Goal: Task Accomplishment & Management: Use online tool/utility

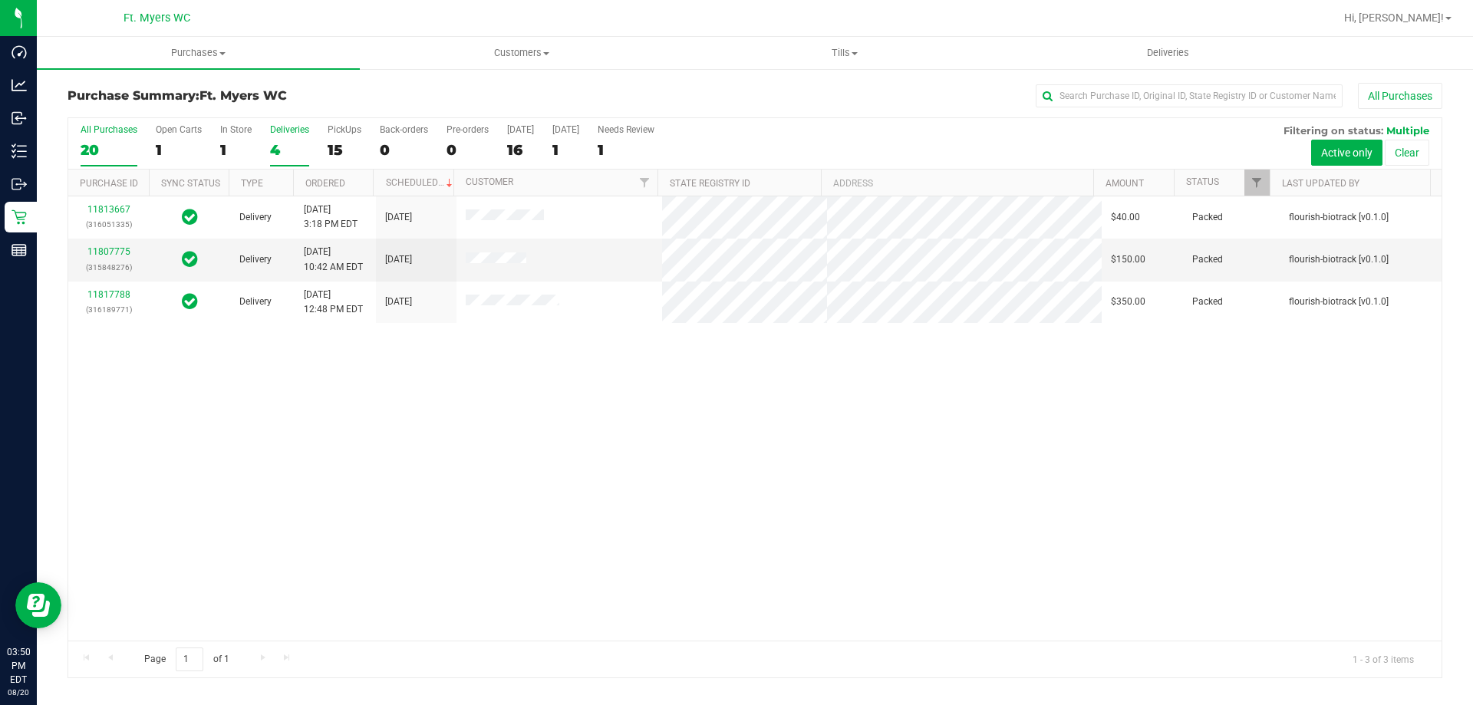
click at [130, 137] on label "All Purchases 20" at bounding box center [109, 145] width 57 height 42
click at [0, 0] on input "All Purchases 20" at bounding box center [0, 0] width 0 height 0
click at [240, 53] on span "Purchases" at bounding box center [198, 53] width 323 height 14
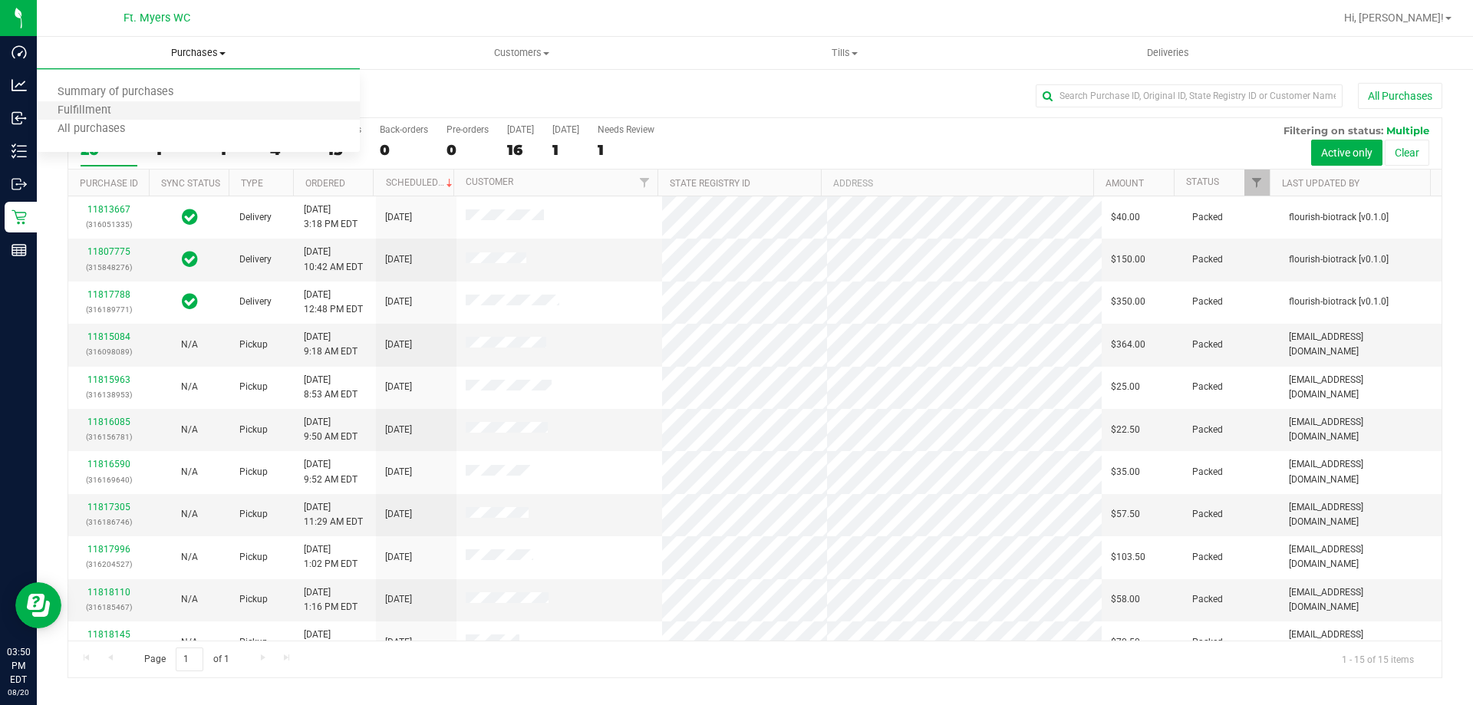
click at [205, 116] on li "Fulfillment" at bounding box center [198, 111] width 323 height 18
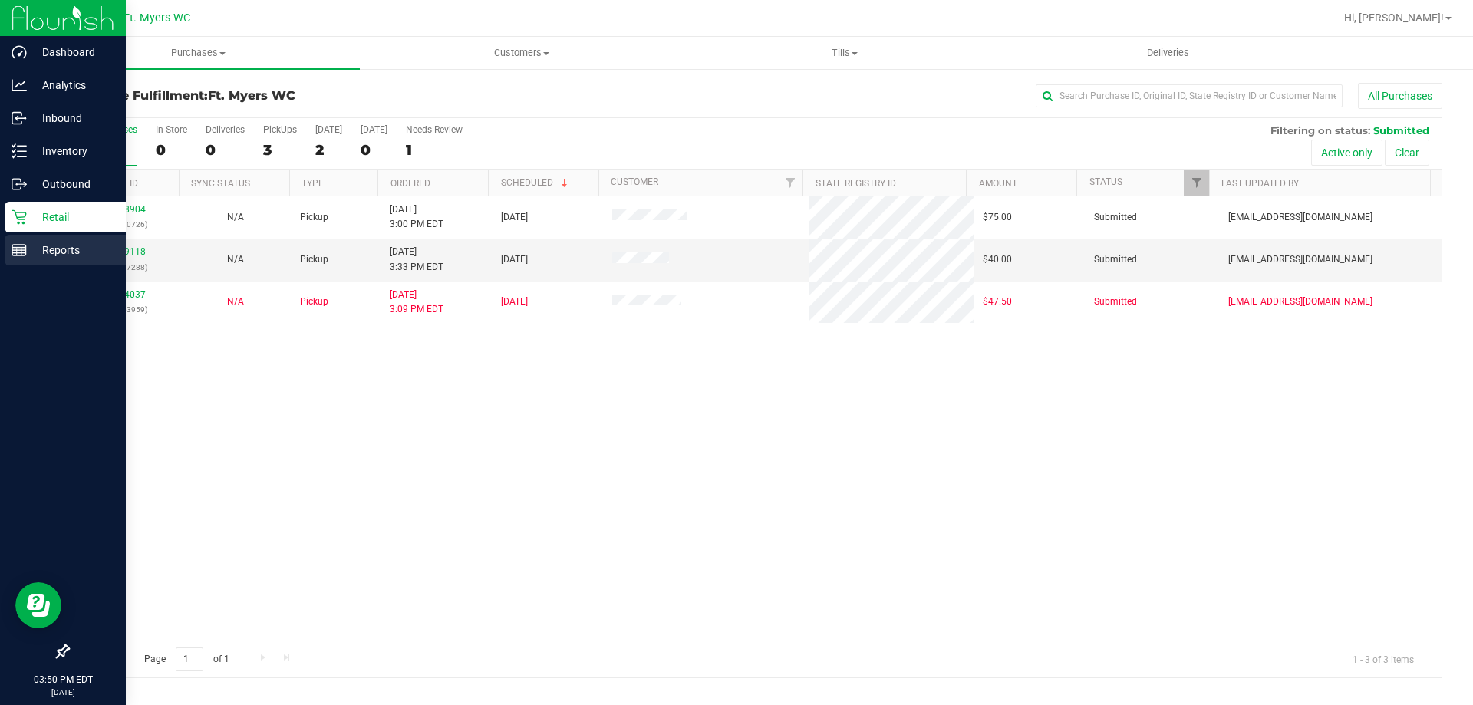
click at [21, 246] on icon at bounding box center [19, 249] width 15 height 15
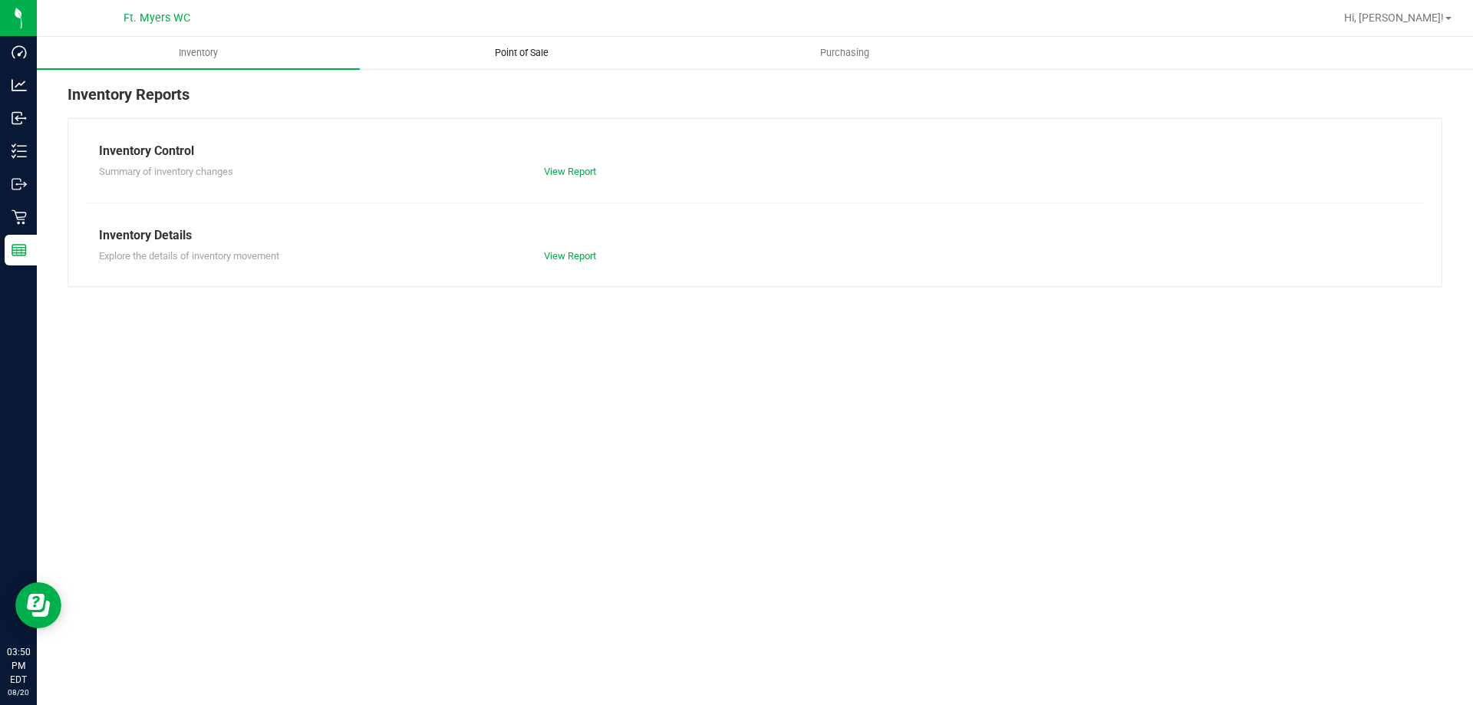
click at [542, 51] on span "Point of Sale" at bounding box center [521, 53] width 95 height 14
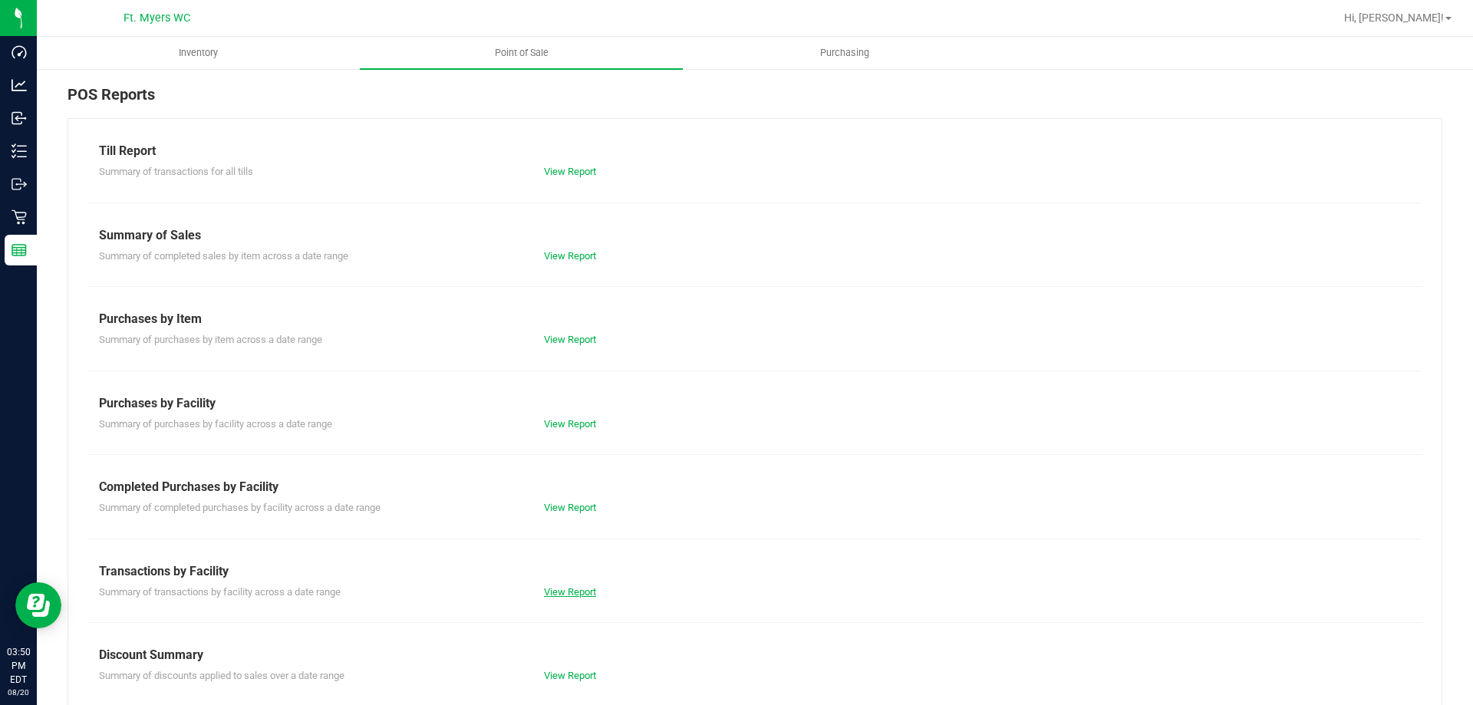
click at [571, 592] on link "View Report" at bounding box center [570, 592] width 52 height 12
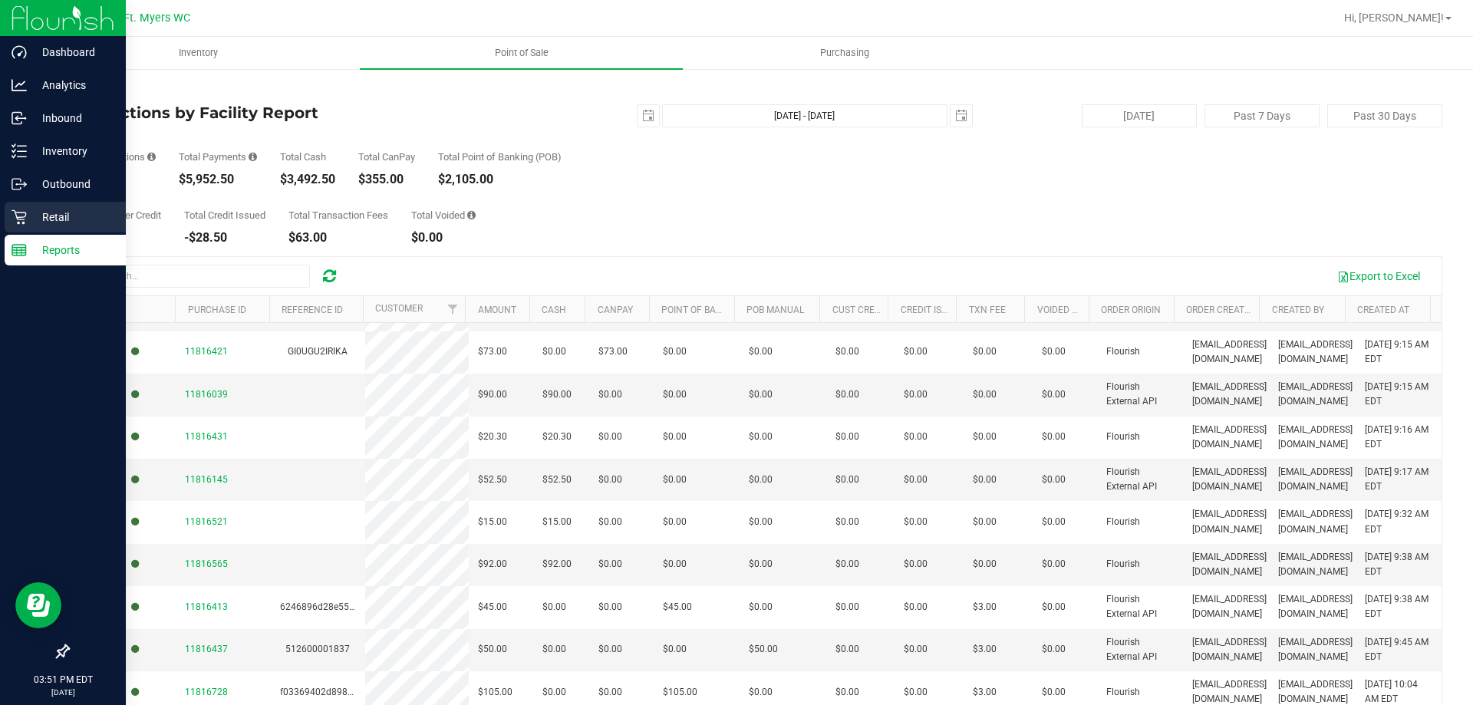
click at [17, 209] on div "Retail" at bounding box center [65, 217] width 121 height 31
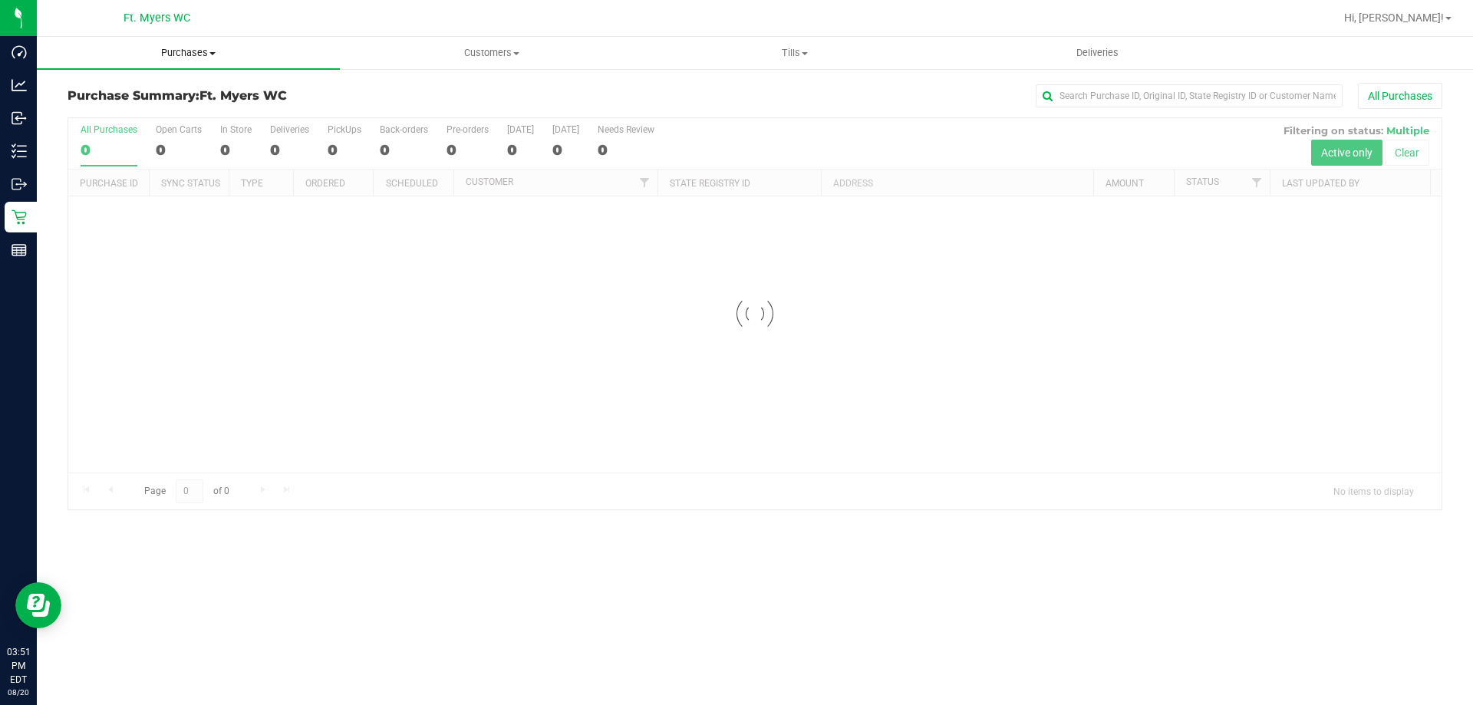
click at [251, 62] on uib-tab-heading "Purchases Summary of purchases Fulfillment All purchases" at bounding box center [188, 53] width 303 height 32
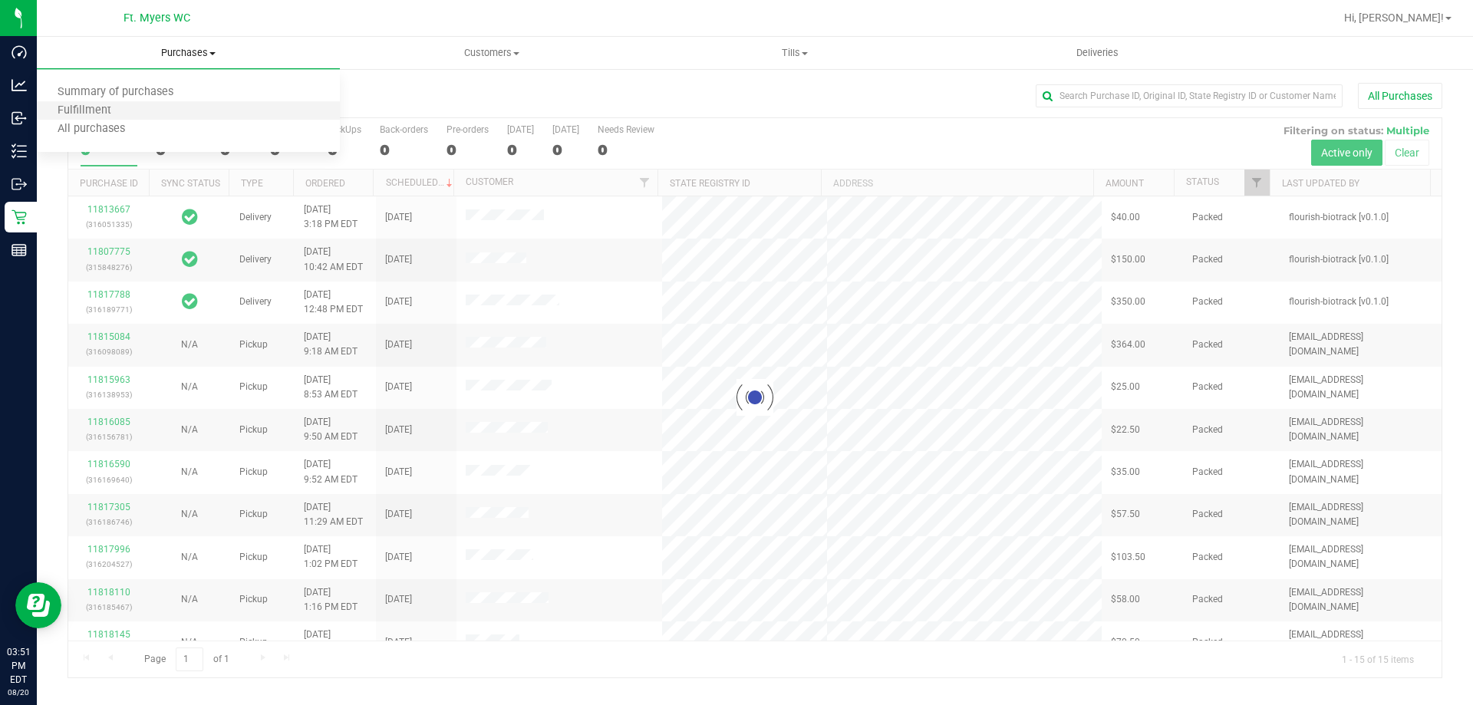
click at [245, 107] on li "Fulfillment" at bounding box center [188, 111] width 303 height 18
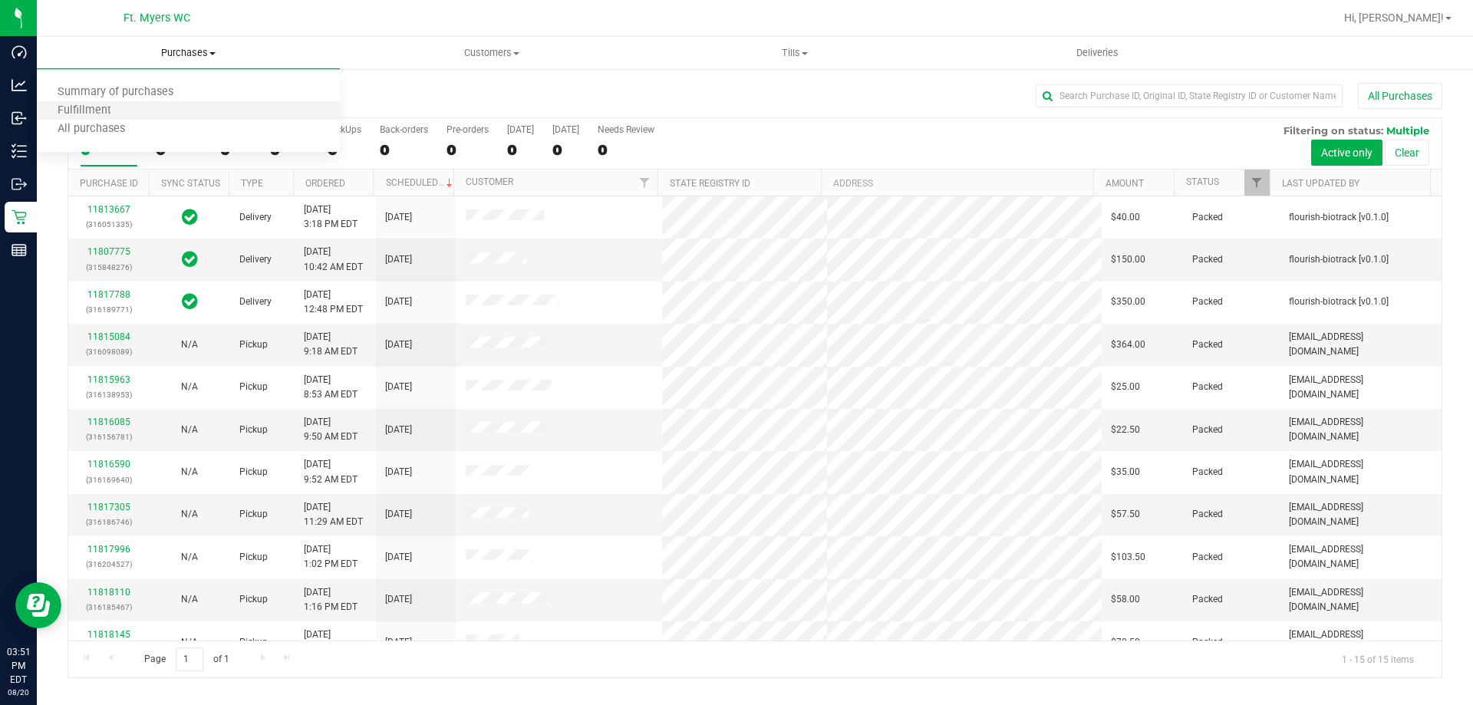
click at [245, 107] on li "Fulfillment" at bounding box center [188, 111] width 303 height 18
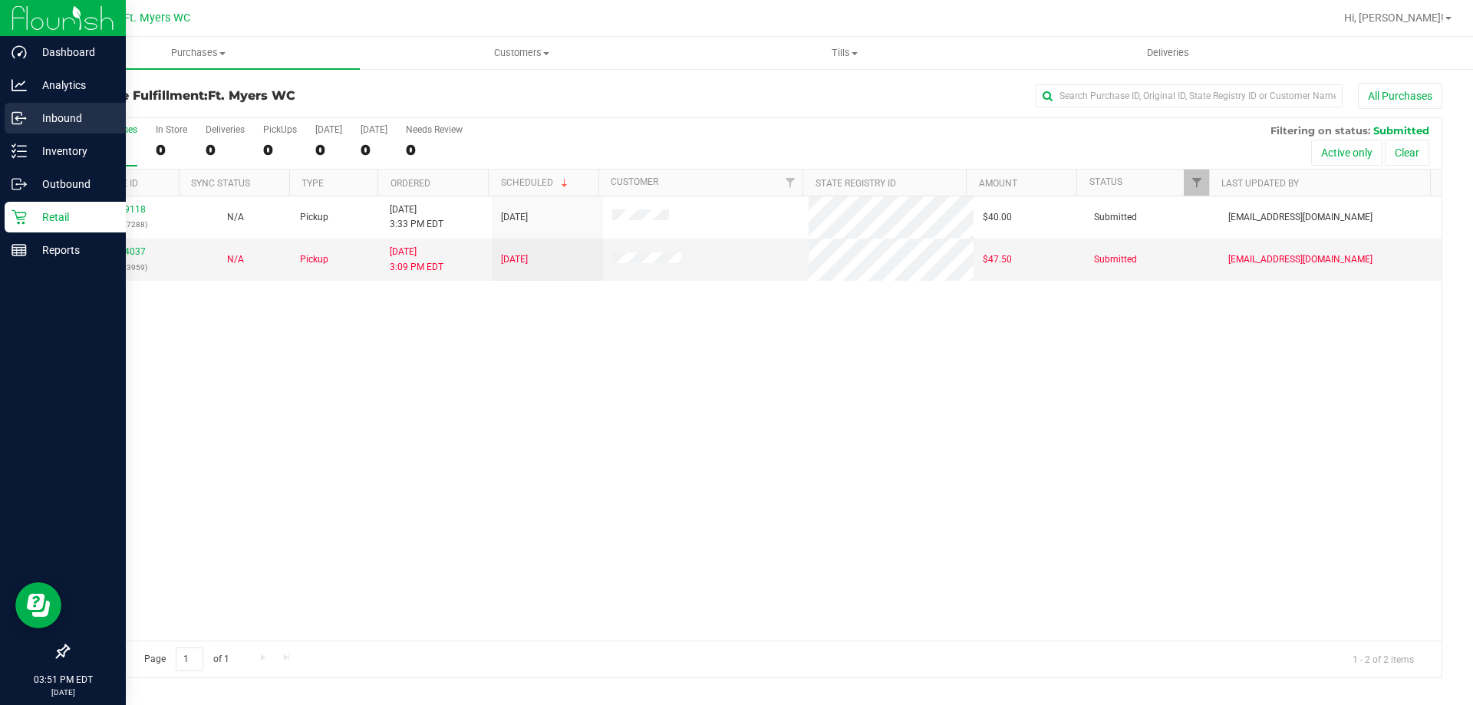
click at [60, 123] on p "Inbound" at bounding box center [73, 118] width 92 height 18
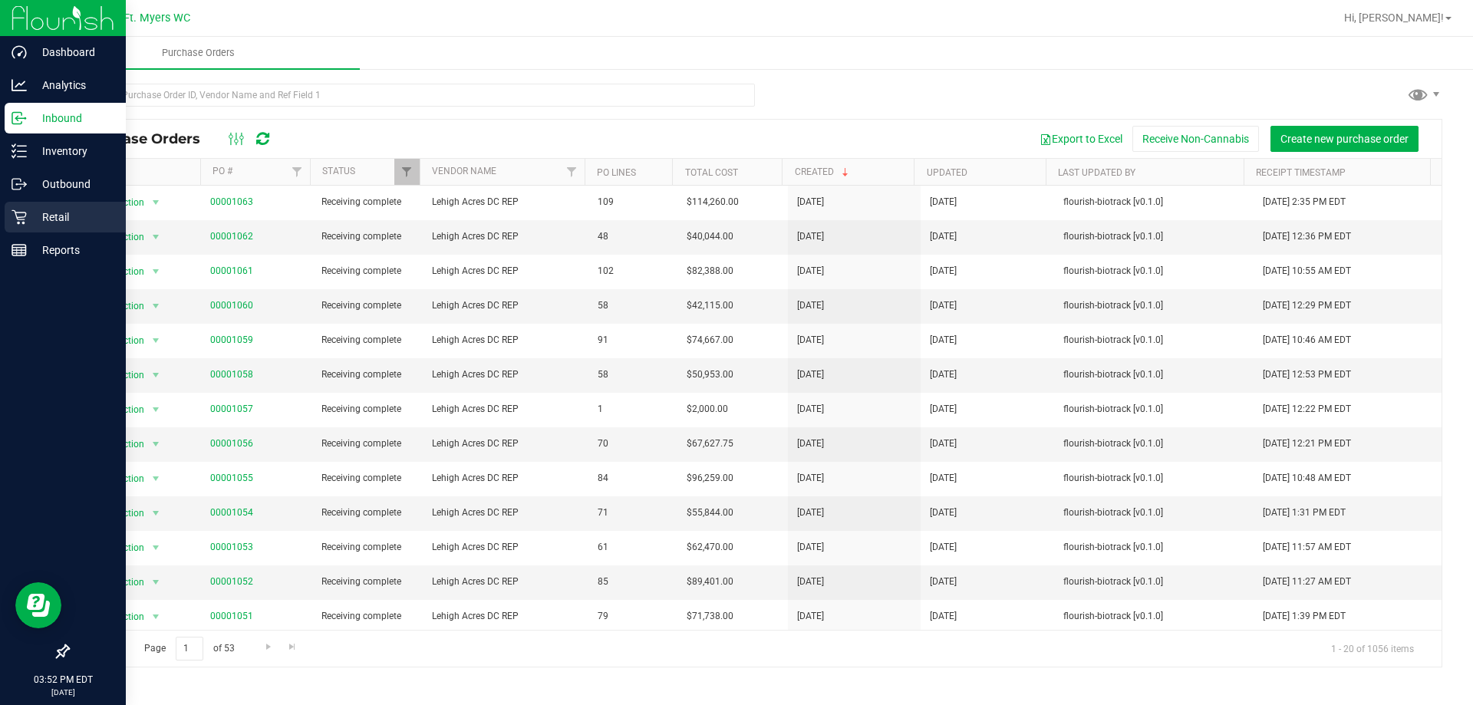
click at [38, 212] on p "Retail" at bounding box center [73, 217] width 92 height 18
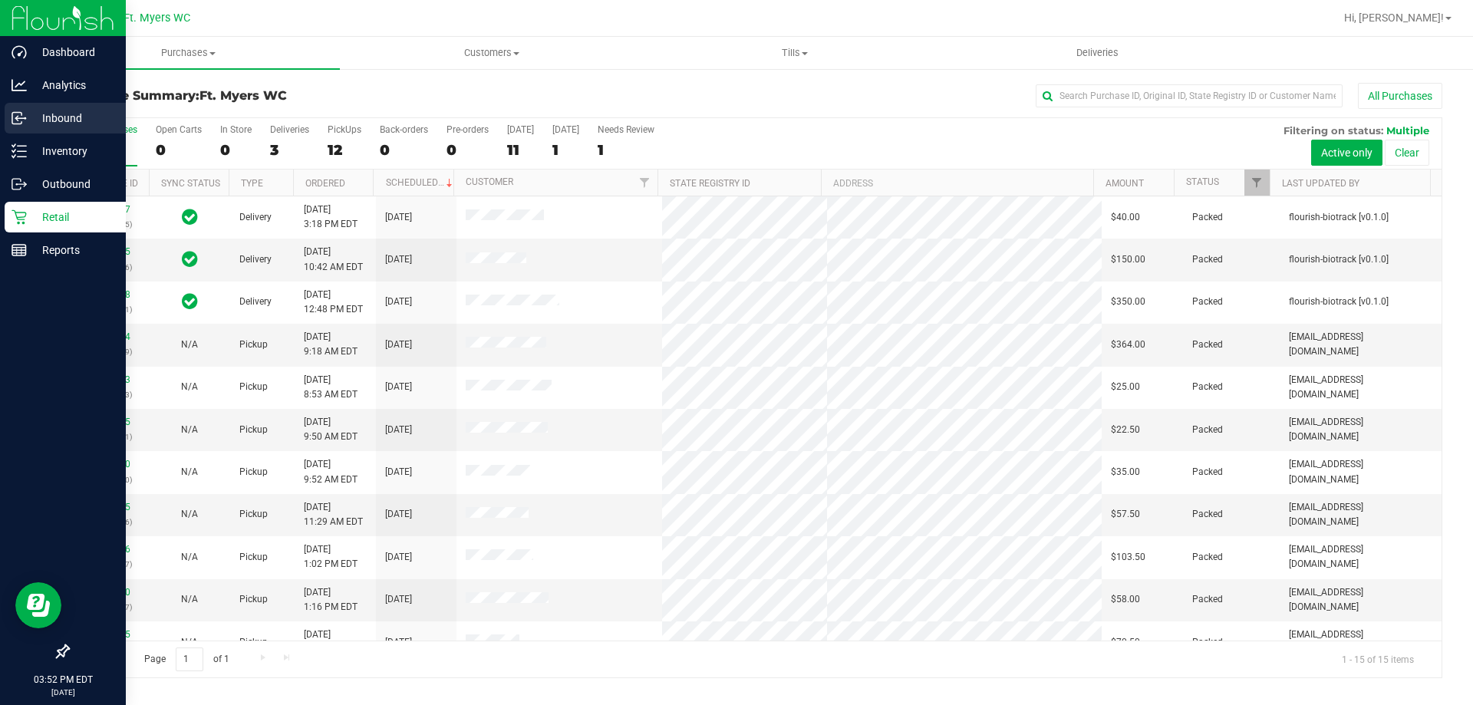
click at [90, 107] on div "Inbound" at bounding box center [65, 118] width 121 height 31
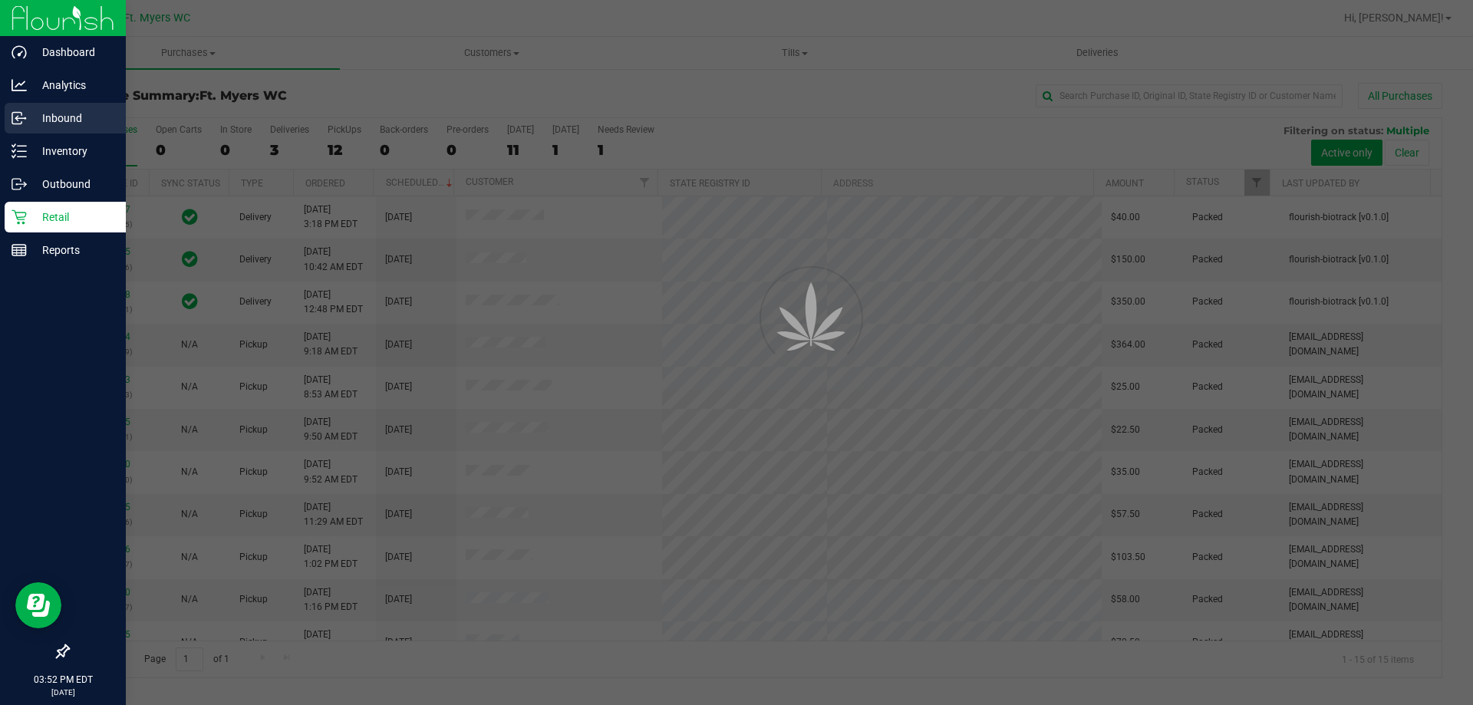
click at [90, 107] on div "Inbound" at bounding box center [65, 118] width 121 height 31
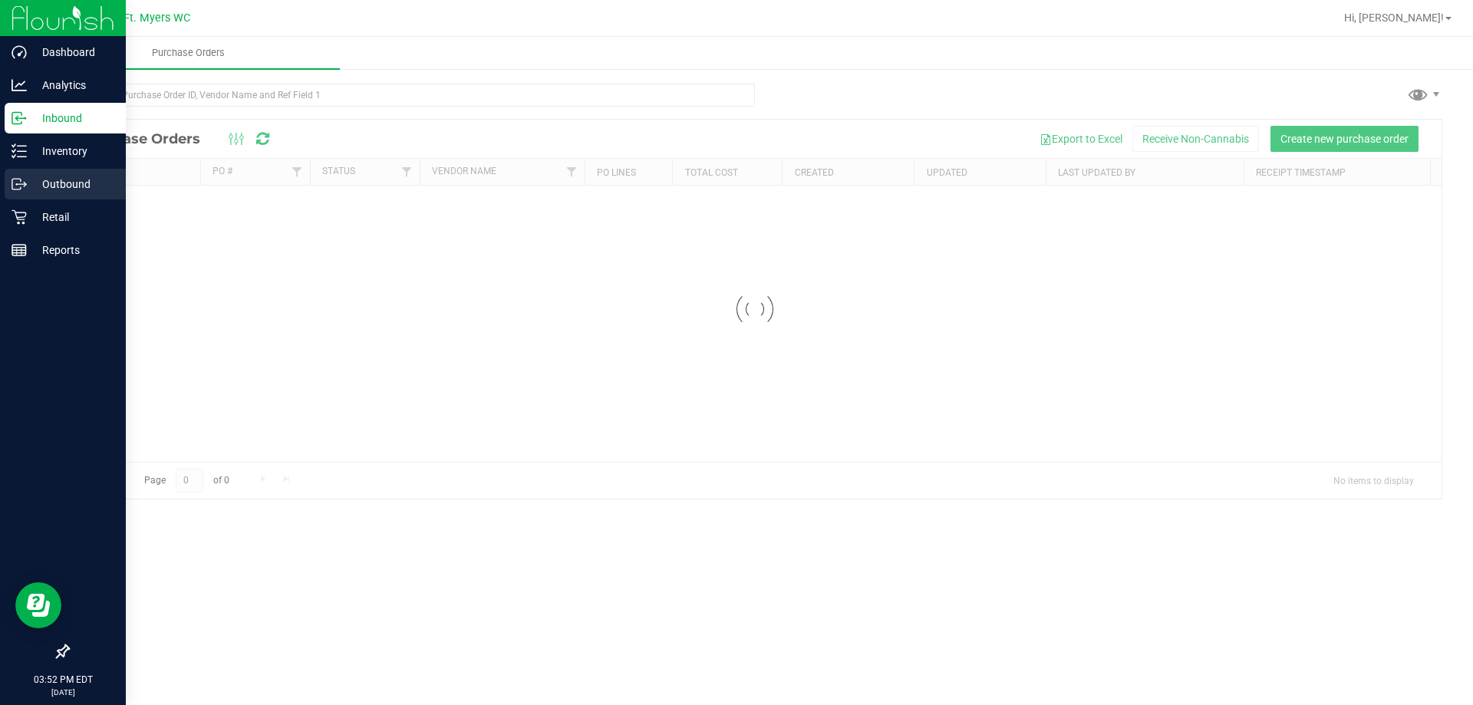
click at [105, 180] on p "Outbound" at bounding box center [73, 184] width 92 height 18
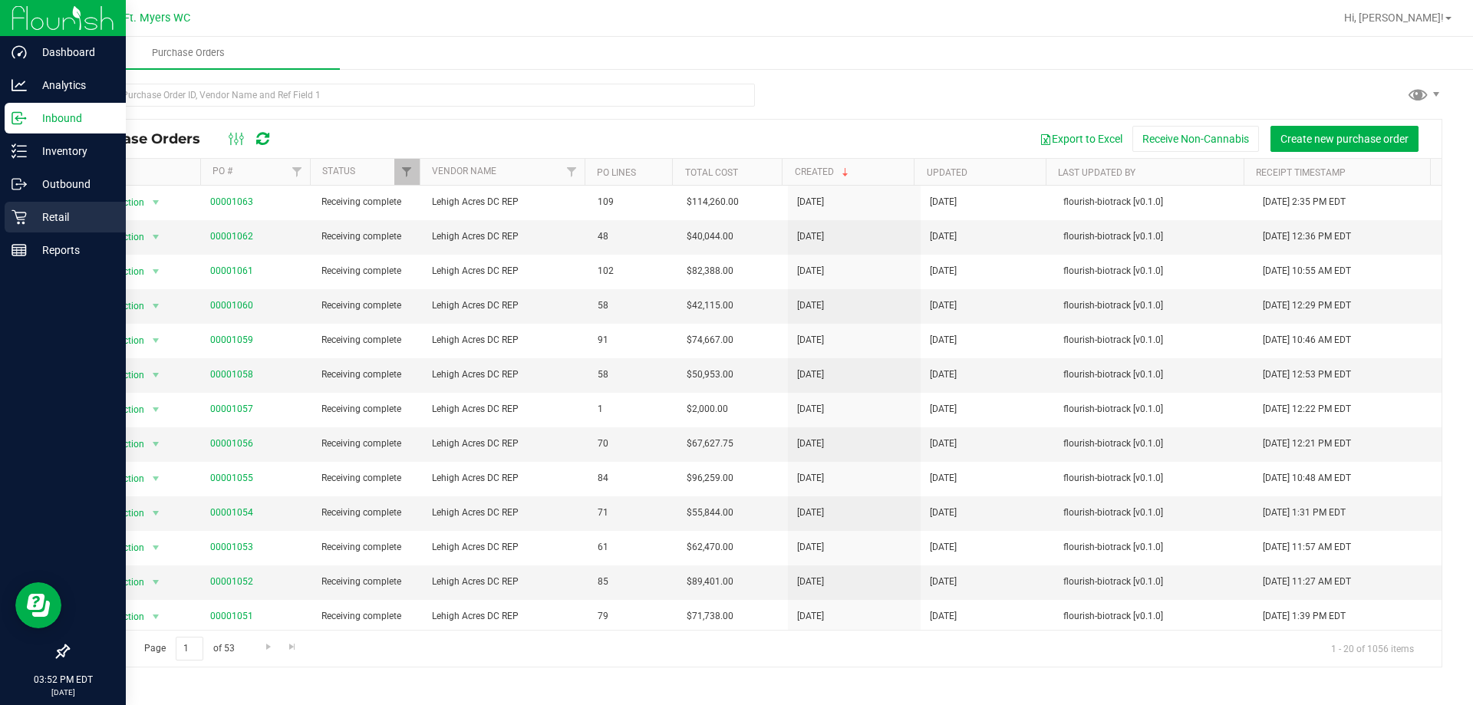
click at [41, 204] on div "Retail" at bounding box center [65, 217] width 121 height 31
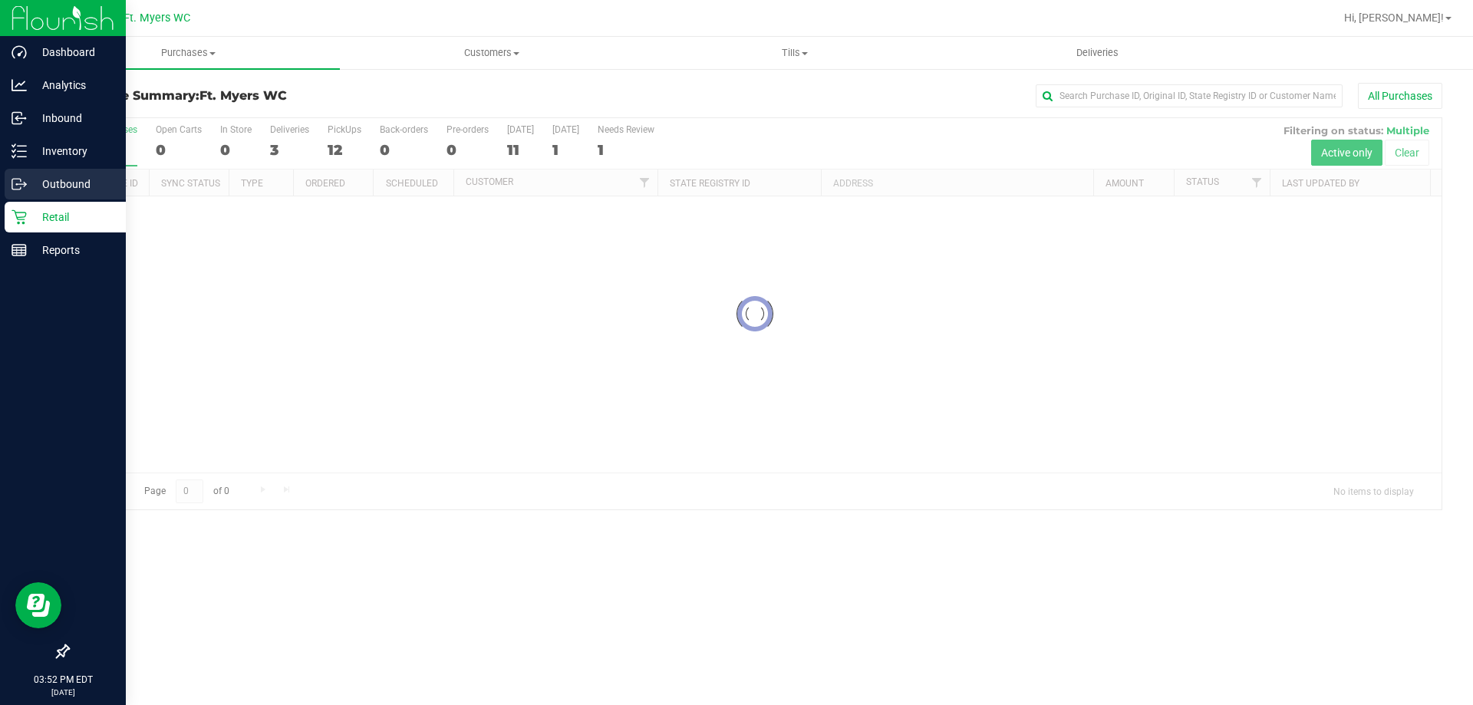
click at [54, 192] on p "Outbound" at bounding box center [73, 184] width 92 height 18
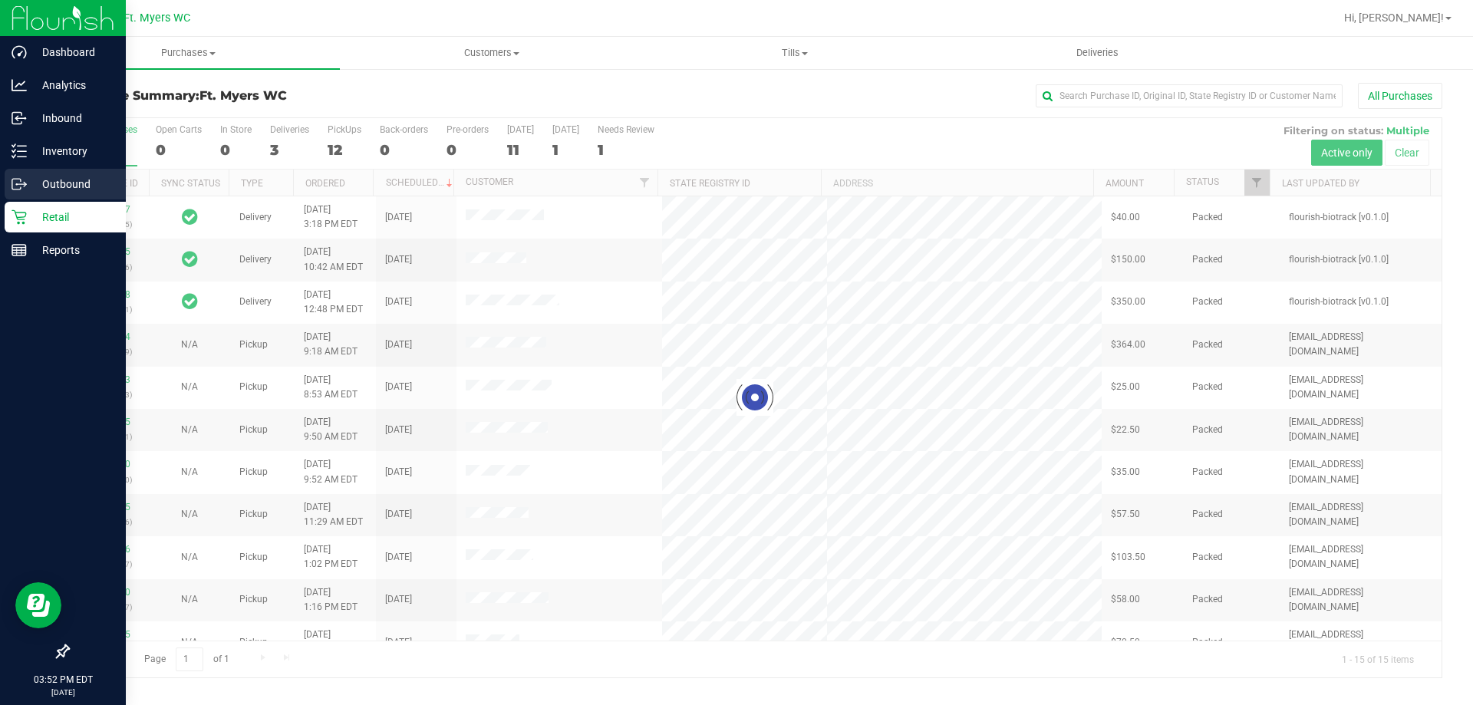
click at [45, 174] on div "Outbound" at bounding box center [65, 184] width 121 height 31
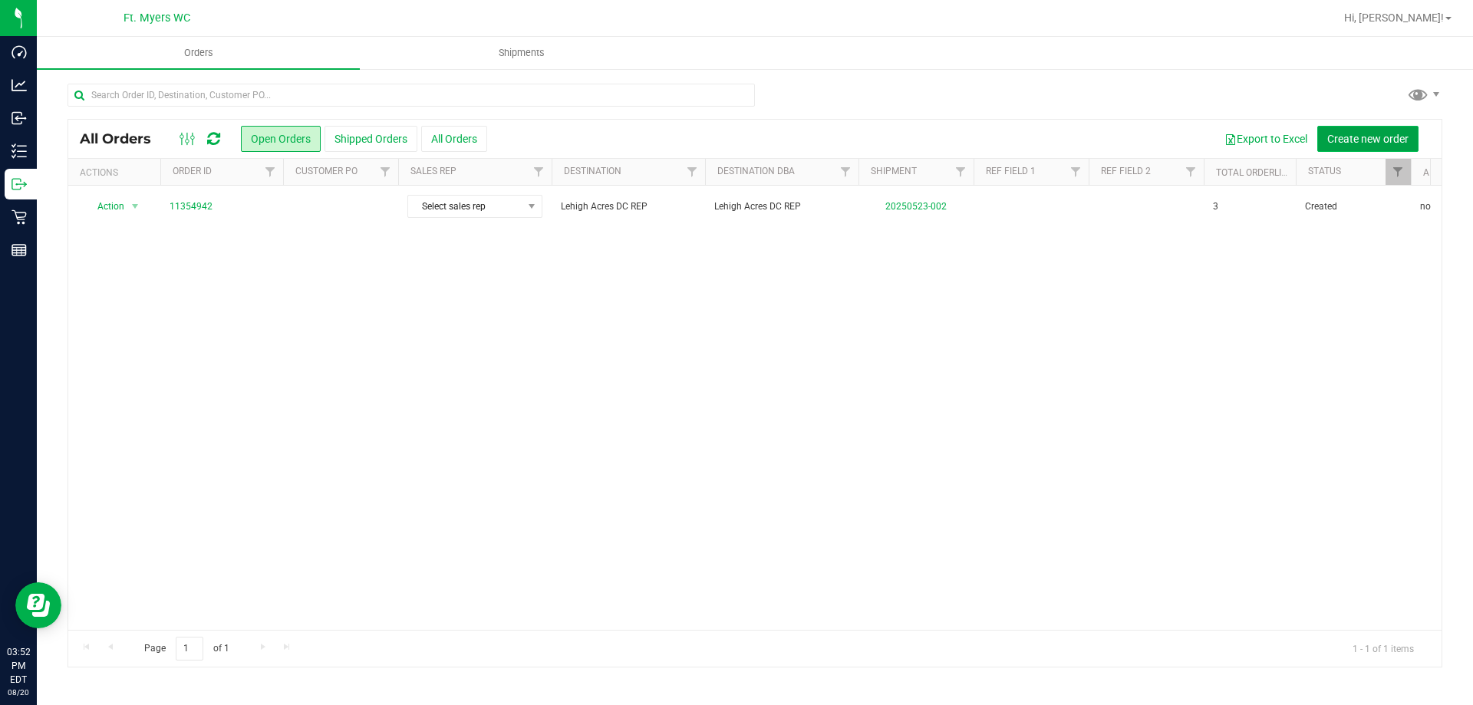
click at [1384, 146] on button "Create new order" at bounding box center [1367, 139] width 101 height 26
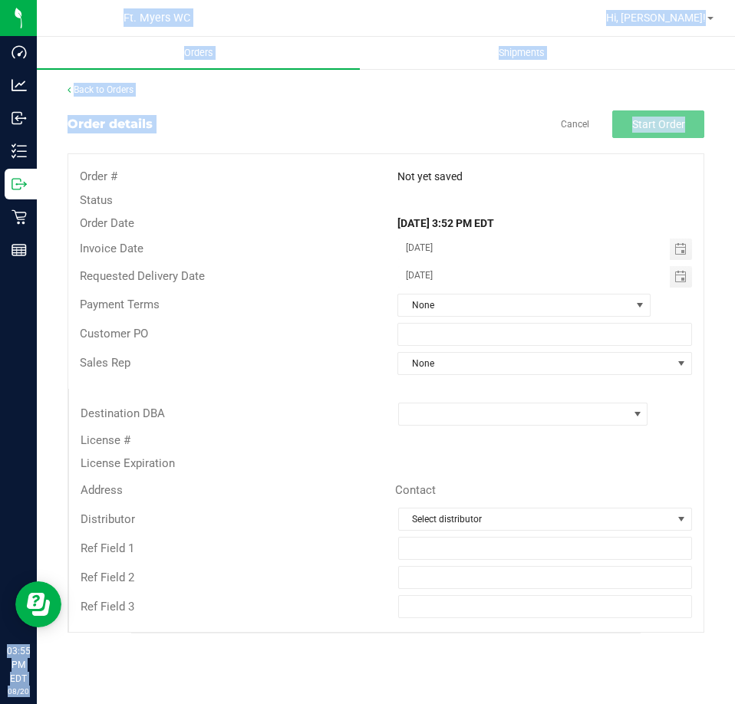
drag, startPoint x: -58, startPoint y: 296, endPoint x: -73, endPoint y: 307, distance: 18.1
click at [0, 307] on html "Dashboard Analytics Inbound Inventory Outbound Retail Reports 03:55 PM EDT 08/2…" at bounding box center [367, 352] width 735 height 704
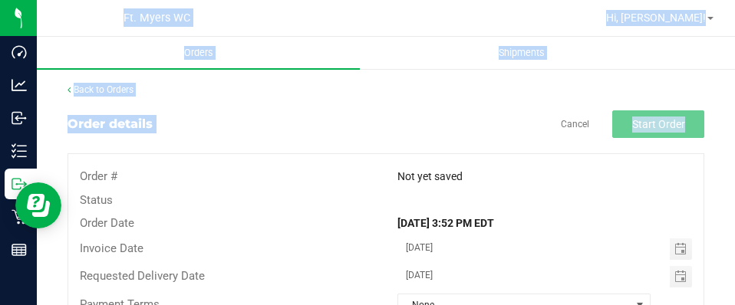
click at [319, 123] on div "Order details Cancel Start Order" at bounding box center [385, 124] width 637 height 28
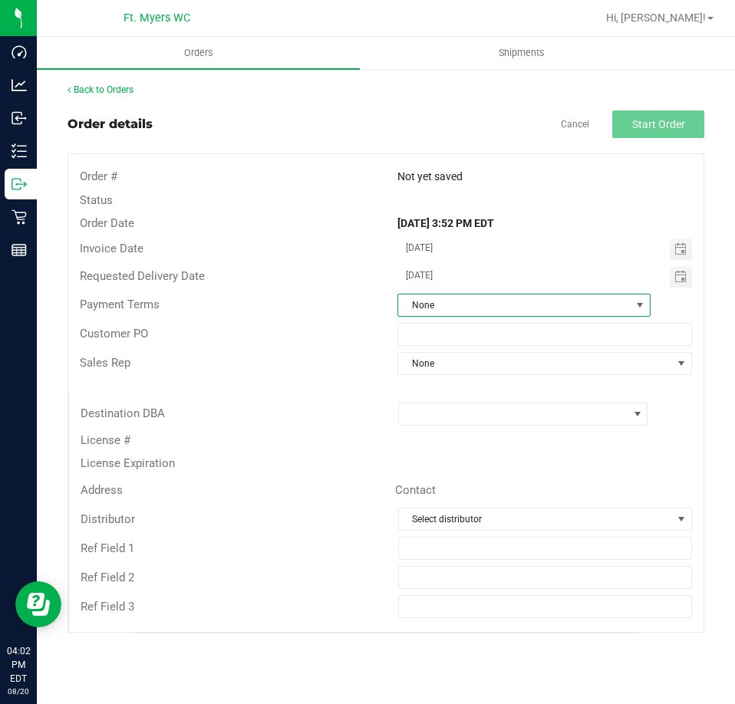
click at [515, 300] on span "None" at bounding box center [514, 305] width 232 height 21
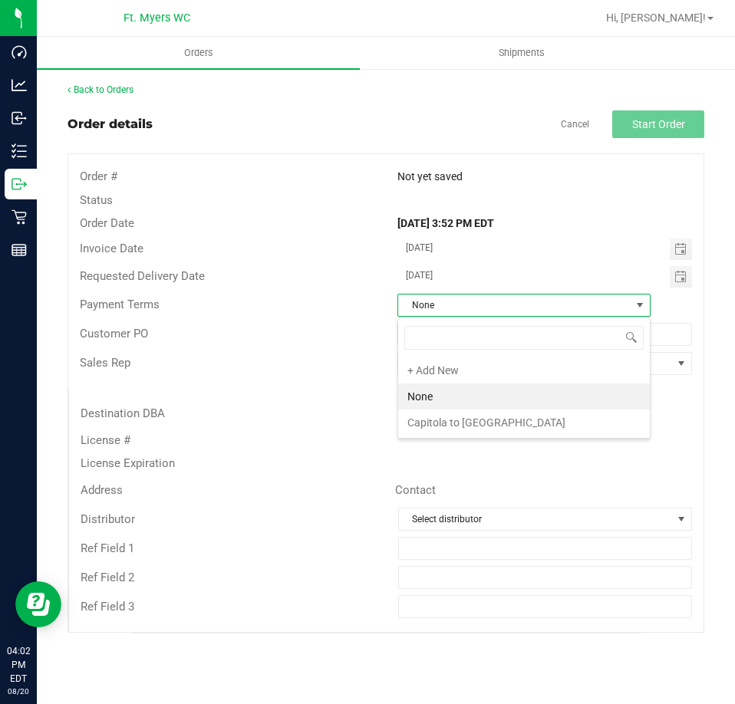
scroll to position [23, 253]
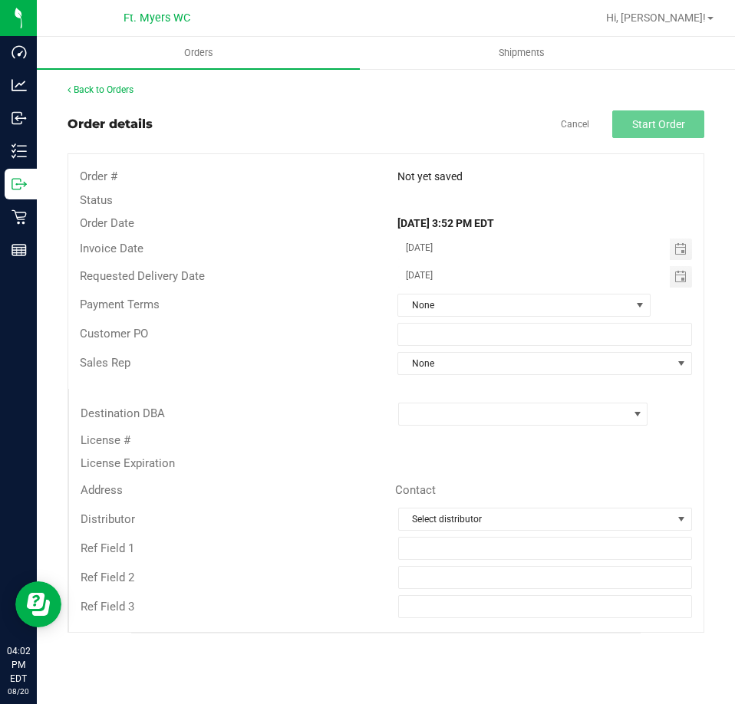
click at [249, 249] on div "Invoice Date" at bounding box center [227, 249] width 318 height 18
click at [522, 513] on span "Select distributor" at bounding box center [536, 519] width 274 height 21
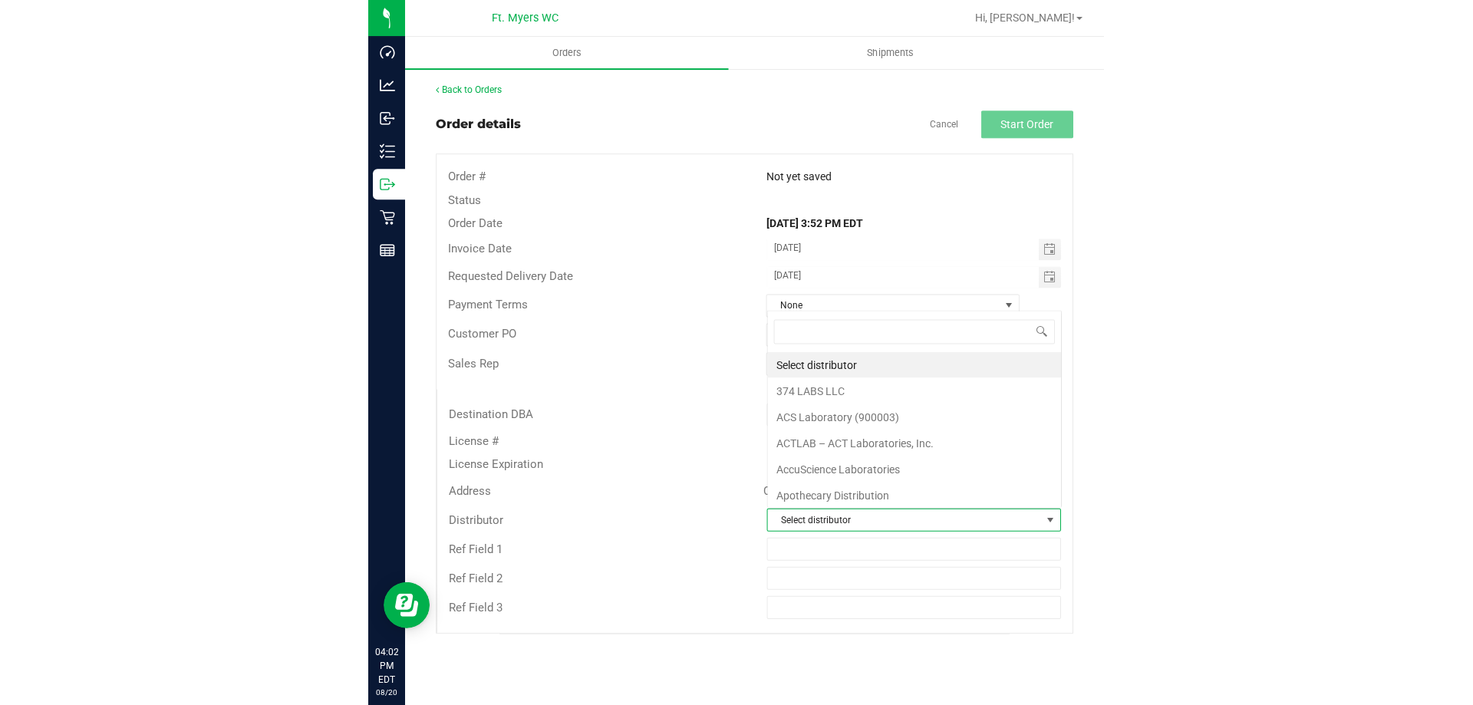
scroll to position [23, 288]
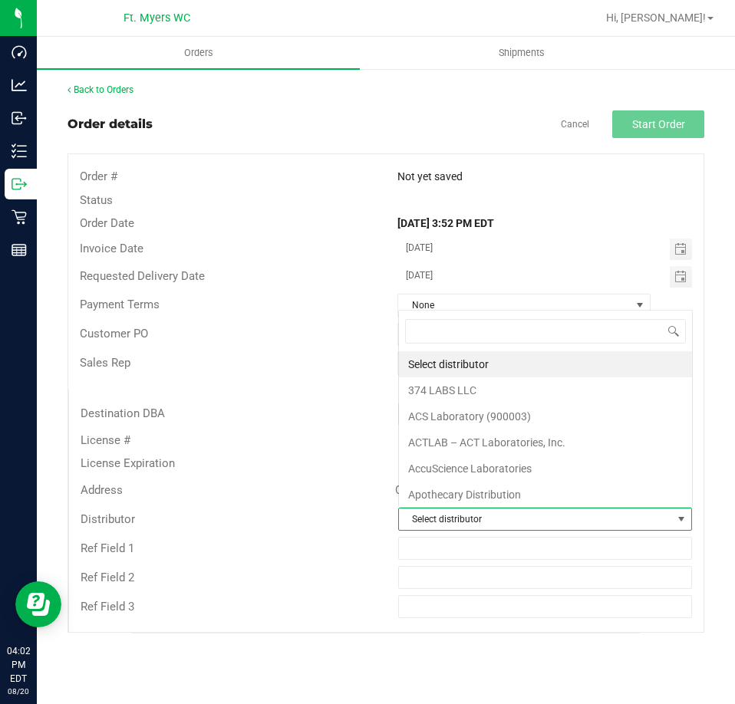
type input "d"
type input "lehi"
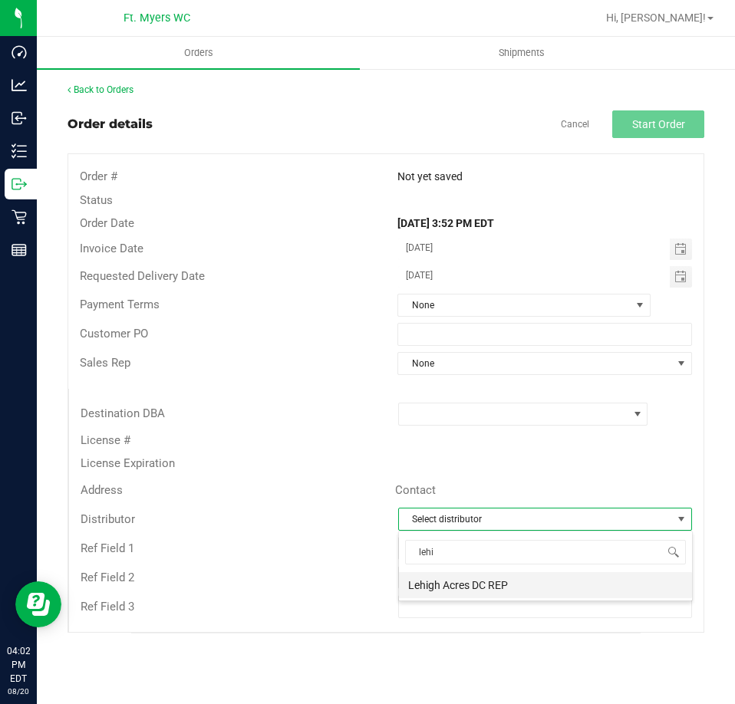
click at [478, 583] on li "Lehigh Acres DC REP" at bounding box center [545, 585] width 293 height 26
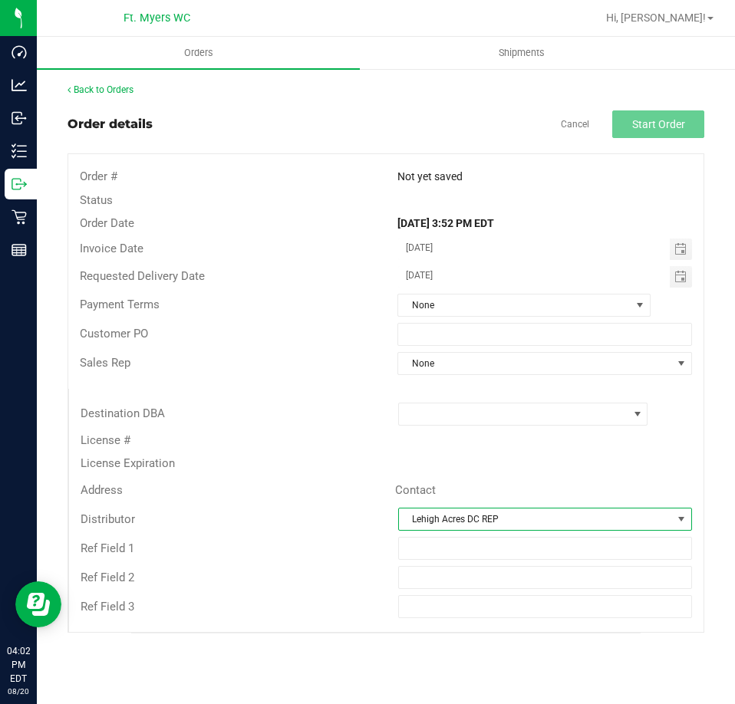
click at [324, 331] on div "Customer PO" at bounding box center [227, 334] width 318 height 18
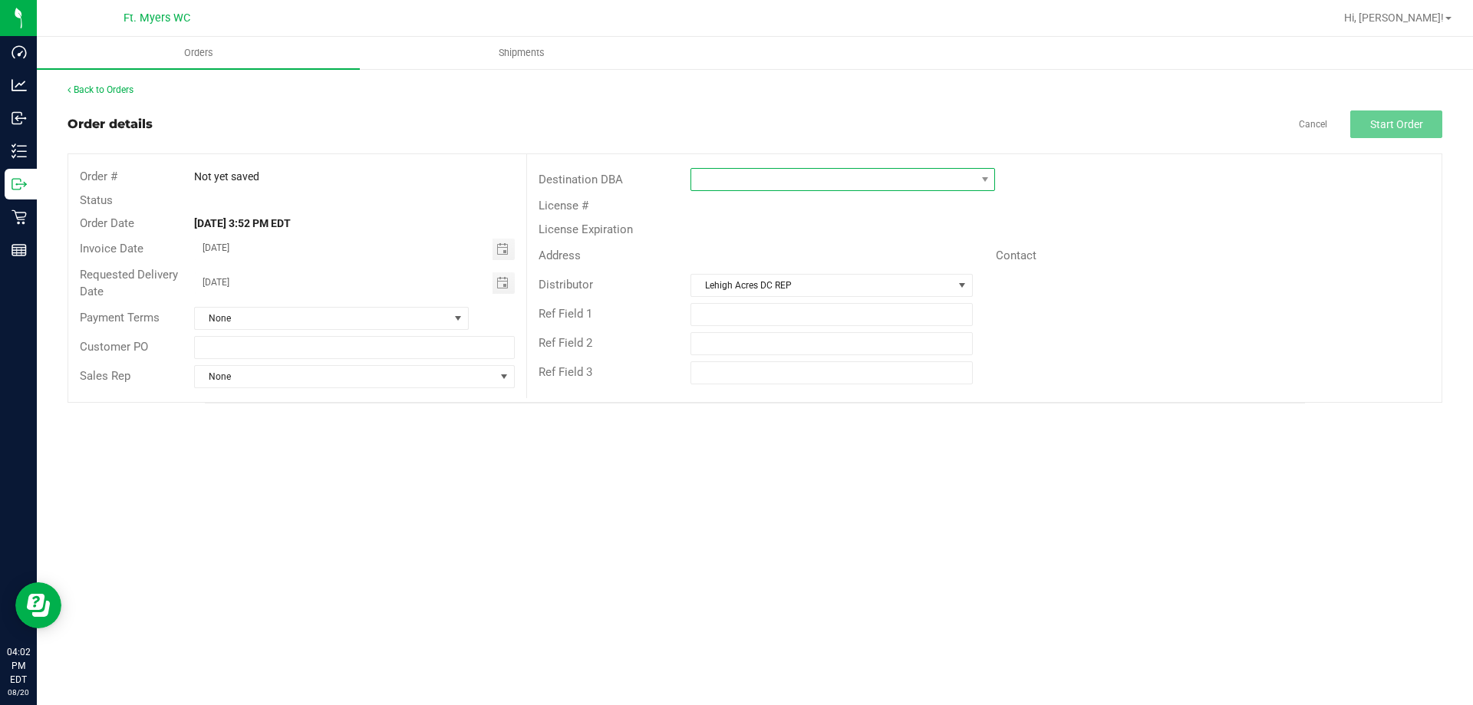
click at [809, 170] on span at bounding box center [833, 179] width 284 height 21
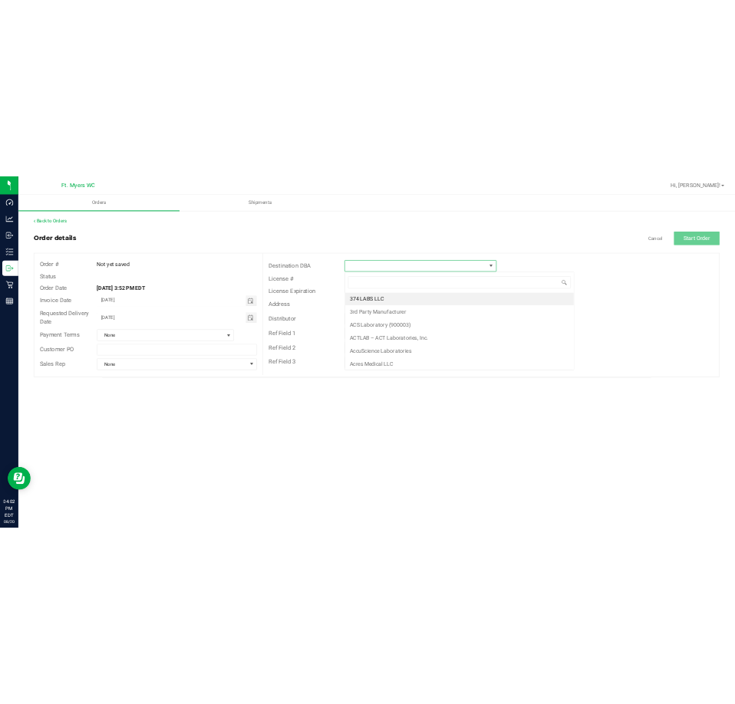
scroll to position [23, 305]
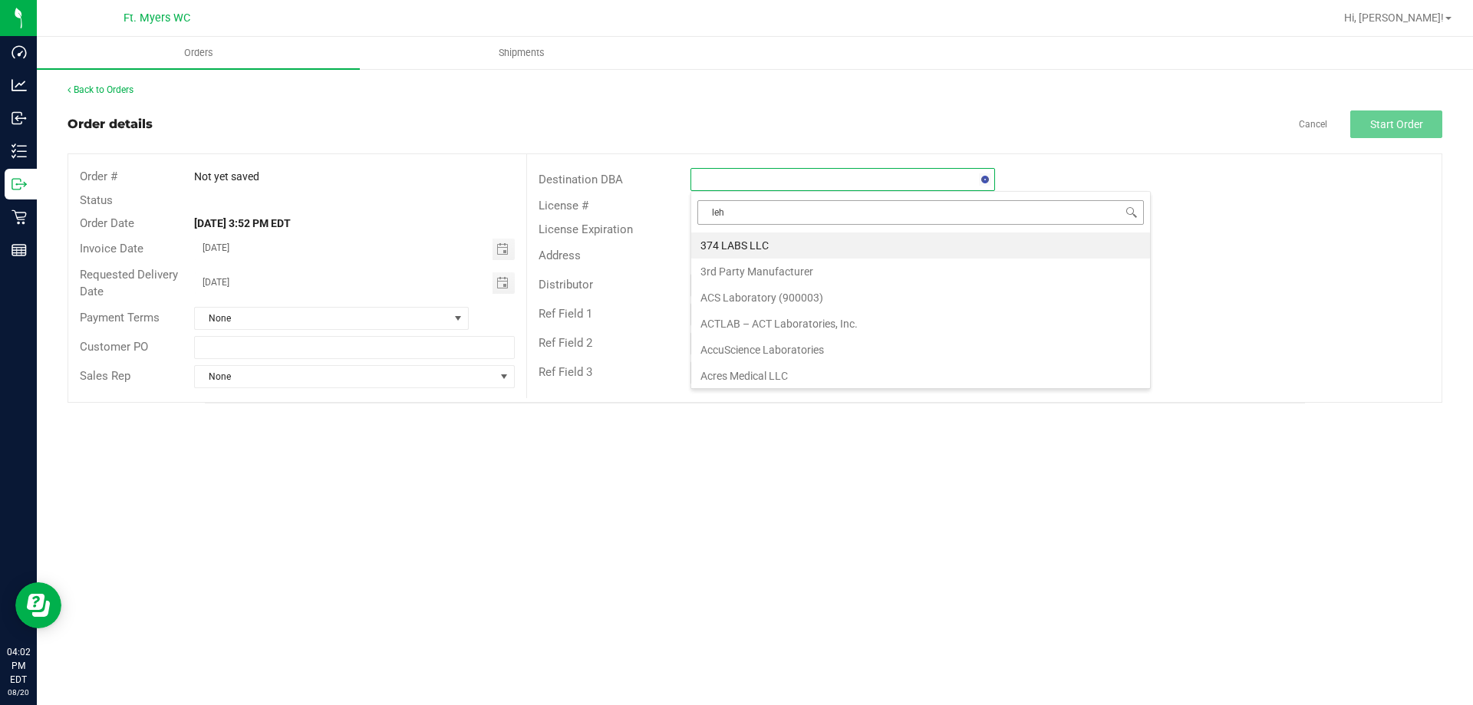
type input "lehi"
click at [830, 242] on li "Lehigh Acres DC REP" at bounding box center [842, 245] width 303 height 26
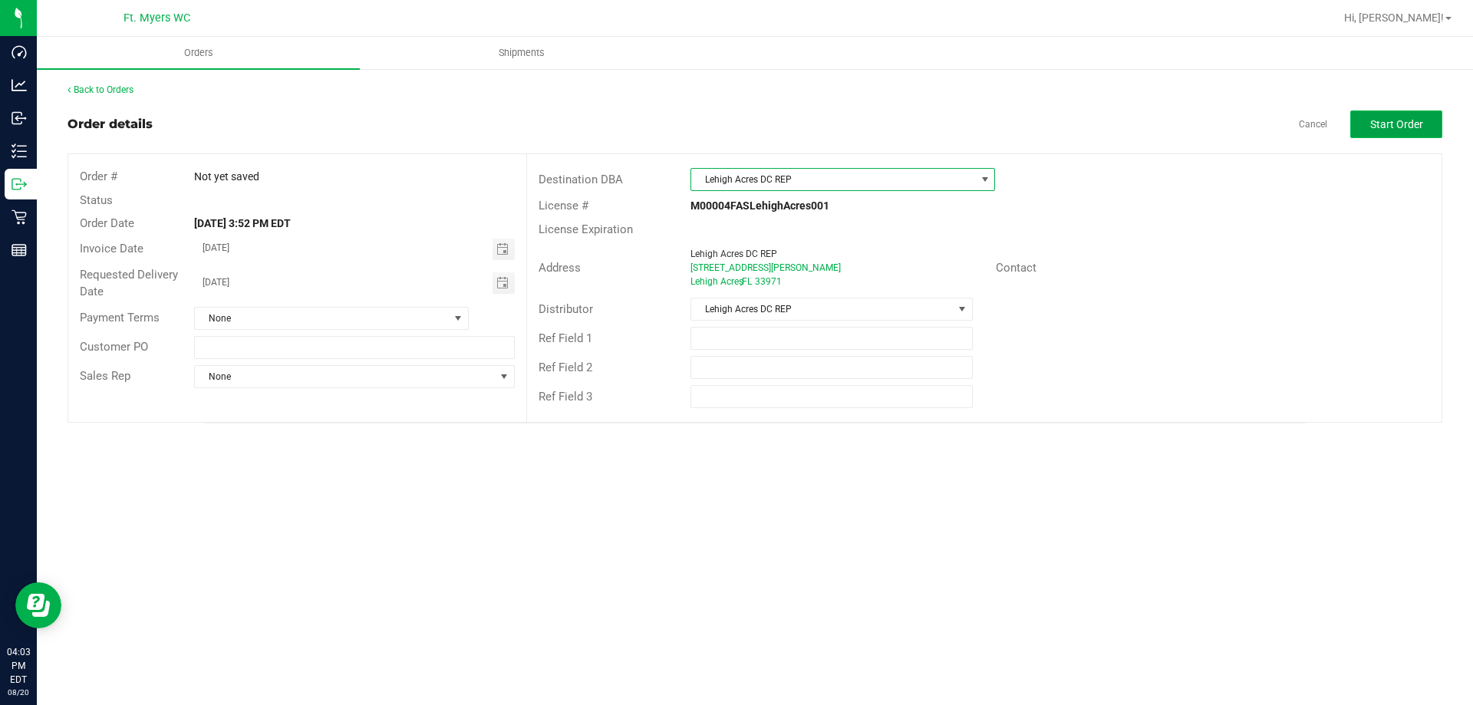
click at [1419, 127] on span "Start Order" at bounding box center [1396, 124] width 53 height 12
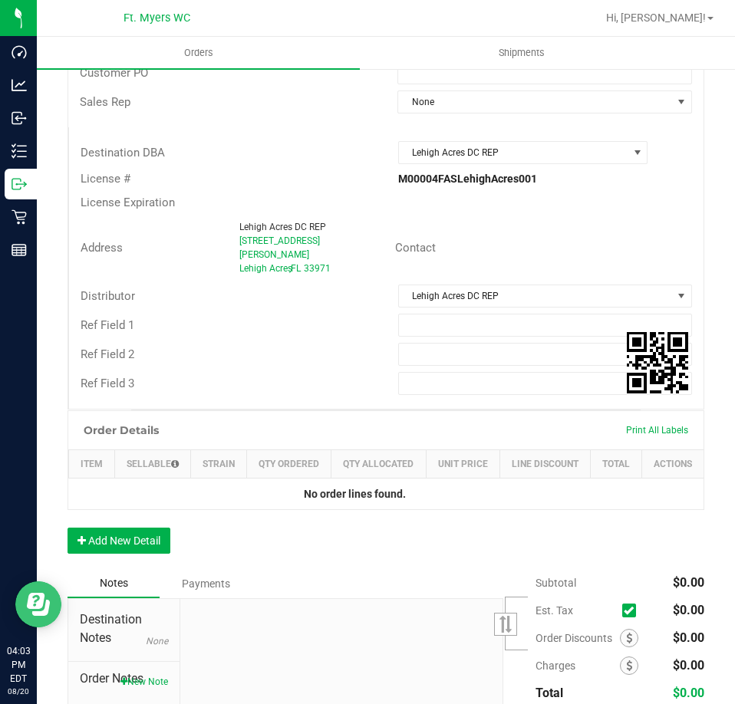
scroll to position [307, 0]
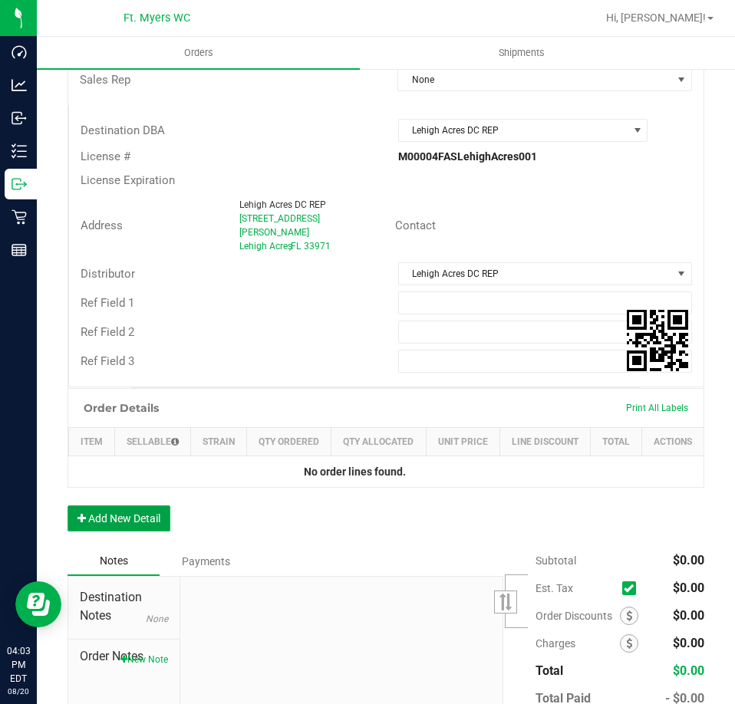
click at [107, 518] on button "Add New Detail" at bounding box center [118, 518] width 103 height 26
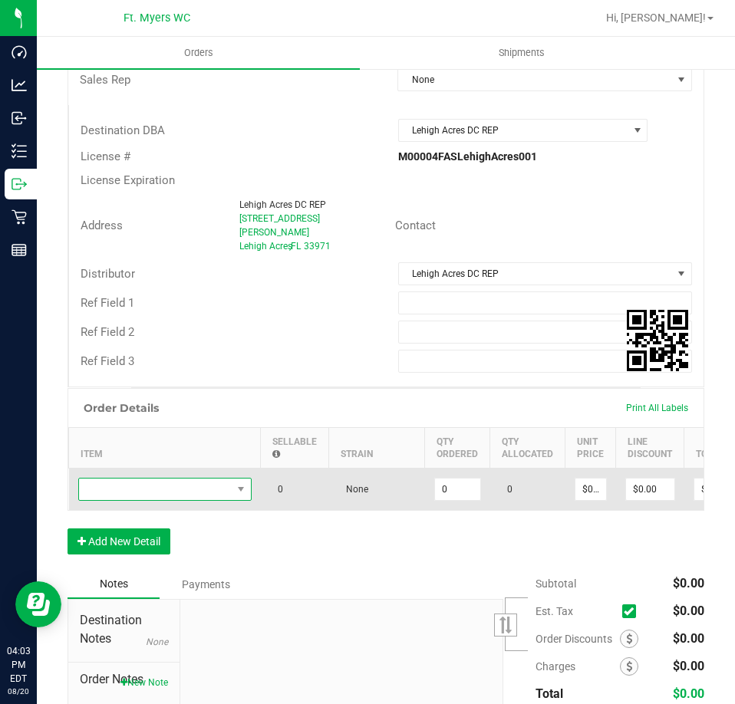
click at [203, 479] on span "NO DATA FOUND" at bounding box center [155, 489] width 153 height 21
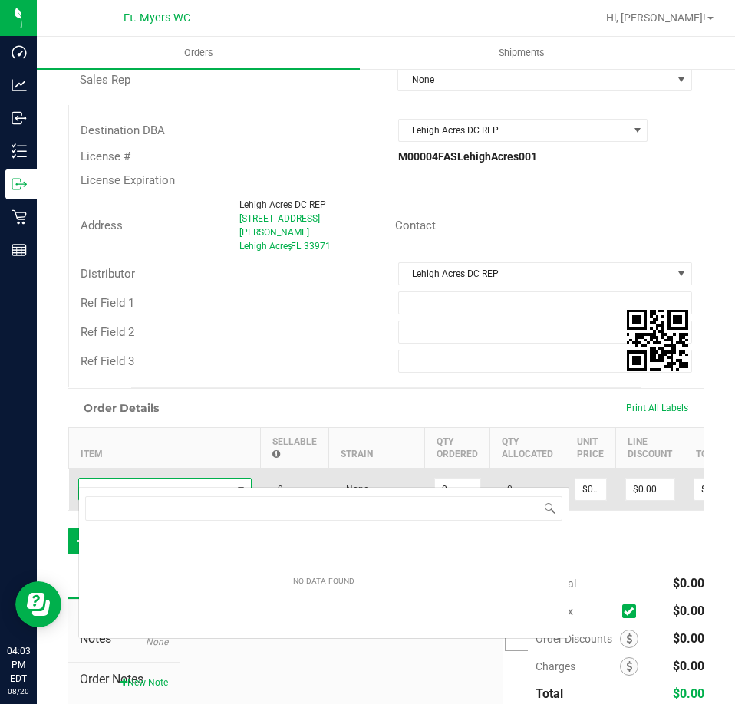
scroll to position [23, 173]
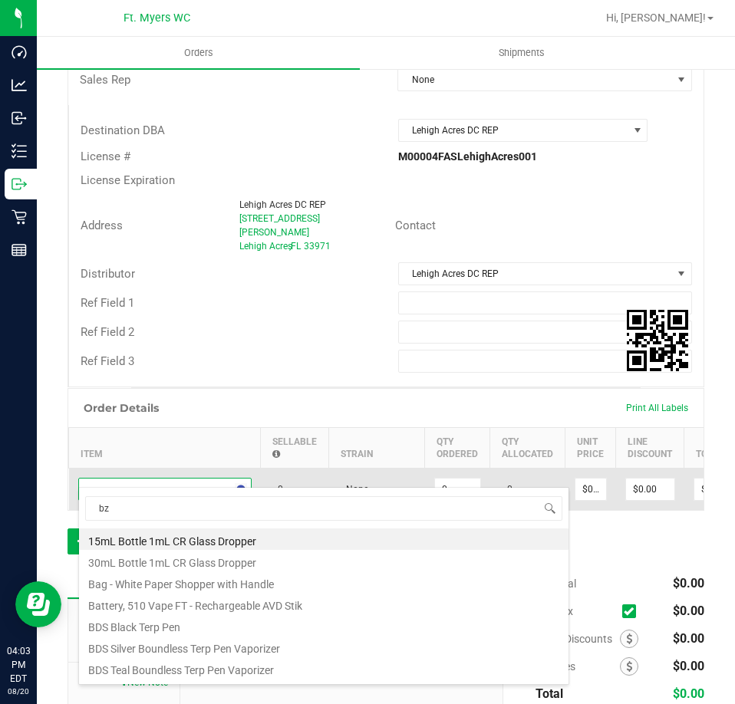
type input "bzk"
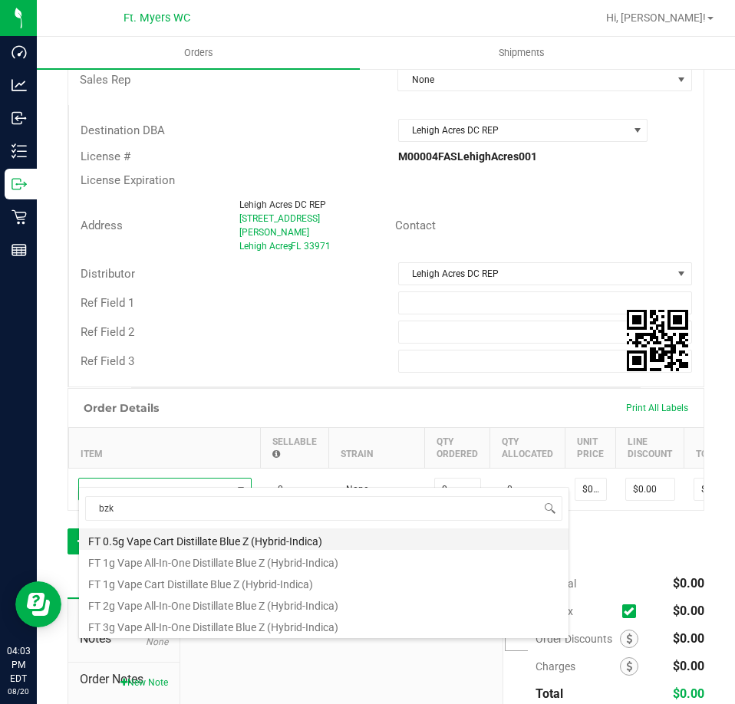
click at [278, 538] on li "FT 0.5g Vape Cart Distillate Blue Z (Hybrid-Indica)" at bounding box center [323, 538] width 489 height 21
type input "0 ea"
type input "$50.00000"
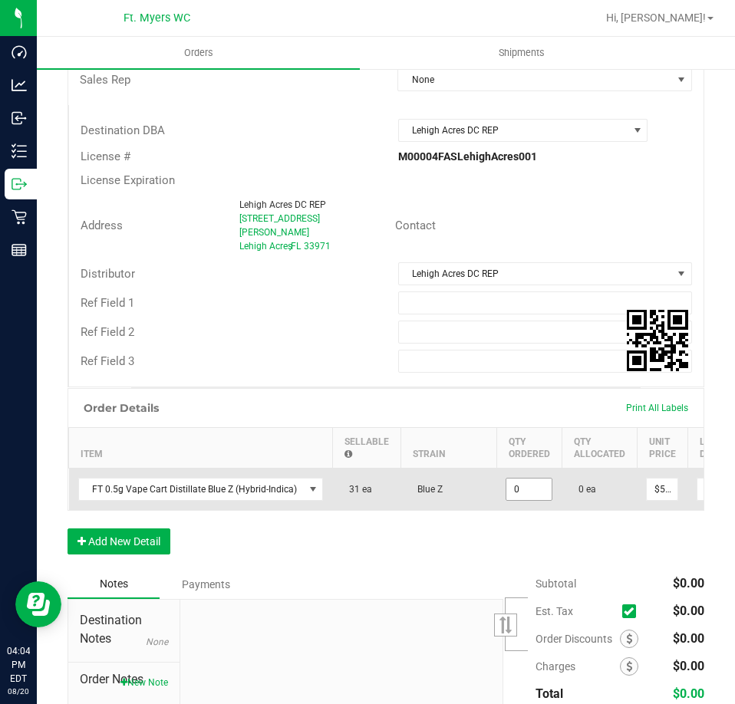
click at [509, 479] on input "0" at bounding box center [528, 489] width 45 height 21
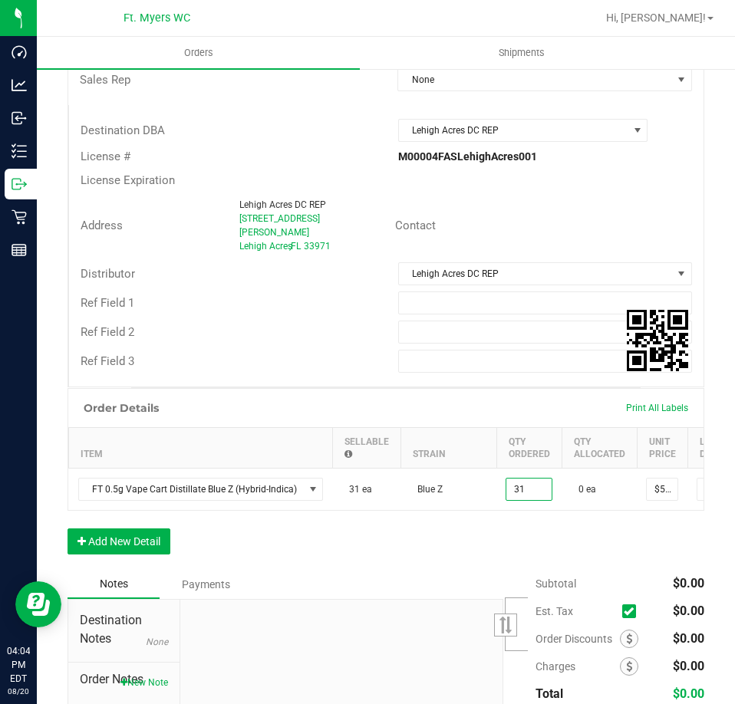
type input "31 ea"
type input "$1,550.00"
click at [585, 535] on div "Order Details Print All Labels Item Sellable Strain Qty Ordered Qty Allocated U…" at bounding box center [385, 479] width 637 height 182
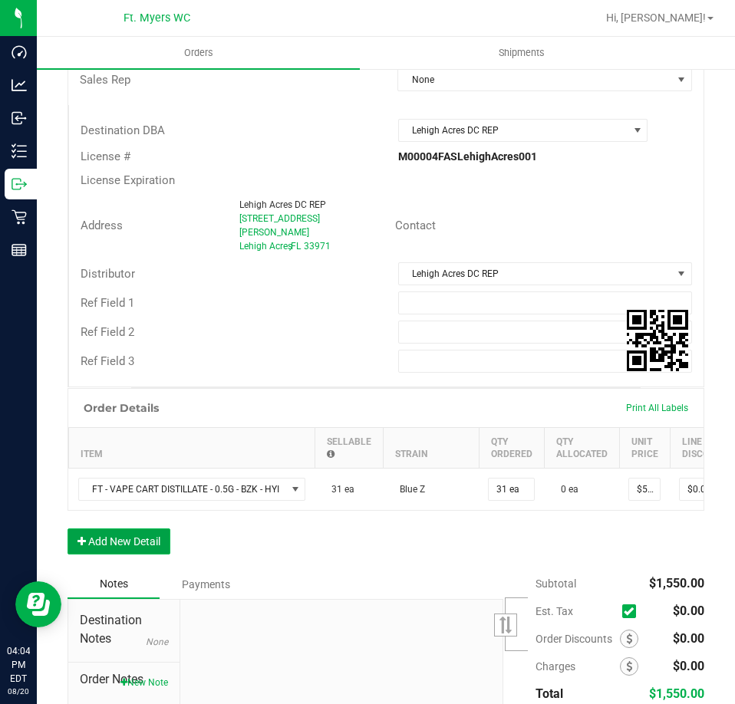
click at [116, 539] on button "Add New Detail" at bounding box center [118, 541] width 103 height 26
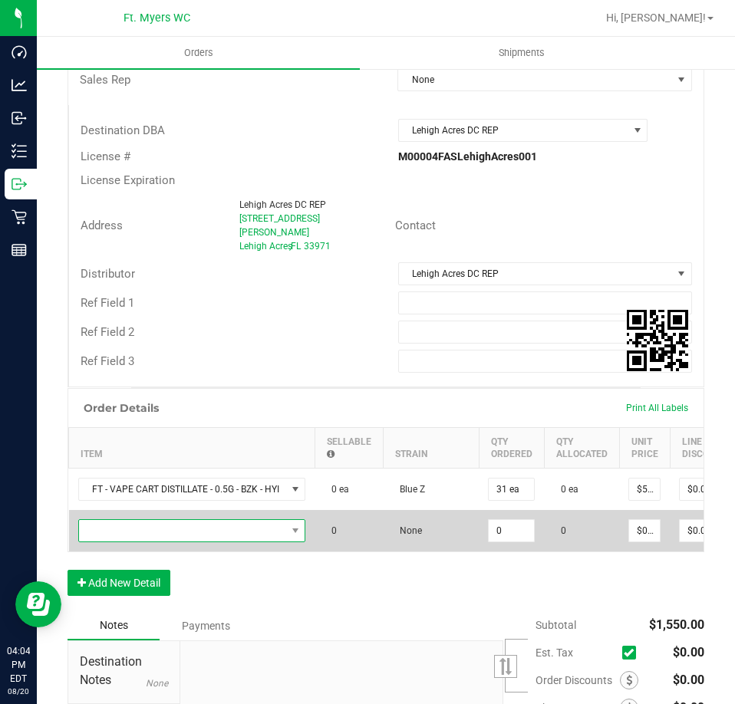
click at [227, 520] on span "NO DATA FOUND" at bounding box center [182, 530] width 207 height 21
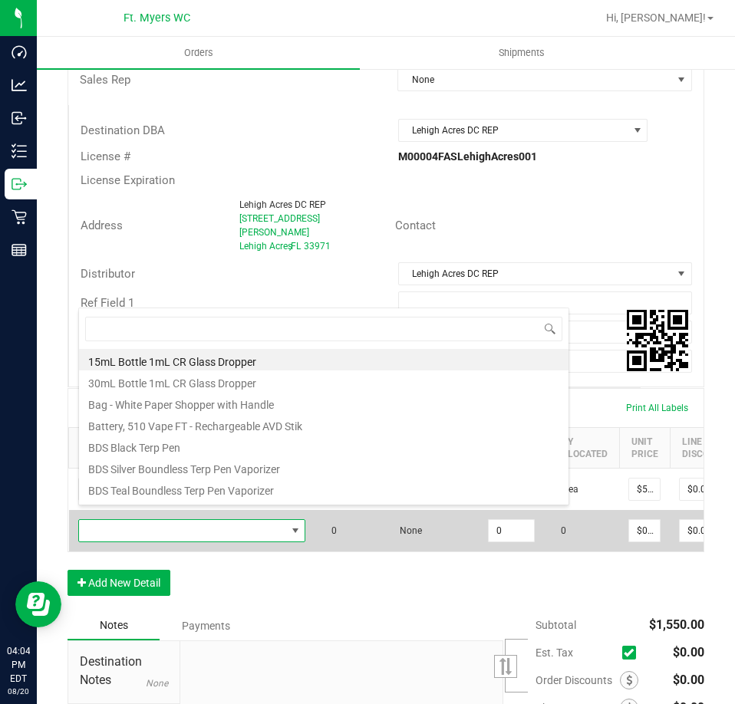
scroll to position [23, 228]
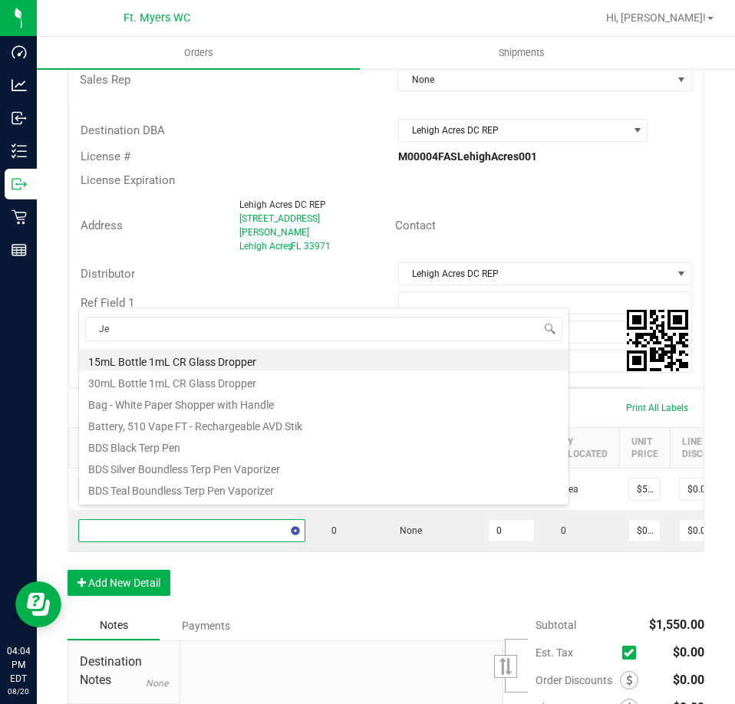
type input "Jel"
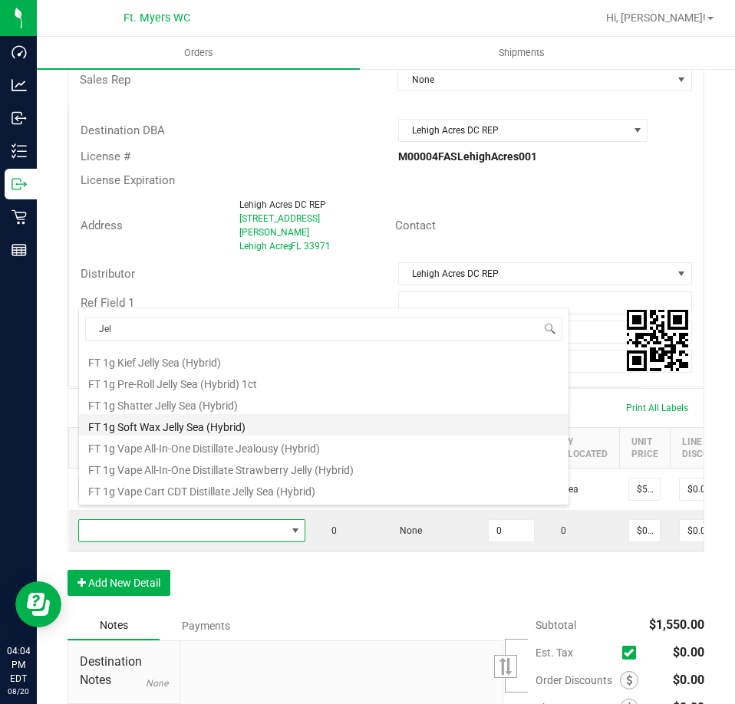
scroll to position [153, 0]
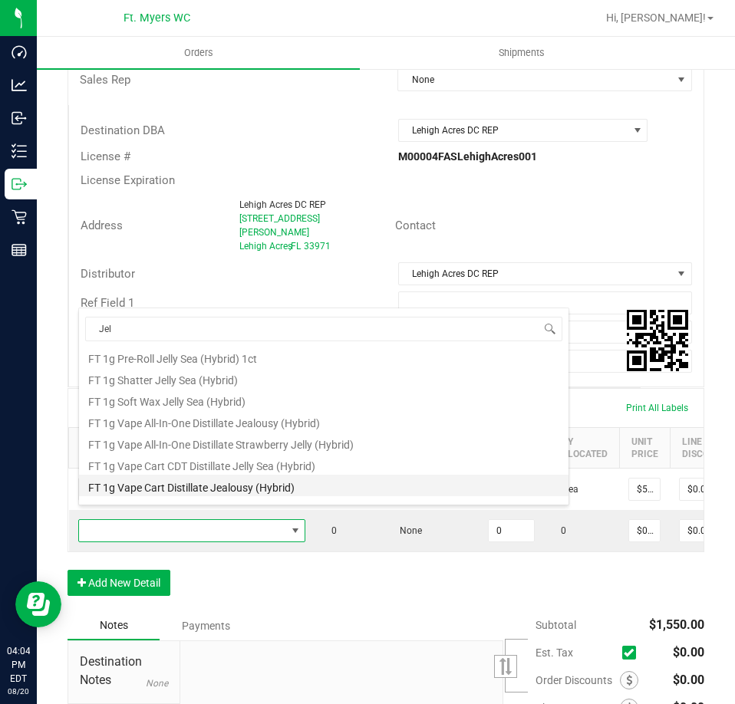
click at [324, 486] on li "FT 1g Vape Cart Distillate Jealousy (Hybrid)" at bounding box center [323, 485] width 489 height 21
type input "0 ea"
type input "$90.00000"
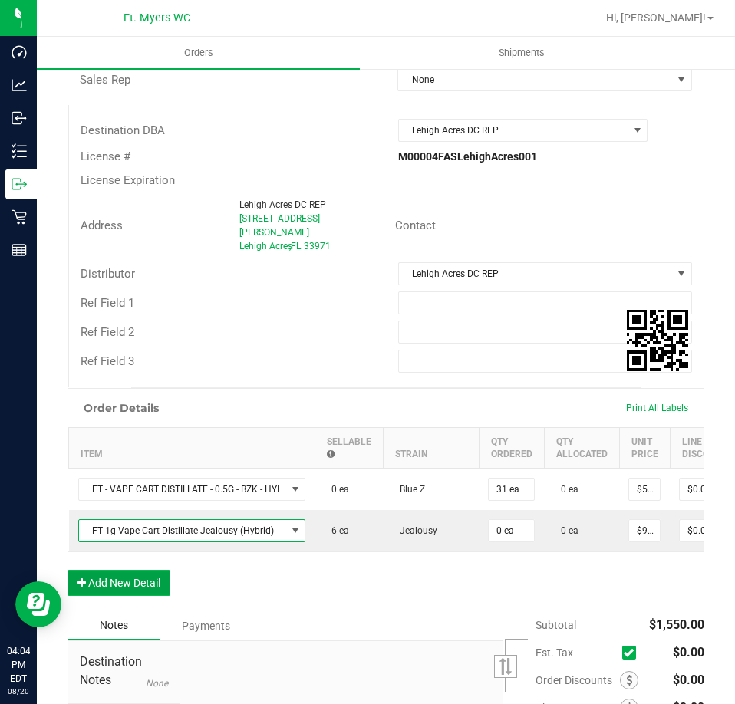
click at [146, 576] on button "Add New Detail" at bounding box center [118, 583] width 103 height 26
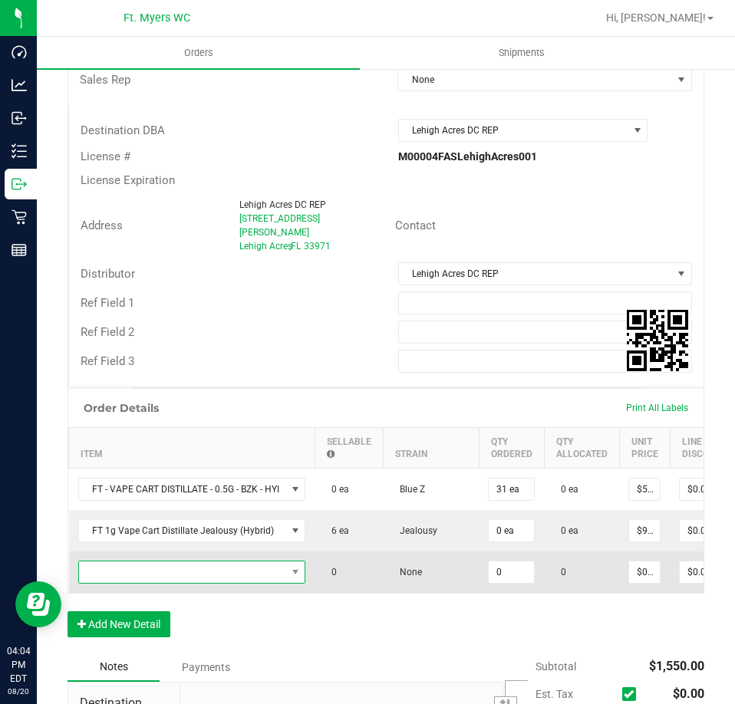
click at [209, 561] on span "NO DATA FOUND" at bounding box center [182, 571] width 207 height 21
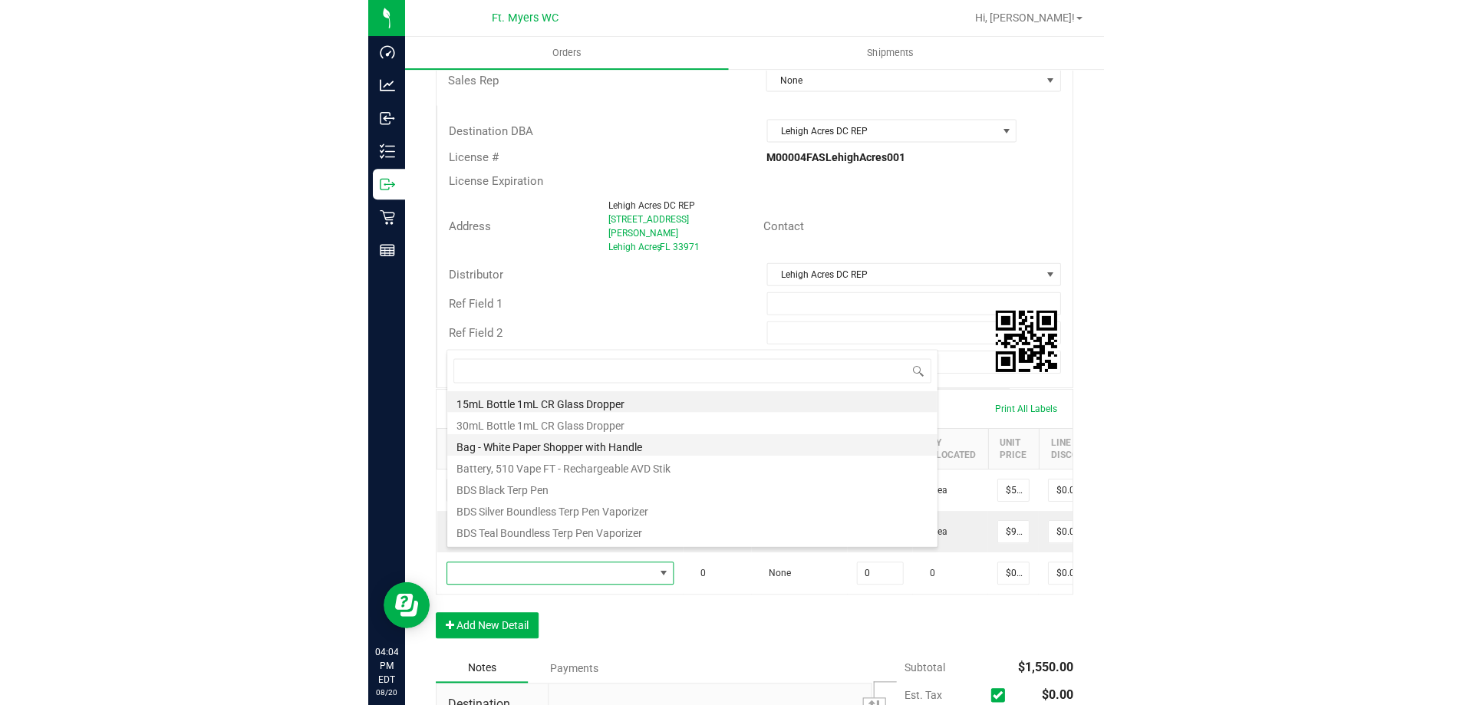
scroll to position [23, 228]
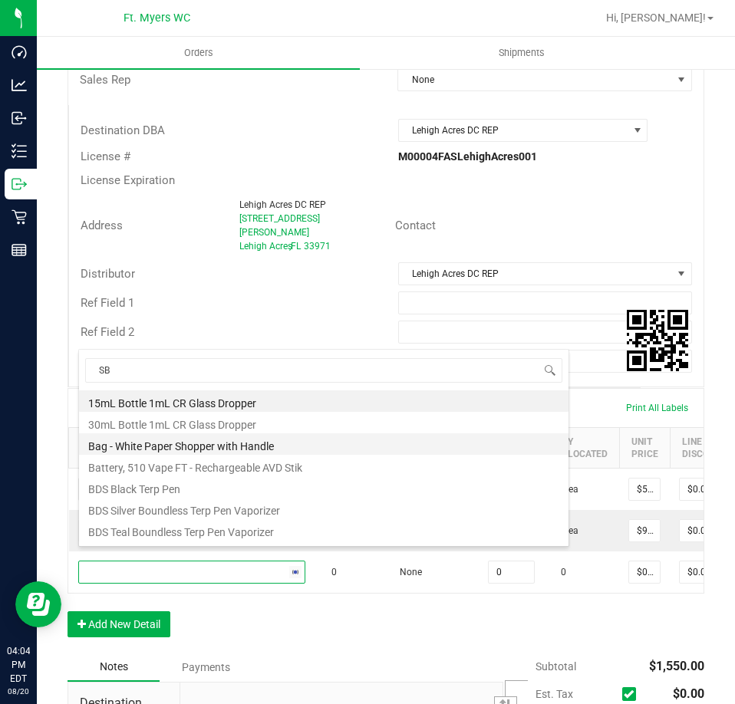
type input "SBC"
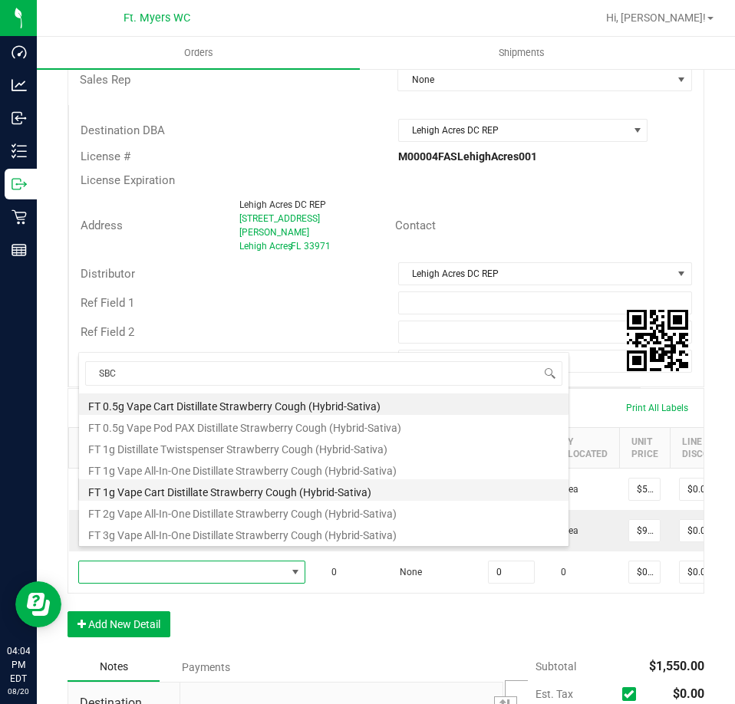
click at [262, 495] on li "FT 1g Vape Cart Distillate Strawberry Cough (Hybrid-Sativa)" at bounding box center [323, 489] width 489 height 21
type input "0 ea"
type input "$90.00000"
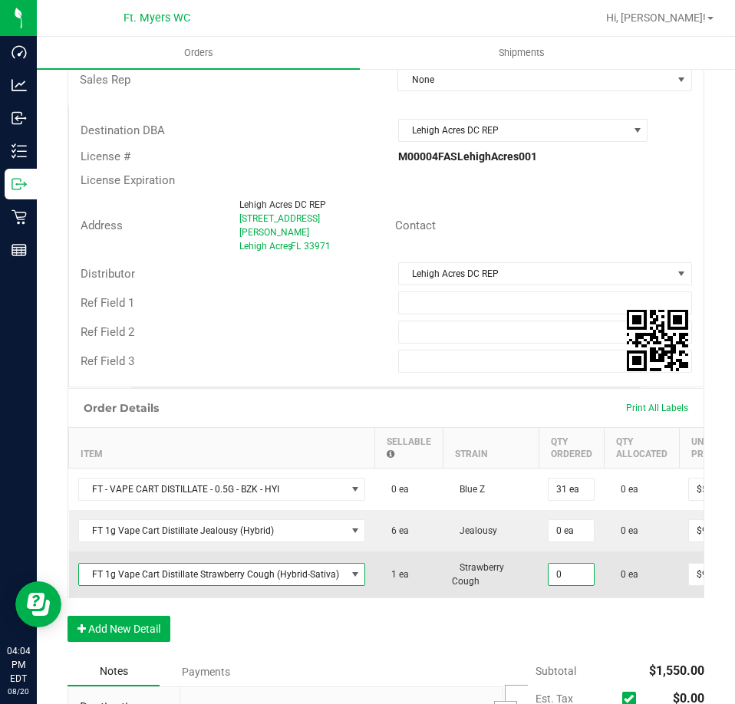
click at [565, 564] on input "0" at bounding box center [570, 574] width 45 height 21
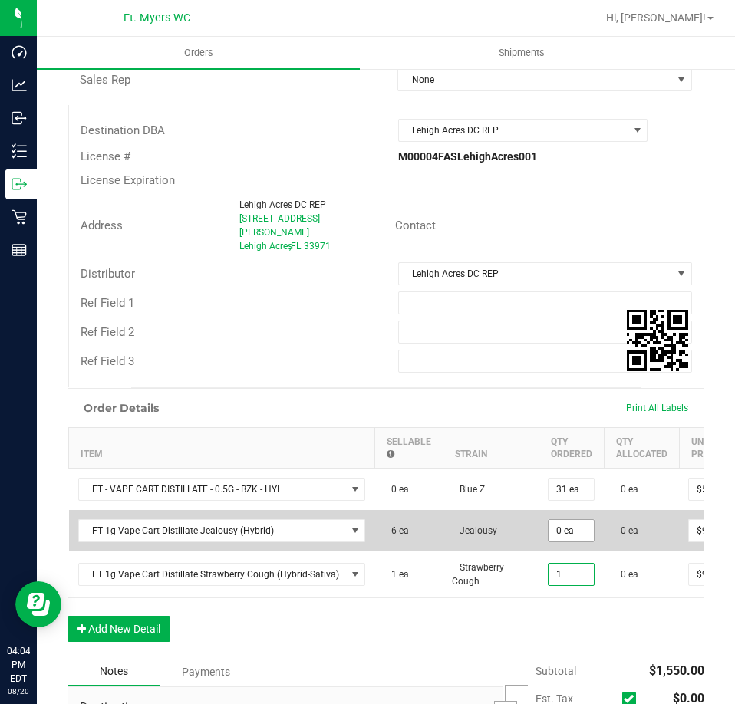
type input "1"
type input "0"
type input "1 ea"
type input "$90.00"
click at [553, 524] on input "0" at bounding box center [570, 530] width 45 height 21
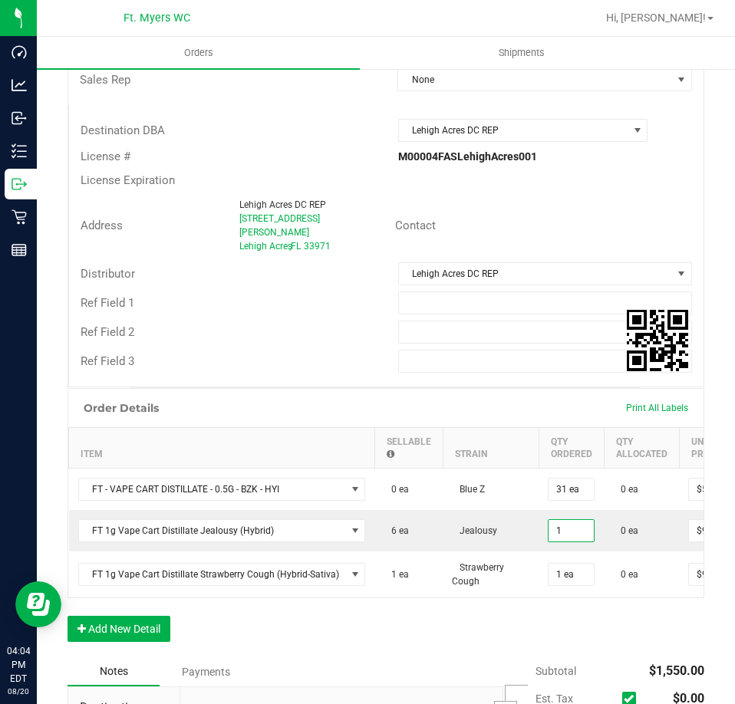
type input "1 ea"
type input "$90.00"
click at [471, 636] on div "Order Details Print All Labels Item Sellable Strain Qty Ordered Qty Allocated U…" at bounding box center [385, 522] width 637 height 269
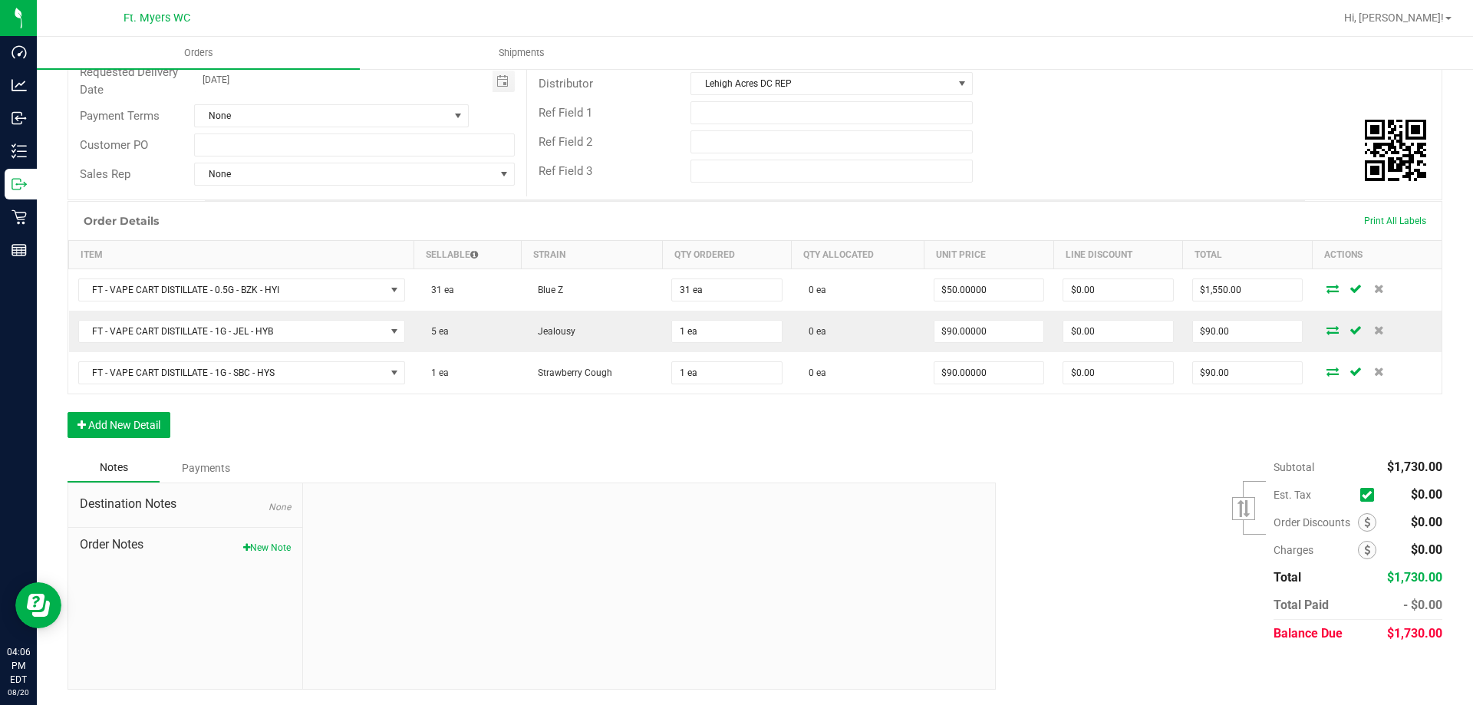
scroll to position [226, 0]
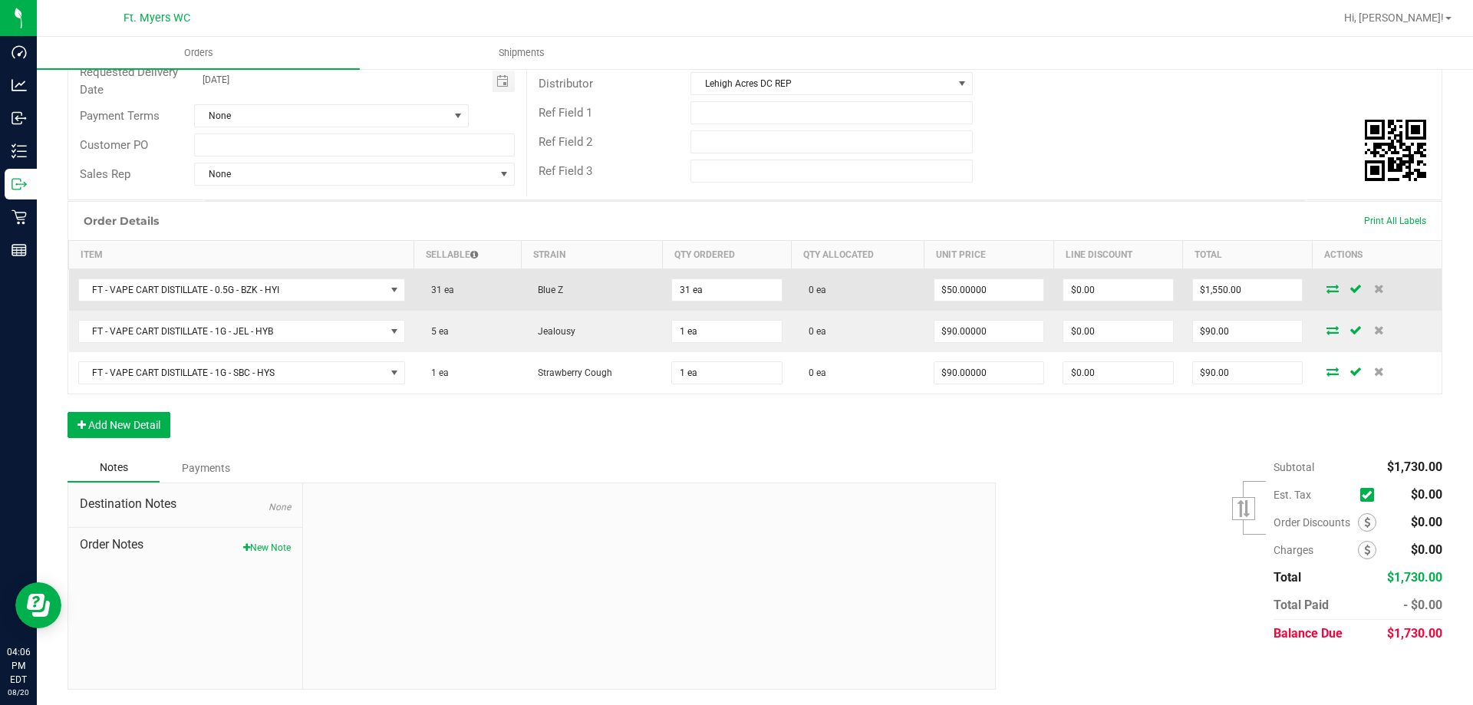
click at [1326, 286] on icon at bounding box center [1332, 288] width 12 height 9
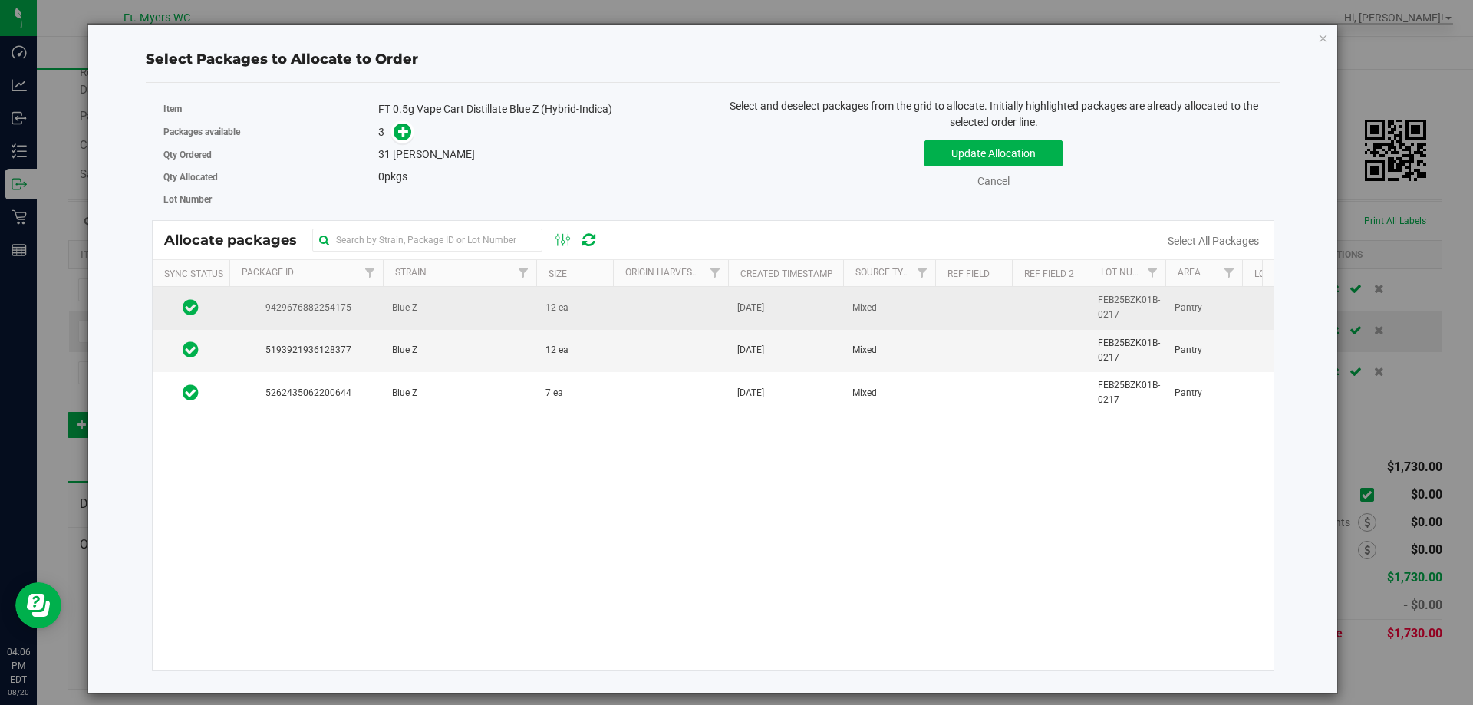
click at [464, 322] on td "Blue Z" at bounding box center [459, 308] width 153 height 42
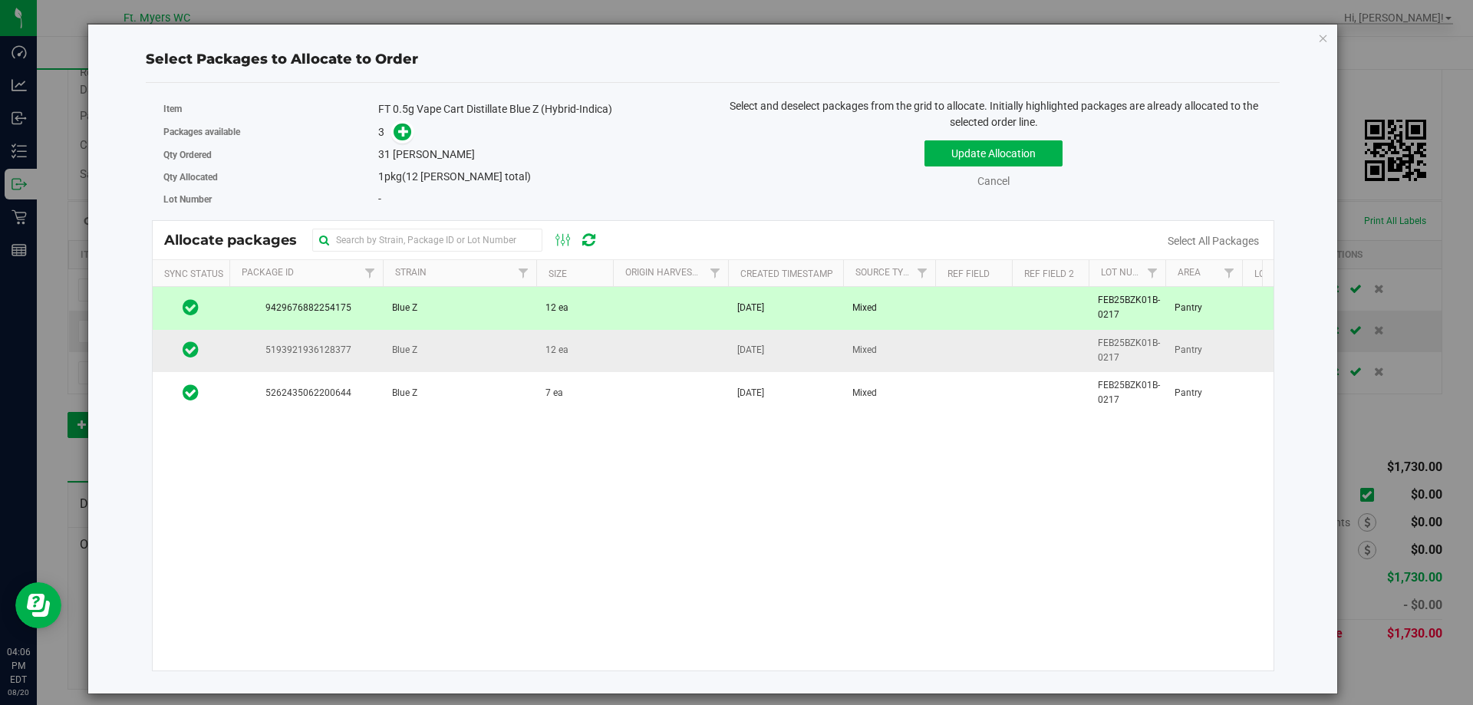
click at [464, 349] on td "Blue Z" at bounding box center [459, 351] width 153 height 42
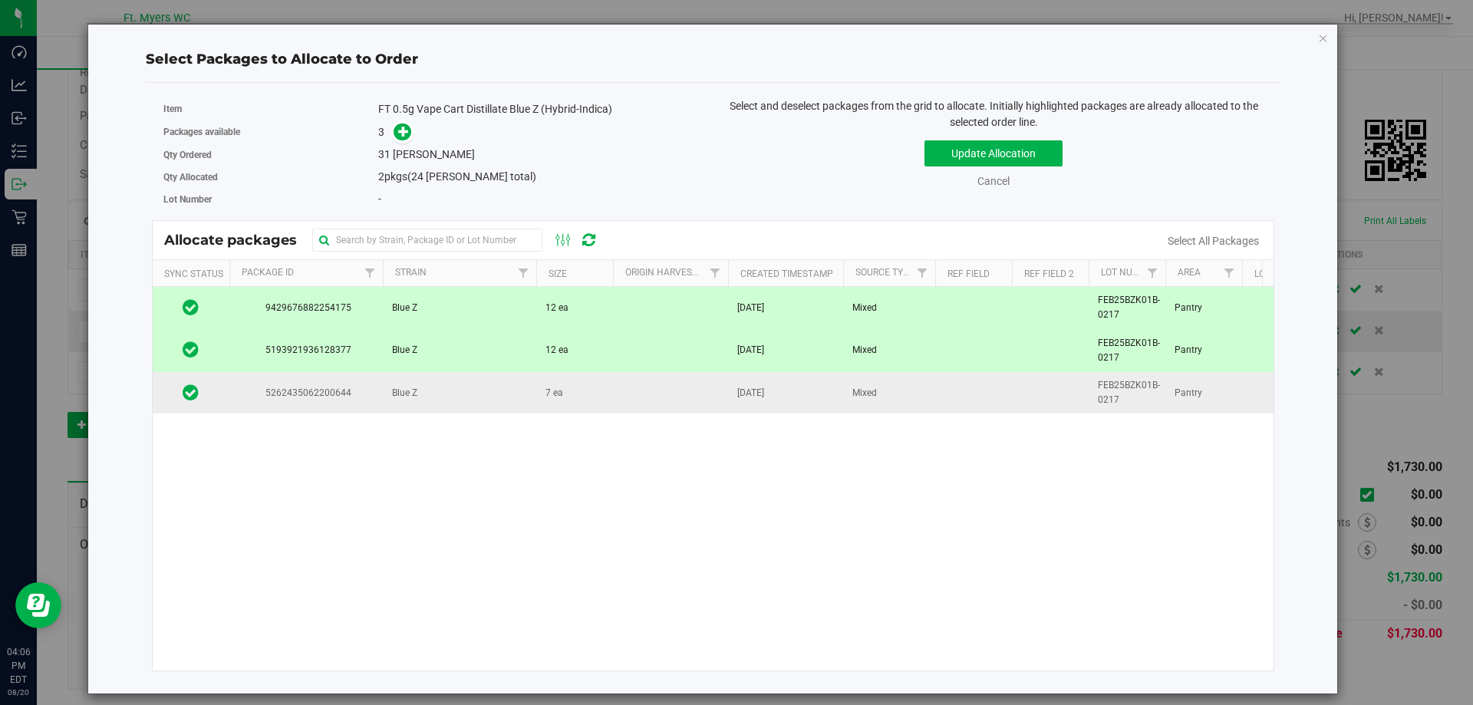
click at [452, 411] on td "Blue Z" at bounding box center [459, 392] width 153 height 41
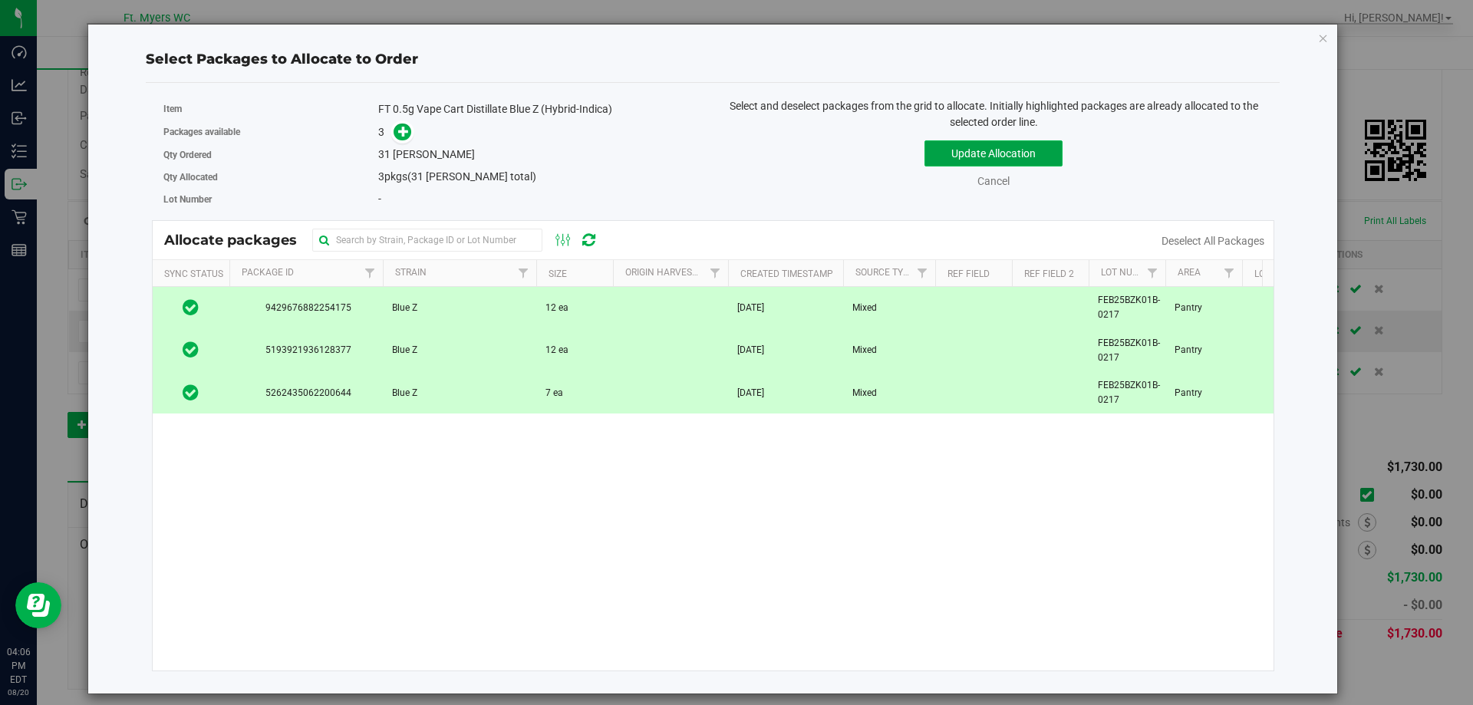
click at [1018, 153] on button "Update Allocation" at bounding box center [993, 153] width 138 height 26
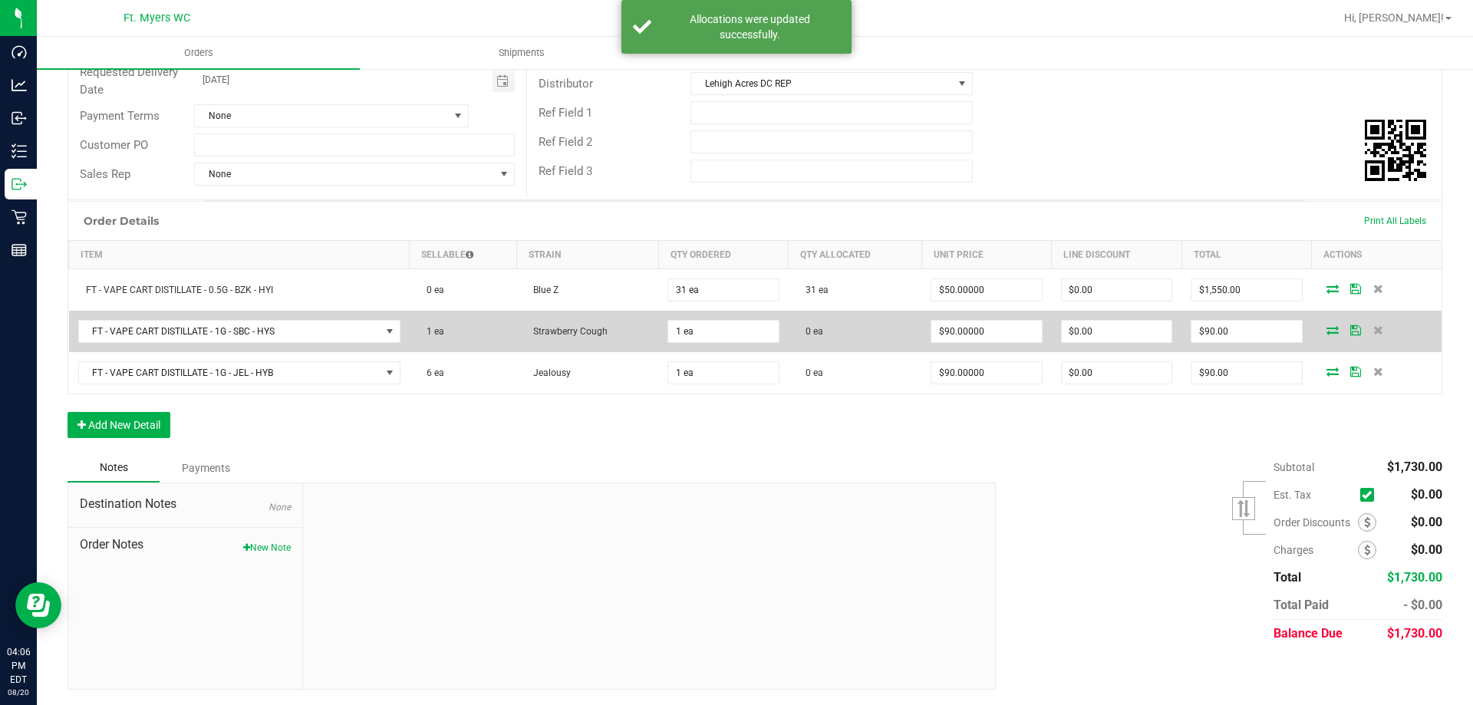
click at [1326, 333] on icon at bounding box center [1332, 329] width 12 height 9
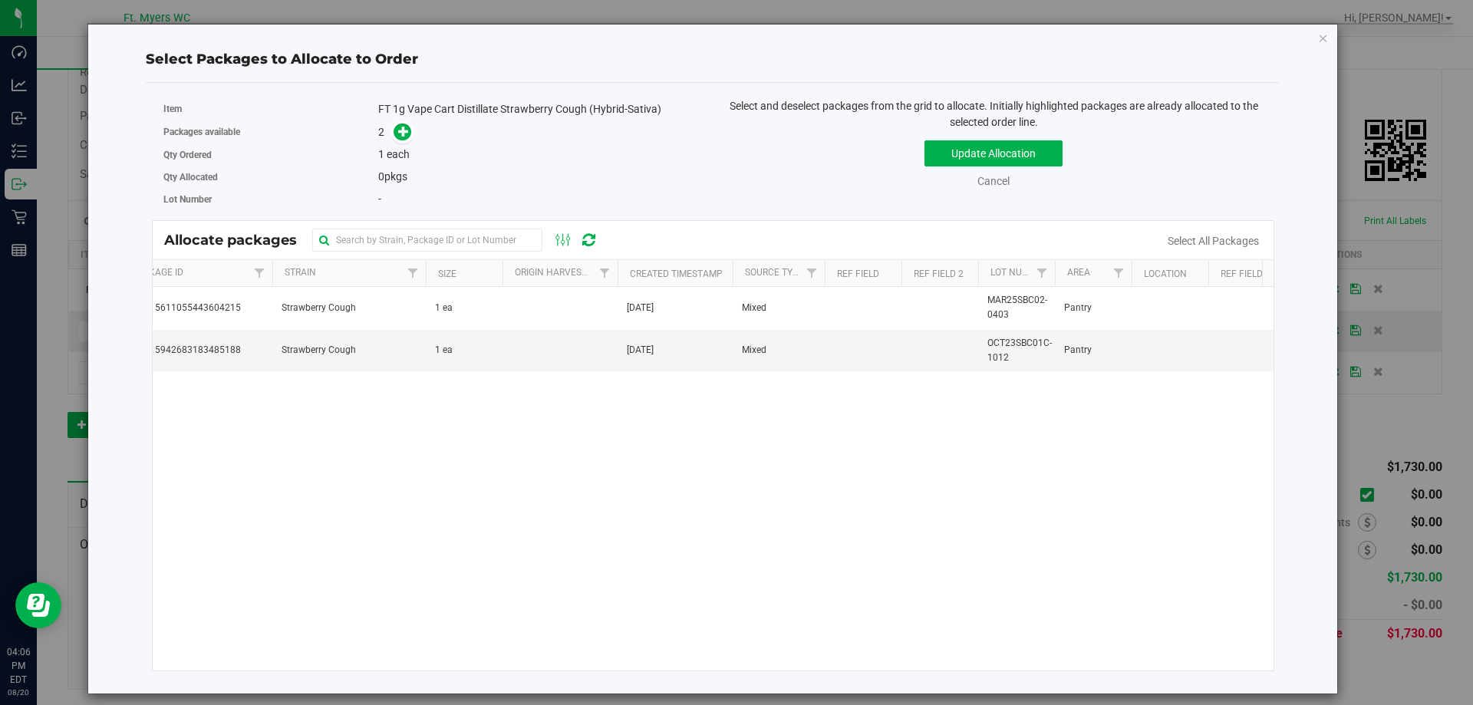
scroll to position [0, 0]
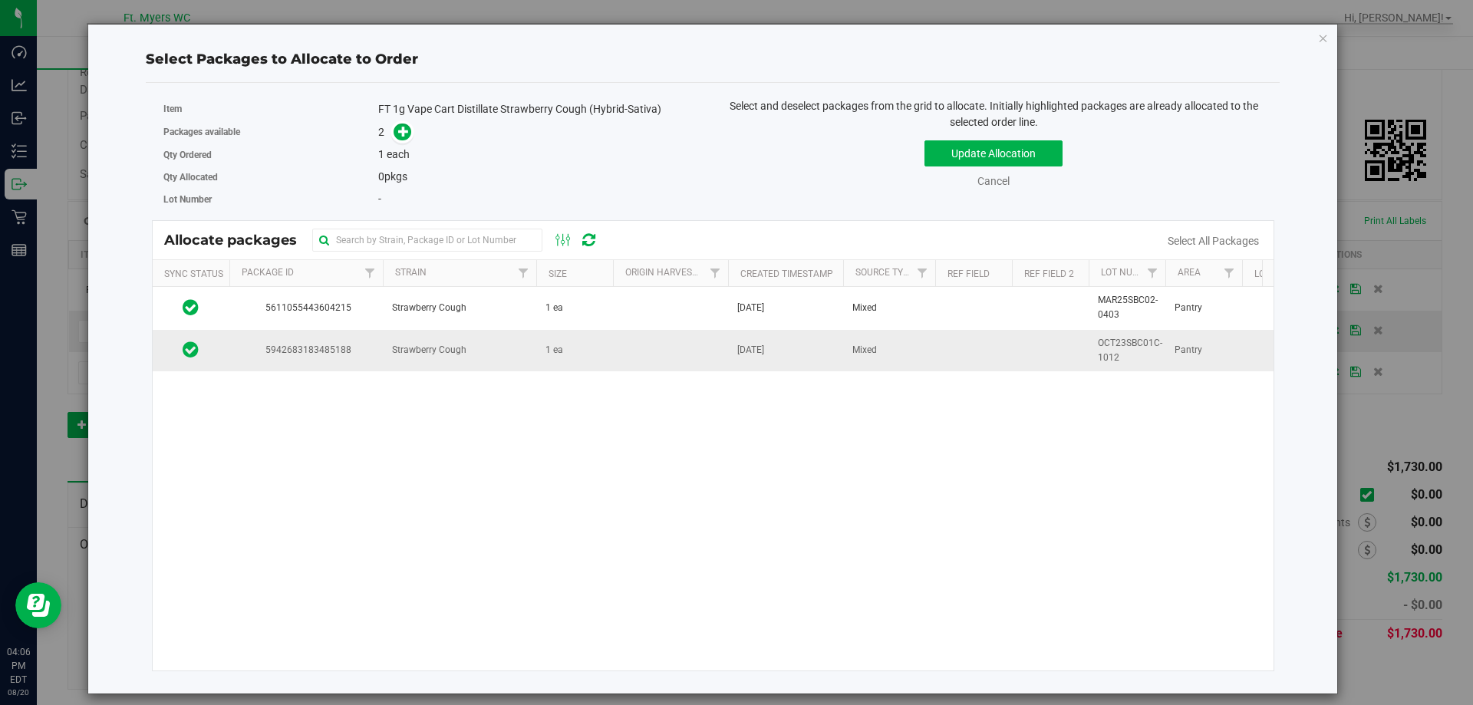
click at [245, 360] on td "5942683183485188" at bounding box center [305, 350] width 153 height 41
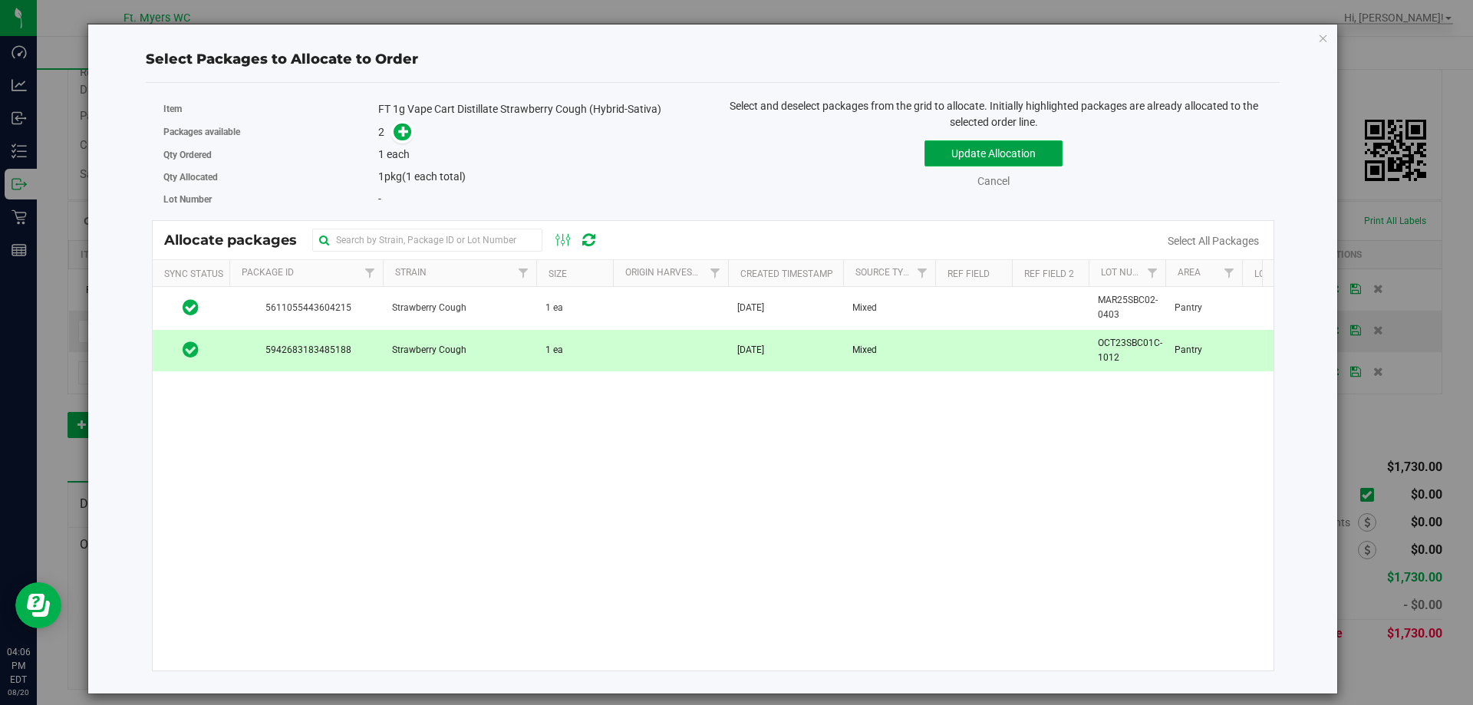
click at [1049, 149] on button "Update Allocation" at bounding box center [993, 153] width 138 height 26
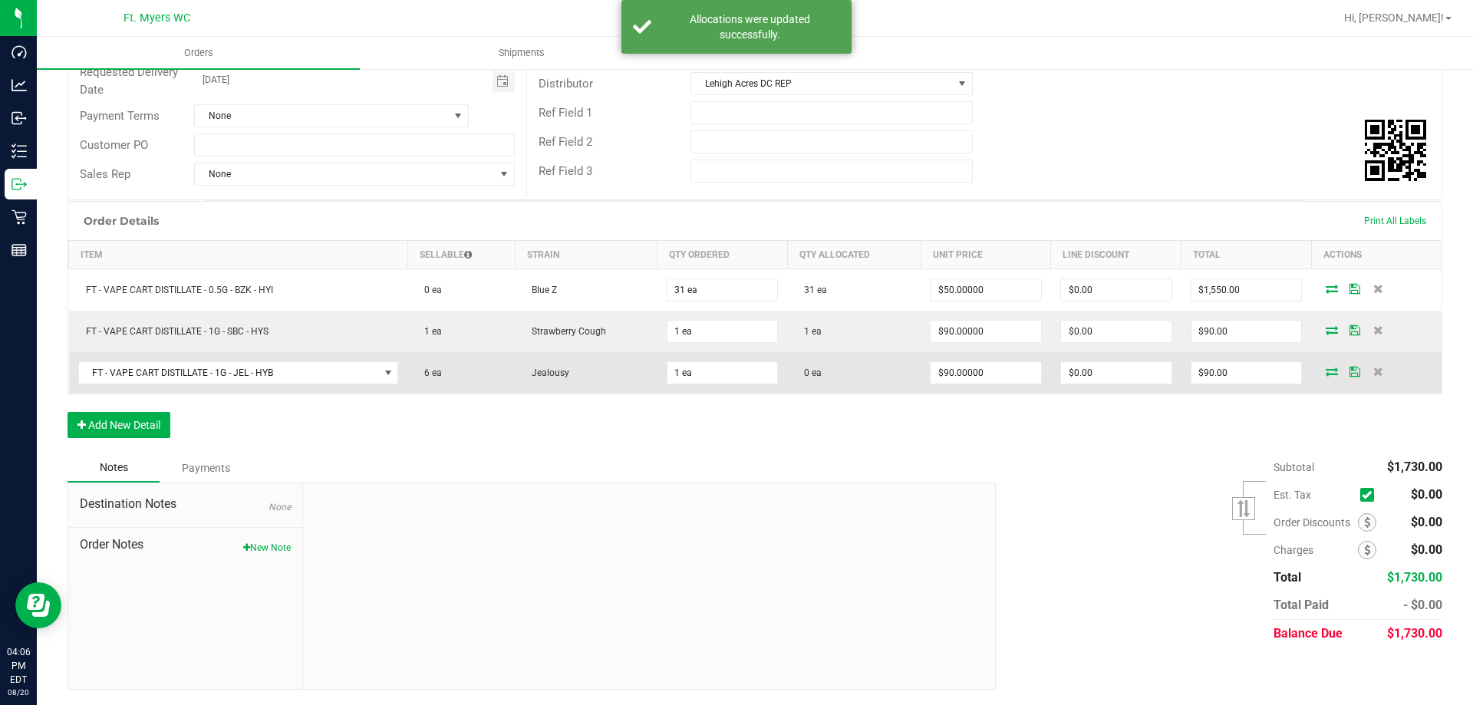
click at [1325, 370] on icon at bounding box center [1331, 371] width 12 height 9
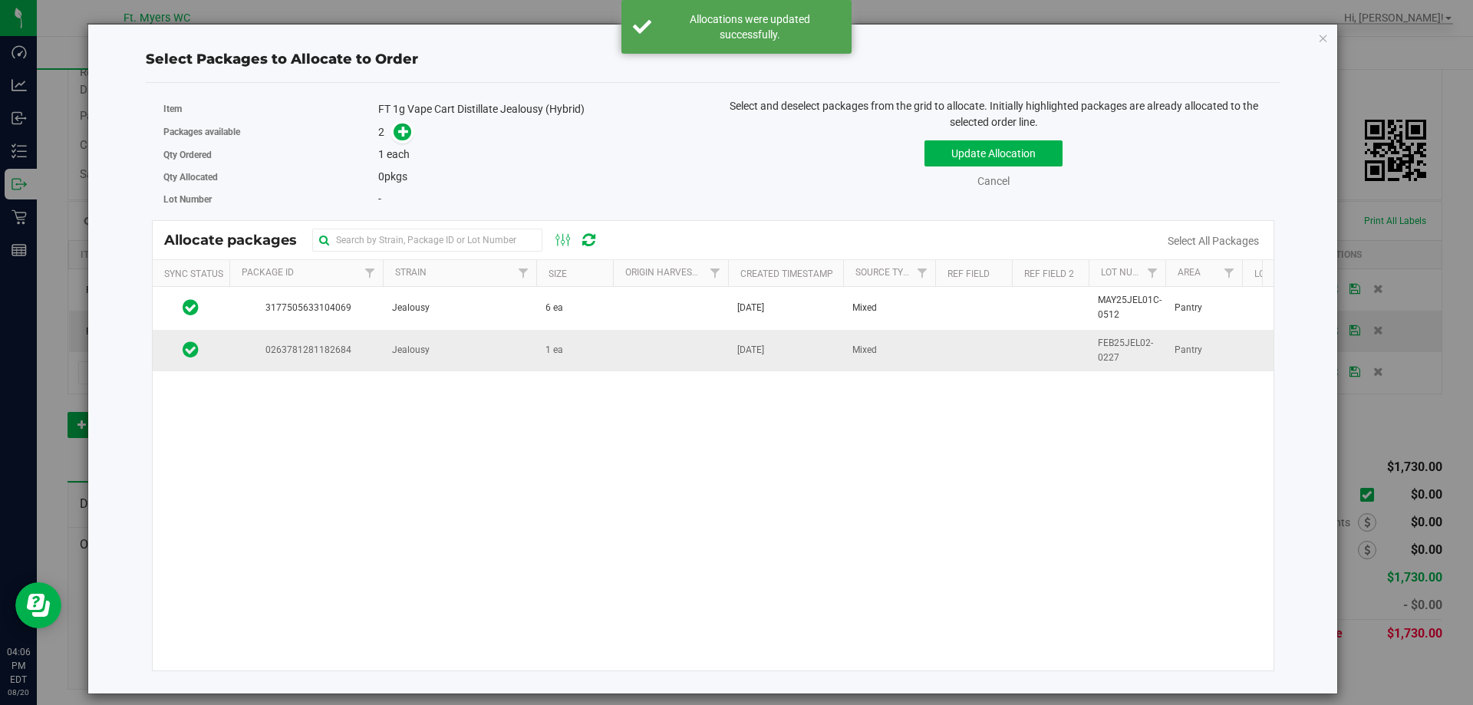
click at [946, 355] on td at bounding box center [973, 350] width 77 height 41
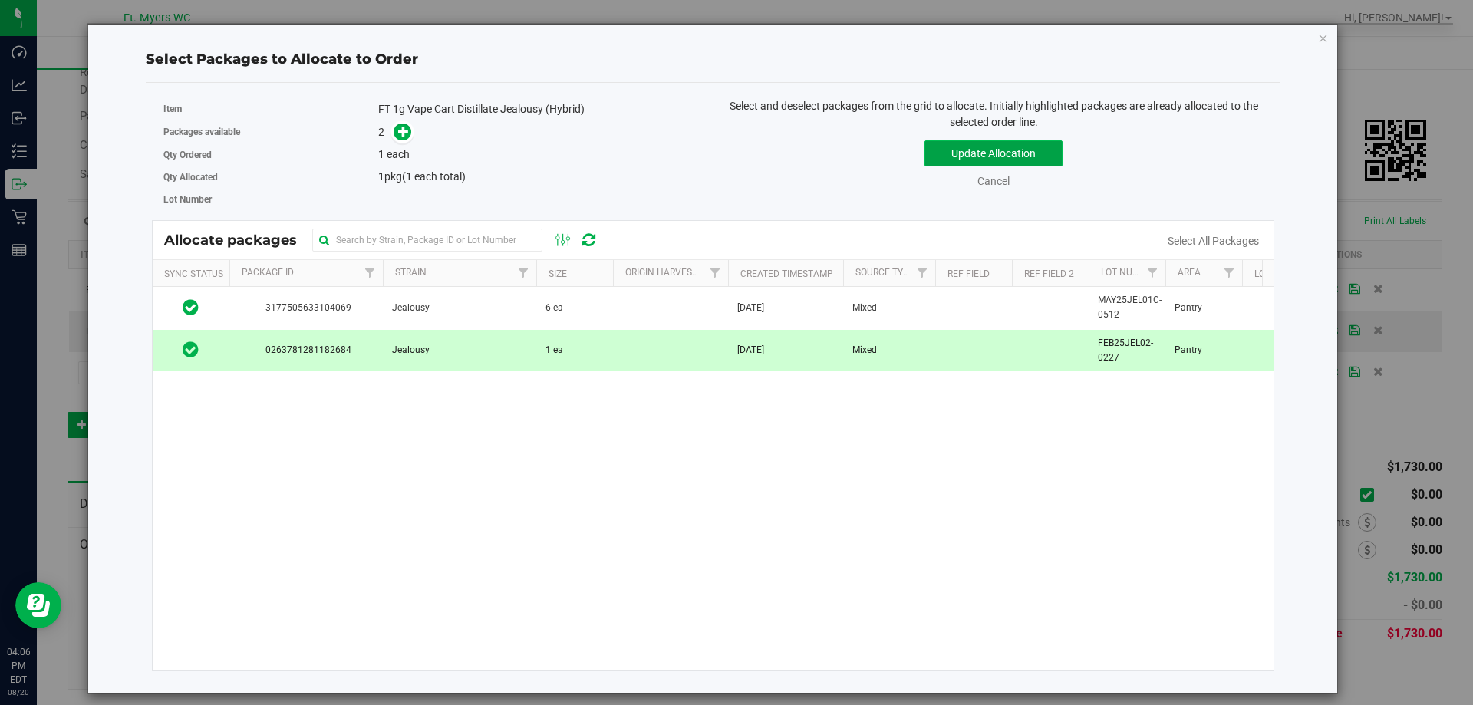
click at [1002, 145] on button "Update Allocation" at bounding box center [993, 153] width 138 height 26
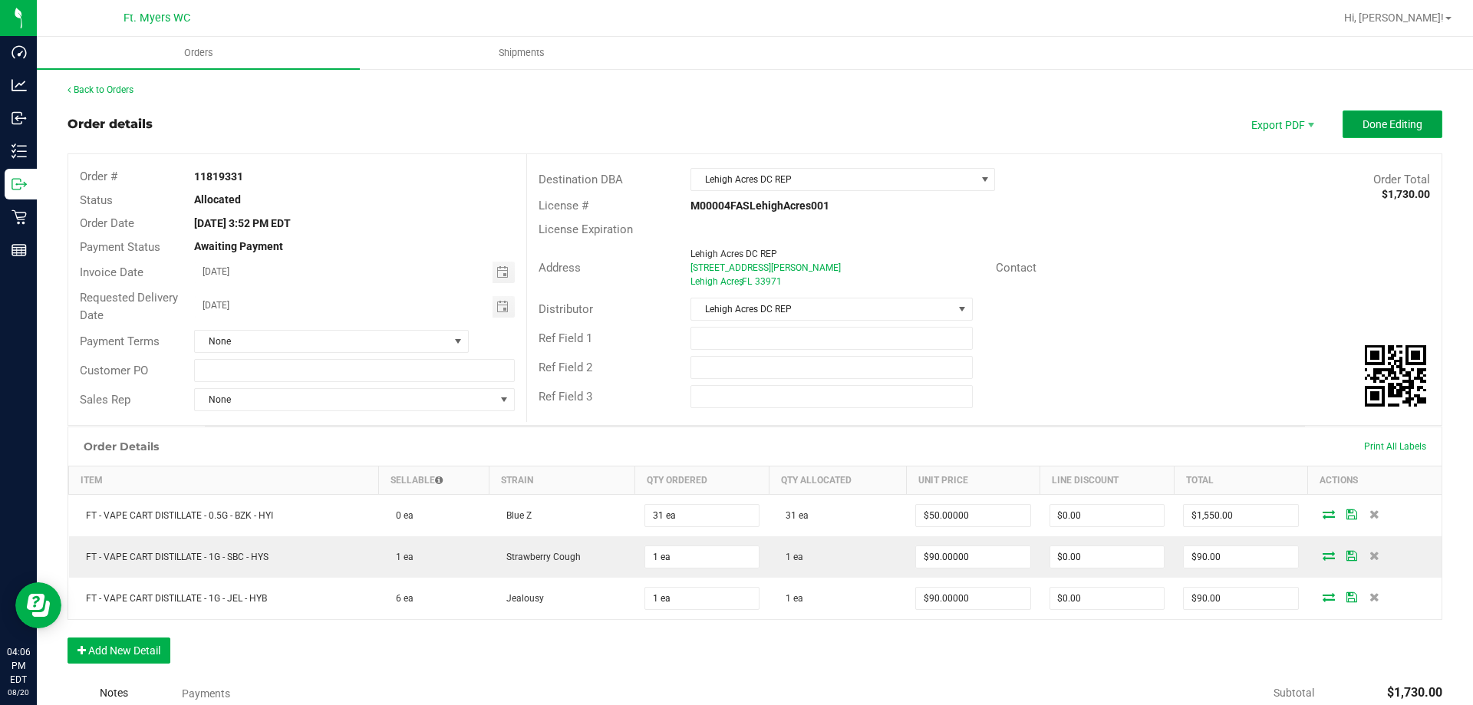
click at [1362, 120] on span "Done Editing" at bounding box center [1392, 124] width 60 height 12
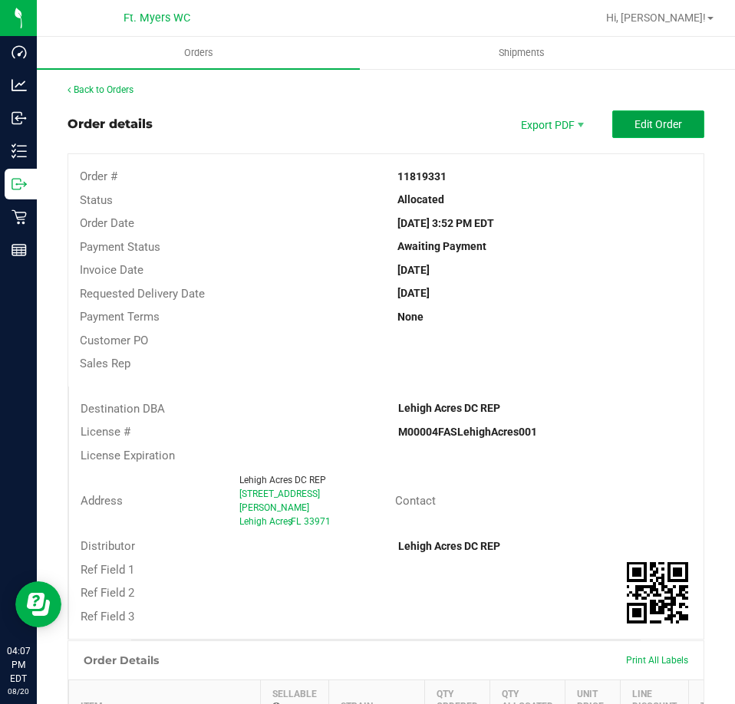
click at [680, 111] on button "Edit Order" at bounding box center [658, 124] width 92 height 28
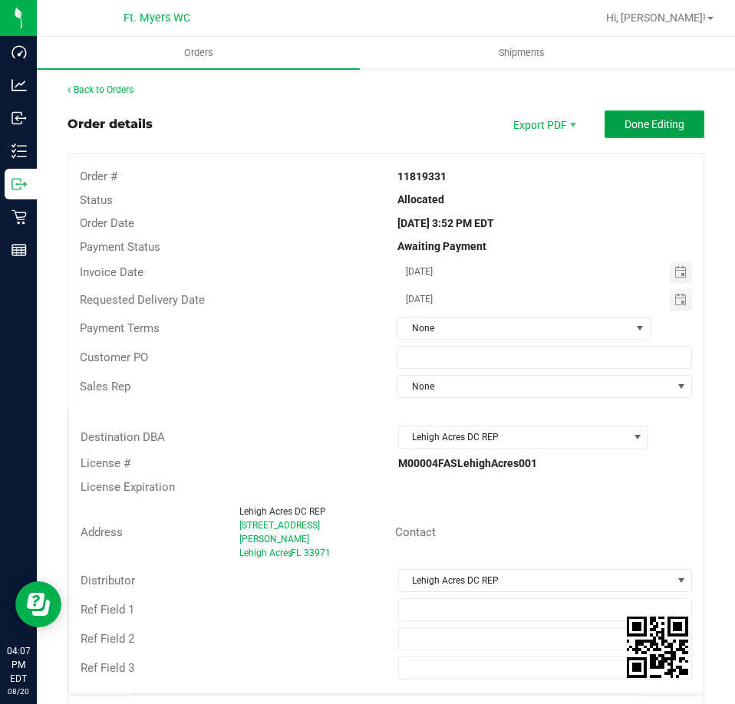
click at [642, 126] on span "Done Editing" at bounding box center [654, 124] width 60 height 12
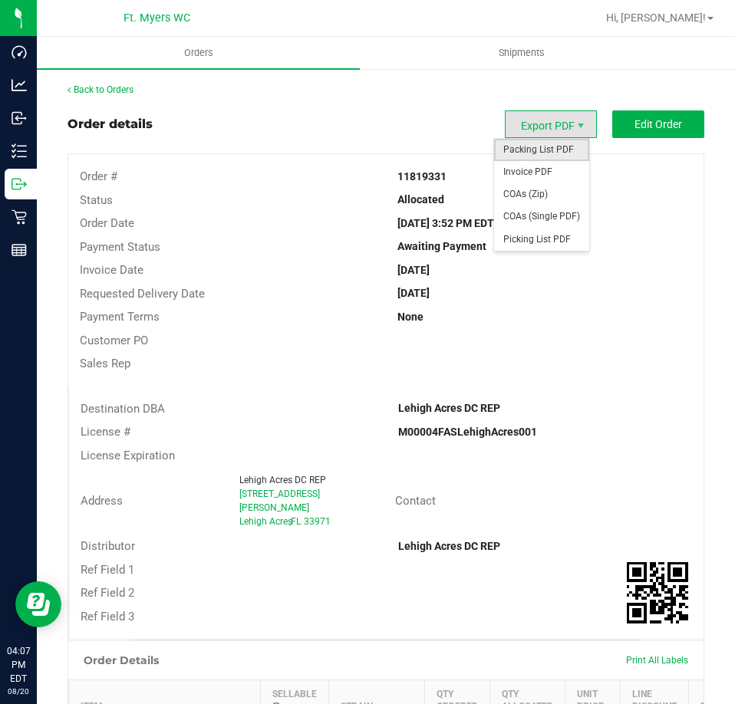
click at [565, 152] on span "Packing List PDF" at bounding box center [541, 150] width 95 height 22
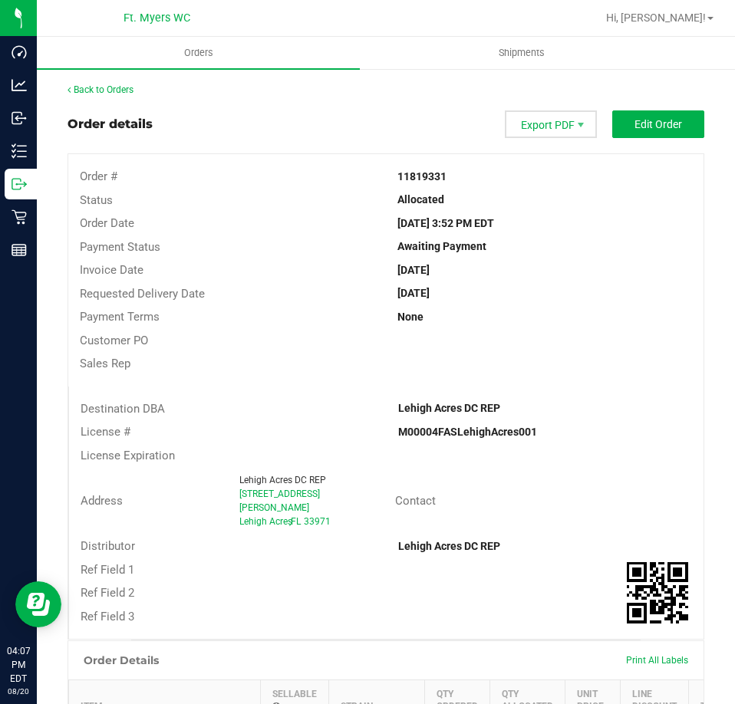
click at [545, 128] on span "Export PDF" at bounding box center [551, 124] width 92 height 28
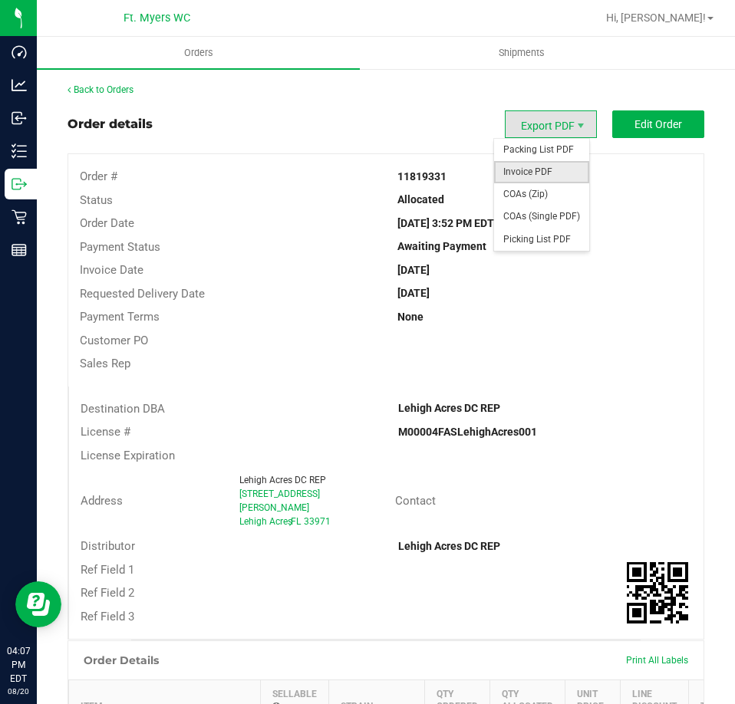
click at [561, 169] on span "Invoice PDF" at bounding box center [541, 172] width 95 height 22
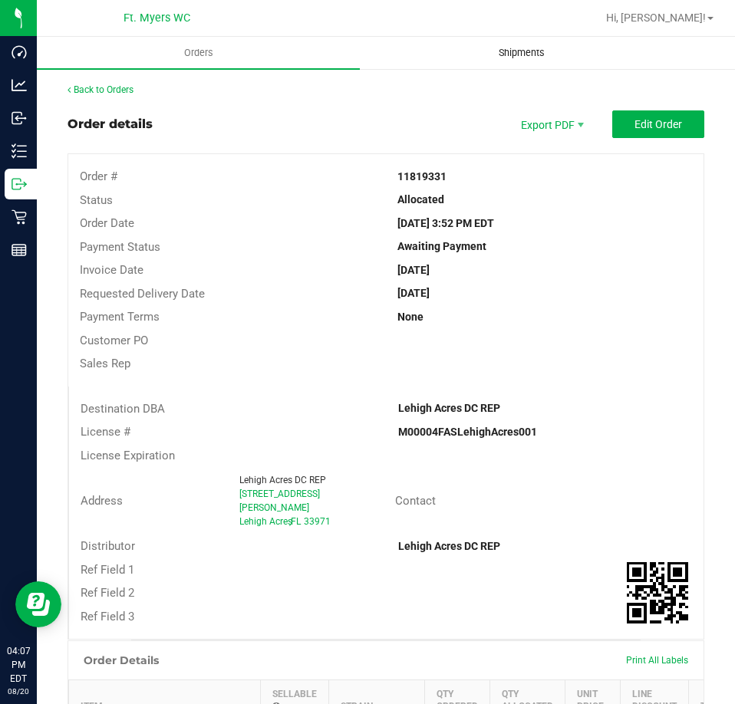
click at [556, 51] on span "Shipments" at bounding box center [521, 53] width 87 height 14
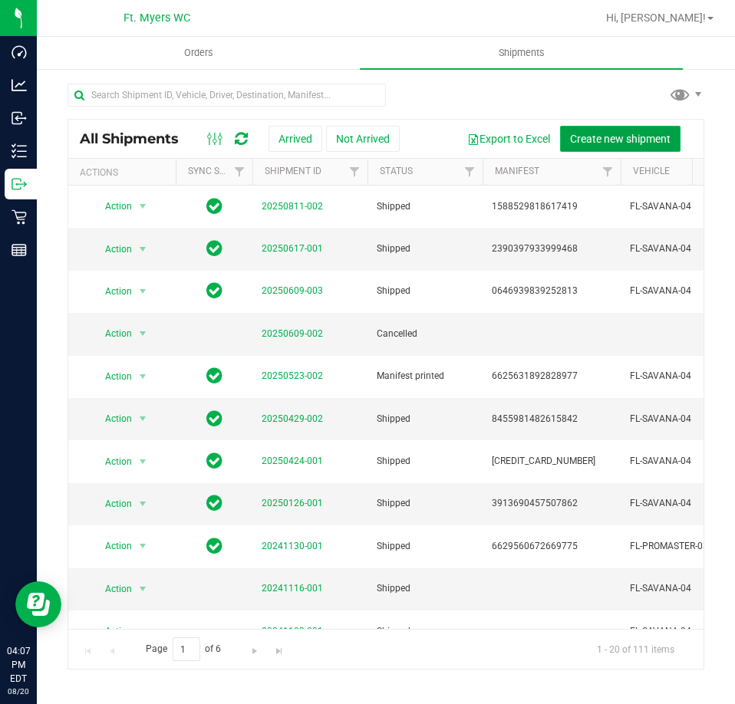
click at [593, 137] on span "Create new shipment" at bounding box center [620, 139] width 100 height 12
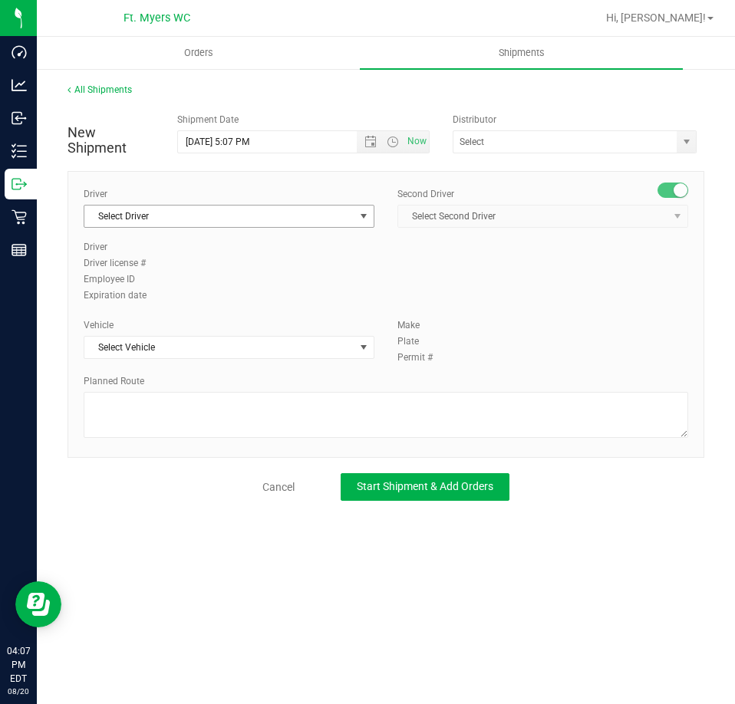
click at [360, 219] on span "select" at bounding box center [363, 216] width 12 height 12
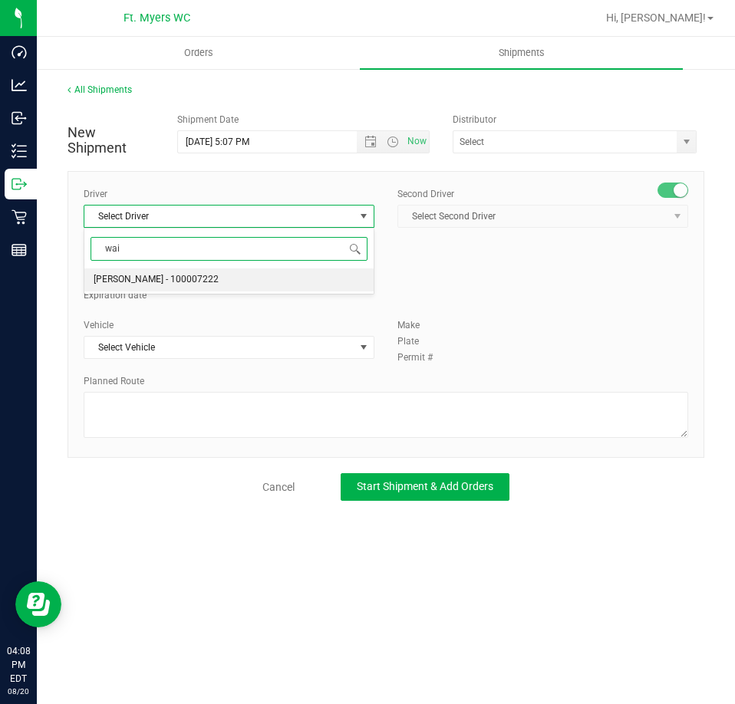
click at [194, 279] on span "Matthew Waite - 100007222" at bounding box center [156, 280] width 125 height 20
type input "wai"
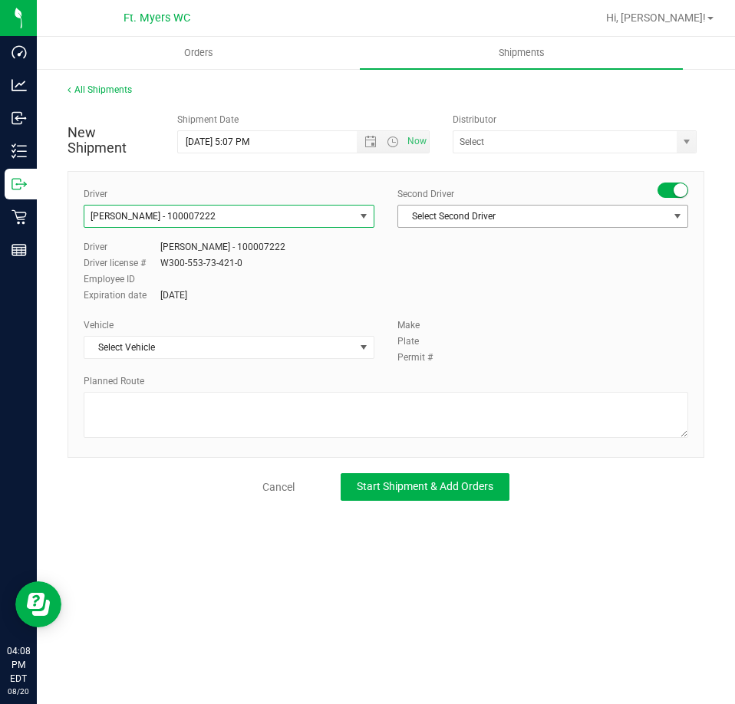
click at [468, 212] on span "Select Second Driver" at bounding box center [533, 216] width 270 height 21
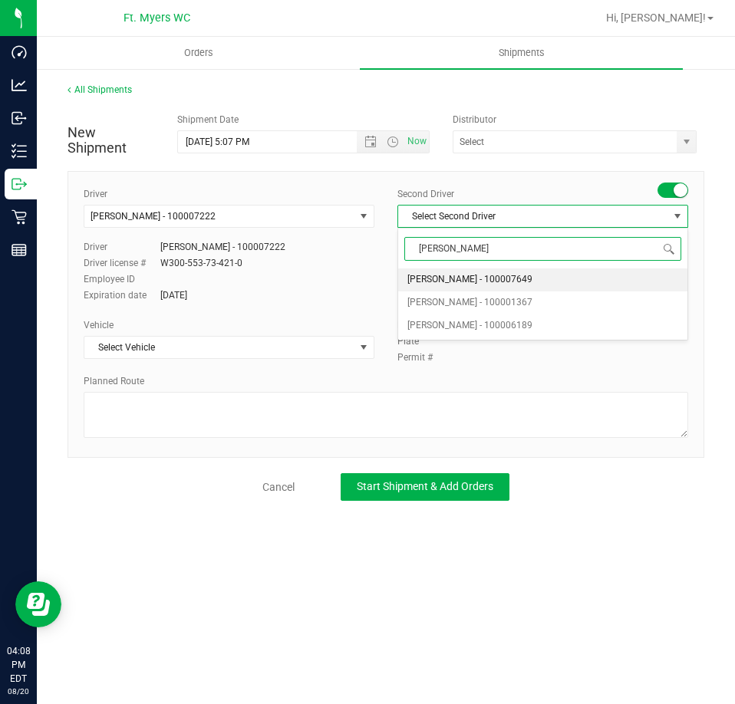
type input "zachar"
click at [502, 306] on span "Zachary Bradshaw - 100001367" at bounding box center [469, 303] width 125 height 20
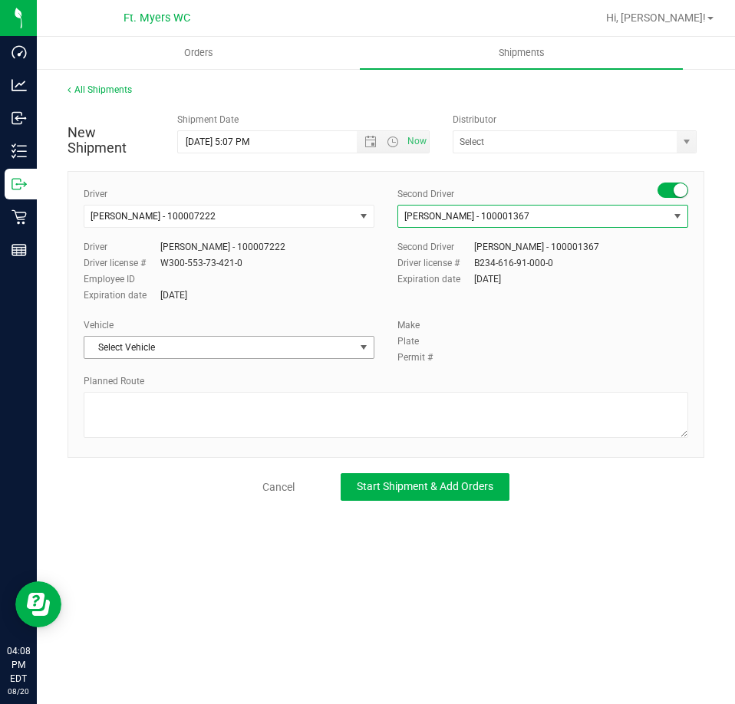
click at [295, 347] on span "Select Vehicle" at bounding box center [219, 347] width 270 height 21
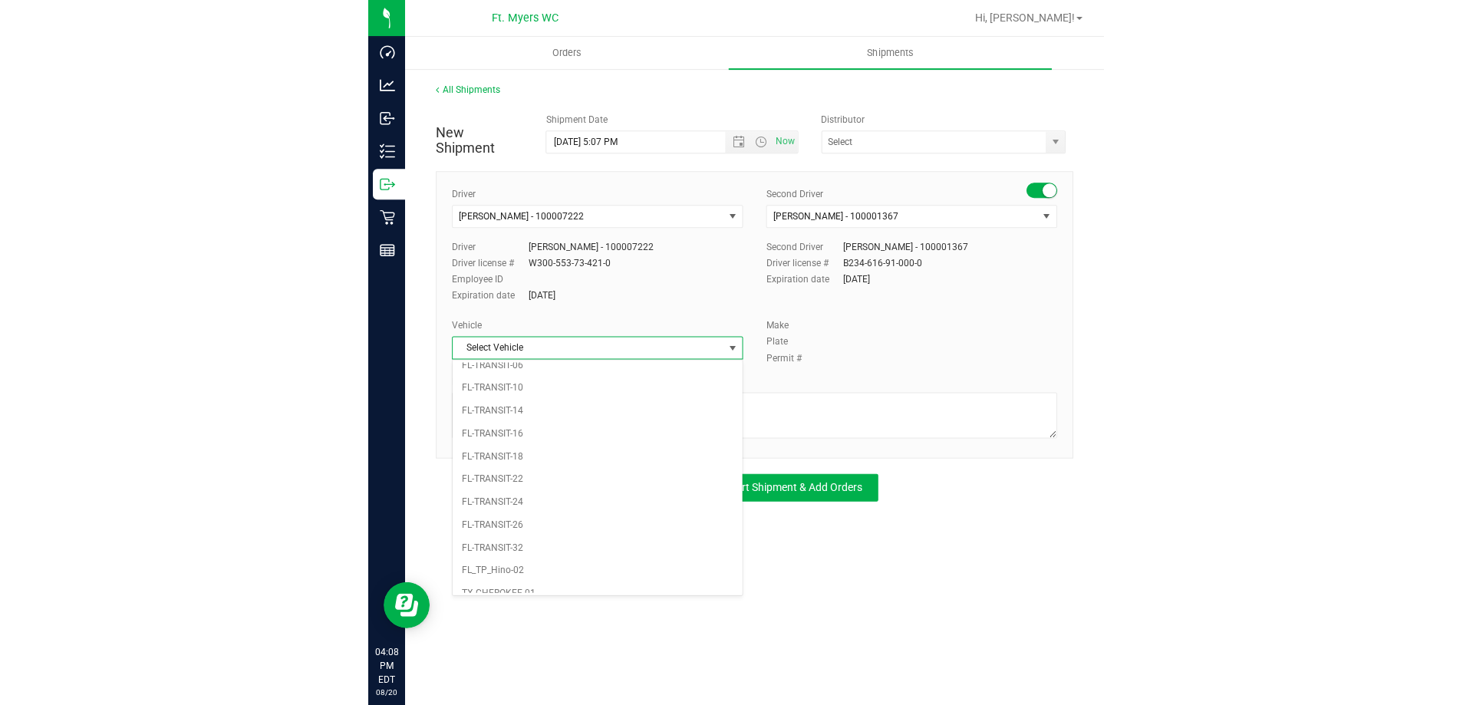
scroll to position [752, 0]
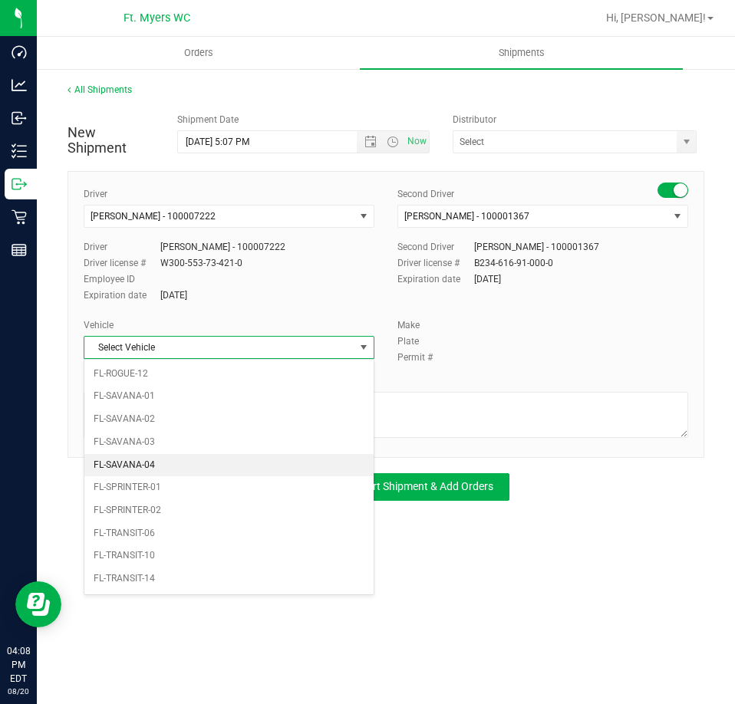
click at [160, 466] on li "FL-SAVANA-04" at bounding box center [228, 465] width 289 height 23
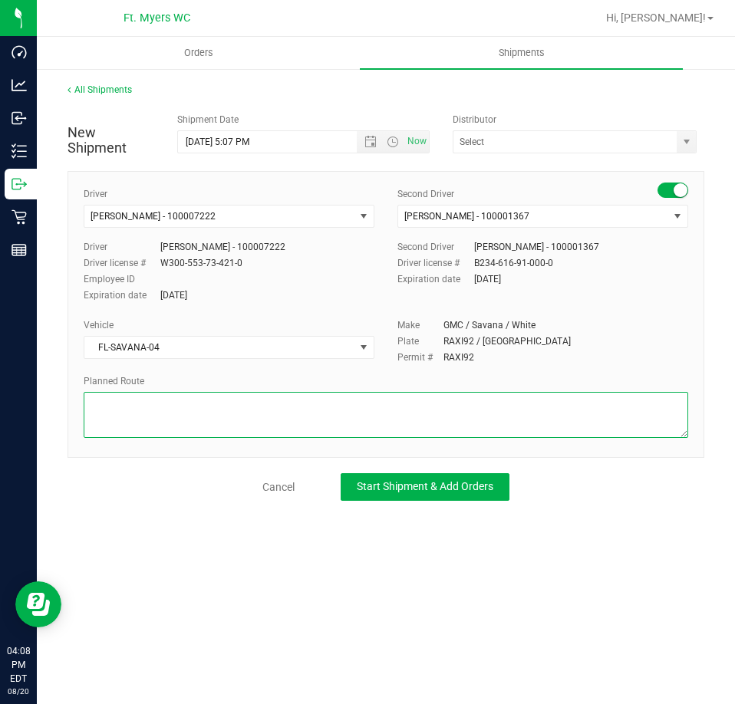
click at [315, 392] on textarea at bounding box center [386, 415] width 604 height 46
click at [681, 138] on span "select" at bounding box center [686, 142] width 12 height 12
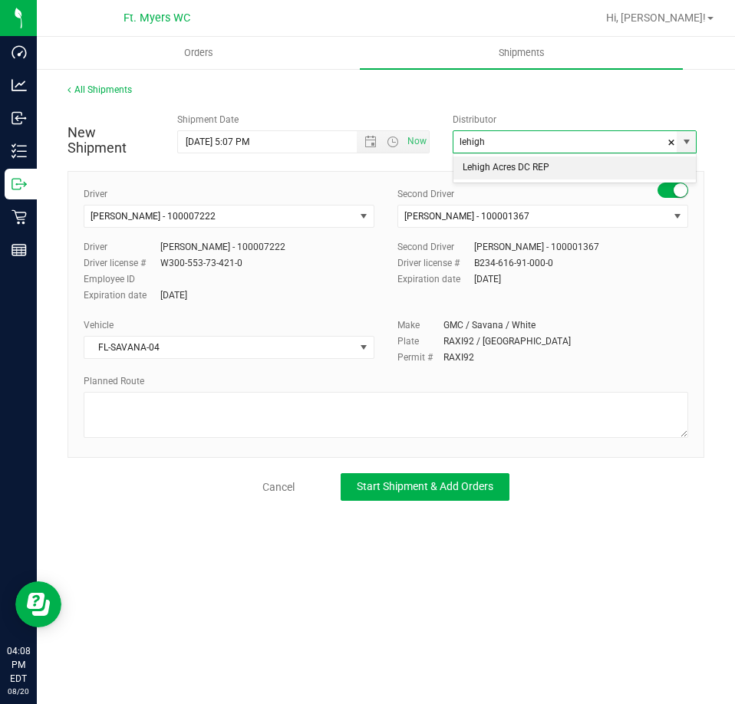
click at [520, 167] on li "Lehigh Acres DC REP" at bounding box center [574, 167] width 242 height 23
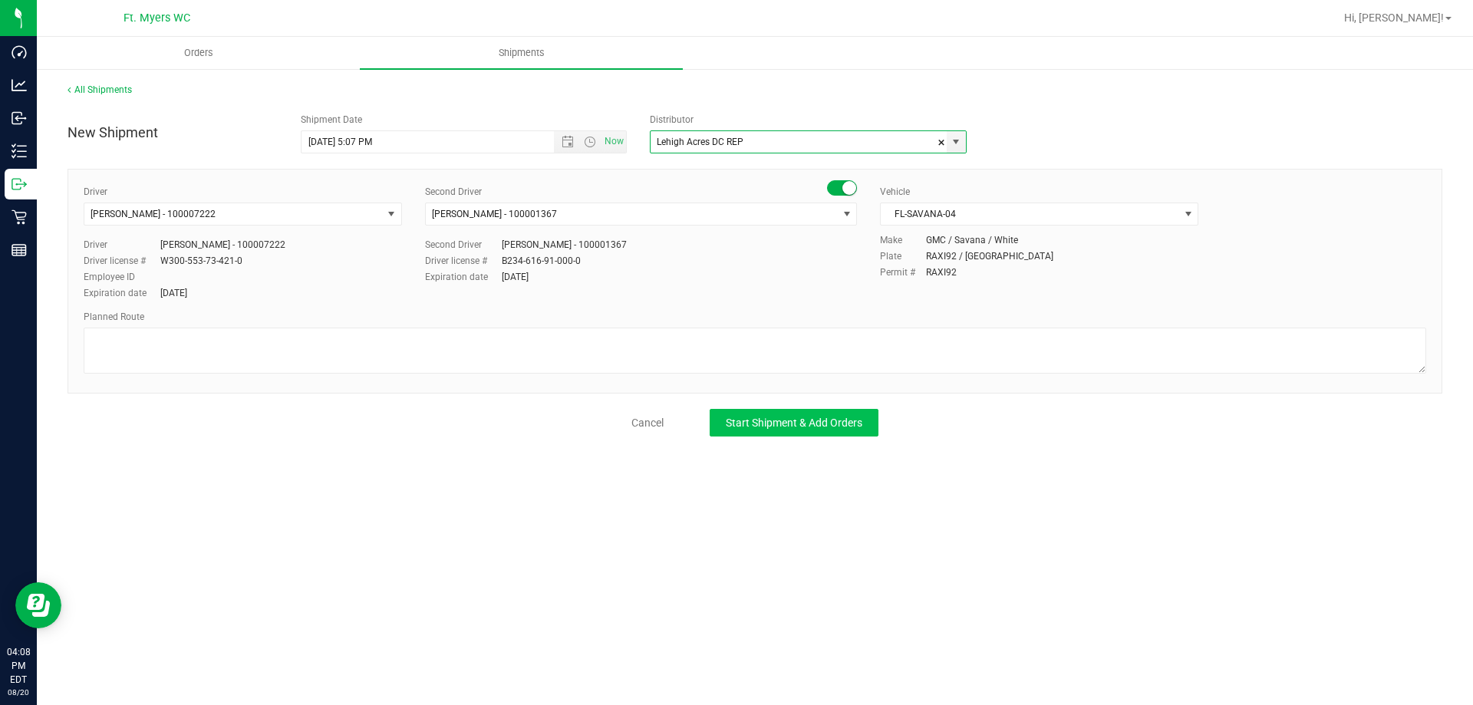
type input "Lehigh Acres DC REP"
click at [838, 434] on button "Start Shipment & Add Orders" at bounding box center [793, 423] width 169 height 28
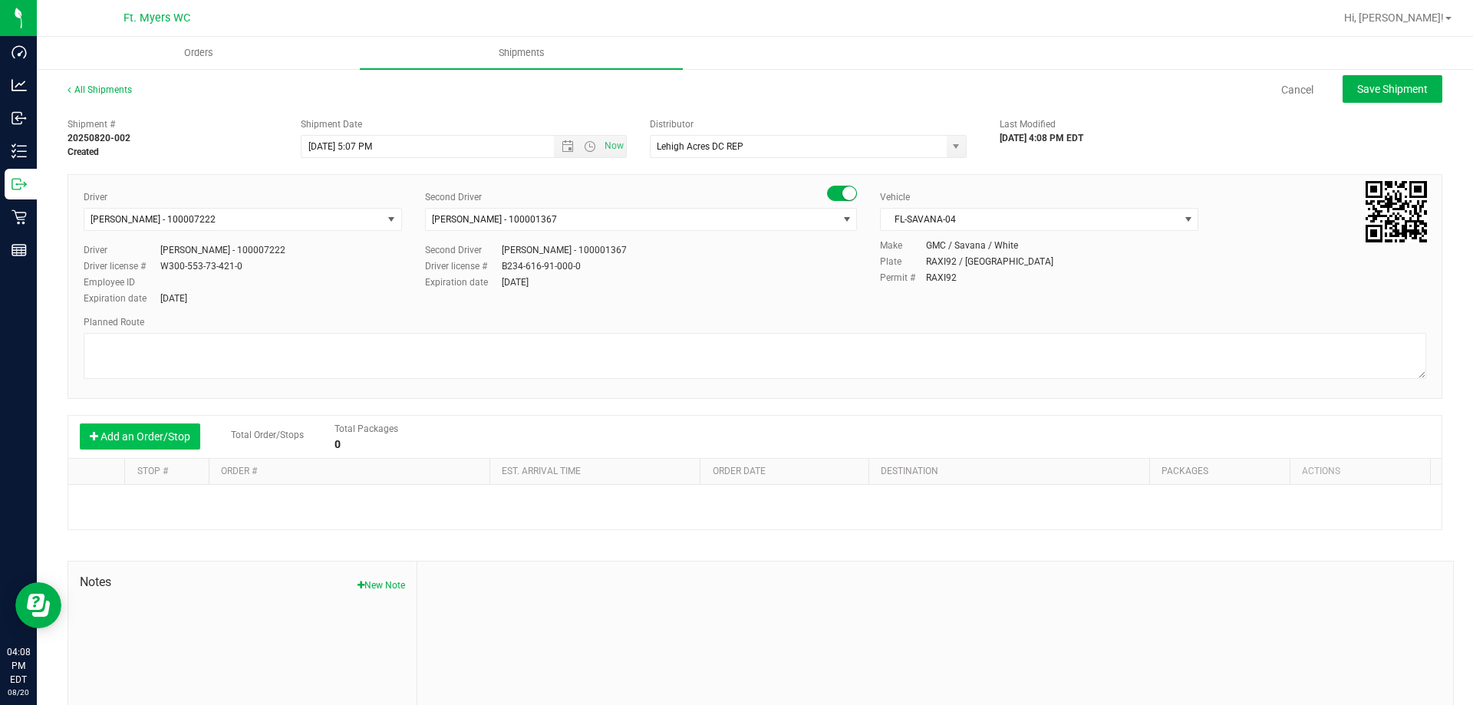
click at [144, 430] on button "Add an Order/Stop" at bounding box center [140, 436] width 120 height 26
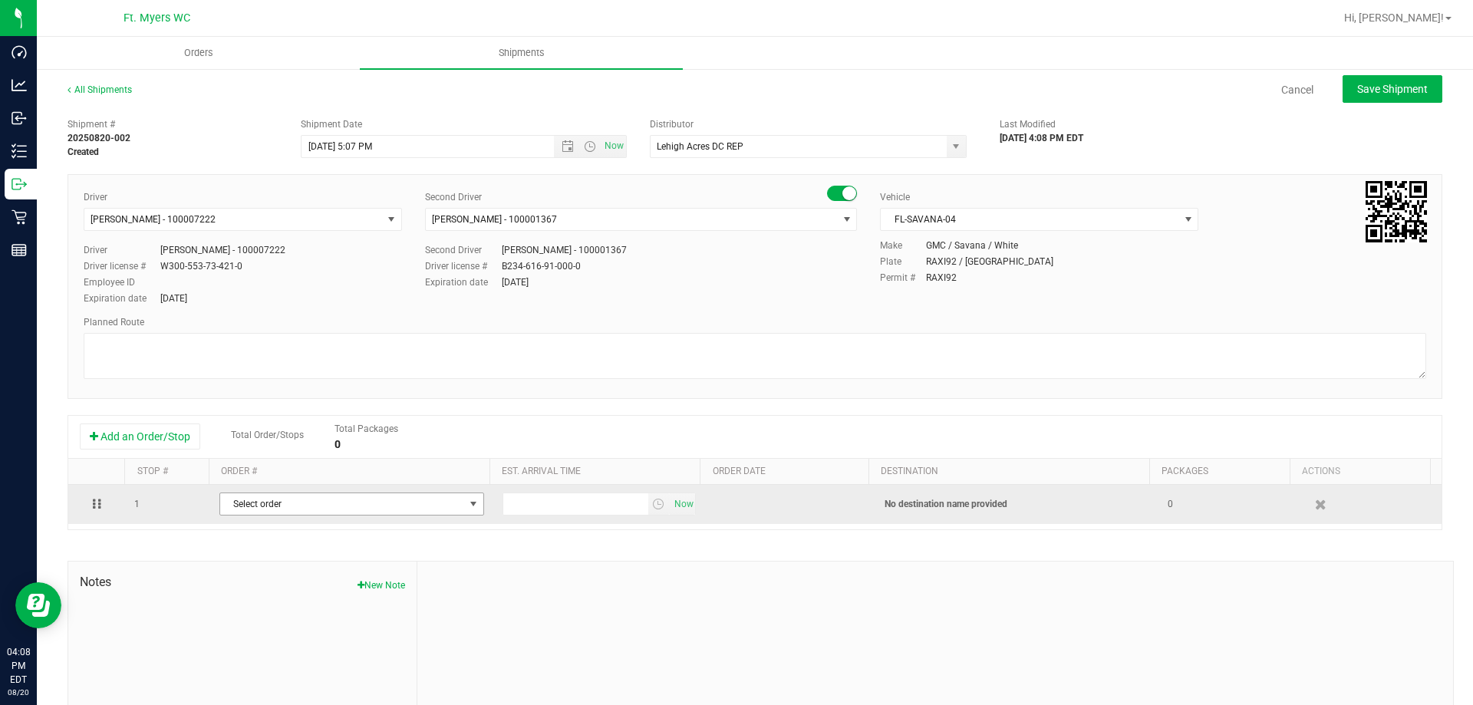
click at [267, 508] on span "Select order" at bounding box center [342, 503] width 244 height 21
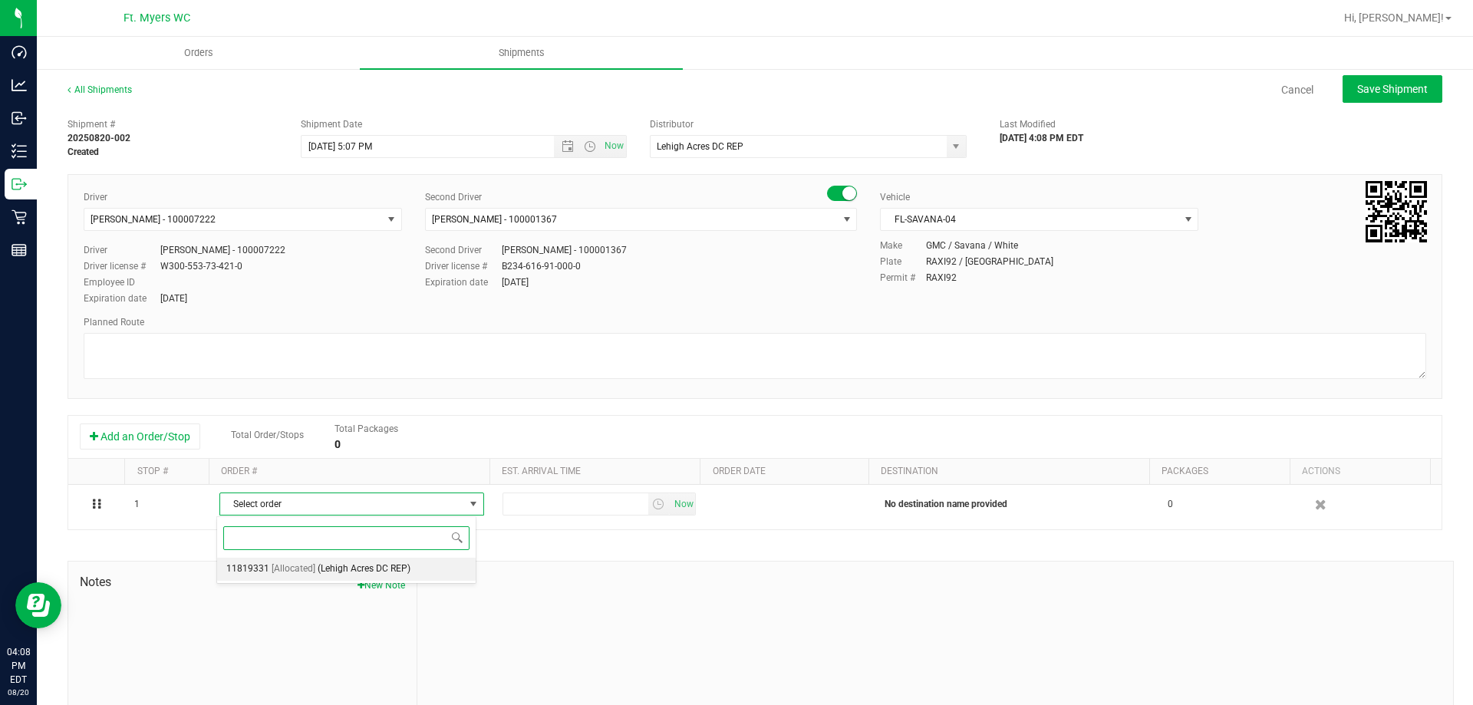
click at [337, 562] on span "(Lehigh Acres DC REP)" at bounding box center [364, 569] width 93 height 20
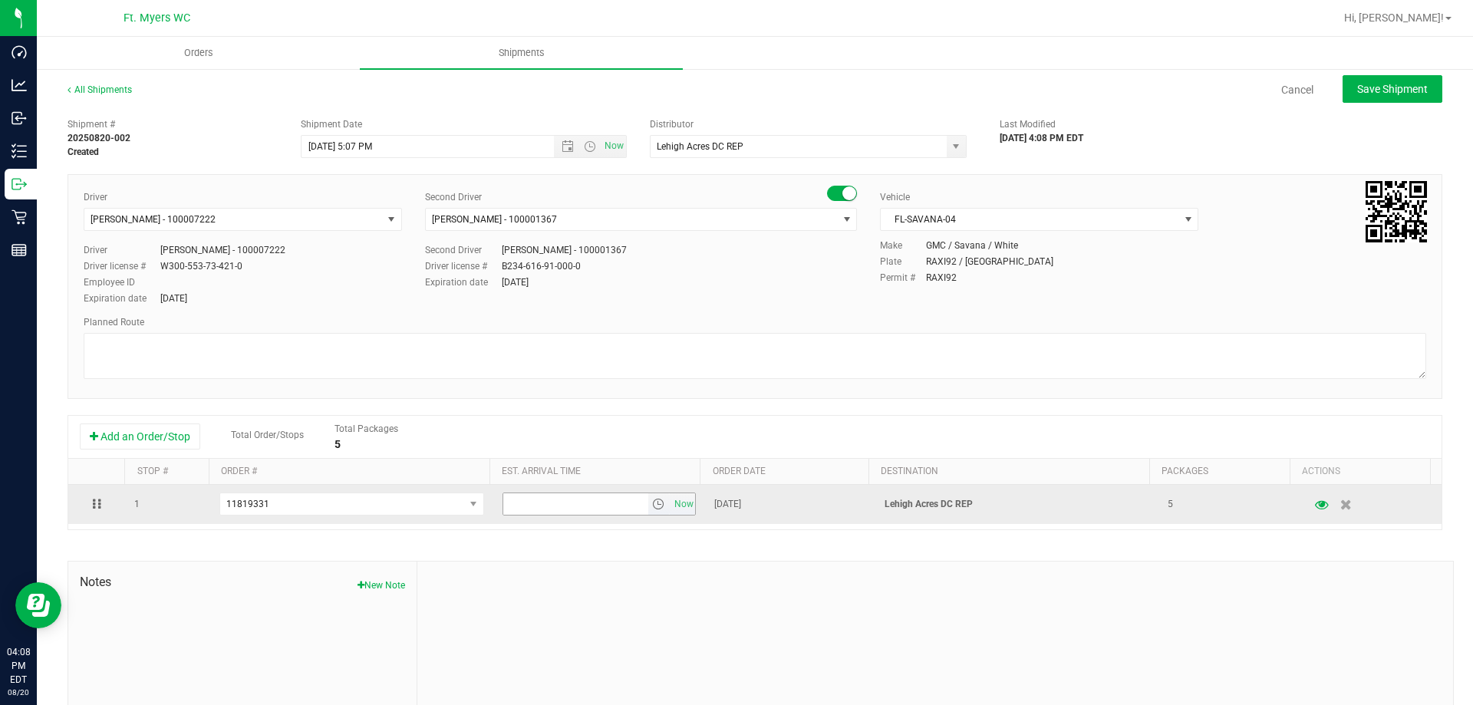
click at [652, 506] on span "select" at bounding box center [658, 504] width 12 height 12
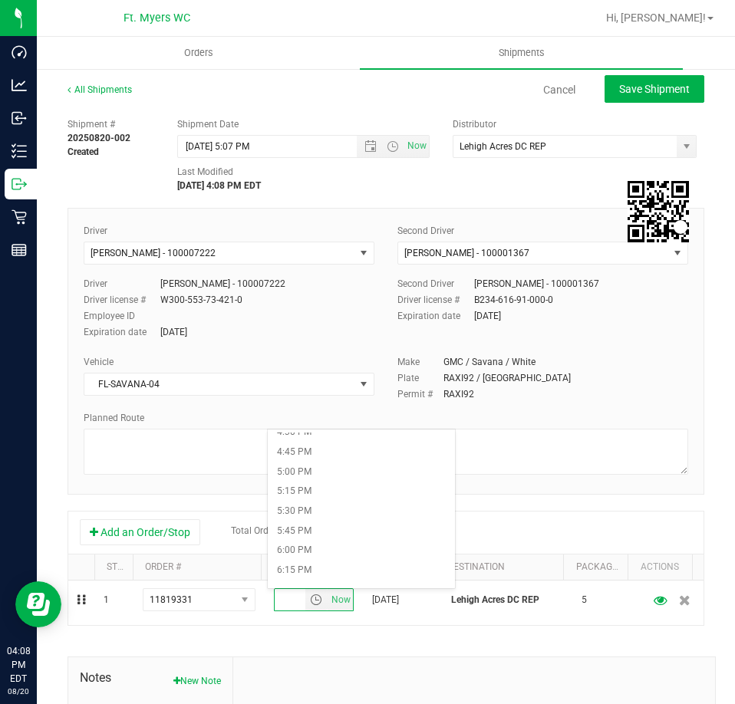
scroll to position [1381, 0]
click at [309, 476] on li "6:00 PM" at bounding box center [361, 481] width 187 height 20
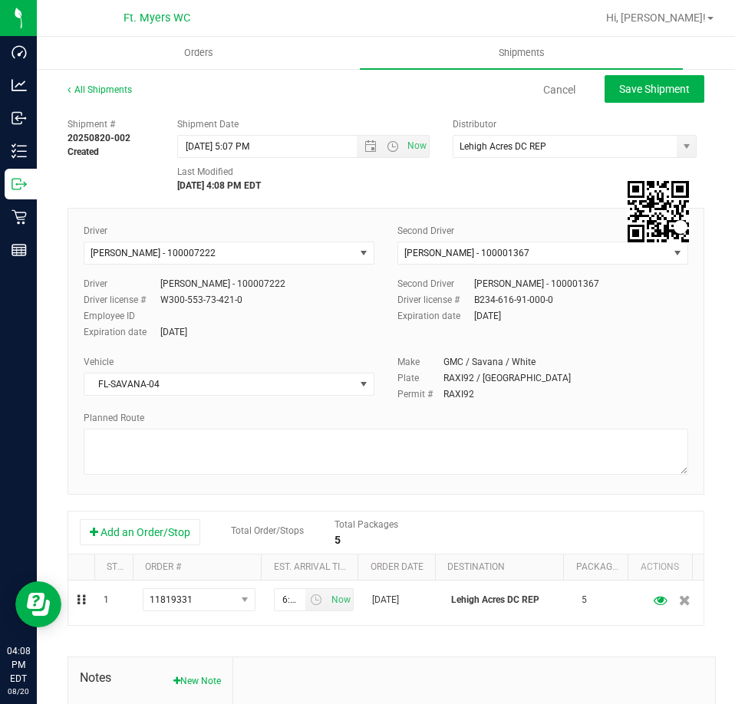
click at [280, 651] on div "Shipment # 20250820-002 Created Shipment Date 8/20/2025 5:07 PM Now Distributor…" at bounding box center [385, 486] width 637 height 753
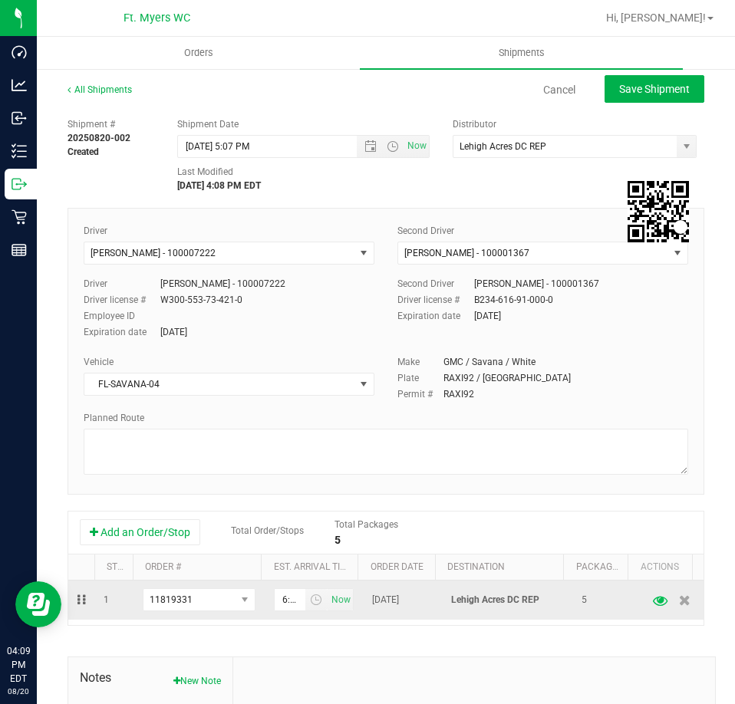
click at [653, 601] on icon "button" at bounding box center [660, 599] width 15 height 11
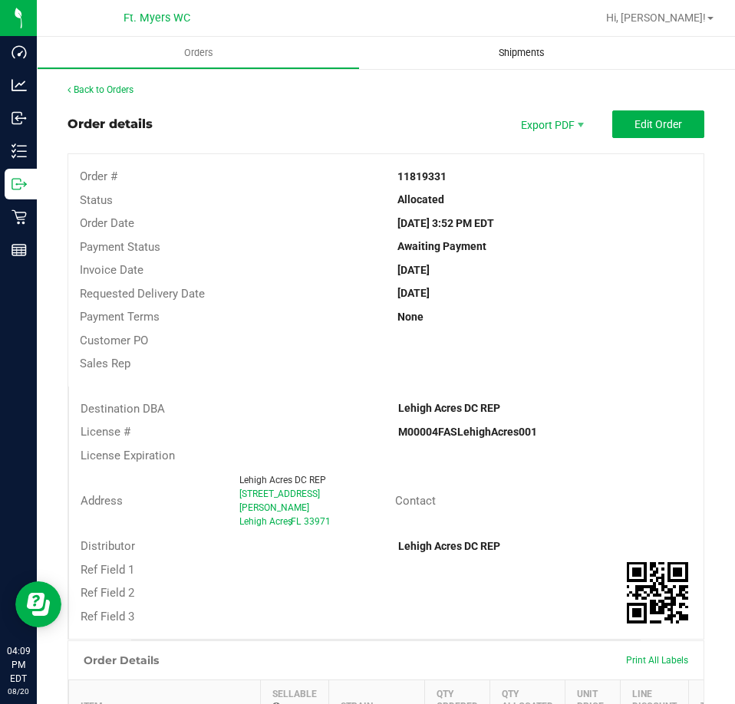
click at [523, 58] on span "Shipments" at bounding box center [521, 53] width 87 height 14
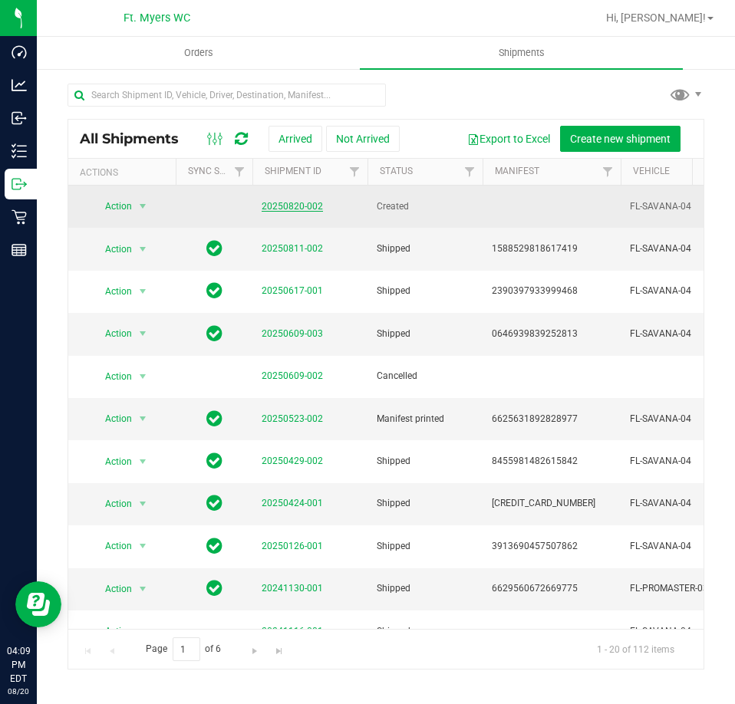
click at [309, 205] on link "20250820-002" at bounding box center [292, 206] width 61 height 11
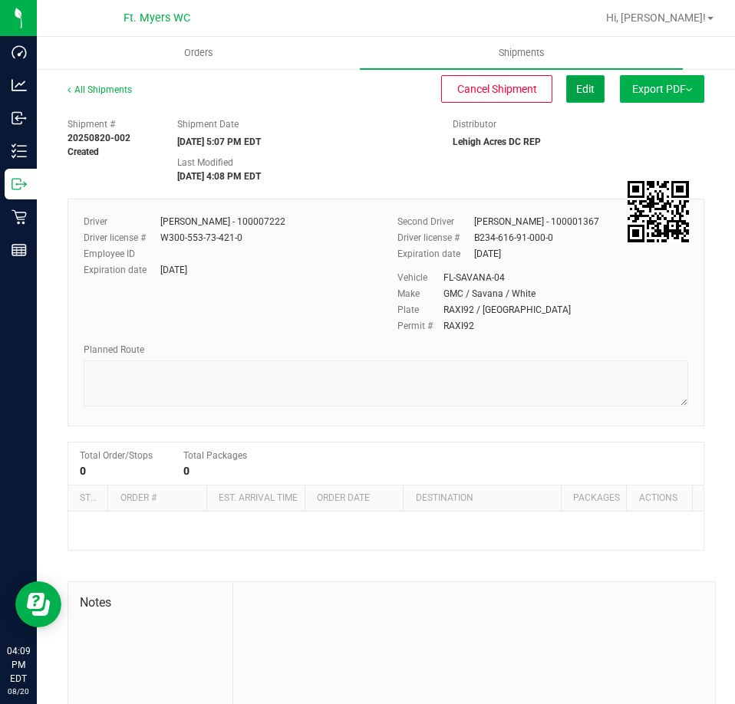
click at [579, 91] on span "Edit" at bounding box center [585, 89] width 18 height 12
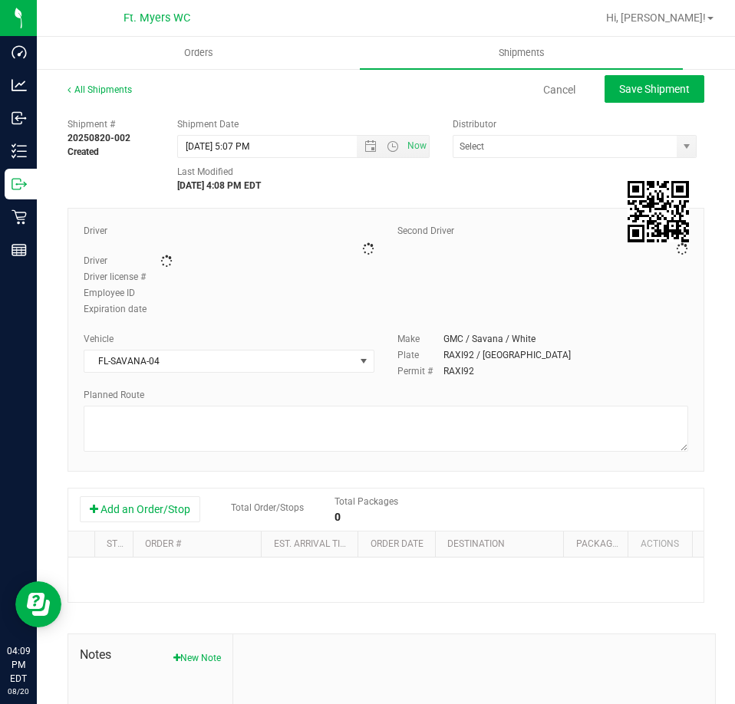
type input "Lehigh Acres DC REP"
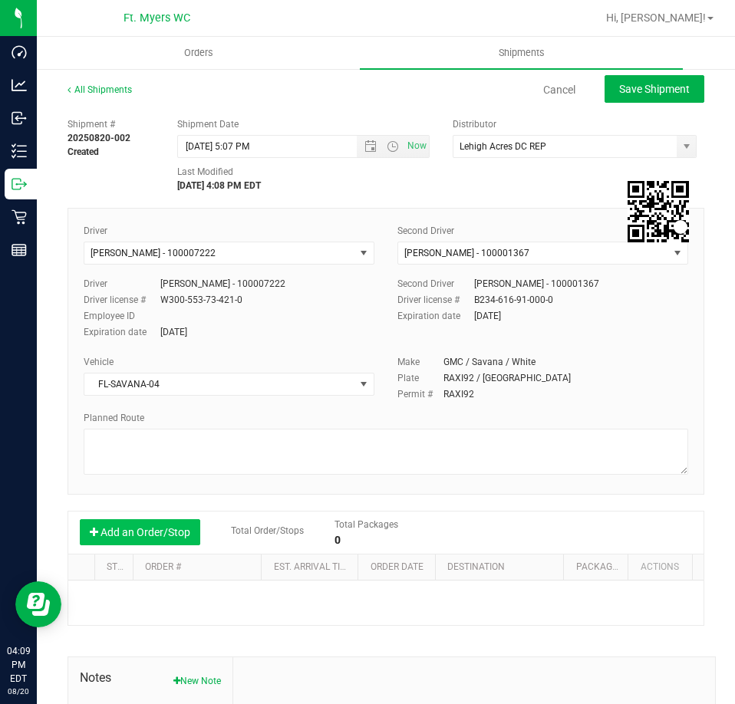
click at [136, 534] on button "Add an Order/Stop" at bounding box center [140, 532] width 120 height 26
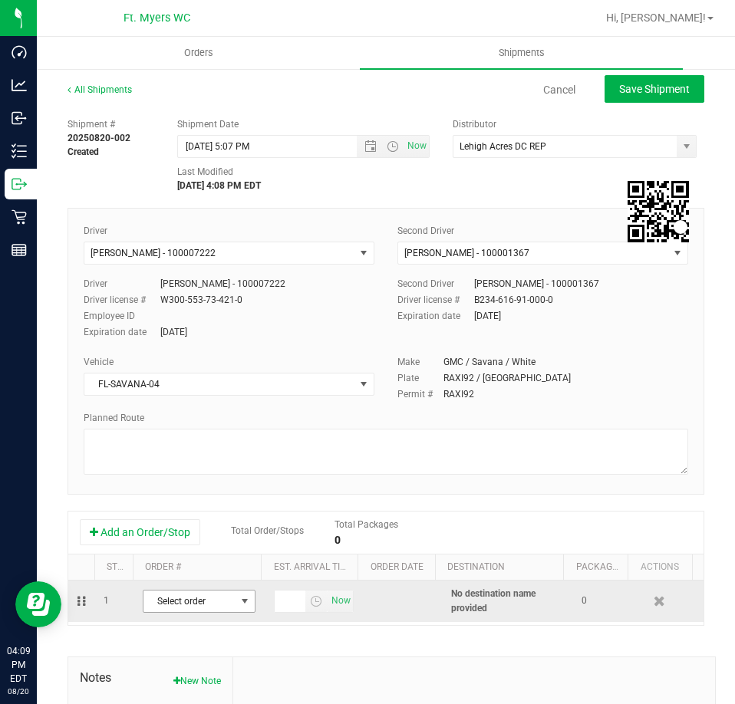
click at [175, 603] on span "Select order" at bounding box center [189, 601] width 92 height 21
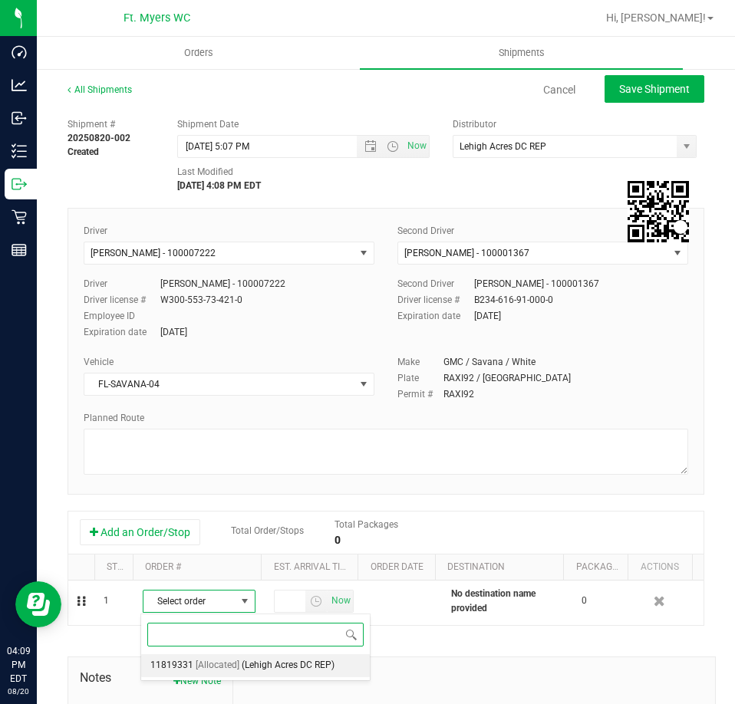
click at [245, 666] on span "(Lehigh Acres DC REP)" at bounding box center [288, 666] width 93 height 20
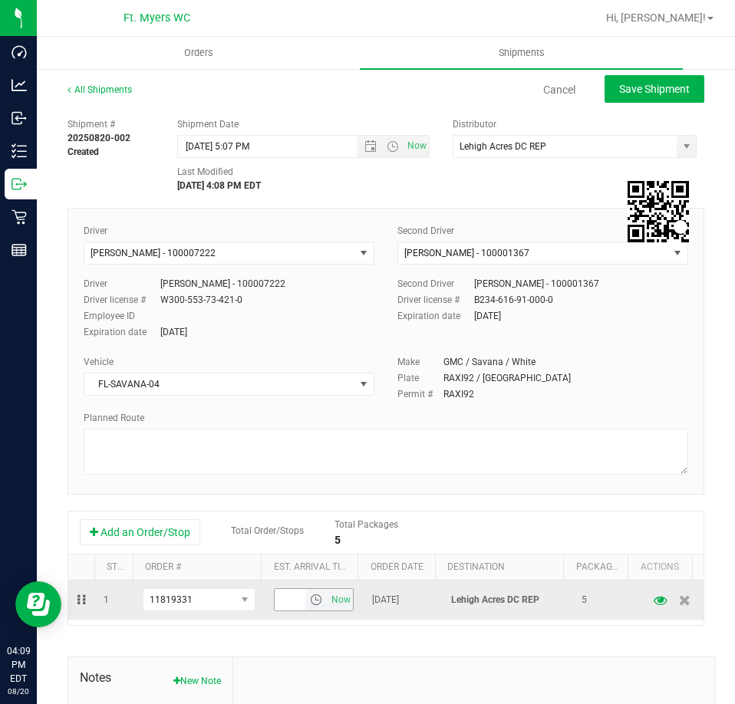
click at [277, 594] on input "text" at bounding box center [290, 599] width 31 height 21
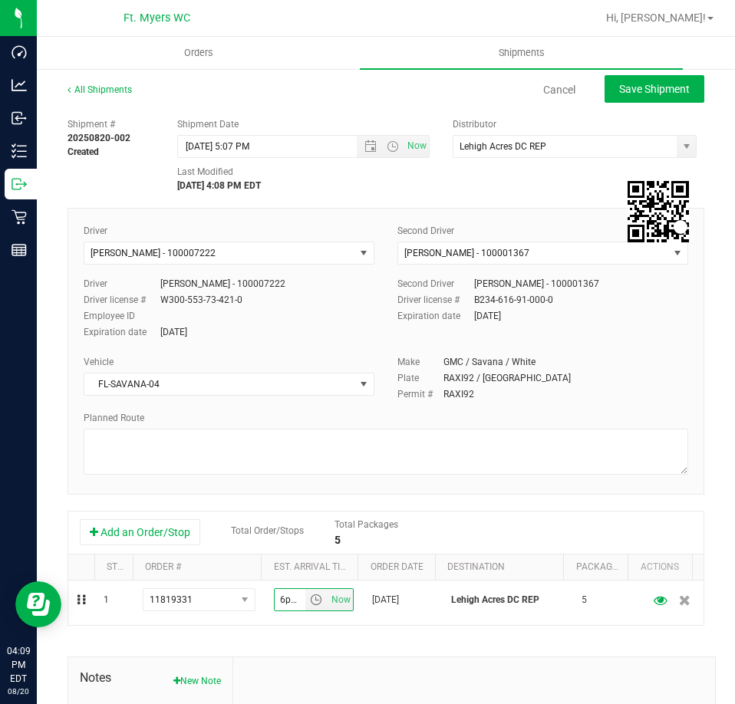
type input "6pm"
click at [507, 630] on div "Shipment # 20250820-002 Created Shipment Date 8/20/2025 5:07 PM Now Distributor…" at bounding box center [385, 486] width 637 height 753
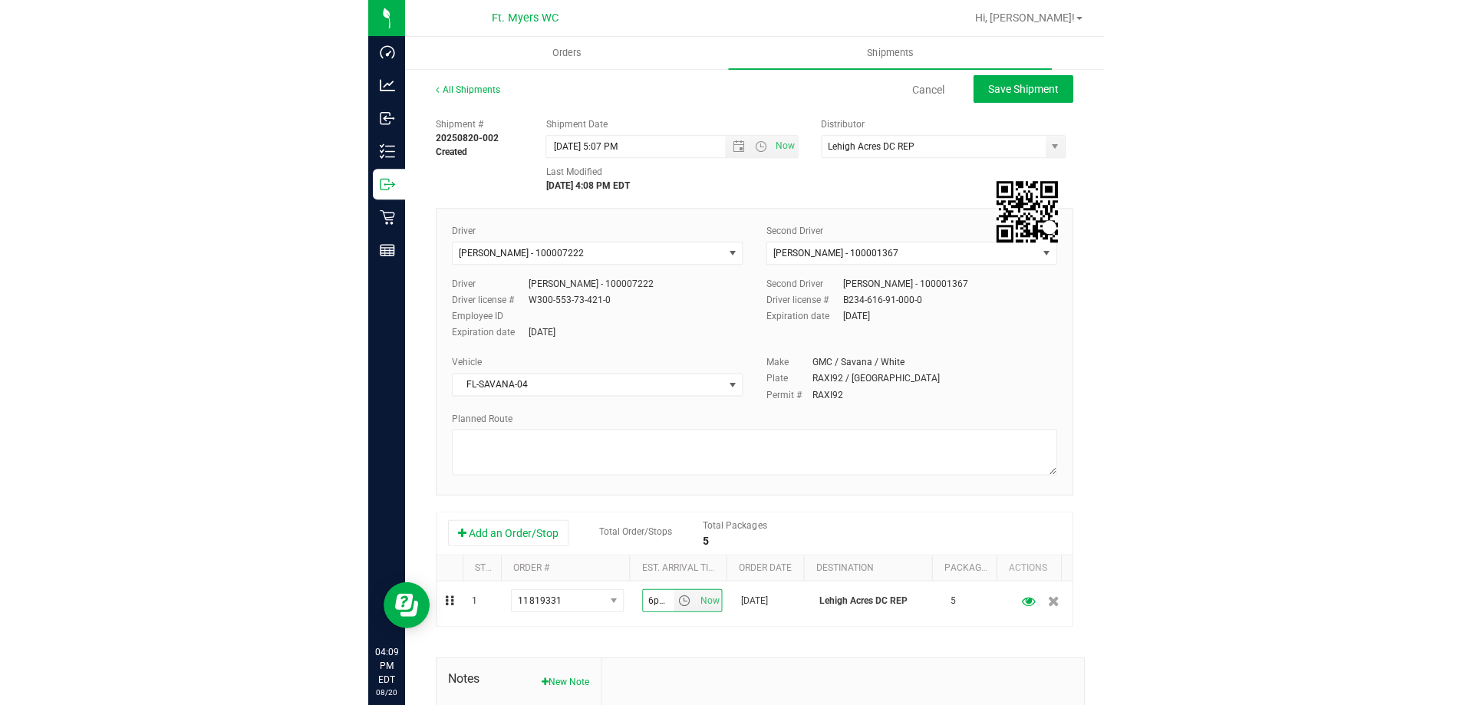
scroll to position [0, 0]
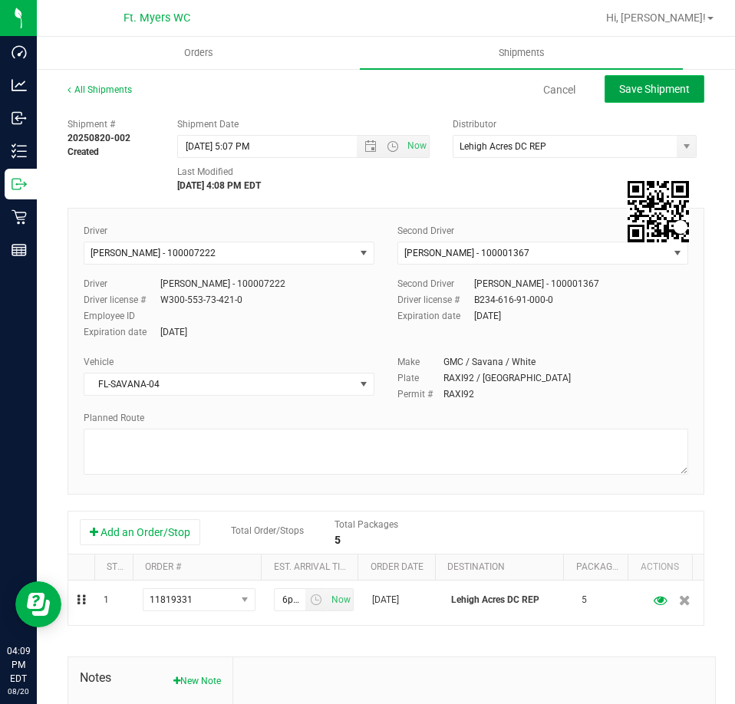
click at [655, 77] on button "Save Shipment" at bounding box center [654, 89] width 100 height 28
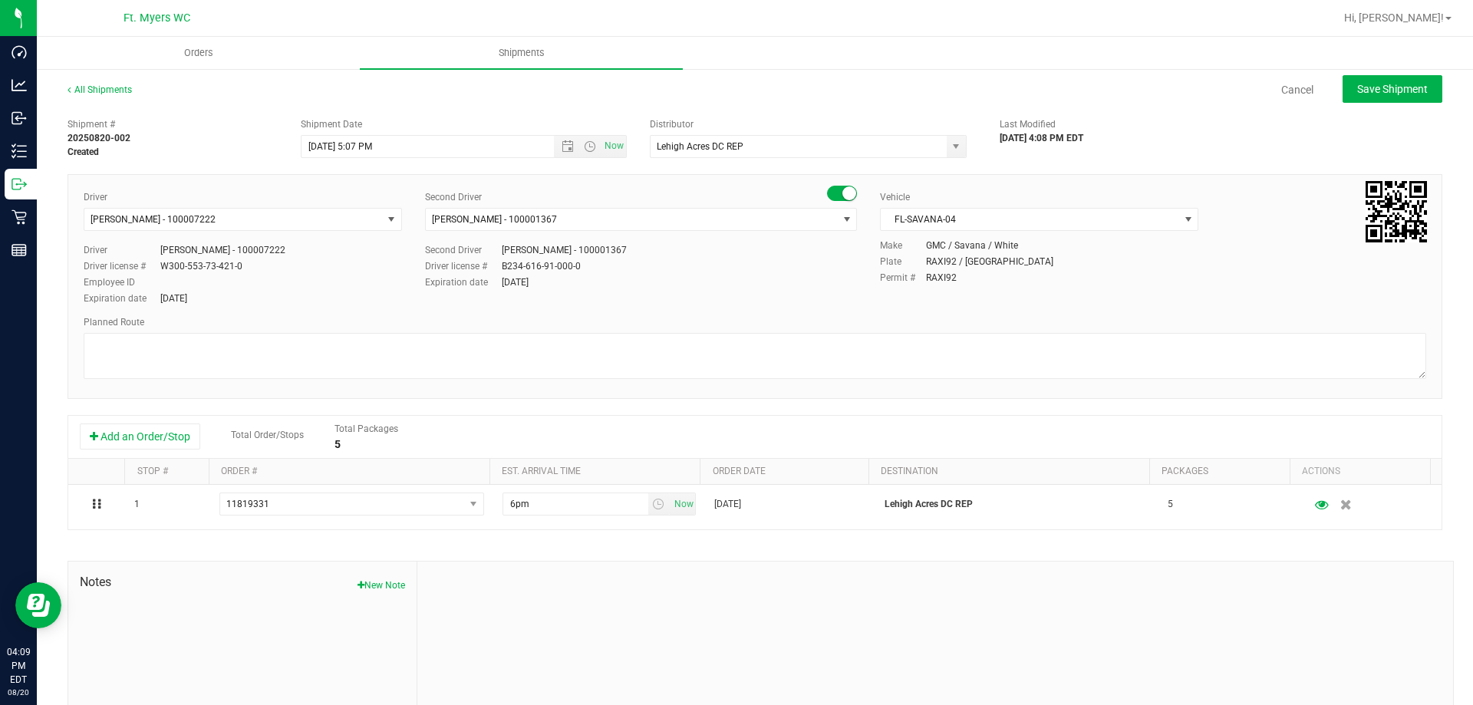
click at [683, 406] on div "Shipment # 20250820-002 Created Shipment Date 8/20/2025 5:07 PM Now Distributor…" at bounding box center [754, 438] width 1374 height 657
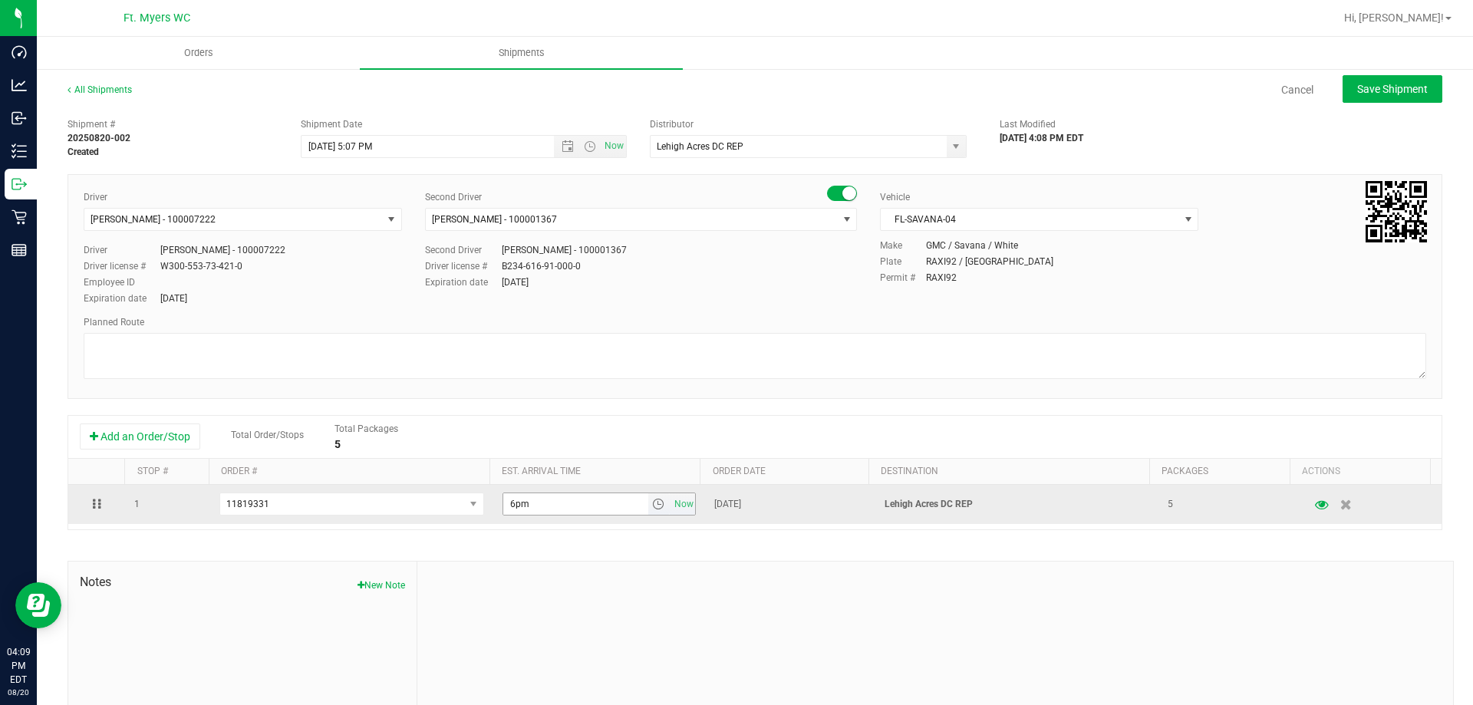
click at [652, 505] on span "select" at bounding box center [658, 504] width 12 height 12
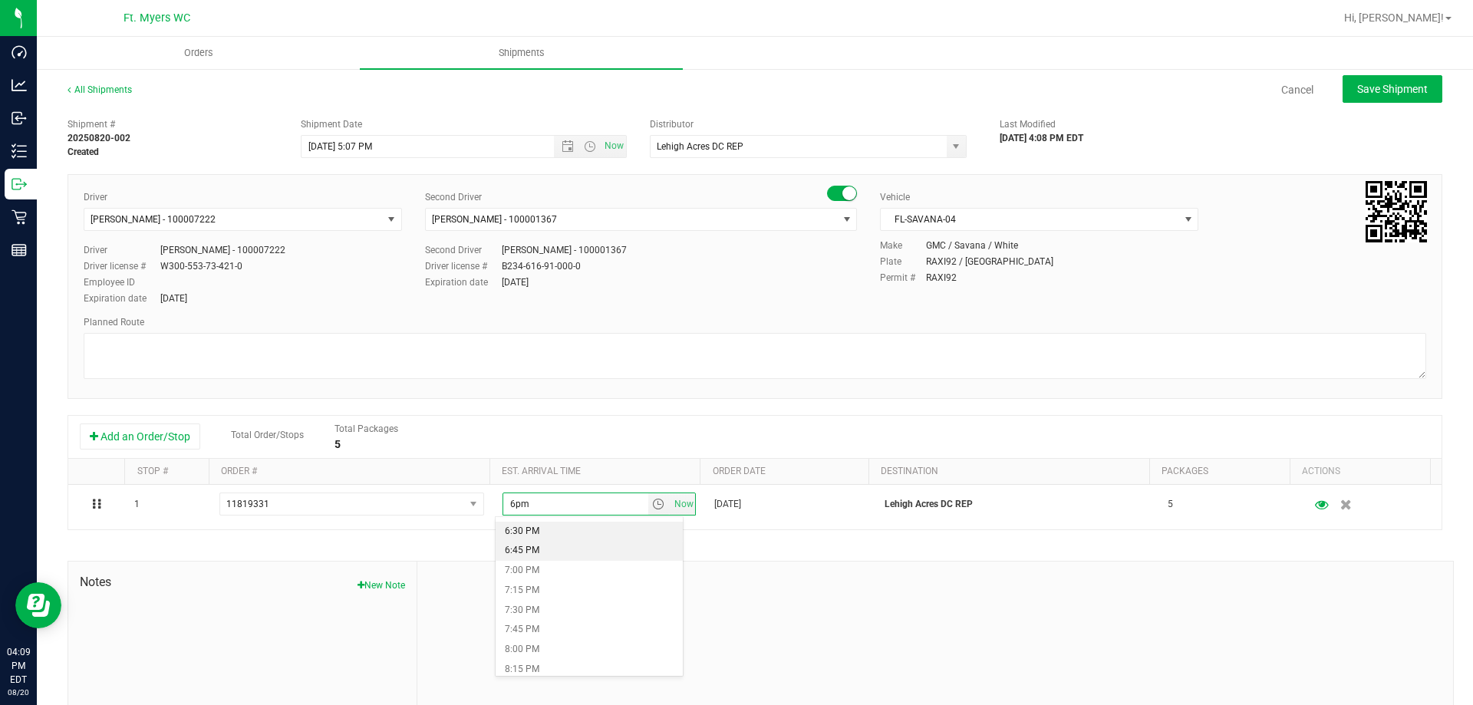
scroll to position [1381, 0]
click at [579, 561] on li "6:00 PM" at bounding box center [588, 568] width 187 height 20
click at [781, 557] on div "Shipment # 20250820-002 Created Shipment Date 8/20/2025 5:07 PM Now Distributor…" at bounding box center [754, 438] width 1374 height 657
click at [1416, 88] on span "Save Shipment" at bounding box center [1392, 89] width 71 height 12
type input "8/20/2025 9:07 PM"
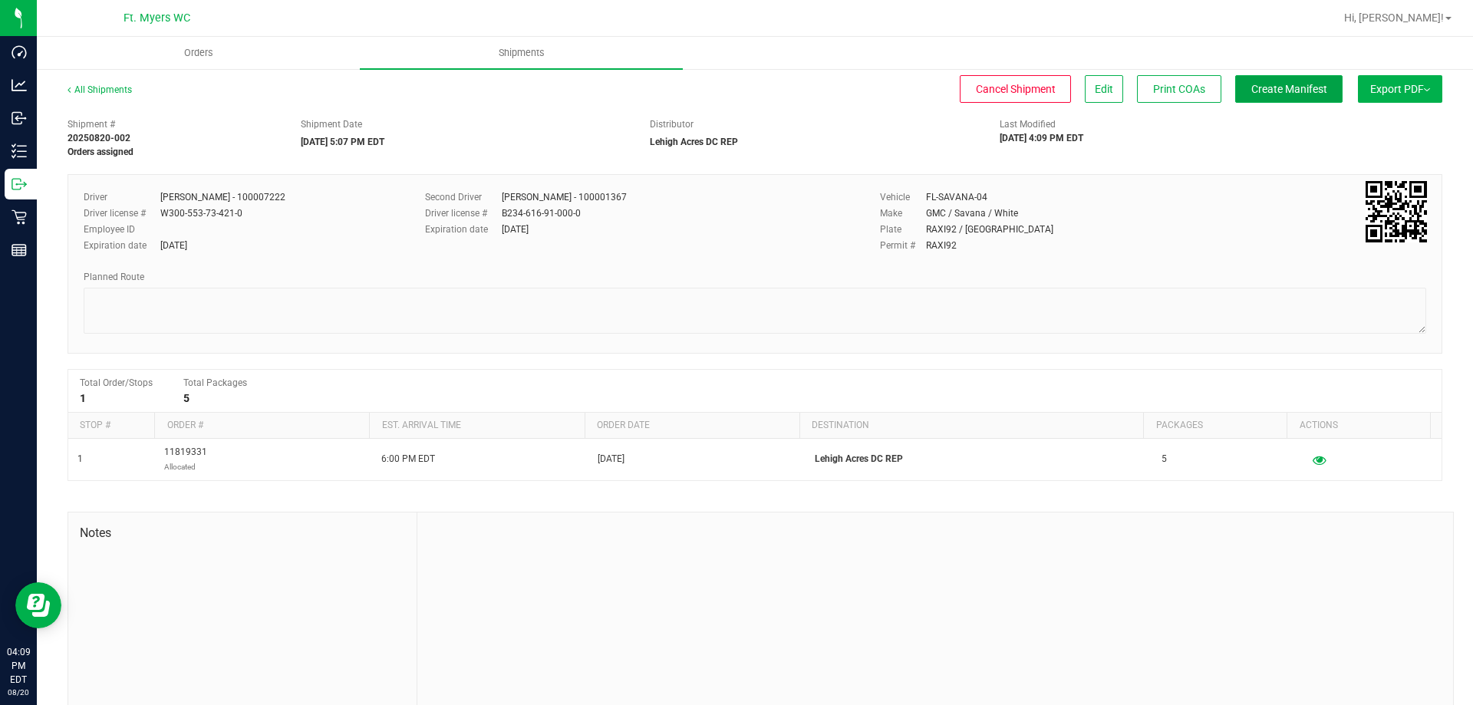
drag, startPoint x: 1300, startPoint y: 96, endPoint x: 1316, endPoint y: 148, distance: 54.6
click at [1314, 156] on div "All Shipments Cancel Shipment Edit Print COAs Create Manifest Export PDF Manife…" at bounding box center [754, 401] width 1374 height 636
click at [1316, 148] on div "Shipment # 20250820-002 Orders assigned Shipment Date 08/20/2025 5:07 PM EDT Di…" at bounding box center [754, 134] width 1397 height 48
click at [1401, 96] on button "Export PDF" at bounding box center [1400, 89] width 84 height 28
click at [1397, 122] on span "Manifest by Package ID" at bounding box center [1376, 122] width 97 height 11
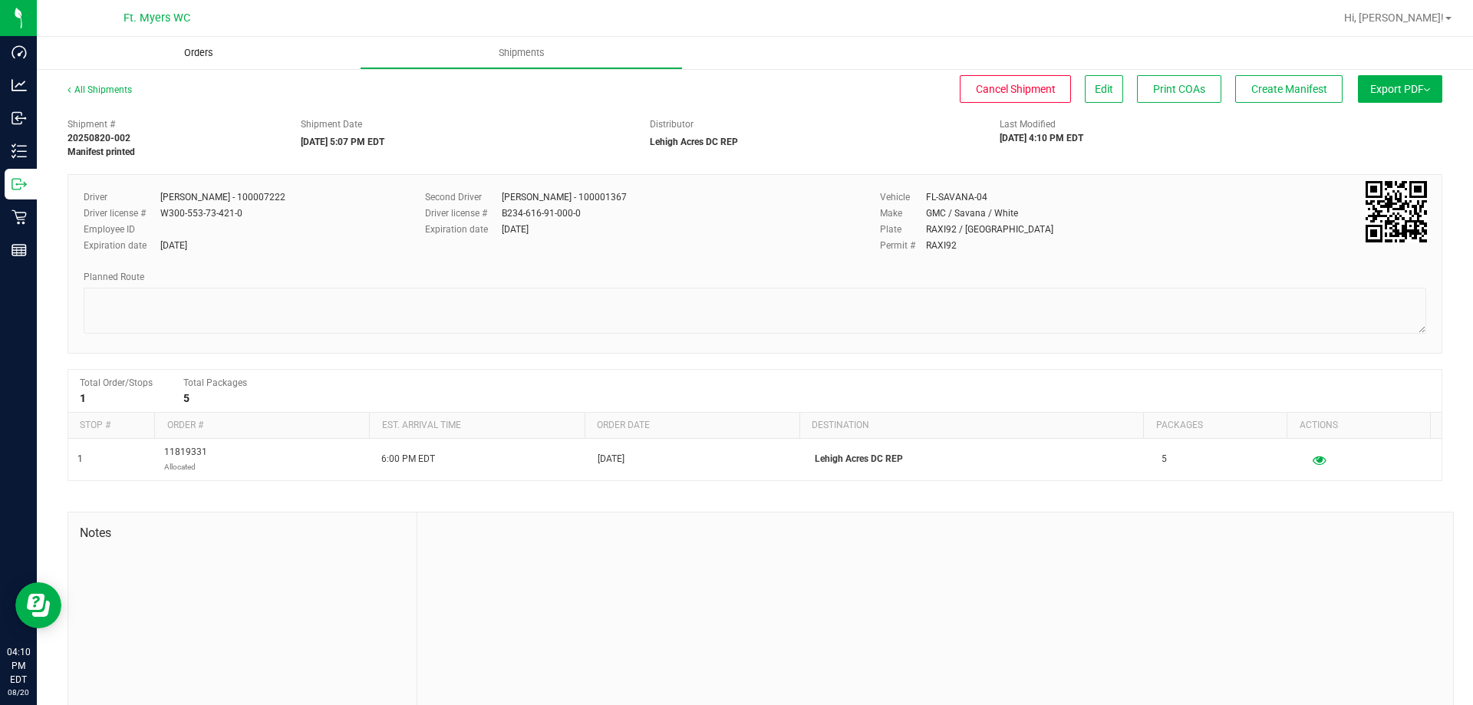
click at [196, 49] on span "Orders" at bounding box center [198, 53] width 71 height 14
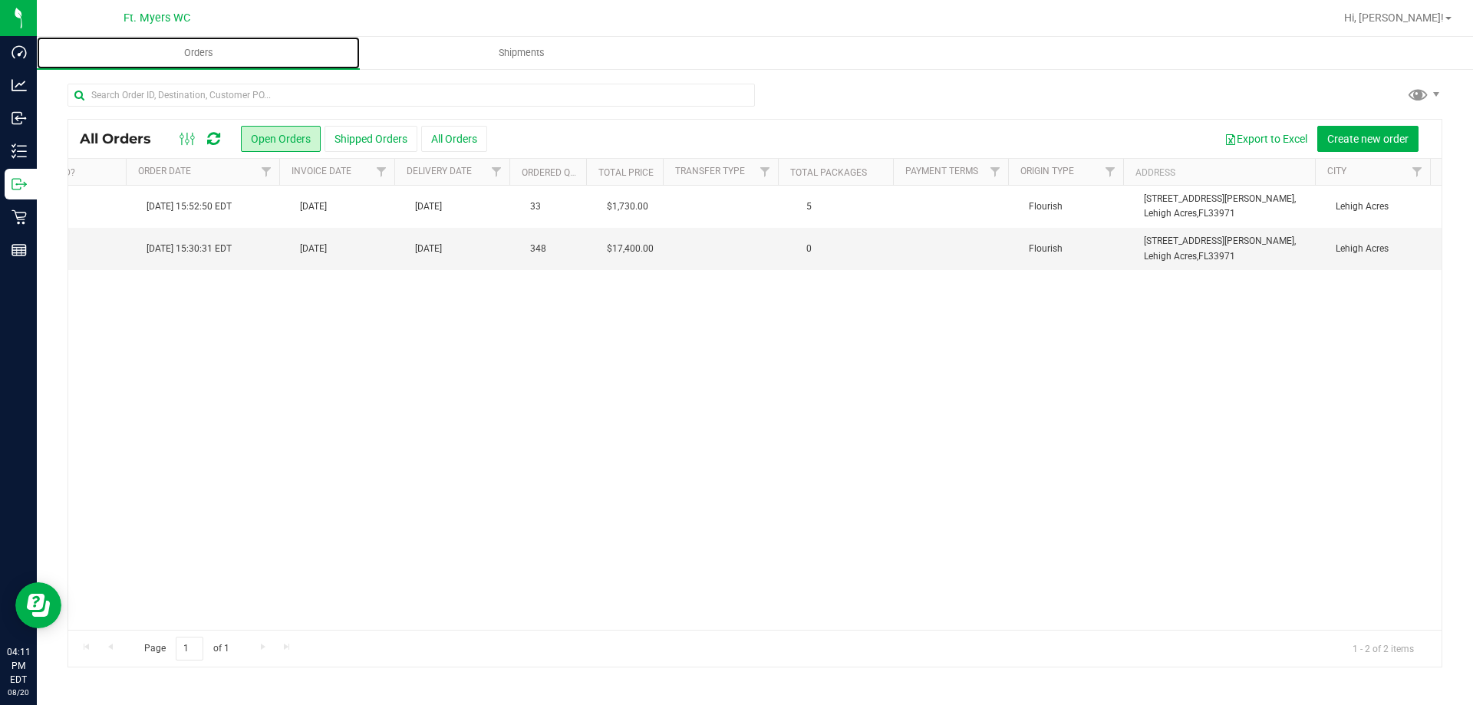
scroll to position [0, 1201]
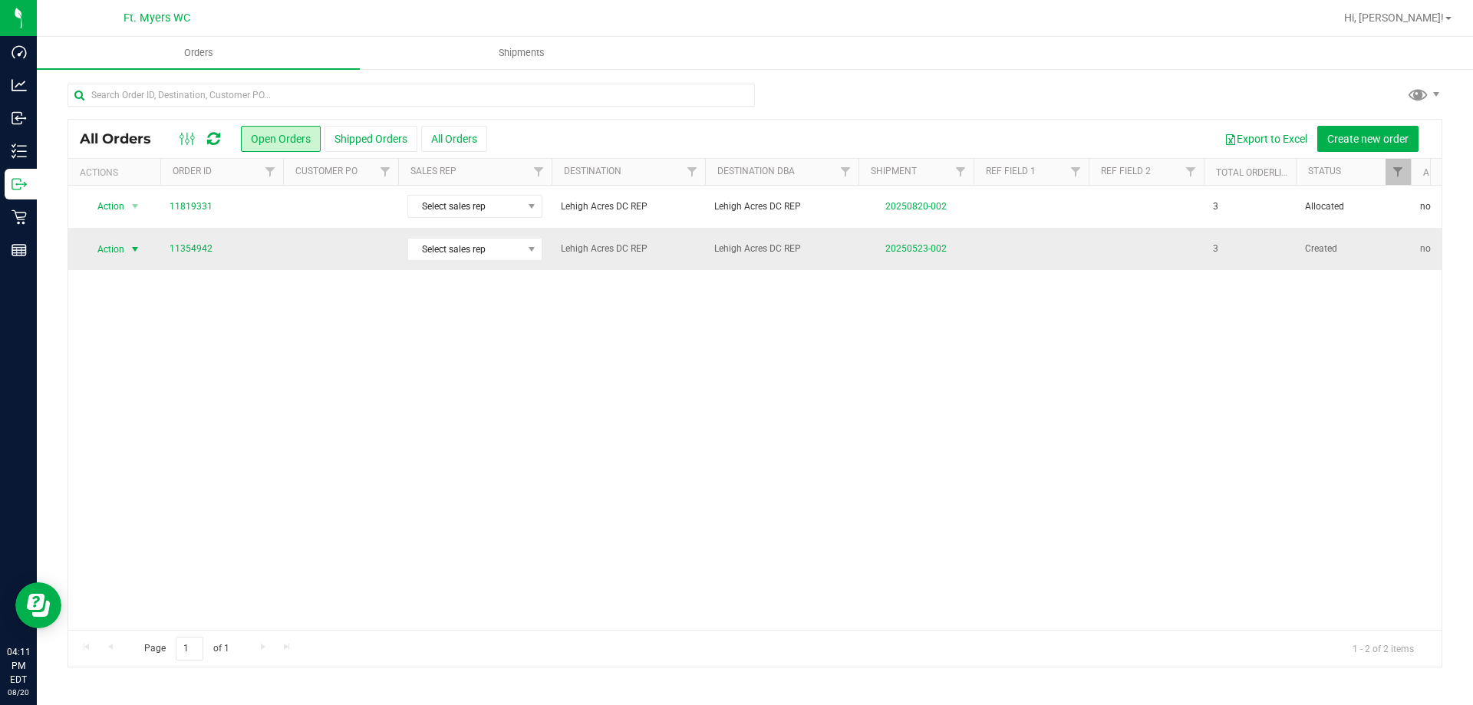
click at [120, 248] on span "Action" at bounding box center [104, 249] width 41 height 21
click at [160, 275] on li "Cancel order" at bounding box center [141, 274] width 115 height 23
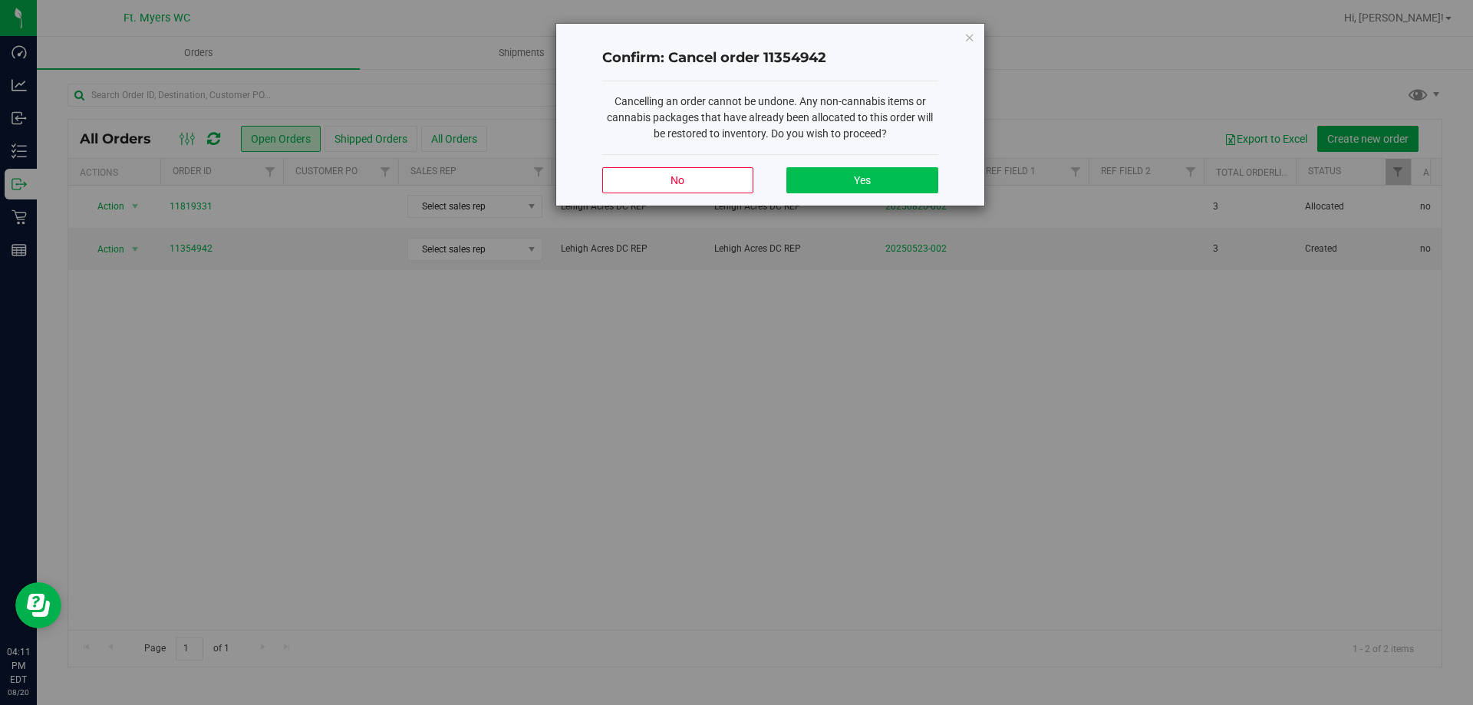
drag, startPoint x: 839, startPoint y: 166, endPoint x: 838, endPoint y: 181, distance: 15.4
click at [838, 173] on div "No Yes" at bounding box center [770, 179] width 336 height 51
click at [838, 181] on button "Yes" at bounding box center [861, 180] width 151 height 26
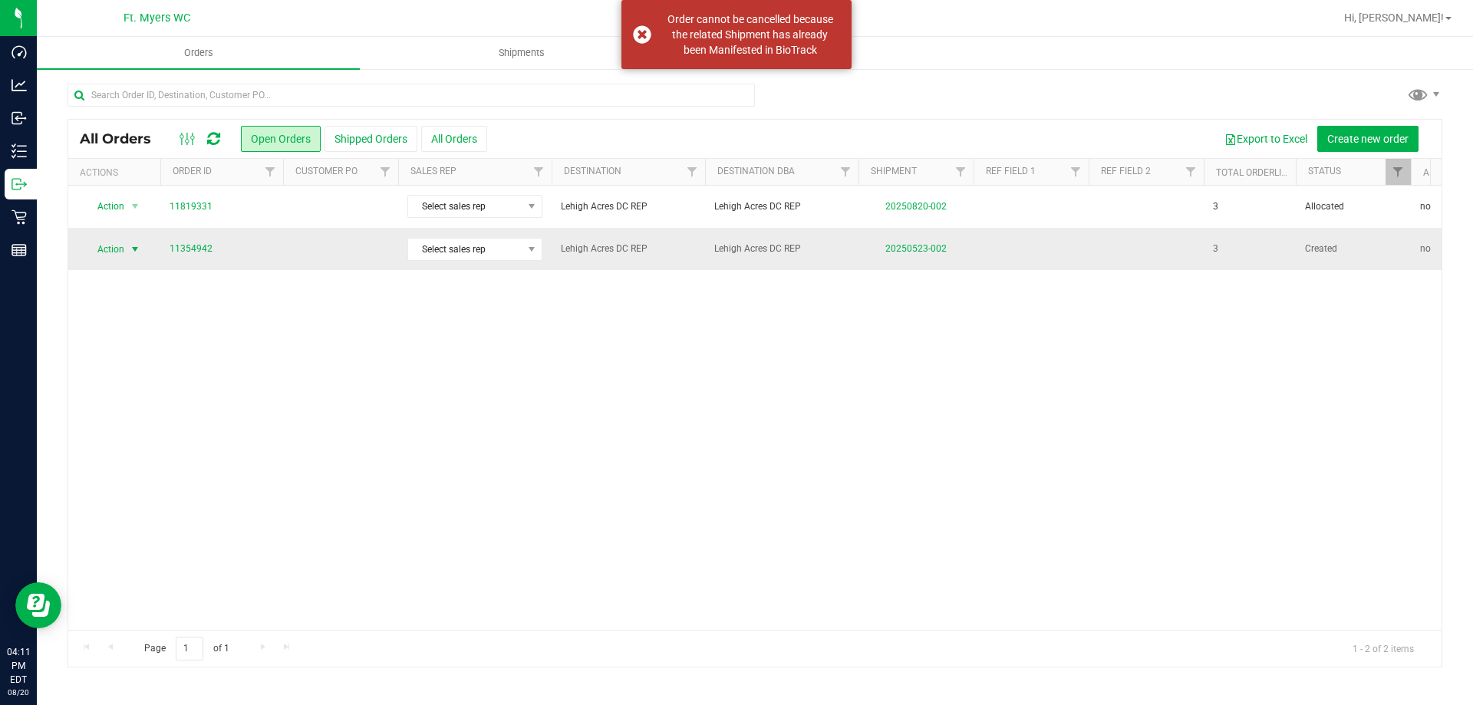
click at [122, 245] on span "Action" at bounding box center [104, 249] width 41 height 21
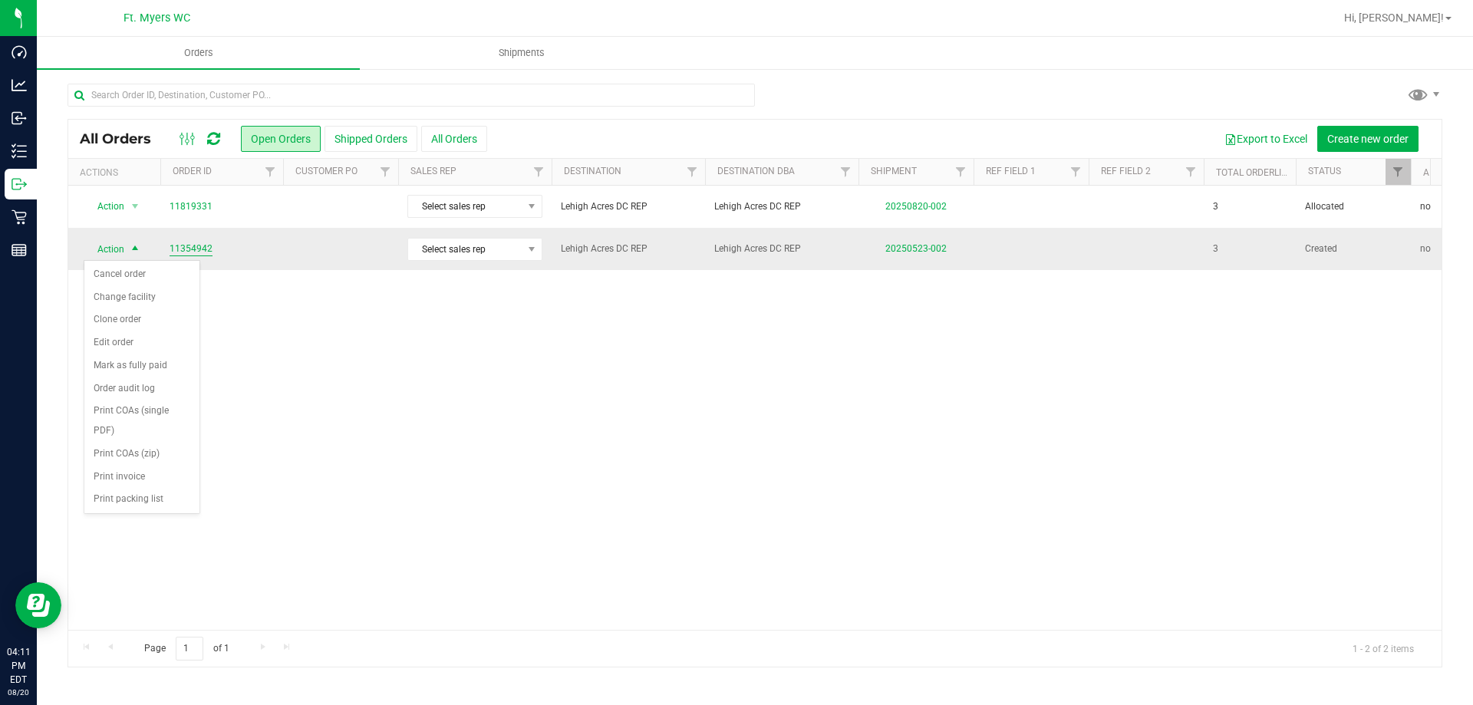
click at [196, 249] on link "11354942" at bounding box center [191, 249] width 43 height 15
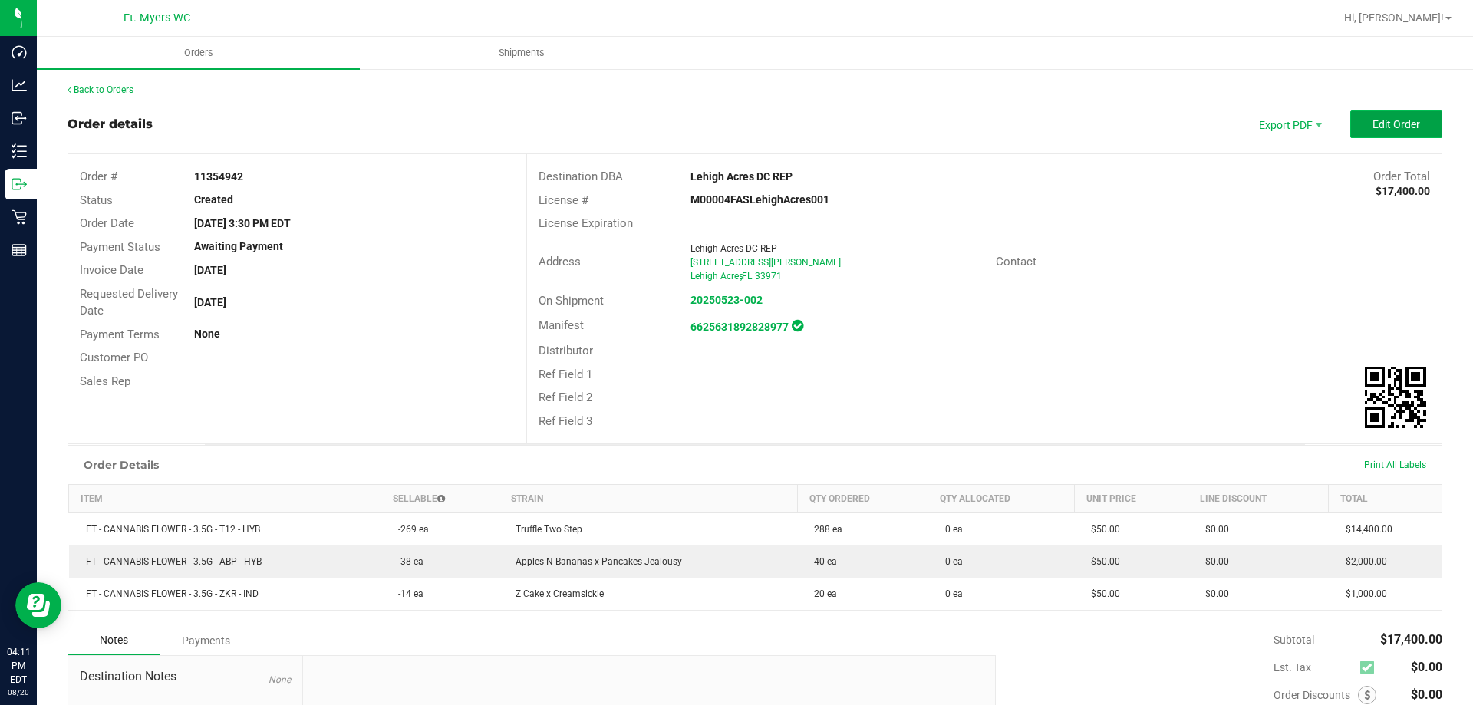
click at [1371, 117] on button "Edit Order" at bounding box center [1396, 124] width 92 height 28
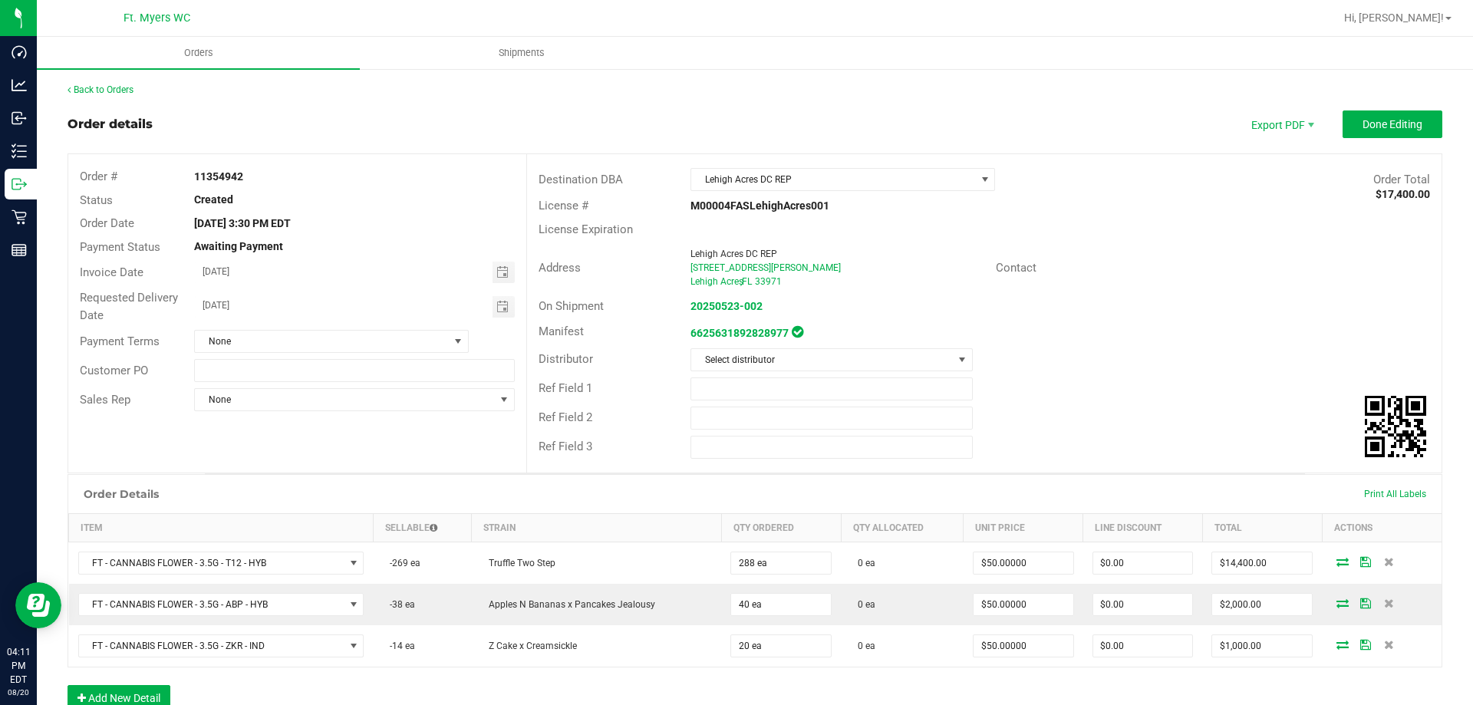
click at [1239, 107] on div "Back to Orders Order details Export PDF Done Editing Order # 11354942 Status Cr…" at bounding box center [754, 523] width 1374 height 880
click at [1368, 131] on button "Done Editing" at bounding box center [1392, 124] width 100 height 28
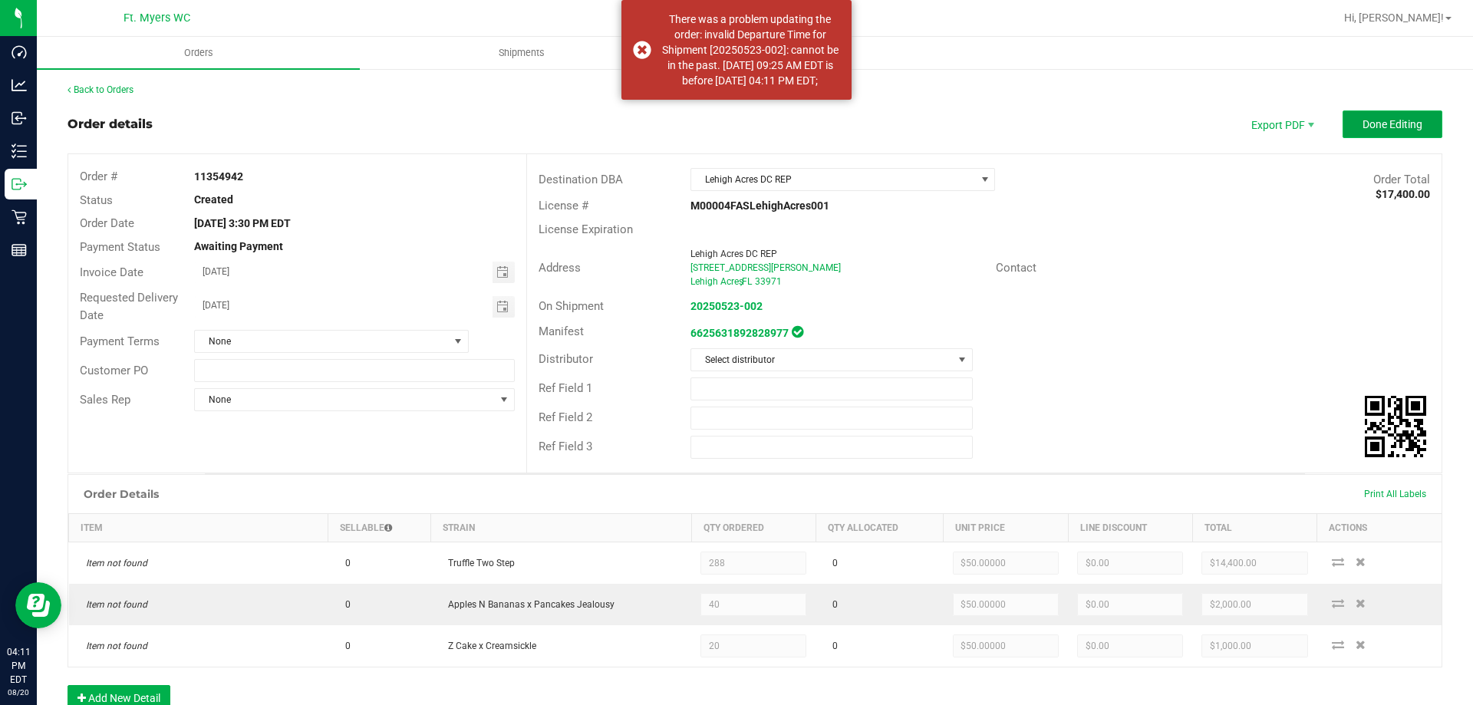
click at [1375, 116] on button "Done Editing" at bounding box center [1392, 124] width 100 height 28
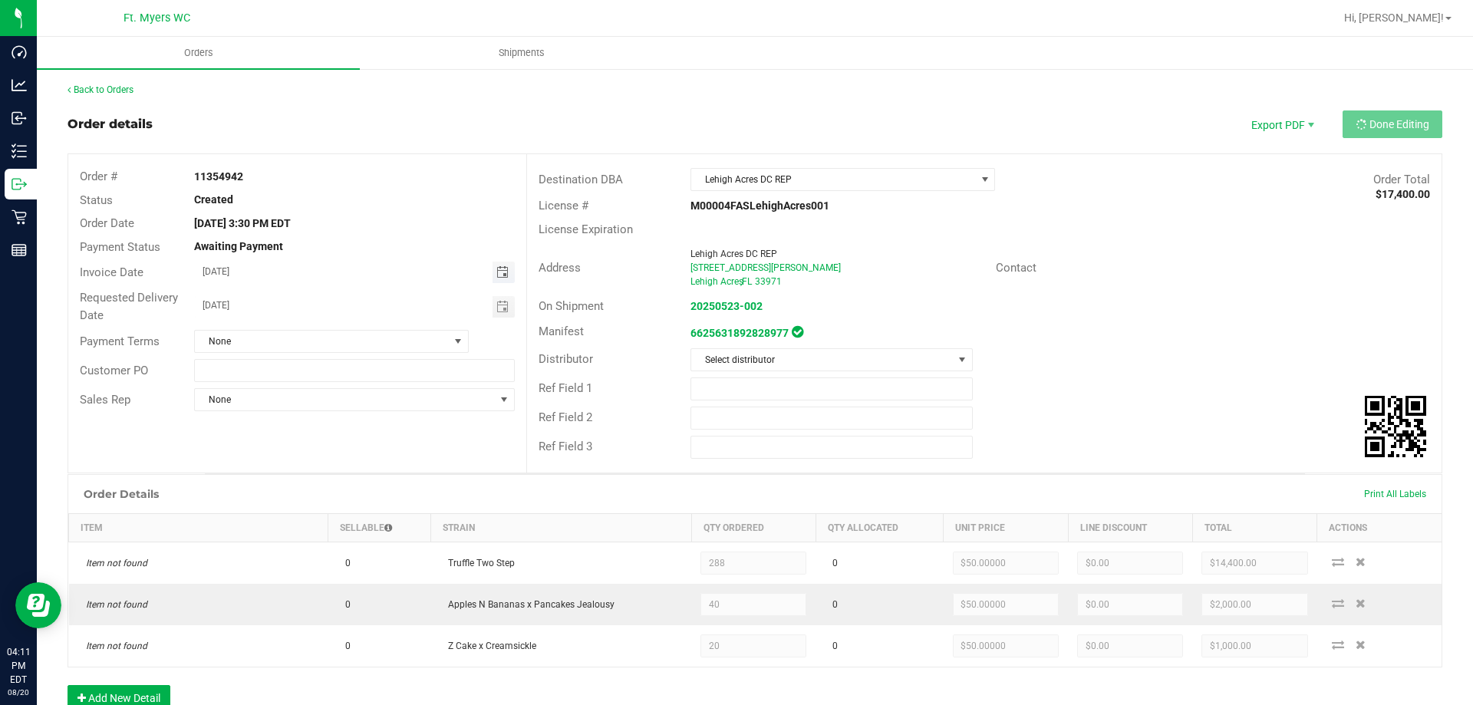
click at [501, 275] on span "Toggle calendar" at bounding box center [502, 272] width 12 height 12
click at [376, 426] on span "23" at bounding box center [375, 425] width 22 height 24
click at [500, 311] on span "Toggle calendar" at bounding box center [502, 307] width 12 height 12
click at [388, 337] on span "TODAY" at bounding box center [391, 335] width 35 height 20
type input "[DATE]"
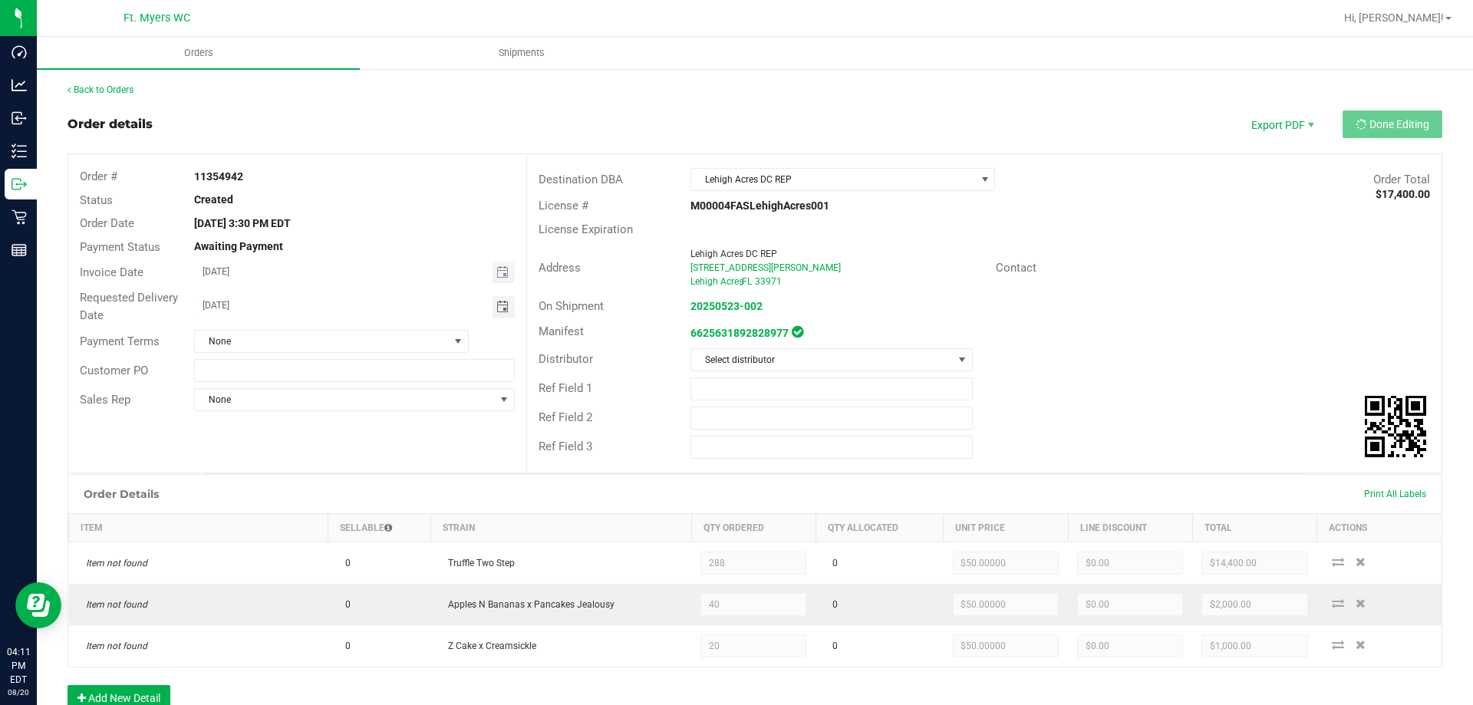
click at [506, 268] on span "Toggle calendar" at bounding box center [503, 272] width 22 height 21
click at [381, 298] on span "TODAY" at bounding box center [391, 301] width 35 height 20
type input "[DATE]"
click at [977, 381] on div "Ref Field 1" at bounding box center [984, 388] width 914 height 29
click at [1161, 71] on div "Back to Orders Order details Export PDF Done Editing Order # 11354942 Status Cr…" at bounding box center [755, 522] width 1436 height 910
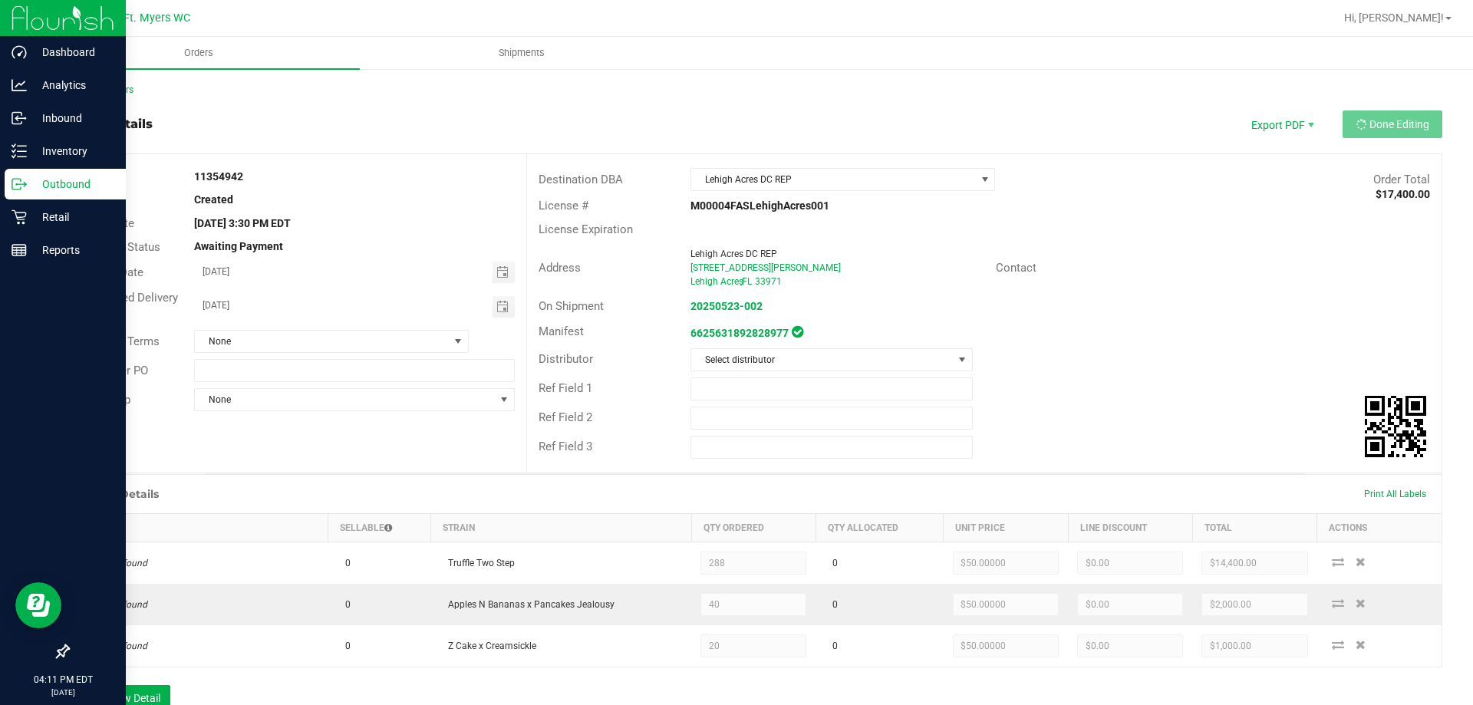
click at [64, 189] on p "Outbound" at bounding box center [73, 184] width 92 height 18
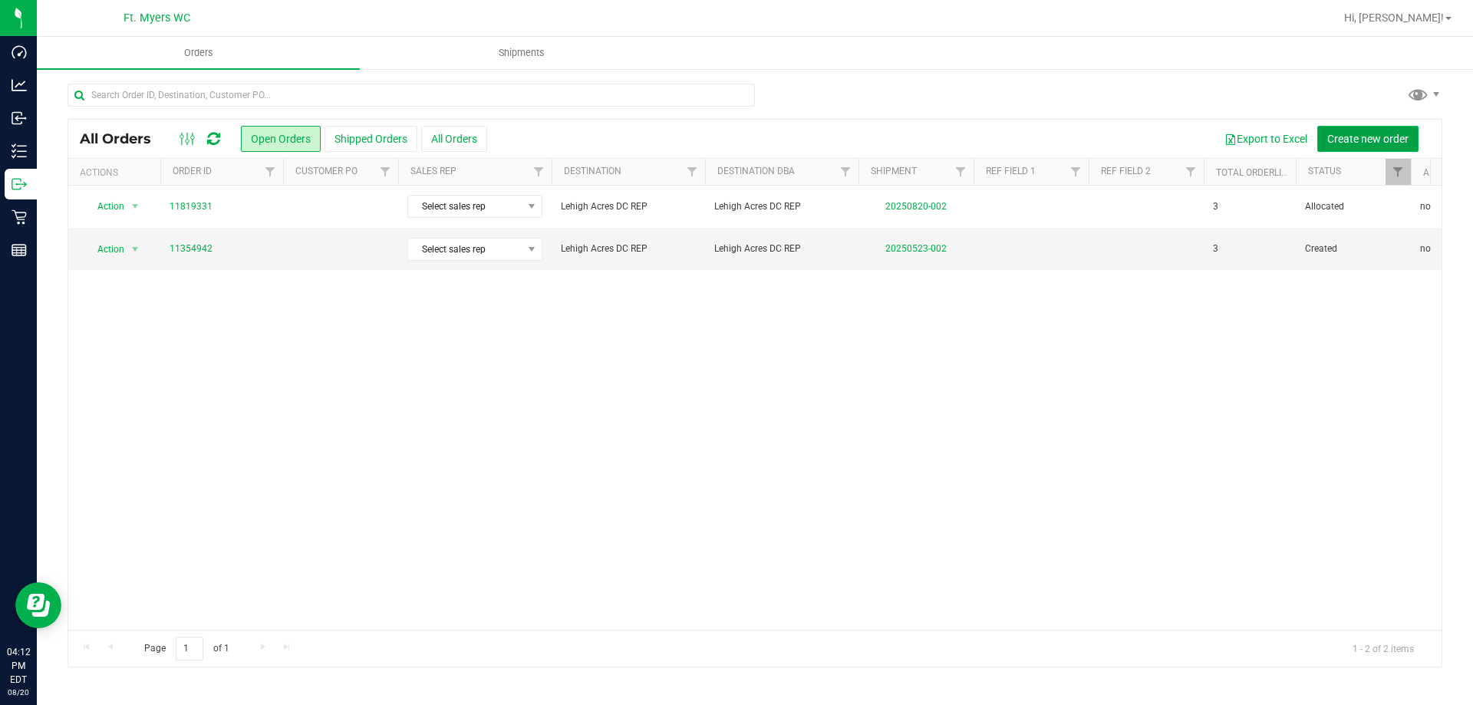
click at [1341, 134] on span "Create new order" at bounding box center [1367, 139] width 81 height 12
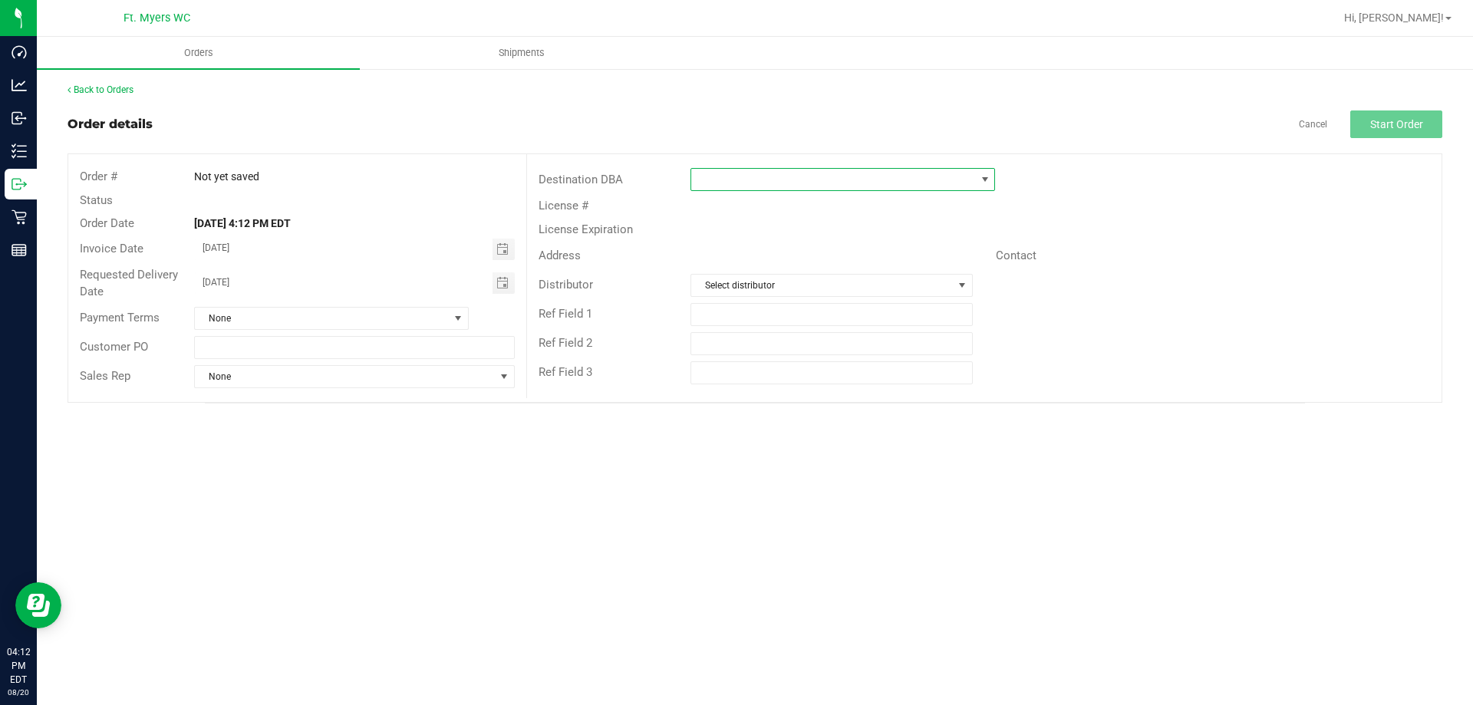
click at [864, 187] on span at bounding box center [833, 179] width 284 height 21
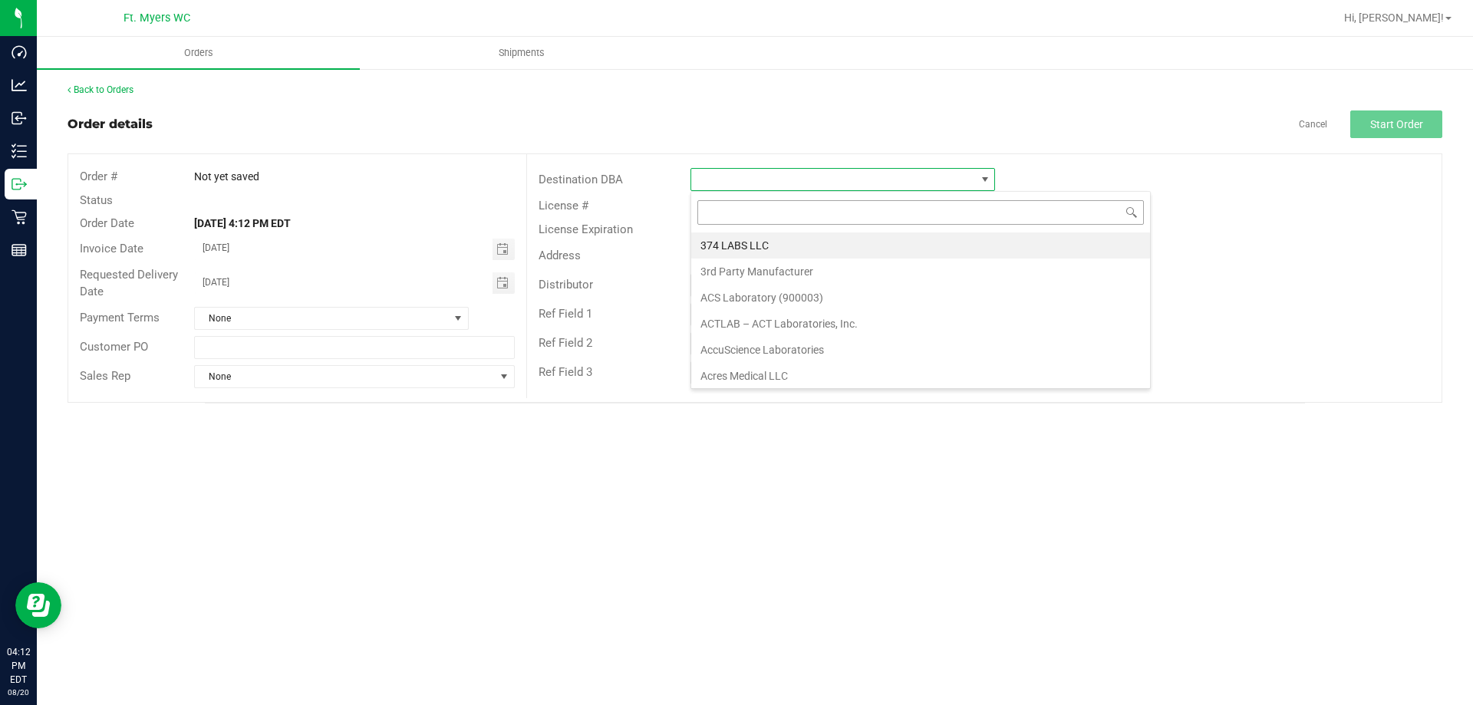
scroll to position [23, 305]
type input "k"
type input "lehigh"
click at [863, 246] on li "Lehigh Acres DC REP" at bounding box center [842, 245] width 303 height 26
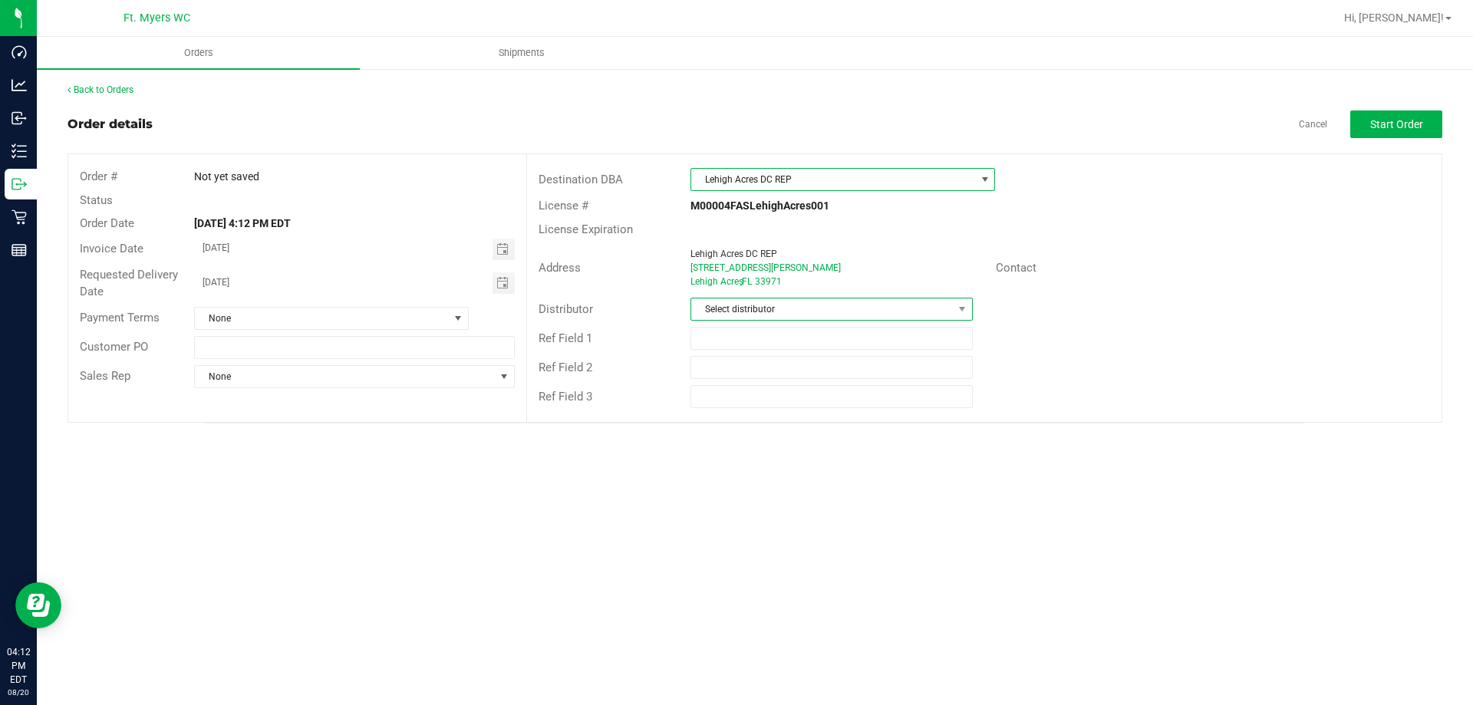
click at [808, 312] on span "Select distributor" at bounding box center [821, 308] width 261 height 21
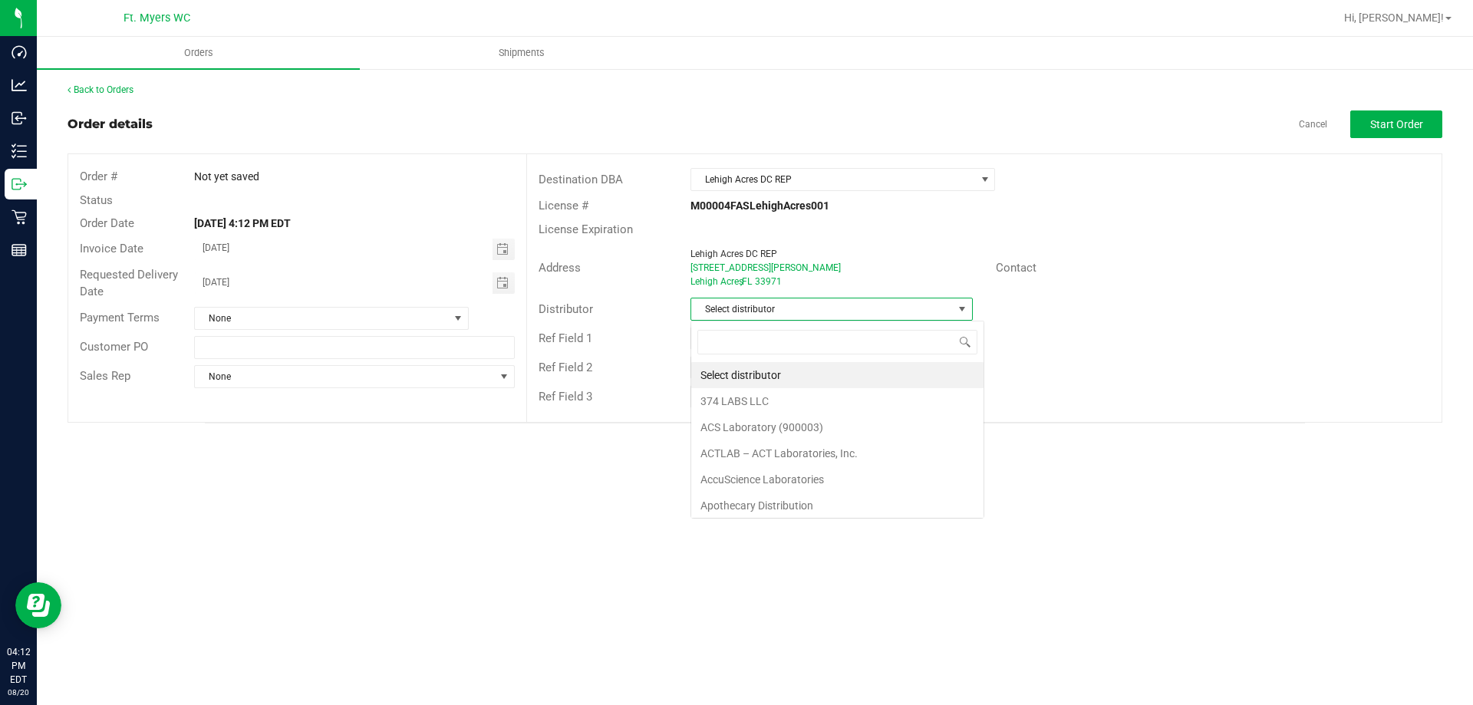
scroll to position [23, 282]
type input "lehigh"
click at [848, 369] on li "Lehigh Acres DC REP" at bounding box center [831, 375] width 280 height 26
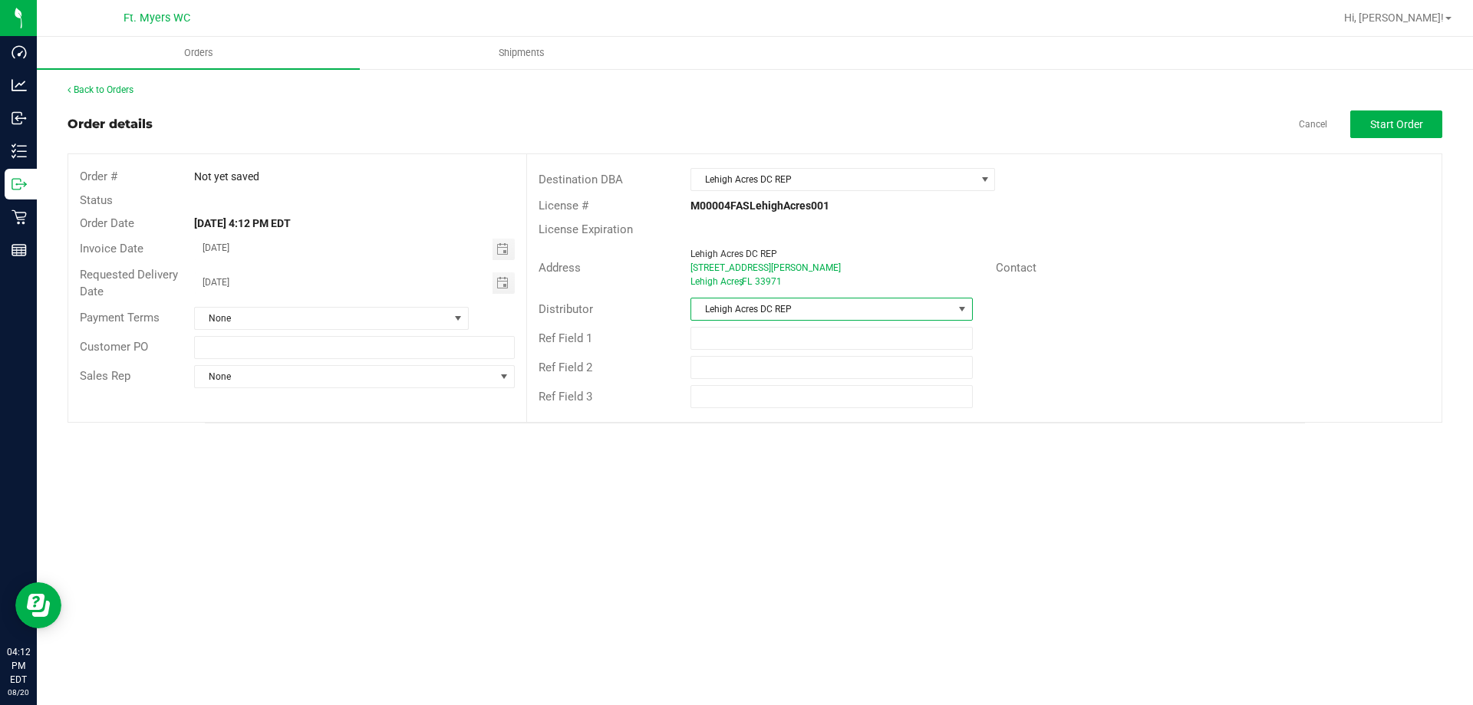
click at [509, 515] on div "Orders Shipments Back to Orders Order details Cancel Start Order Order # Not ye…" at bounding box center [755, 371] width 1436 height 668
click at [1398, 128] on span "Start Order" at bounding box center [1396, 124] width 53 height 12
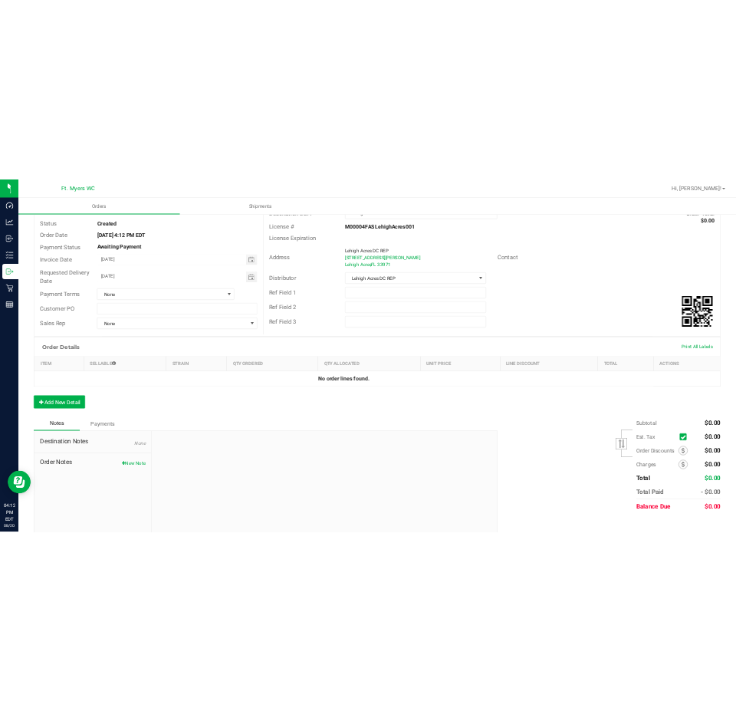
scroll to position [132, 0]
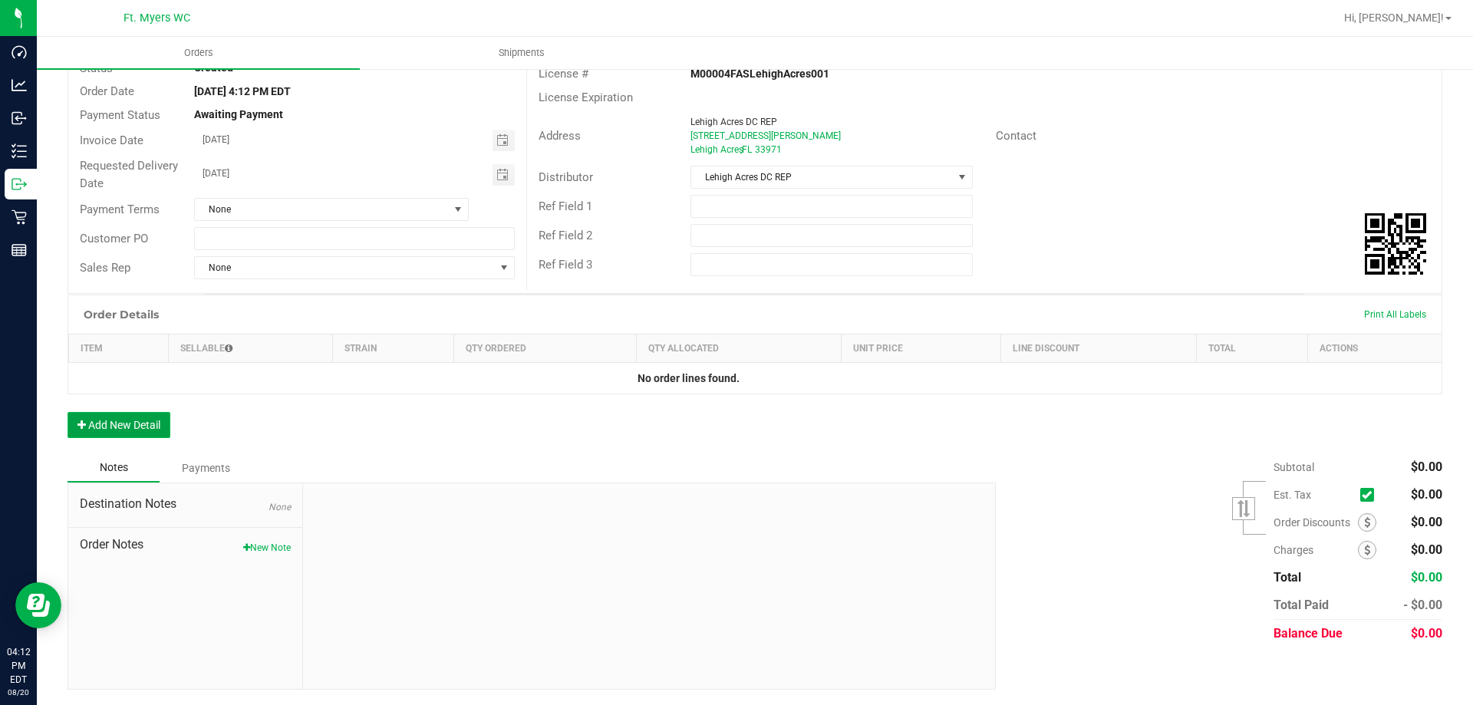
click at [156, 420] on button "Add New Detail" at bounding box center [118, 425] width 103 height 26
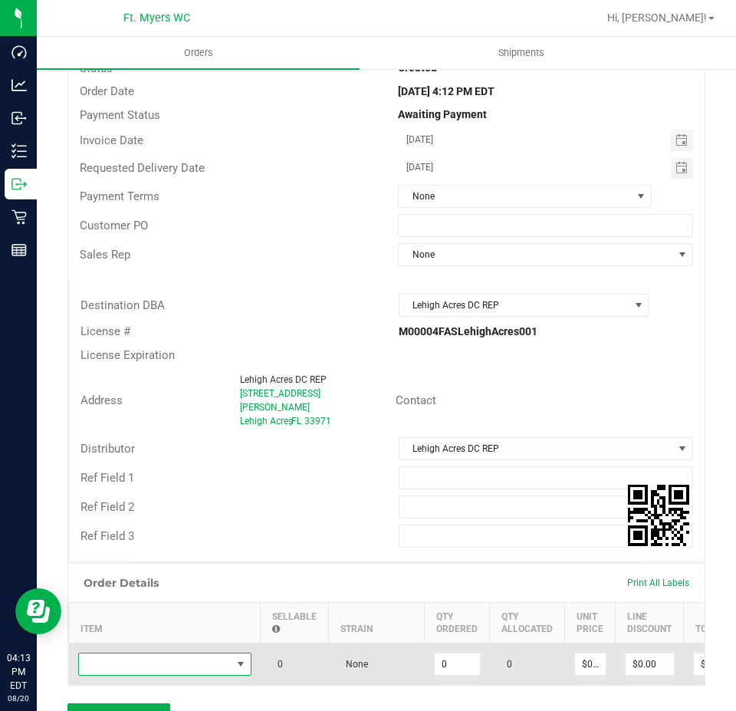
click at [130, 653] on span "NO DATA FOUND" at bounding box center [155, 663] width 153 height 21
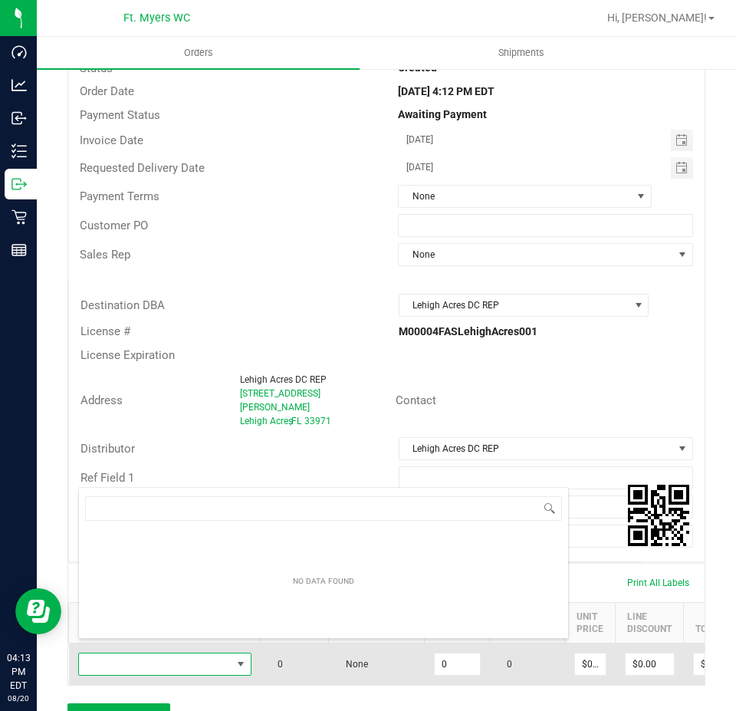
scroll to position [23, 173]
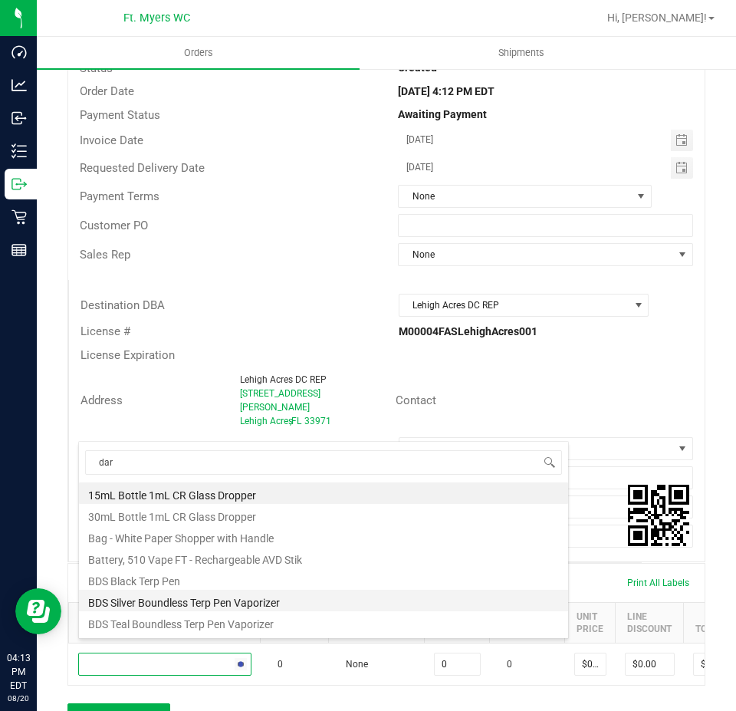
type input "dark"
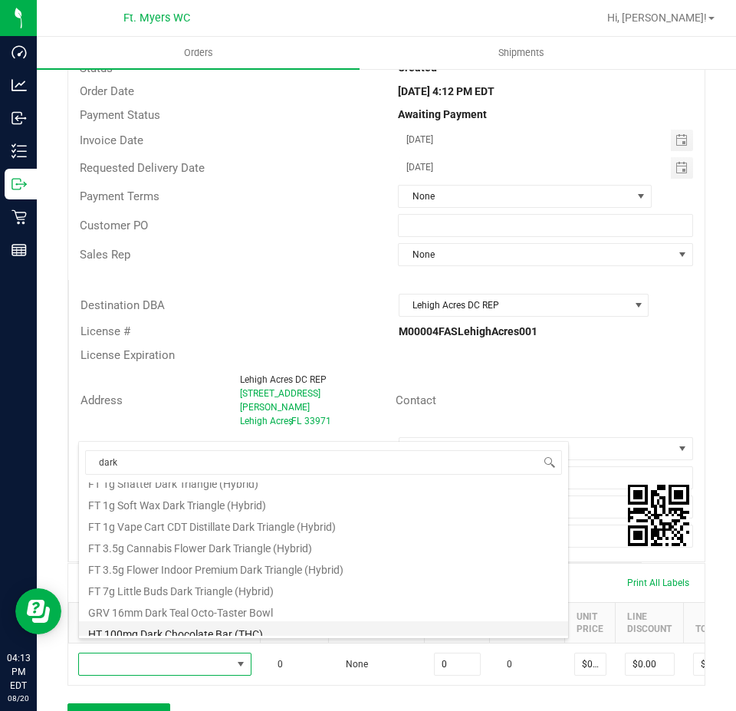
scroll to position [276, 0]
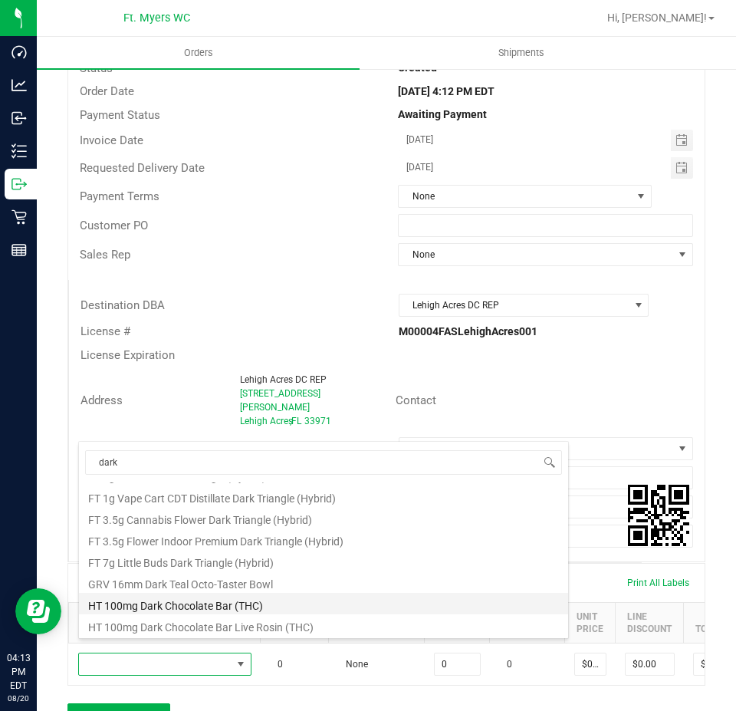
click at [291, 606] on li "HT 100mg Dark Chocolate Bar (THC)" at bounding box center [323, 603] width 489 height 21
type input "0 ea"
type input "$25.00000"
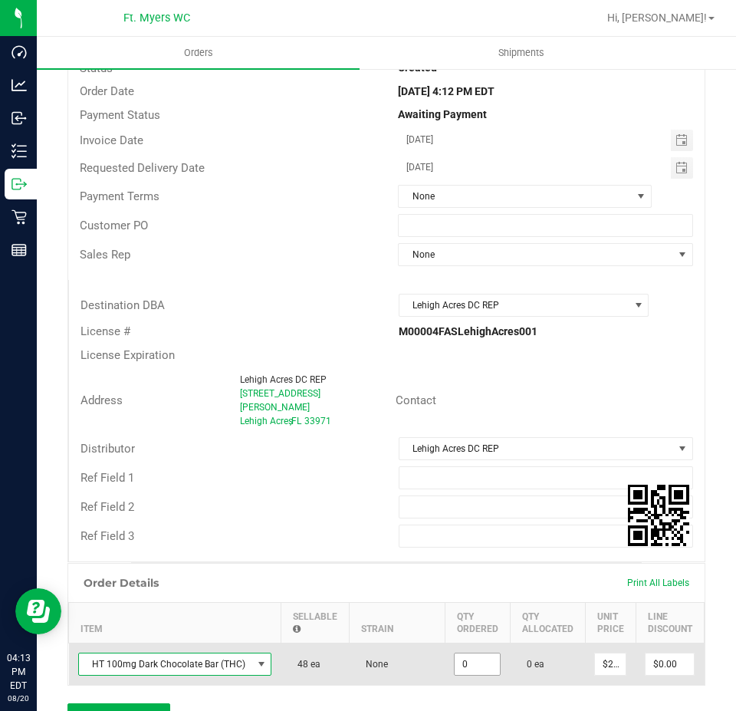
click at [489, 657] on input "0" at bounding box center [477, 663] width 45 height 21
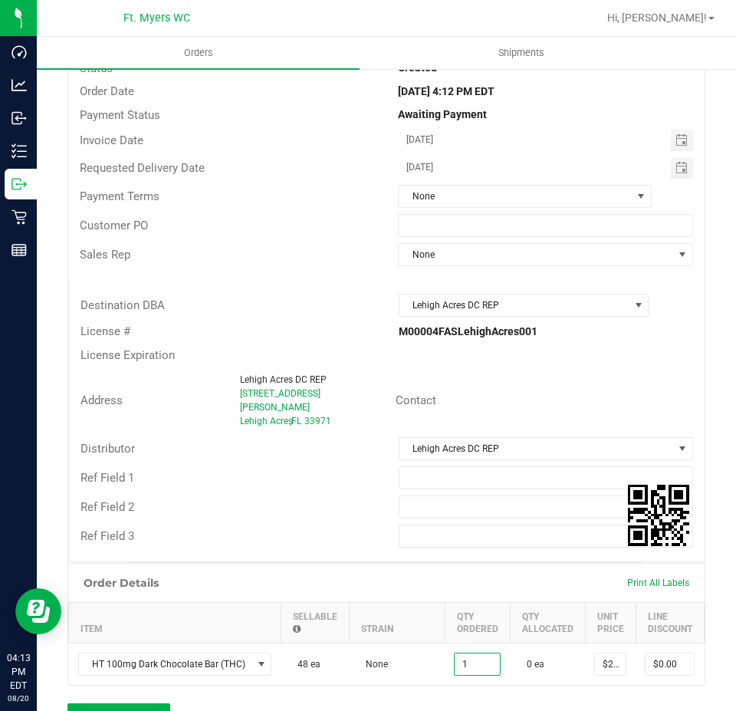
type input "1 ea"
type input "$25.00"
click at [344, 535] on div "Ref Field 3" at bounding box center [387, 536] width 636 height 29
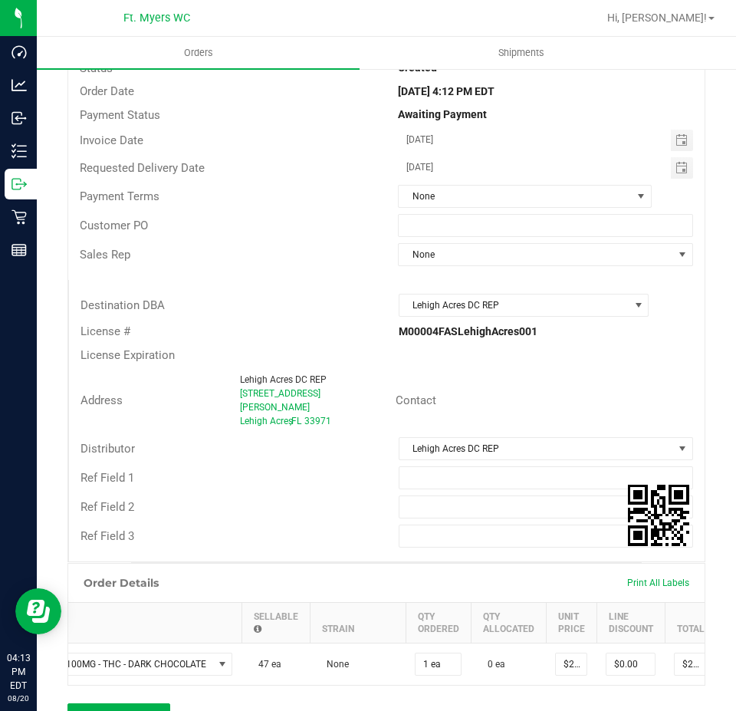
scroll to position [0, 181]
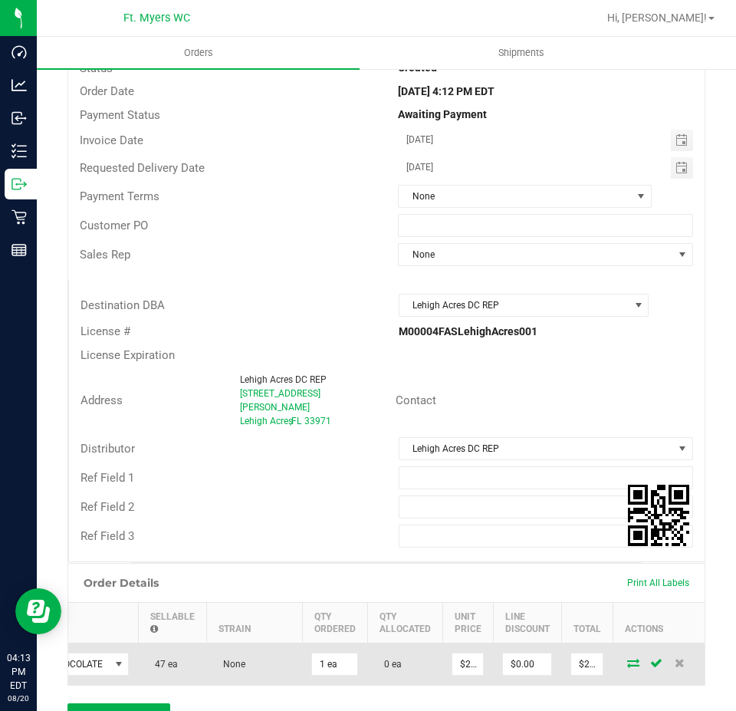
click at [627, 658] on icon at bounding box center [633, 662] width 12 height 9
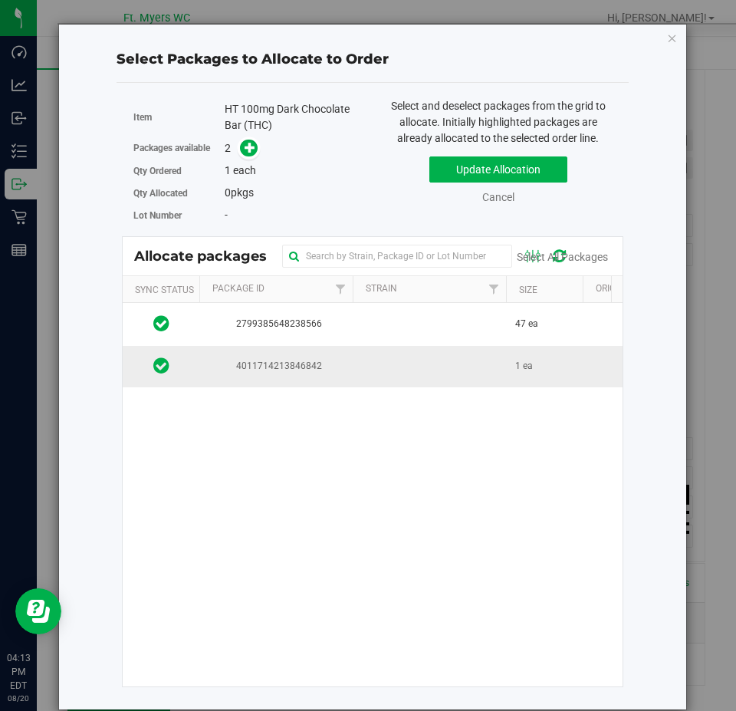
click at [446, 361] on td at bounding box center [429, 366] width 153 height 41
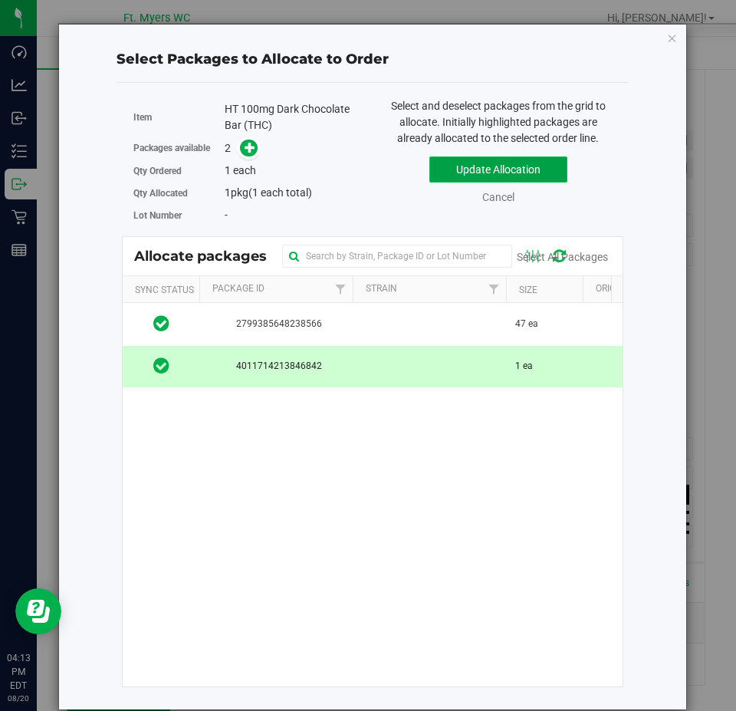
click at [529, 166] on button "Update Allocation" at bounding box center [499, 169] width 138 height 26
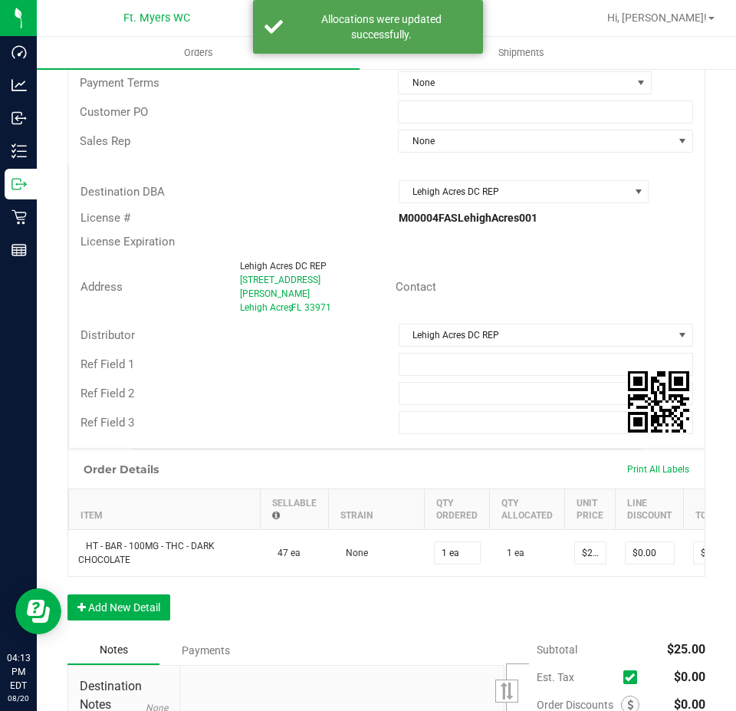
scroll to position [420, 0]
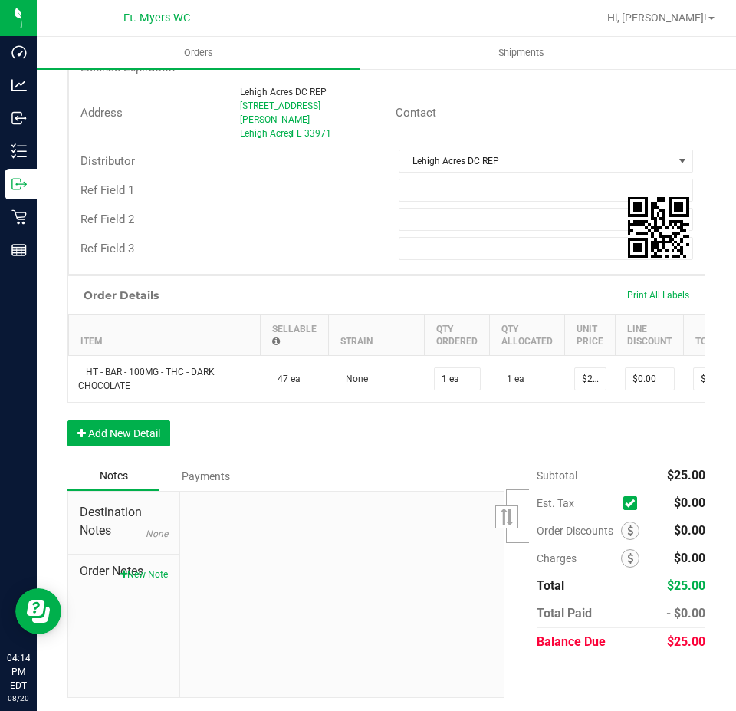
click at [123, 417] on div "Order Details Print All Labels Item Sellable Strain Qty Ordered Qty Allocated U…" at bounding box center [386, 368] width 638 height 186
click at [114, 428] on button "Add New Detail" at bounding box center [118, 433] width 103 height 26
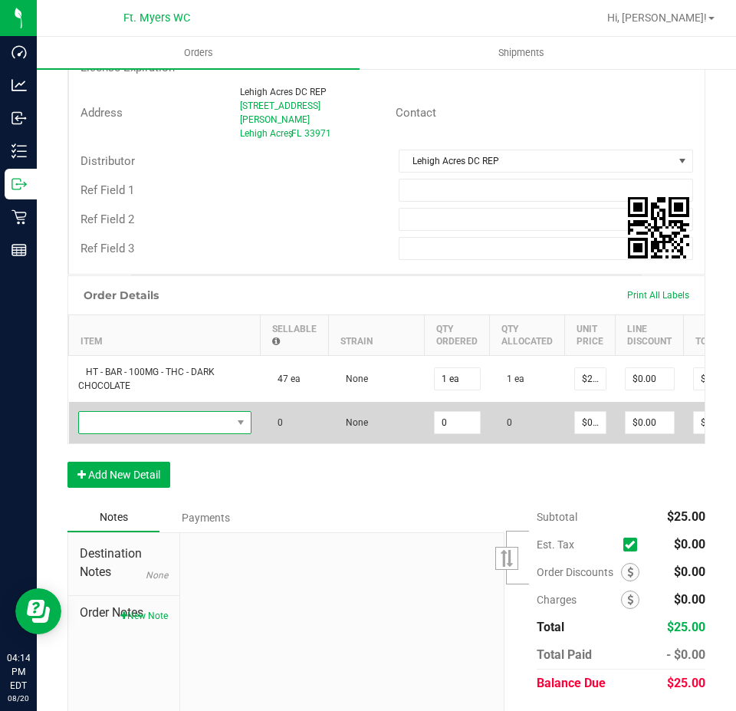
click at [178, 412] on span "NO DATA FOUND" at bounding box center [155, 422] width 153 height 21
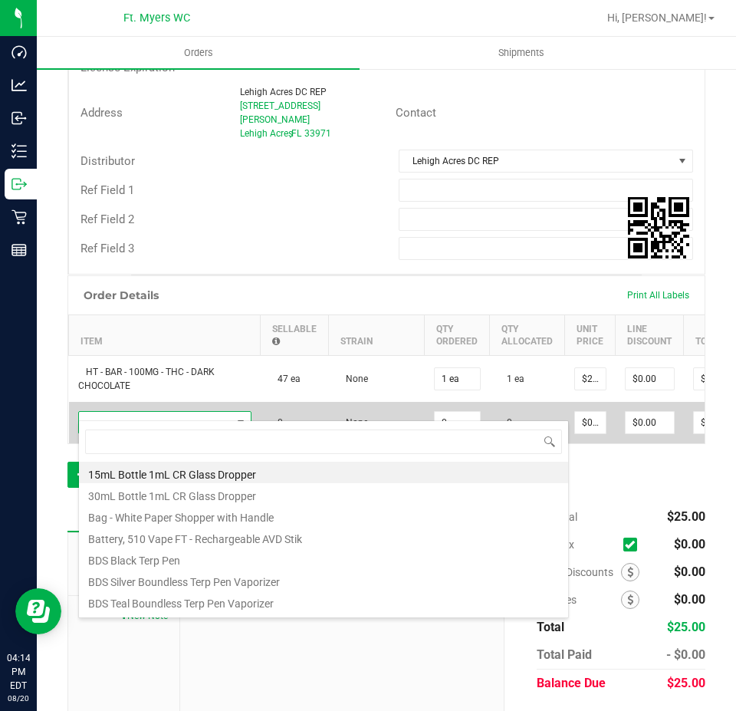
scroll to position [23, 173]
type input "milk"
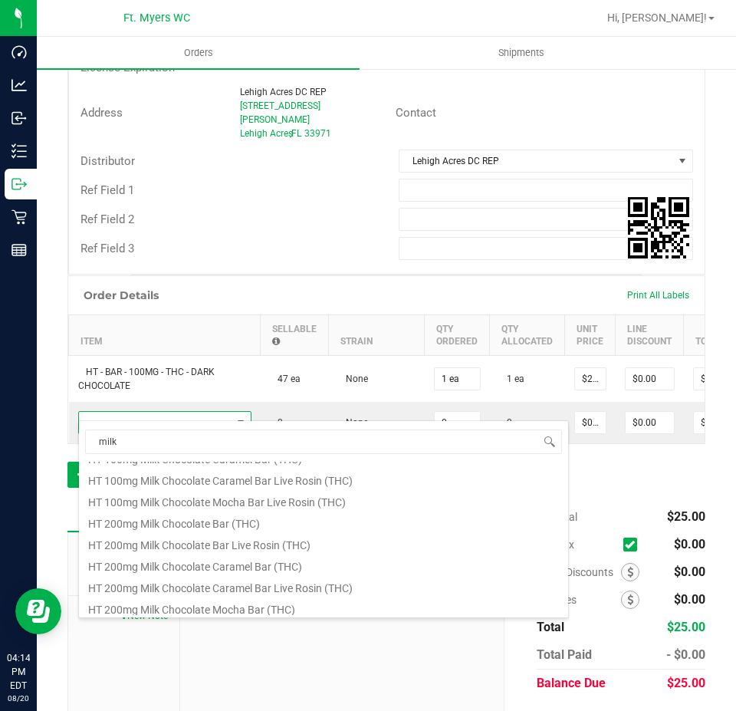
scroll to position [25, 0]
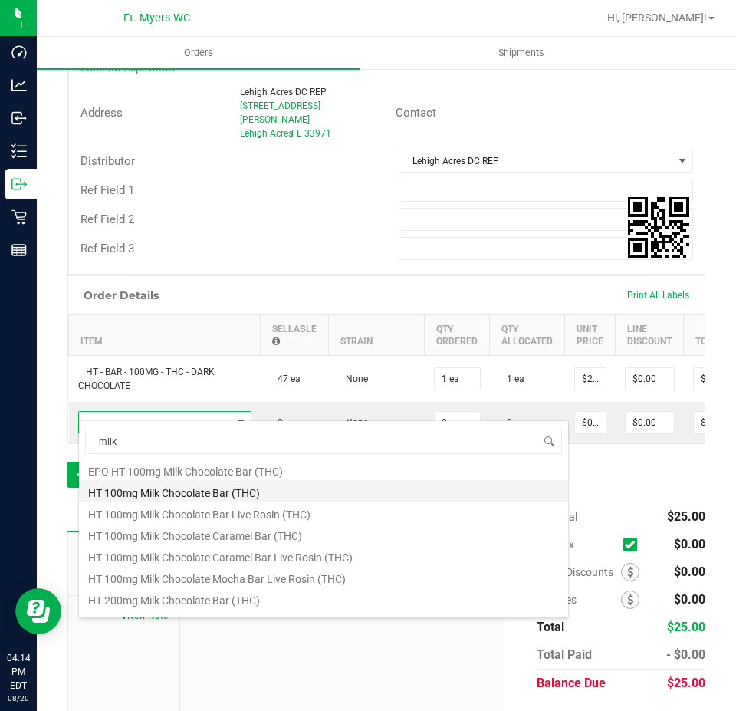
click at [345, 490] on li "HT 100mg Milk Chocolate Bar (THC)" at bounding box center [323, 490] width 489 height 21
type input "0 ea"
type input "$25.00000"
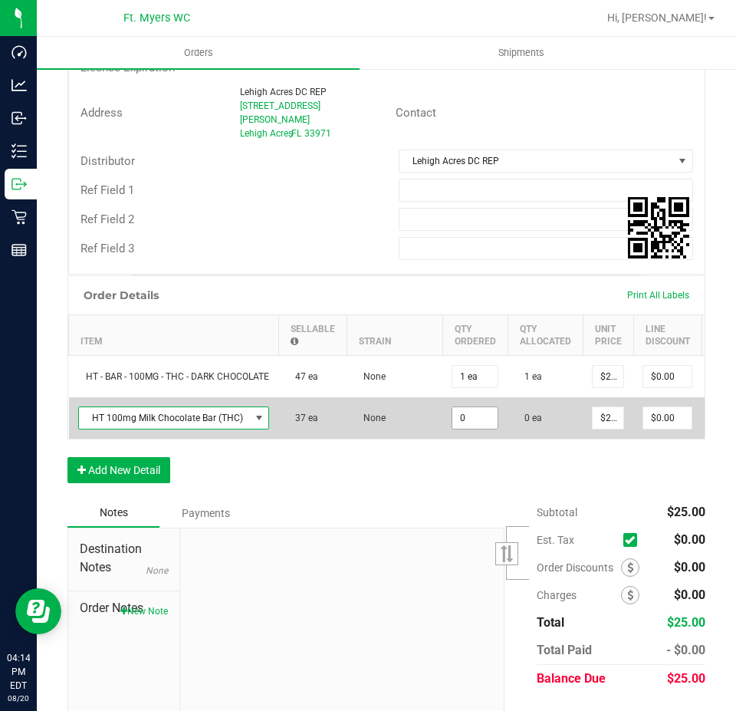
click at [470, 413] on input "0" at bounding box center [475, 417] width 45 height 21
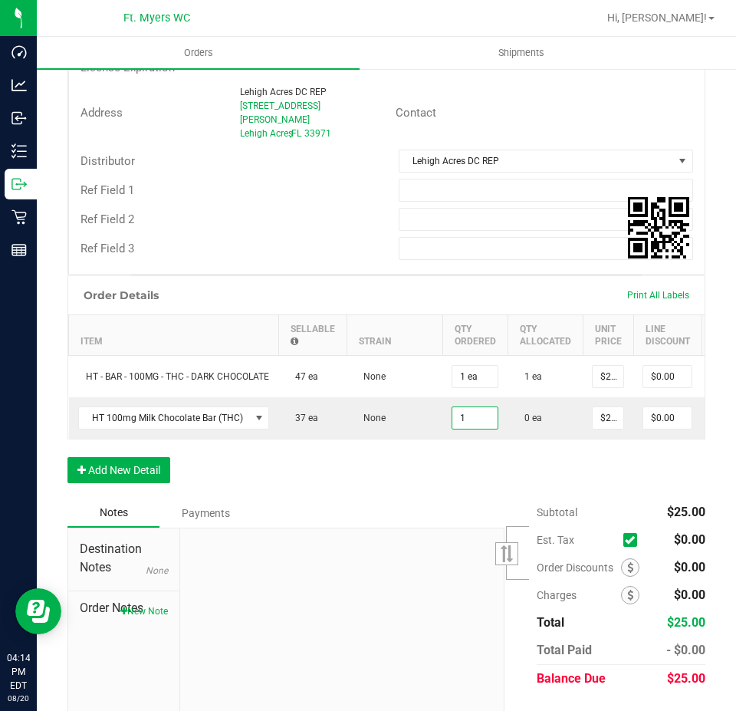
type input "1 ea"
type input "$25.00"
click at [476, 452] on div "Order Details Print All Labels Item Sellable Strain Qty Ordered Qty Allocated U…" at bounding box center [386, 386] width 638 height 223
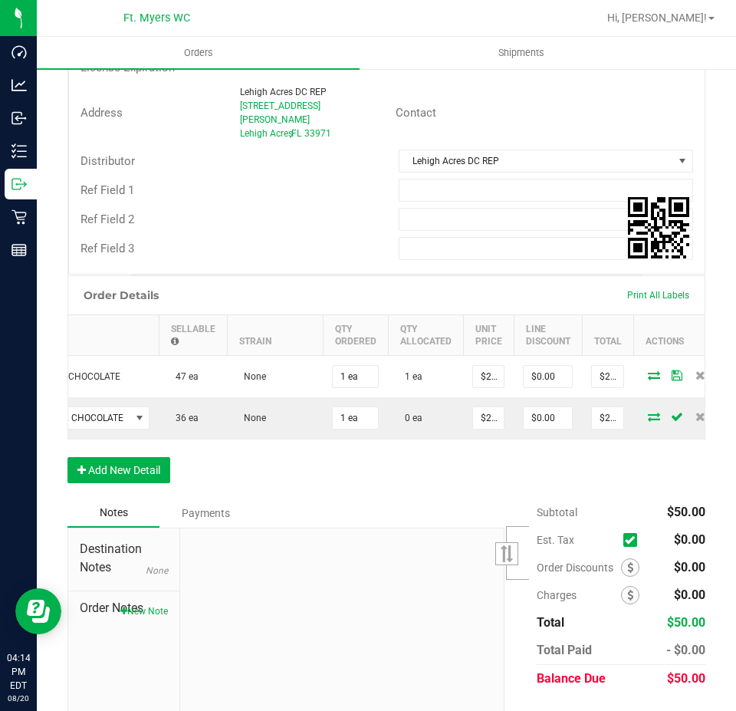
scroll to position [0, 179]
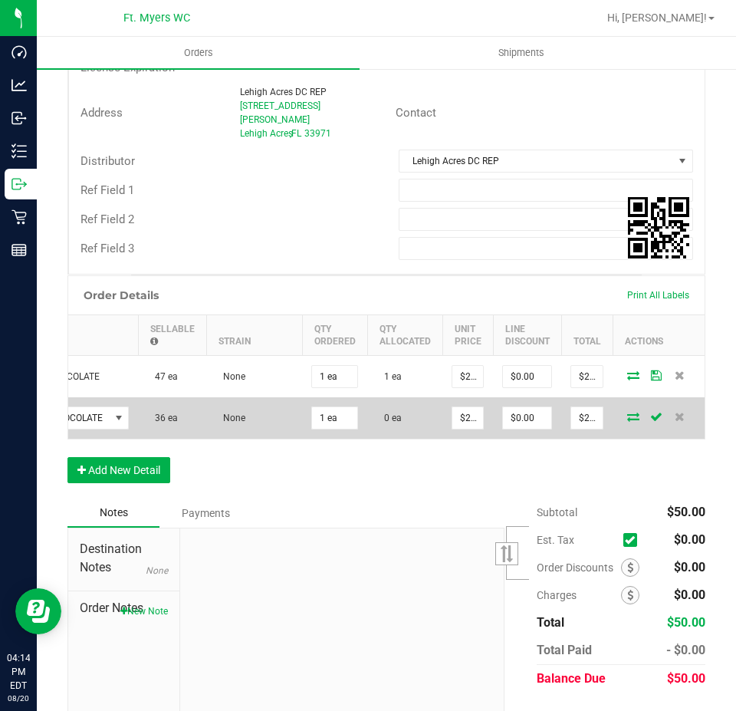
click at [627, 412] on icon at bounding box center [633, 416] width 12 height 9
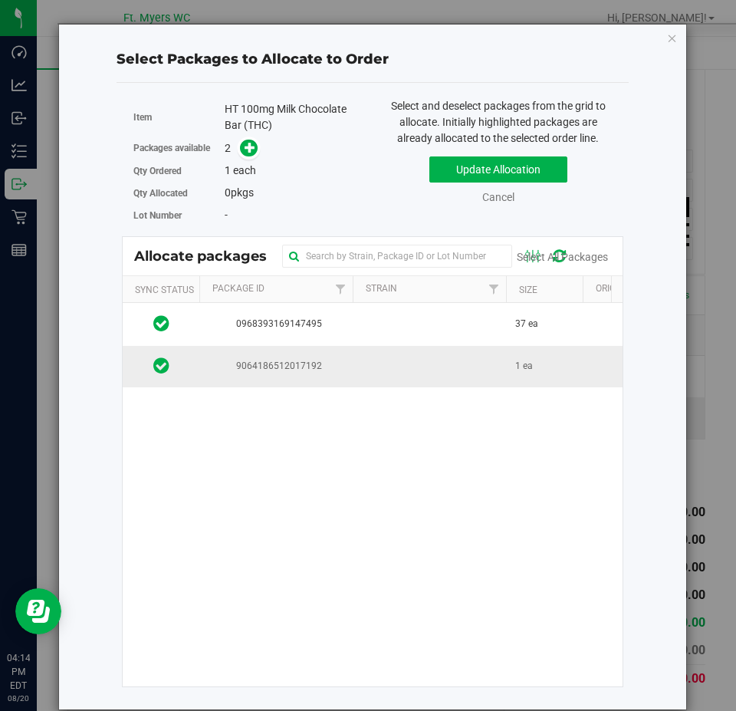
click at [363, 360] on td at bounding box center [429, 366] width 153 height 41
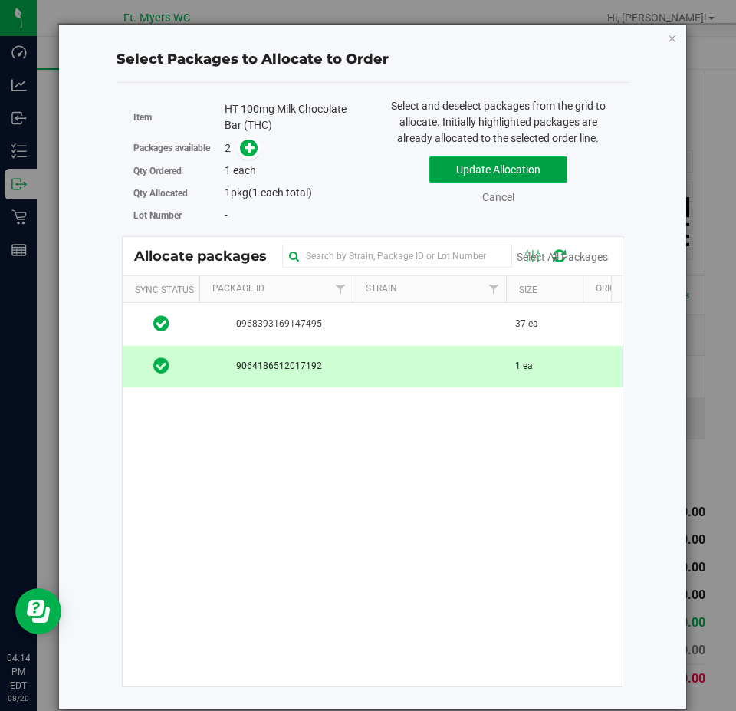
click at [526, 163] on button "Update Allocation" at bounding box center [499, 169] width 138 height 26
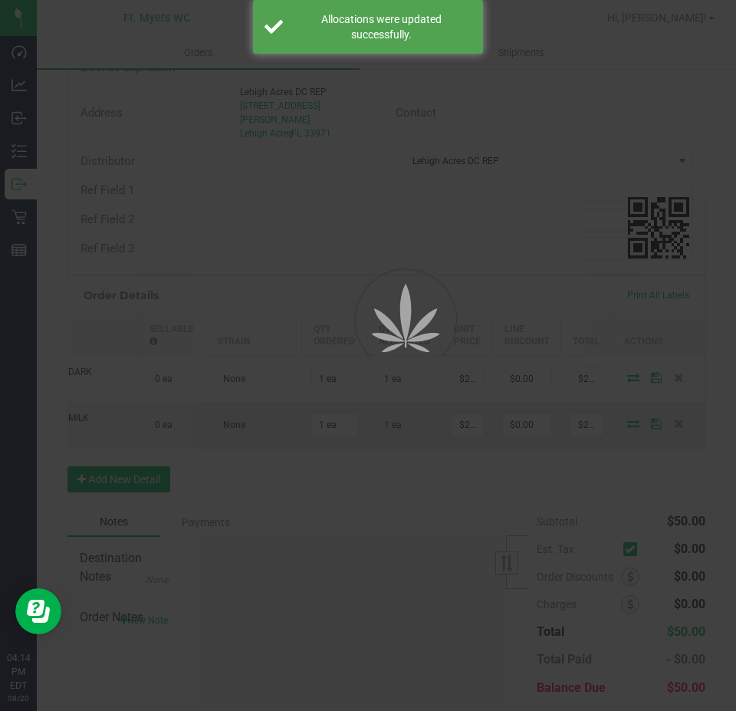
scroll to position [0, 130]
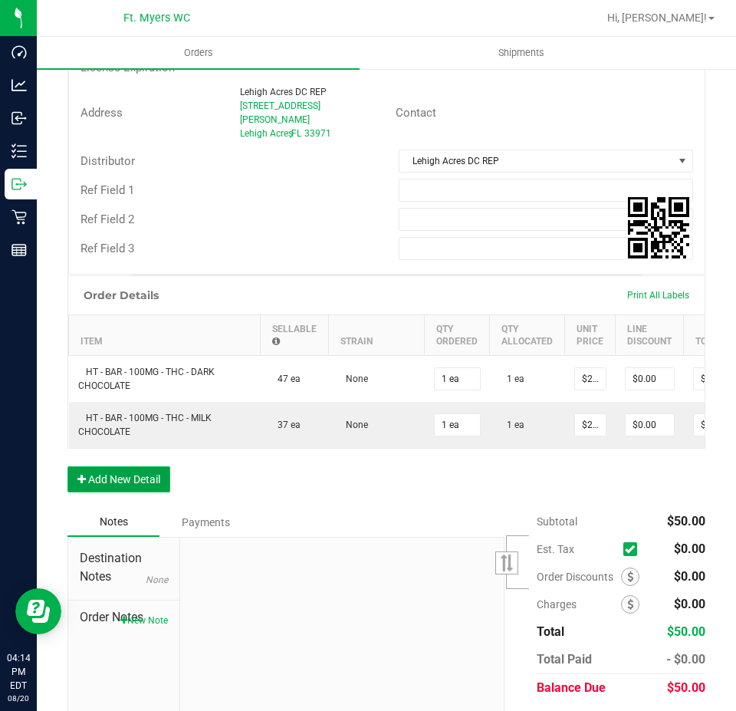
click at [117, 480] on button "Add New Detail" at bounding box center [118, 479] width 103 height 26
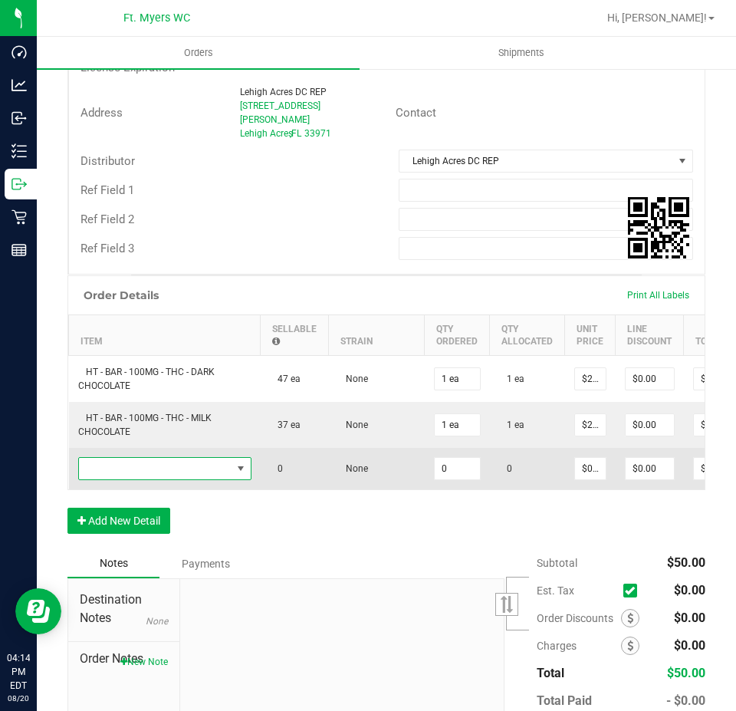
click at [179, 458] on span "NO DATA FOUND" at bounding box center [155, 468] width 153 height 21
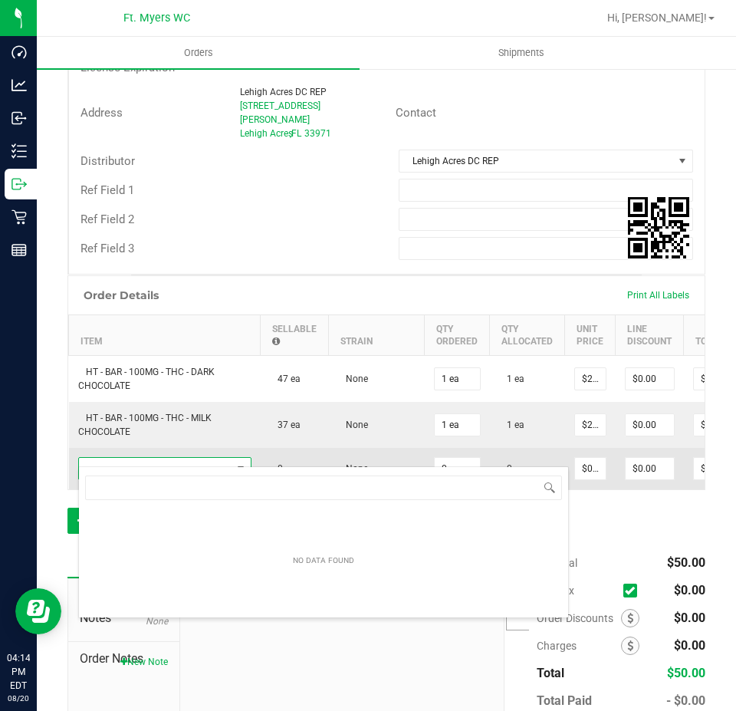
scroll to position [23, 173]
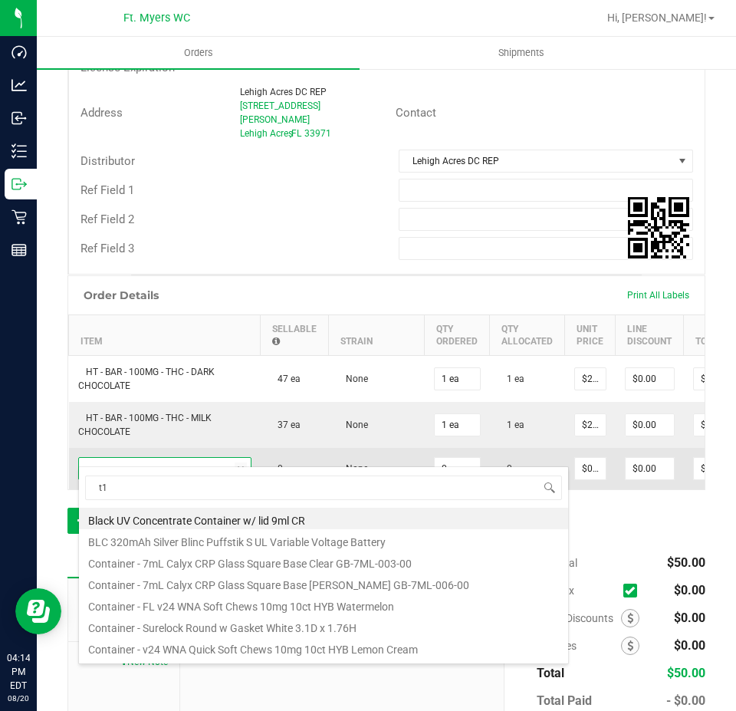
type input "t17"
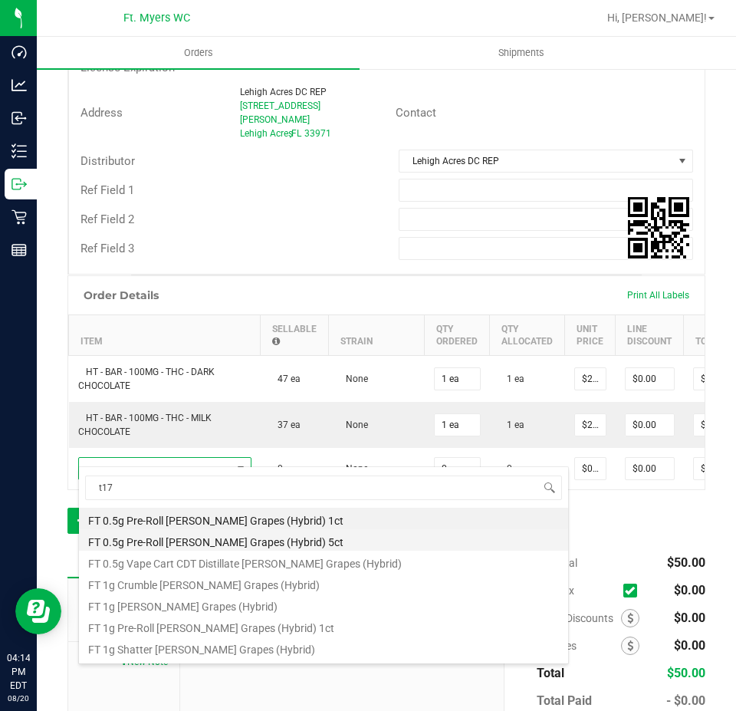
click at [338, 536] on li "FT 0.5g Pre-Roll [PERSON_NAME] Grapes (Hybrid) 5ct" at bounding box center [323, 539] width 489 height 21
type input "0 ea"
type input "$29.00000"
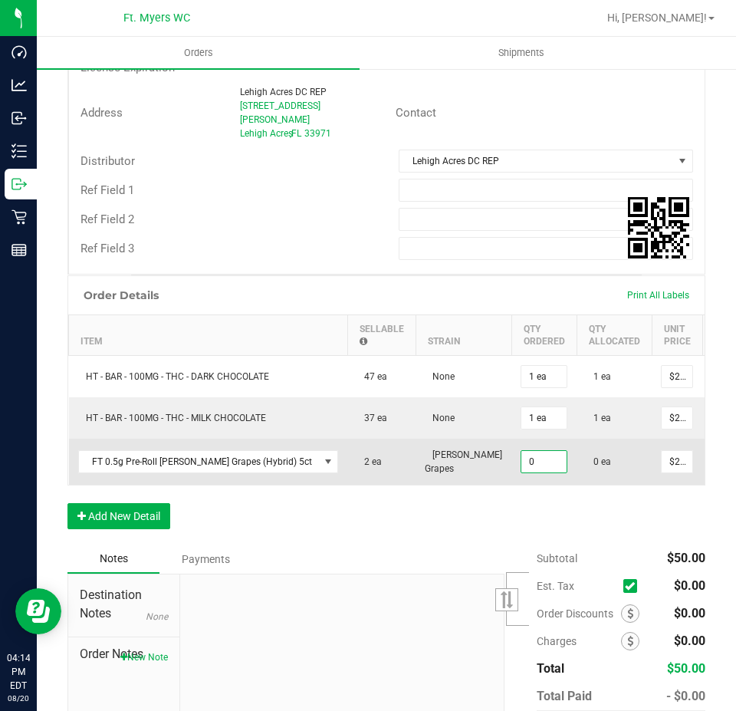
click at [522, 451] on input "0" at bounding box center [544, 461] width 45 height 21
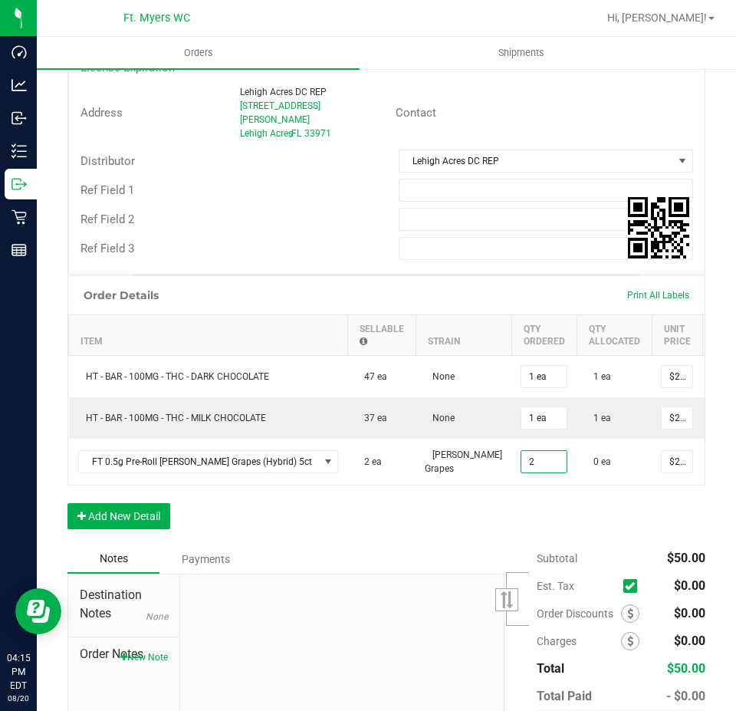
type input "2 ea"
type input "$58.00"
click at [388, 529] on div "Order Details Print All Labels Item Sellable Strain Qty Ordered Qty Allocated U…" at bounding box center [386, 409] width 638 height 269
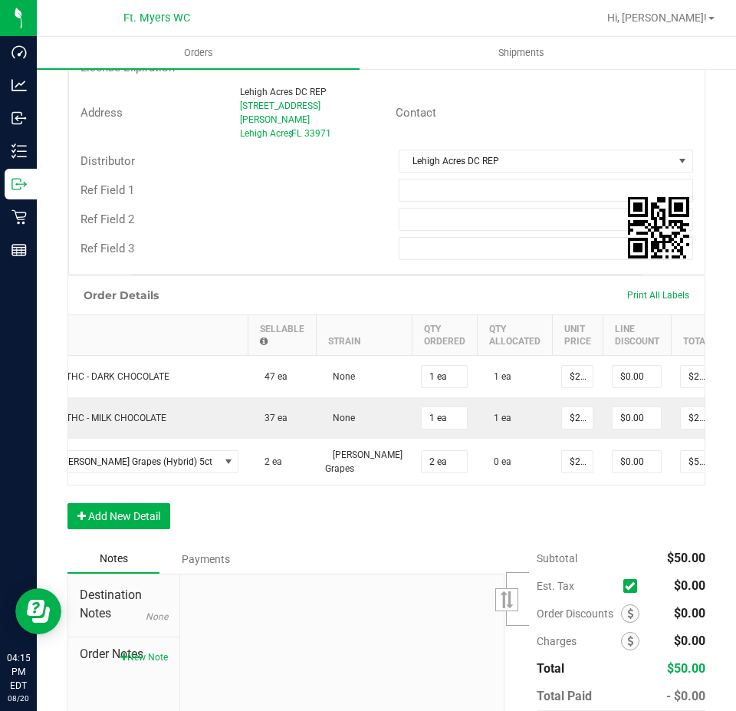
scroll to position [0, 153]
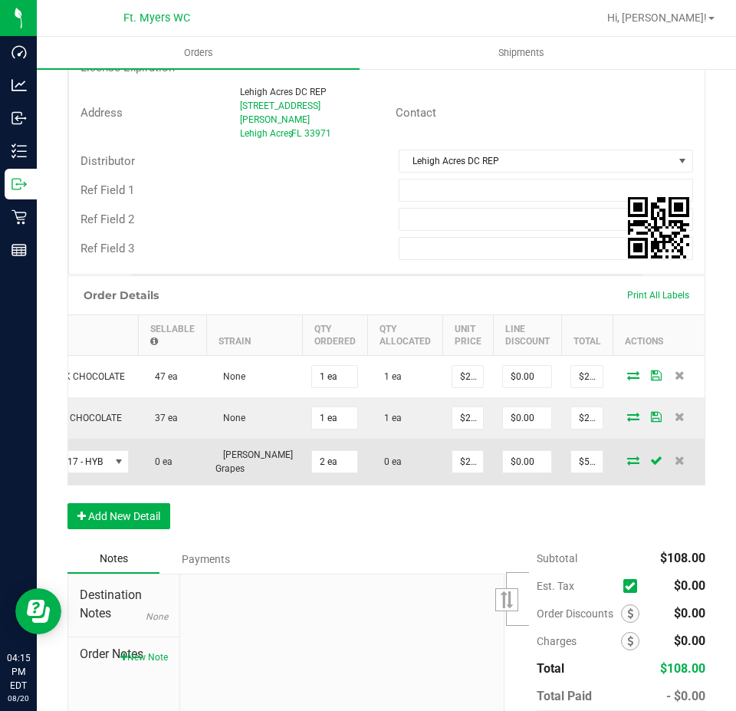
click at [627, 456] on icon at bounding box center [633, 460] width 12 height 9
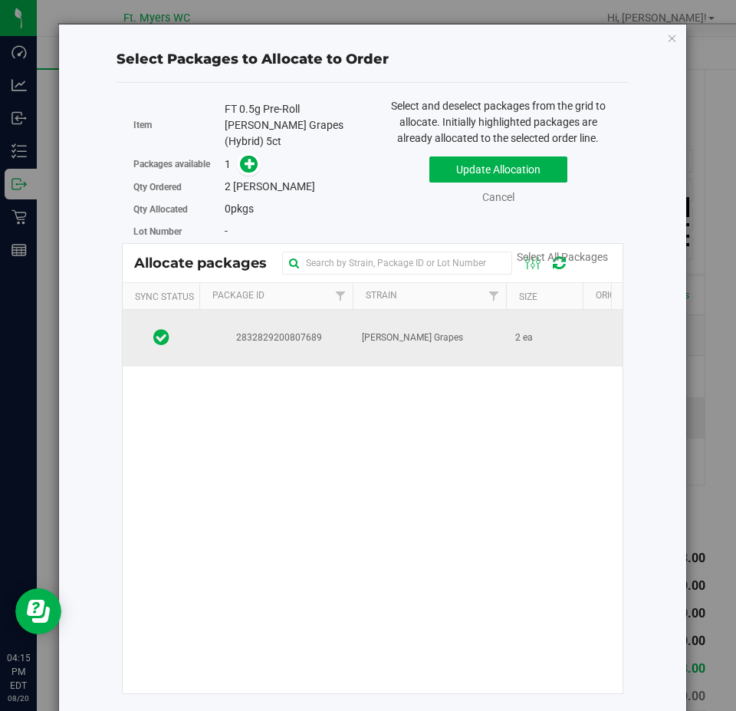
click at [481, 328] on td "[PERSON_NAME] Grapes" at bounding box center [429, 338] width 153 height 57
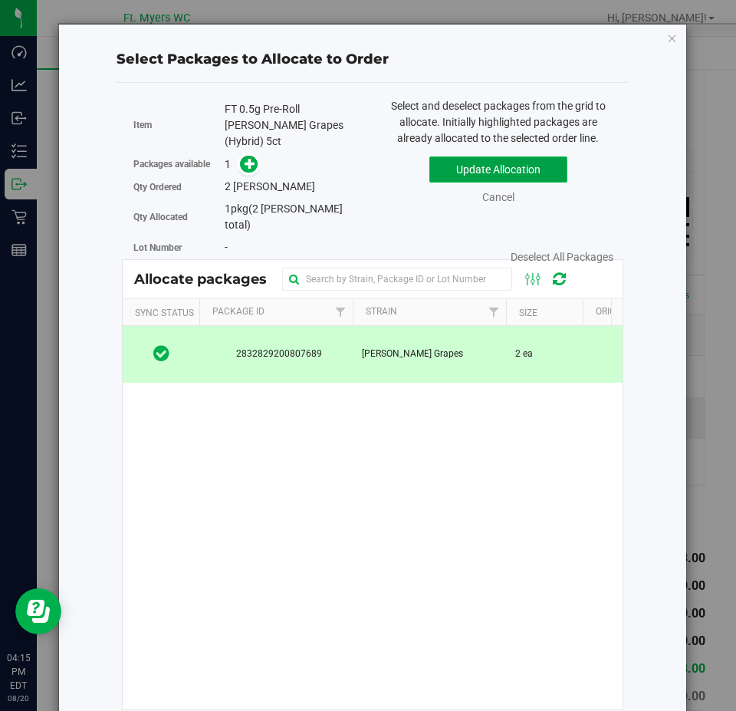
click at [479, 167] on button "Update Allocation" at bounding box center [499, 169] width 138 height 26
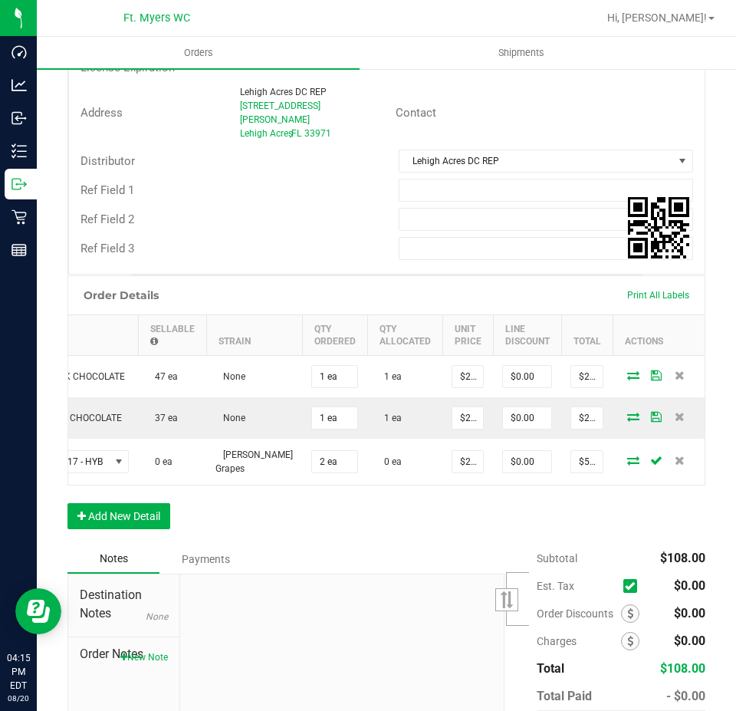
scroll to position [0, 130]
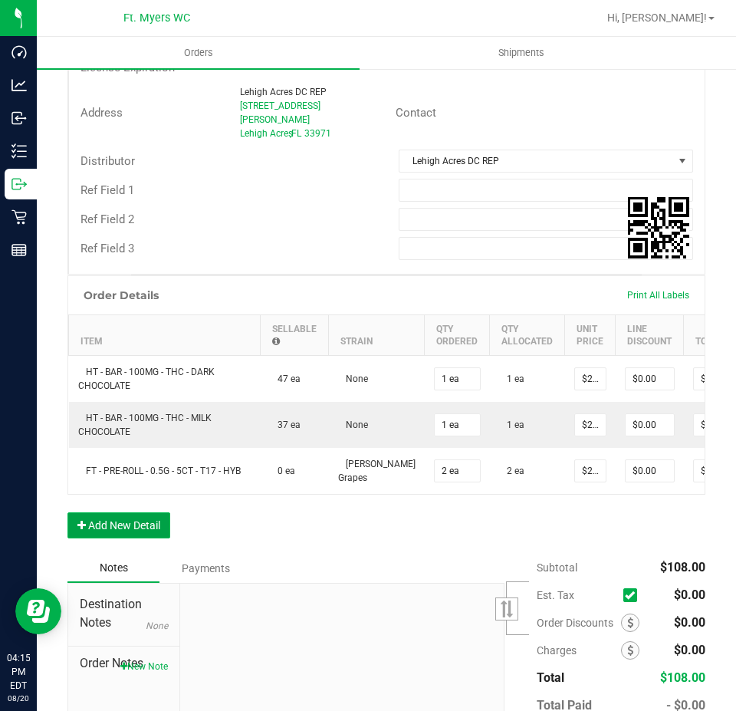
click at [105, 525] on button "Add New Detail" at bounding box center [118, 525] width 103 height 26
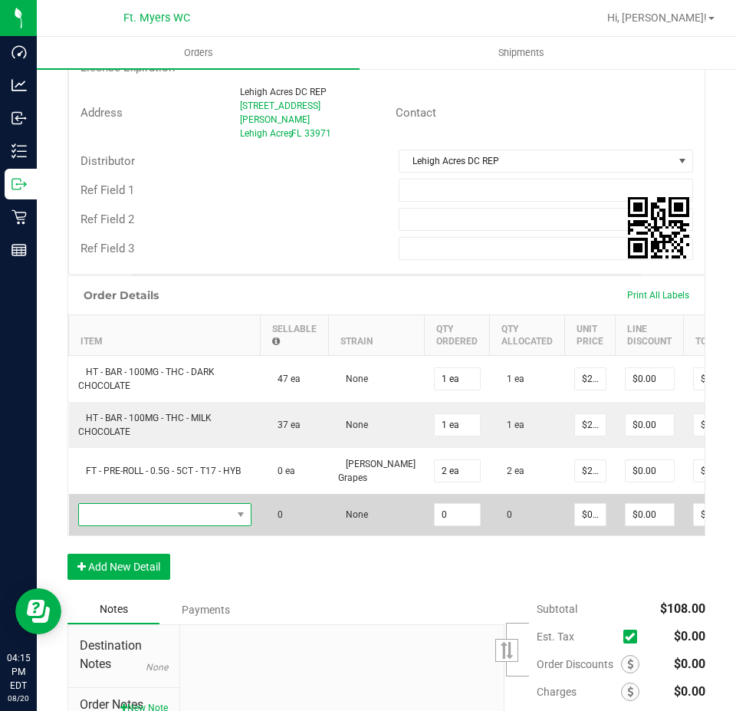
click at [161, 504] on span "NO DATA FOUND" at bounding box center [155, 514] width 153 height 21
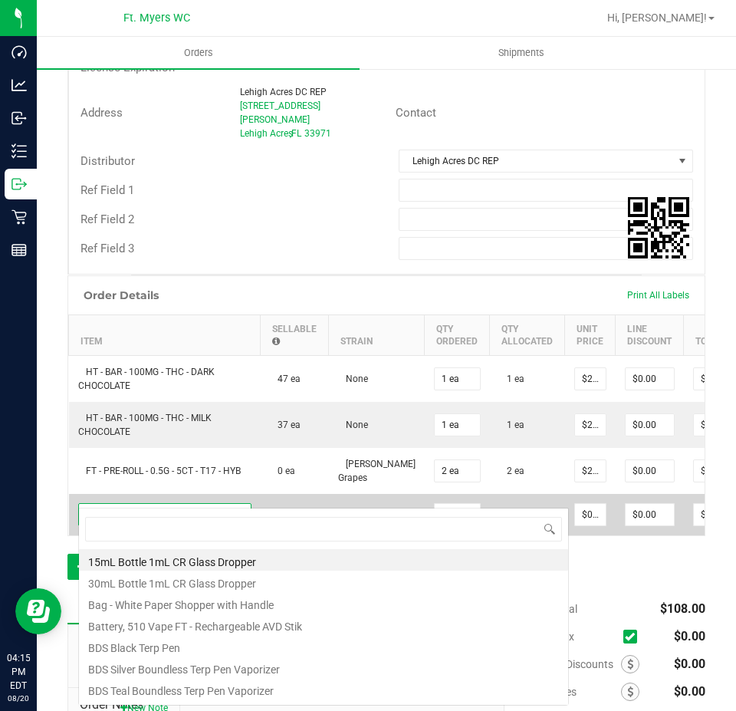
scroll to position [23, 173]
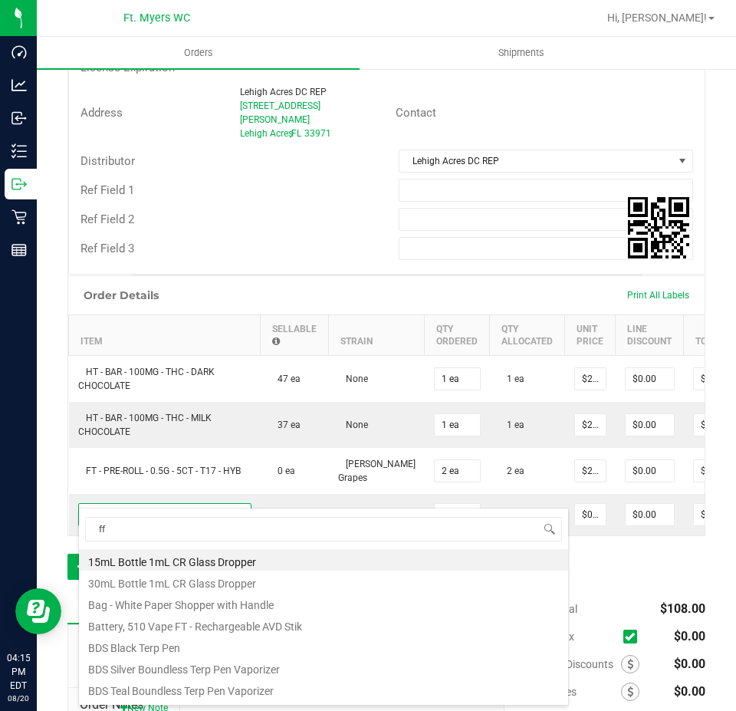
type input "ffp"
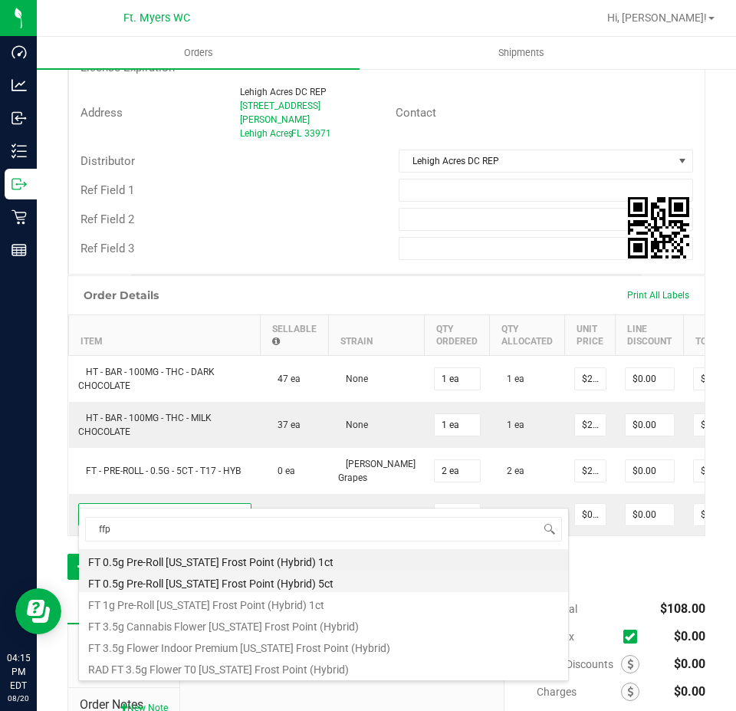
click at [348, 588] on li "FT 0.5g Pre-Roll [US_STATE] Frost Point (Hybrid) 5ct" at bounding box center [323, 581] width 489 height 21
type input "0 ea"
type input "$29.00000"
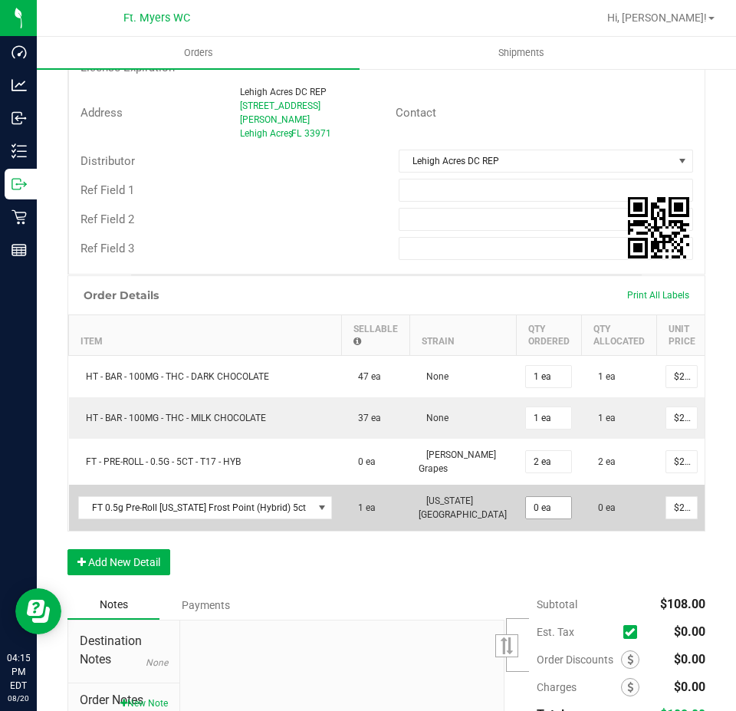
drag, startPoint x: 505, startPoint y: 475, endPoint x: 505, endPoint y: 487, distance: 12.3
click at [516, 485] on td "0 ea" at bounding box center [548, 508] width 65 height 46
click at [526, 497] on input "0" at bounding box center [548, 507] width 45 height 21
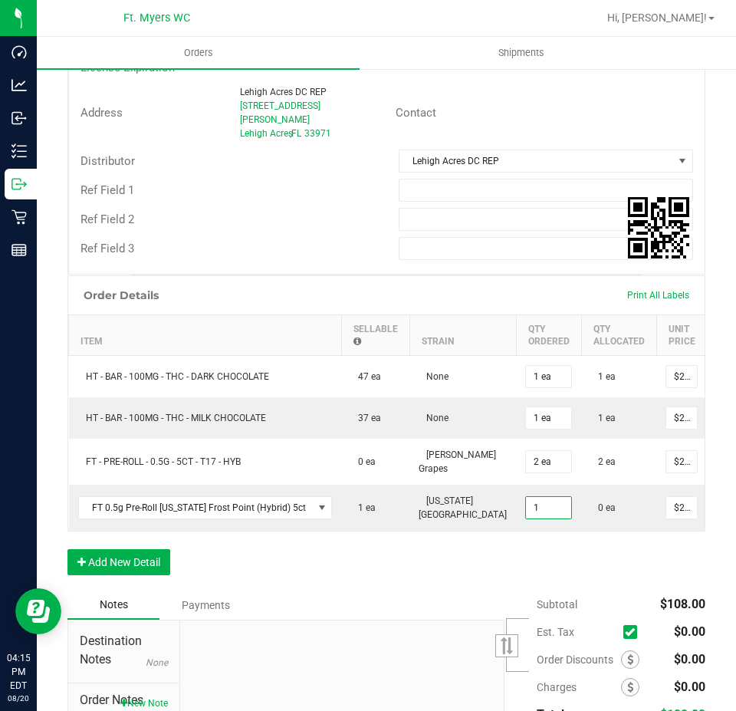
type input "1 ea"
type input "$29.00"
click at [549, 548] on div "Order Details Print All Labels Item Sellable Strain Qty Ordered Qty Allocated U…" at bounding box center [386, 432] width 638 height 315
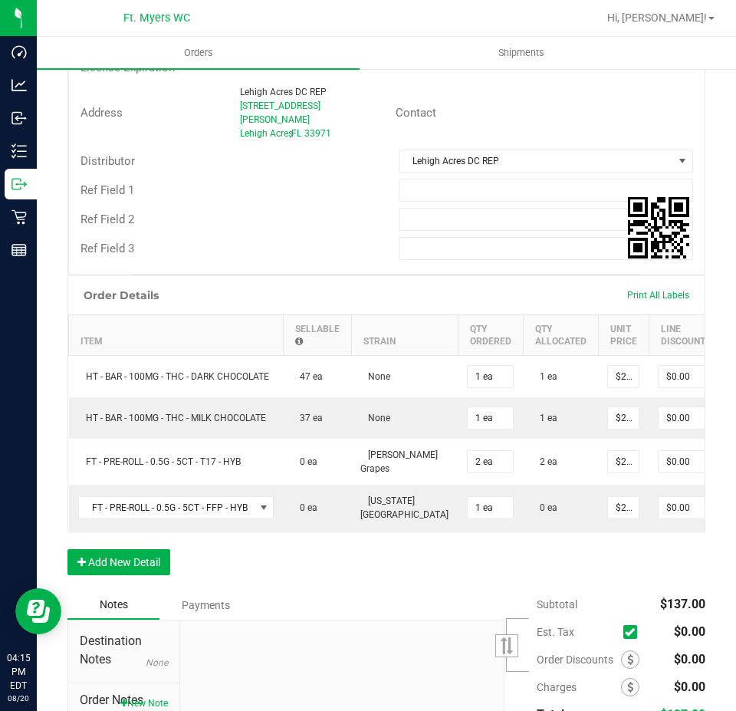
scroll to position [0, 153]
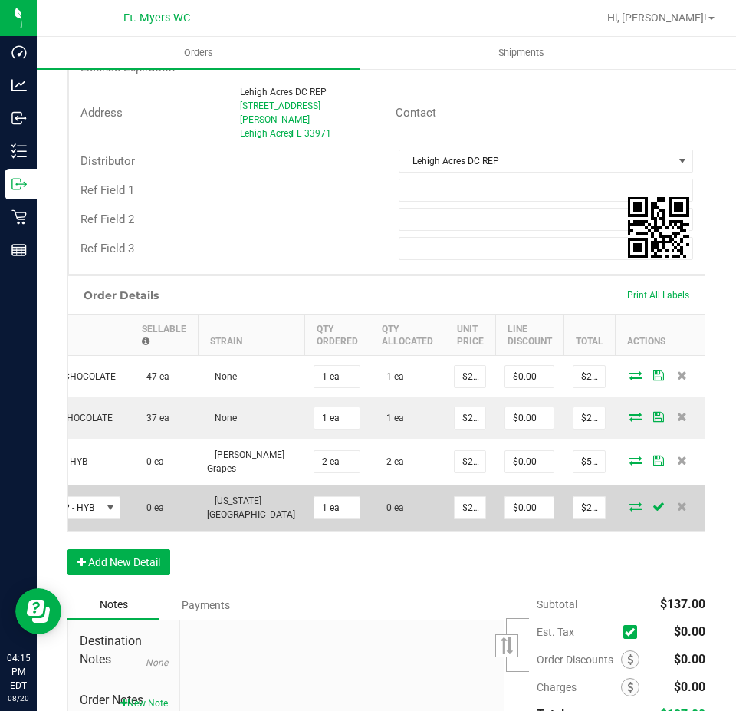
click at [620, 485] on td at bounding box center [661, 508] width 92 height 46
click at [630, 502] on icon at bounding box center [636, 506] width 12 height 9
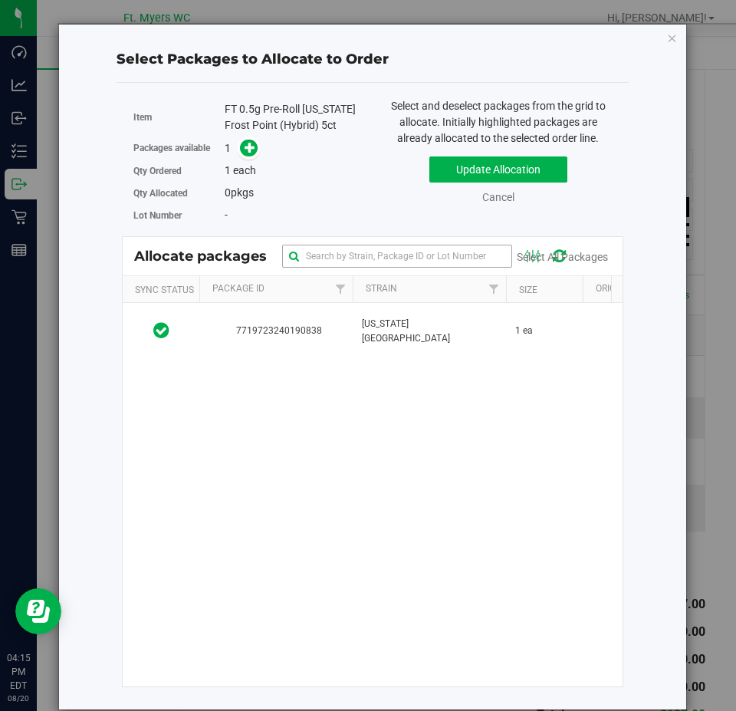
drag, startPoint x: 357, startPoint y: 333, endPoint x: 469, endPoint y: 248, distance: 140.1
click at [357, 334] on td "[US_STATE] [GEOGRAPHIC_DATA]" at bounding box center [429, 331] width 153 height 57
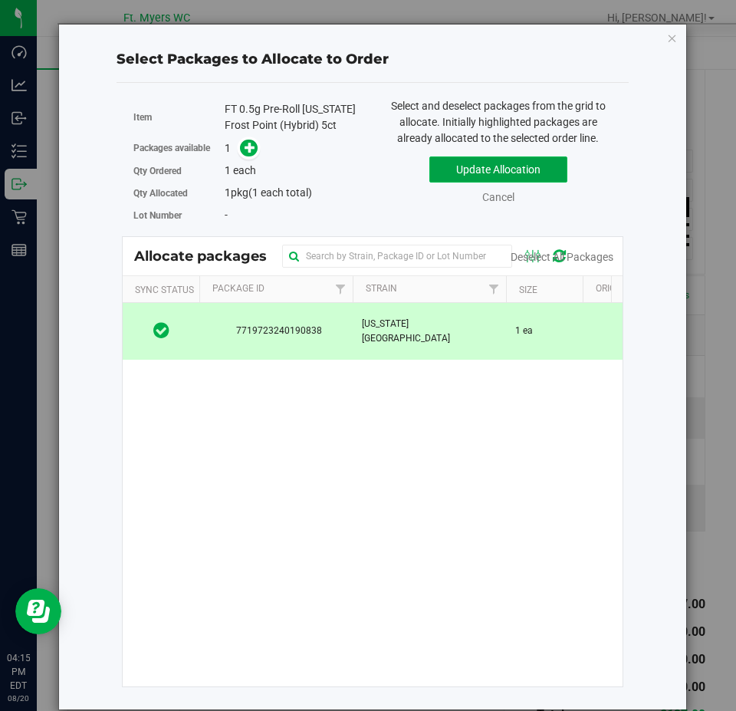
click at [507, 166] on button "Update Allocation" at bounding box center [499, 169] width 138 height 26
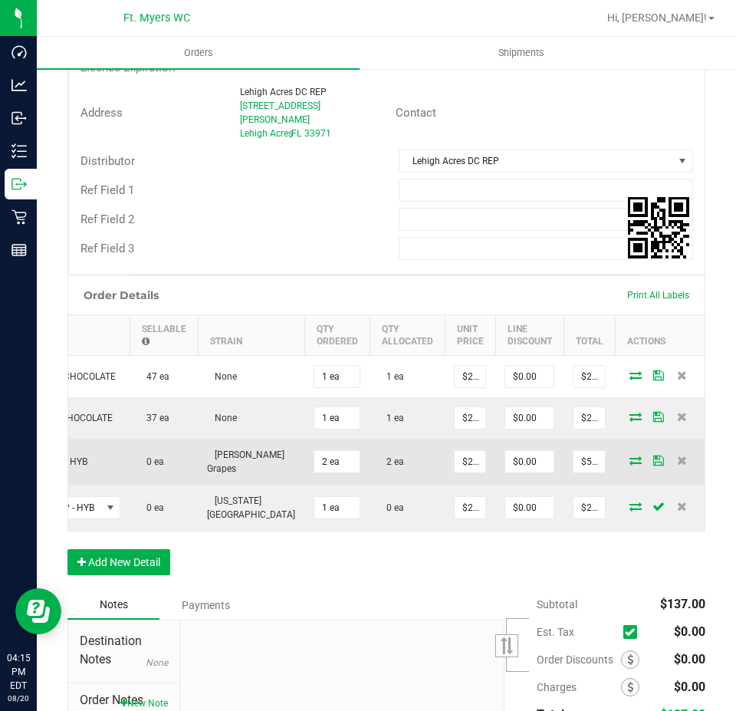
scroll to position [0, 130]
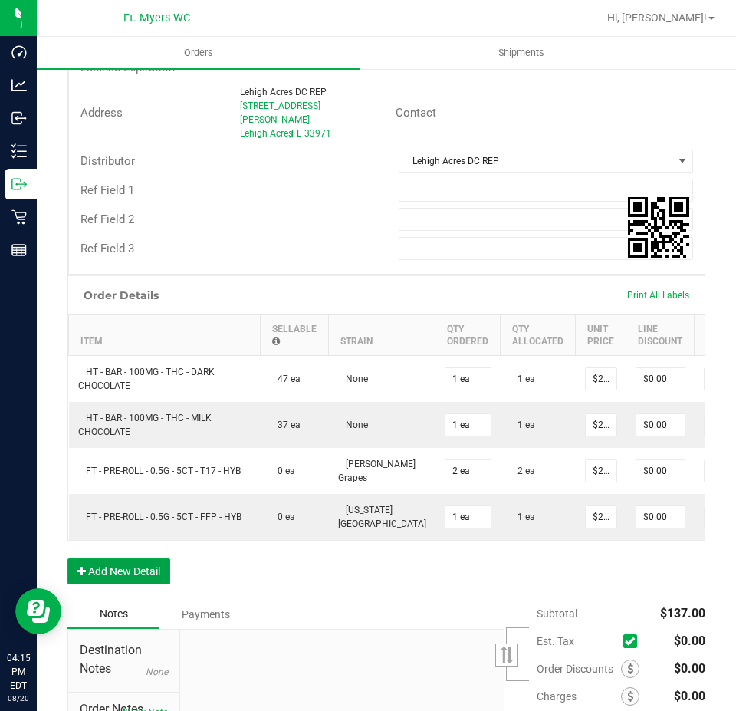
click at [132, 566] on button "Add New Detail" at bounding box center [118, 571] width 103 height 26
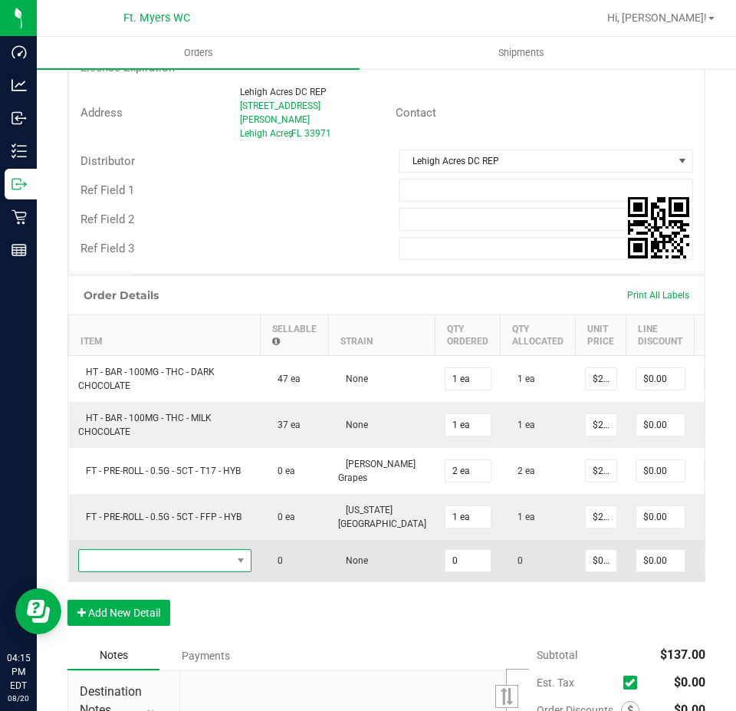
click at [184, 550] on span "NO DATA FOUND" at bounding box center [155, 560] width 153 height 21
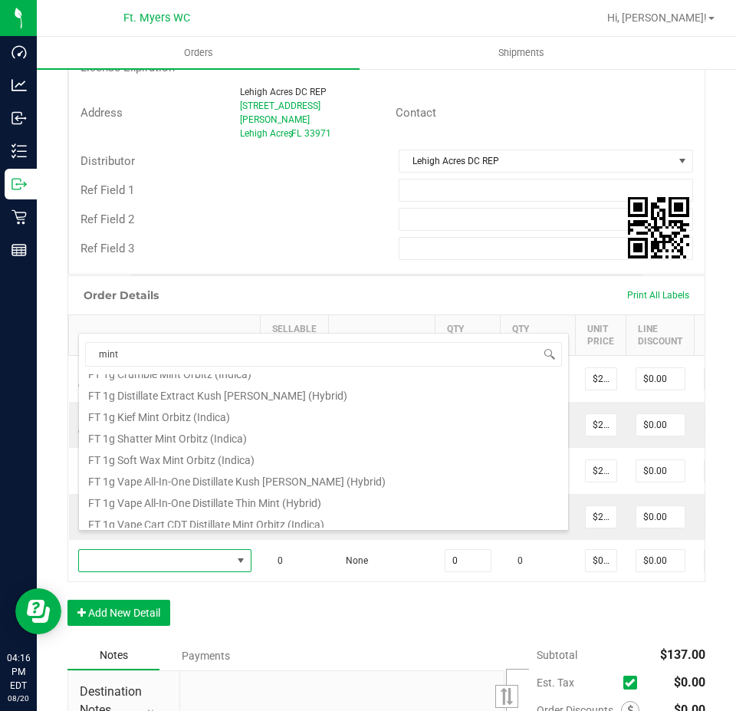
scroll to position [276, 0]
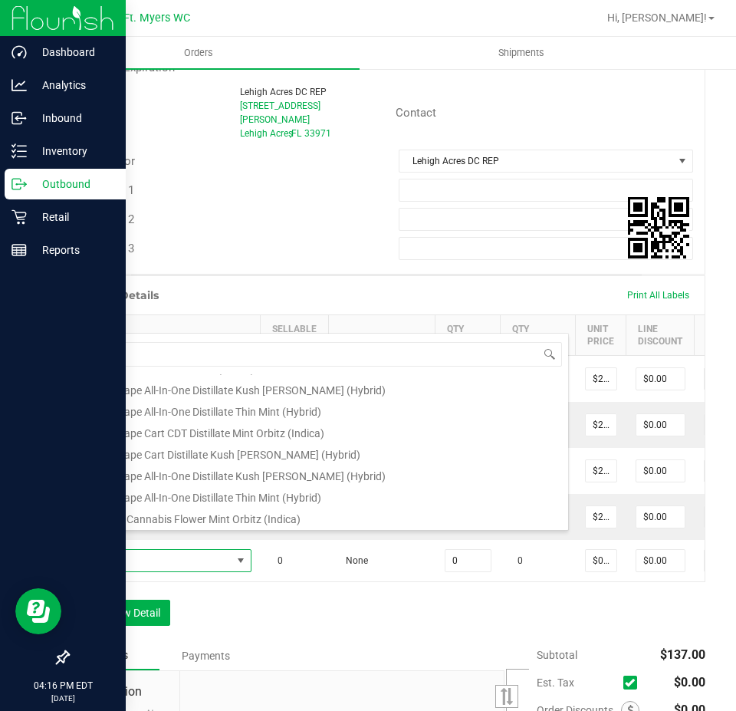
drag, startPoint x: 185, startPoint y: 353, endPoint x: 0, endPoint y: 352, distance: 184.9
click at [0, 352] on body "Dashboard Analytics Inbound Inventory Outbound Retail Reports 04:16 PM EDT 08/2…" at bounding box center [368, 355] width 736 height 711
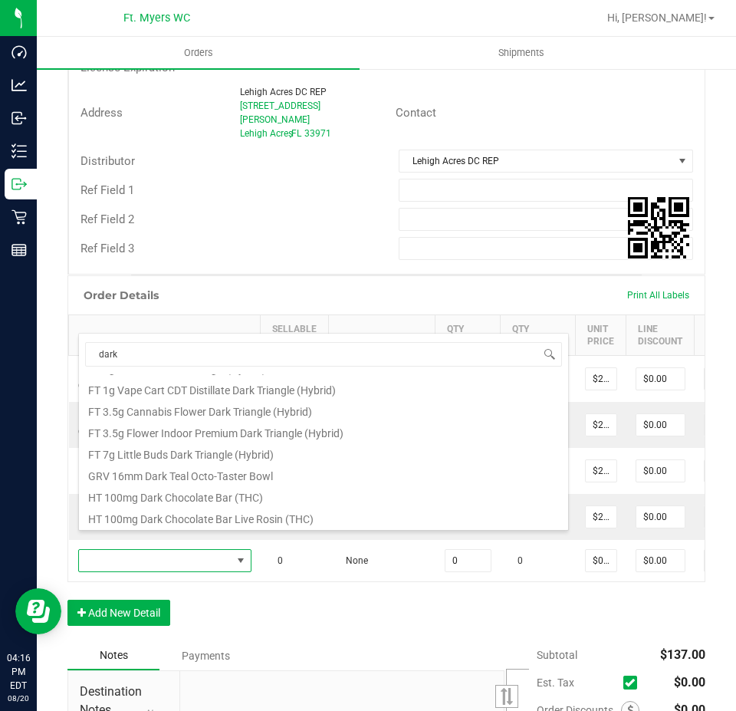
drag, startPoint x: 219, startPoint y: 357, endPoint x: 558, endPoint y: 247, distance: 356.6
click at [22, 285] on body "Dashboard Analytics Inbound Inventory Outbound Retail Reports 04:16 PM EDT 08/2…" at bounding box center [368, 355] width 736 height 711
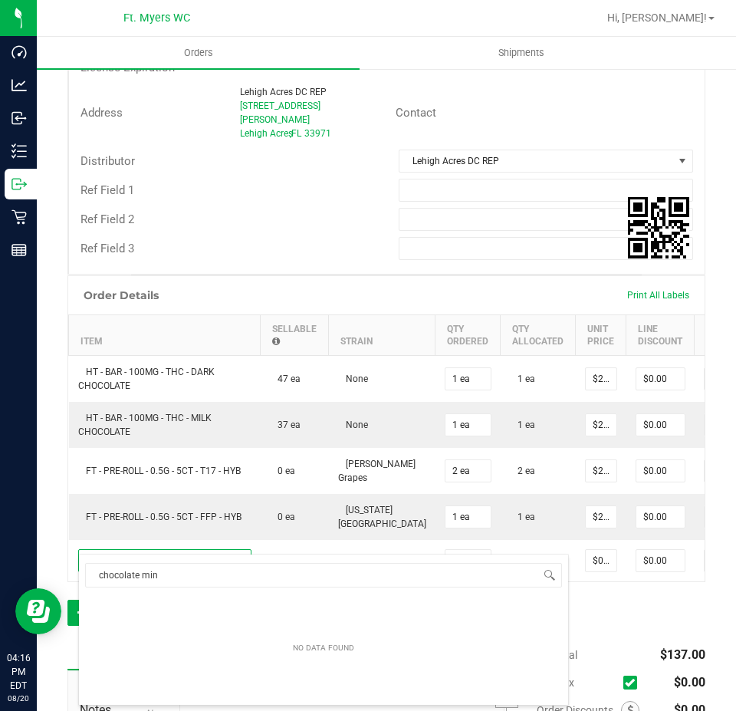
type input "chocolate mint"
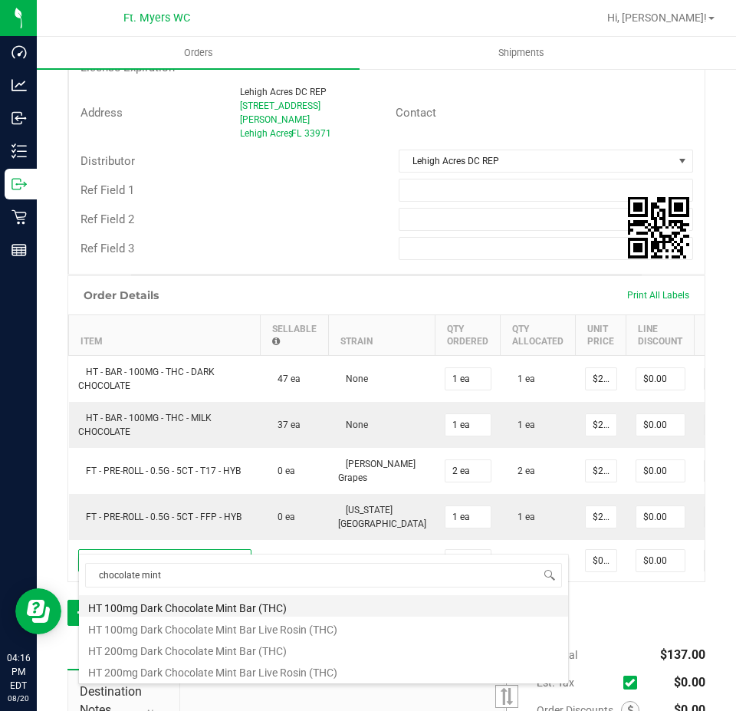
click at [212, 603] on li "HT 100mg Dark Chocolate Mint Bar (THC)" at bounding box center [323, 605] width 489 height 21
type input "0 ea"
type input "$27.00000"
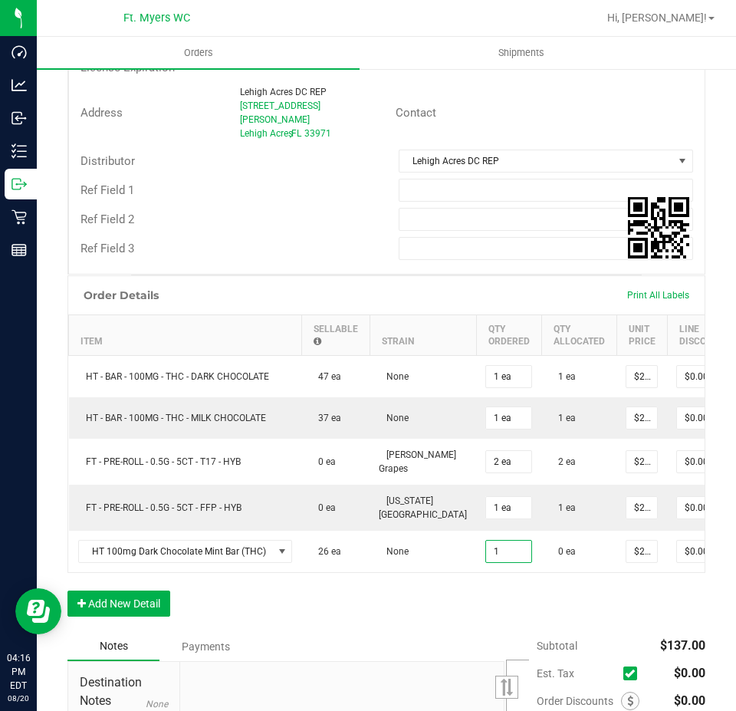
type input "1 ea"
type input "$27.00"
click at [479, 582] on div "Order Details Print All Labels Item Sellable Strain Qty Ordered Qty Allocated U…" at bounding box center [386, 453] width 638 height 357
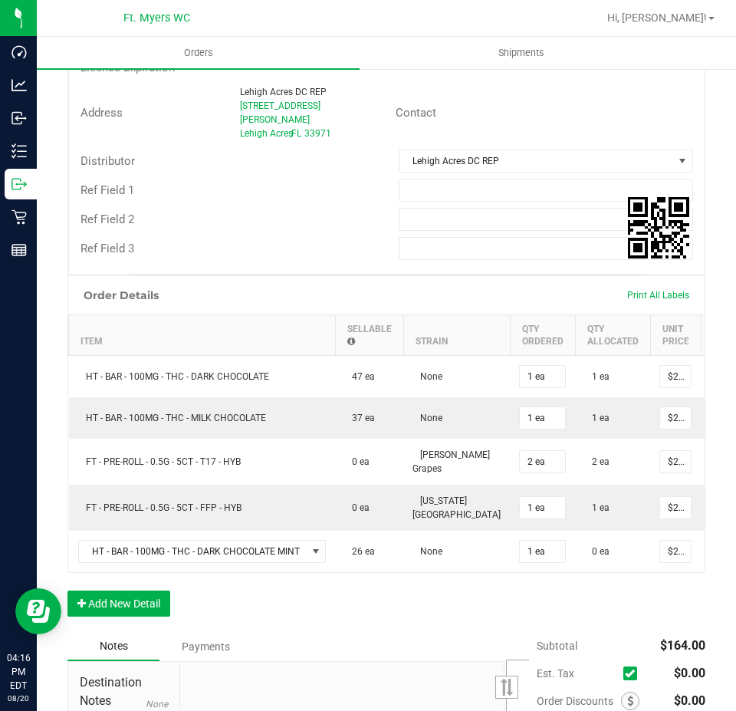
scroll to position [0, 206]
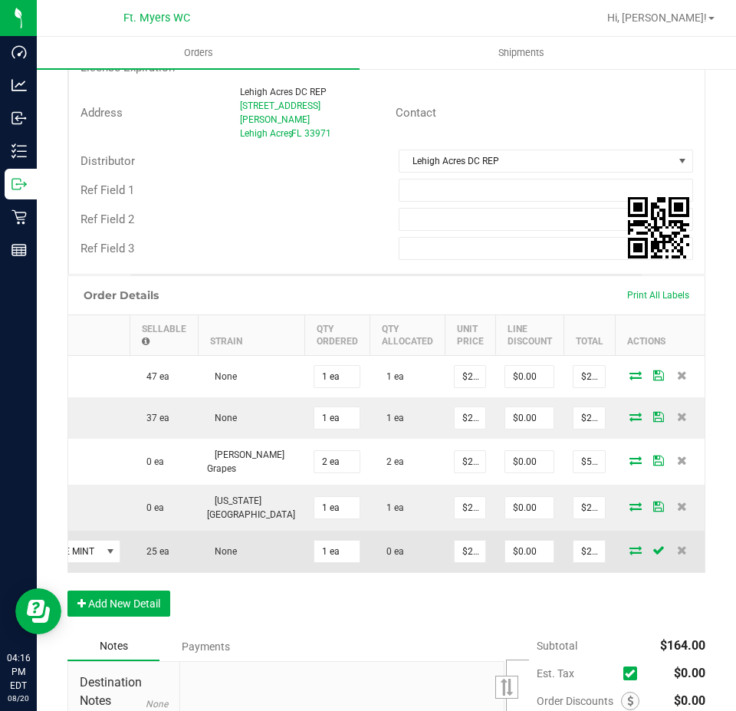
click at [630, 545] on icon at bounding box center [636, 549] width 12 height 9
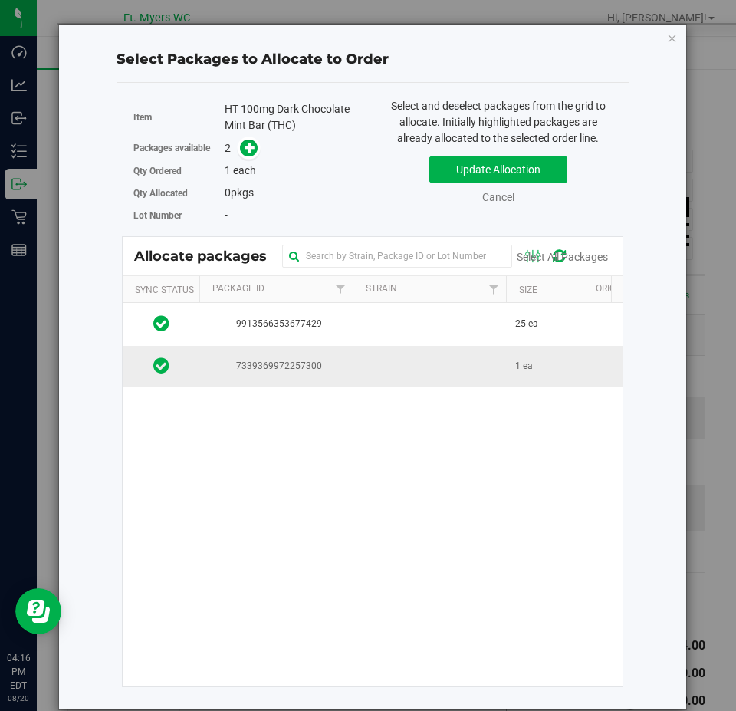
click at [416, 372] on td at bounding box center [429, 366] width 153 height 41
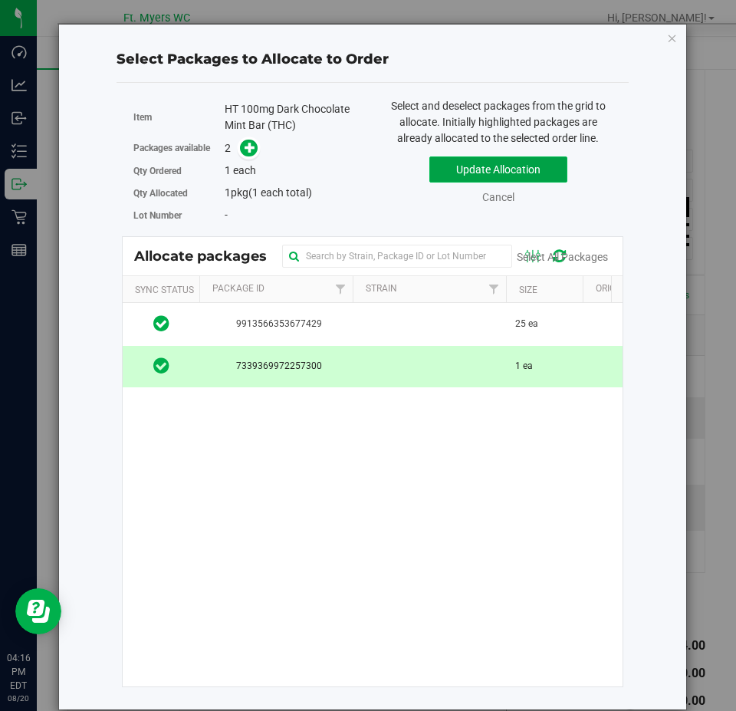
click at [542, 169] on button "Update Allocation" at bounding box center [499, 169] width 138 height 26
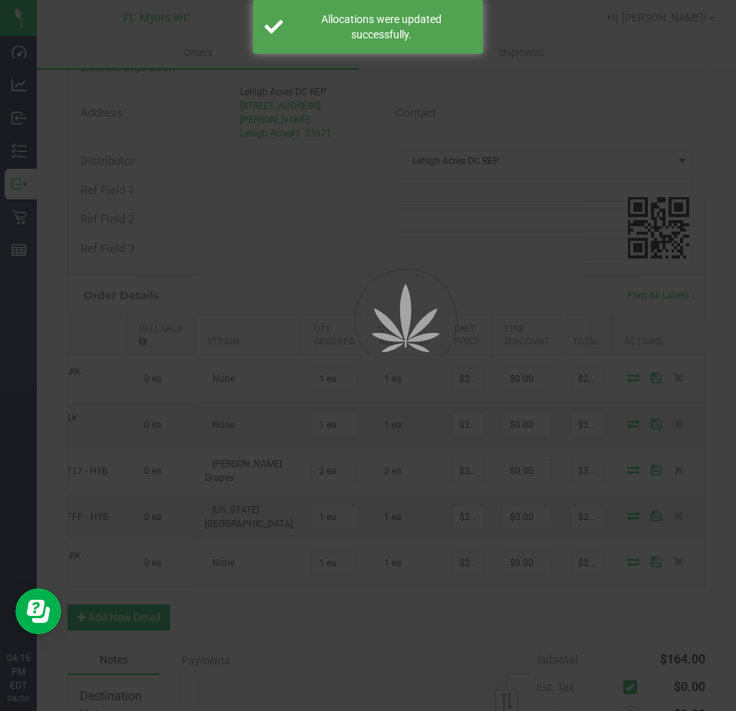
scroll to position [0, 130]
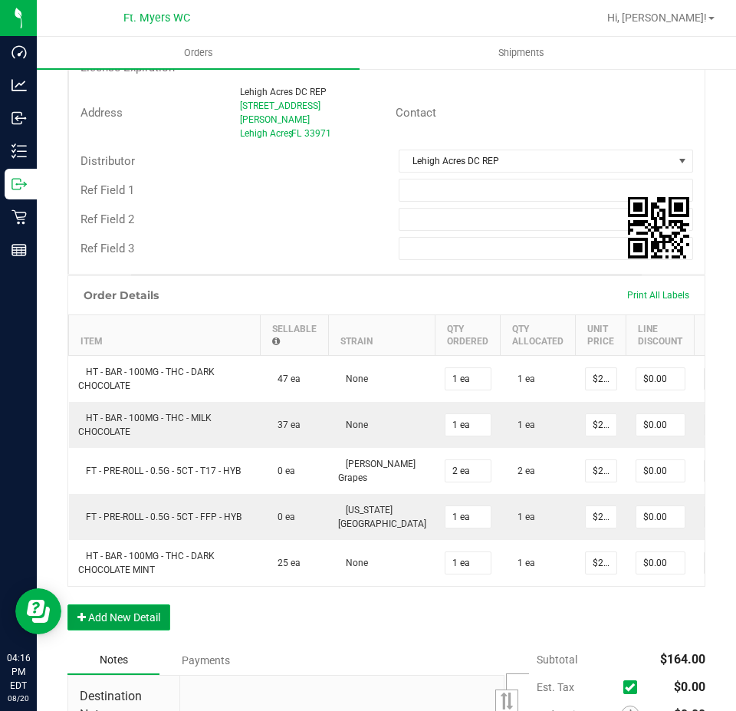
click at [143, 606] on button "Add New Detail" at bounding box center [118, 617] width 103 height 26
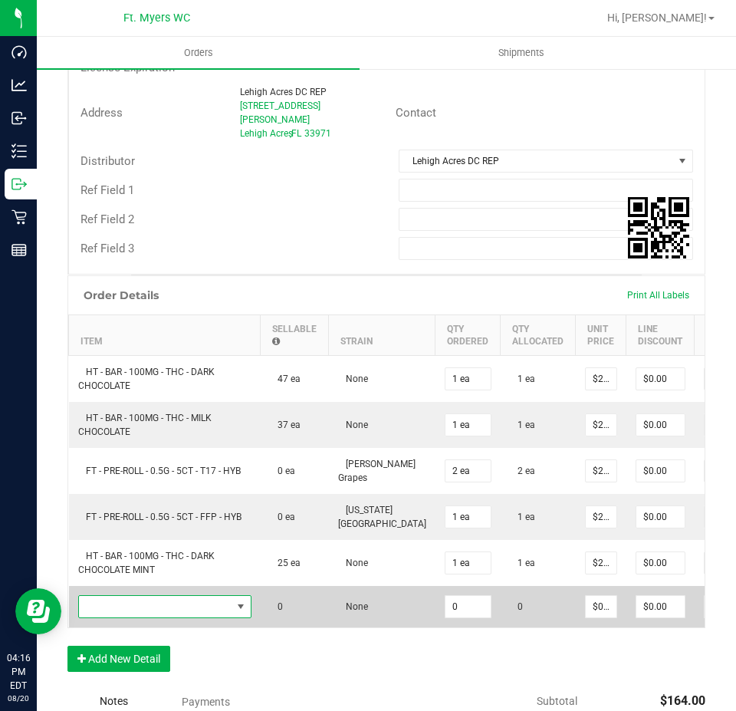
click at [223, 596] on span "NO DATA FOUND" at bounding box center [155, 606] width 153 height 21
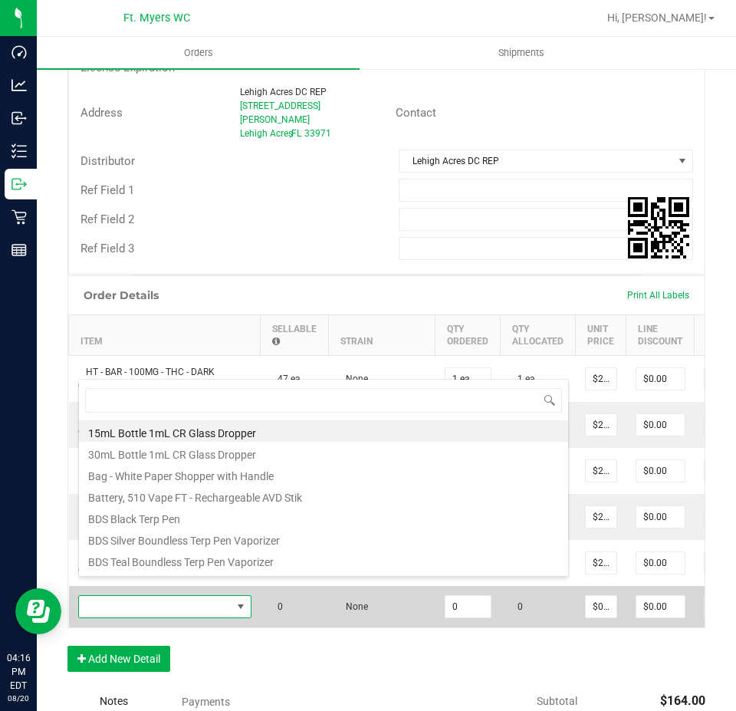
scroll to position [23, 173]
type input "abp"
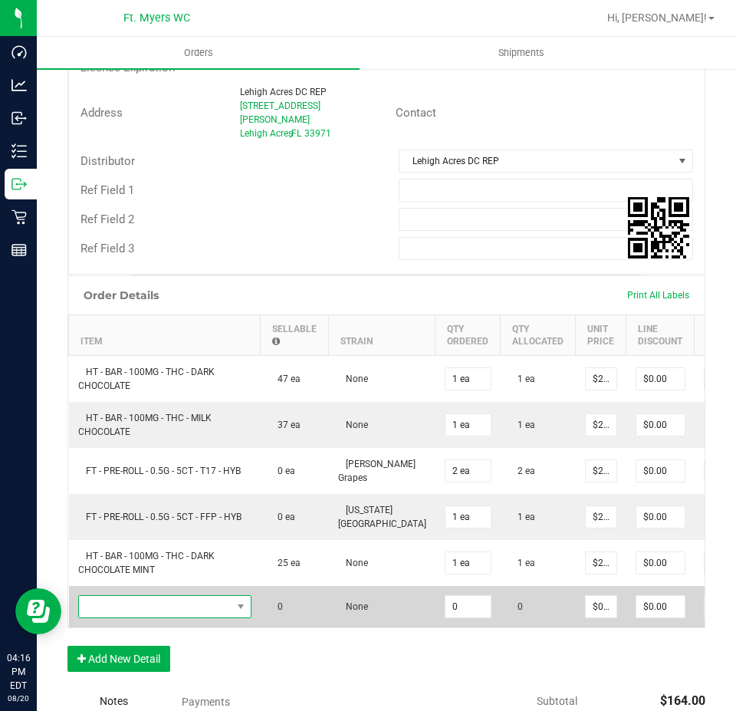
click at [162, 596] on span "NO DATA FOUND" at bounding box center [155, 606] width 153 height 21
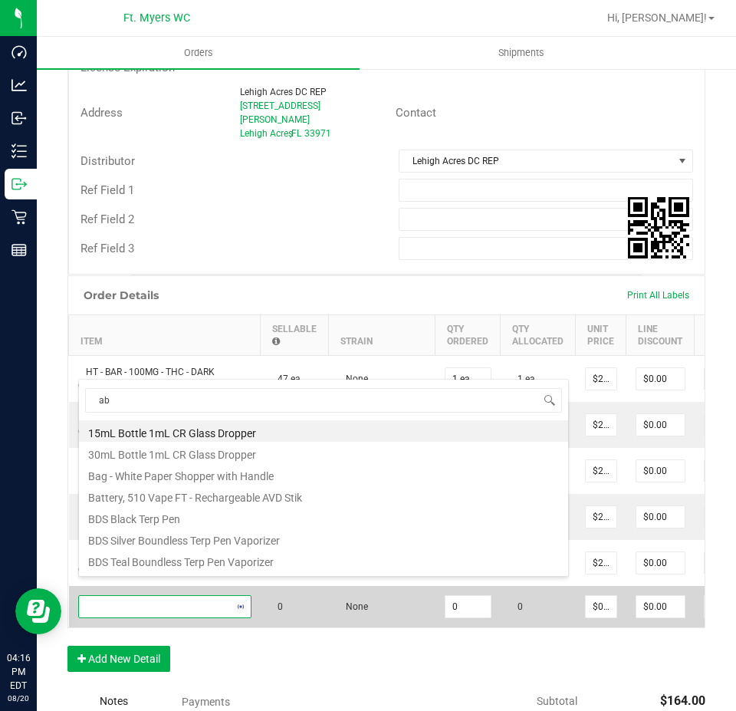
type input "abp"
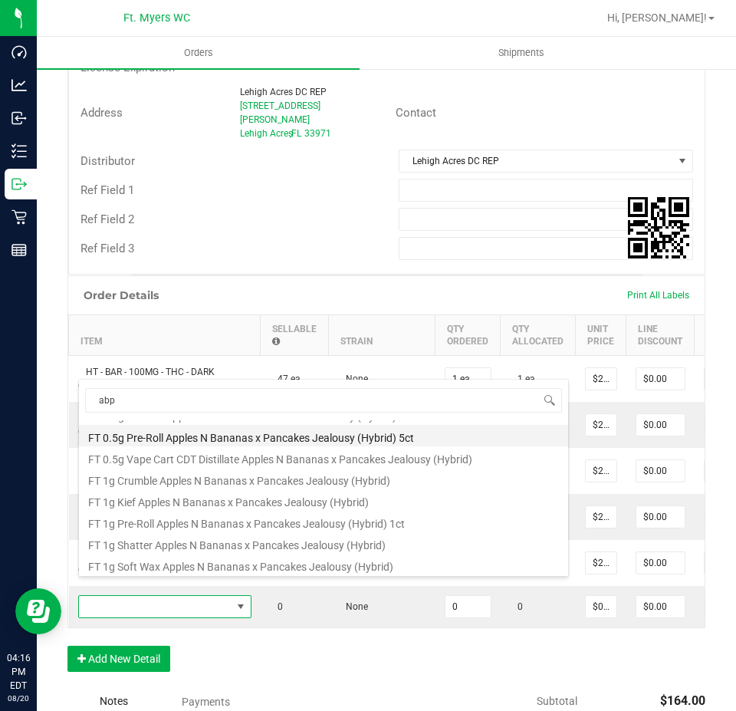
scroll to position [0, 0]
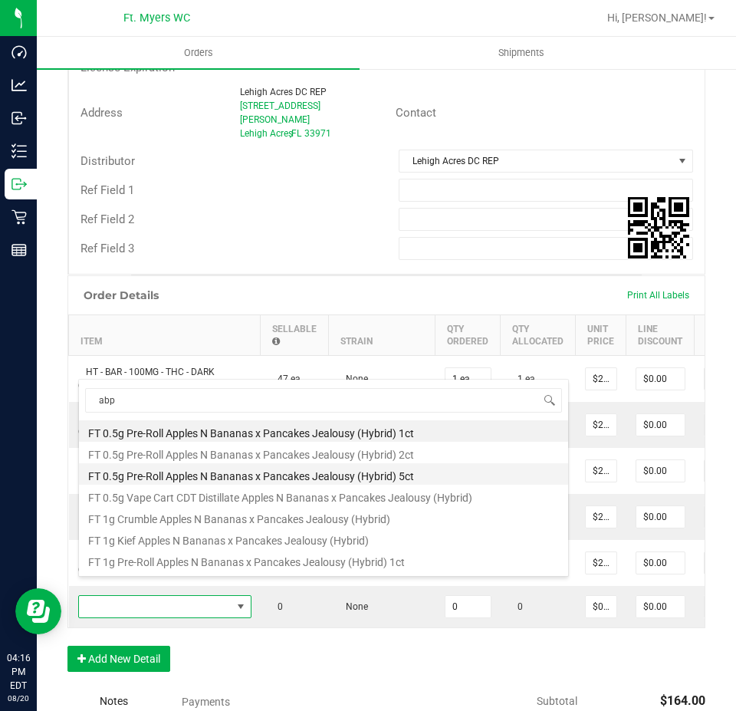
click at [416, 472] on li "FT 0.5g Pre-Roll Apples N Bananas x Pancakes Jealousy (Hybrid) 5ct" at bounding box center [323, 473] width 489 height 21
type input "0 ea"
type input "$29.00000"
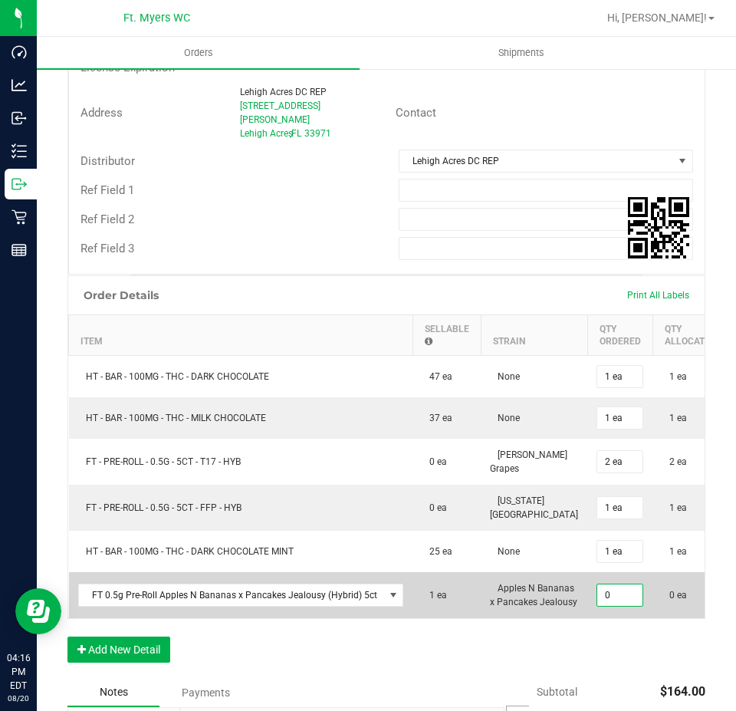
click at [598, 584] on input "0" at bounding box center [620, 594] width 45 height 21
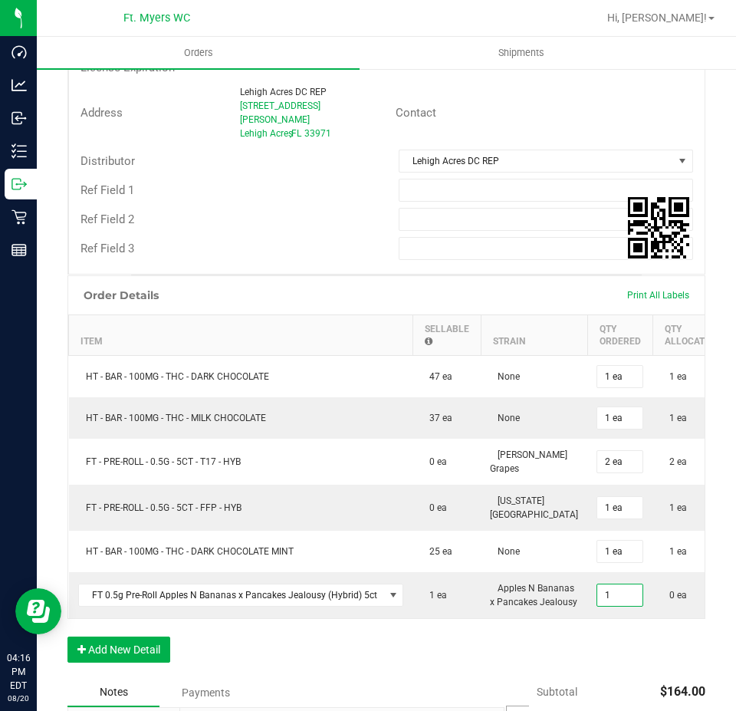
type input "1 ea"
type input "$29.00"
click at [595, 657] on div "Order Details Print All Labels Item Sellable Strain Qty Ordered Qty Allocated U…" at bounding box center [386, 476] width 638 height 403
drag, startPoint x: 489, startPoint y: 624, endPoint x: 540, endPoint y: 627, distance: 51.5
click at [548, 618] on div "Item Sellable Strain Qty Ordered Qty Allocated Unit Price Line Discount Total A…" at bounding box center [386, 466] width 637 height 304
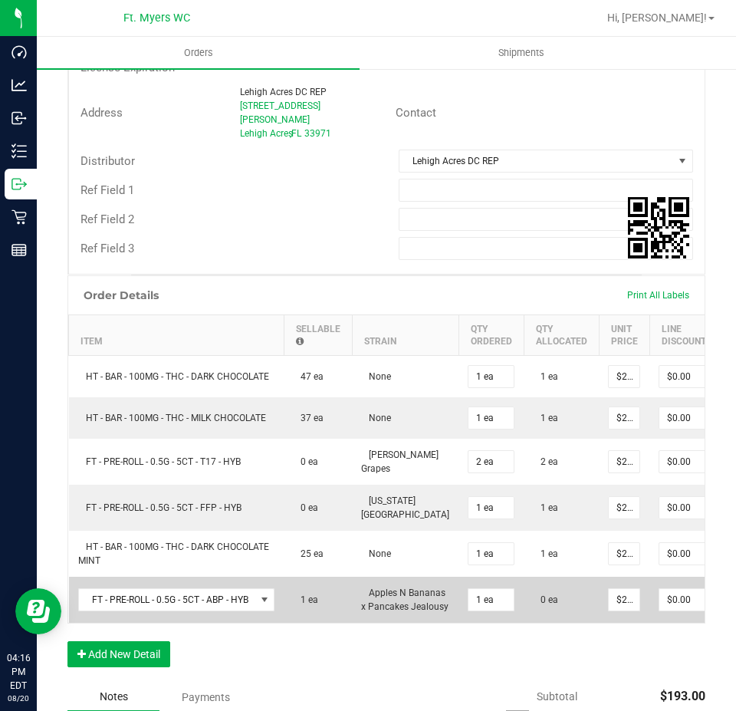
click at [480, 623] on td "1 ea" at bounding box center [491, 600] width 65 height 46
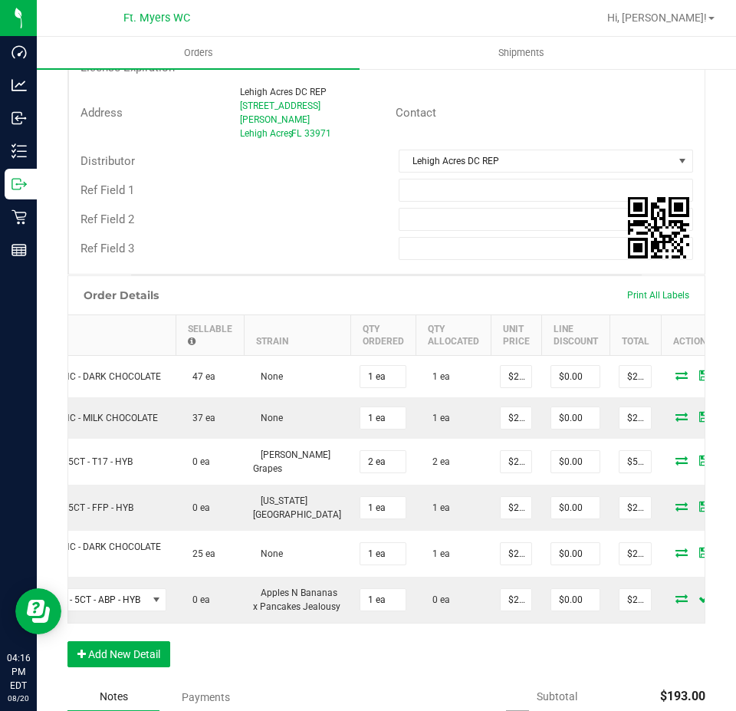
scroll to position [0, 155]
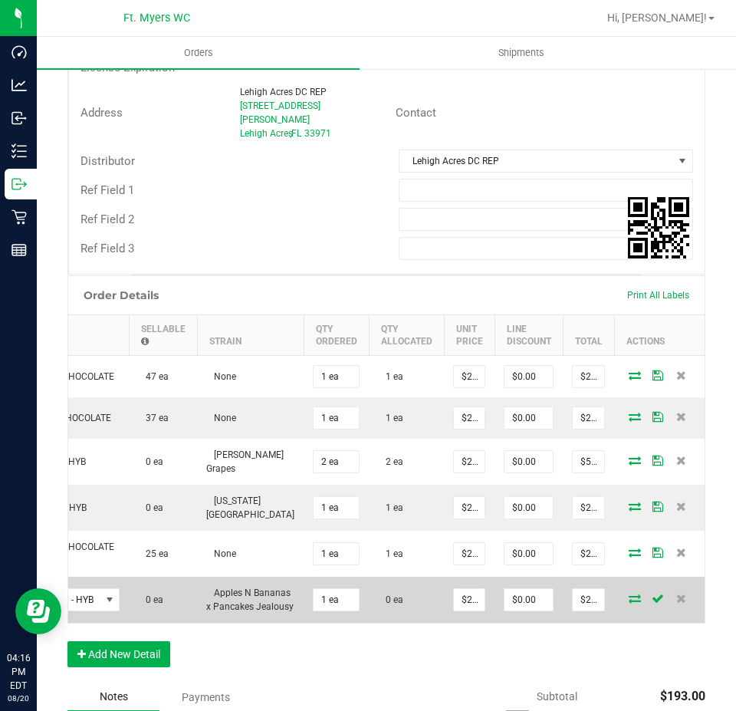
click at [629, 597] on icon at bounding box center [635, 598] width 12 height 9
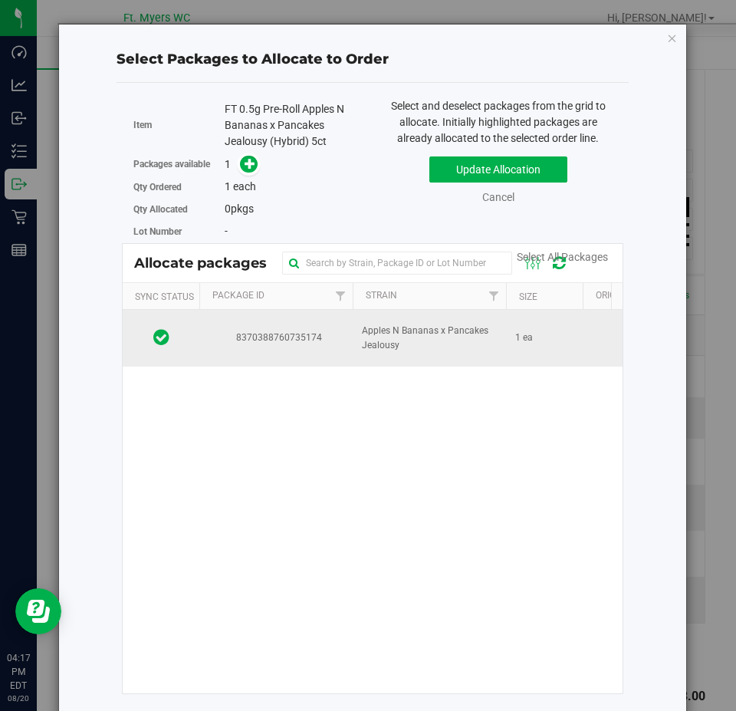
drag, startPoint x: 470, startPoint y: 324, endPoint x: 484, endPoint y: 322, distance: 14.0
click at [470, 329] on span "Apples N Bananas x Pancakes Jealousy" at bounding box center [429, 338] width 135 height 29
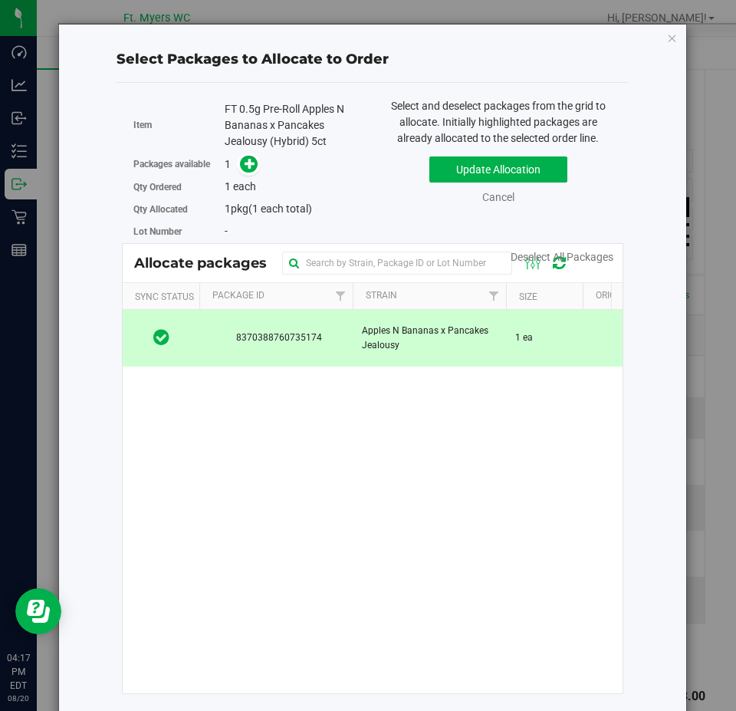
click at [520, 146] on div "Select and deselect packages from the grid to allocate. Initially highlighted p…" at bounding box center [498, 122] width 228 height 48
click at [522, 167] on button "Update Allocation" at bounding box center [499, 169] width 138 height 26
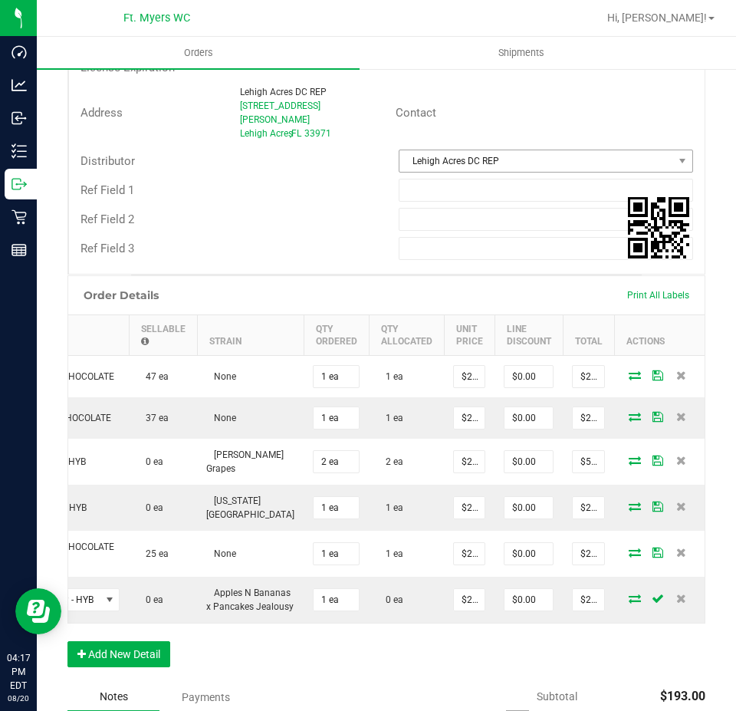
scroll to position [0, 130]
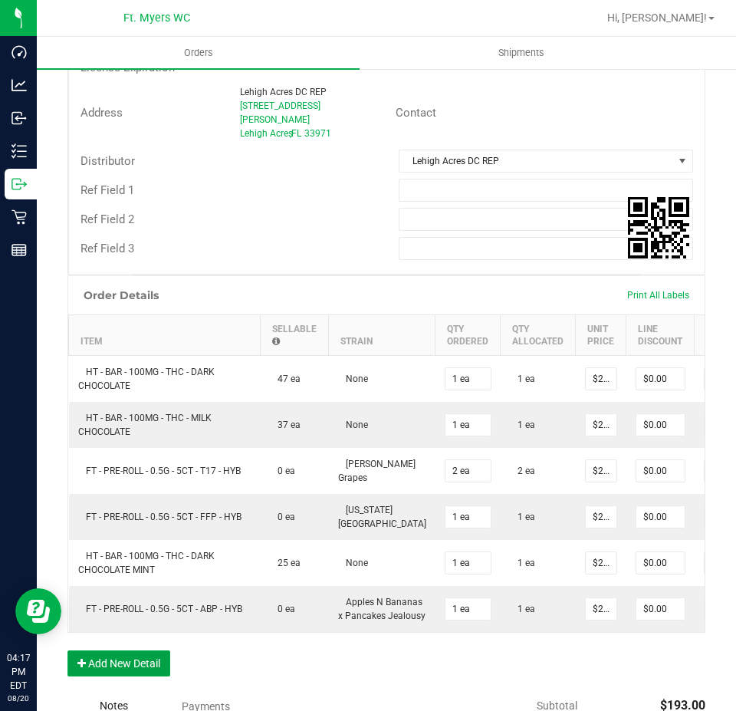
click at [114, 677] on button "Add New Detail" at bounding box center [118, 663] width 103 height 26
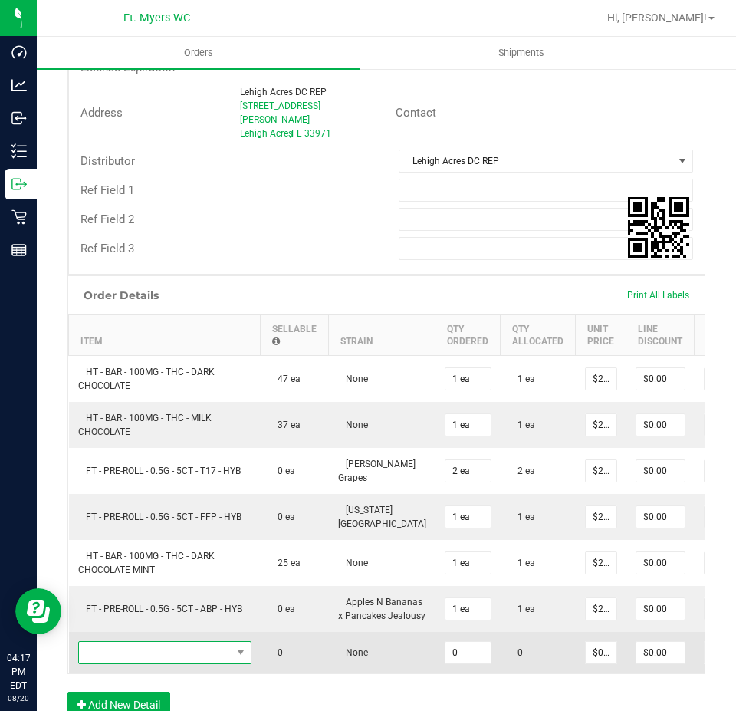
click at [177, 660] on span "NO DATA FOUND" at bounding box center [155, 652] width 153 height 21
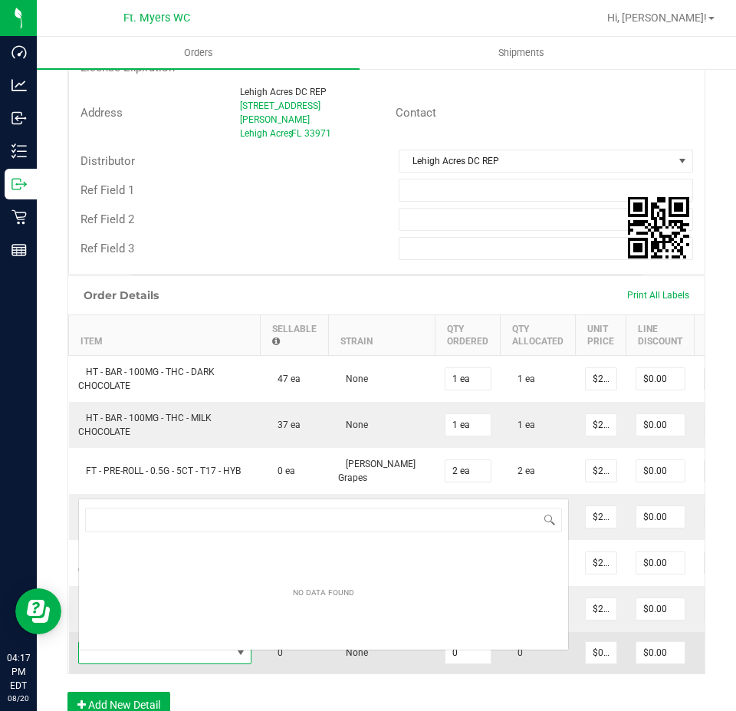
scroll to position [23, 173]
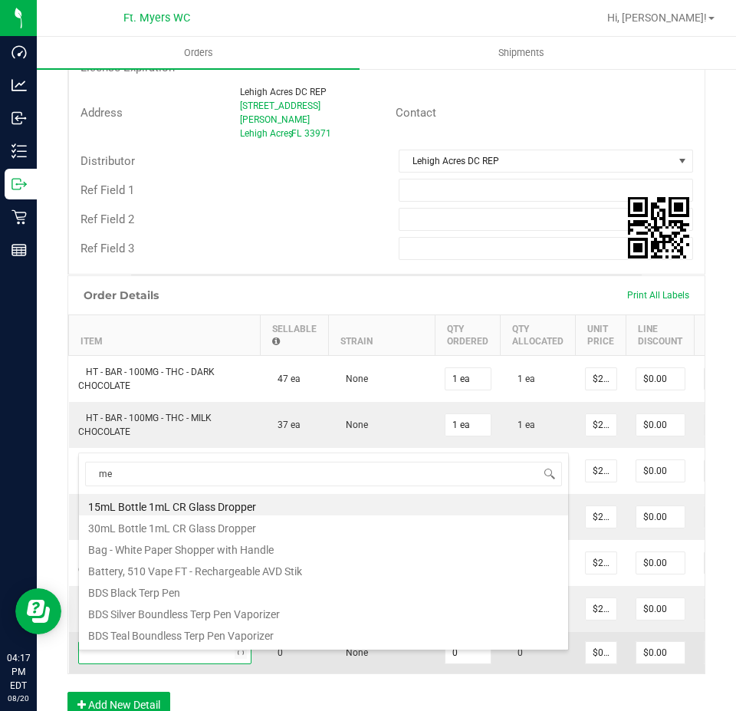
type input "mec"
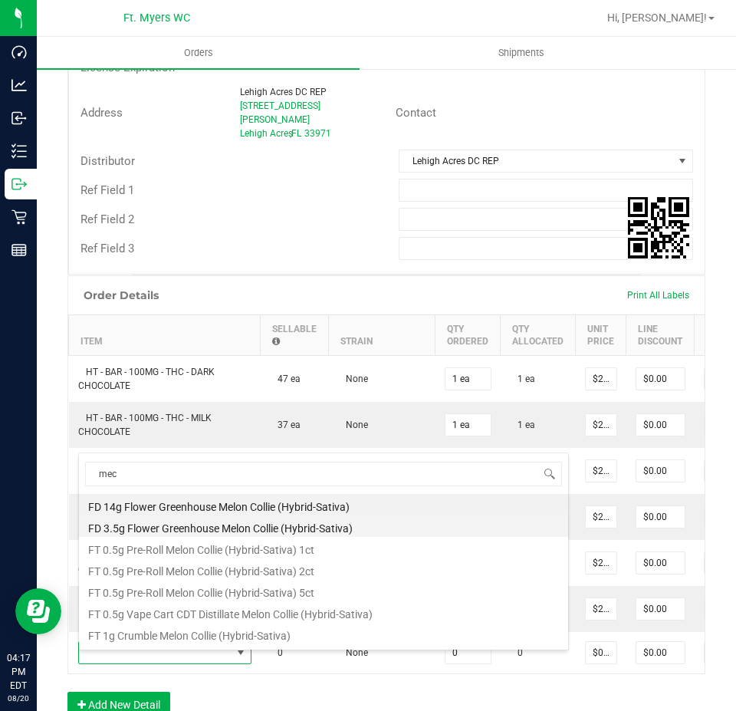
click at [319, 525] on li "FD 3.5g Flower Greenhouse Melon Collie (Hybrid-Sativa)" at bounding box center [323, 525] width 489 height 21
type input "0 ea"
type input "$30.00000"
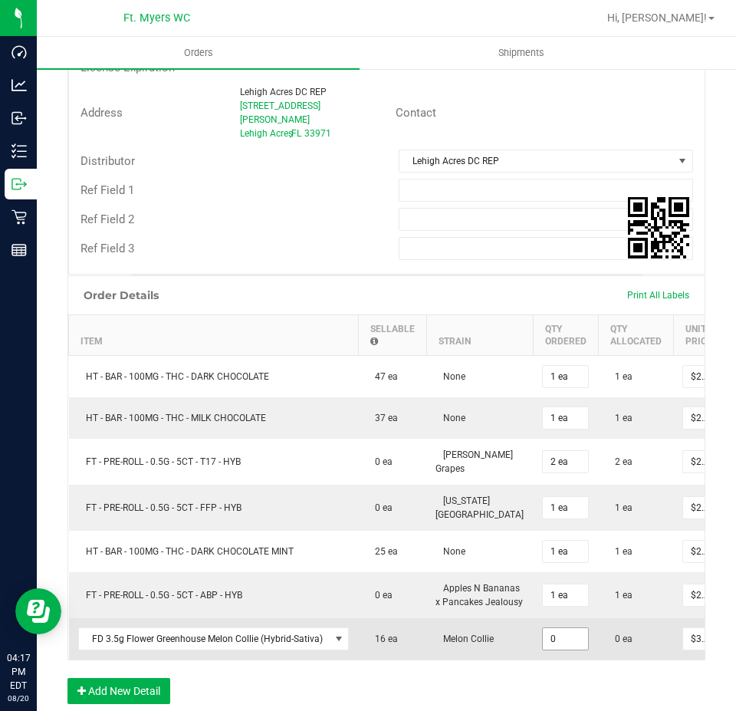
click at [543, 644] on input "0" at bounding box center [565, 638] width 45 height 21
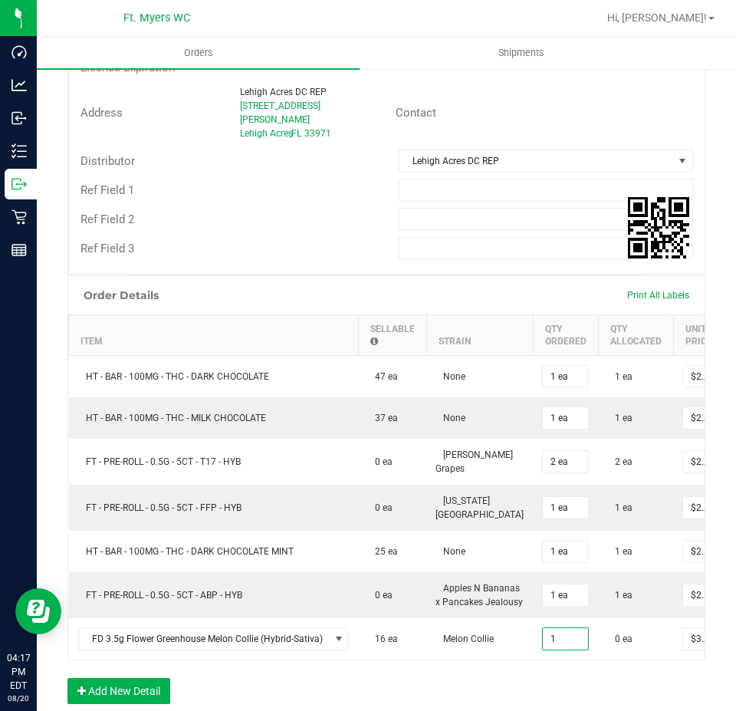
type input "1 ea"
type input "$30.00"
click at [495, 693] on div "Order Details Print All Labels Item Sellable Strain Qty Ordered Qty Allocated U…" at bounding box center [386, 497] width 638 height 444
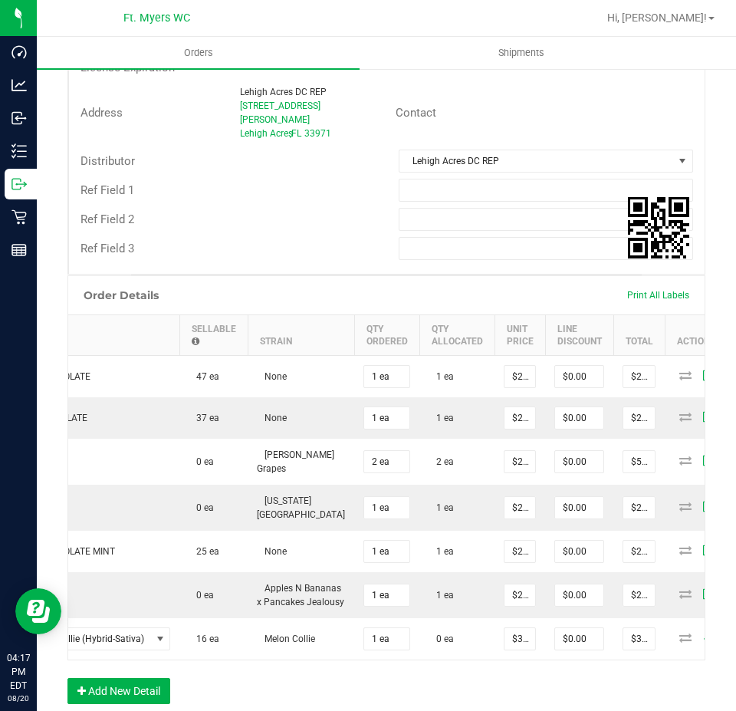
scroll to position [0, 189]
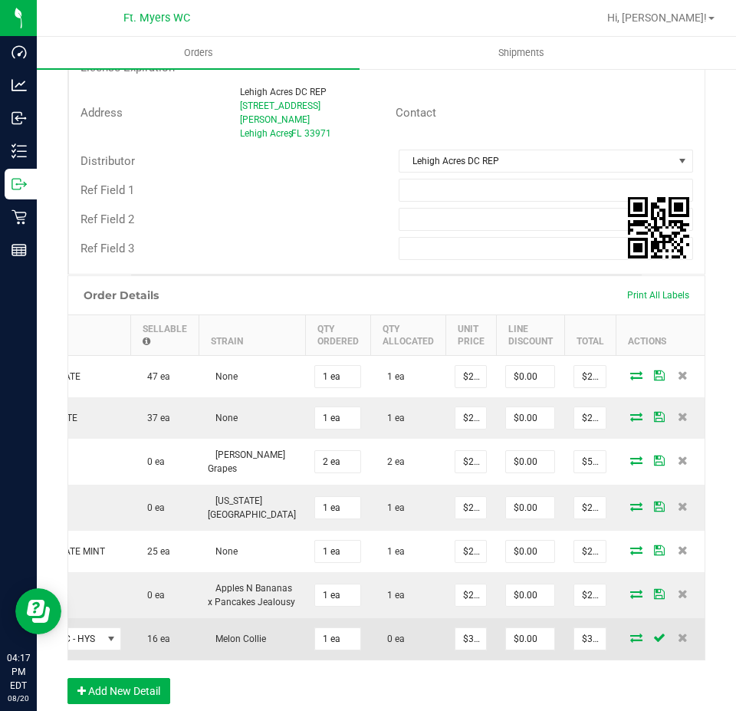
click at [630, 642] on icon at bounding box center [636, 637] width 12 height 9
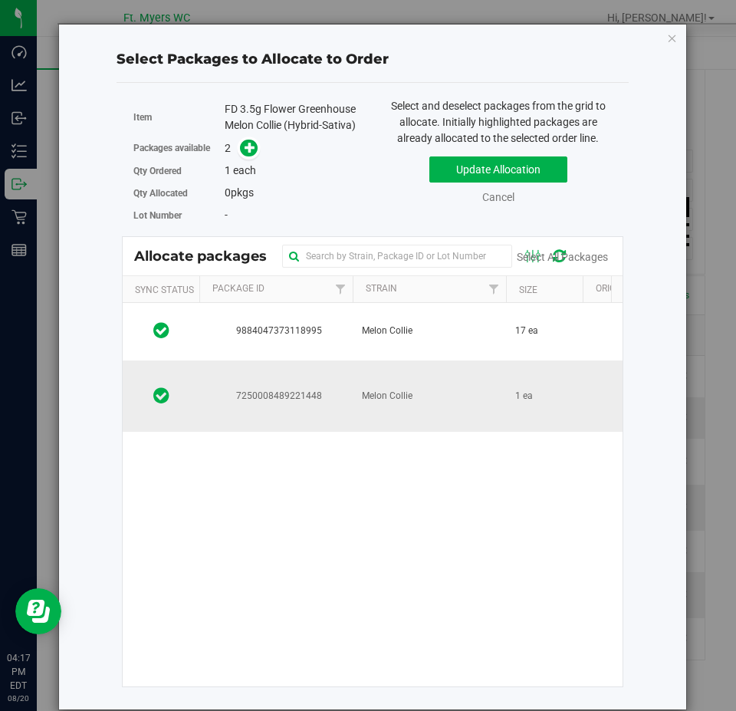
click at [387, 403] on td "Melon Collie" at bounding box center [429, 395] width 153 height 71
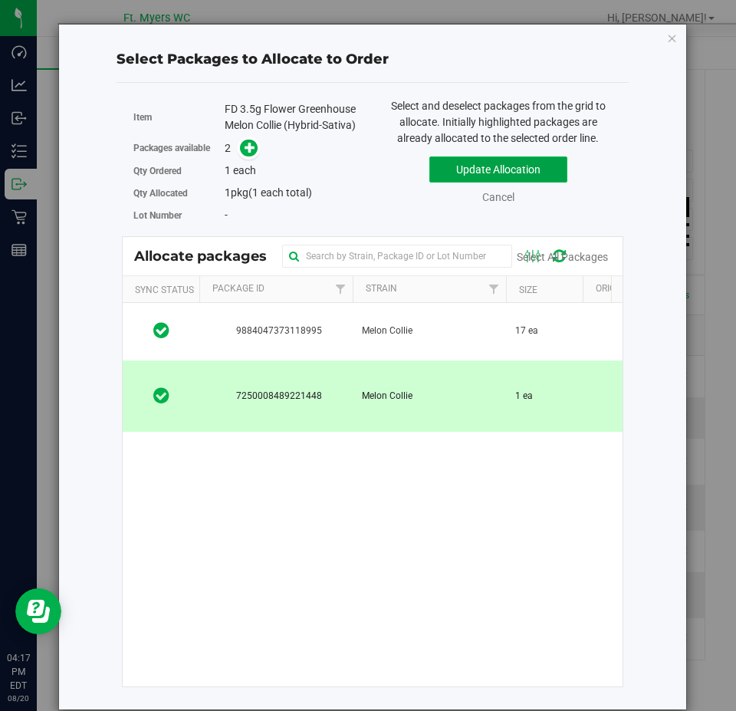
click at [490, 181] on button "Update Allocation" at bounding box center [499, 169] width 138 height 26
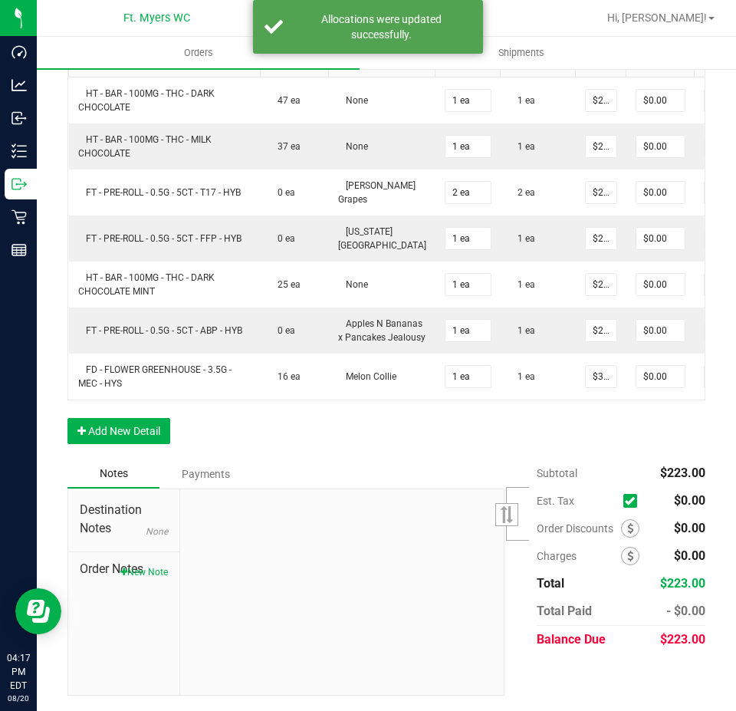
scroll to position [719, 0]
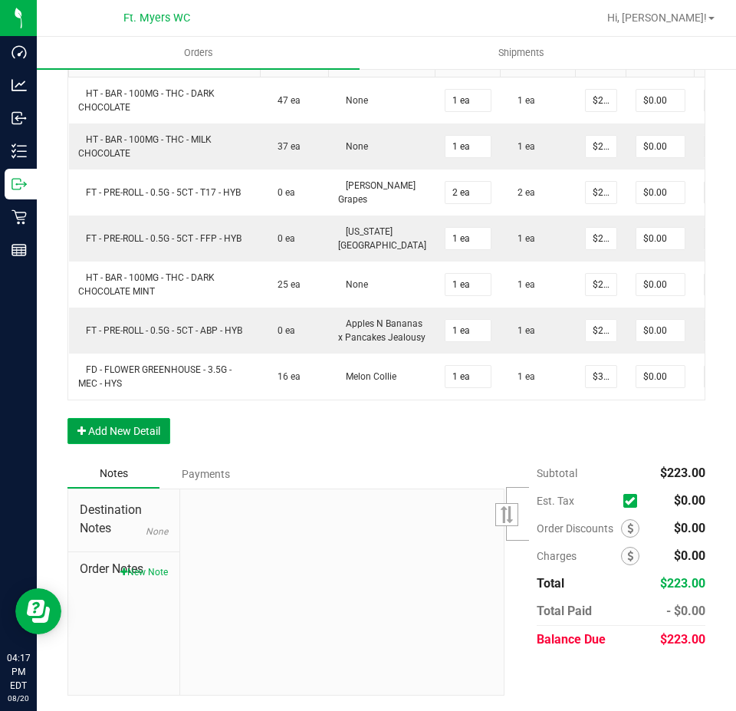
click at [139, 433] on button "Add New Detail" at bounding box center [118, 431] width 103 height 26
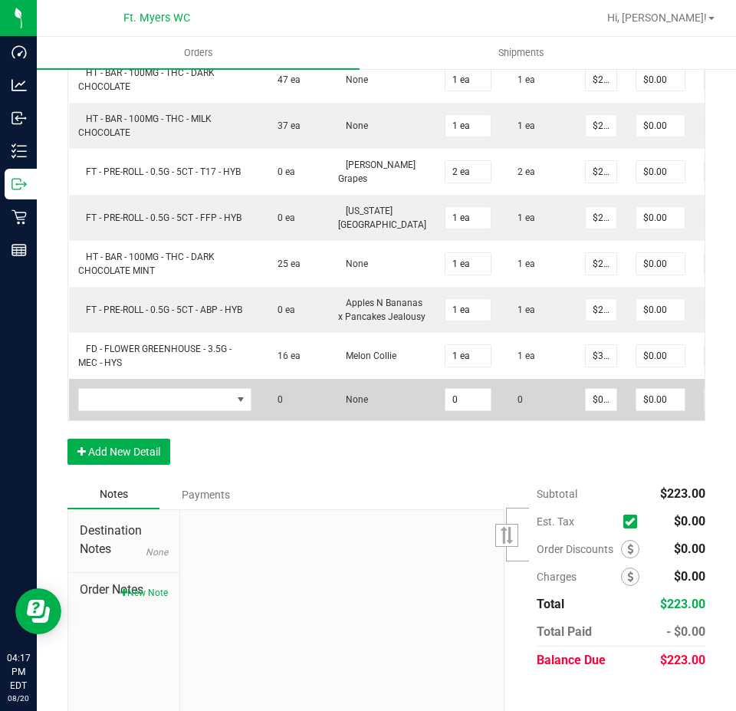
click at [190, 420] on td at bounding box center [165, 399] width 192 height 41
click at [196, 410] on span "NO DATA FOUND" at bounding box center [155, 399] width 153 height 21
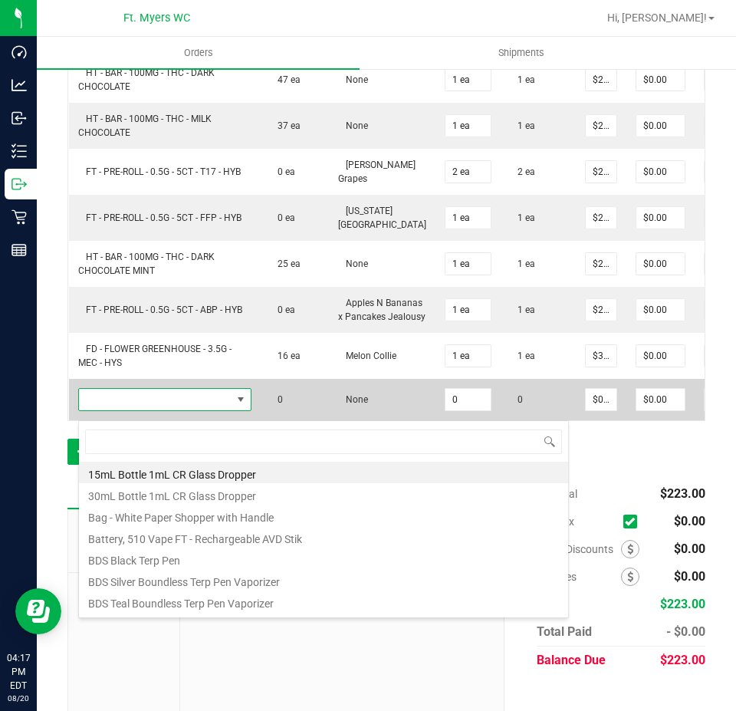
scroll to position [23, 173]
type input "pkt"
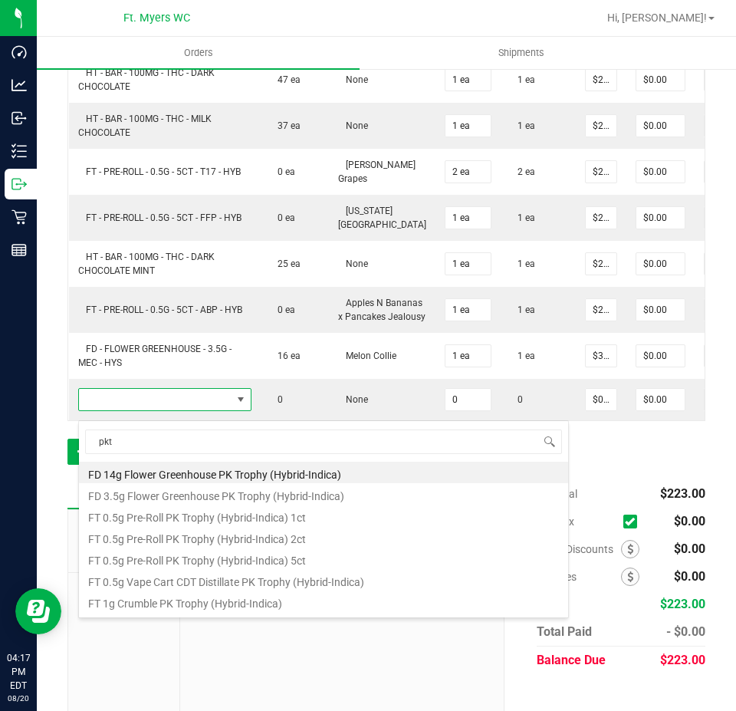
click at [380, 492] on li "FD 3.5g Flower Greenhouse PK Trophy (Hybrid-Indica)" at bounding box center [323, 493] width 489 height 21
type input "0 ea"
type input "$30.00000"
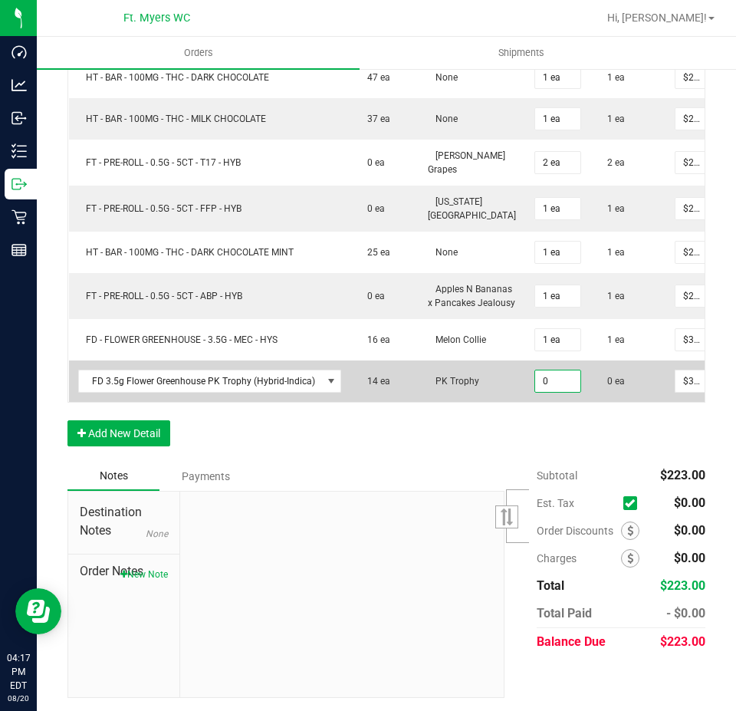
click at [543, 381] on input "0" at bounding box center [557, 380] width 45 height 21
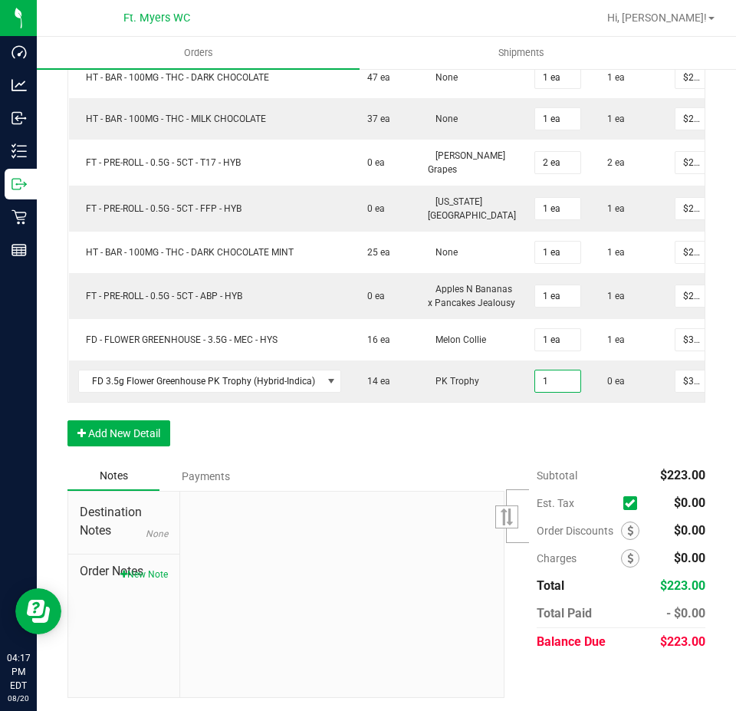
type input "1 ea"
type input "$30.00"
drag, startPoint x: 556, startPoint y: 445, endPoint x: 544, endPoint y: 440, distance: 13.1
click at [555, 445] on div "Order Details Print All Labels Item Sellable Strain Qty Ordered Qty Allocated U…" at bounding box center [386, 219] width 638 height 486
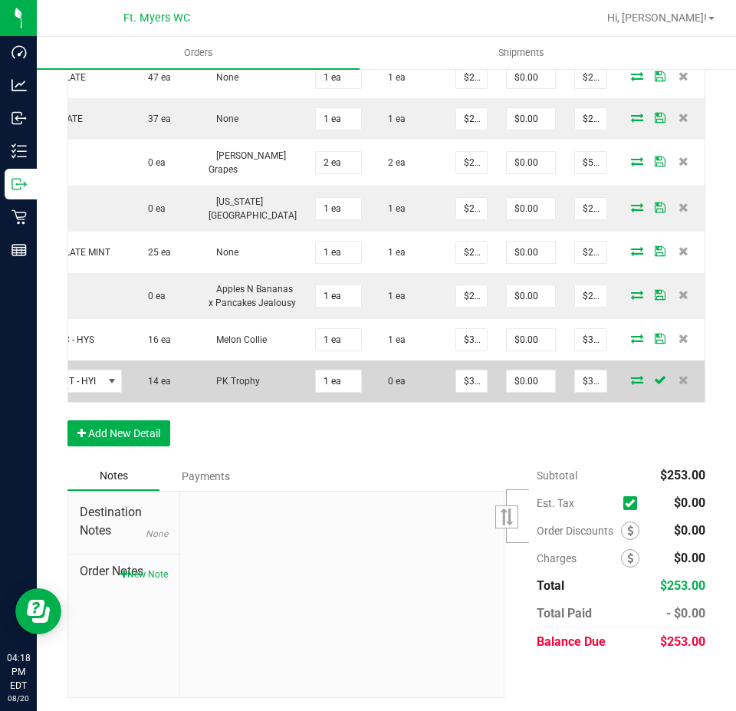
click at [631, 384] on icon at bounding box center [637, 379] width 12 height 9
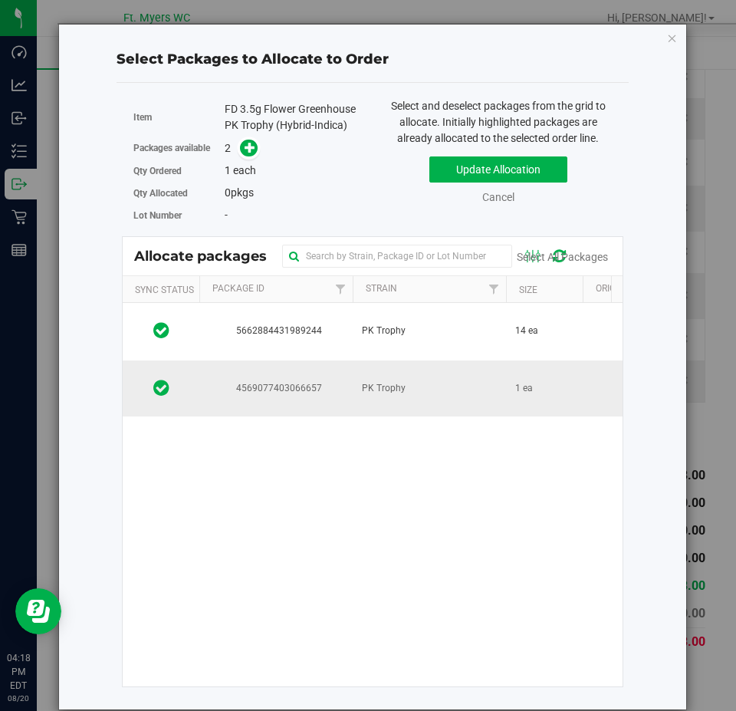
click at [540, 377] on td "1 ea" at bounding box center [544, 388] width 77 height 57
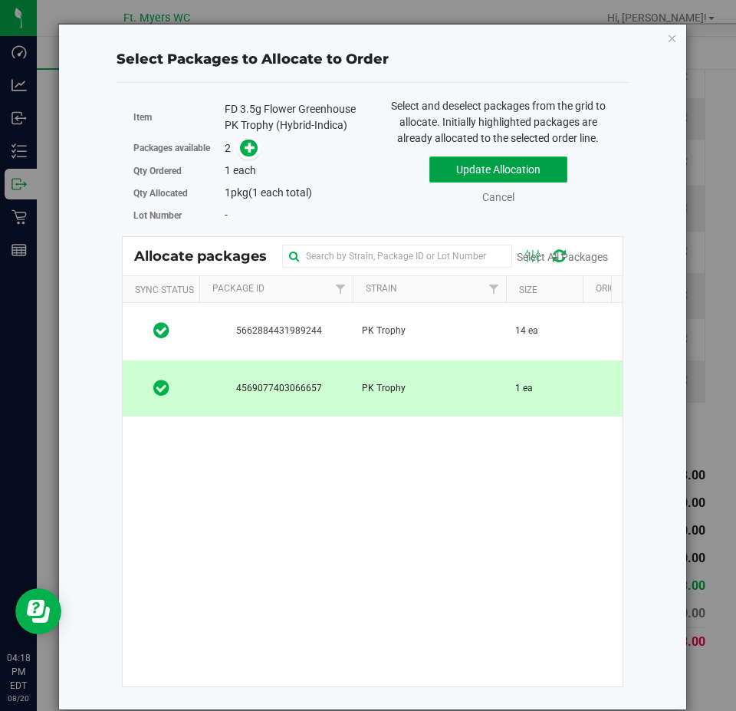
click at [545, 165] on button "Update Allocation" at bounding box center [499, 169] width 138 height 26
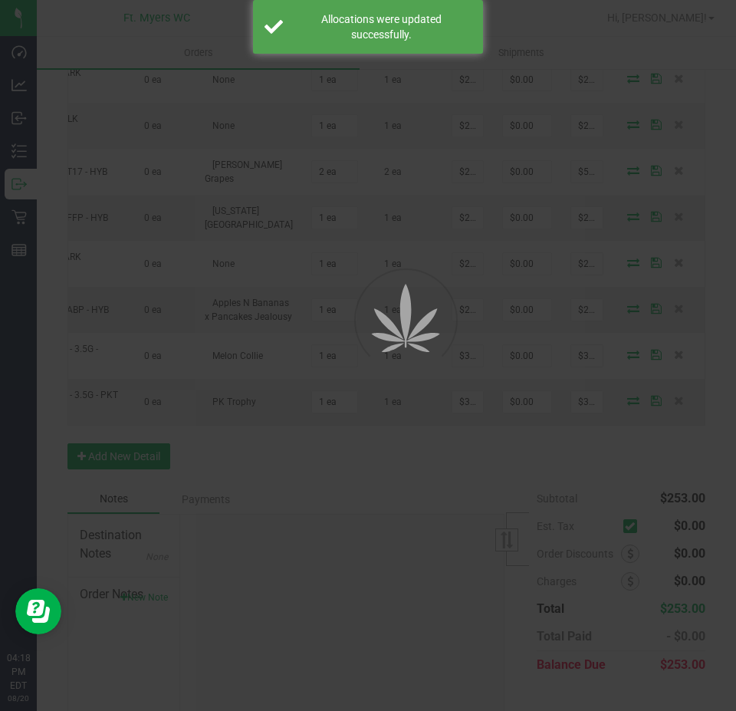
scroll to position [0, 130]
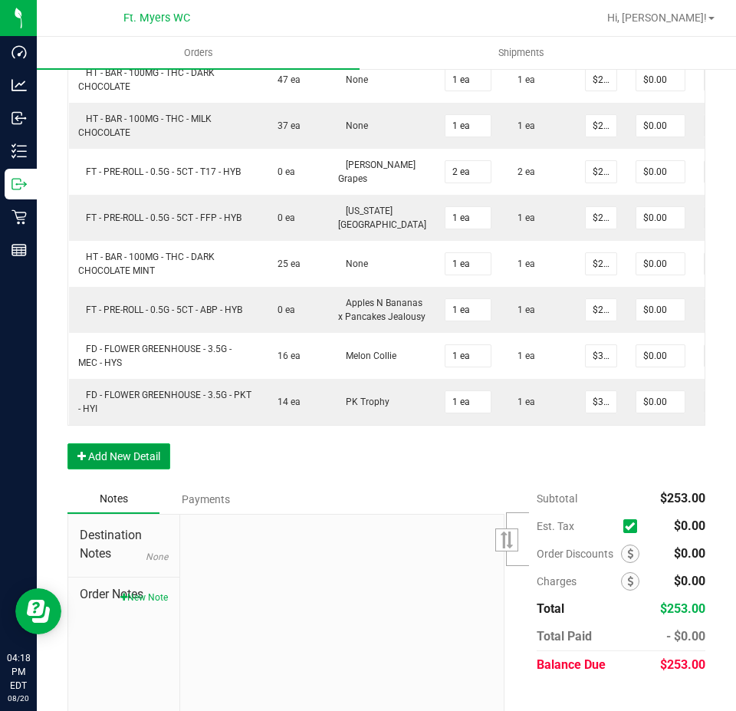
click at [136, 469] on button "Add New Detail" at bounding box center [118, 456] width 103 height 26
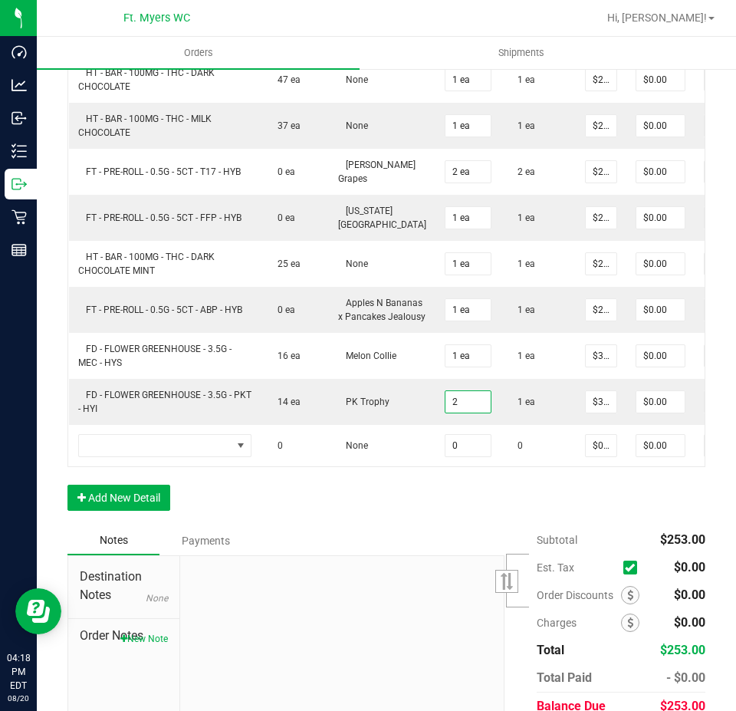
type input "2 ea"
type input "$60.00"
click at [409, 526] on div "Order Details Print All Labels Item Sellable Strain Qty Ordered Qty Allocated U…" at bounding box center [386, 251] width 638 height 550
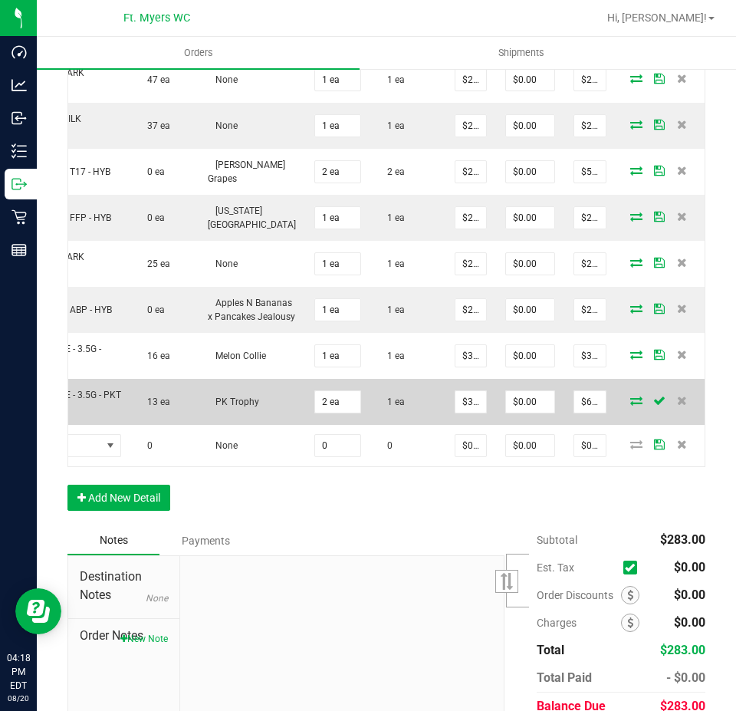
click at [630, 405] on icon at bounding box center [636, 400] width 12 height 9
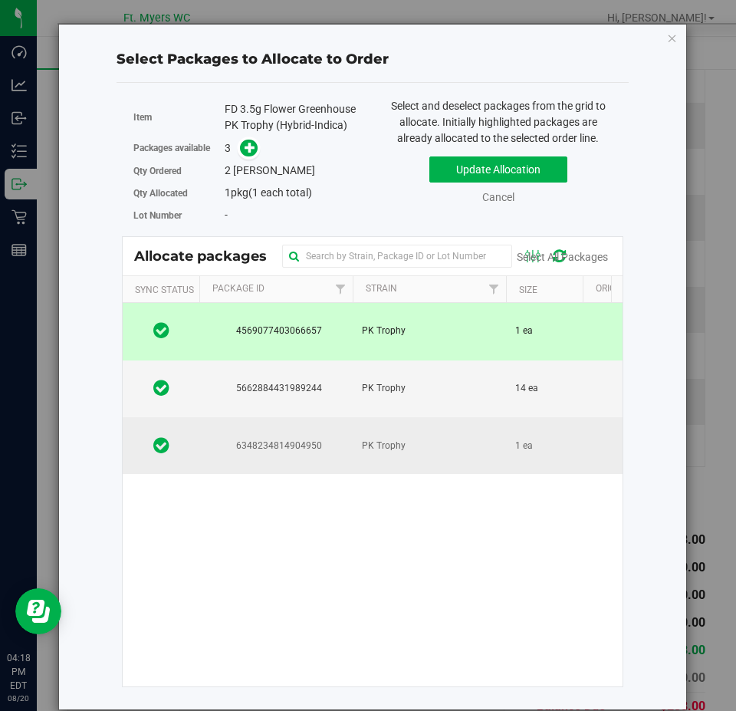
click at [456, 448] on td "PK Trophy" at bounding box center [429, 445] width 153 height 57
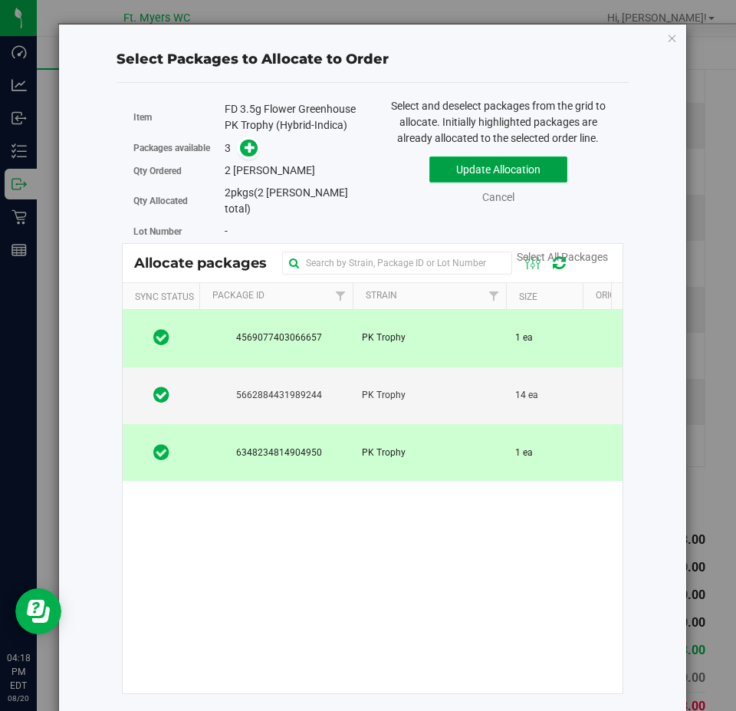
click at [505, 169] on button "Update Allocation" at bounding box center [499, 169] width 138 height 26
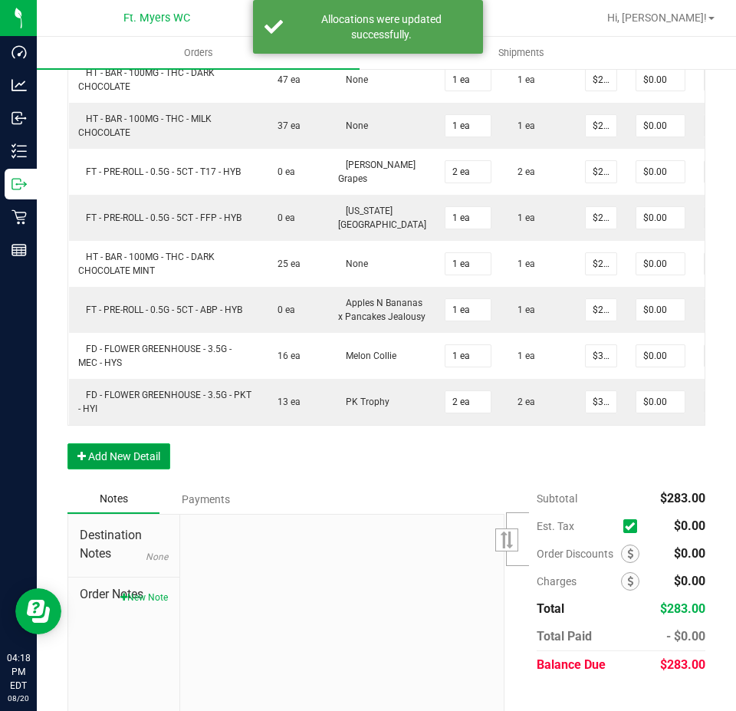
click at [110, 469] on button "Add New Detail" at bounding box center [118, 456] width 103 height 26
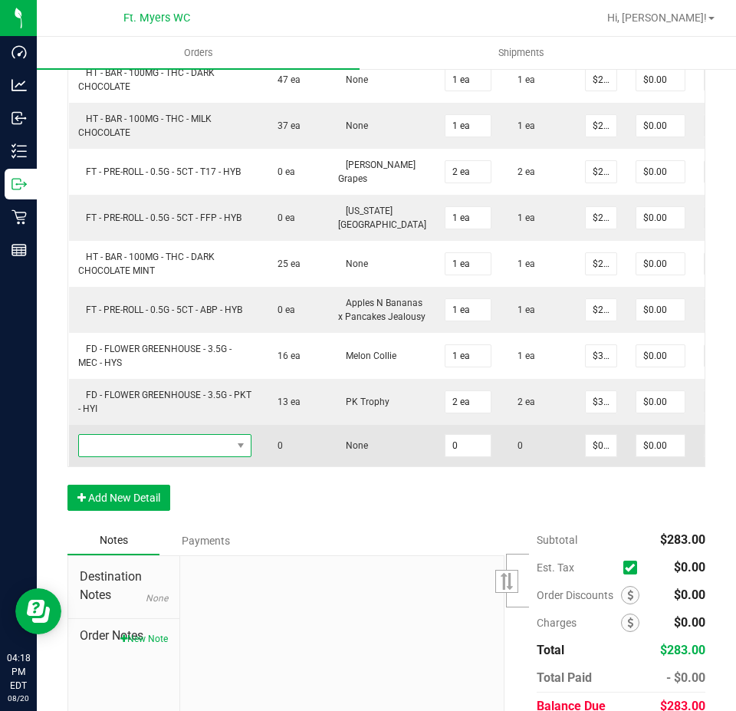
click at [232, 455] on span "NO DATA FOUND" at bounding box center [240, 445] width 19 height 21
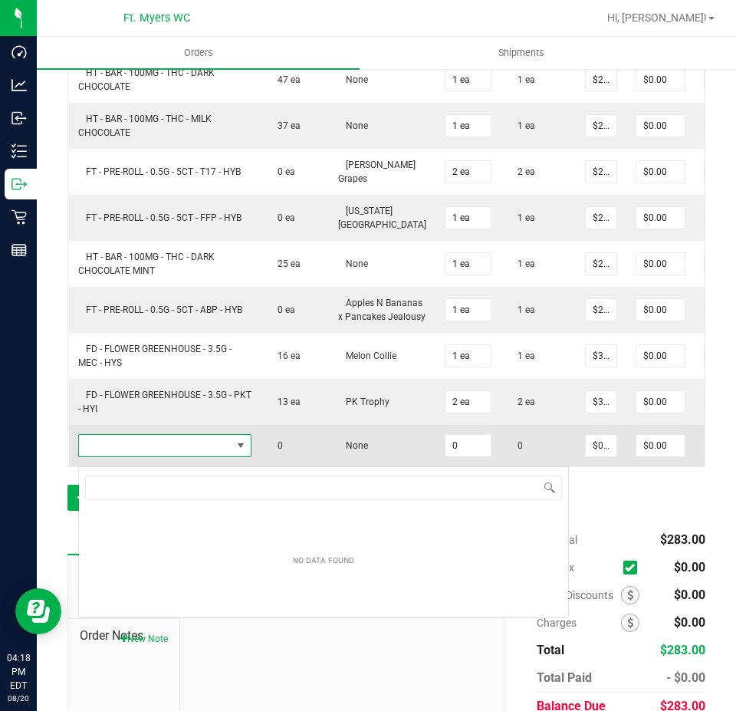
scroll to position [23, 173]
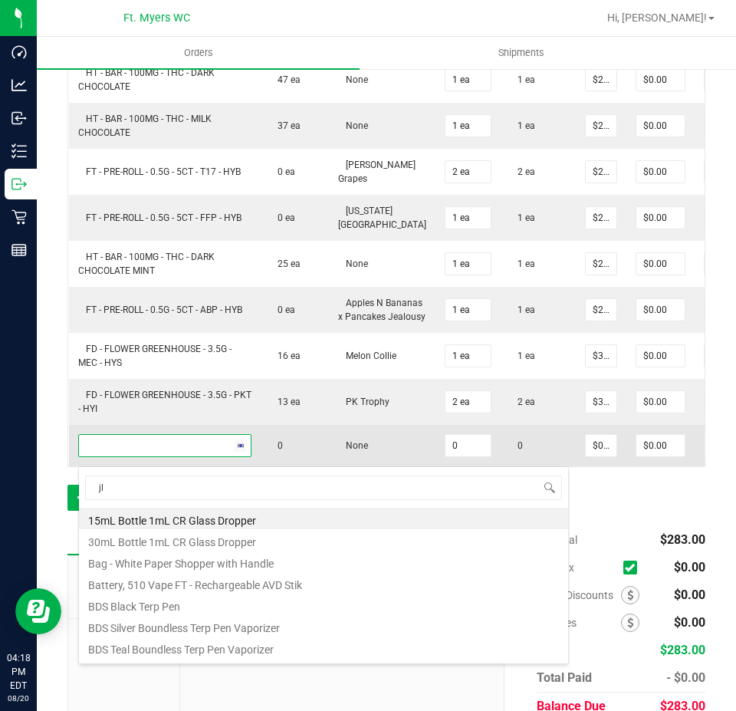
type input "jle"
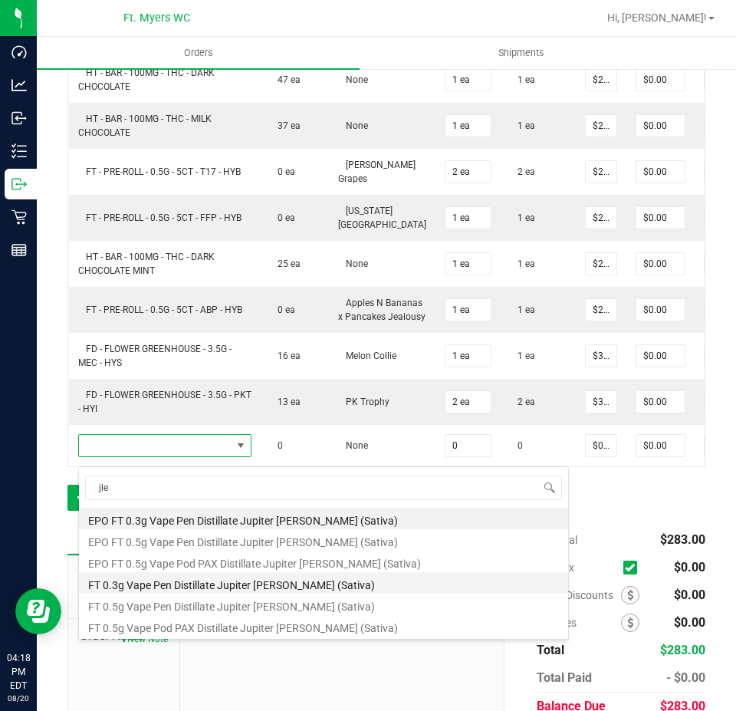
click at [281, 584] on li "FT 0.3g Vape Pen Distillate Jupiter [PERSON_NAME] (Sativa)" at bounding box center [323, 582] width 489 height 21
type input "0 ea"
type input "$35.00000"
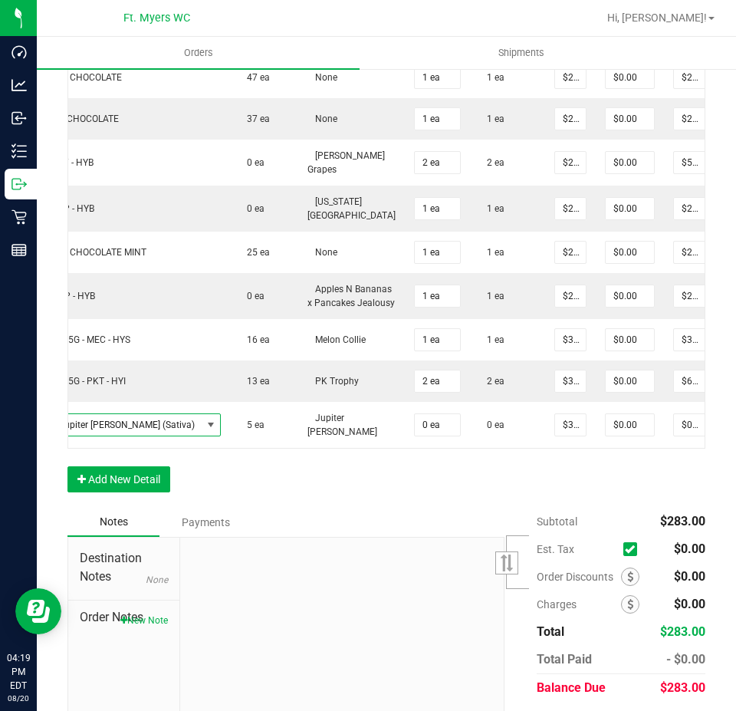
scroll to position [0, 189]
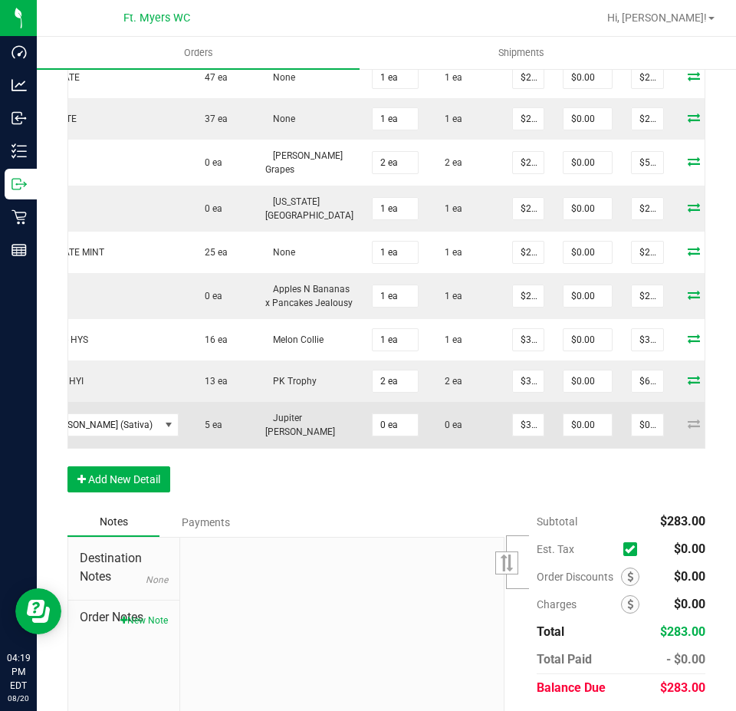
click at [688, 428] on icon at bounding box center [694, 423] width 12 height 9
drag, startPoint x: 525, startPoint y: 471, endPoint x: 452, endPoint y: 444, distance: 78.4
click at [516, 468] on div "Order Details Print All Labels Item Sellable Strain Qty Ordered Qty Allocated U…" at bounding box center [386, 242] width 638 height 532
click at [373, 433] on input "0" at bounding box center [395, 424] width 45 height 21
click at [373, 434] on input "0" at bounding box center [395, 424] width 45 height 21
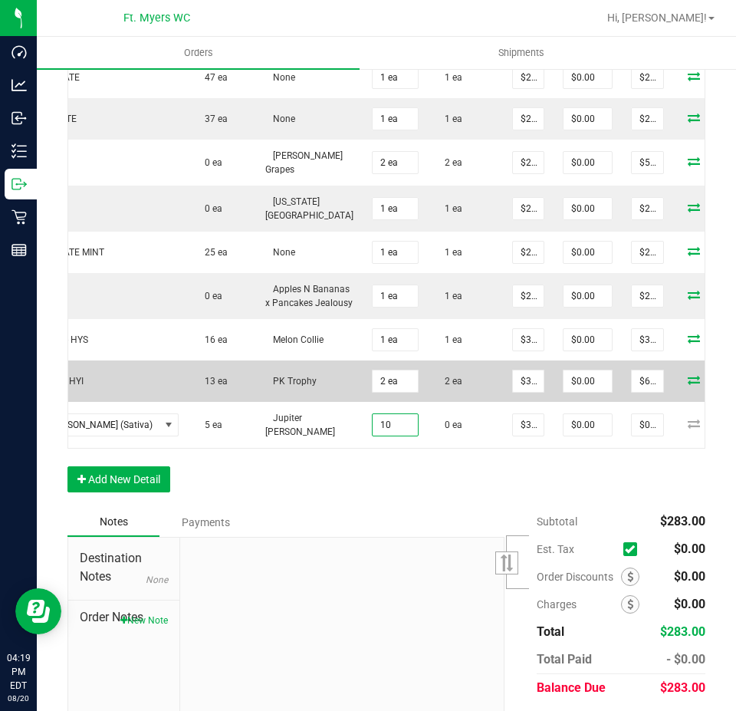
drag, startPoint x: 332, startPoint y: 430, endPoint x: 118, endPoint y: 403, distance: 215.7
click at [118, 403] on tbody "HT - BAR - 100MG - THC - DARK CHOCOLATE 47 ea None 1 ea 1 ea $25.00000 $0.00 $2…" at bounding box center [323, 253] width 887 height 392
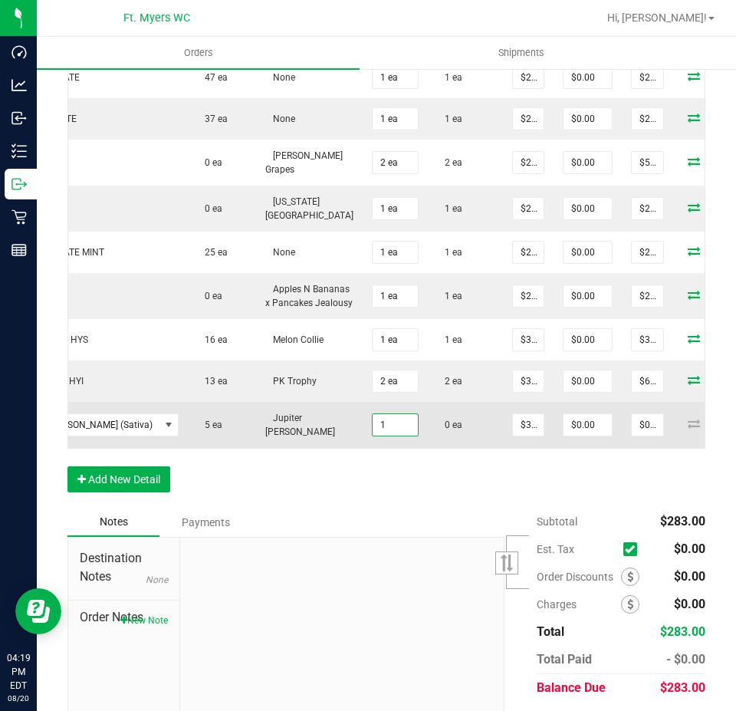
type input "1 ea"
type input "$35.00"
click at [673, 439] on td at bounding box center [719, 425] width 92 height 46
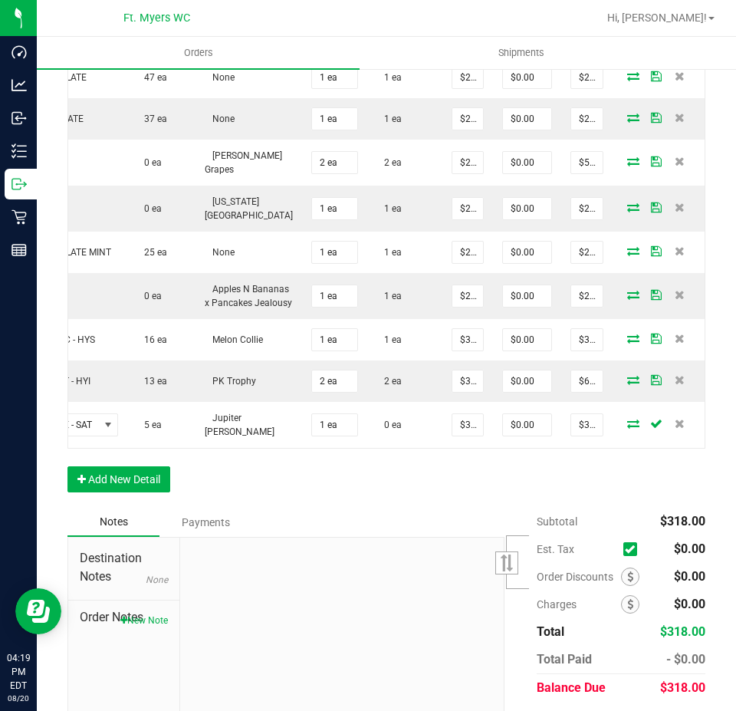
scroll to position [0, 180]
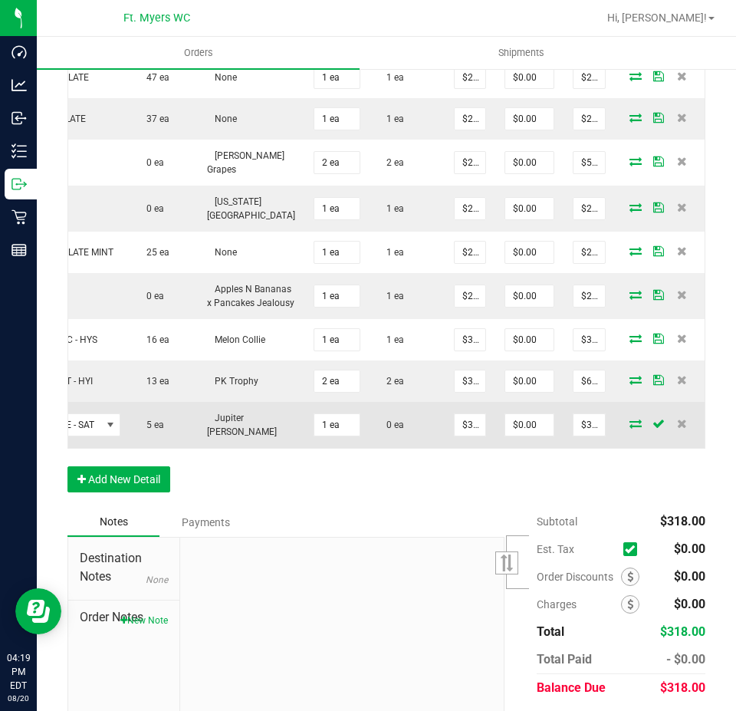
click at [622, 436] on td at bounding box center [661, 425] width 92 height 46
click at [630, 427] on icon at bounding box center [636, 423] width 12 height 9
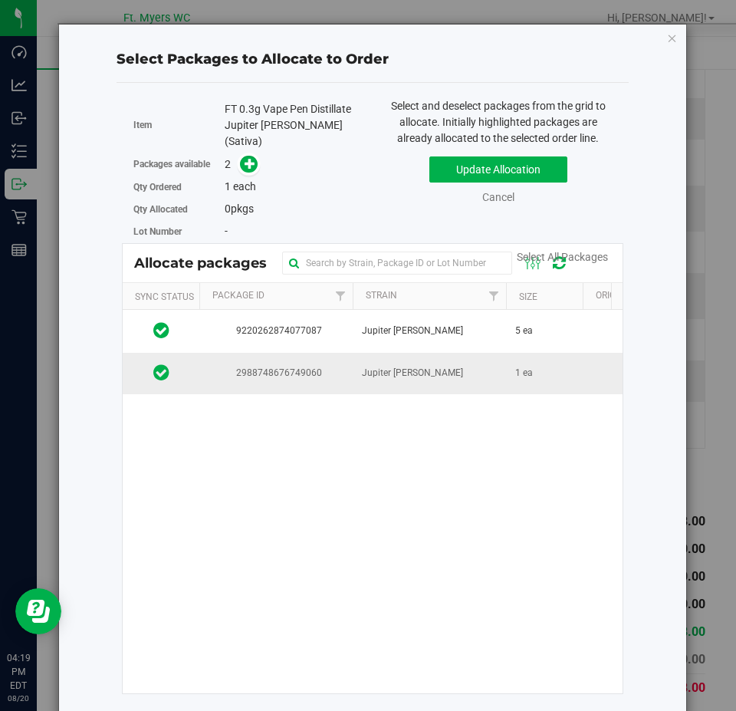
click at [515, 376] on td "1 ea" at bounding box center [544, 373] width 77 height 41
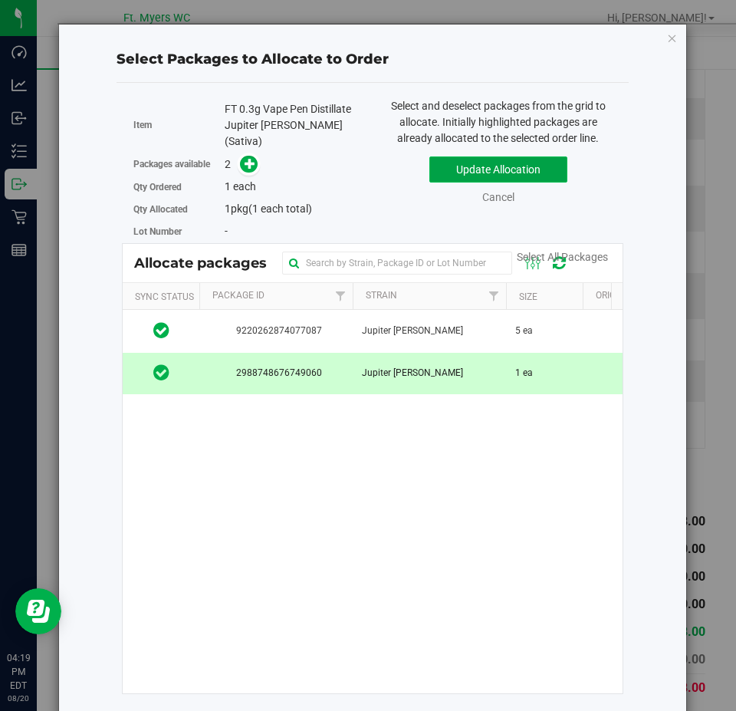
click at [547, 175] on button "Update Allocation" at bounding box center [499, 169] width 138 height 26
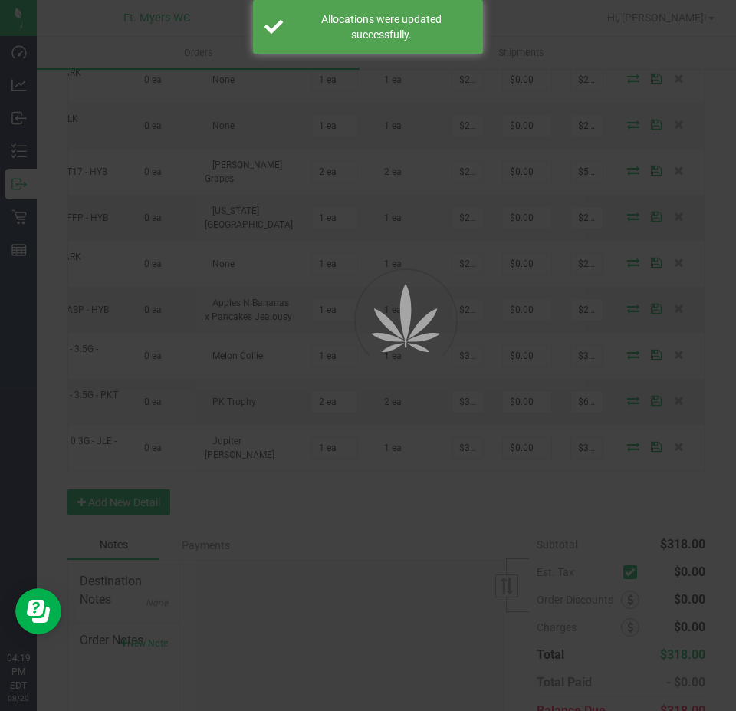
scroll to position [0, 130]
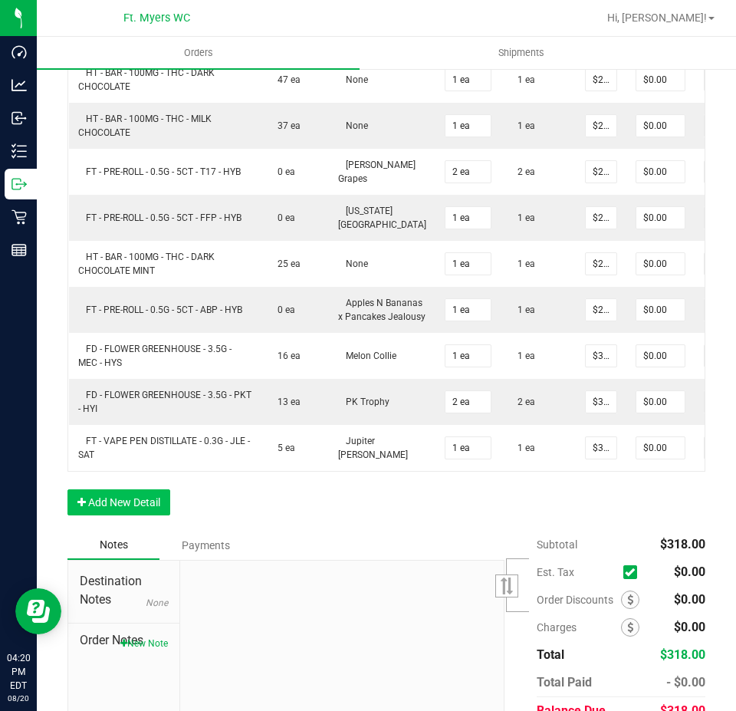
click at [67, 516] on div "Back to Orders Order details Export PDF Done Editing Order # 11819399 Status Al…" at bounding box center [387, 66] width 700 height 1434
click at [80, 508] on icon "button" at bounding box center [81, 502] width 8 height 11
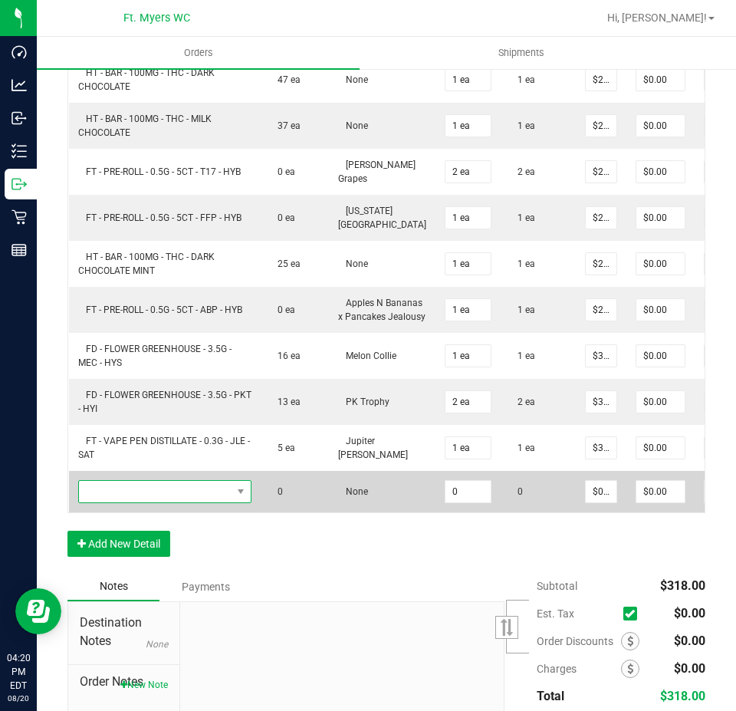
click at [153, 497] on span "NO DATA FOUND" at bounding box center [155, 491] width 153 height 21
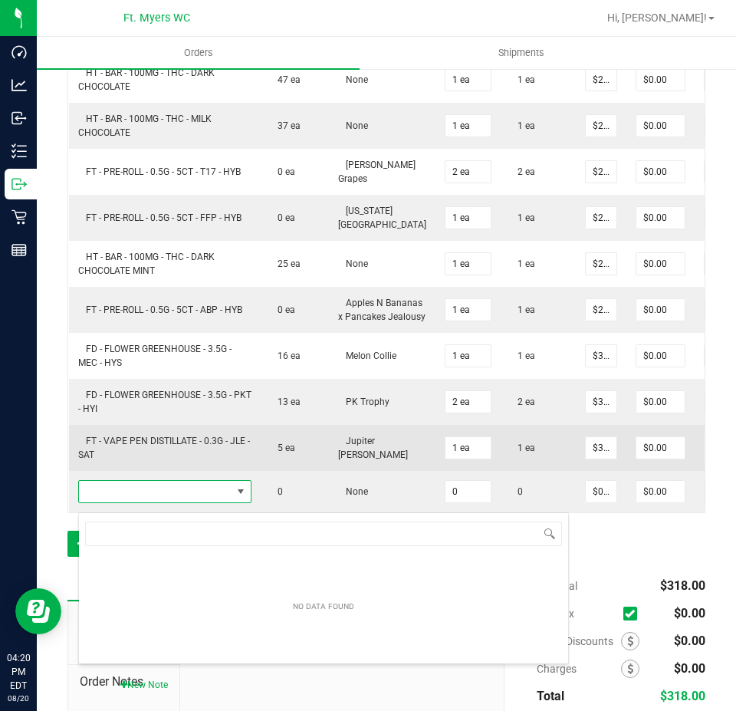
scroll to position [23, 173]
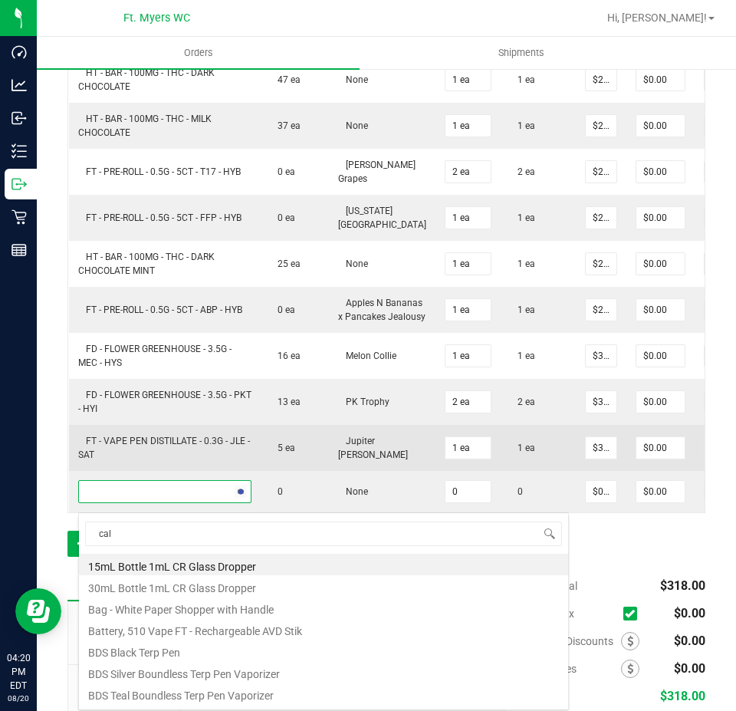
type input "calm"
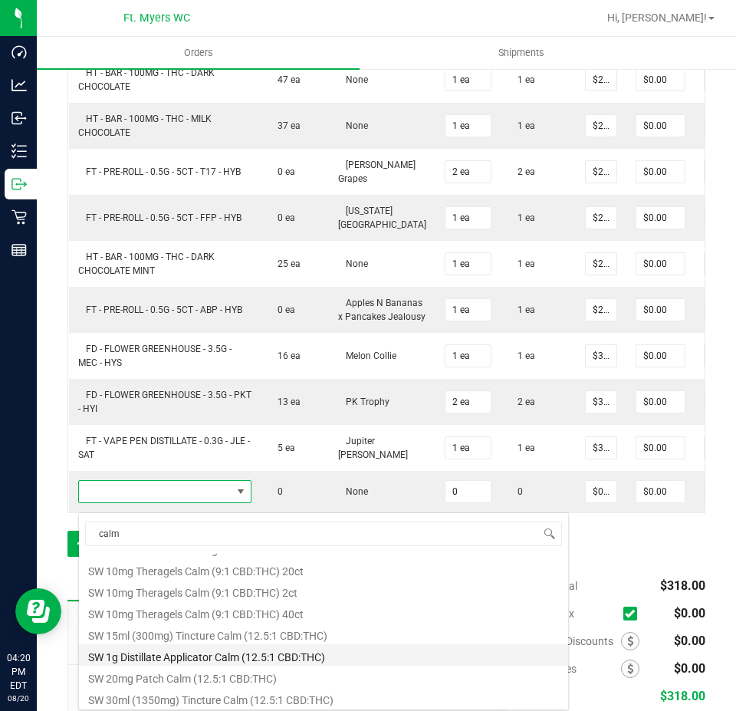
scroll to position [276, 0]
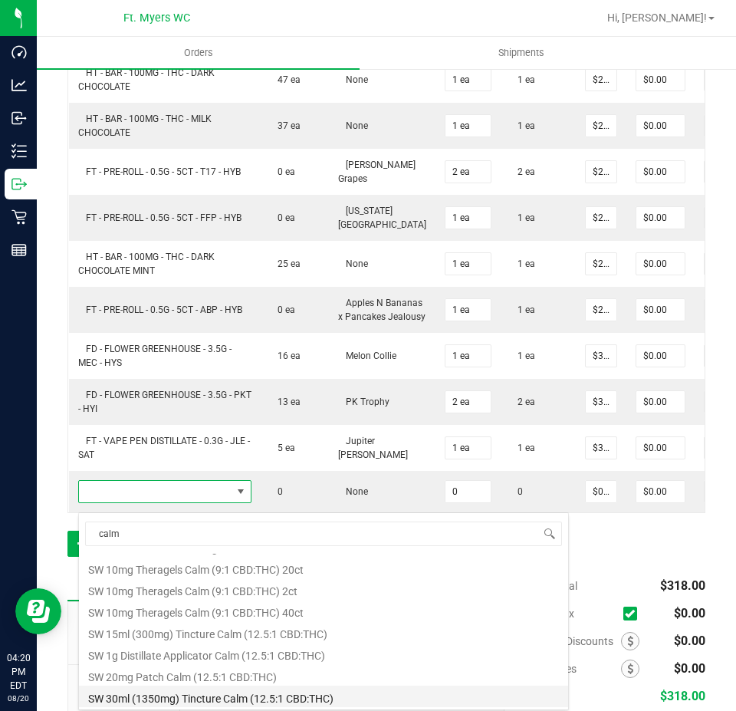
click at [344, 700] on li "SW 30ml (1350mg) Tincture Calm (12.5:1 CBD:THC)" at bounding box center [323, 696] width 489 height 21
type input "0 ea"
type input "$150.00000"
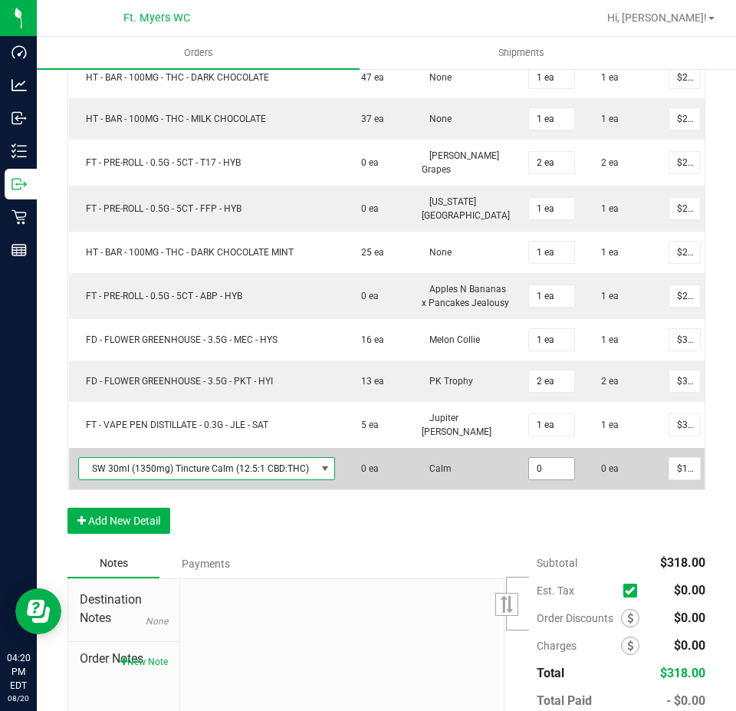
click at [535, 479] on input "0" at bounding box center [551, 468] width 45 height 21
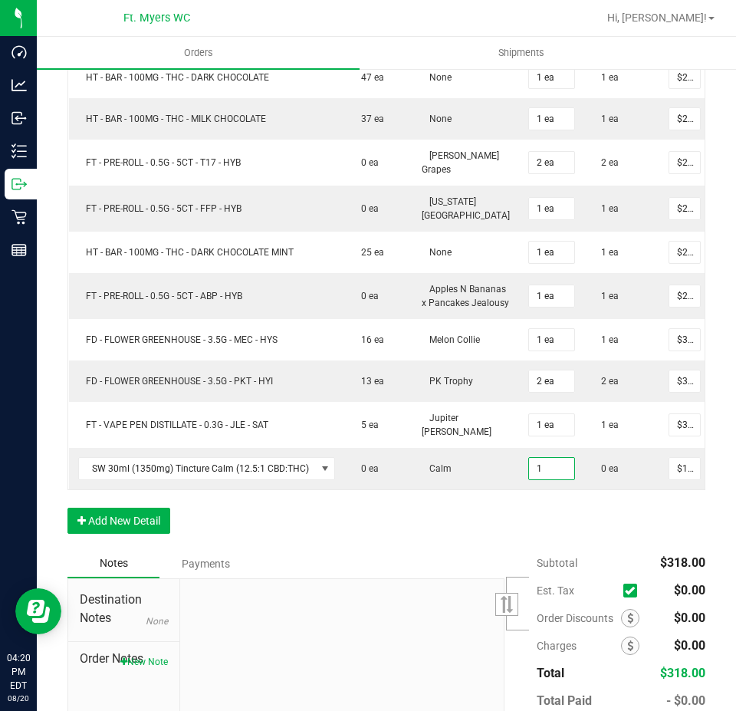
type input "1 ea"
type input "$150.00"
click at [542, 525] on div "Order Details Print All Labels Item Sellable Strain Qty Ordered Qty Allocated U…" at bounding box center [386, 262] width 638 height 573
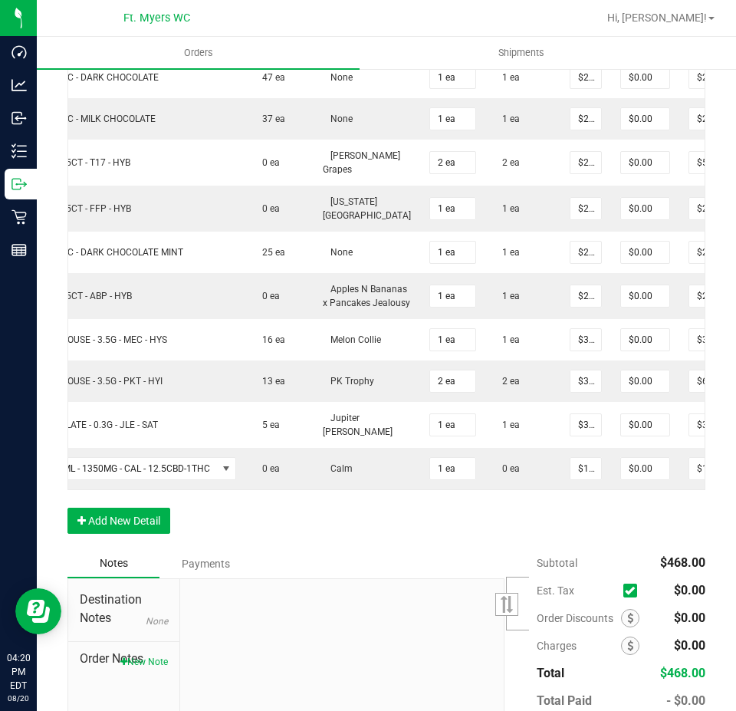
scroll to position [0, 226]
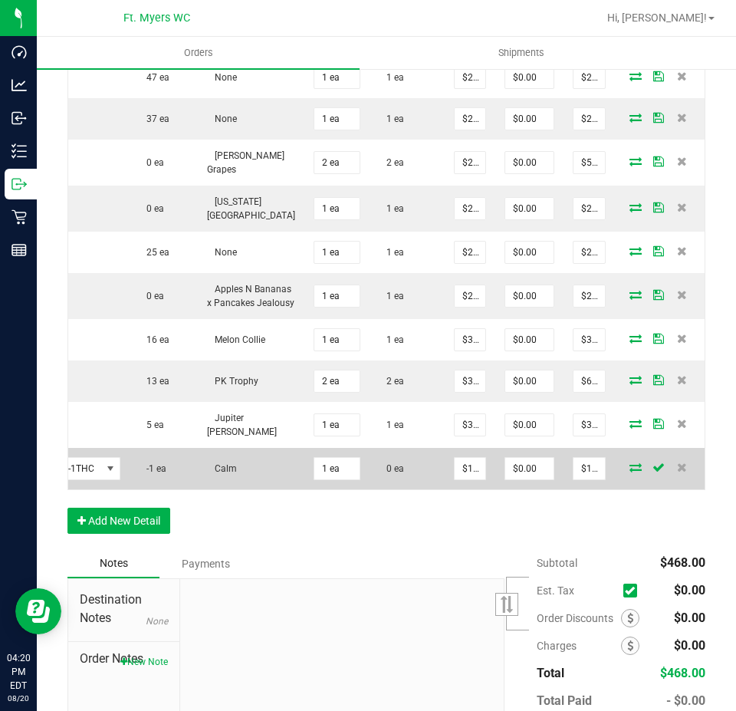
click at [630, 469] on icon at bounding box center [636, 467] width 12 height 9
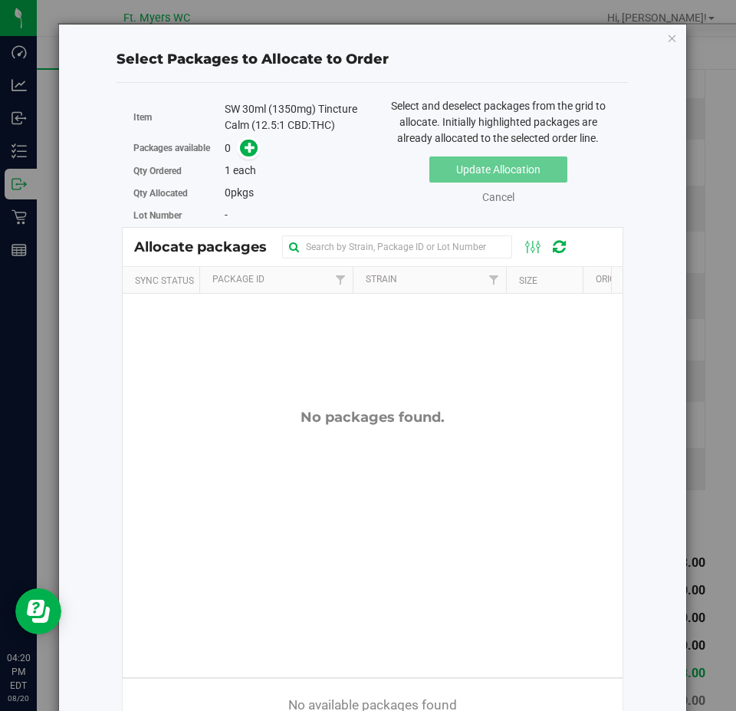
click at [669, 41] on div "Select Packages to Allocate to Order Item SW 30ml (1350mg) Tincture Calm (12.5:…" at bounding box center [372, 390] width 629 height 732
click at [669, 44] on div "Select Packages to Allocate to Order Item SW 30ml (1350mg) Tincture Calm (12.5:…" at bounding box center [372, 390] width 629 height 732
click at [670, 38] on div "Select Packages to Allocate to Order Item SW 30ml (1350mg) Tincture Calm (12.5:…" at bounding box center [372, 390] width 629 height 732
click at [667, 37] on icon "button" at bounding box center [672, 37] width 11 height 18
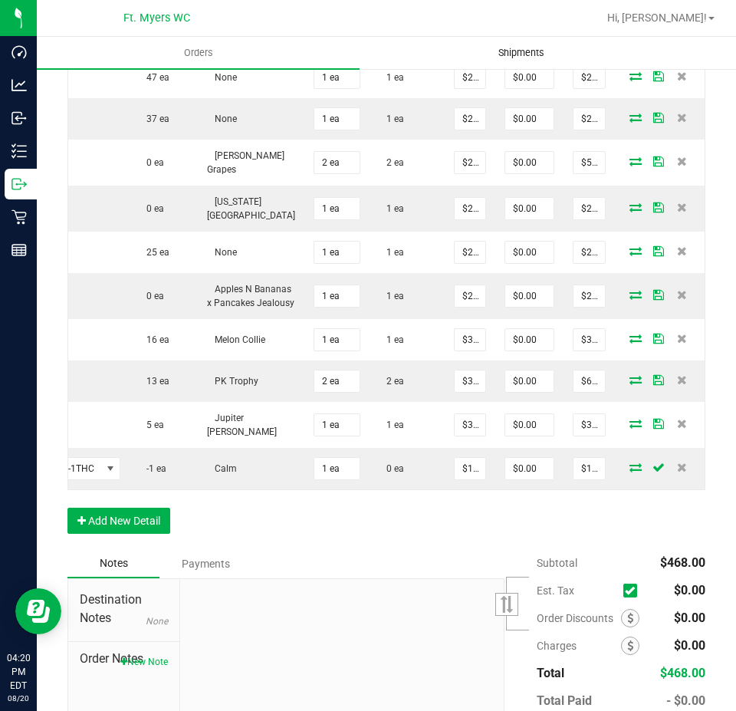
click at [663, 39] on uib-tab-heading "Shipments" at bounding box center [520, 53] width 321 height 31
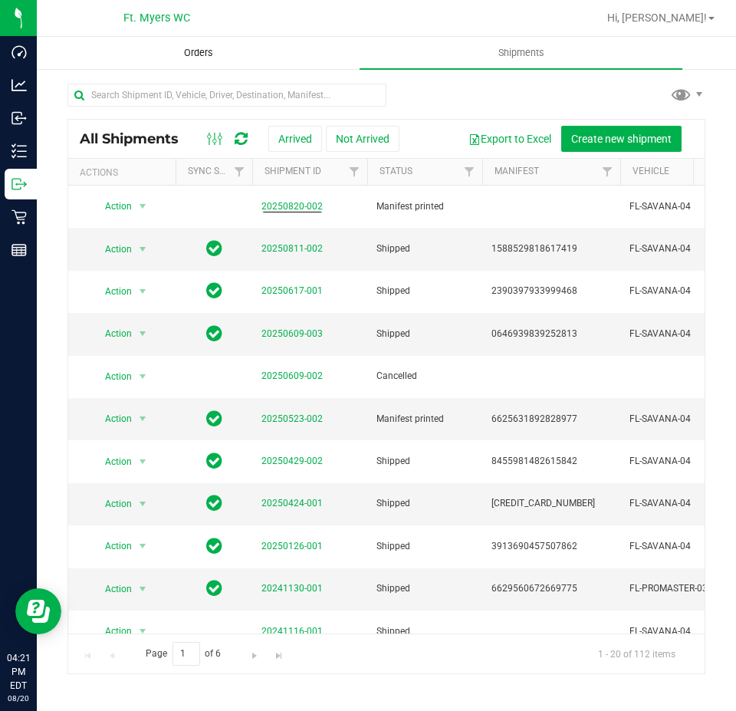
click at [242, 54] on uib-tab-heading "Orders" at bounding box center [198, 53] width 321 height 31
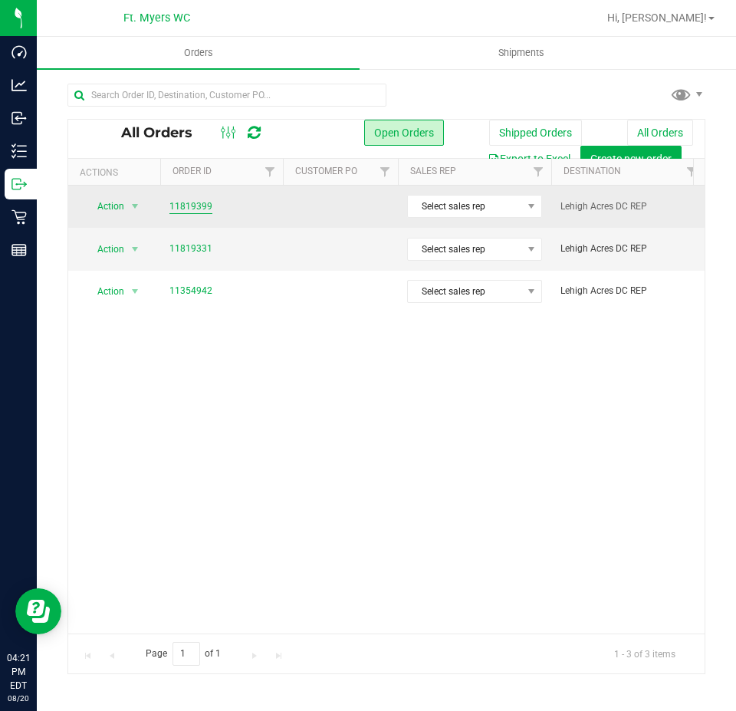
click at [193, 205] on link "11819399" at bounding box center [191, 206] width 43 height 15
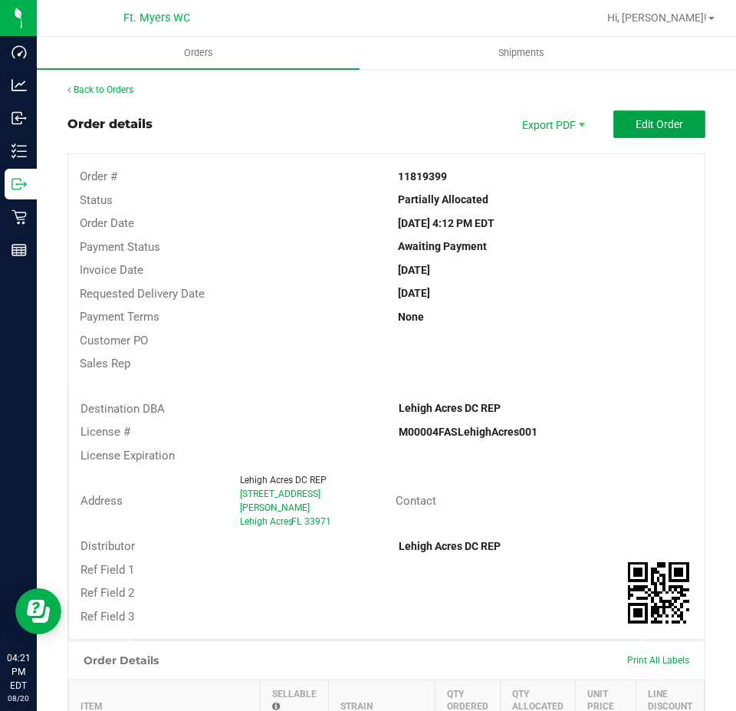
click at [636, 127] on span "Edit Order" at bounding box center [660, 124] width 48 height 12
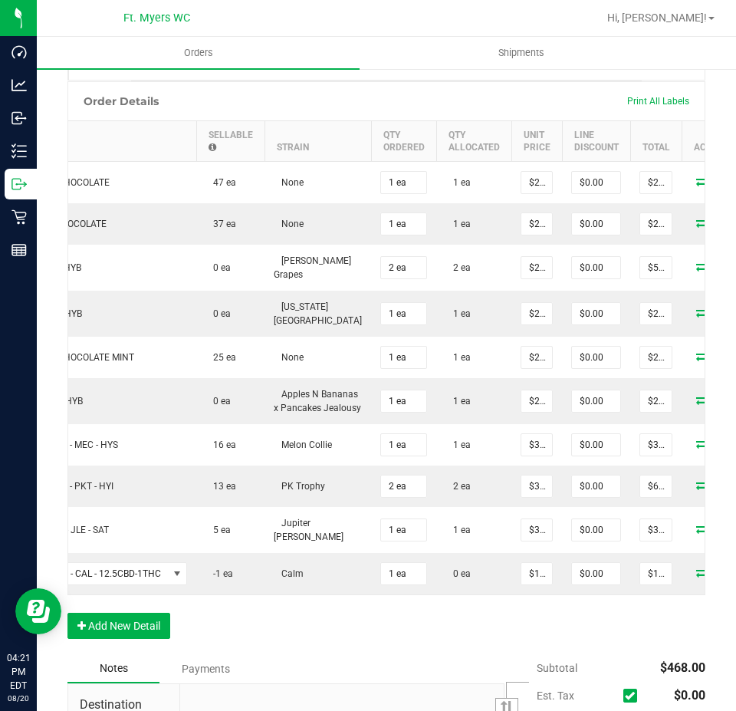
scroll to position [0, 226]
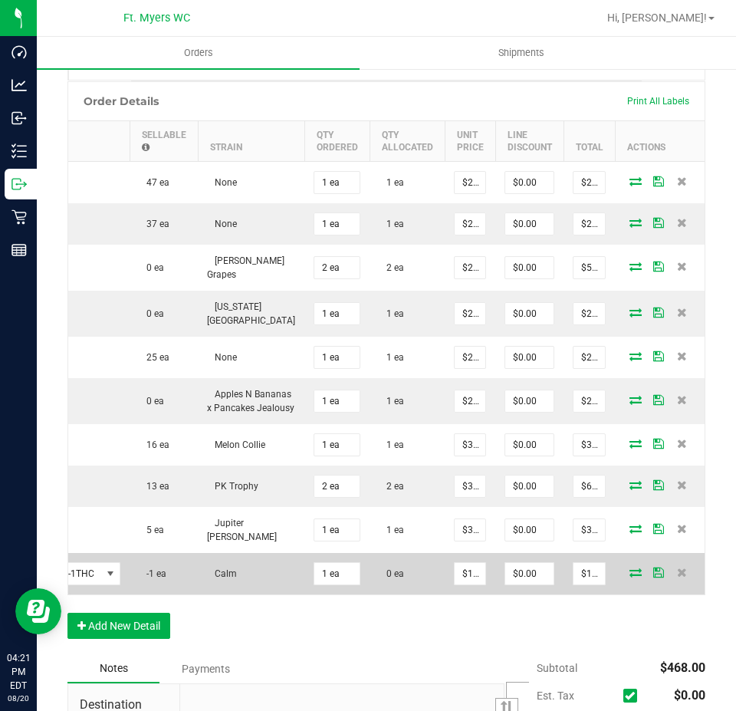
click at [630, 577] on icon at bounding box center [636, 572] width 12 height 9
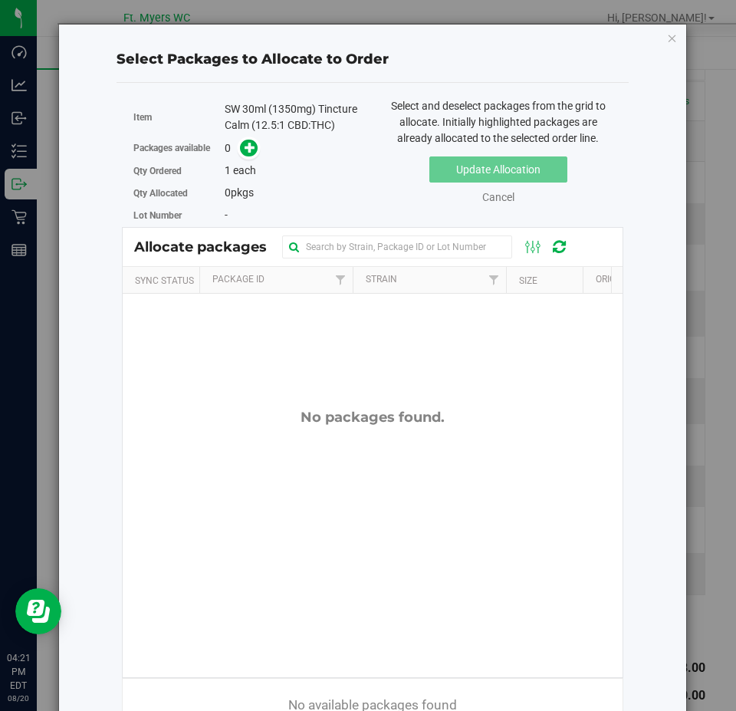
click at [418, 448] on div "No packages found." at bounding box center [373, 543] width 500 height 499
click at [495, 196] on link "Cancel" at bounding box center [498, 197] width 32 height 12
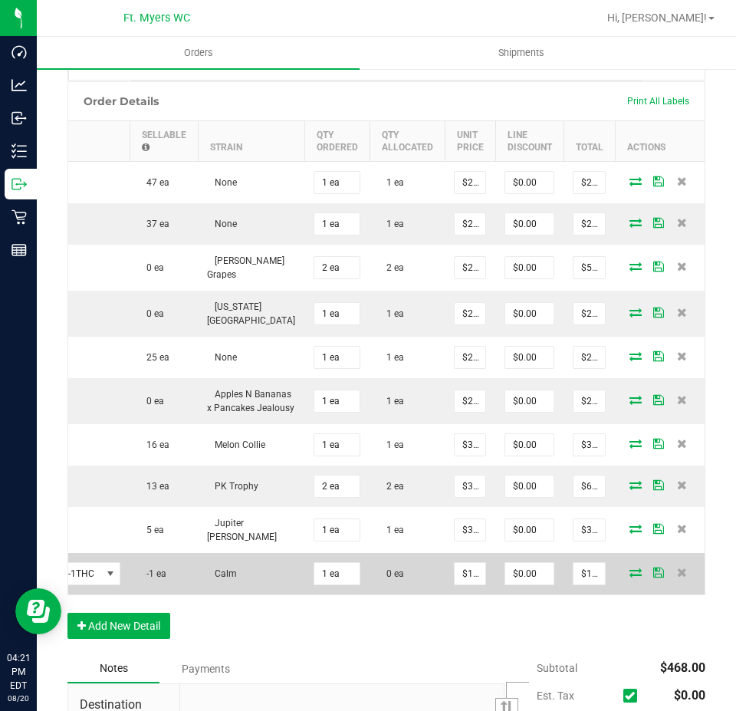
click at [630, 575] on icon at bounding box center [636, 572] width 12 height 9
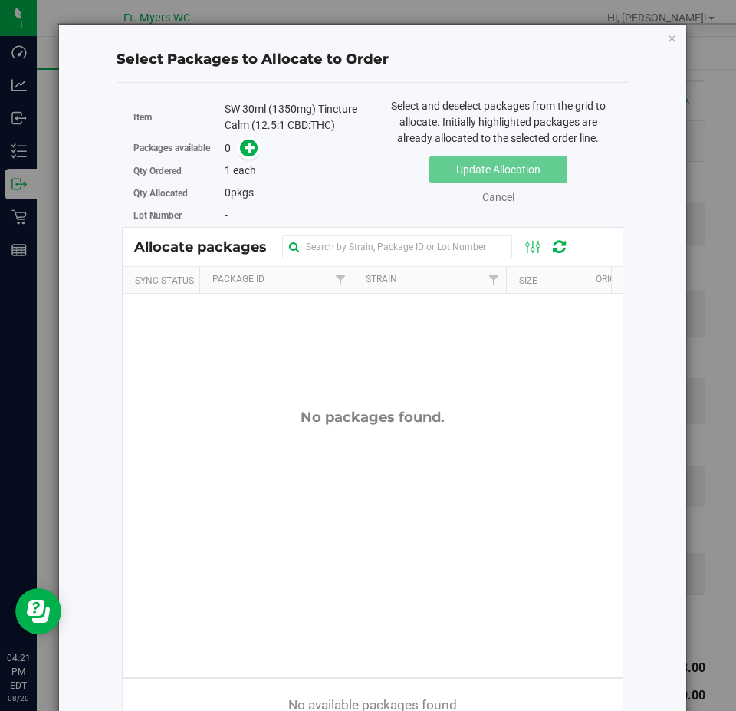
click at [617, 575] on div "Item SW 30ml (1350mg) Tincture Calm (12.5:1 CBD:THC) Packages available 0 Qty O…" at bounding box center [373, 415] width 512 height 641
click at [667, 33] on icon "button" at bounding box center [672, 37] width 11 height 18
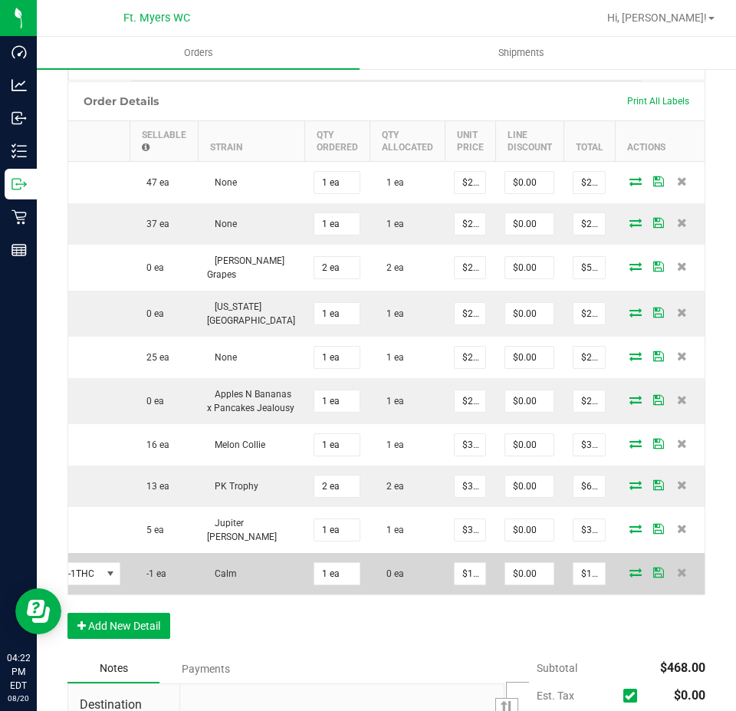
click at [630, 577] on icon at bounding box center [636, 572] width 12 height 9
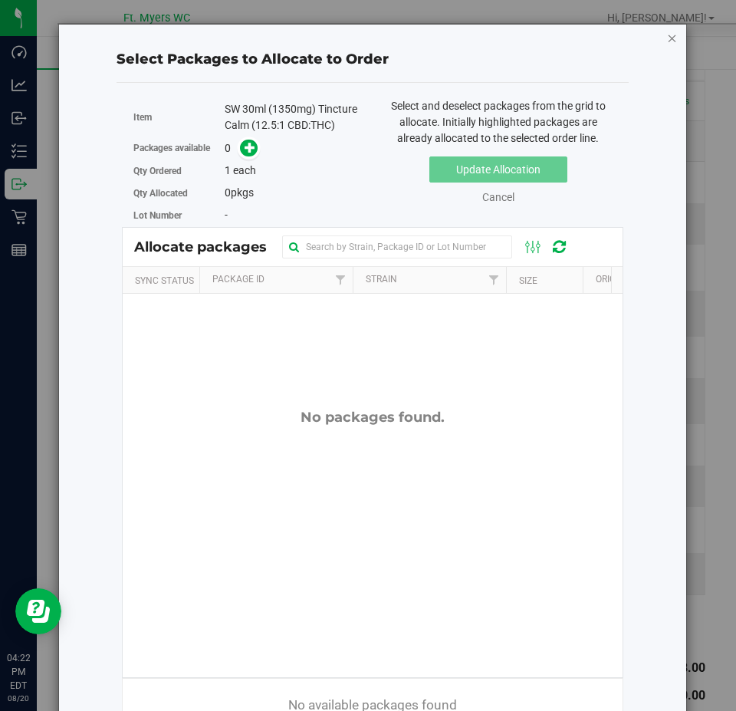
click at [667, 38] on icon "button" at bounding box center [672, 37] width 11 height 18
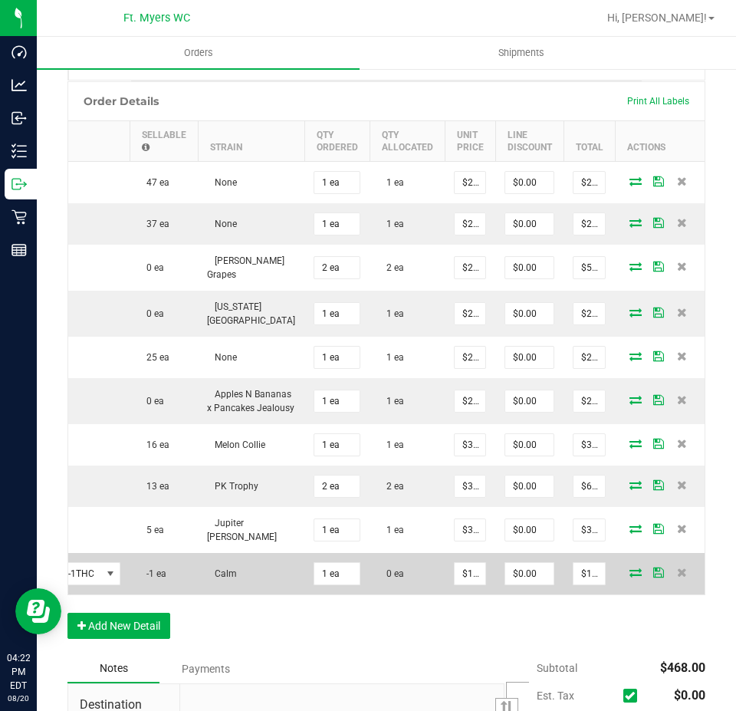
click at [630, 577] on icon at bounding box center [636, 572] width 12 height 9
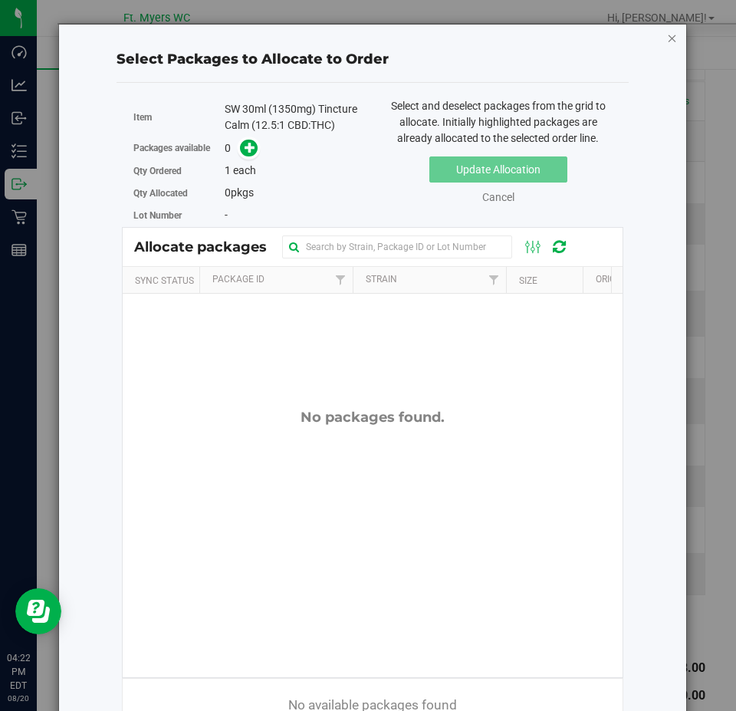
click at [667, 45] on icon "button" at bounding box center [672, 37] width 11 height 18
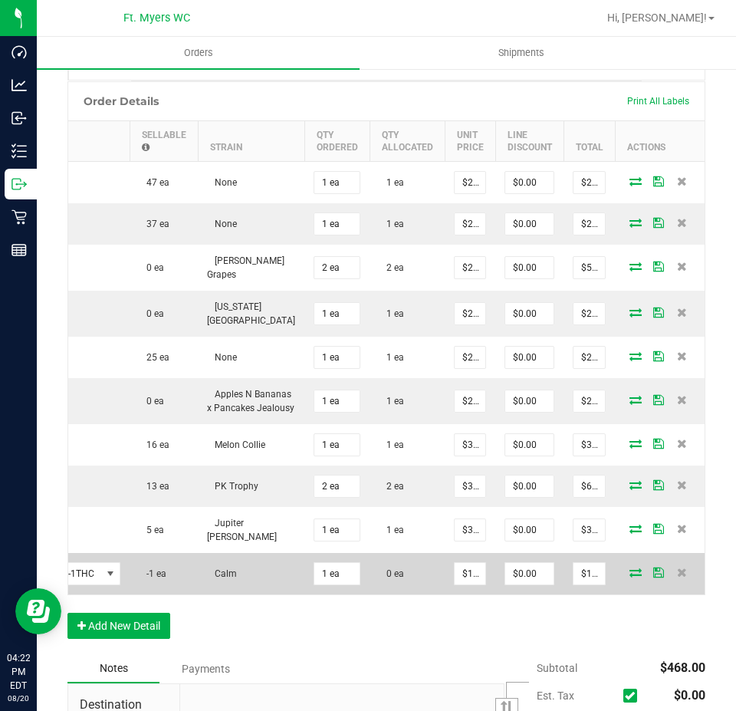
click at [630, 577] on icon at bounding box center [636, 572] width 12 height 9
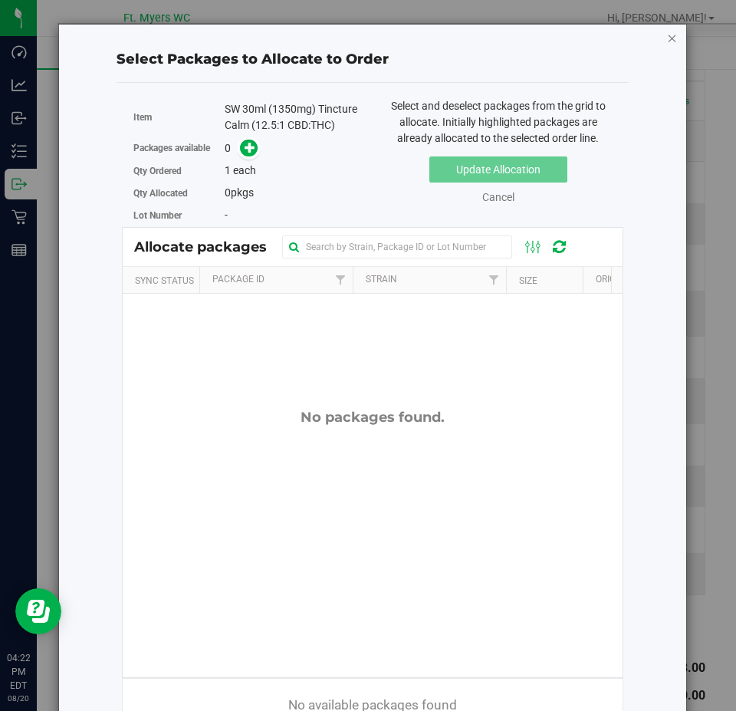
click at [667, 38] on icon "button" at bounding box center [672, 37] width 11 height 18
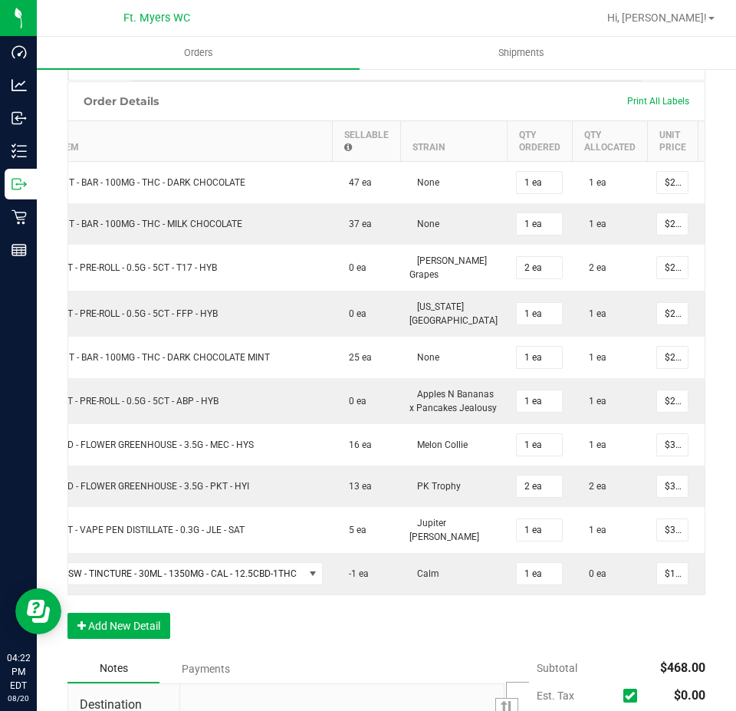
scroll to position [0, 0]
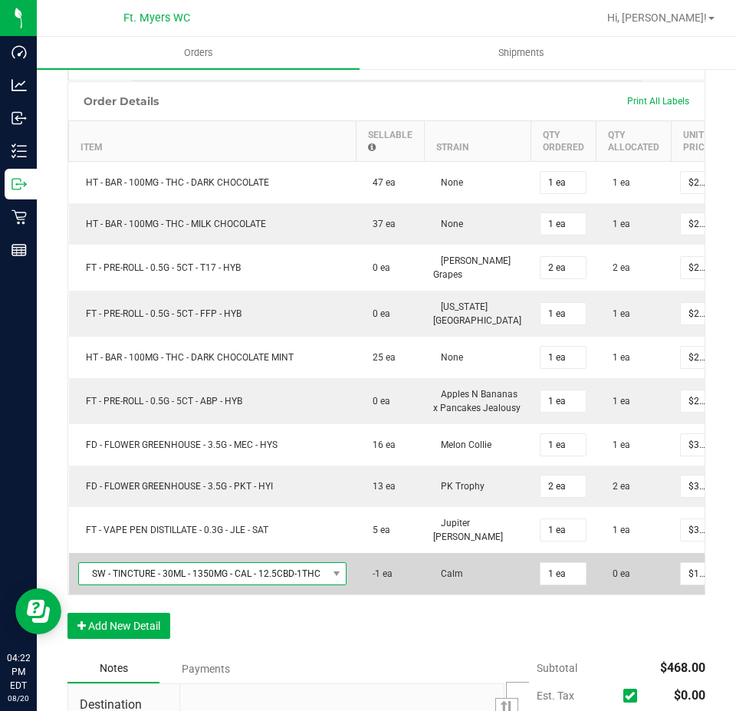
click at [138, 579] on span "SW - TINCTURE - 30ML - 1350MG - CAL - 12.5CBD-1THC" at bounding box center [203, 573] width 249 height 21
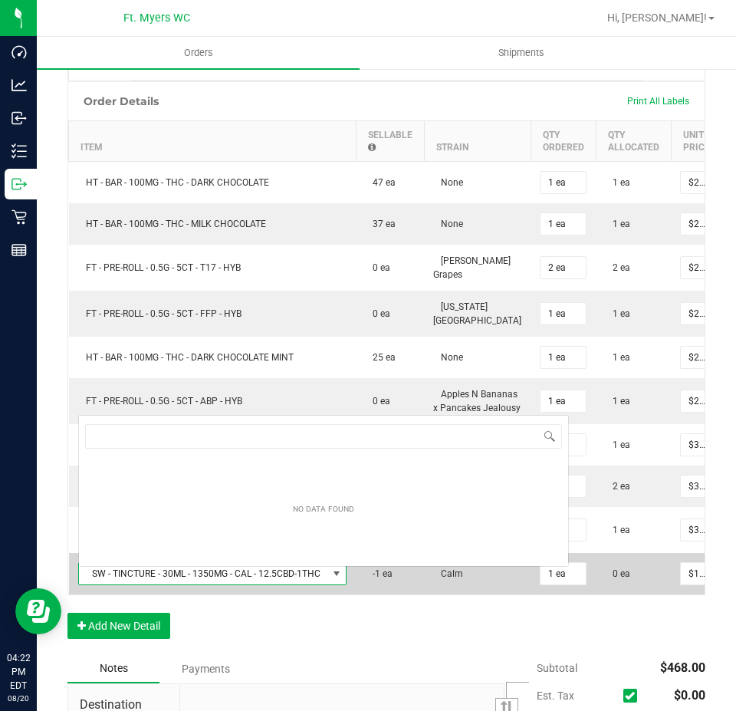
scroll to position [23, 268]
click at [138, 579] on span "SW - TINCTURE - 30ML - 1350MG - CAL - 12.5CBD-1THC" at bounding box center [203, 573] width 249 height 21
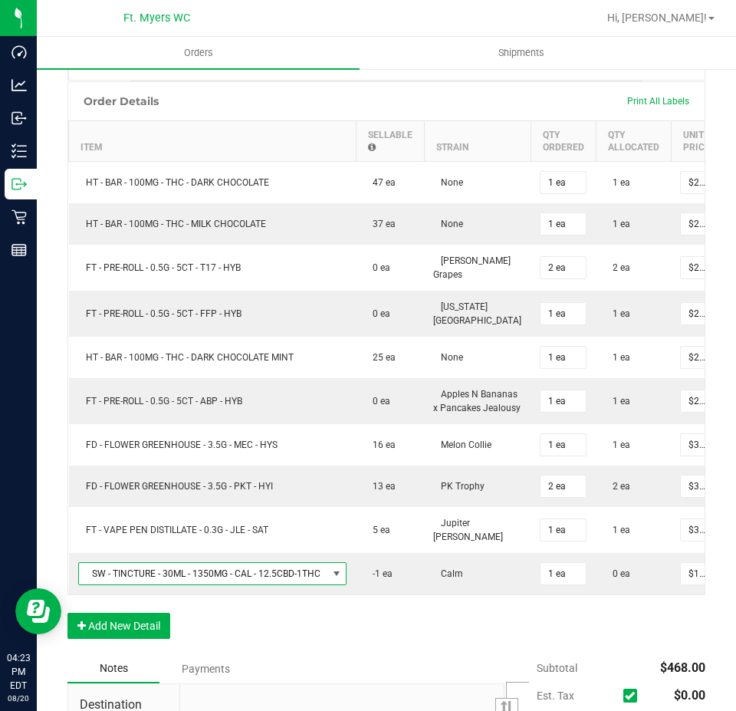
click at [436, 654] on div "Order Details Print All Labels Item Sellable Strain Qty Ordered Qty Allocated U…" at bounding box center [386, 367] width 638 height 573
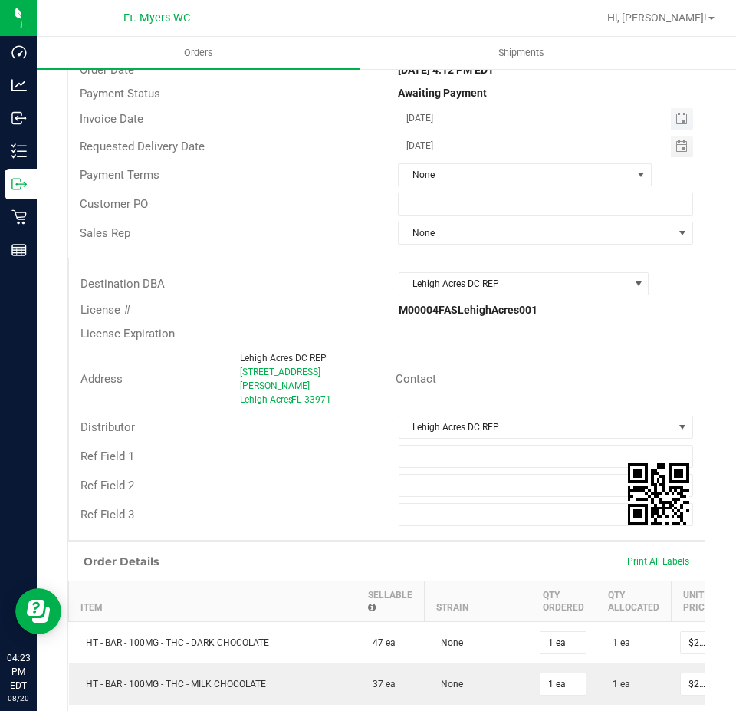
scroll to position [0, 0]
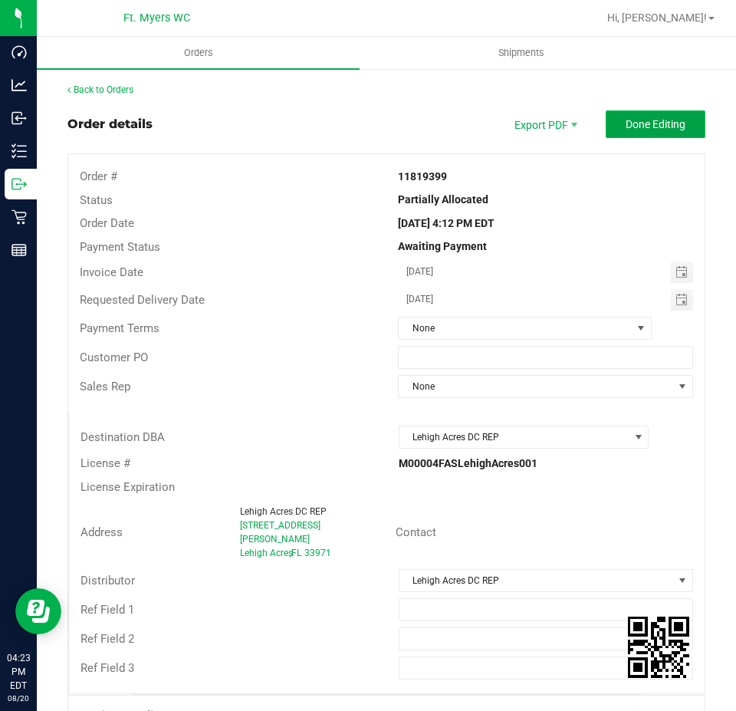
click at [637, 129] on span "Done Editing" at bounding box center [656, 124] width 60 height 12
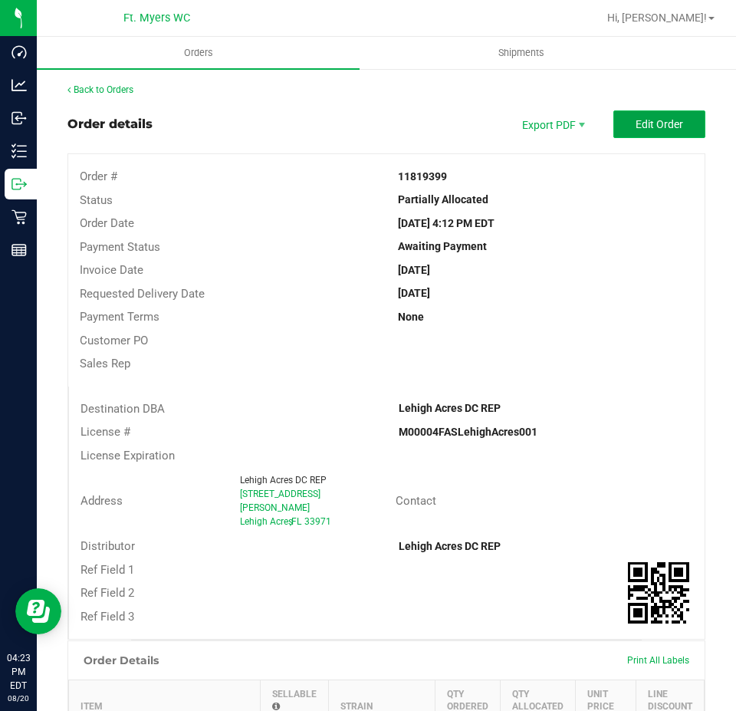
click at [676, 120] on button "Edit Order" at bounding box center [660, 124] width 92 height 28
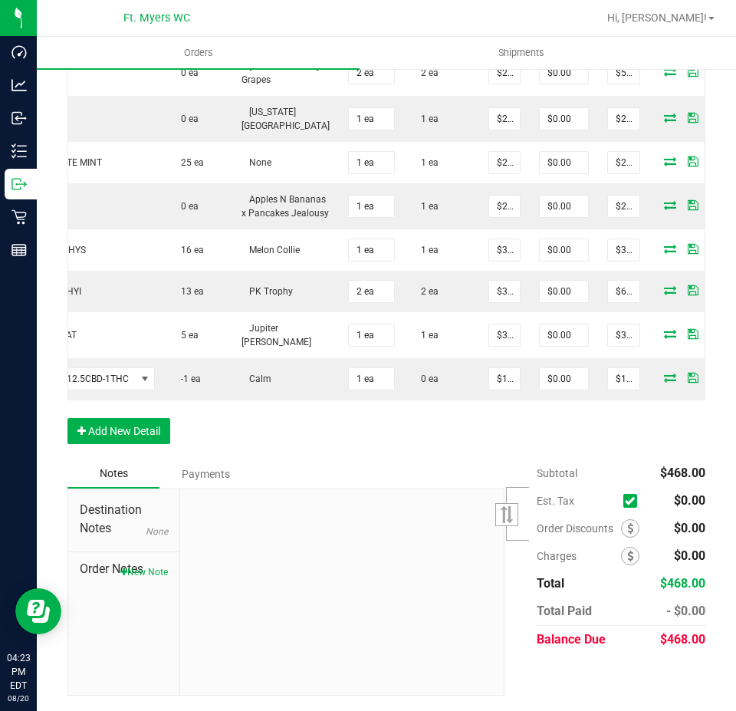
scroll to position [0, 213]
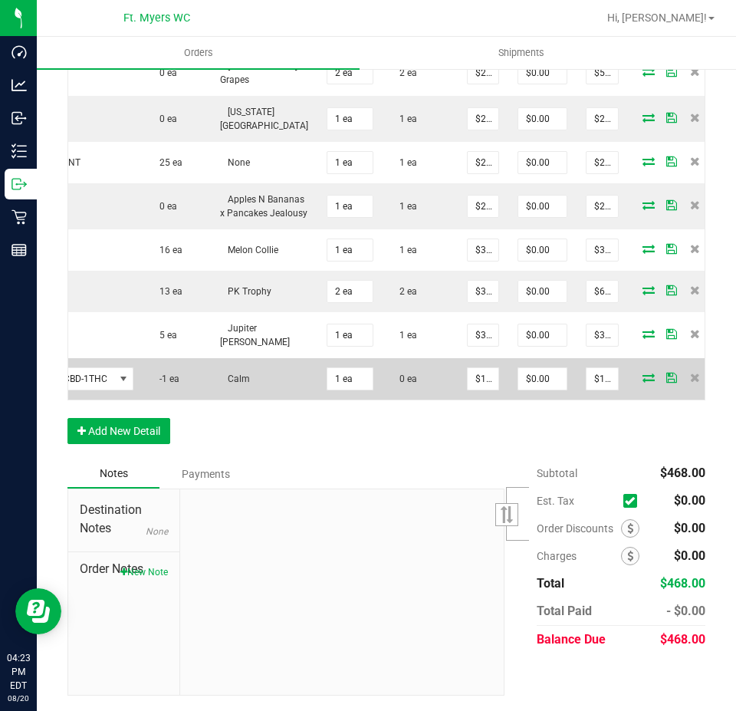
click at [643, 373] on icon at bounding box center [649, 377] width 12 height 9
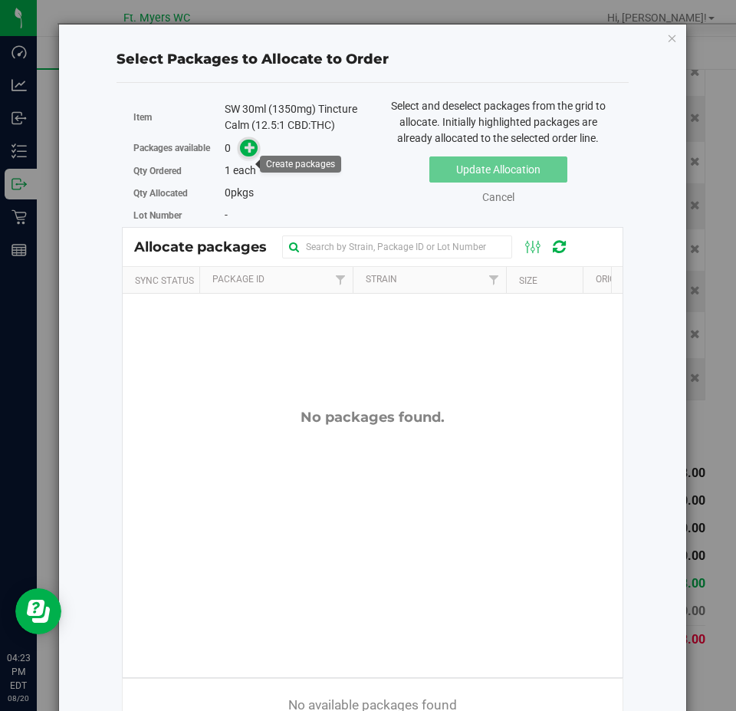
click at [248, 153] on icon at bounding box center [249, 147] width 11 height 11
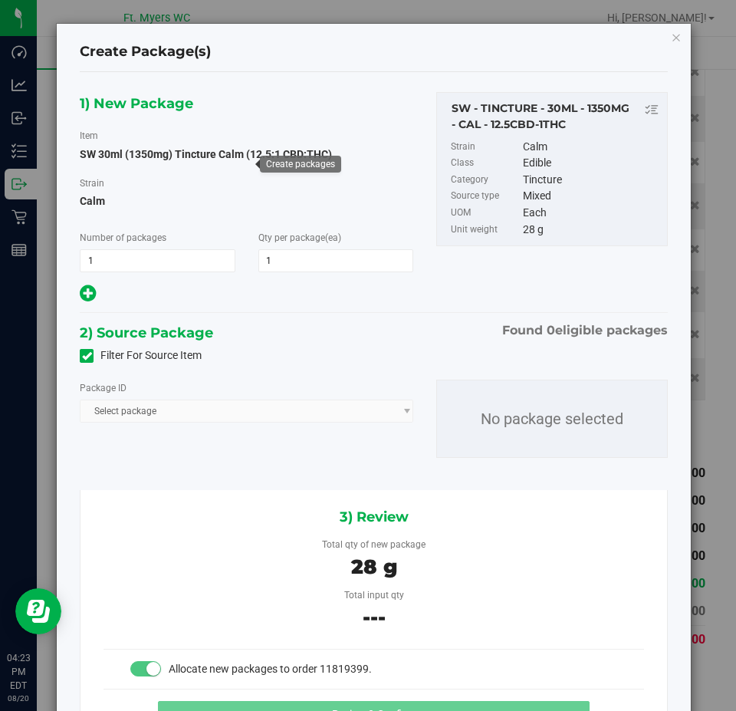
click at [337, 414] on span "Select package" at bounding box center [247, 411] width 334 height 23
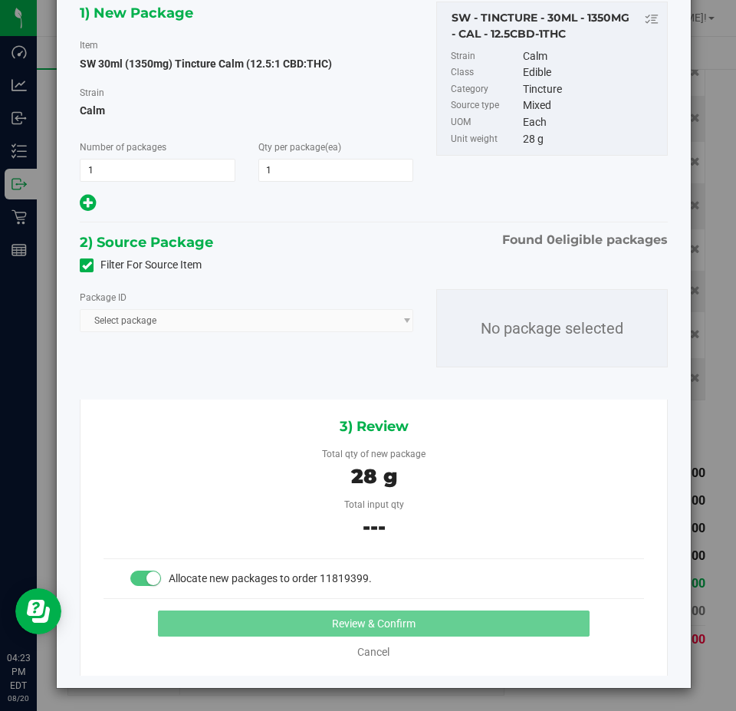
scroll to position [91, 0]
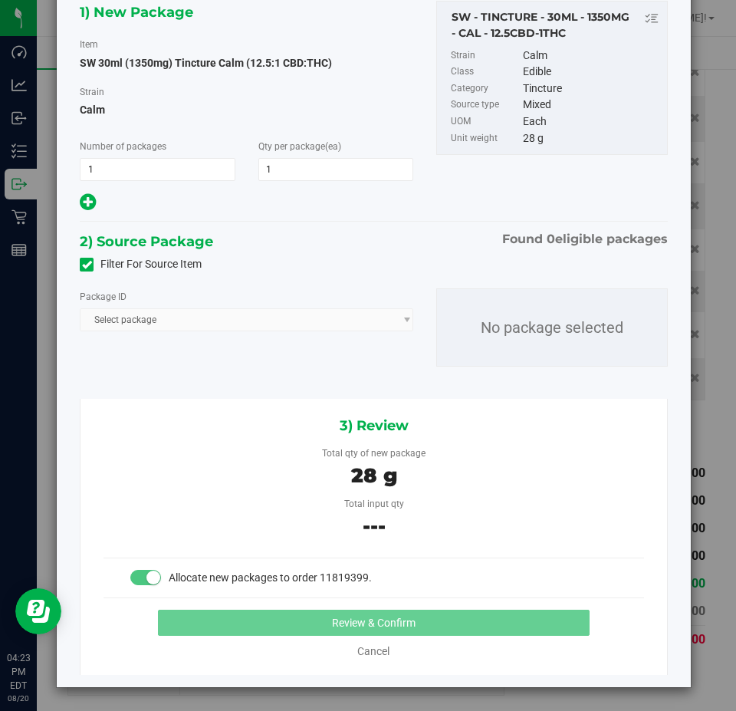
click at [230, 333] on div "Package ID Select package No package selected" at bounding box center [373, 327] width 611 height 103
click at [146, 574] on small at bounding box center [153, 578] width 14 height 14
click at [158, 309] on span "Select package" at bounding box center [247, 319] width 334 height 23
click at [158, 325] on span "Select package" at bounding box center [247, 319] width 334 height 23
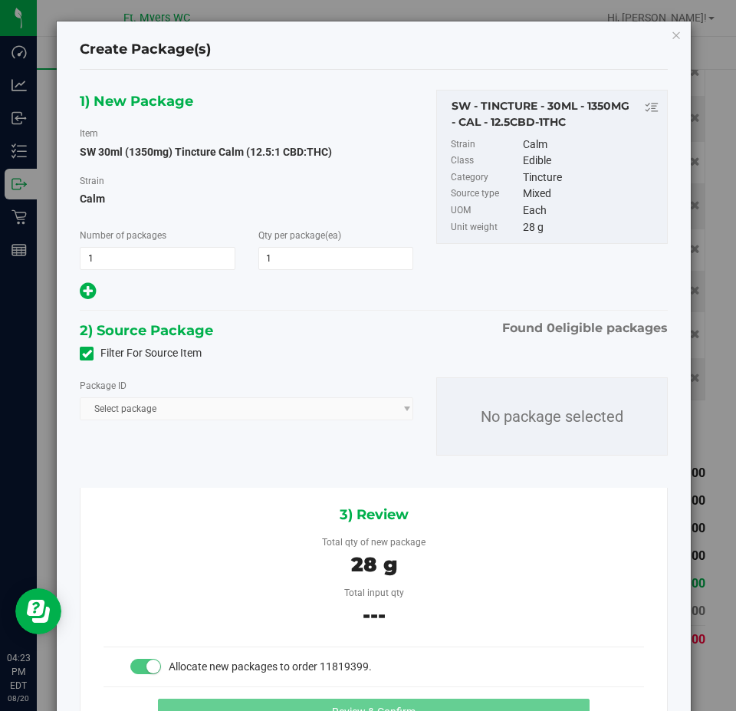
scroll to position [0, 0]
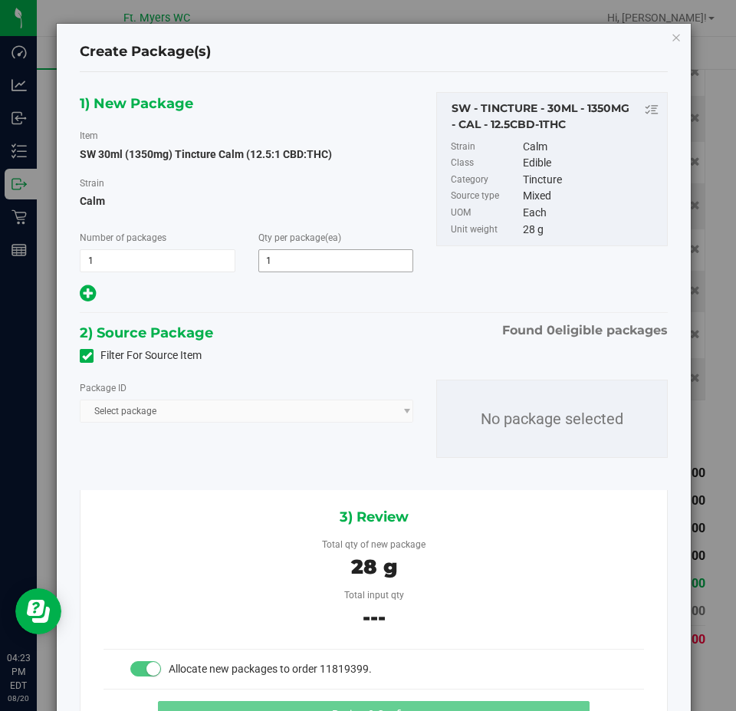
click at [323, 252] on span "1 1" at bounding box center [335, 260] width 155 height 23
click at [133, 268] on span "1 1" at bounding box center [157, 260] width 155 height 23
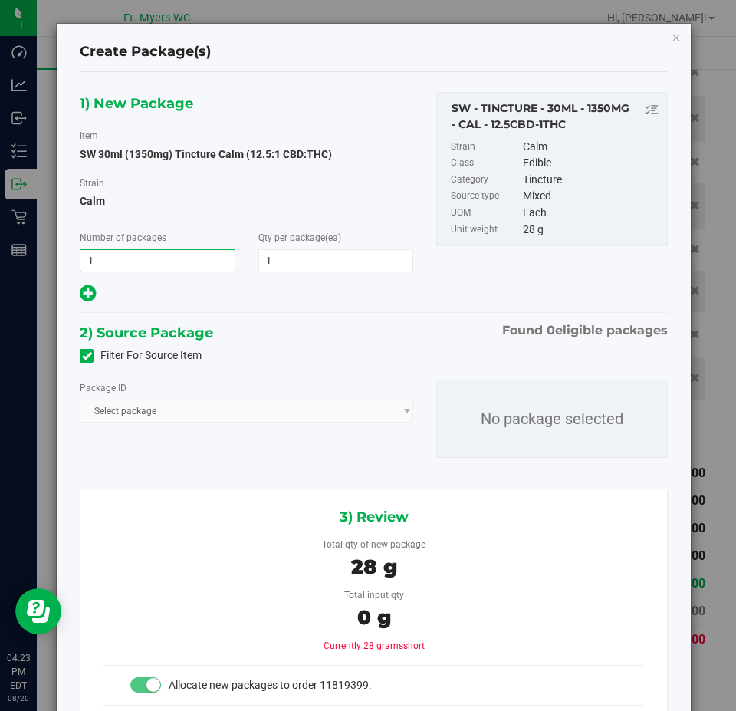
click at [97, 288] on div at bounding box center [247, 294] width 334 height 21
click at [88, 294] on icon at bounding box center [88, 293] width 16 height 19
type input "1"
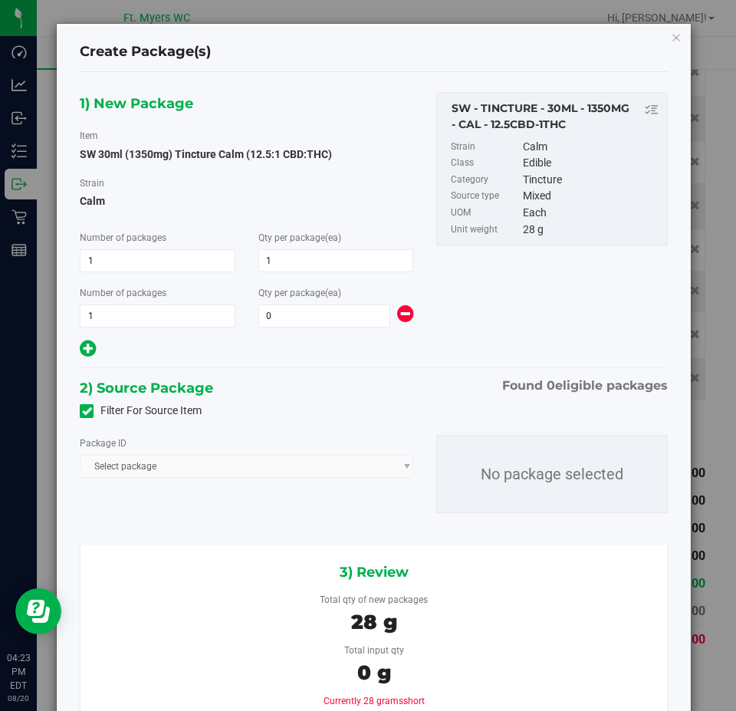
click at [405, 311] on icon at bounding box center [405, 314] width 16 height 19
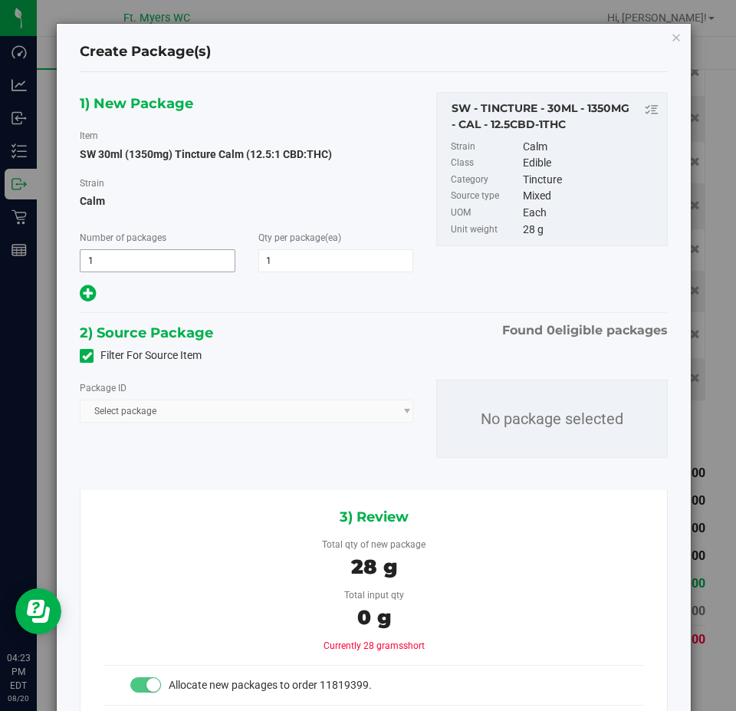
click at [138, 255] on span "1 1" at bounding box center [157, 260] width 155 height 23
click at [671, 40] on icon "button" at bounding box center [676, 37] width 11 height 18
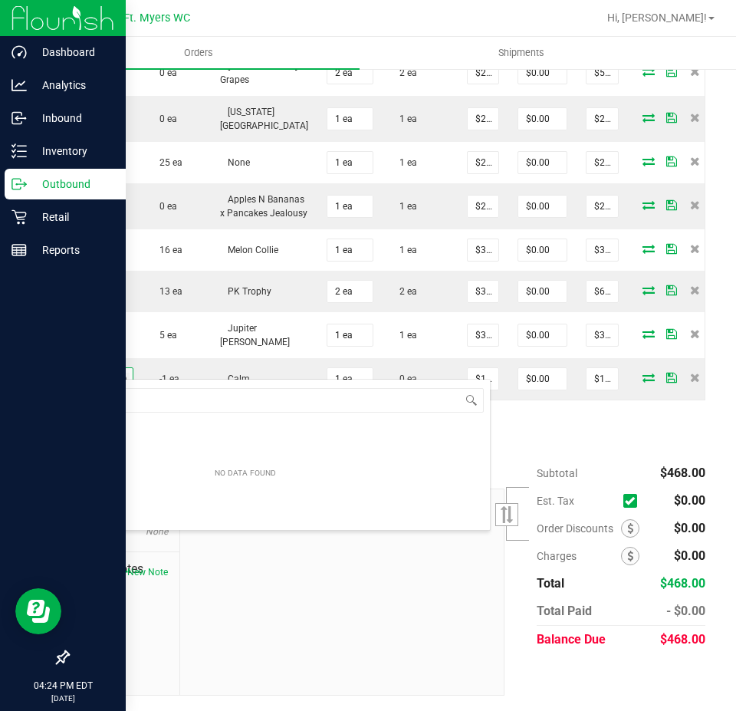
type input "c"
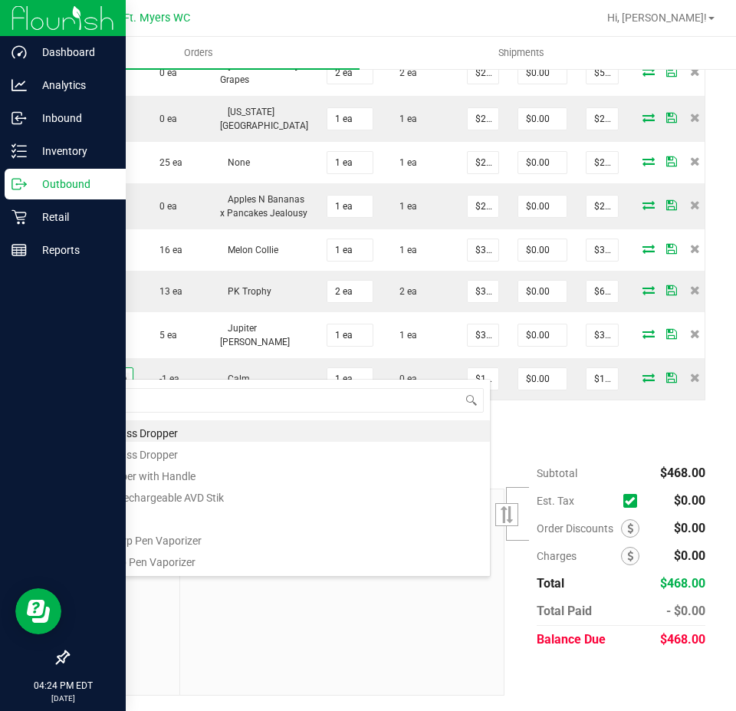
type input "tincture calm"
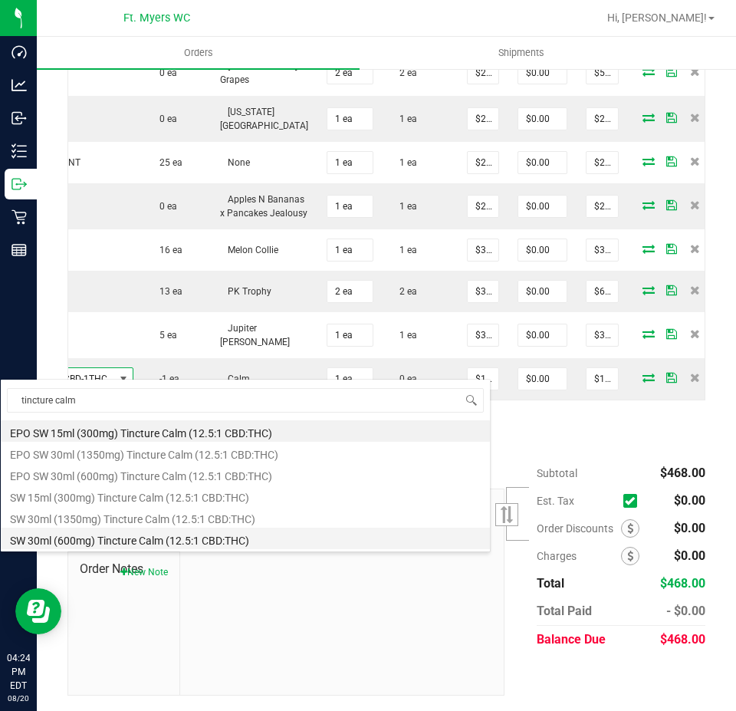
click at [249, 542] on li "SW 30ml (600mg) Tincture Calm (12.5:1 CBD:THC)" at bounding box center [245, 538] width 489 height 21
type input "$80.00000"
type input "$80.00"
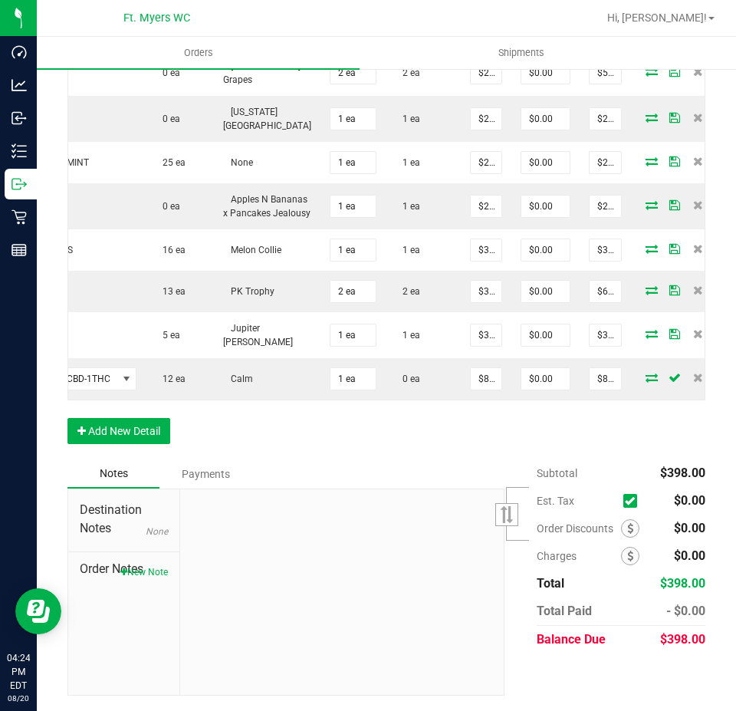
scroll to position [0, 221]
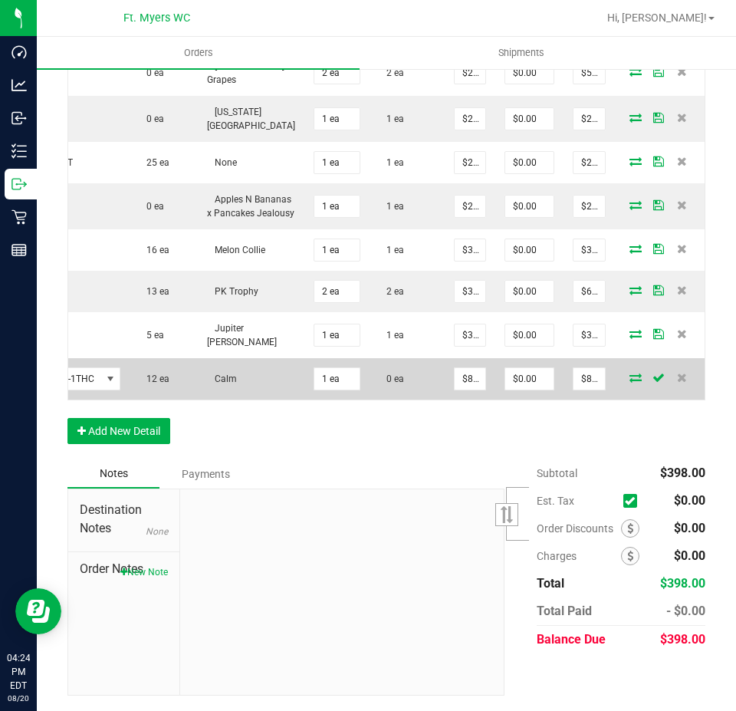
click at [630, 373] on icon at bounding box center [636, 377] width 12 height 9
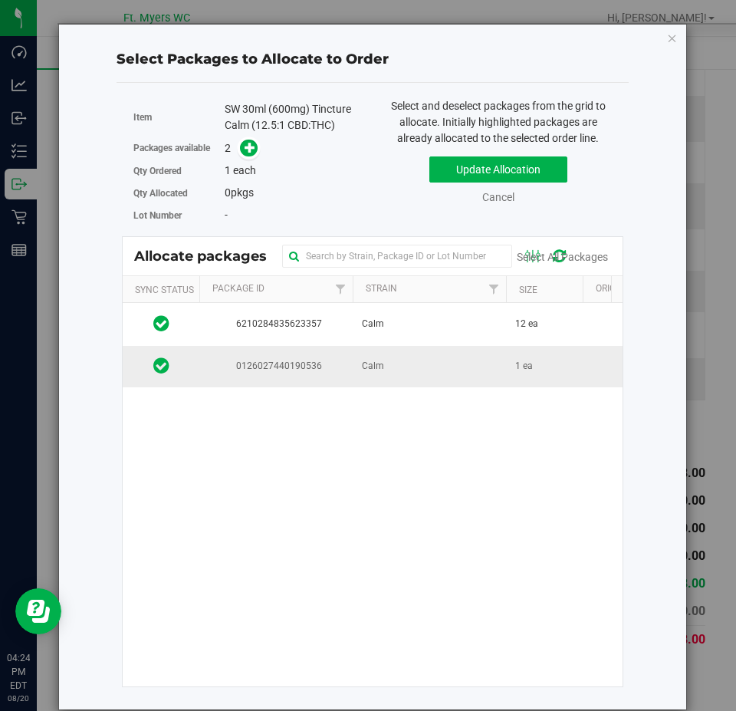
click at [451, 362] on td "Calm" at bounding box center [429, 366] width 153 height 41
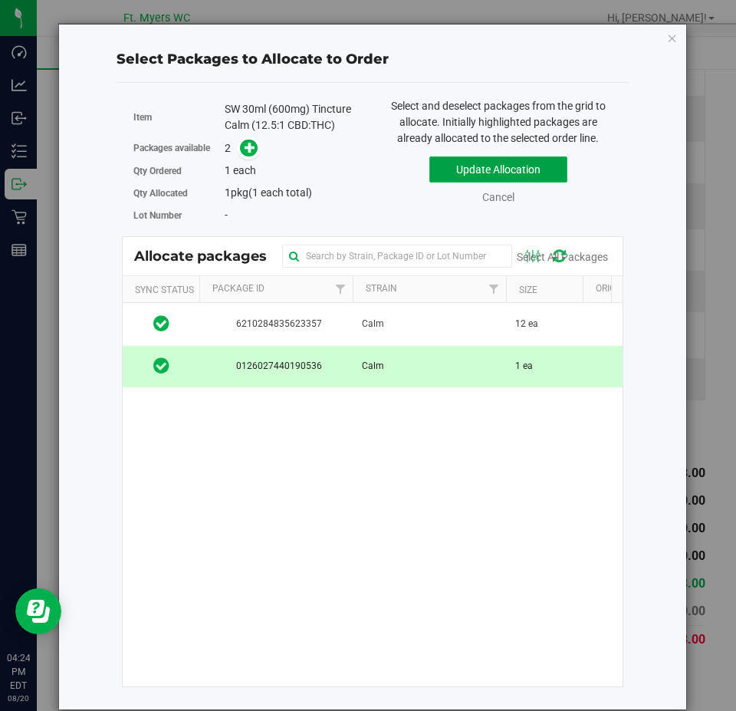
click at [519, 166] on button "Update Allocation" at bounding box center [499, 169] width 138 height 26
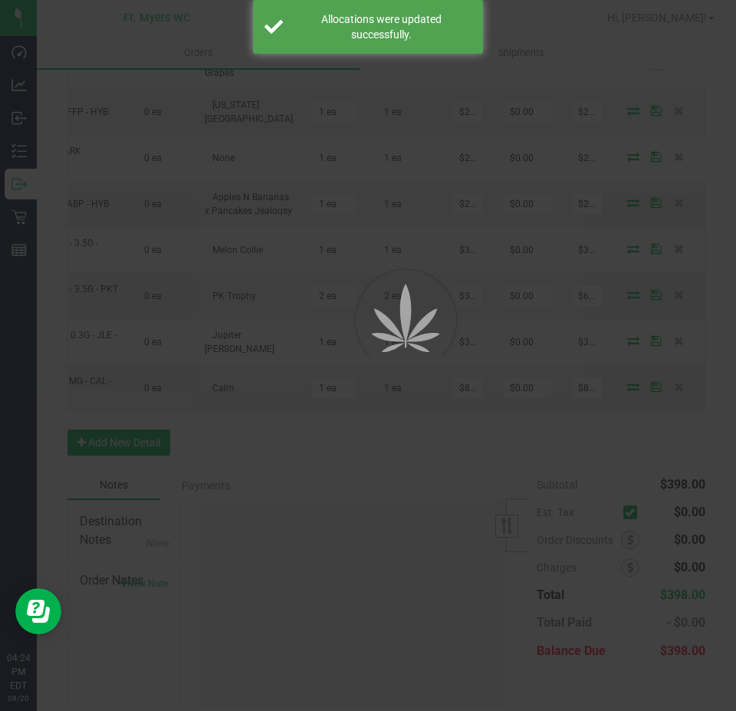
scroll to position [0, 130]
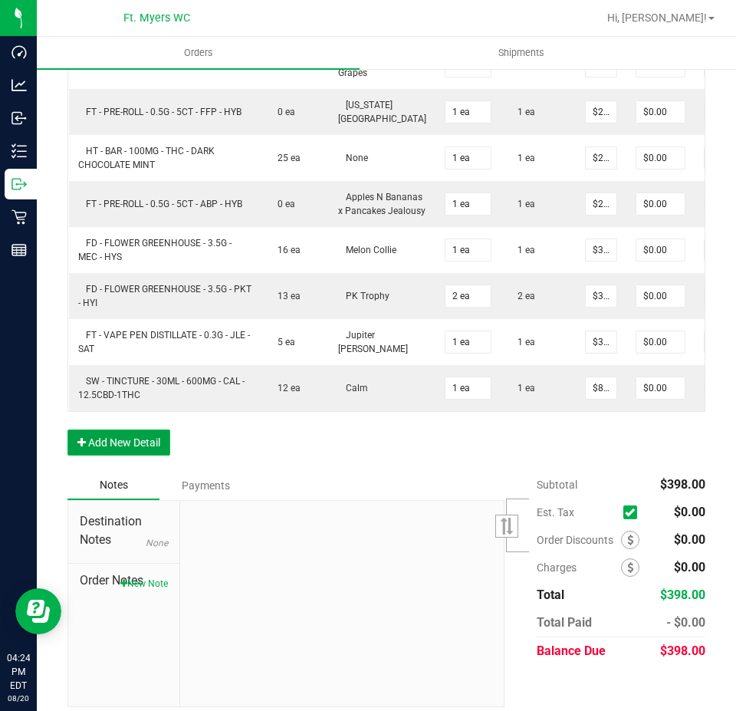
click at [150, 456] on button "Add New Detail" at bounding box center [118, 443] width 103 height 26
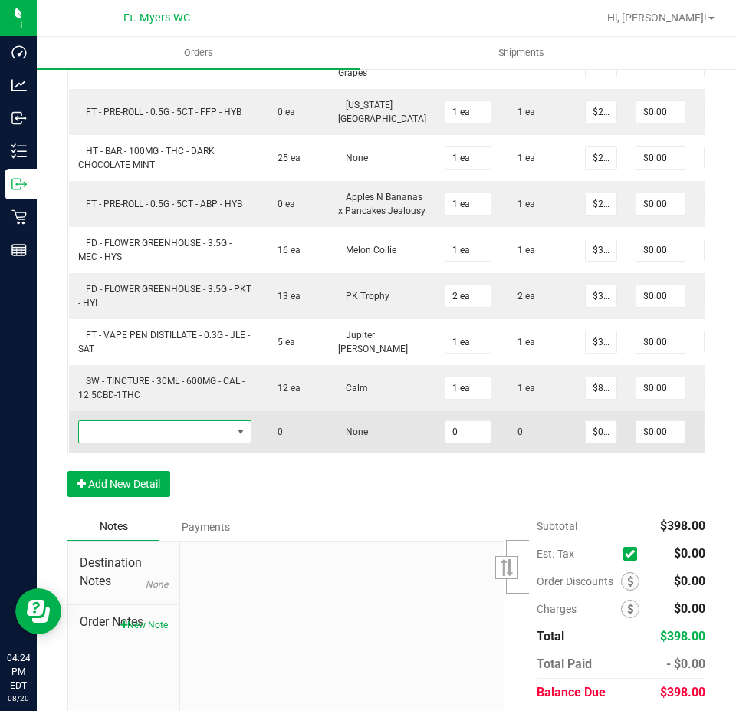
click at [196, 443] on span "NO DATA FOUND" at bounding box center [155, 431] width 153 height 21
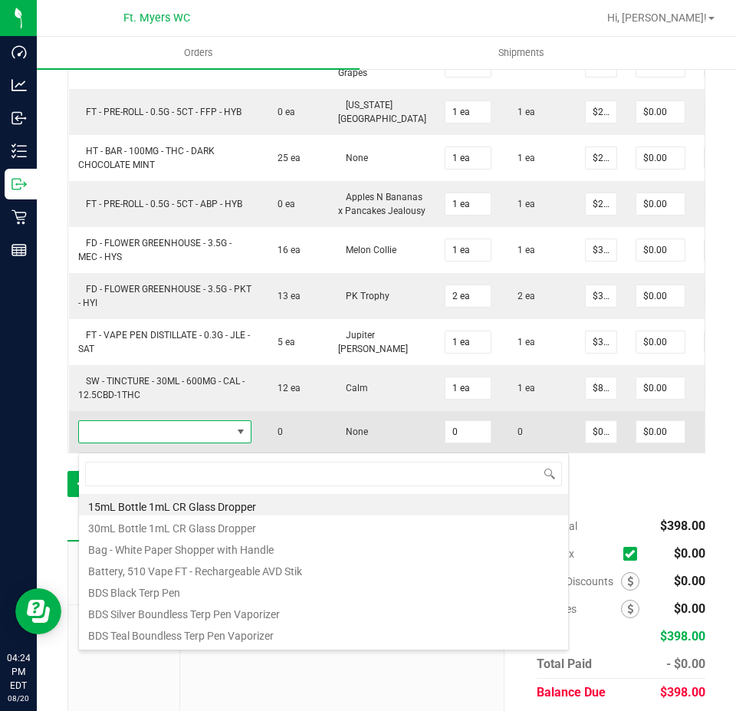
scroll to position [23, 173]
type input "lmz"
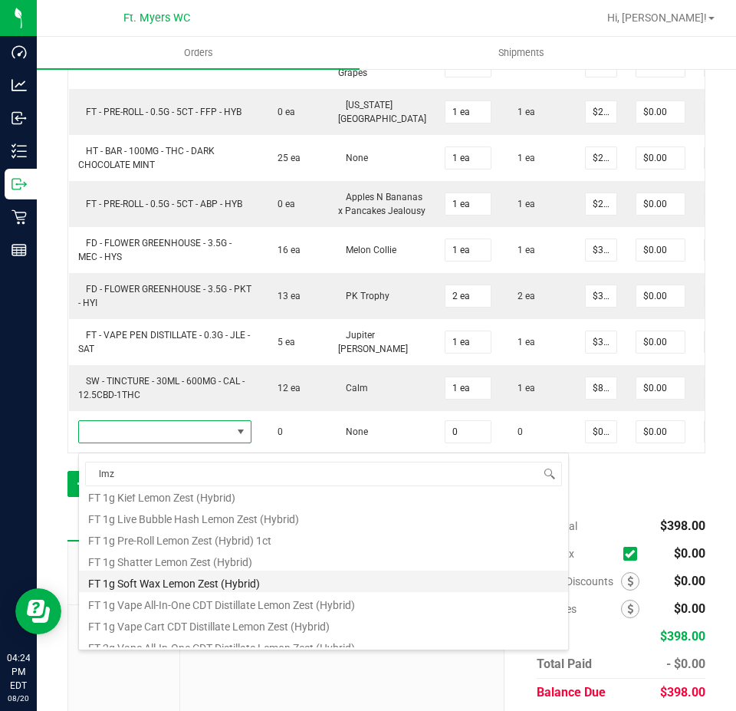
scroll to position [230, 0]
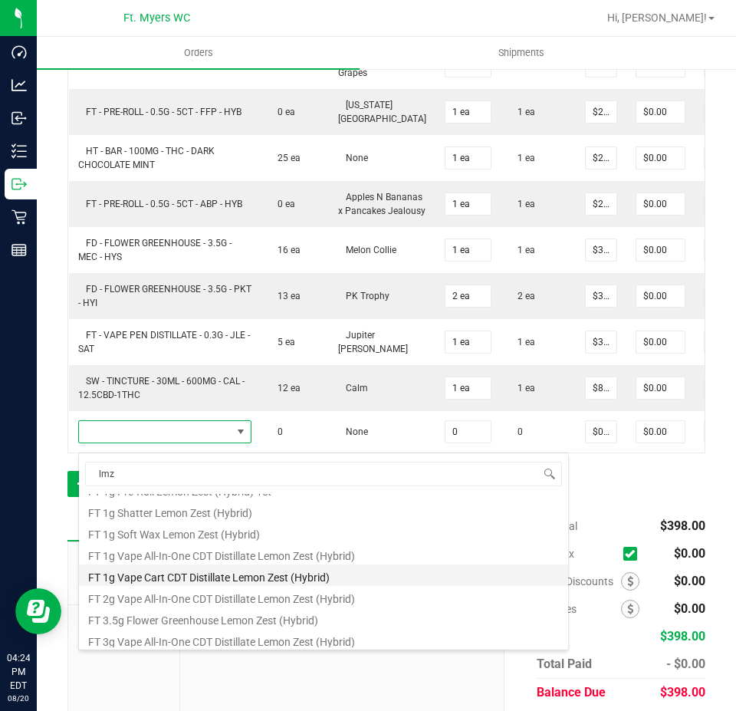
click at [314, 581] on li "FT 1g Vape Cart CDT Distillate Lemon Zest (Hybrid)" at bounding box center [323, 575] width 489 height 21
type input "0 ea"
type input "$95.00000"
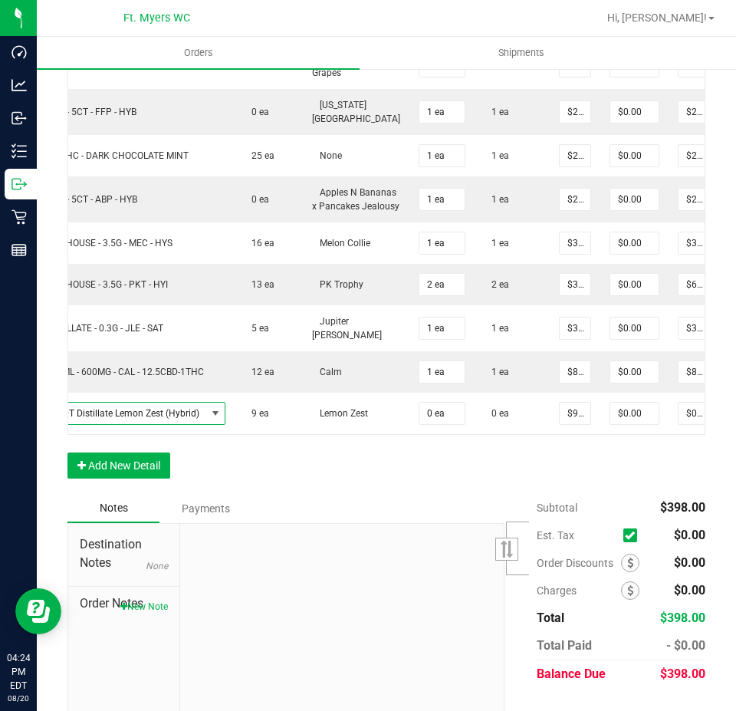
scroll to position [0, 113]
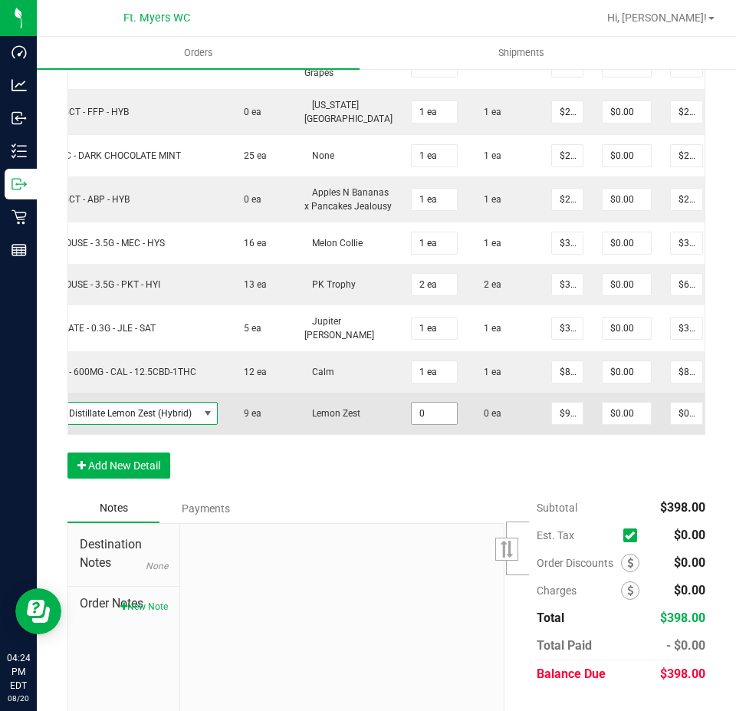
click at [413, 420] on input "0" at bounding box center [434, 413] width 45 height 21
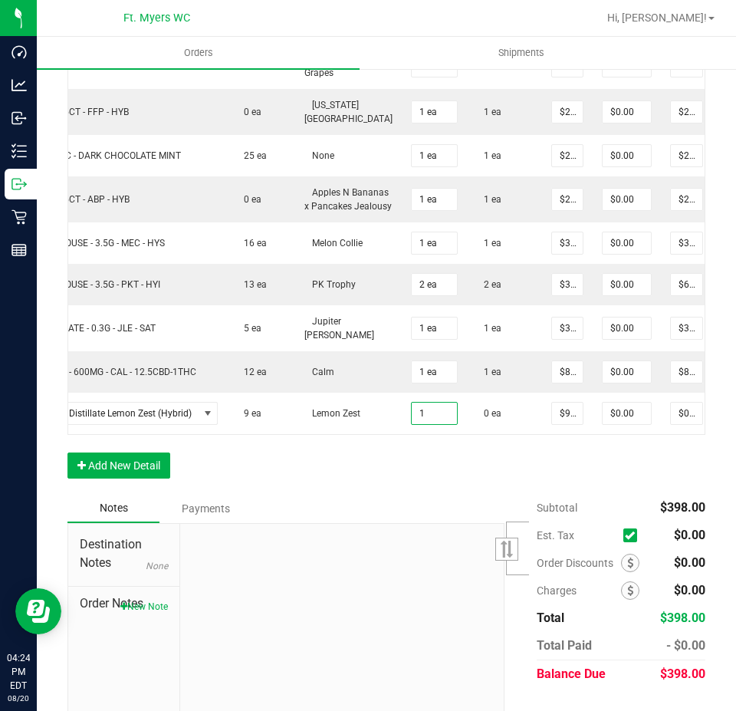
type input "1 ea"
type input "$95.00"
click at [443, 484] on div "Order Details Print All Labels Item Sellable Strain Qty Ordered Qty Allocated U…" at bounding box center [386, 187] width 638 height 614
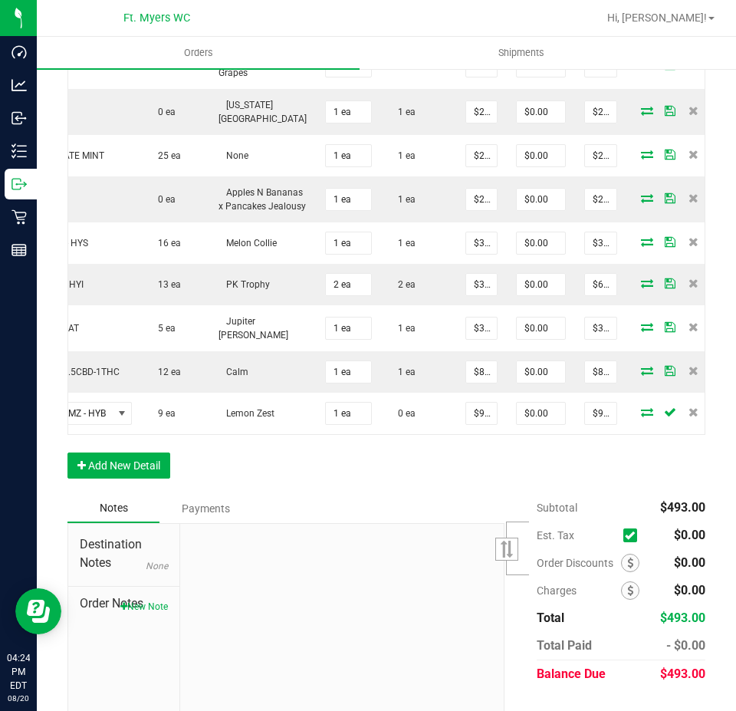
scroll to position [0, 202]
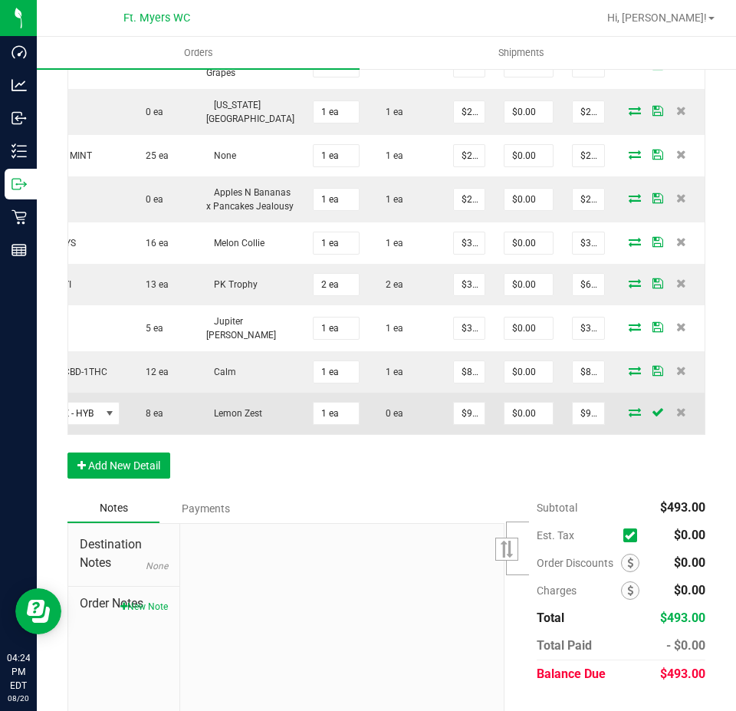
click at [629, 416] on icon at bounding box center [635, 411] width 12 height 9
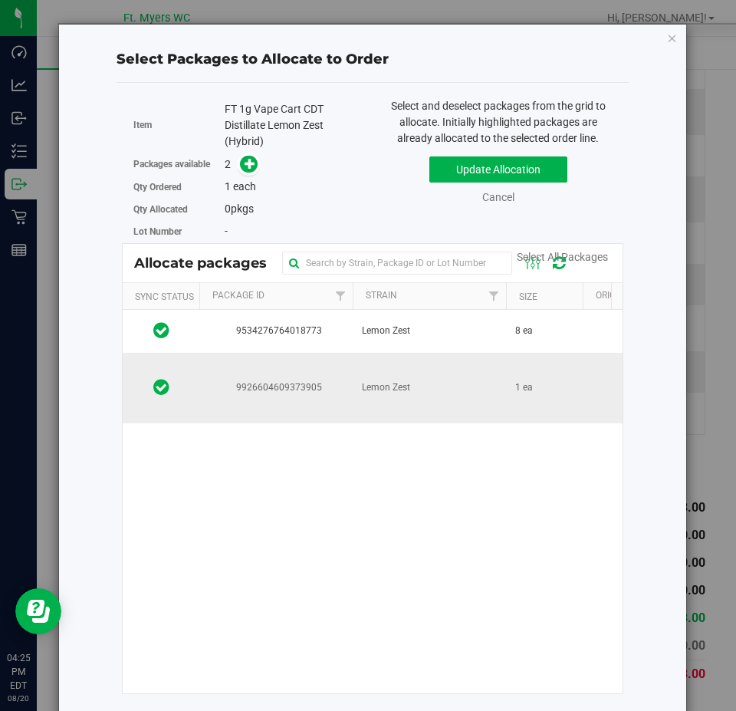
click at [496, 394] on td "Lemon Zest" at bounding box center [429, 388] width 153 height 71
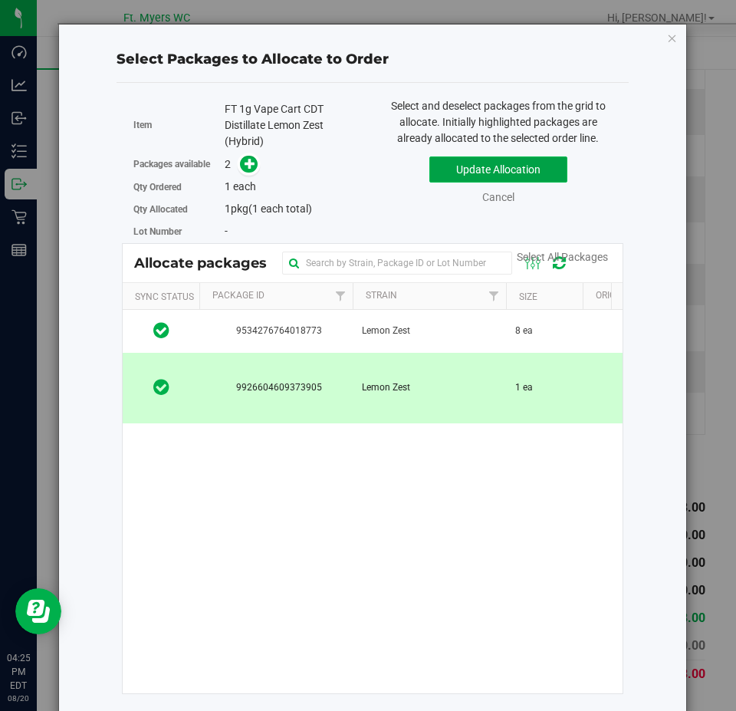
click at [515, 170] on button "Update Allocation" at bounding box center [499, 169] width 138 height 26
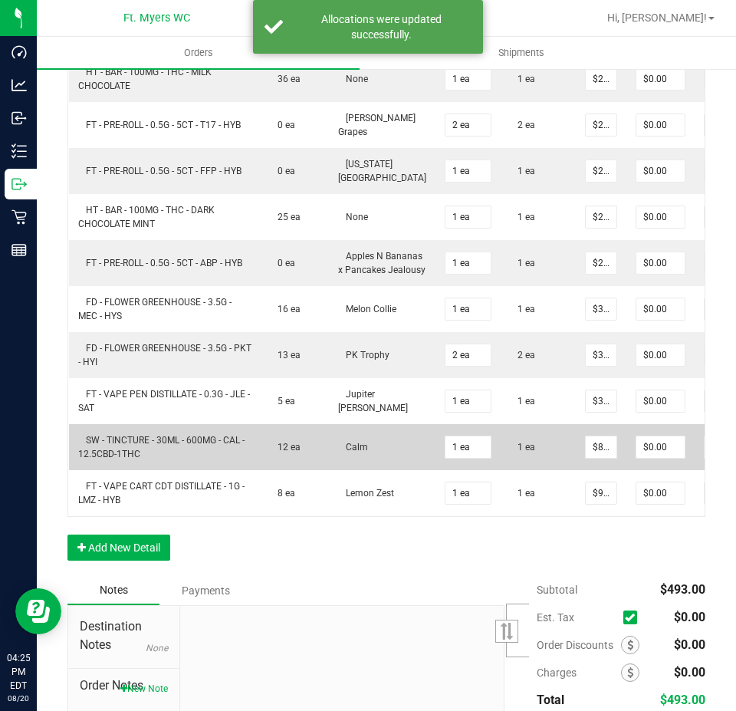
scroll to position [815, 0]
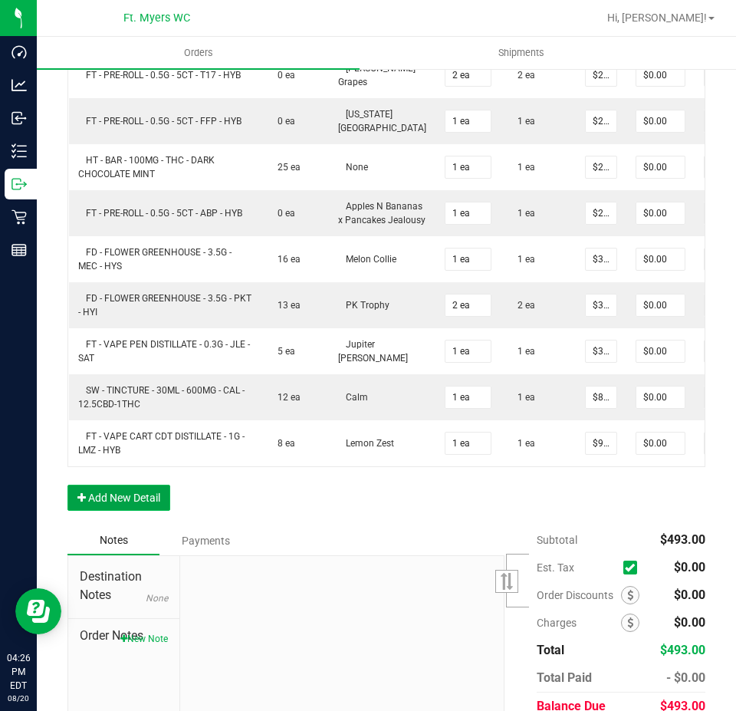
click at [128, 511] on button "Add New Detail" at bounding box center [118, 498] width 103 height 26
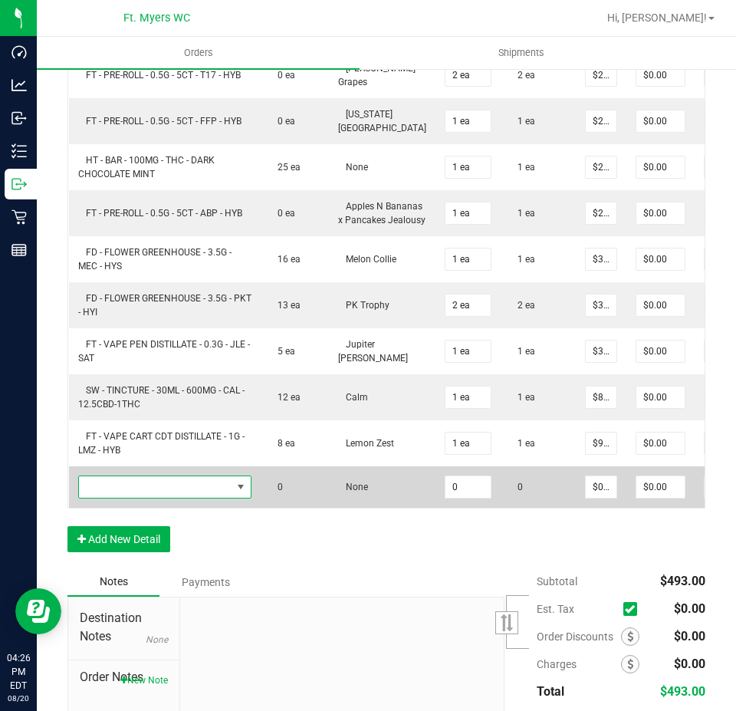
click at [236, 493] on span "NO DATA FOUND" at bounding box center [241, 487] width 12 height 12
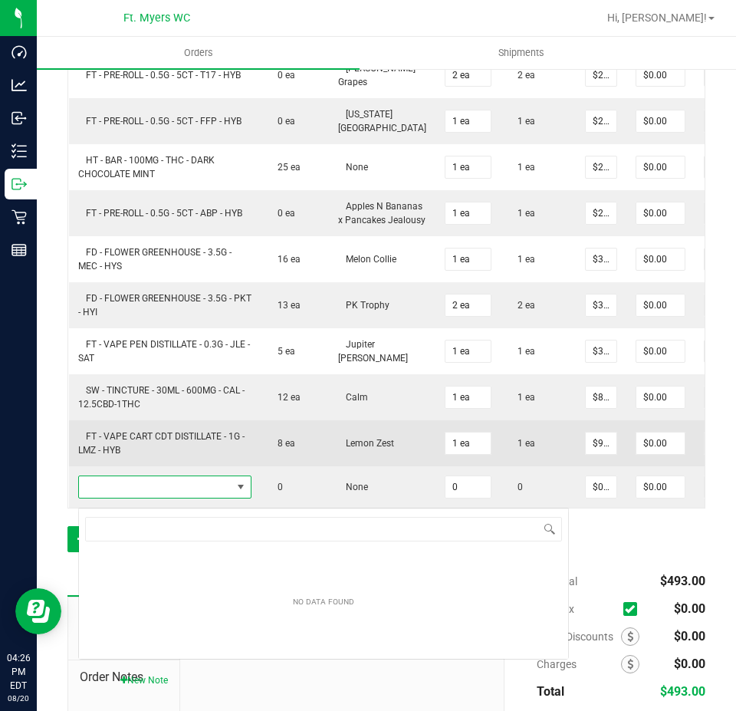
scroll to position [23, 173]
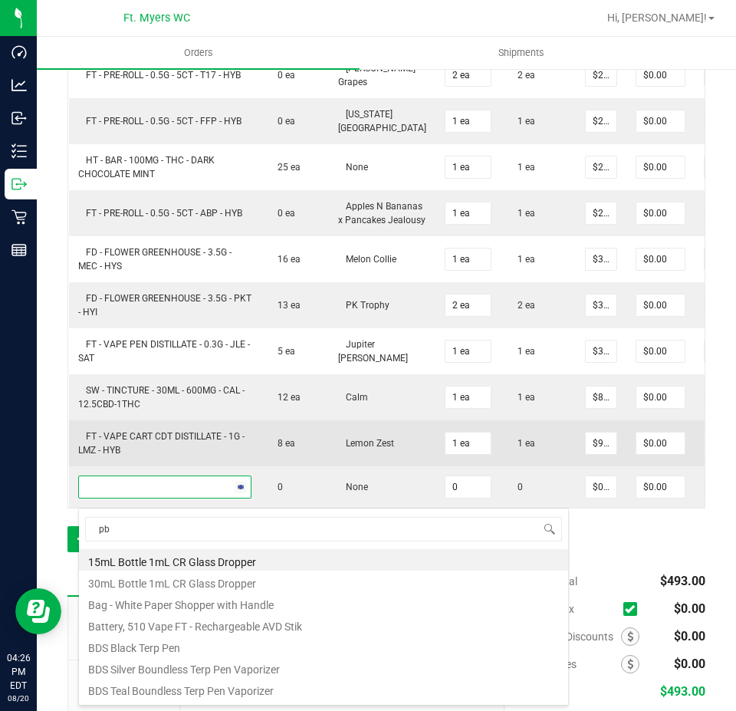
type input "pbs"
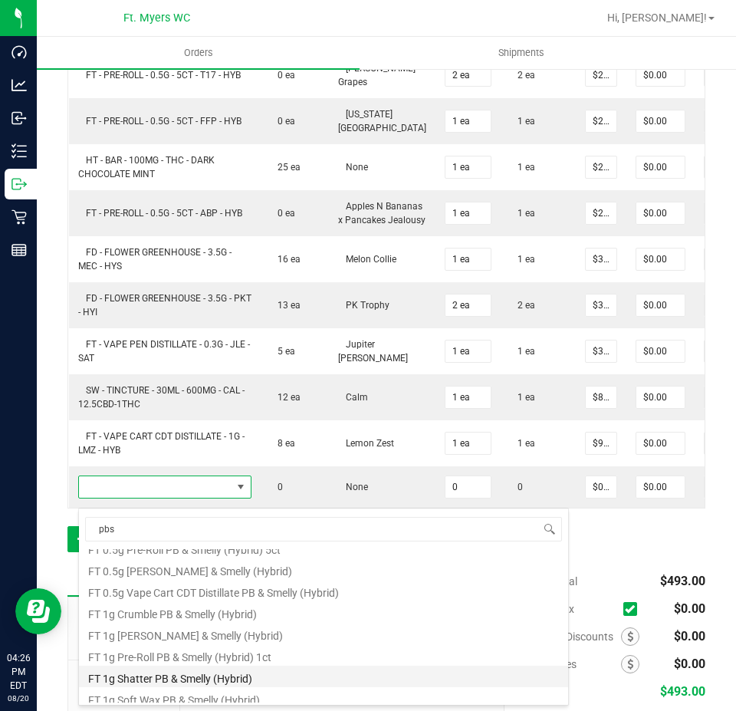
scroll to position [153, 0]
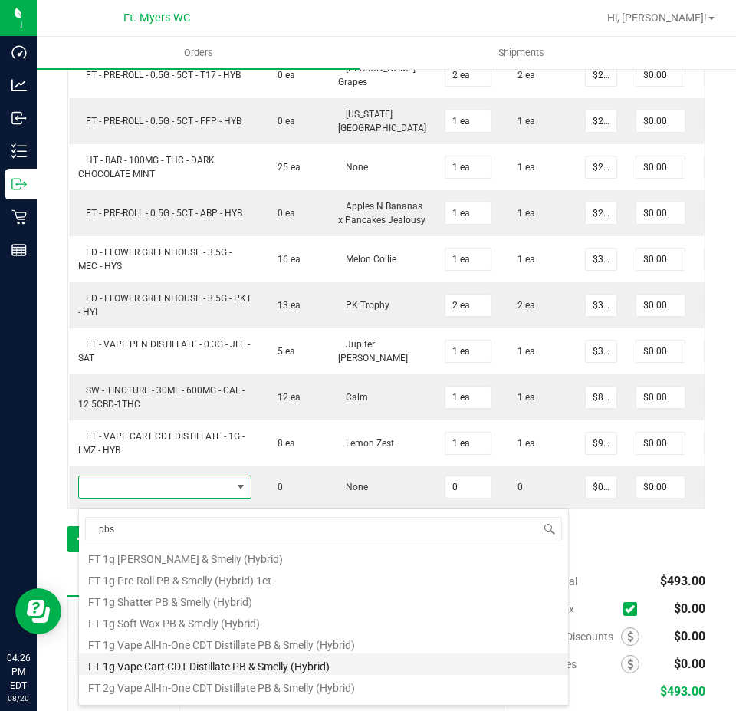
click at [286, 666] on li "FT 1g Vape Cart CDT Distillate PB & Smelly (Hybrid)" at bounding box center [323, 663] width 489 height 21
type input "0 ea"
type input "$95.00000"
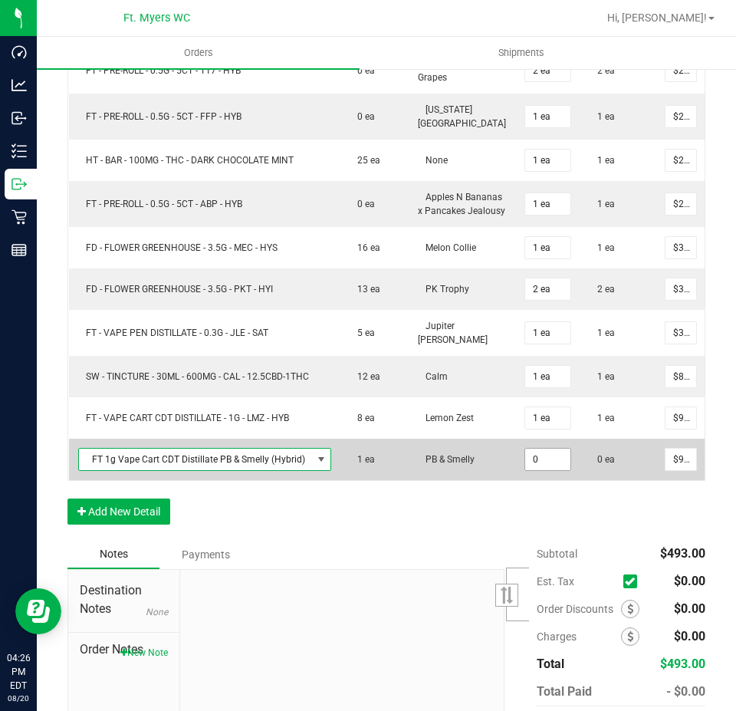
click at [532, 467] on input "0" at bounding box center [547, 459] width 45 height 21
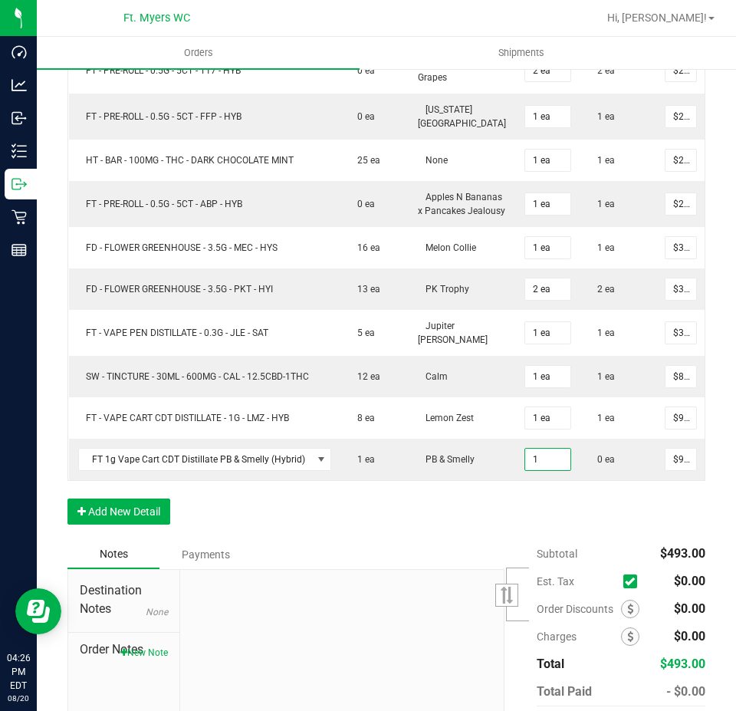
type input "1 ea"
type input "$95.00"
click at [504, 540] on div "Order Details Print All Labels Item Sellable Strain Qty Ordered Qty Allocated U…" at bounding box center [386, 212] width 638 height 656
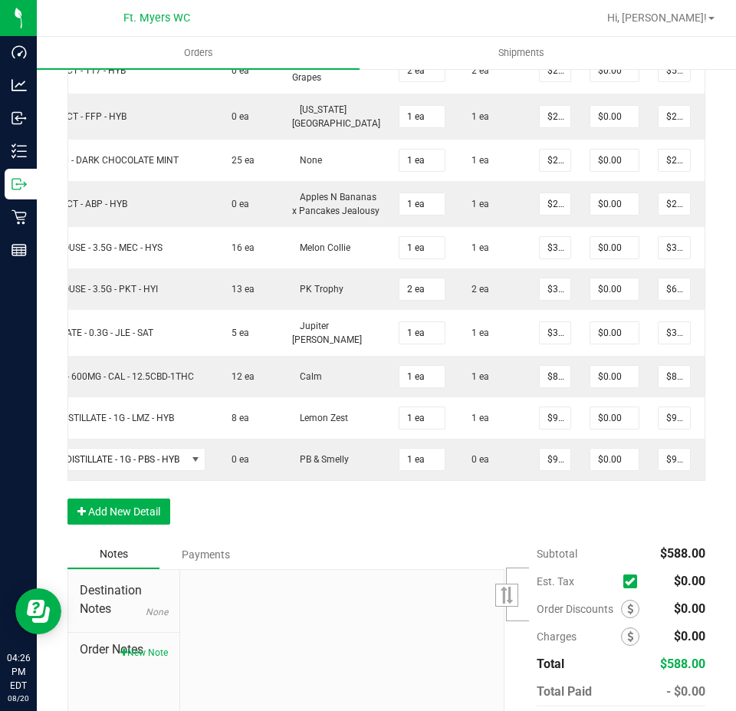
scroll to position [0, 200]
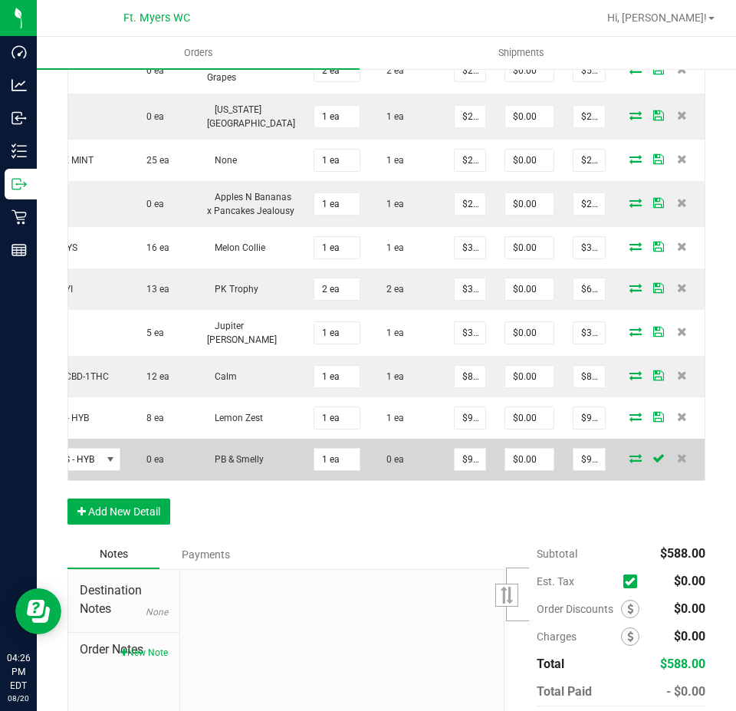
click at [630, 459] on icon at bounding box center [636, 457] width 12 height 9
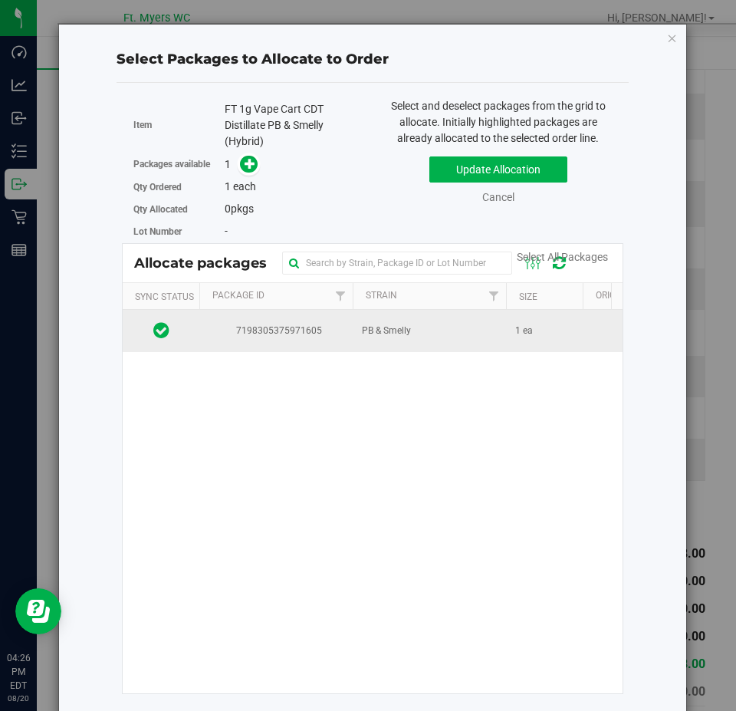
click at [484, 311] on td "PB & Smelly" at bounding box center [429, 330] width 153 height 41
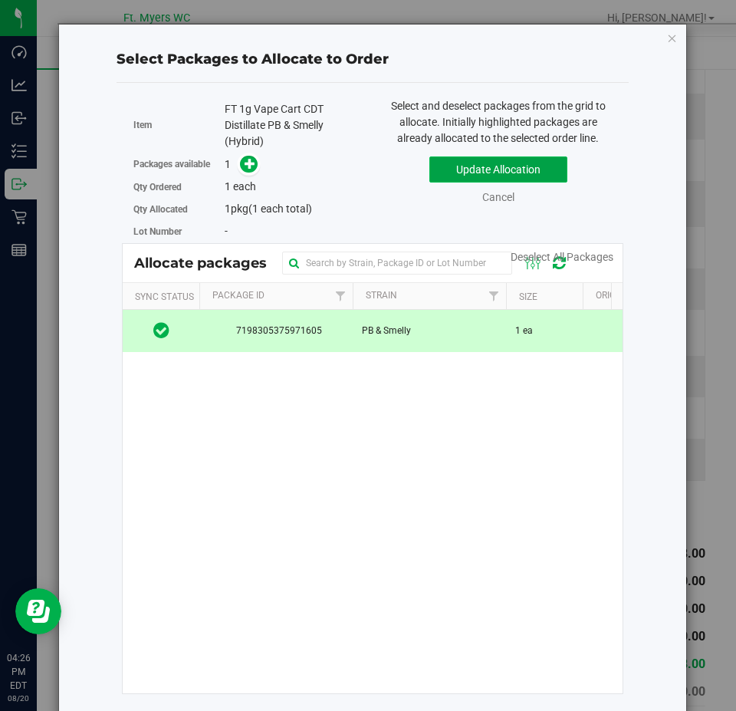
click at [472, 169] on button "Update Allocation" at bounding box center [499, 169] width 138 height 26
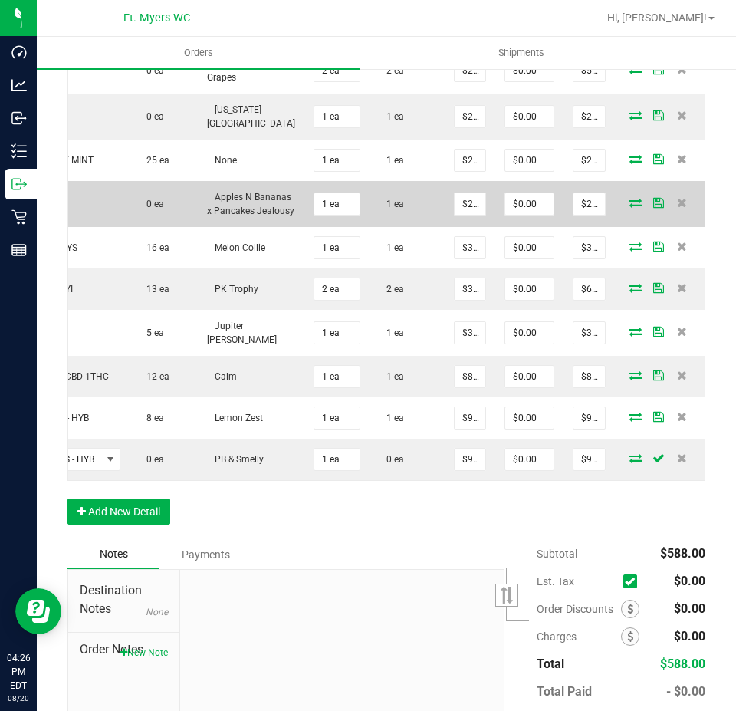
scroll to position [0, 130]
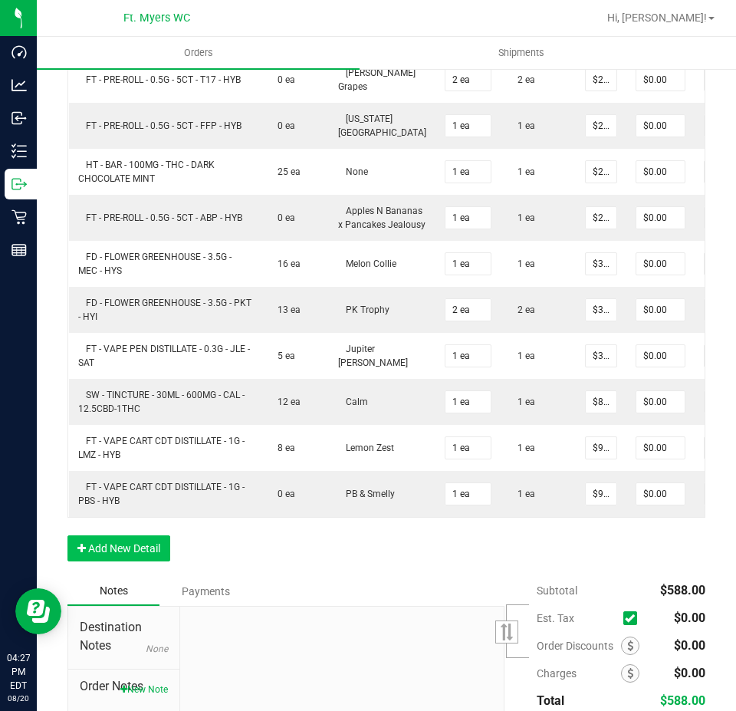
click at [132, 577] on div "Order Details Print All Labels Item Sellable Strain Qty Ordered Qty Allocated U…" at bounding box center [386, 230] width 638 height 693
click at [130, 561] on button "Add New Detail" at bounding box center [118, 548] width 103 height 26
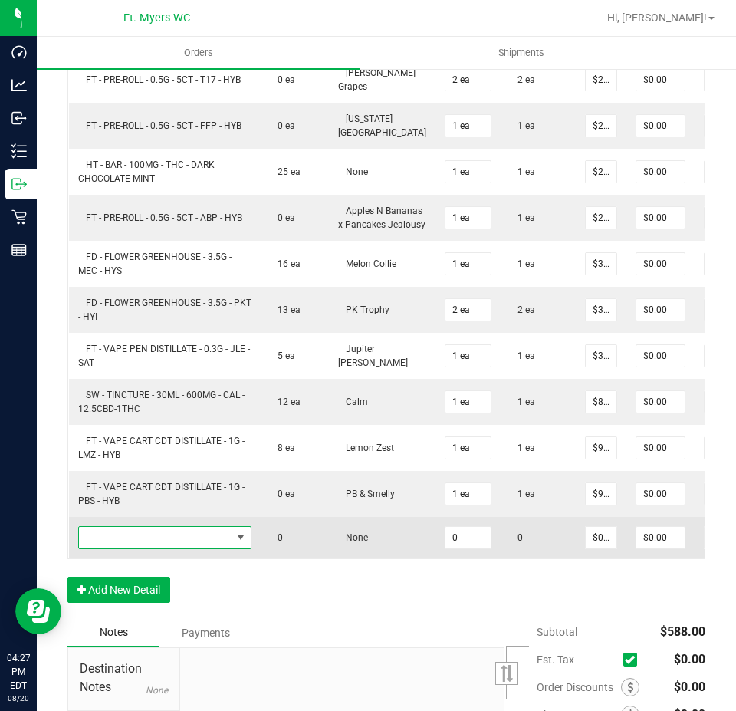
click at [148, 543] on span "NO DATA FOUND" at bounding box center [155, 537] width 153 height 21
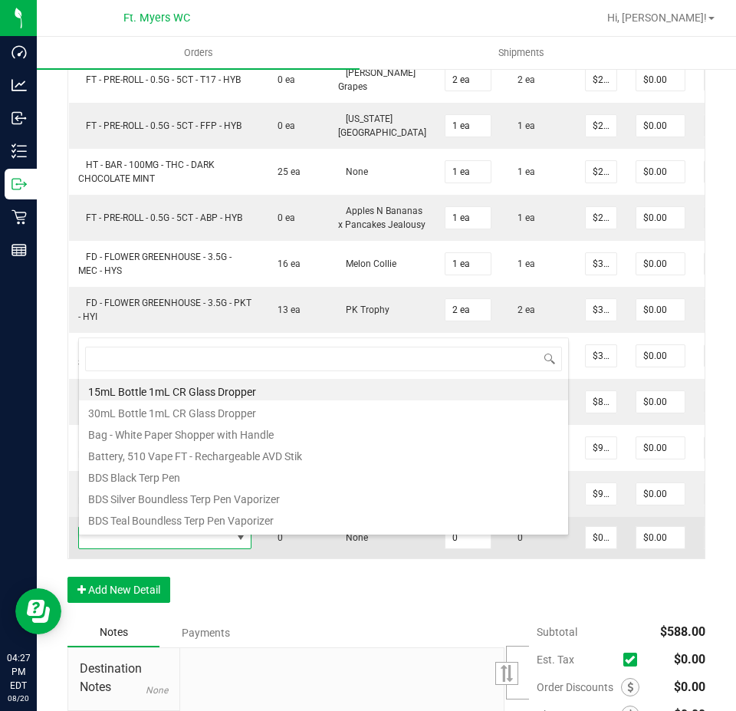
scroll to position [23, 173]
type input "abp"
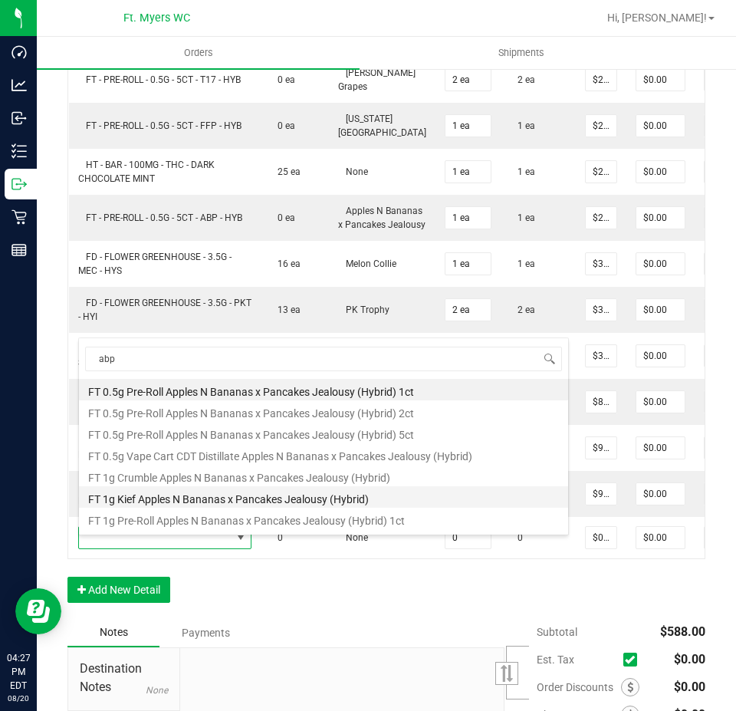
click at [295, 493] on li "FT 1g Kief Apples N Bananas x Pancakes Jealousy (Hybrid)" at bounding box center [323, 496] width 489 height 21
type input "0 ea"
type input "$35.00000"
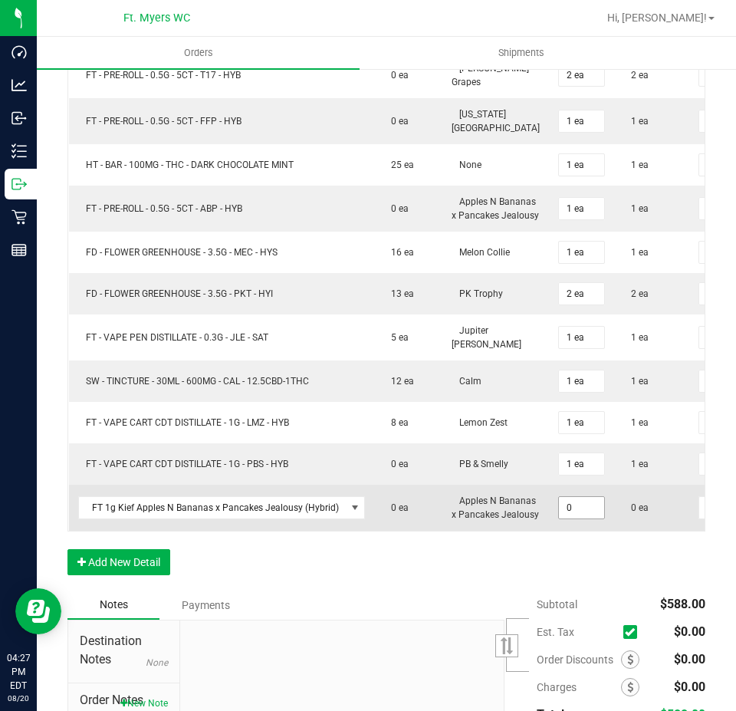
click at [567, 519] on input "0" at bounding box center [581, 507] width 45 height 21
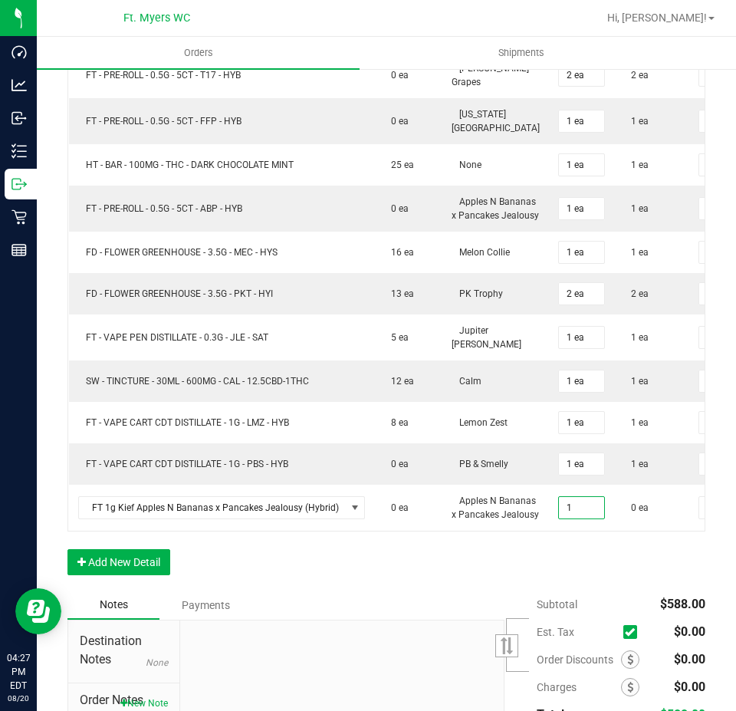
type input "1 ea"
type input "$35.00"
click at [540, 591] on div "Order Details Print All Labels Item Sellable Strain Qty Ordered Qty Allocated U…" at bounding box center [386, 240] width 638 height 702
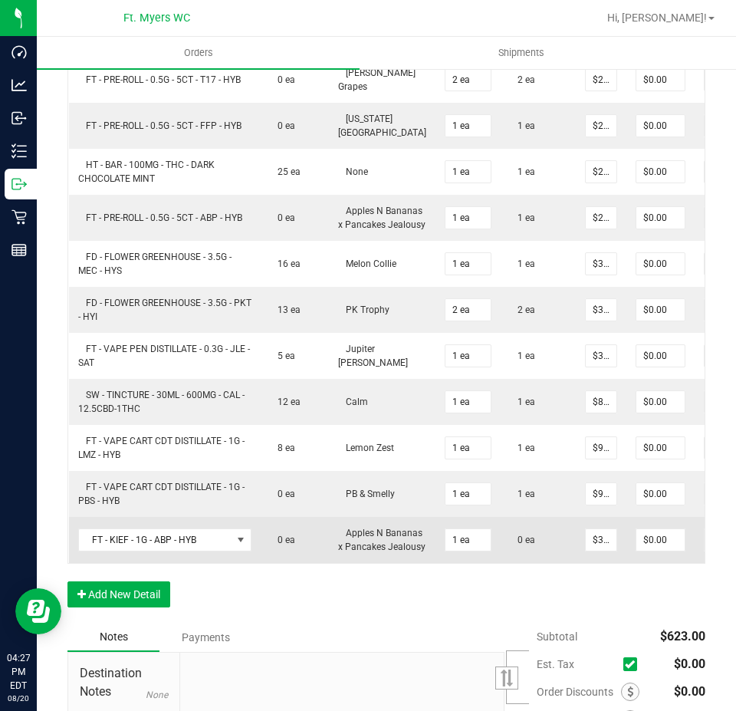
click at [524, 563] on td "0 ea" at bounding box center [538, 540] width 75 height 46
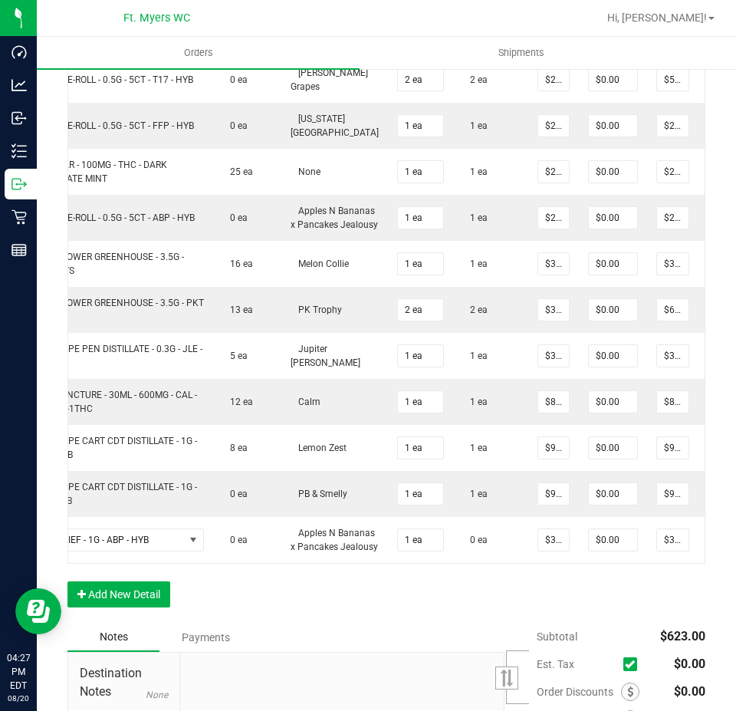
scroll to position [0, 130]
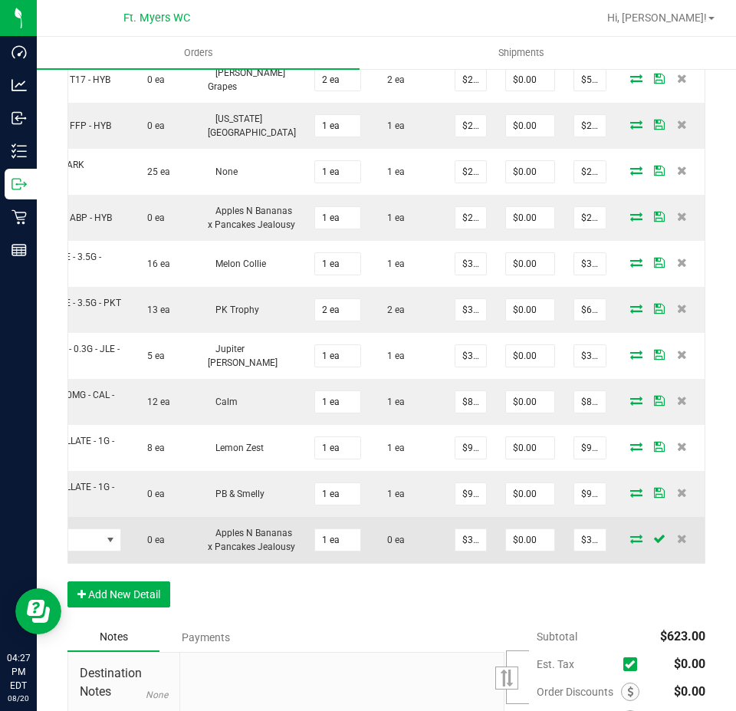
click at [630, 543] on icon at bounding box center [636, 538] width 12 height 9
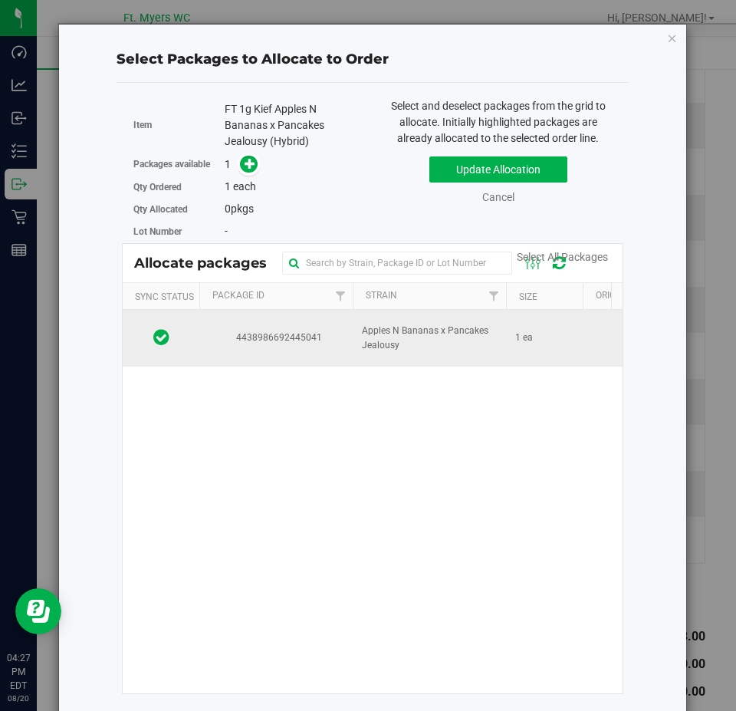
click at [394, 337] on span "Apples N Bananas x Pancakes Jealousy" at bounding box center [429, 338] width 135 height 29
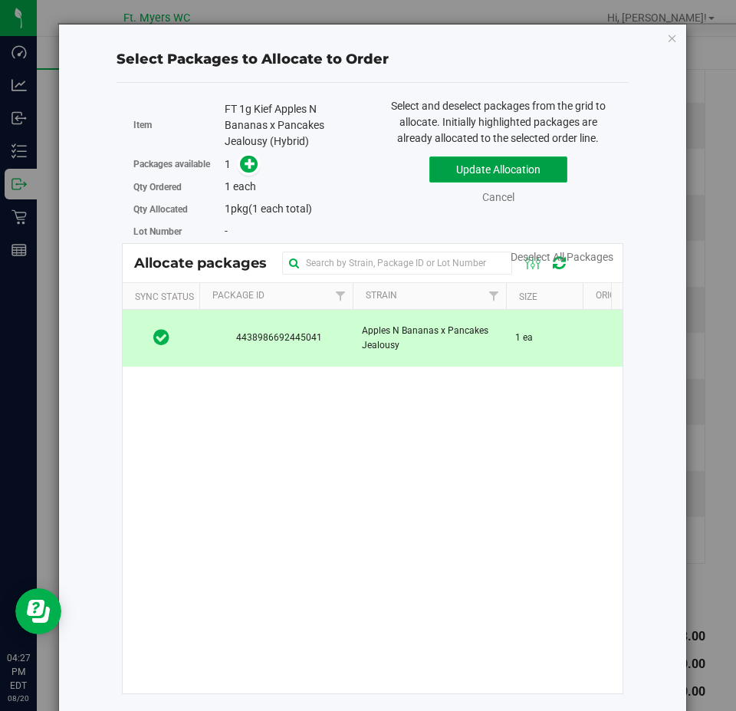
click at [539, 166] on button "Update Allocation" at bounding box center [499, 169] width 138 height 26
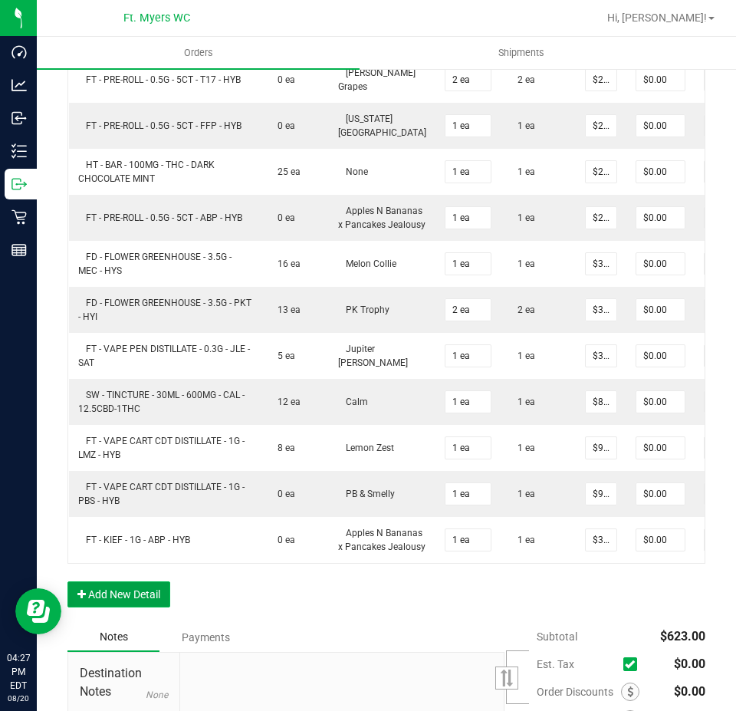
click at [146, 607] on button "Add New Detail" at bounding box center [118, 594] width 103 height 26
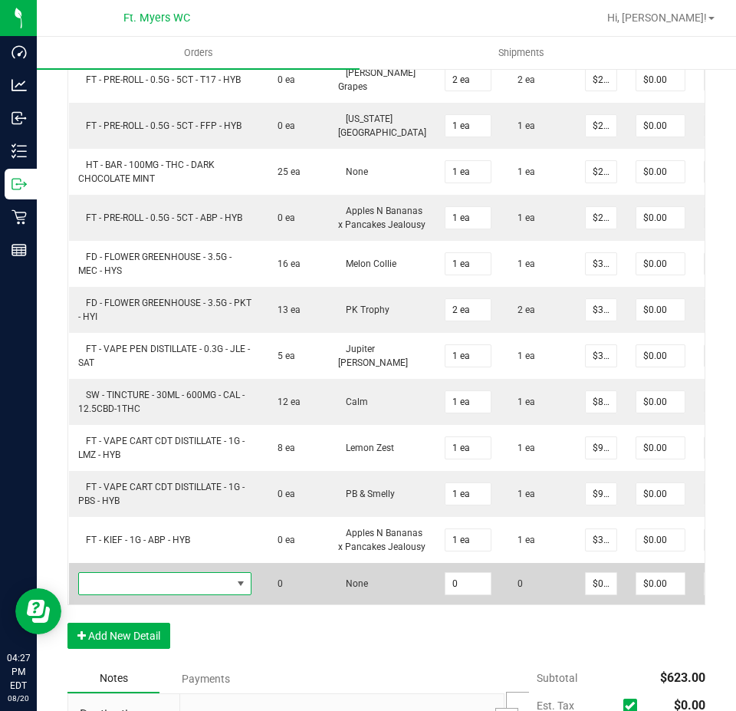
click at [193, 594] on span "NO DATA FOUND" at bounding box center [155, 583] width 153 height 21
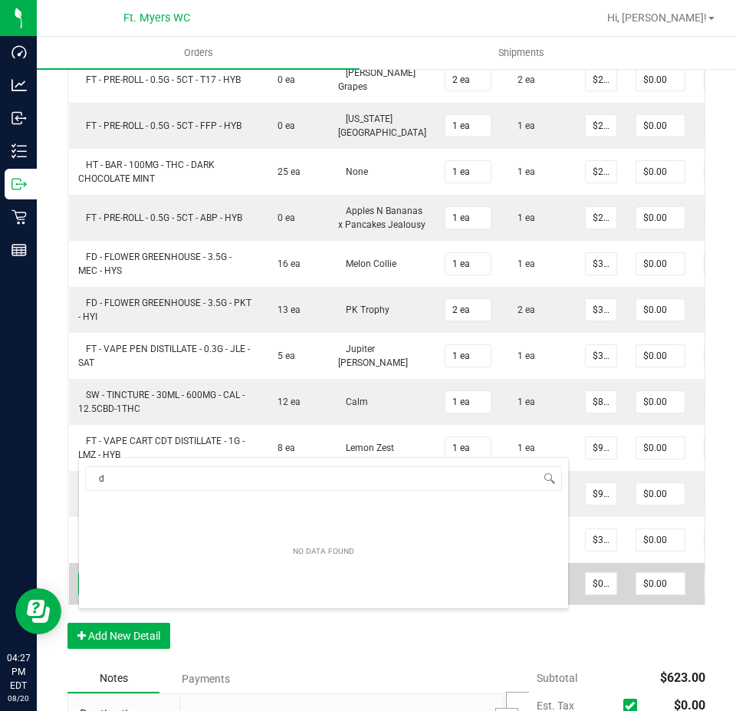
scroll to position [23, 173]
type input "dsc"
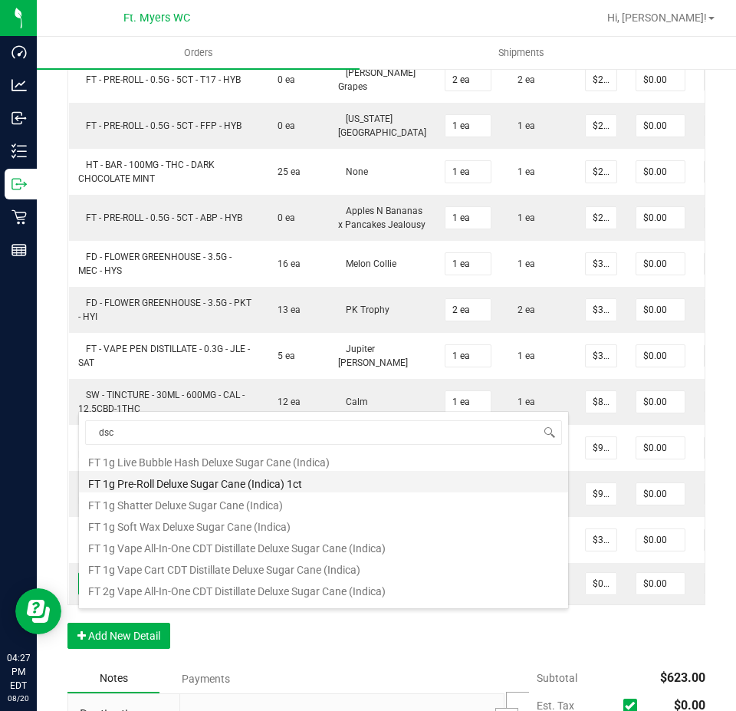
scroll to position [77, 0]
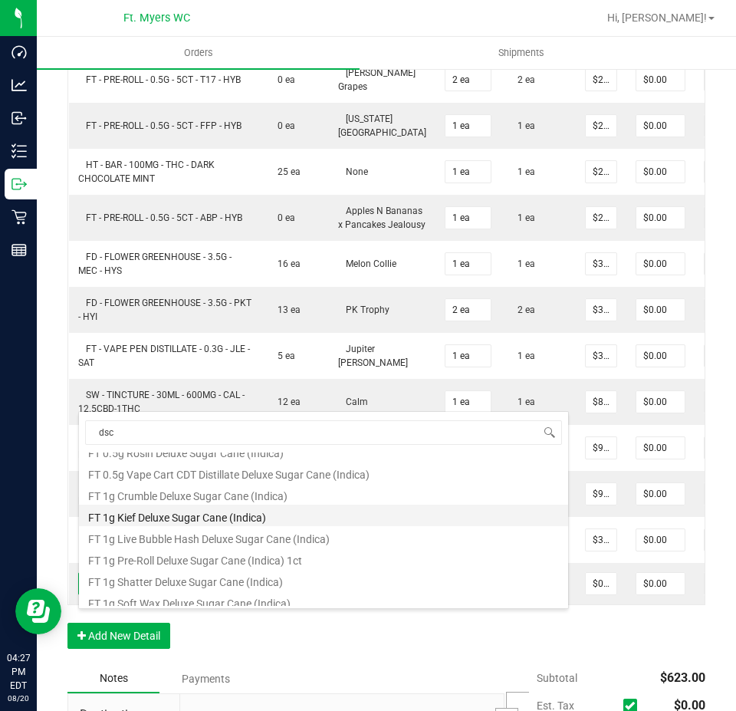
click at [273, 517] on li "FT 1g Kief Deluxe Sugar Cane (Indica)" at bounding box center [323, 515] width 489 height 21
type input "0 ea"
type input "$35.00000"
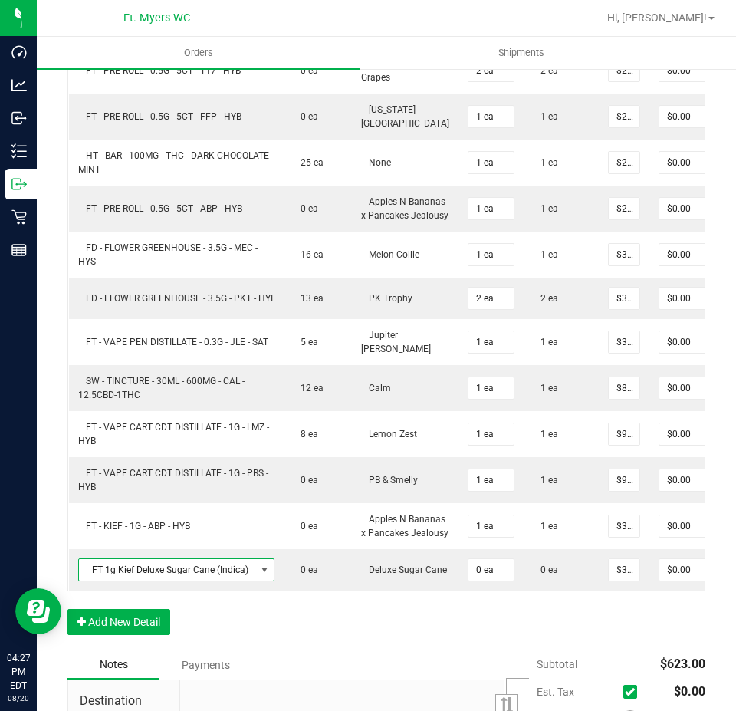
scroll to position [806, 0]
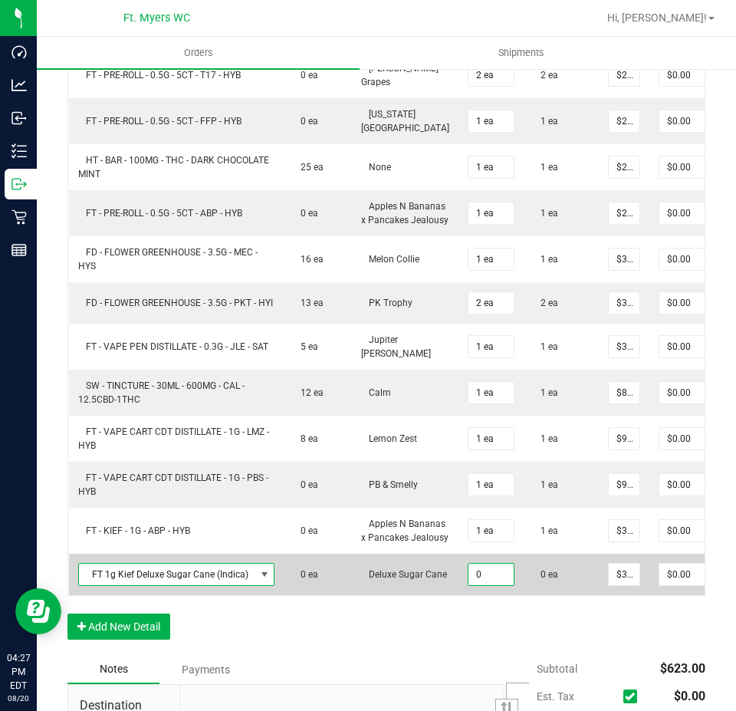
click at [493, 585] on input "0" at bounding box center [491, 574] width 45 height 21
type input "1 ea"
type input "$35.00"
click at [492, 595] on td "1 ea" at bounding box center [491, 574] width 65 height 41
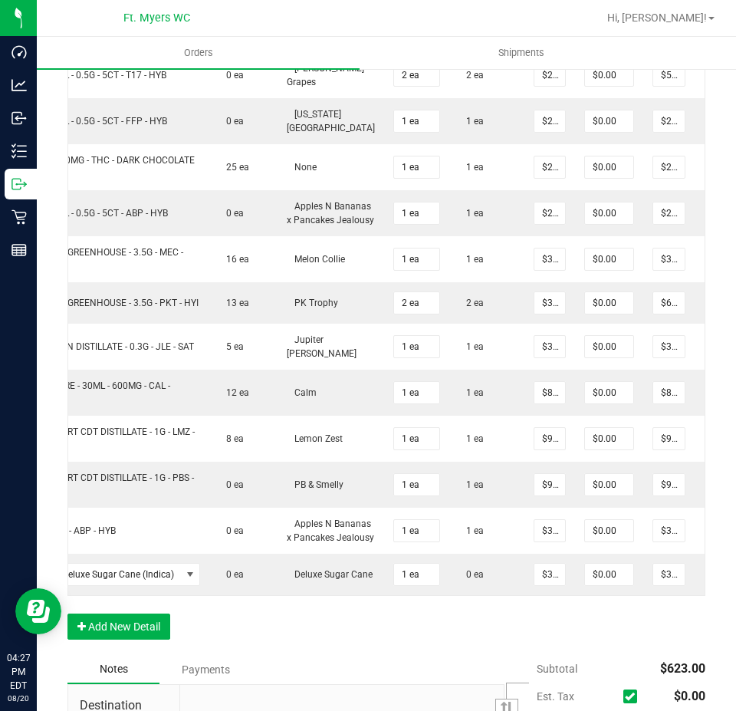
scroll to position [0, 130]
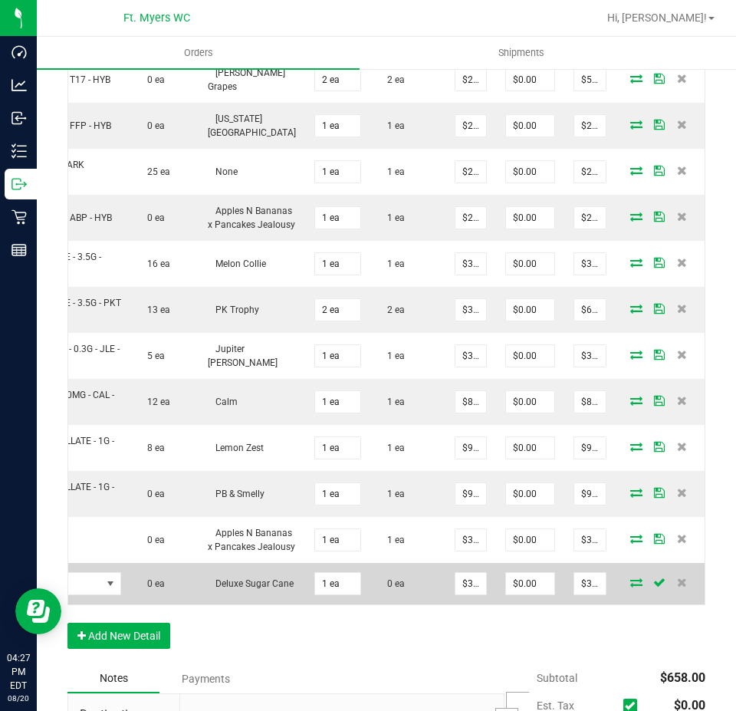
click at [630, 587] on icon at bounding box center [636, 582] width 12 height 9
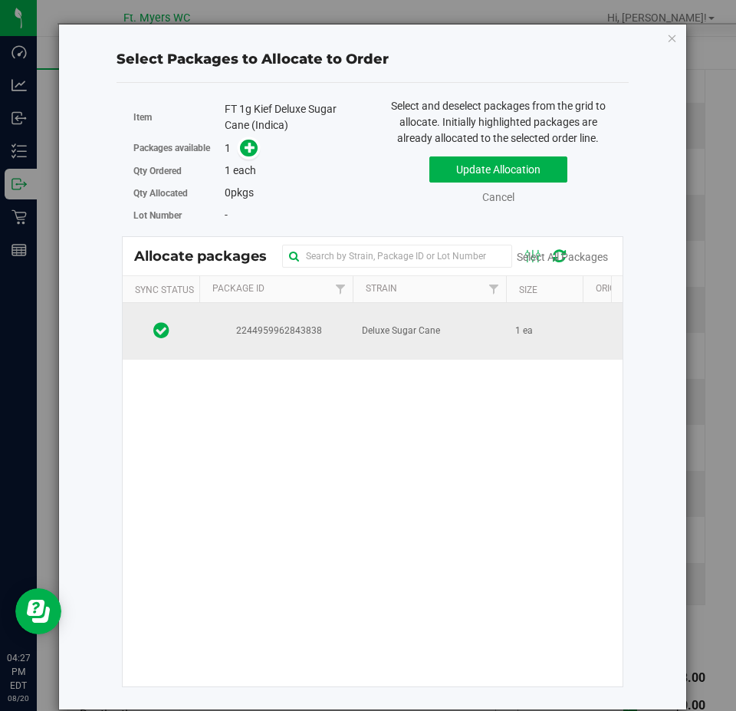
click at [464, 352] on td "Deluxe Sugar Cane" at bounding box center [429, 331] width 153 height 57
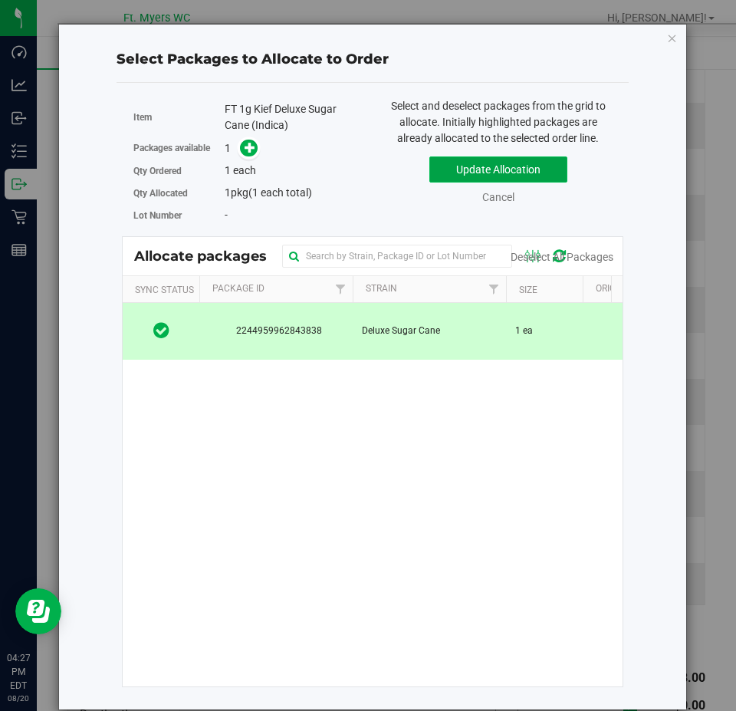
click at [504, 172] on button "Update Allocation" at bounding box center [499, 169] width 138 height 26
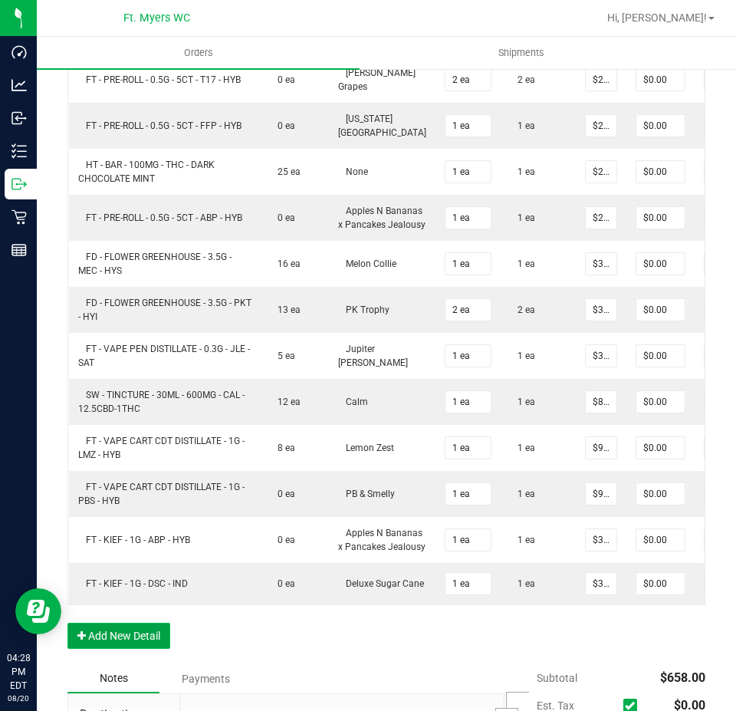
click at [93, 649] on button "Add New Detail" at bounding box center [118, 636] width 103 height 26
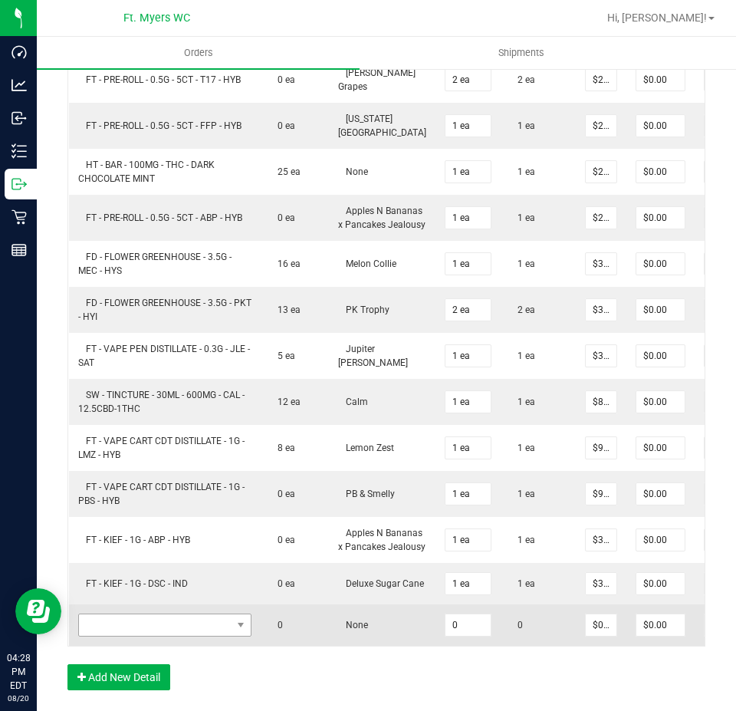
drag, startPoint x: 143, startPoint y: 656, endPoint x: 132, endPoint y: 661, distance: 12.0
click at [140, 646] on td at bounding box center [165, 624] width 192 height 41
click at [149, 636] on span "NO DATA FOUND" at bounding box center [155, 624] width 153 height 21
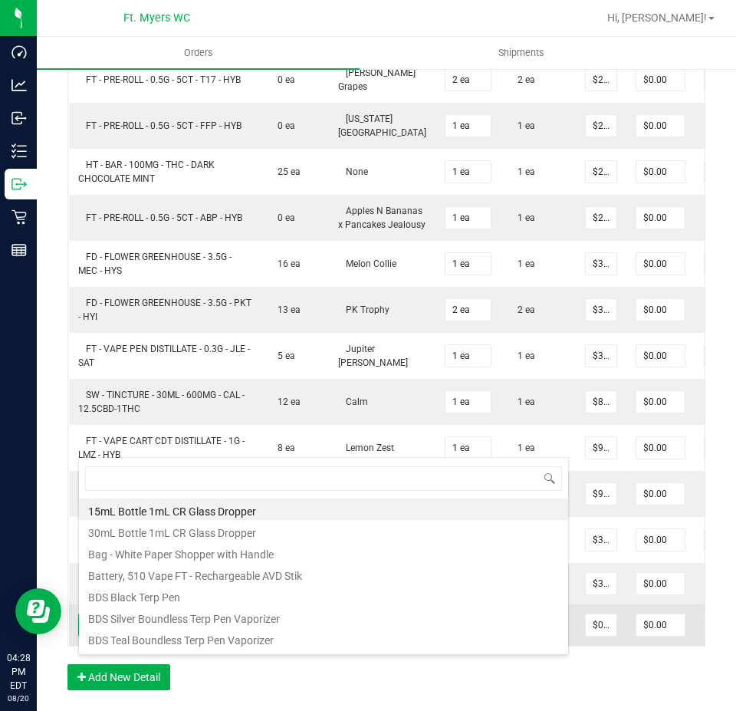
scroll to position [23, 173]
type input "pbs"
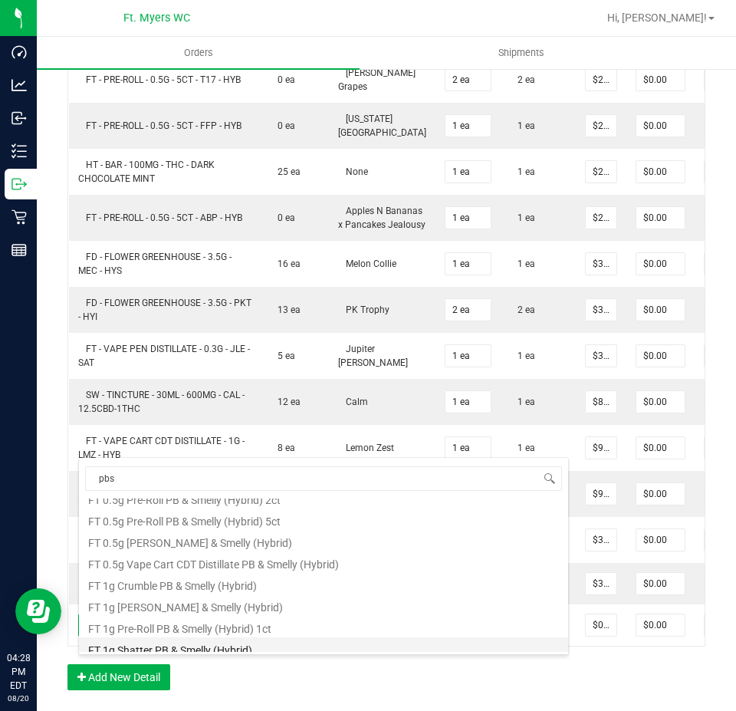
scroll to position [77, 0]
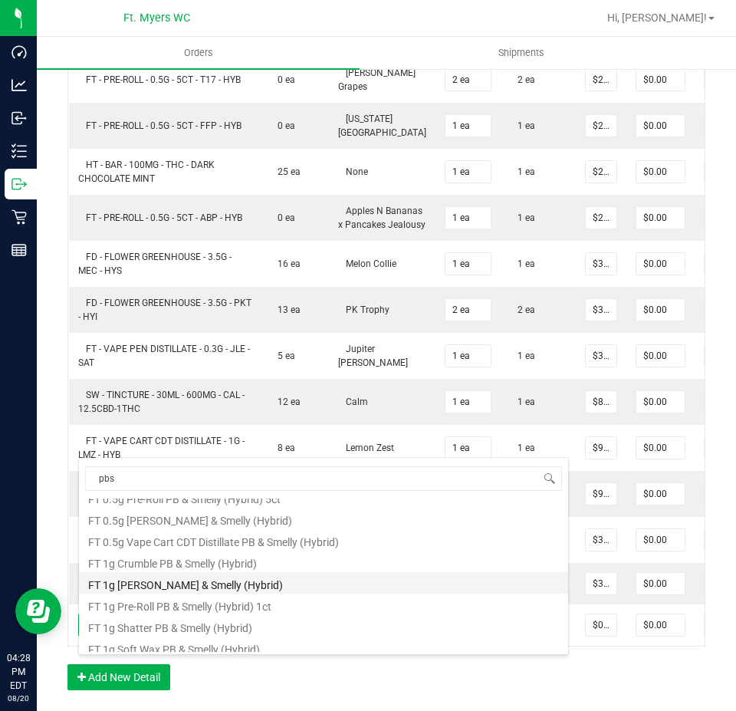
click at [268, 587] on li "FT 1g [PERSON_NAME] & Smelly (Hybrid)" at bounding box center [323, 582] width 489 height 21
type input "0 ea"
type input "$35.00000"
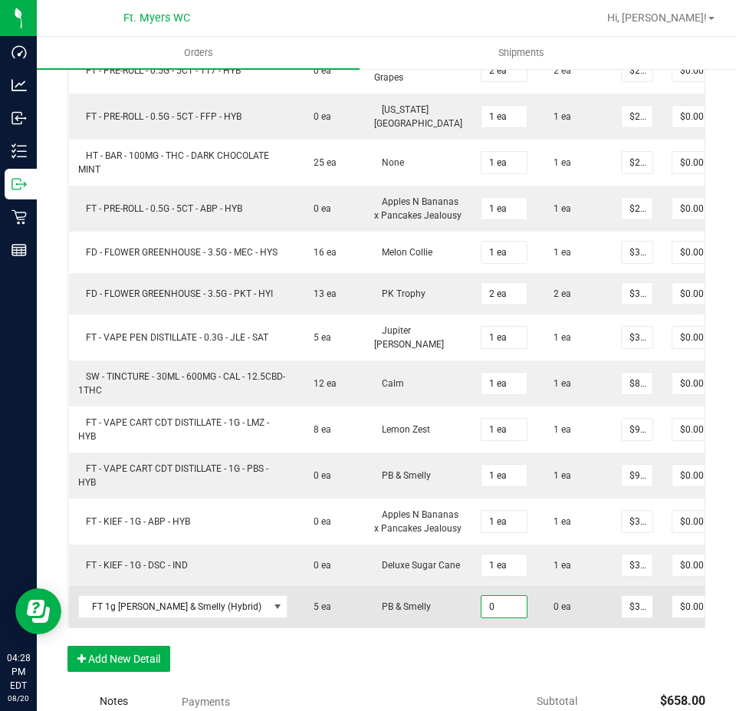
click at [482, 617] on input "0" at bounding box center [504, 606] width 45 height 21
type input "1 ea"
type input "$35.00"
click at [537, 627] on td "0 ea" at bounding box center [574, 606] width 75 height 41
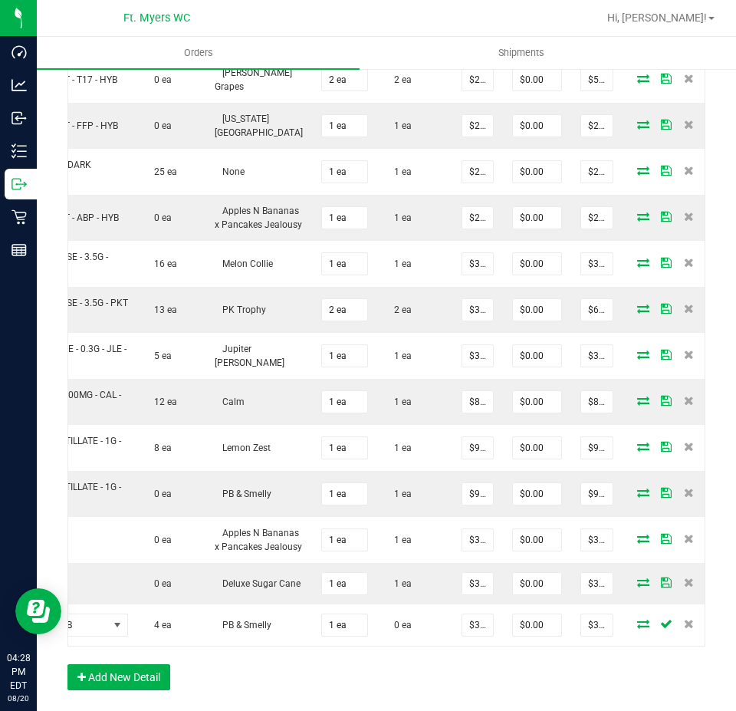
scroll to position [0, 130]
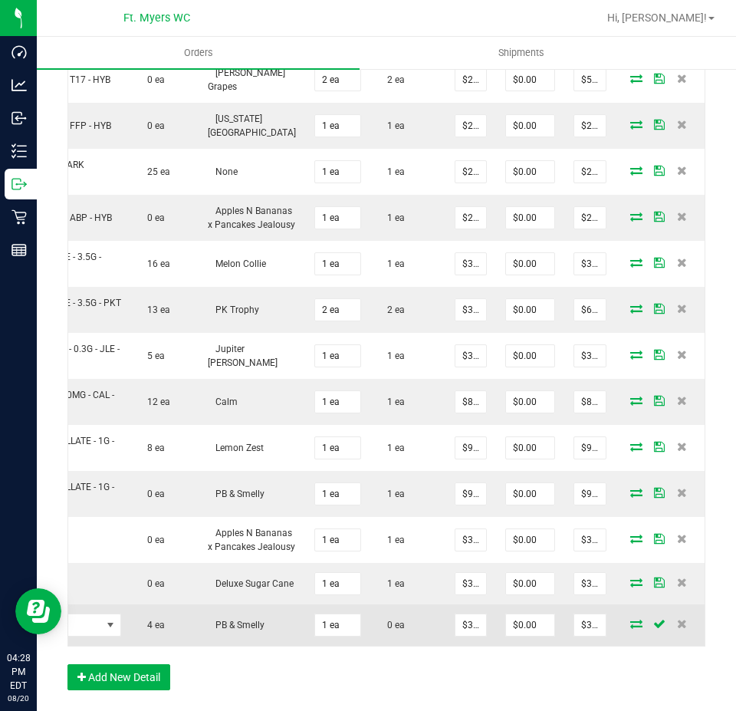
click at [630, 628] on icon at bounding box center [636, 623] width 12 height 9
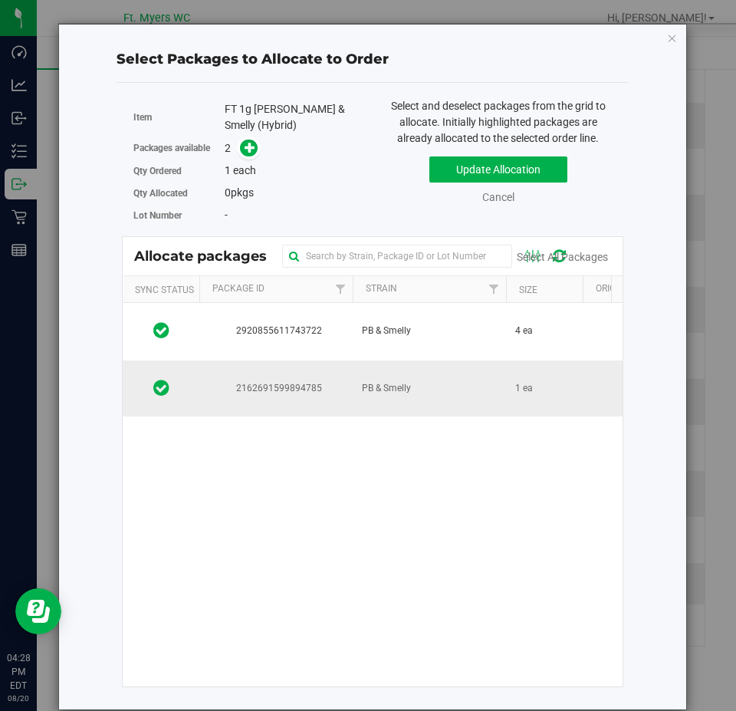
click at [458, 394] on td "PB & Smelly" at bounding box center [429, 388] width 153 height 57
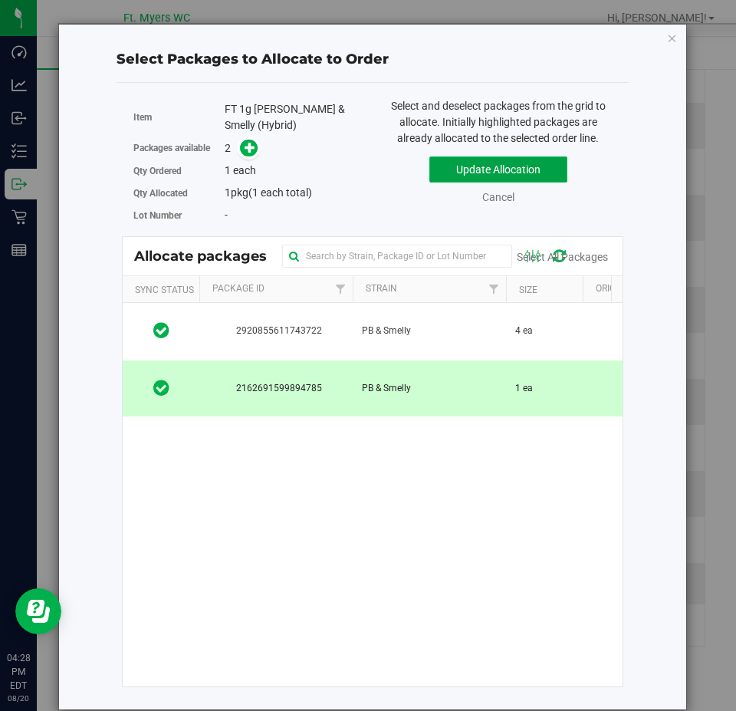
click at [561, 160] on button "Update Allocation" at bounding box center [499, 169] width 138 height 26
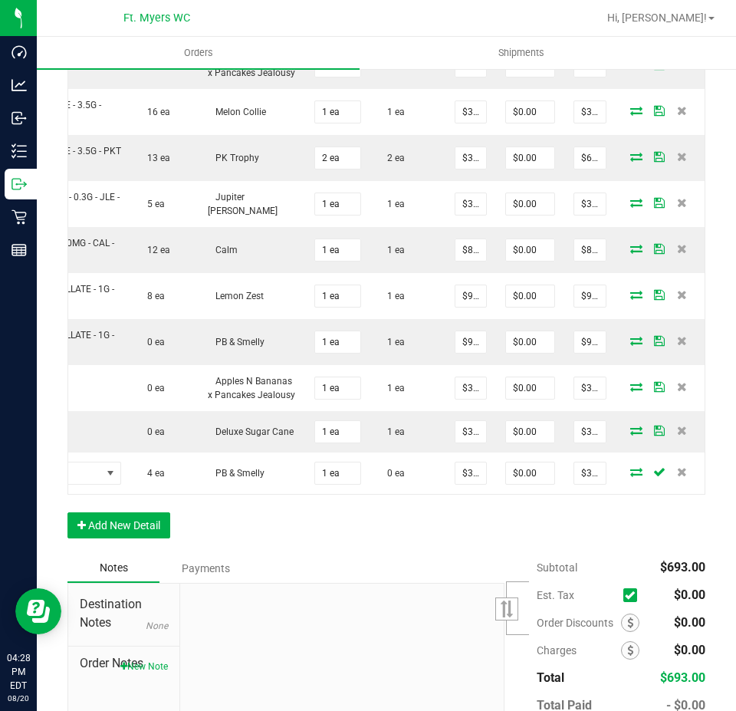
scroll to position [964, 0]
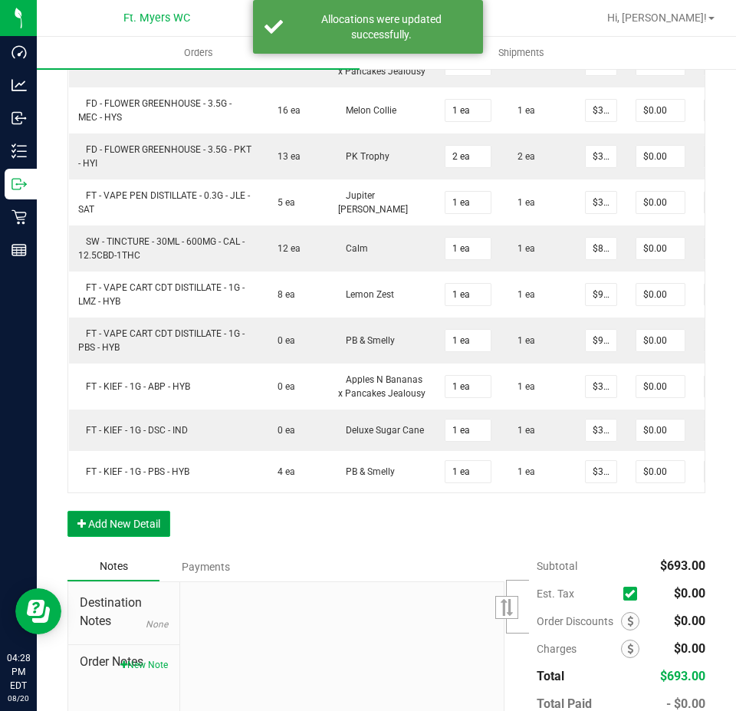
click at [155, 537] on button "Add New Detail" at bounding box center [118, 524] width 103 height 26
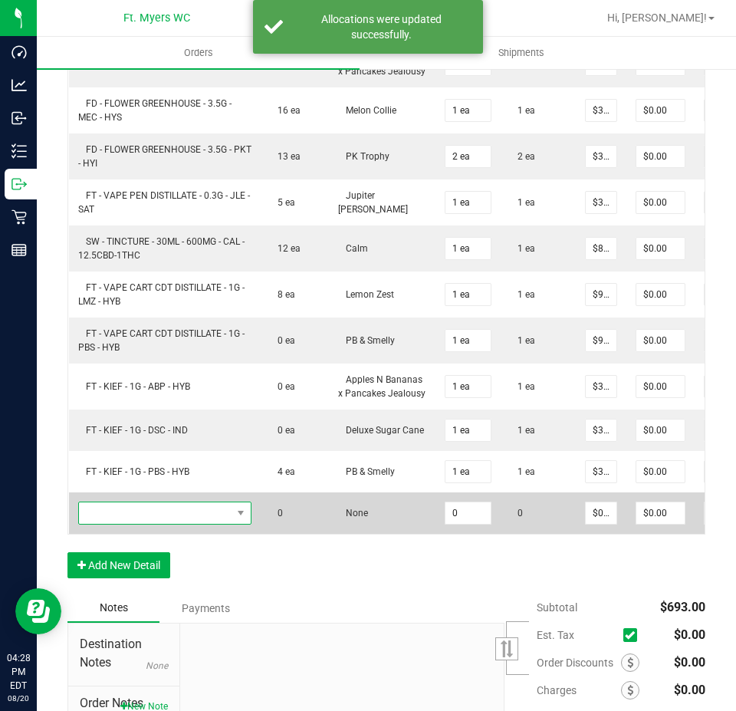
click at [205, 524] on span "NO DATA FOUND" at bounding box center [155, 512] width 153 height 21
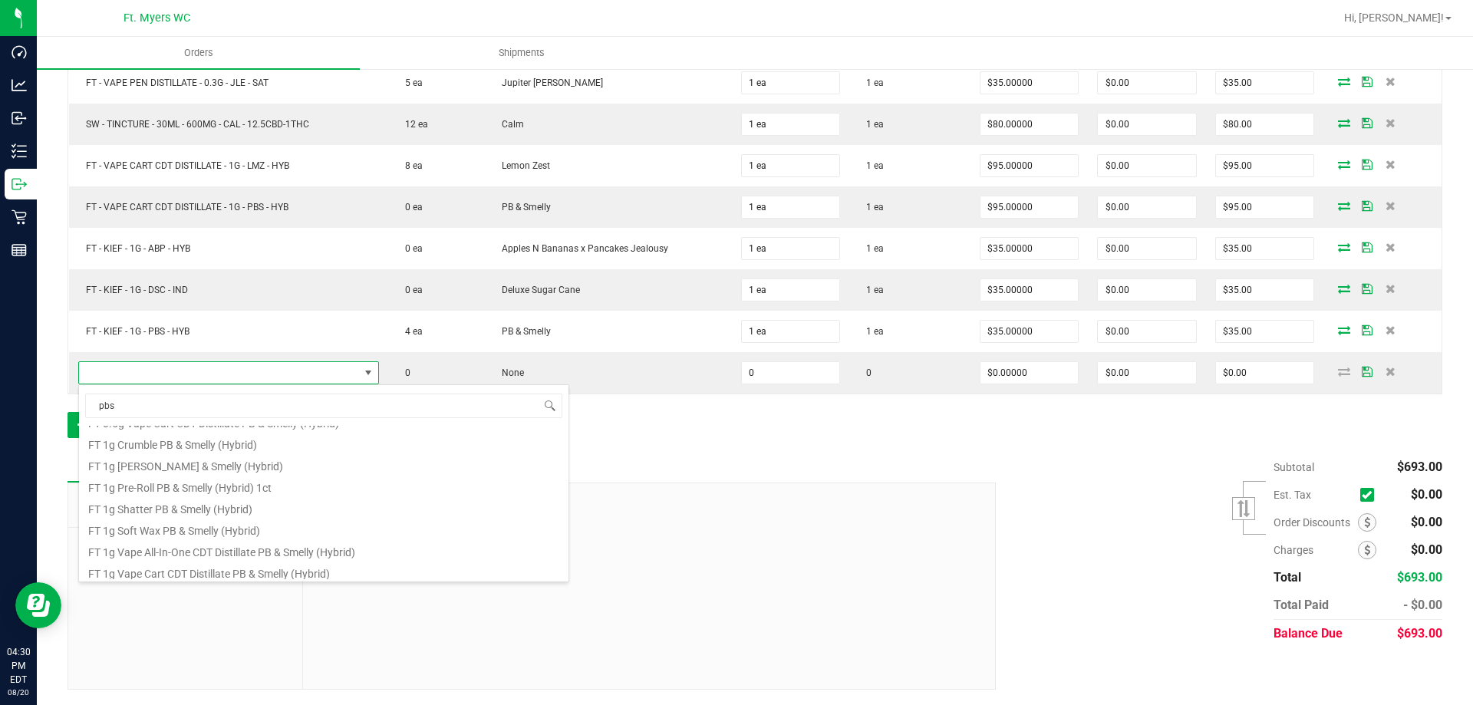
scroll to position [46, 0]
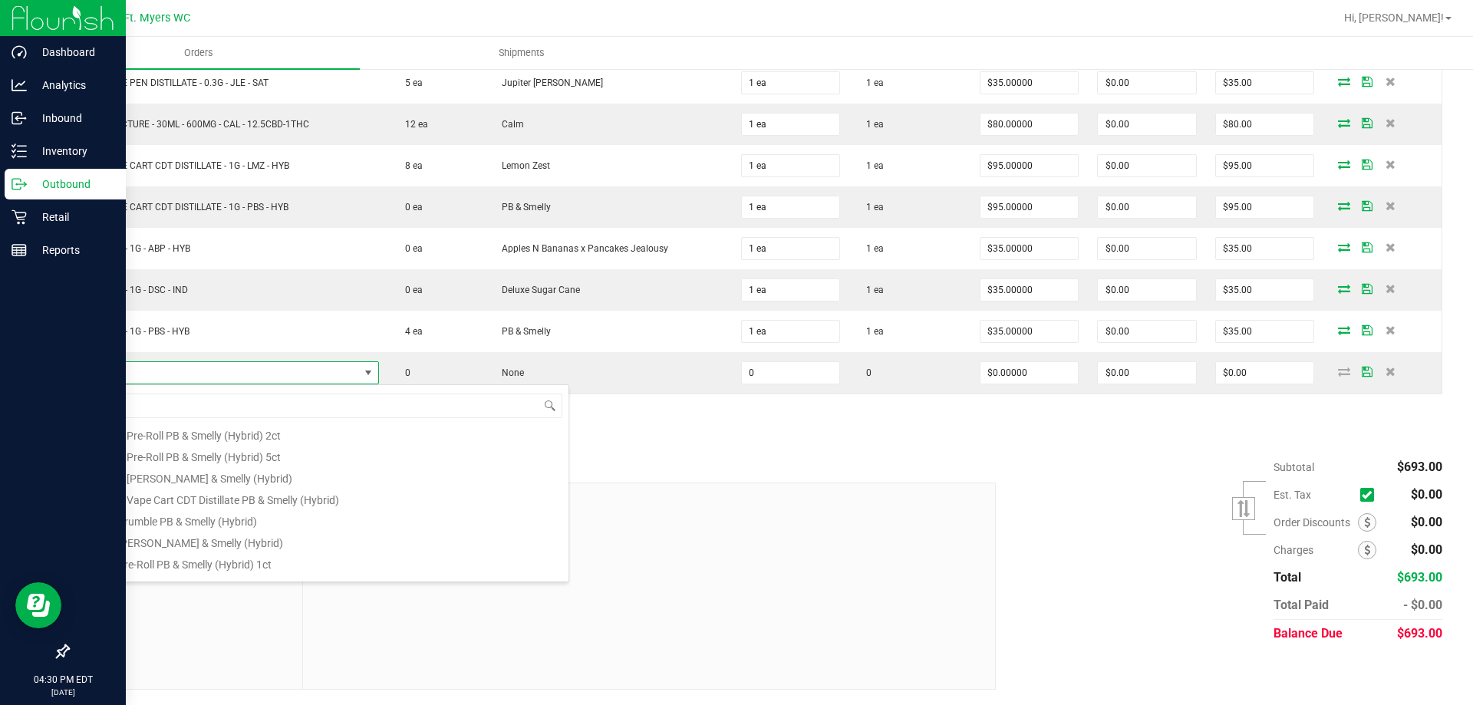
drag, startPoint x: 457, startPoint y: 400, endPoint x: 66, endPoint y: 489, distance: 401.0
click at [16, 304] on body "Dashboard Analytics Inbound Inventory Outbound Retail Reports 04:30 PM EDT 08/2…" at bounding box center [736, 352] width 1473 height 705
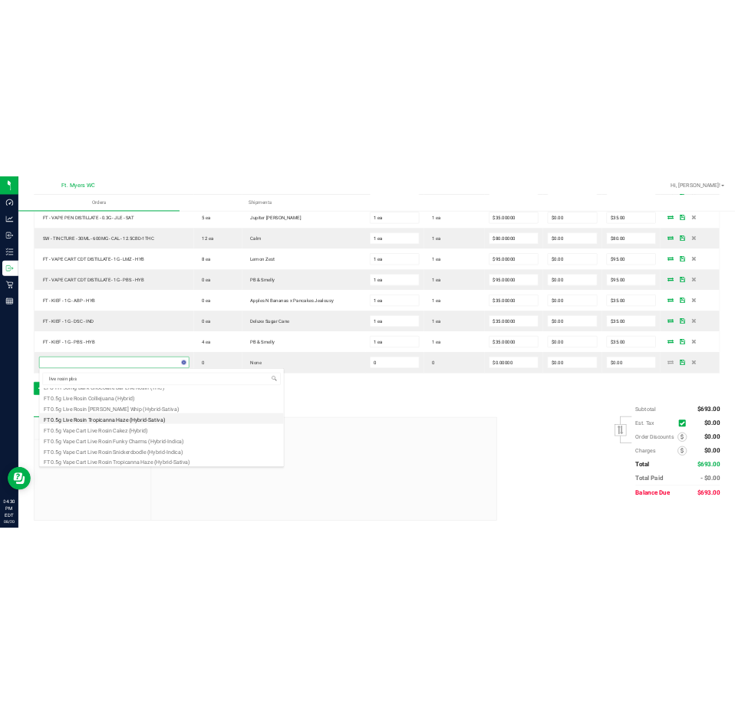
scroll to position [0, 0]
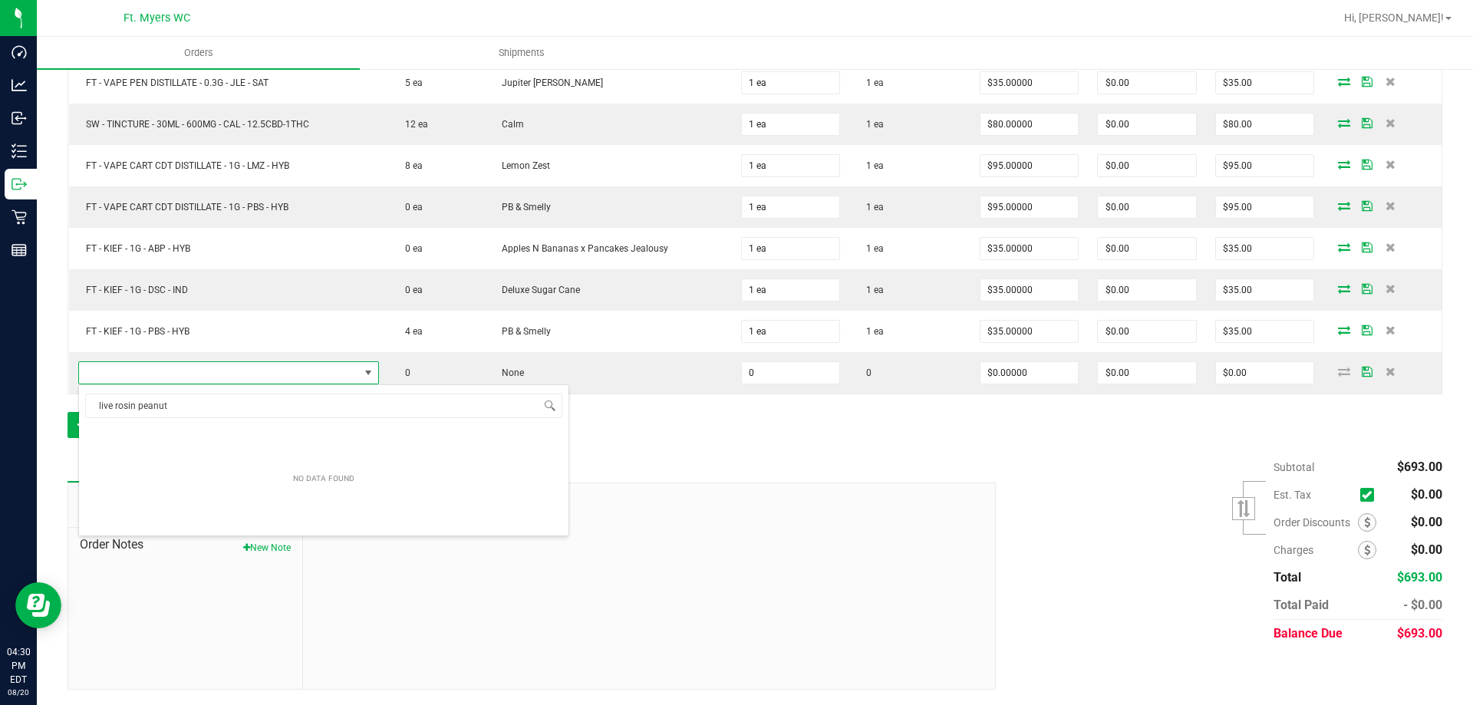
drag, startPoint x: 422, startPoint y: 414, endPoint x: 139, endPoint y: 420, distance: 283.1
click at [139, 420] on span "live rosin peanut" at bounding box center [323, 405] width 489 height 36
type input "live rosin p"
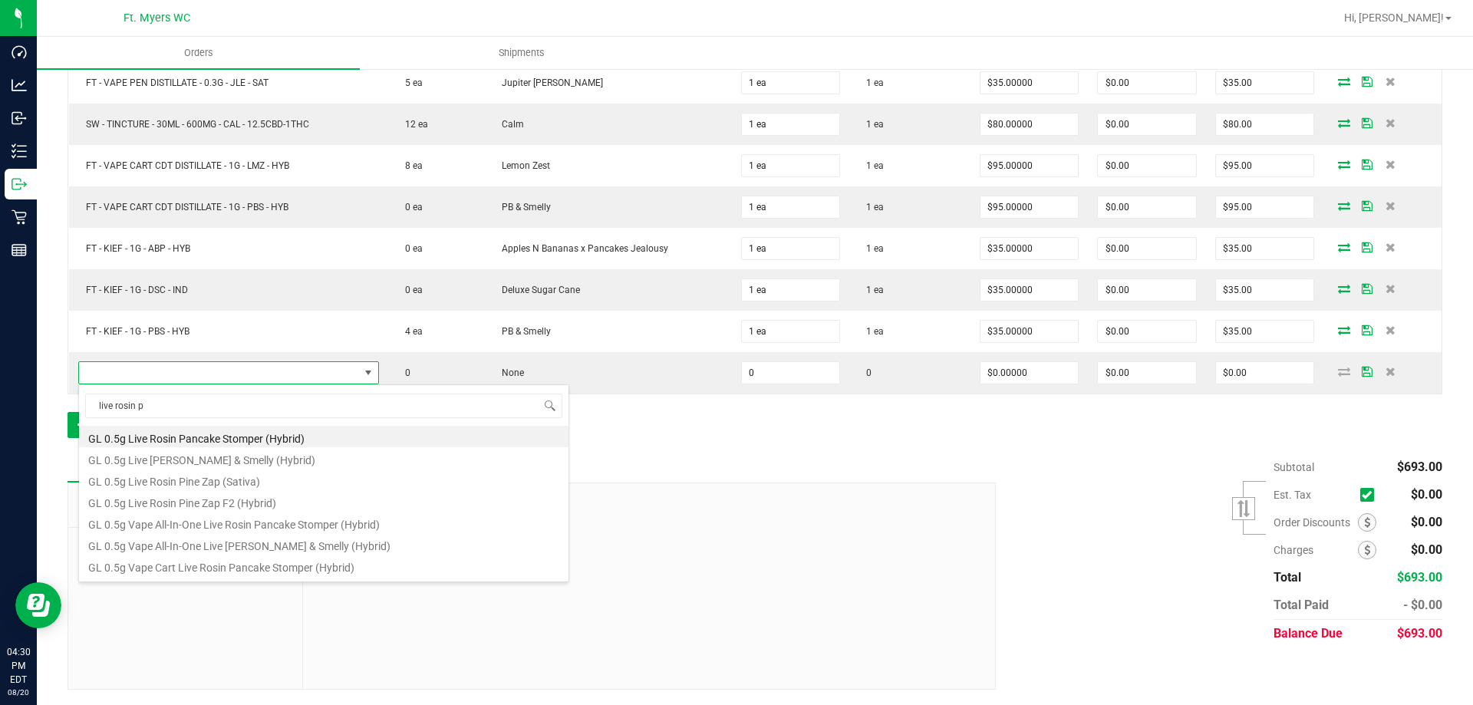
click at [314, 454] on li "GL 0.5g Live [PERSON_NAME] & Smelly (Hybrid)" at bounding box center [323, 457] width 489 height 21
type input "0 ea"
type input "$50.00000"
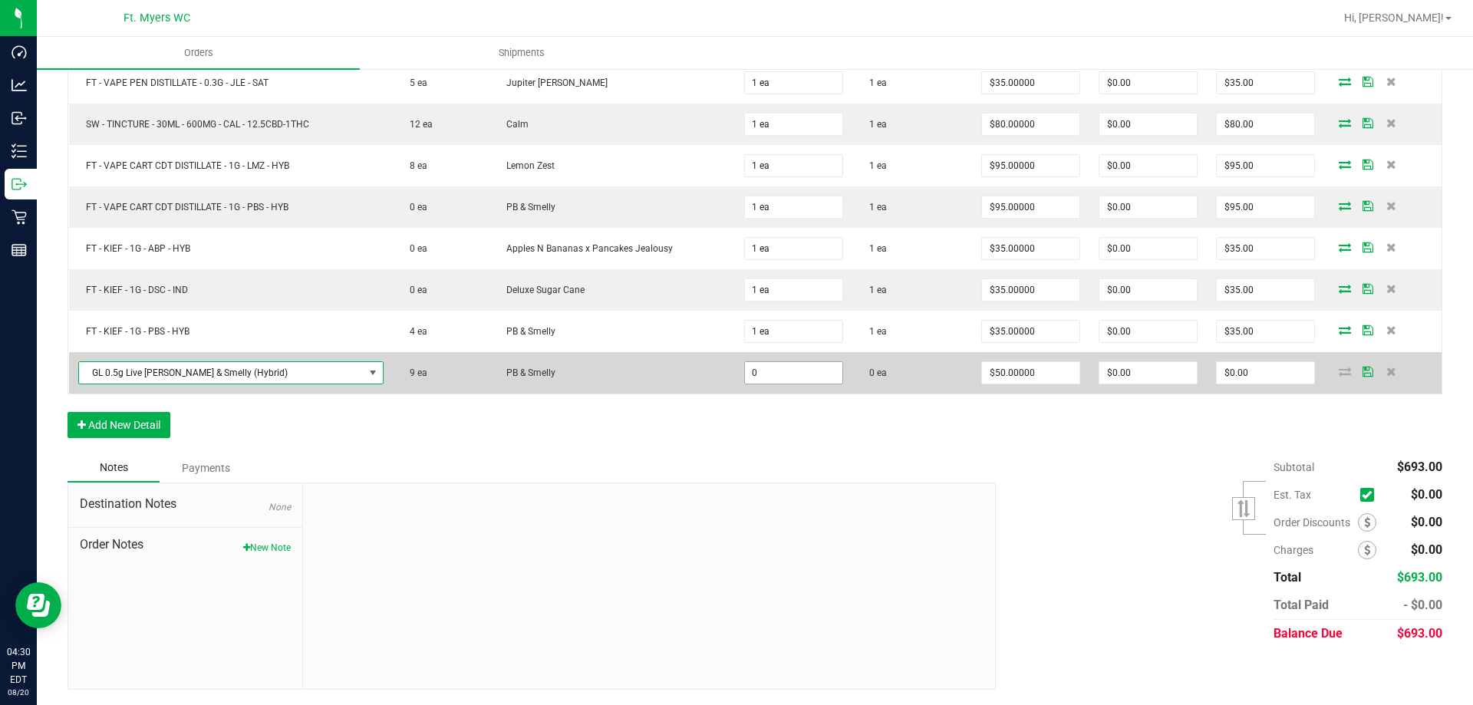
click at [777, 370] on input "0" at bounding box center [793, 372] width 97 height 21
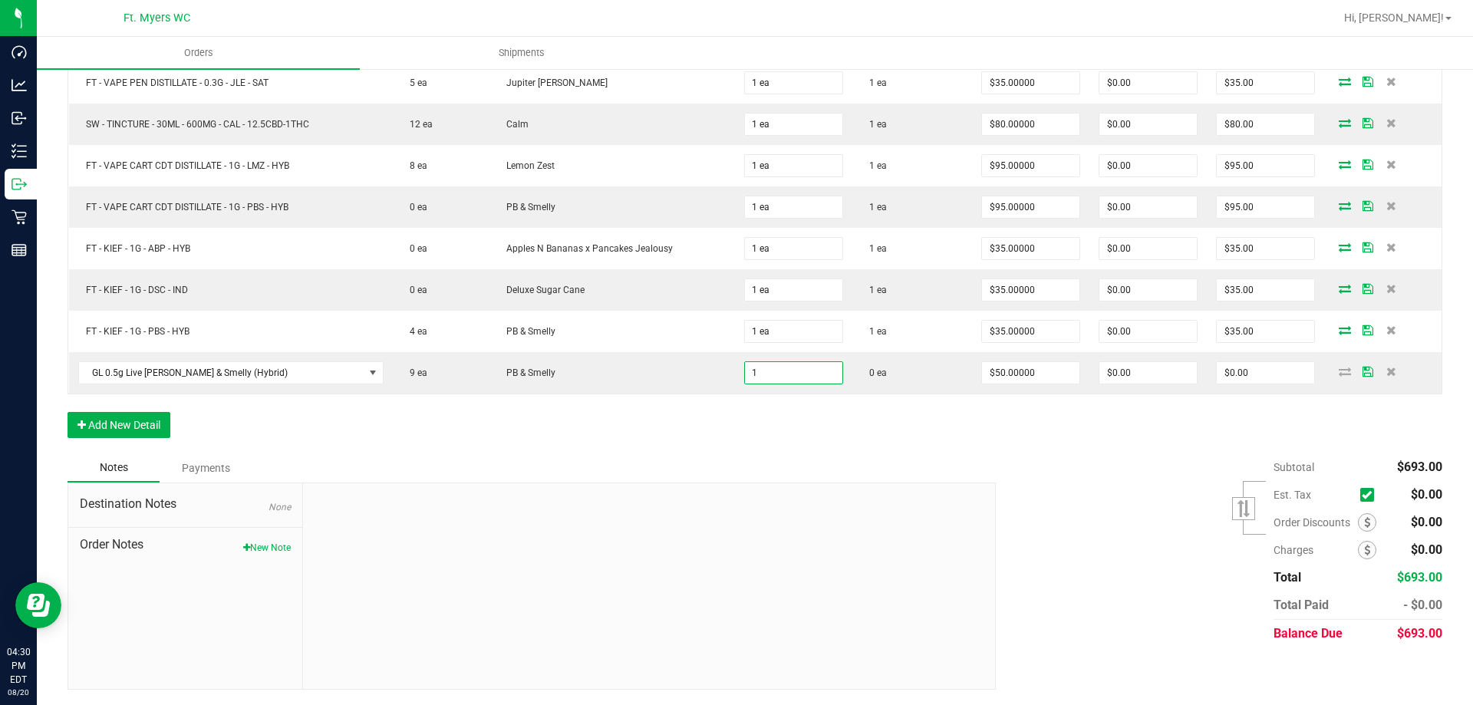
type input "1 ea"
type input "$50.00"
drag, startPoint x: 887, startPoint y: 474, endPoint x: 1021, endPoint y: 474, distance: 134.2
click at [891, 474] on div "Notes Payments" at bounding box center [525, 467] width 917 height 29
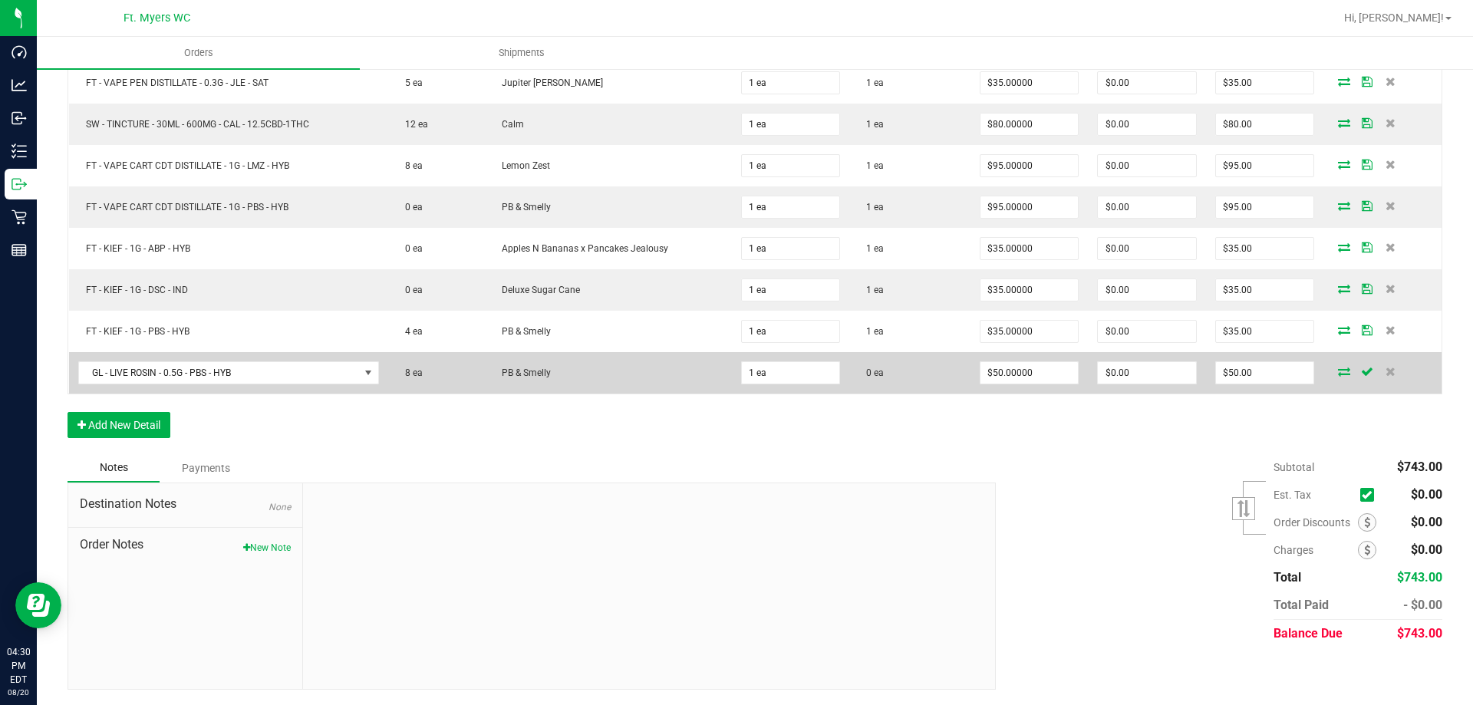
click at [1338, 374] on icon at bounding box center [1344, 371] width 12 height 9
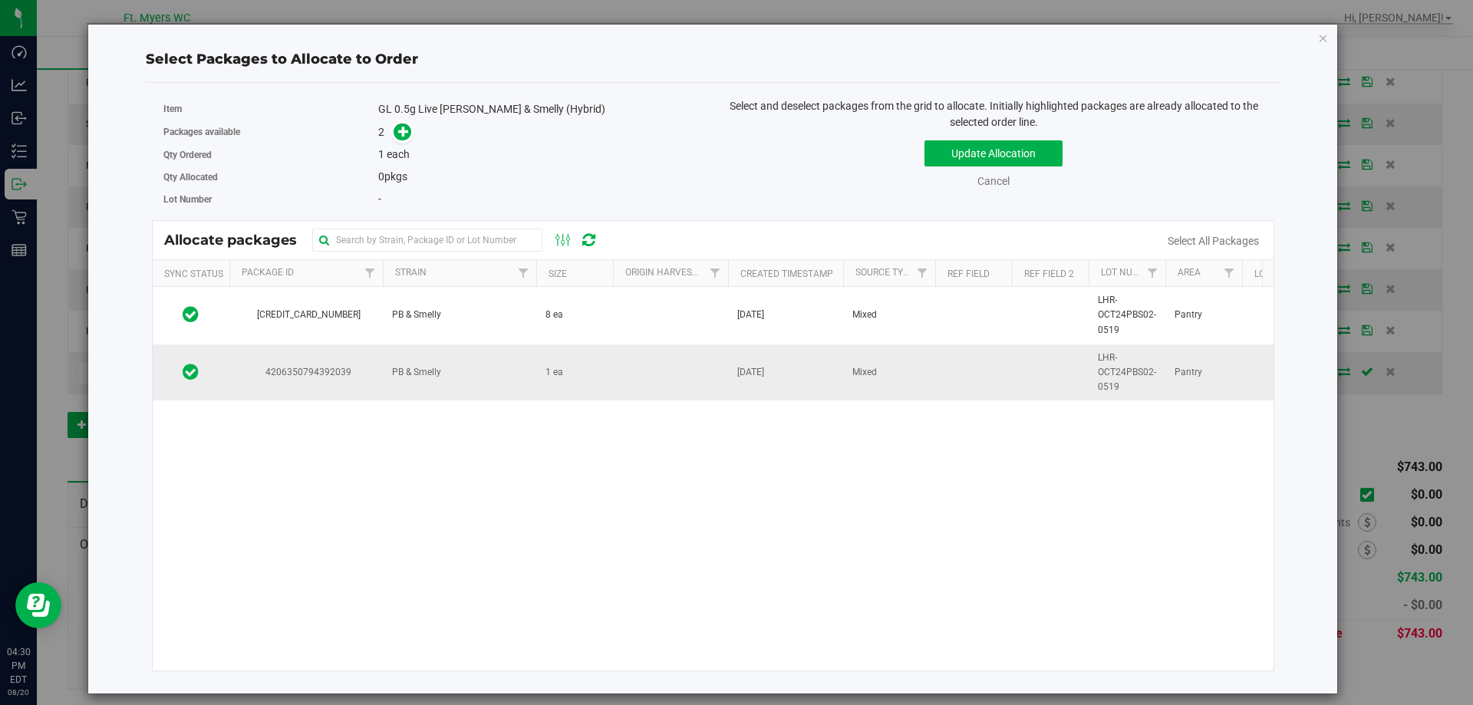
click at [616, 377] on td at bounding box center [670, 372] width 115 height 57
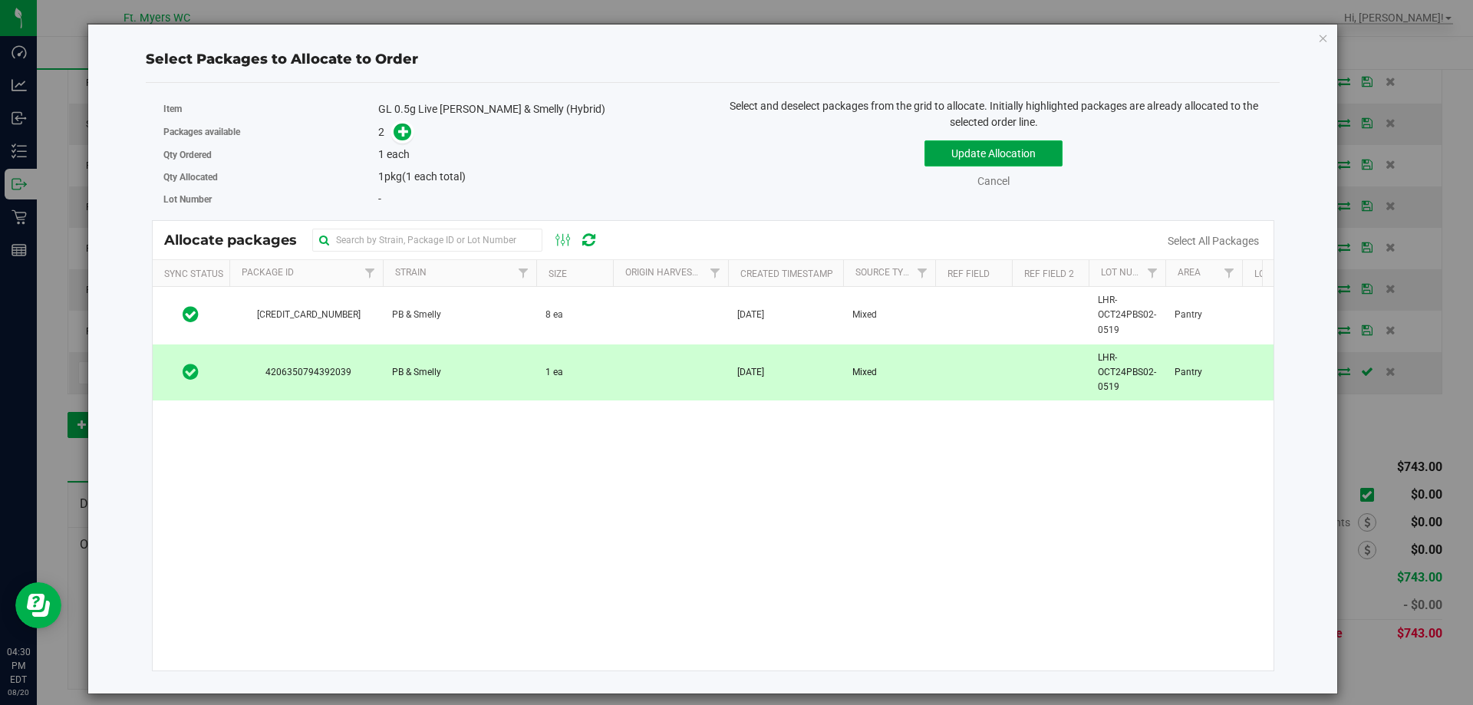
click at [1062, 154] on button "Update Allocation" at bounding box center [993, 153] width 138 height 26
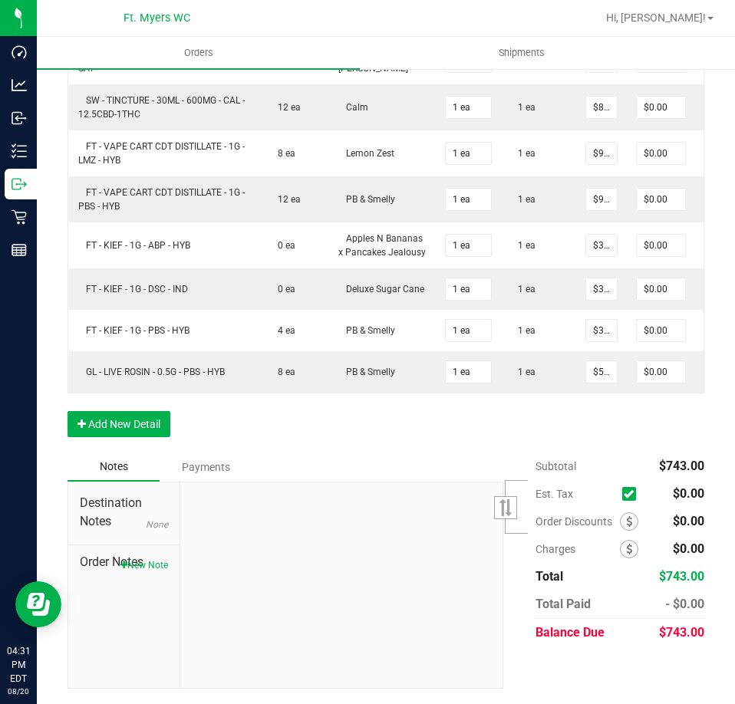
scroll to position [1147, 0]
click at [148, 429] on button "Add New Detail" at bounding box center [118, 424] width 103 height 26
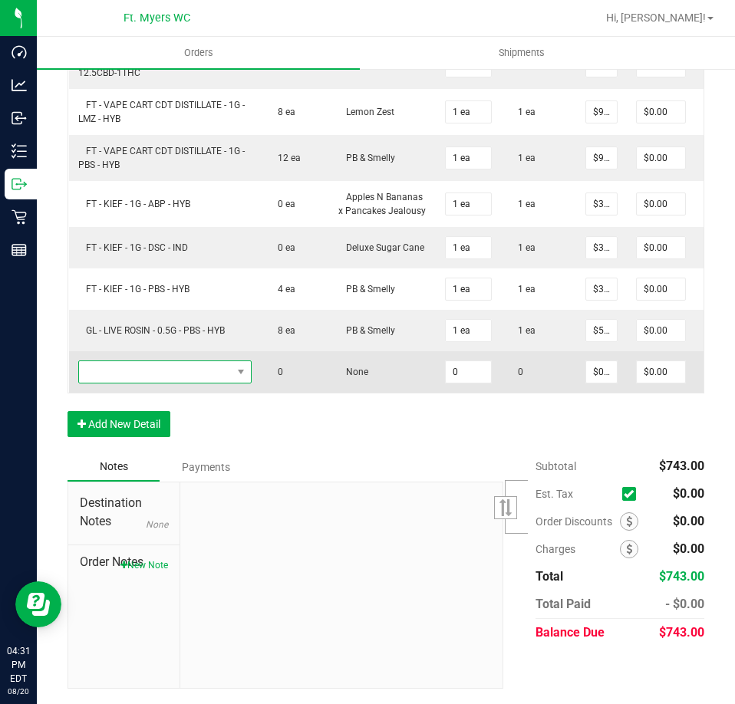
click at [156, 383] on span "NO DATA FOUND" at bounding box center [155, 371] width 153 height 21
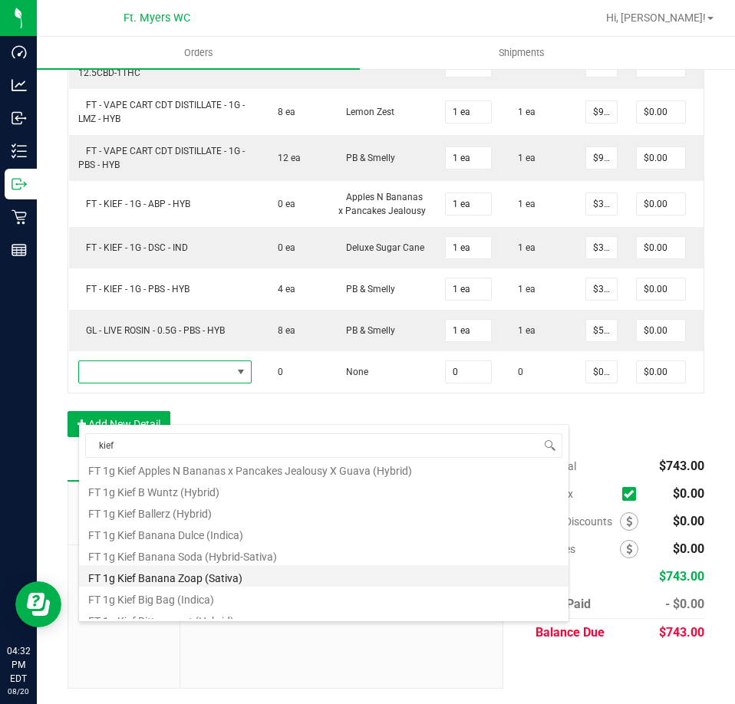
scroll to position [276, 0]
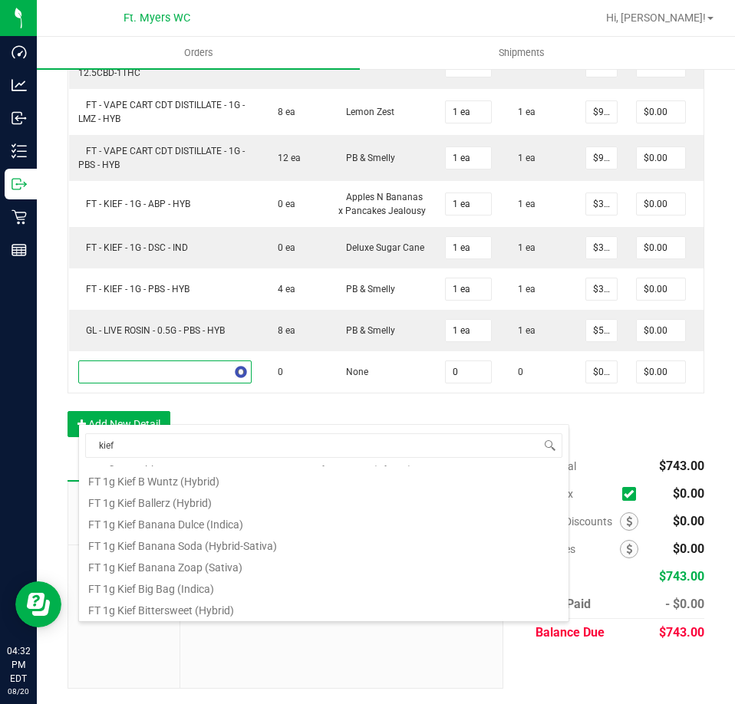
type input "kief z"
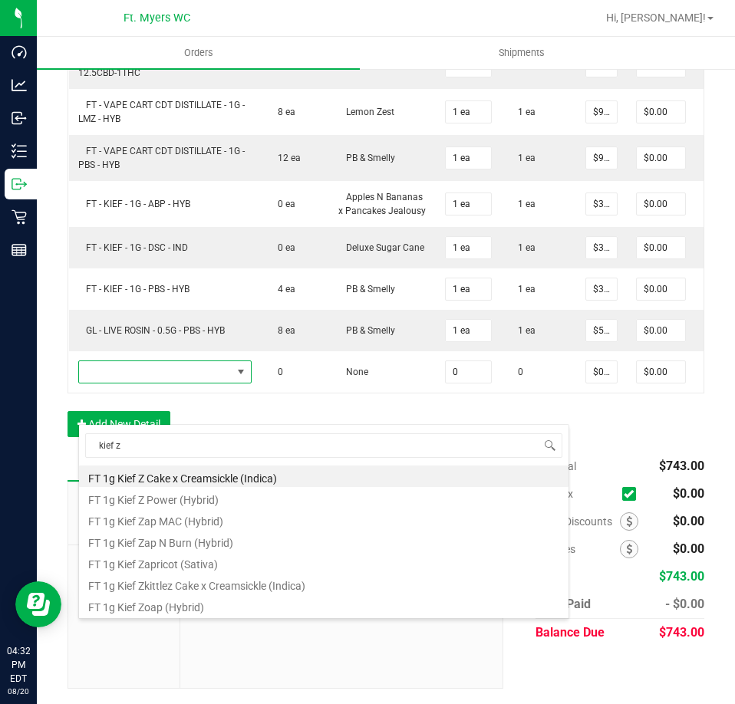
scroll to position [0, 0]
click at [341, 472] on li "FT 1g Kief Z Cake x Creamsickle (Indica)" at bounding box center [323, 476] width 489 height 21
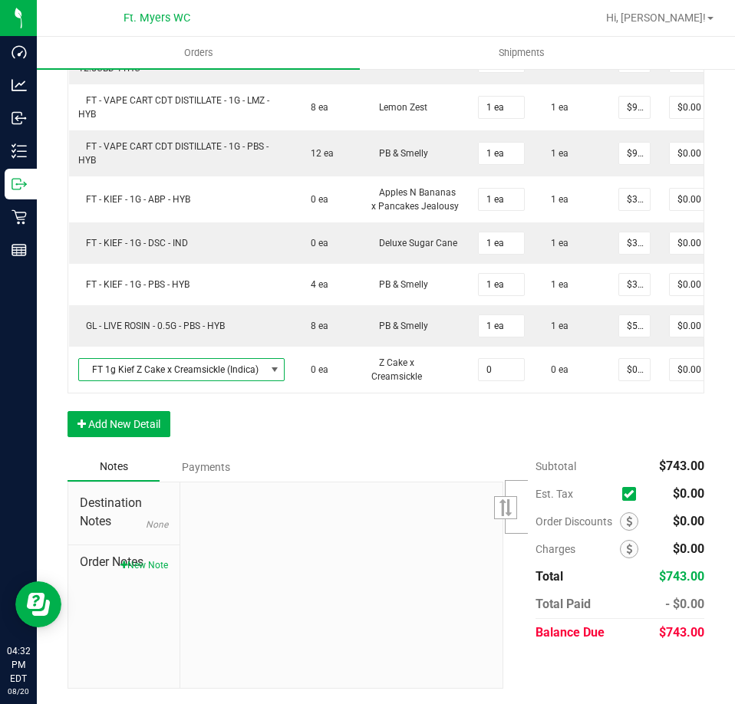
type input "0 ea"
type input "$35.00000"
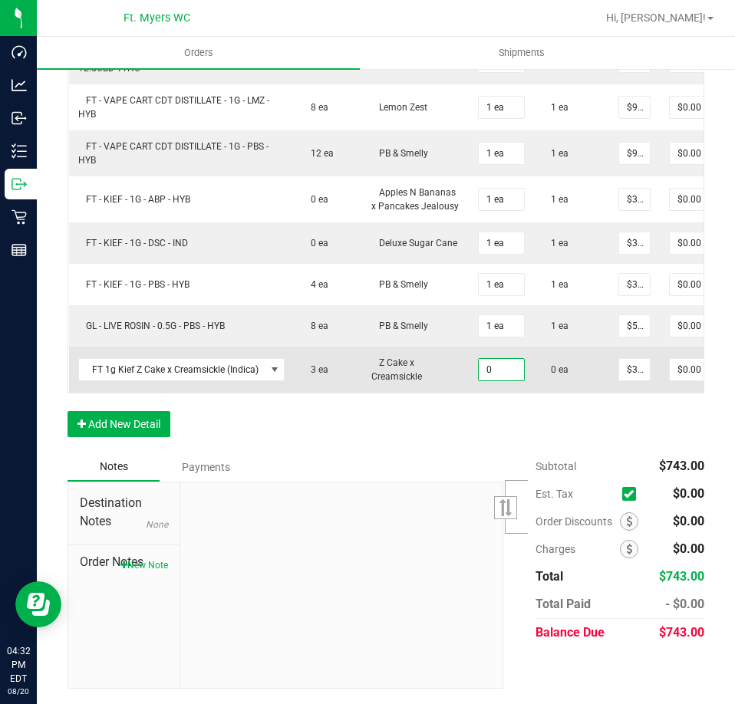
click at [503, 380] on input "0" at bounding box center [501, 369] width 45 height 21
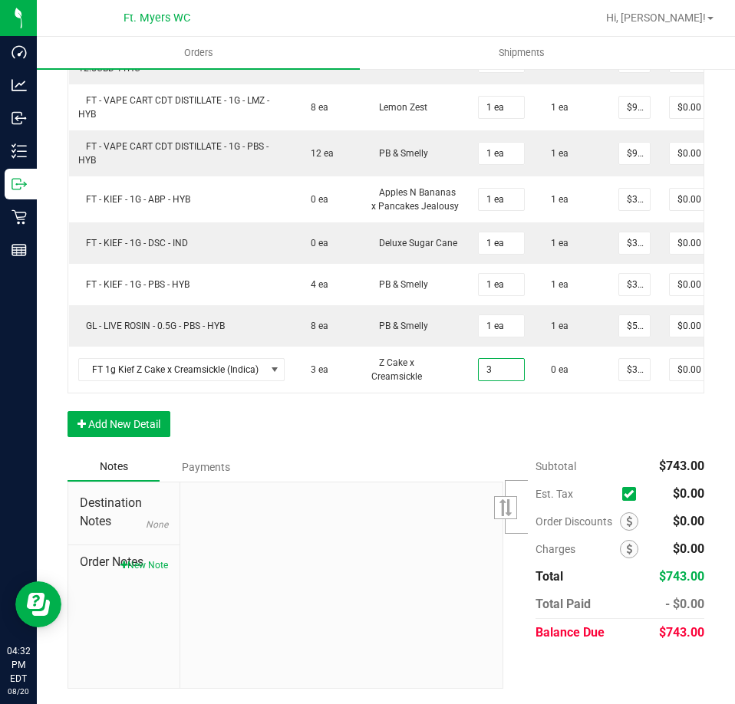
type input "3 ea"
type input "$105.00"
click at [537, 453] on div "Order Details Print All Labels Item Sellable Strain Qty Ordered Qty Allocated U…" at bounding box center [385, 7] width 637 height 891
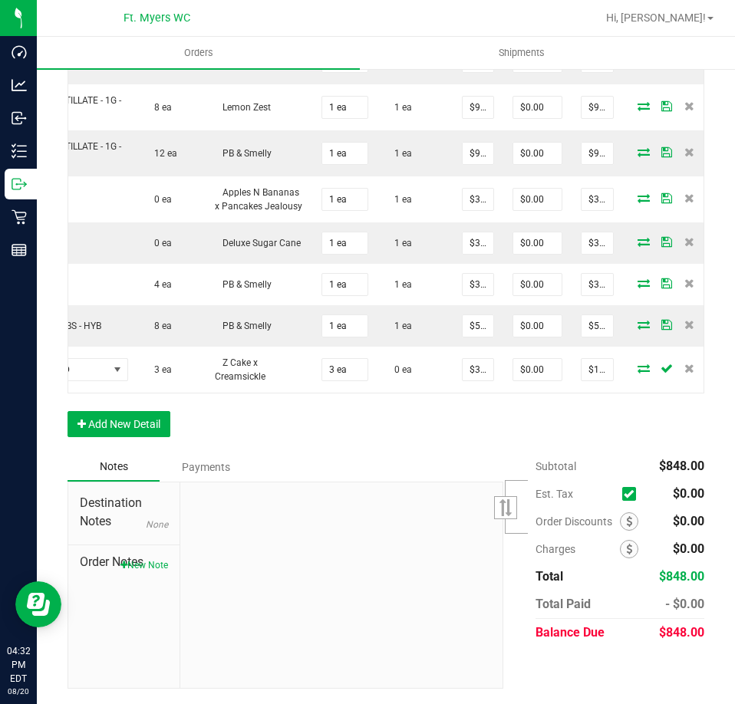
scroll to position [0, 132]
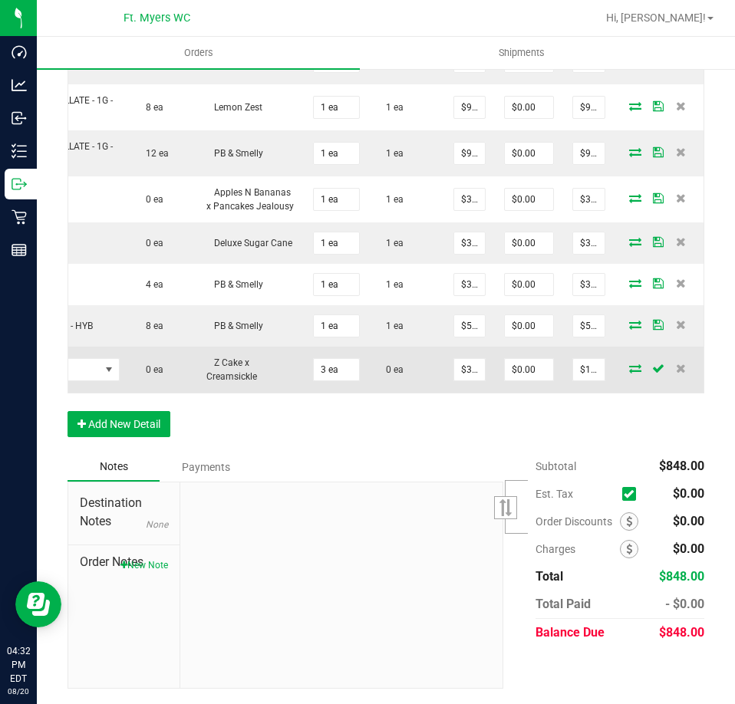
click at [629, 373] on icon at bounding box center [635, 368] width 12 height 9
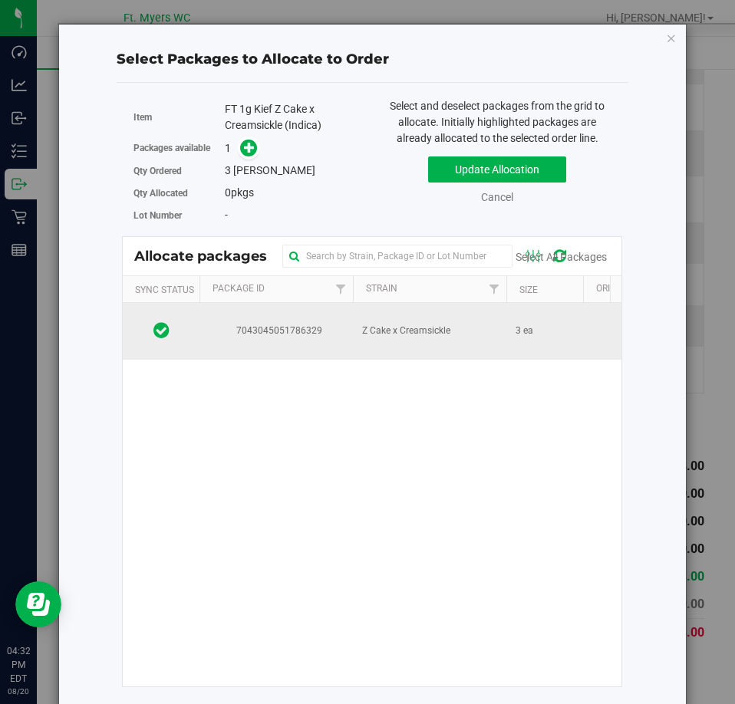
click at [480, 334] on td "Z Cake x Creamsickle" at bounding box center [429, 331] width 153 height 57
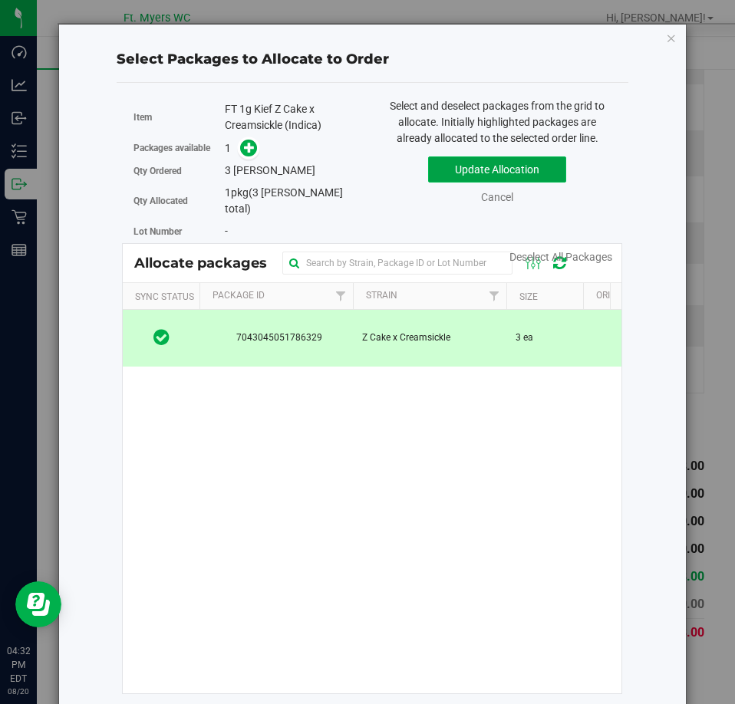
click at [532, 164] on button "Update Allocation" at bounding box center [497, 169] width 138 height 26
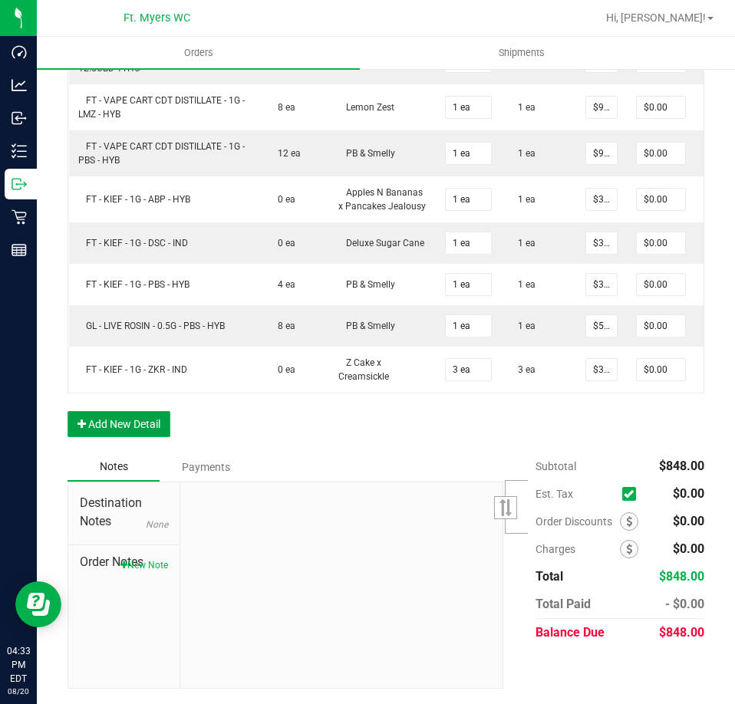
click at [156, 437] on button "Add New Detail" at bounding box center [118, 424] width 103 height 26
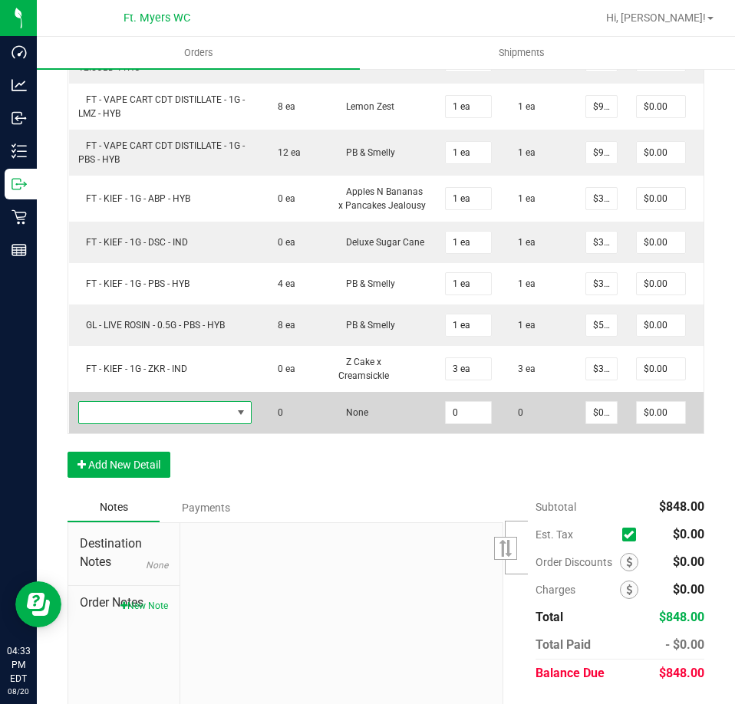
click at [201, 423] on span "NO DATA FOUND" at bounding box center [155, 412] width 153 height 21
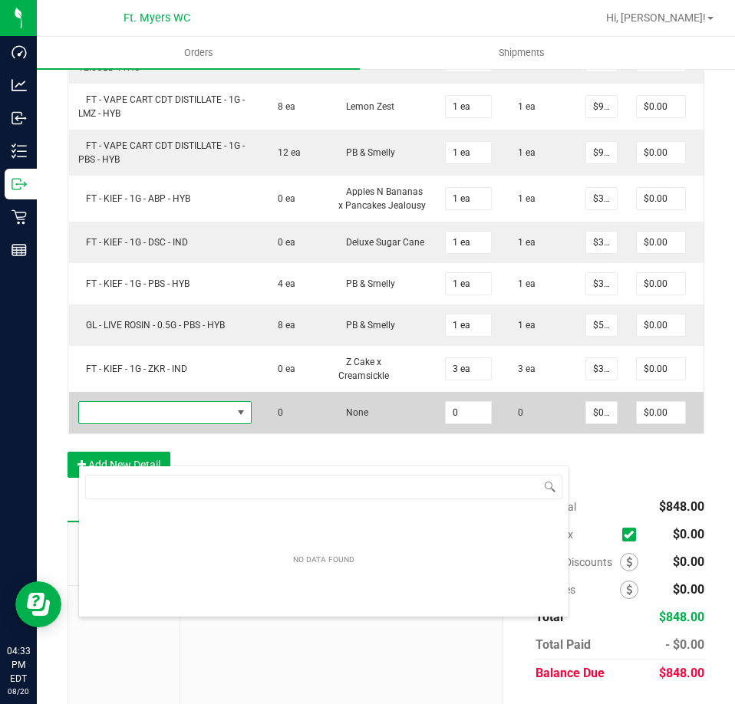
scroll to position [23, 173]
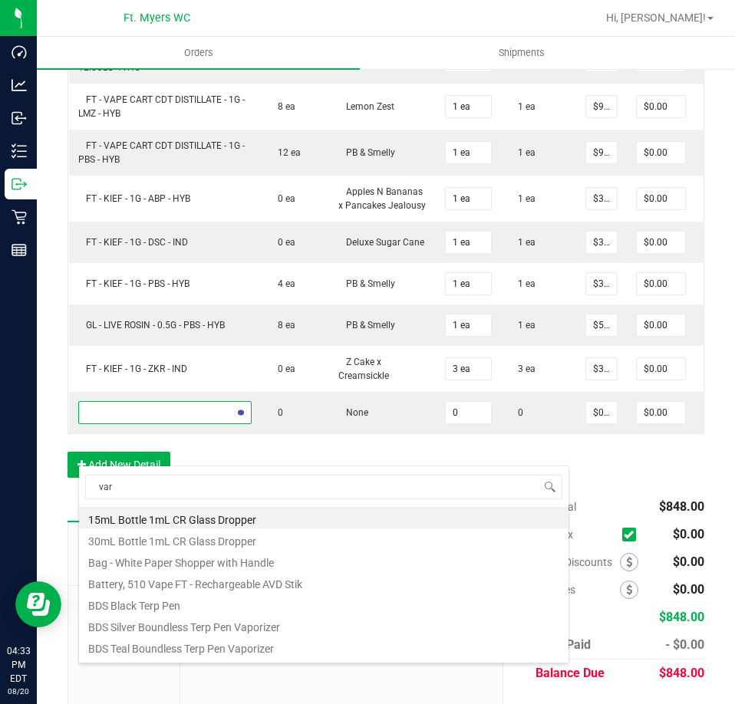
type input "vari"
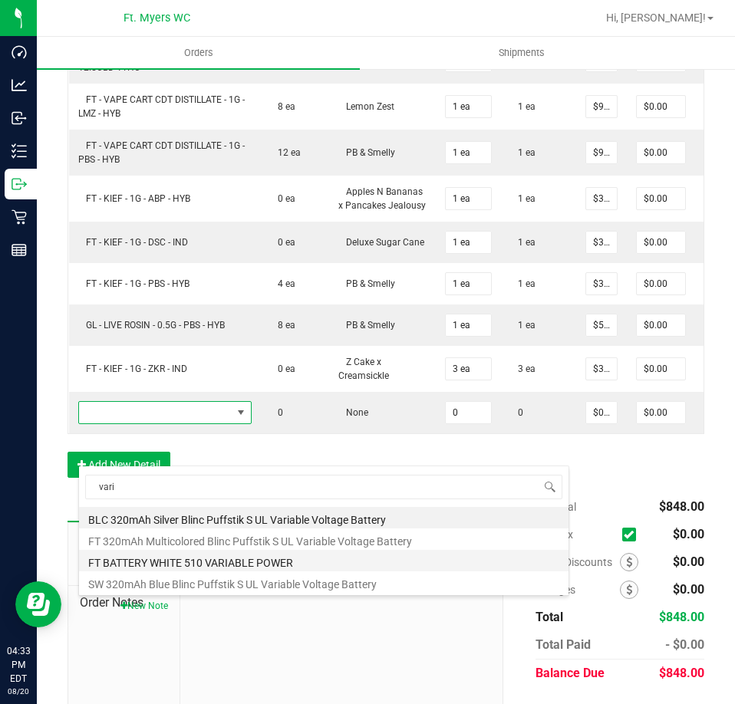
click at [331, 564] on li "FT BATTERY WHITE 510 VARIABLE POWER" at bounding box center [323, 560] width 489 height 21
type input "0 ea"
type input "$10.00000"
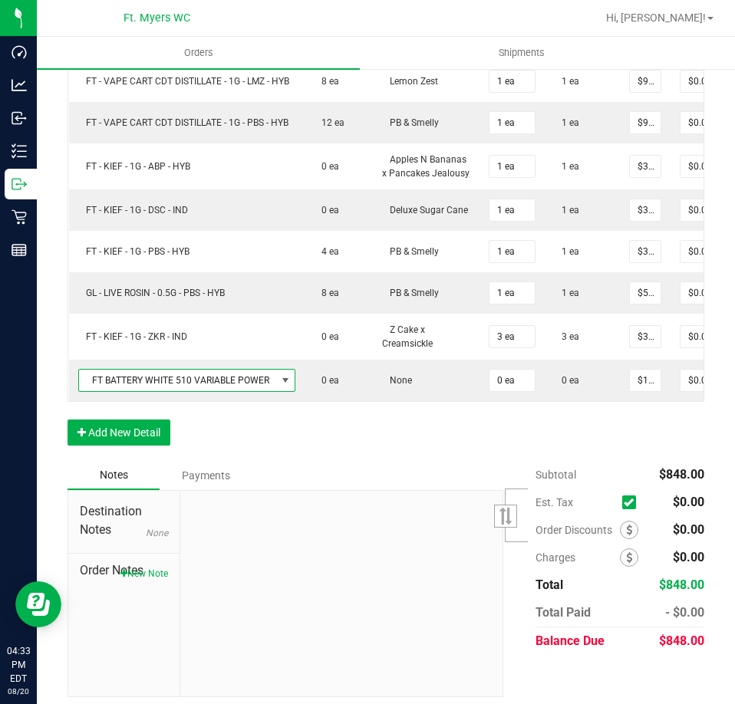
scroll to position [1129, 0]
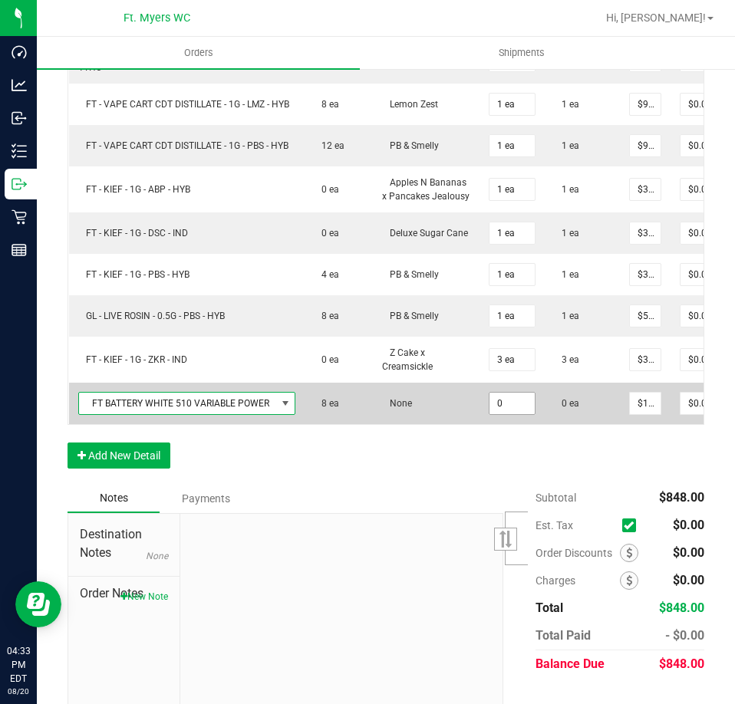
click at [506, 414] on input "0" at bounding box center [511, 403] width 45 height 21
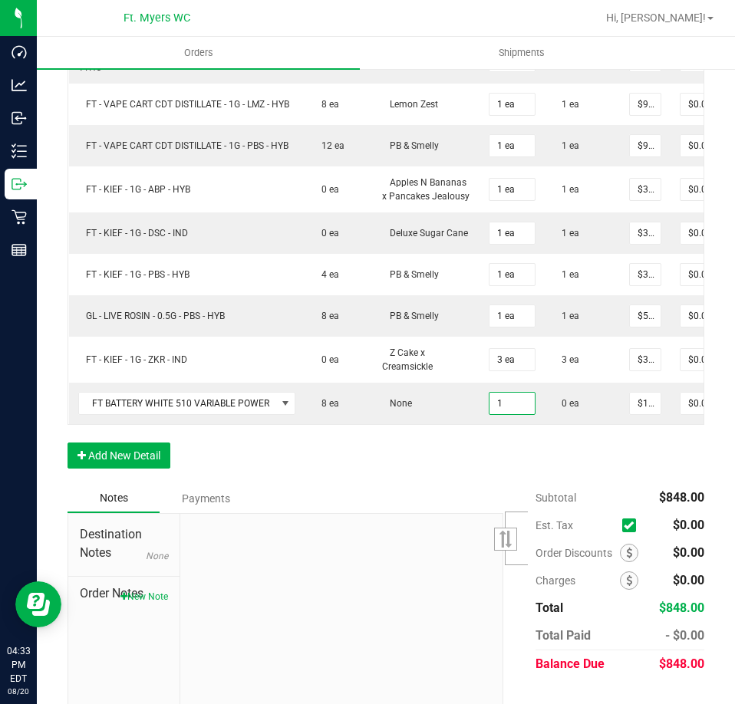
type input "1 ea"
type input "$10.00"
click at [511, 484] on div "Order Details Print All Labels Item Sellable Strain Qty Ordered Qty Allocated U…" at bounding box center [385, 25] width 637 height 918
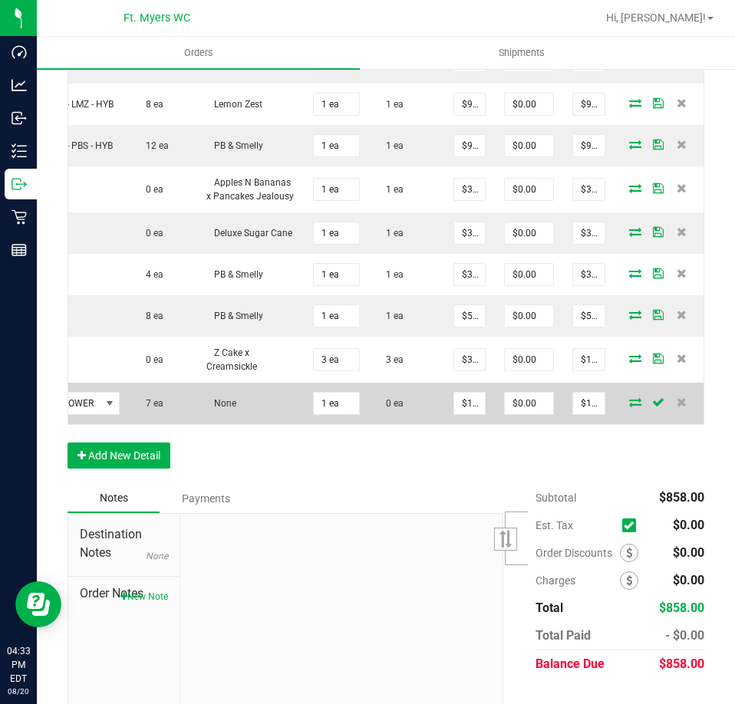
click at [629, 407] on icon at bounding box center [635, 401] width 12 height 9
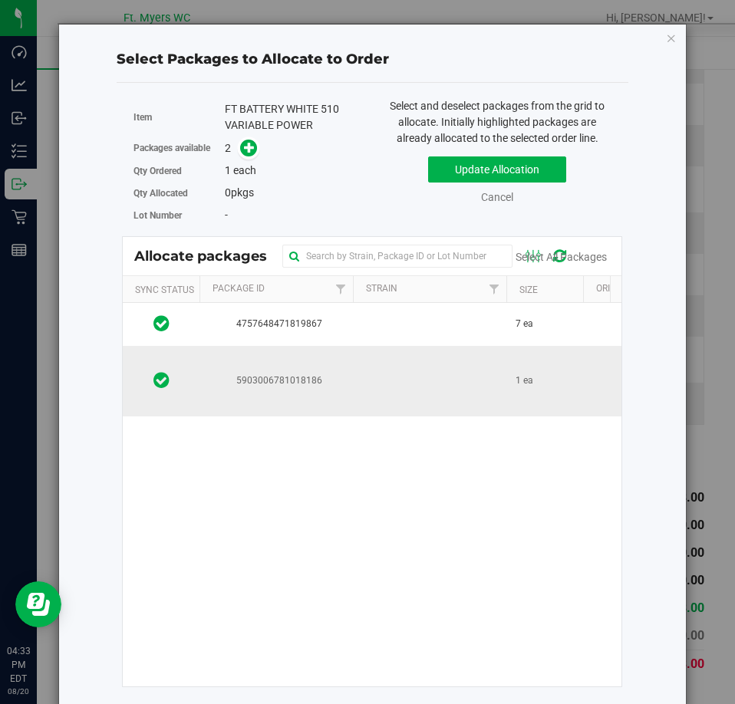
click at [466, 377] on td at bounding box center [429, 381] width 153 height 71
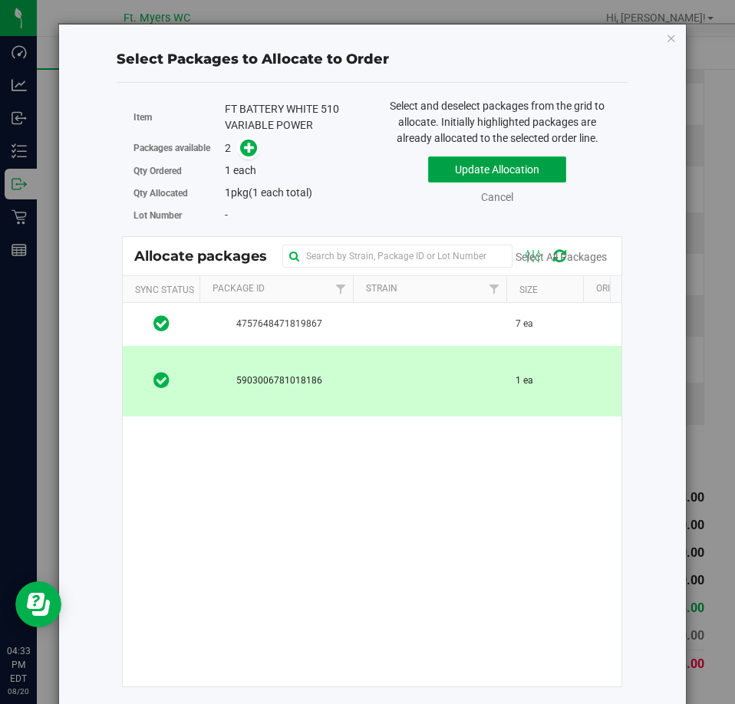
click at [505, 161] on button "Update Allocation" at bounding box center [497, 169] width 138 height 26
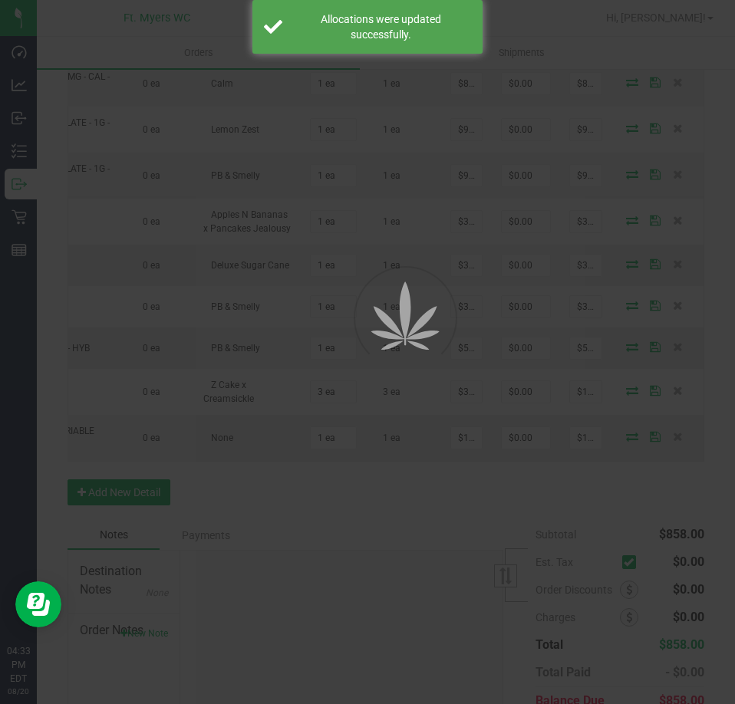
scroll to position [0, 132]
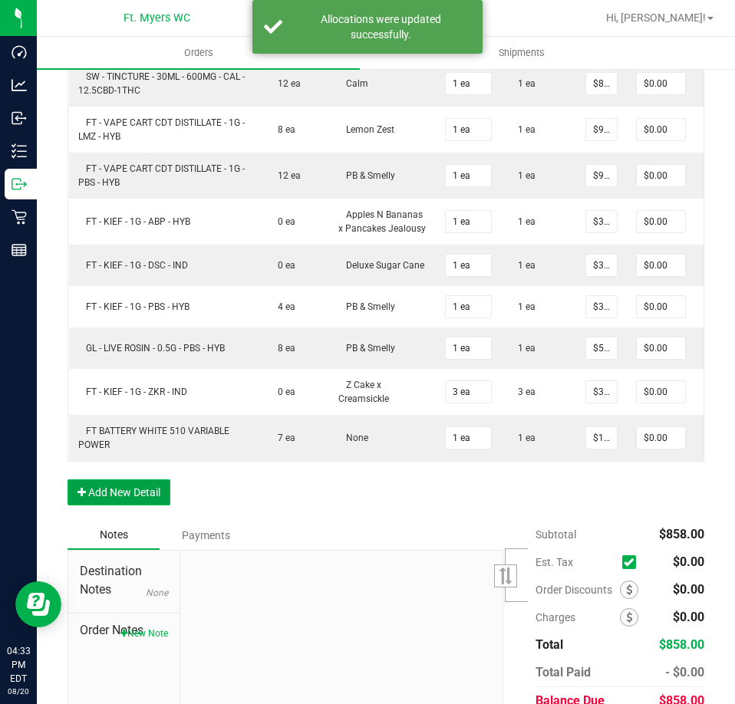
click at [158, 505] on button "Add New Detail" at bounding box center [118, 492] width 103 height 26
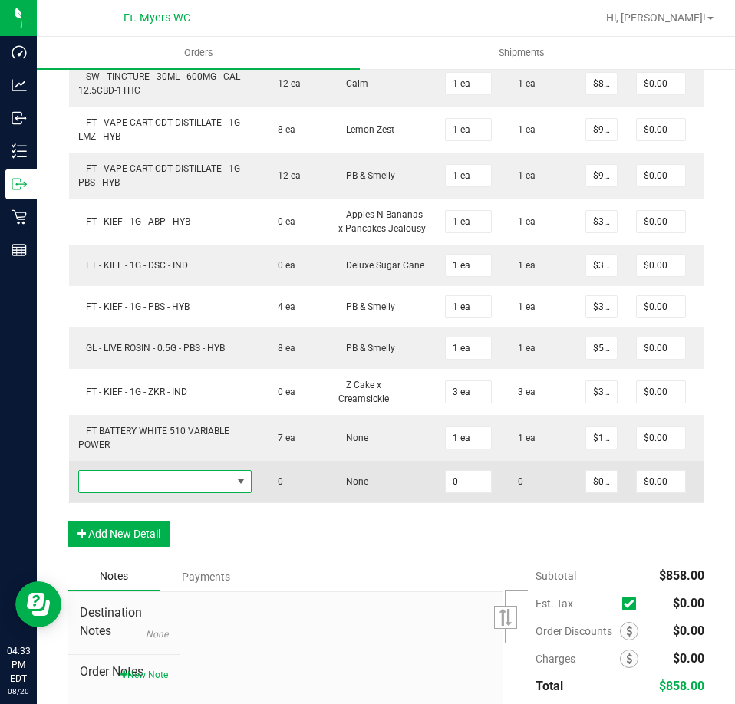
click at [217, 492] on span "NO DATA FOUND" at bounding box center [155, 481] width 153 height 21
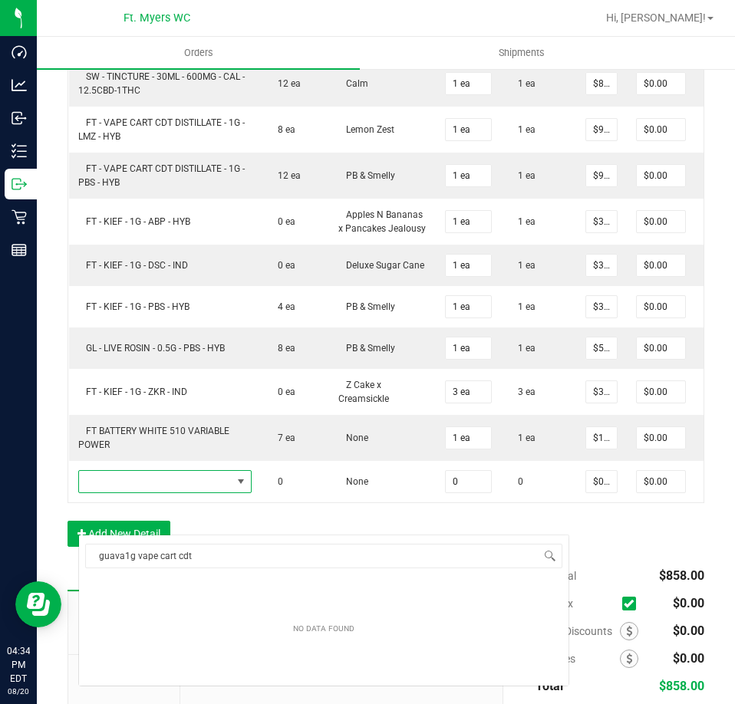
scroll to position [0, 0]
drag, startPoint x: 123, startPoint y: 555, endPoint x: -1, endPoint y: 551, distance: 124.3
click at [0, 551] on html "Dashboard Analytics Inbound Inventory Outbound Retail Reports 04:34 PM EDT 08/2…" at bounding box center [367, 352] width 735 height 704
click at [326, 563] on input "guava1g vape cart cdt distillate" at bounding box center [323, 556] width 477 height 24
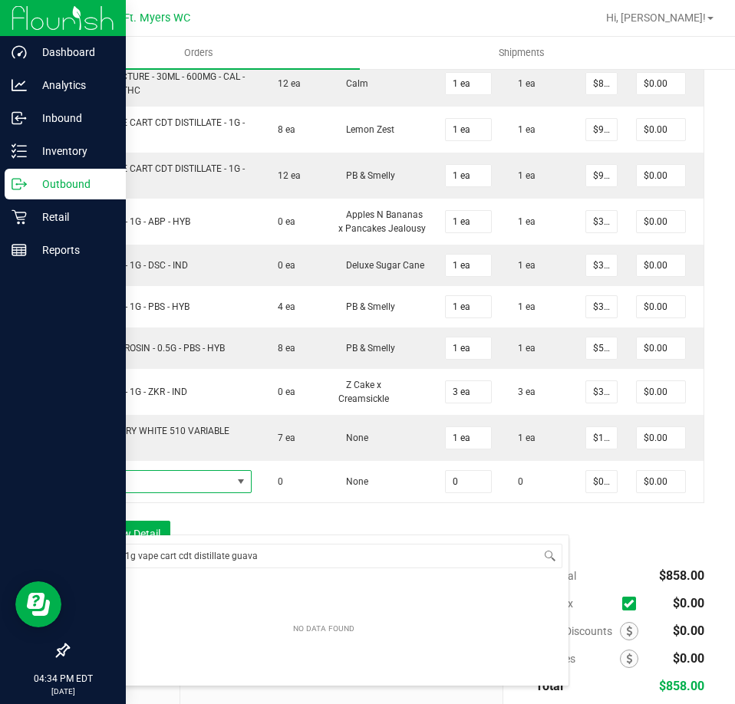
drag, startPoint x: 123, startPoint y: 559, endPoint x: 14, endPoint y: 558, distance: 108.9
click at [14, 558] on body "Dashboard Analytics Inbound Inventory Outbound Retail Reports 04:34 PM EDT 08/2…" at bounding box center [367, 352] width 735 height 704
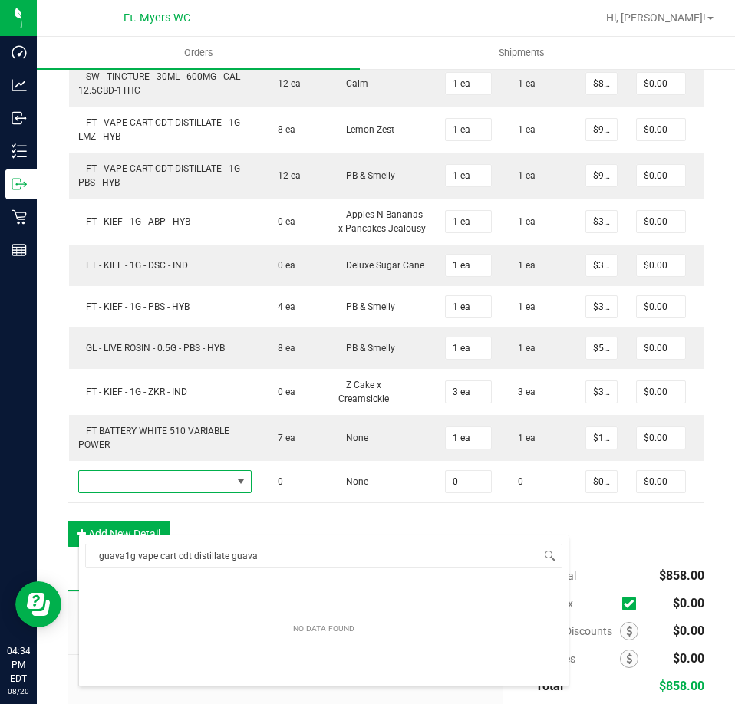
type input "1g vape cart cdt distillate guava"
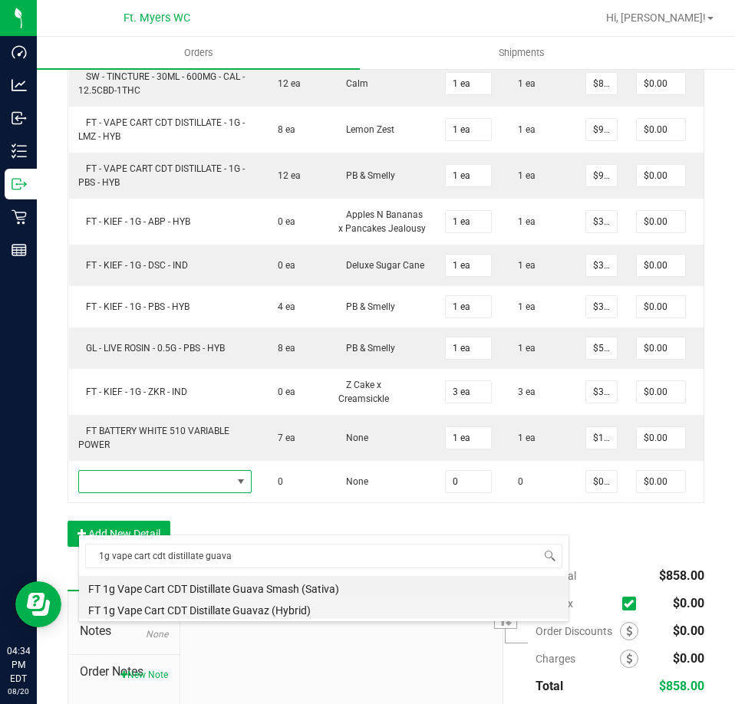
click at [336, 609] on li "FT 1g Vape Cart CDT Distillate Guavaz (Hybrid)" at bounding box center [323, 608] width 489 height 21
type input "0 ea"
type input "$95.00000"
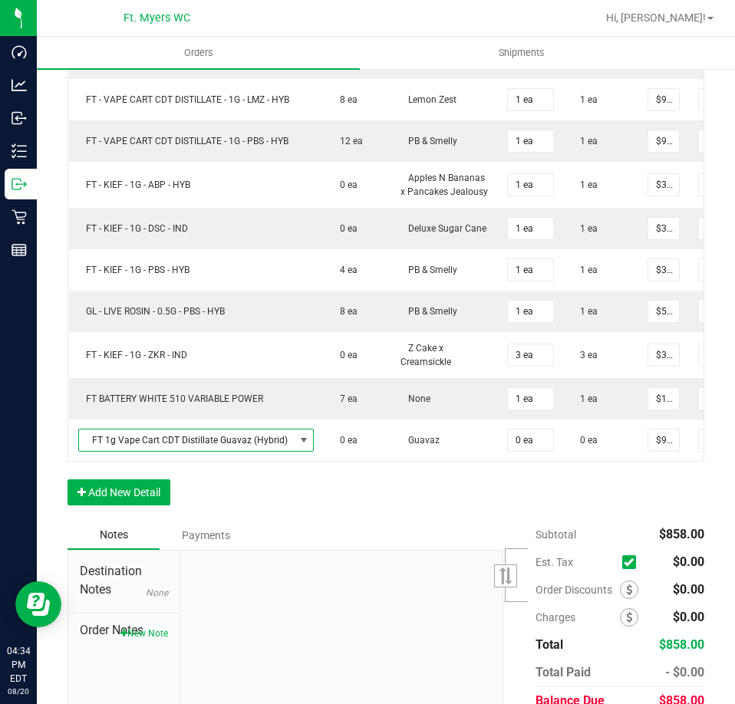
scroll to position [1111, 0]
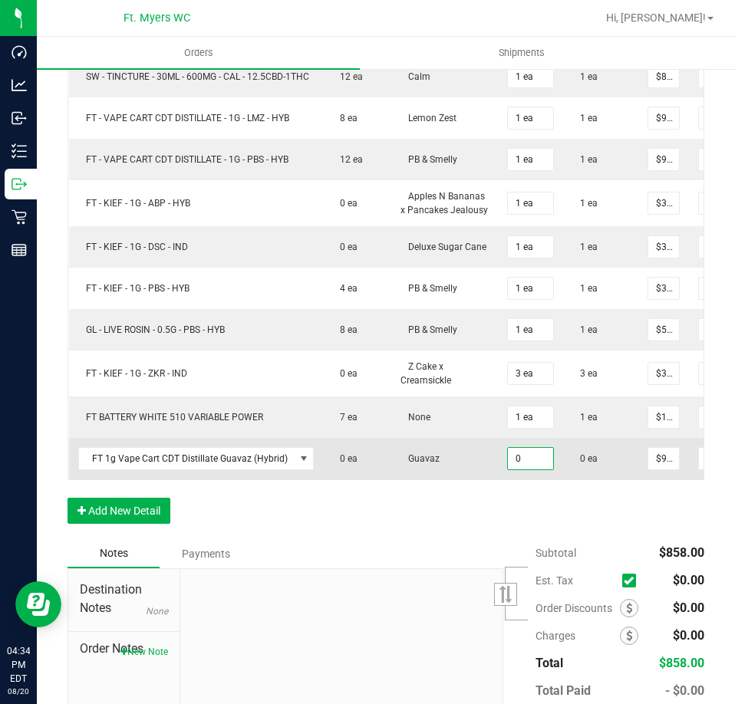
click at [517, 469] on input "0" at bounding box center [530, 458] width 45 height 21
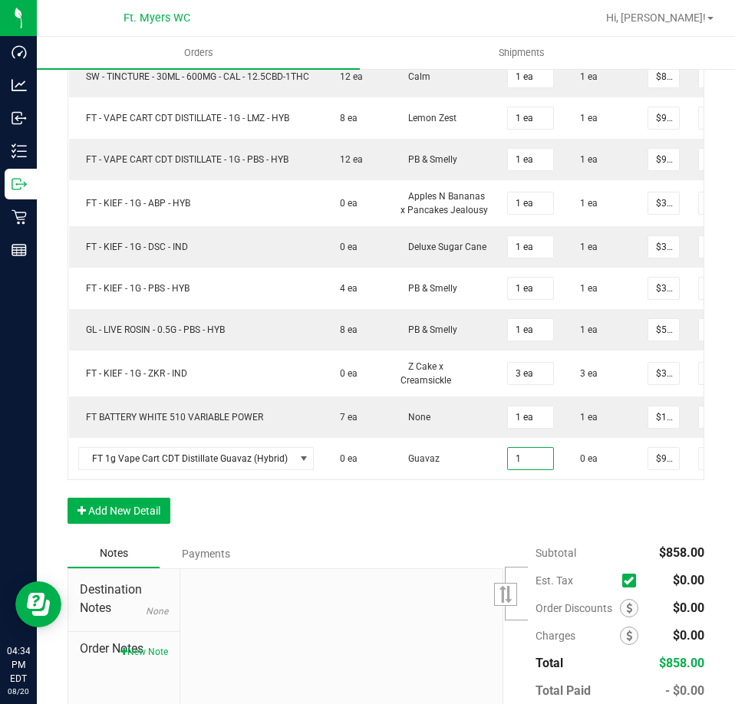
type input "1 ea"
type input "$95.00"
click at [472, 568] on div "Notes Payments" at bounding box center [279, 553] width 424 height 29
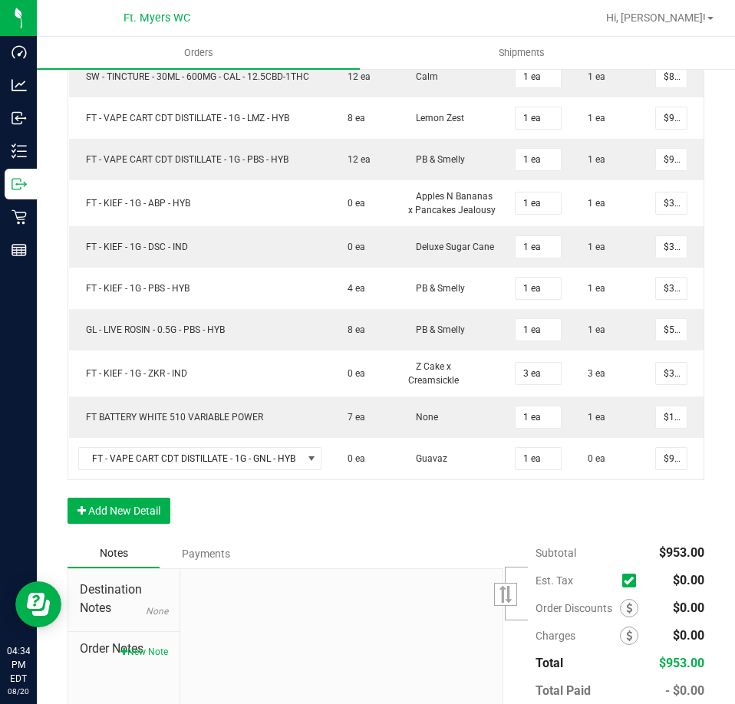
scroll to position [0, 190]
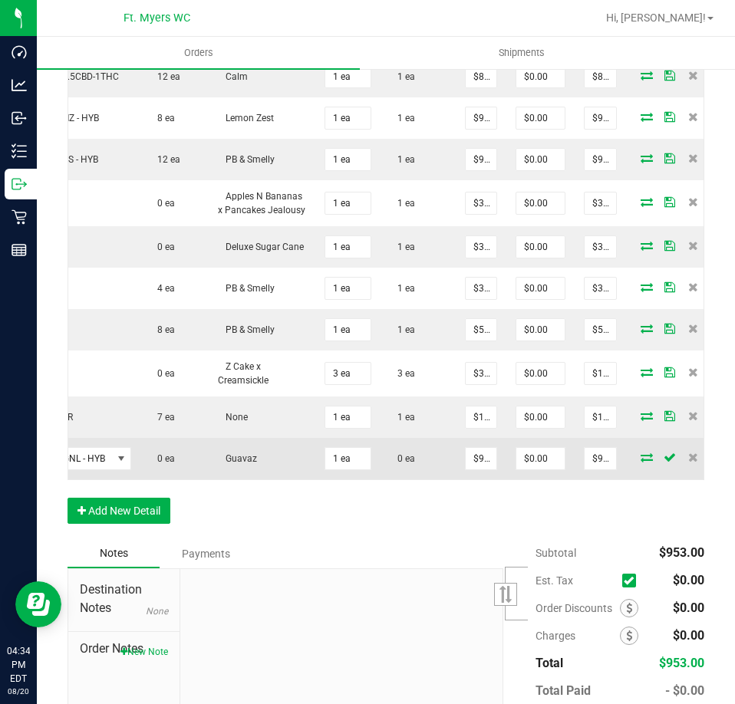
click at [640, 462] on icon at bounding box center [646, 457] width 12 height 9
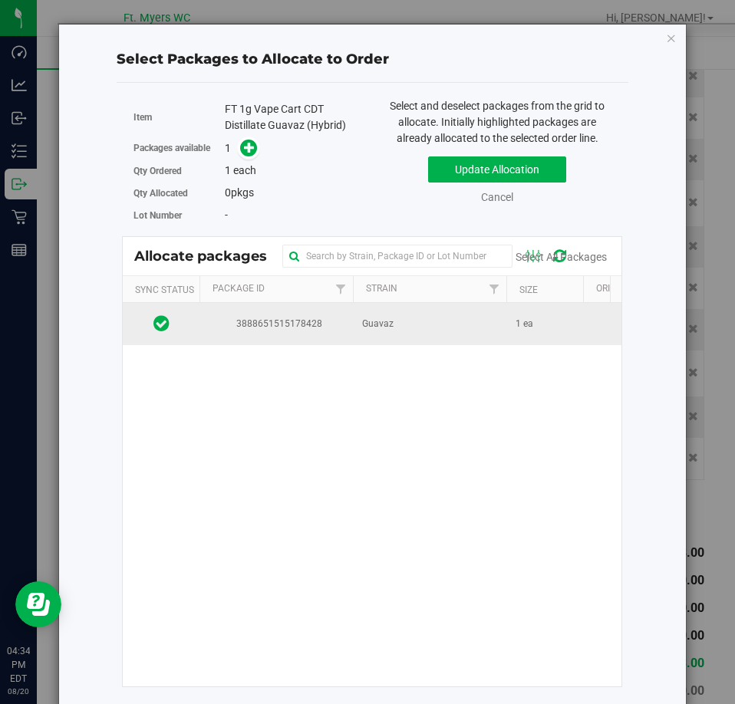
click at [459, 329] on td "Guavaz" at bounding box center [429, 323] width 153 height 41
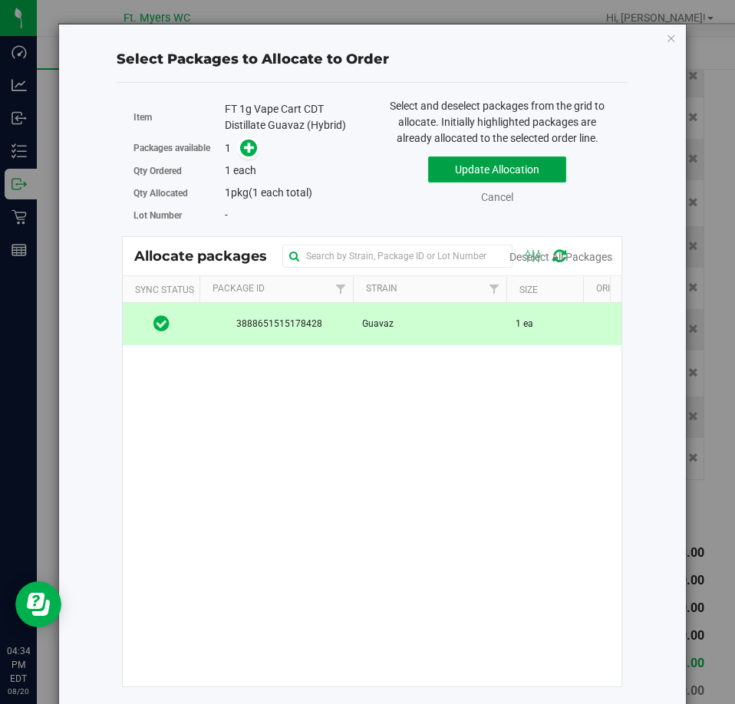
click at [496, 176] on button "Update Allocation" at bounding box center [497, 169] width 138 height 26
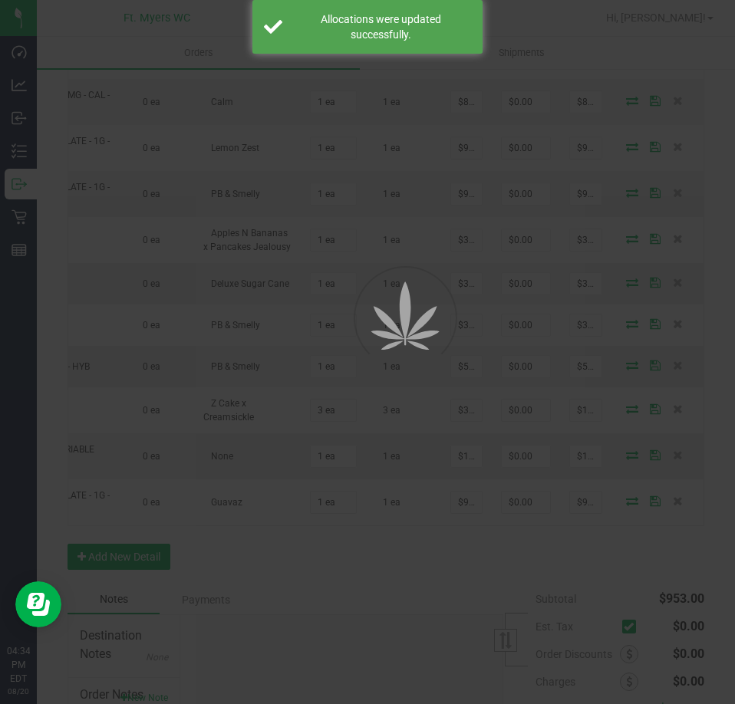
scroll to position [0, 132]
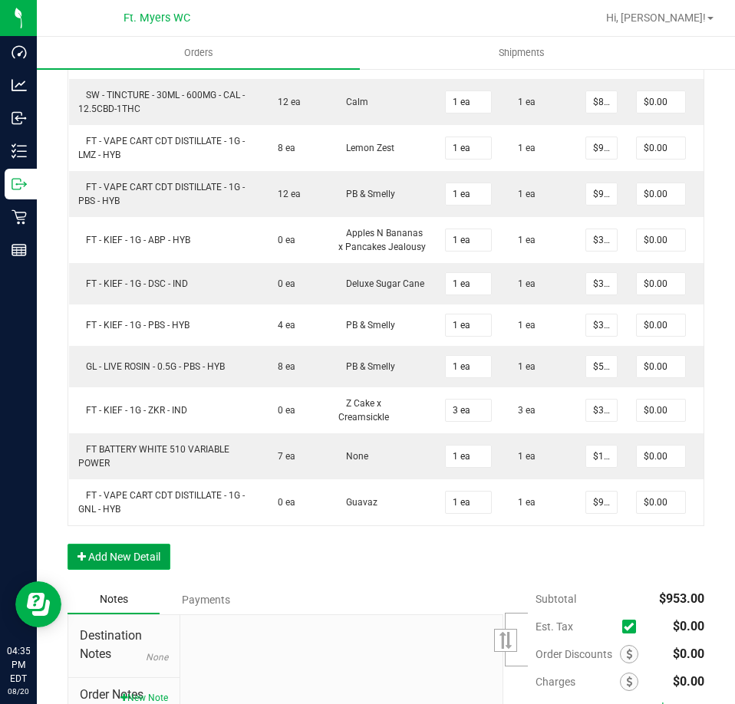
click at [162, 570] on button "Add New Detail" at bounding box center [118, 557] width 103 height 26
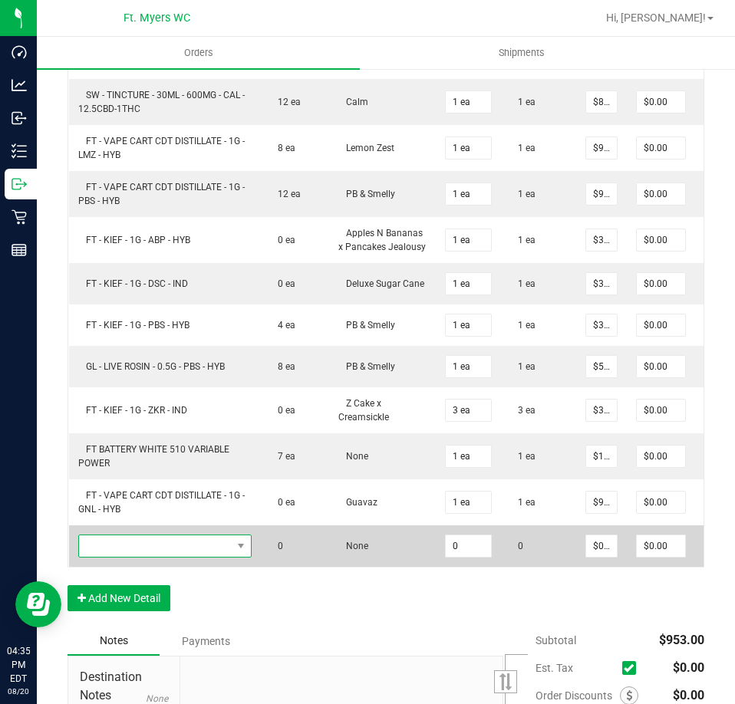
click at [190, 557] on span "NO DATA FOUND" at bounding box center [155, 545] width 153 height 21
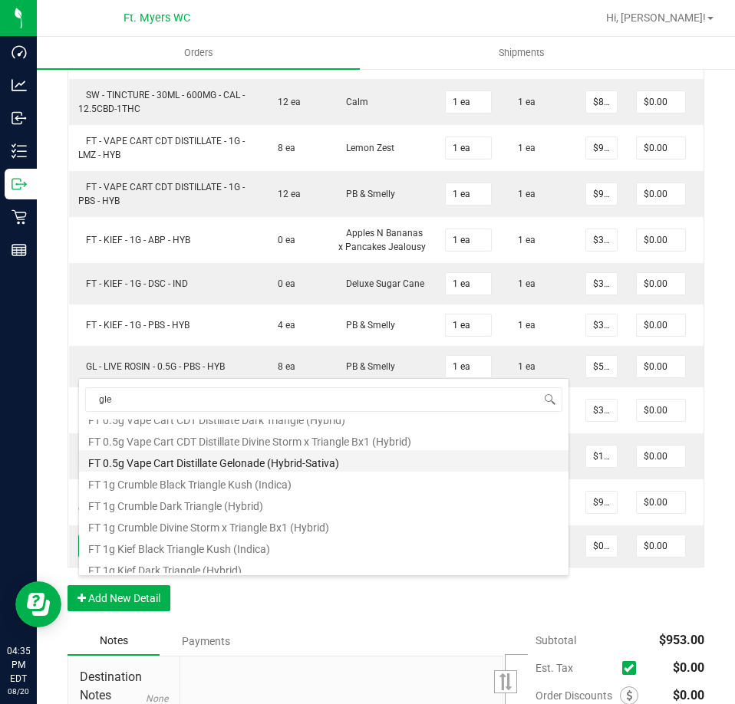
scroll to position [276, 0]
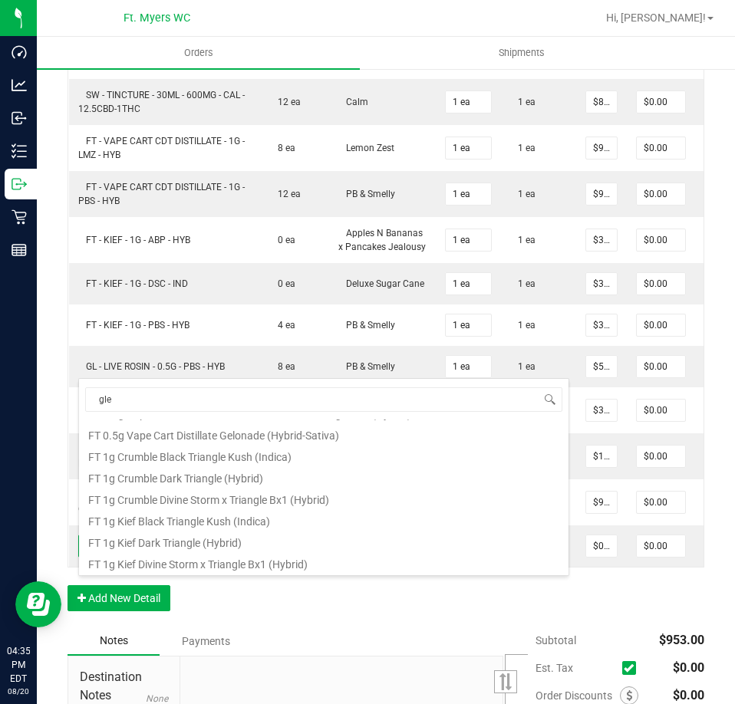
drag, startPoint x: 302, startPoint y: 400, endPoint x: -1, endPoint y: 318, distance: 313.7
click at [0, 318] on html "Dashboard Analytics Inbound Inventory Outbound Retail Reports 04:35 PM EDT 08/2…" at bounding box center [367, 352] width 735 height 704
type input "gelonade"
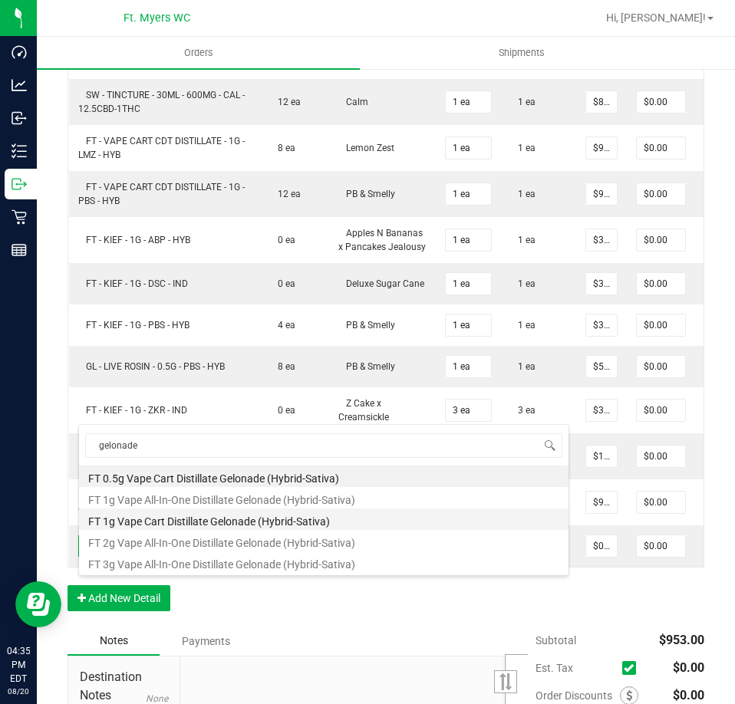
click at [339, 517] on li "FT 1g Vape Cart Distillate Gelonade (Hybrid-Sativa)" at bounding box center [323, 519] width 489 height 21
type input "0 ea"
type input "$90.00000"
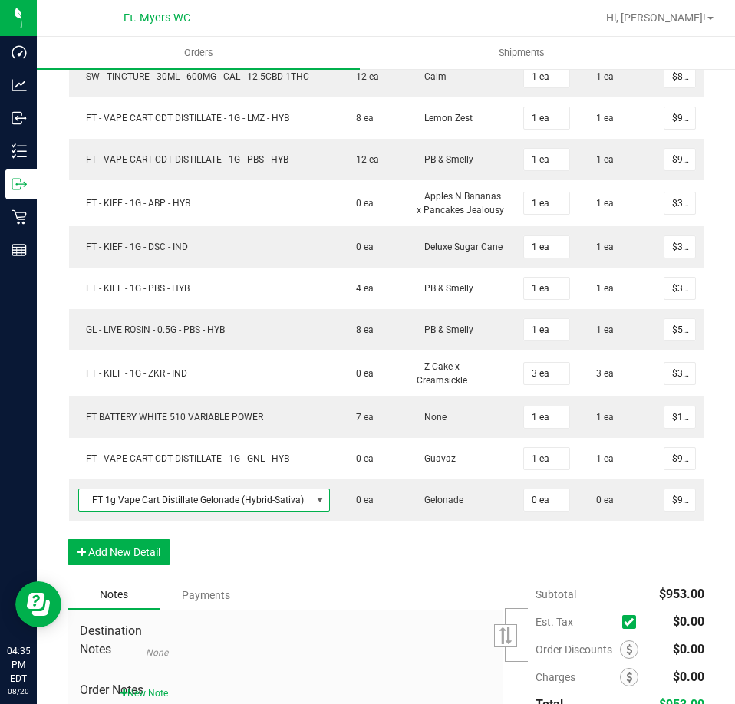
scroll to position [1092, 0]
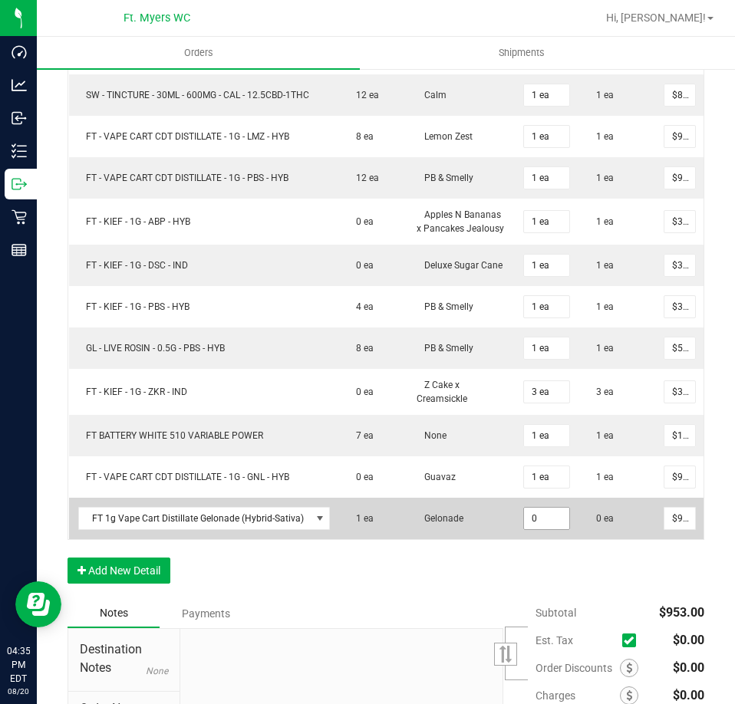
click at [532, 529] on input "0" at bounding box center [546, 518] width 45 height 21
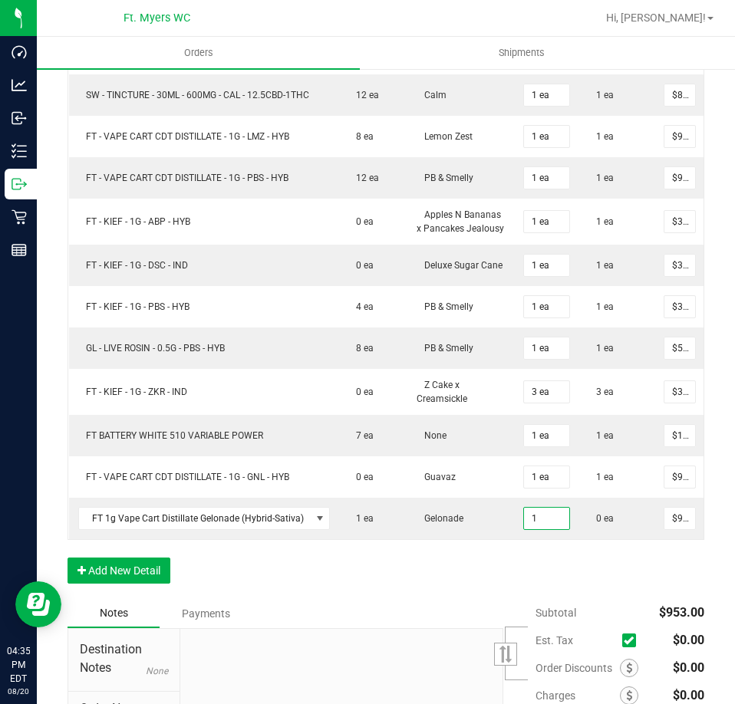
type input "1 ea"
type input "$90.00"
click at [493, 599] on div "Order Details Print All Labels Item Sellable Strain Qty Ordered Qty Allocated U…" at bounding box center [385, 101] width 637 height 996
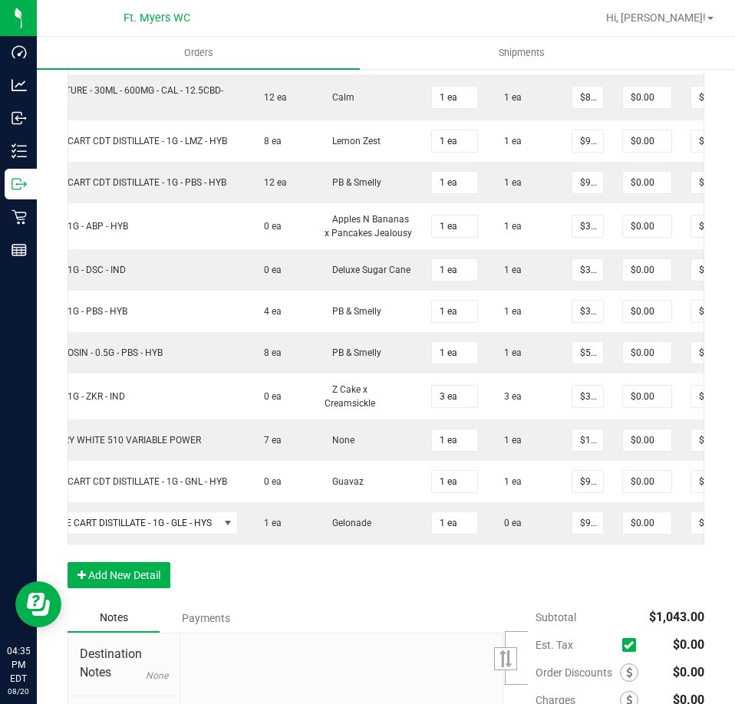
scroll to position [0, 181]
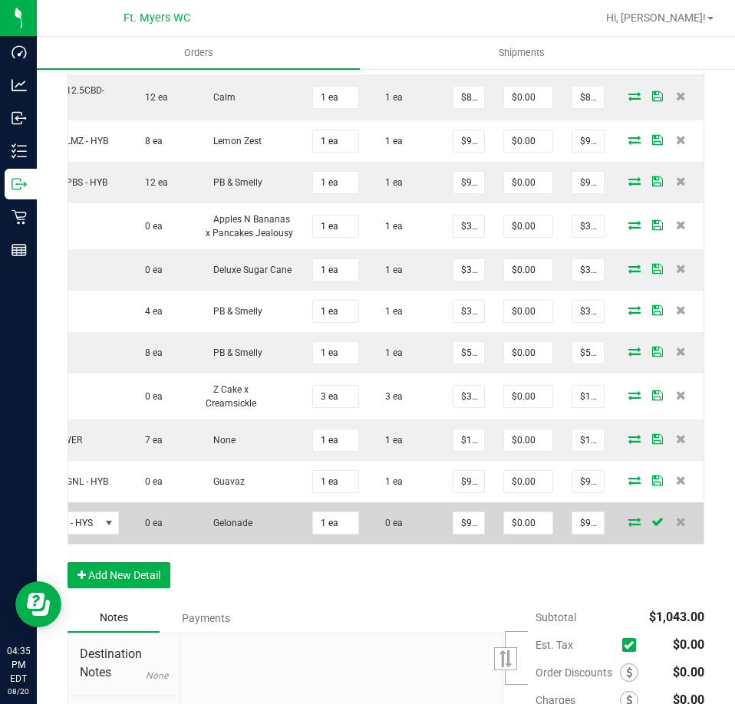
click at [628, 526] on icon at bounding box center [634, 521] width 12 height 9
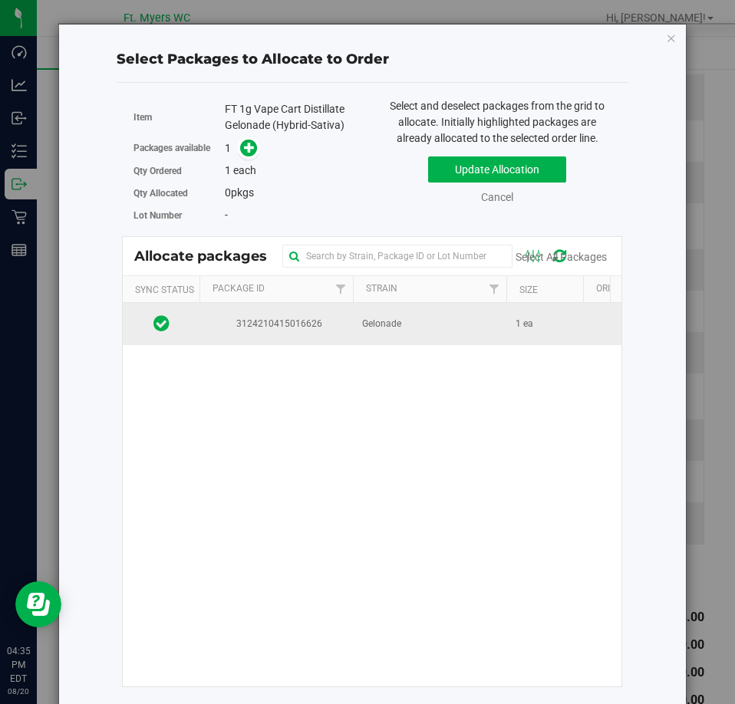
click at [487, 323] on td "Gelonade" at bounding box center [429, 323] width 153 height 41
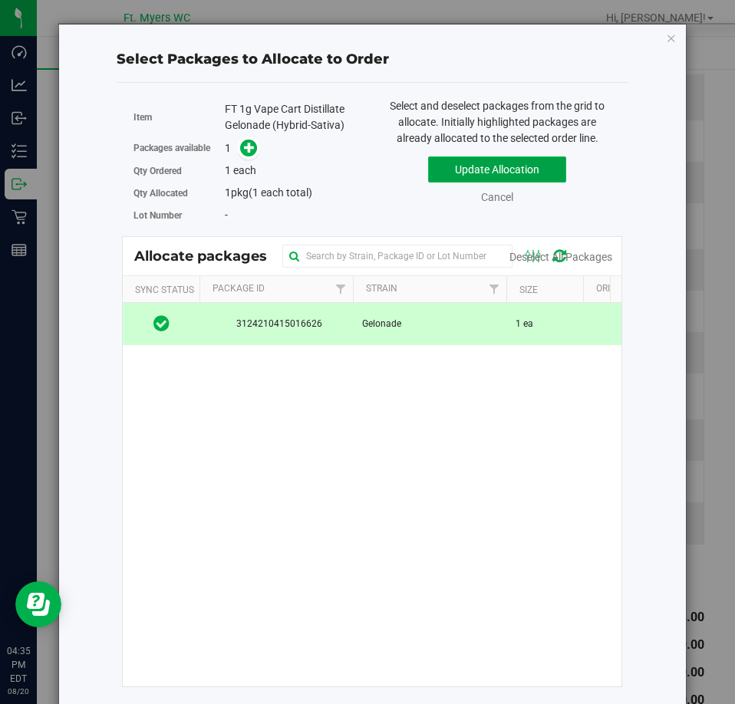
click at [538, 164] on button "Update Allocation" at bounding box center [497, 169] width 138 height 26
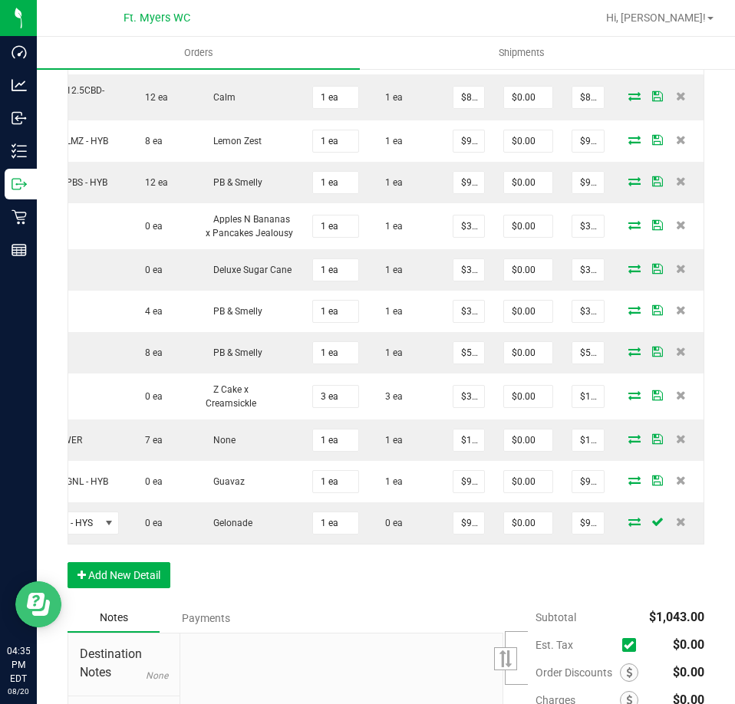
scroll to position [0, 132]
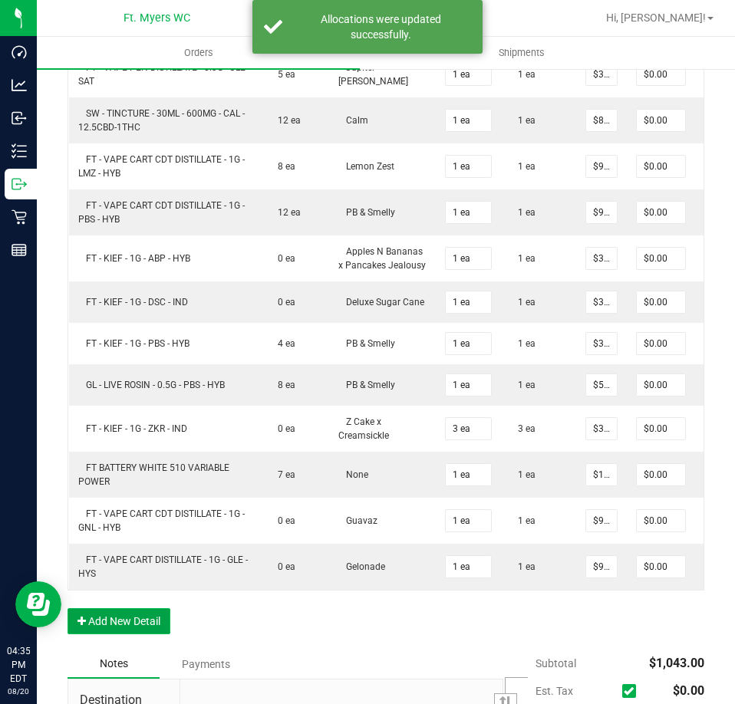
click at [136, 634] on button "Add New Detail" at bounding box center [118, 621] width 103 height 26
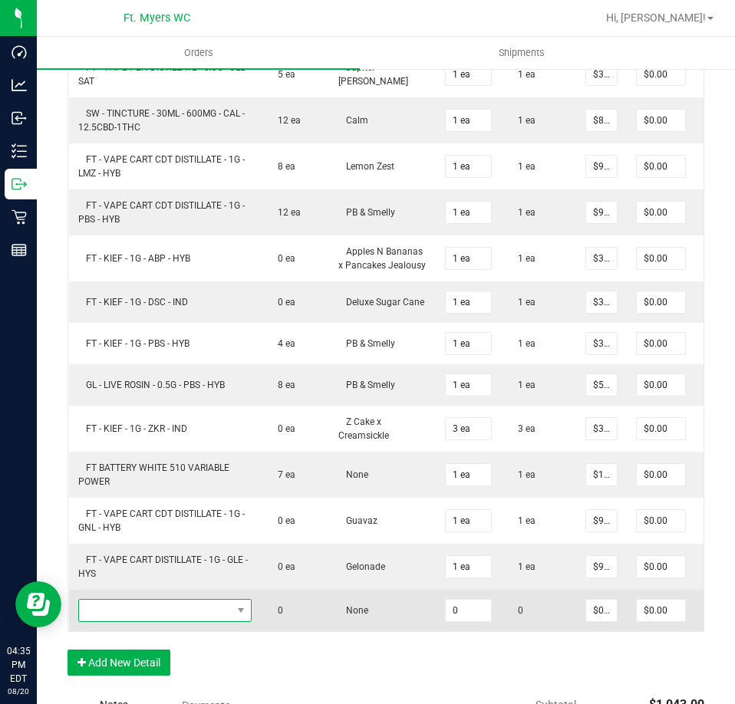
click at [221, 621] on span "NO DATA FOUND" at bounding box center [155, 610] width 153 height 21
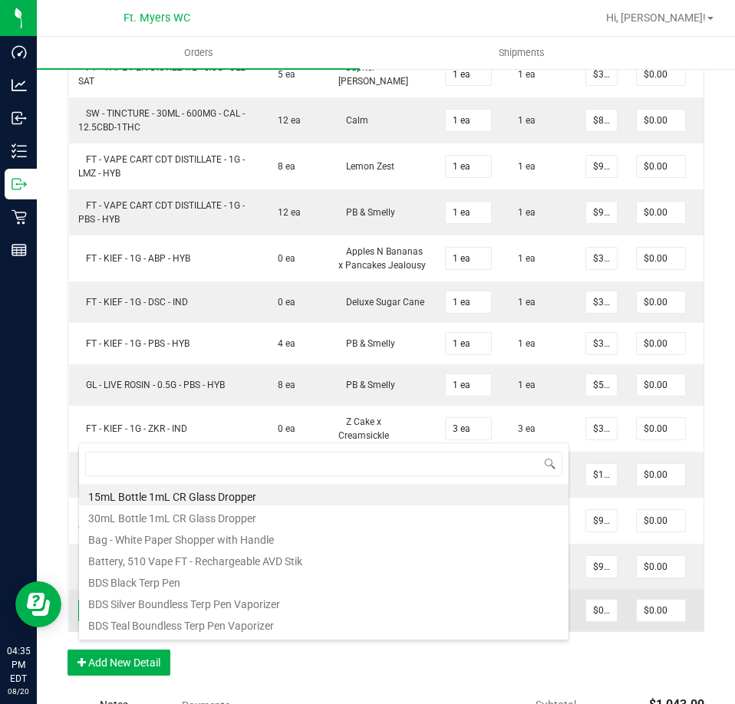
scroll to position [23, 173]
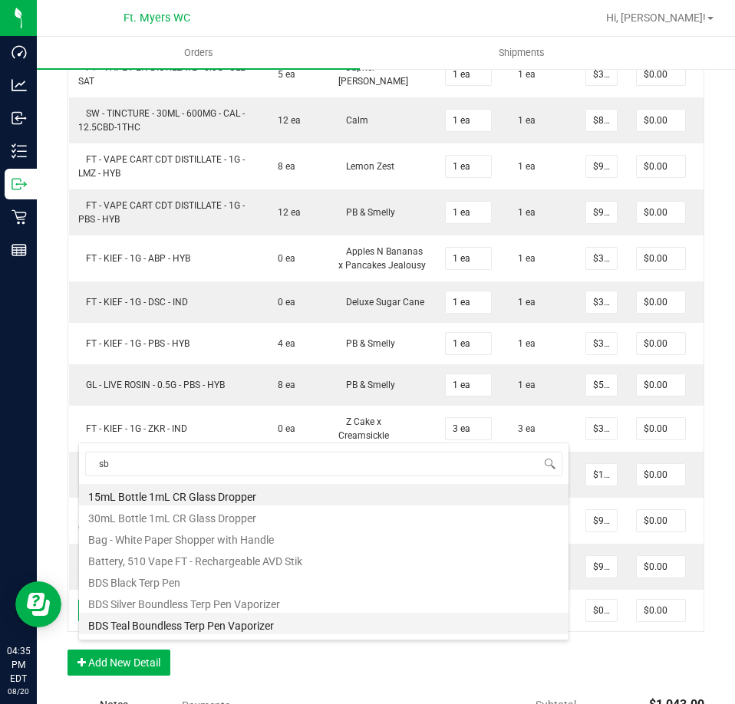
type input "sbc"
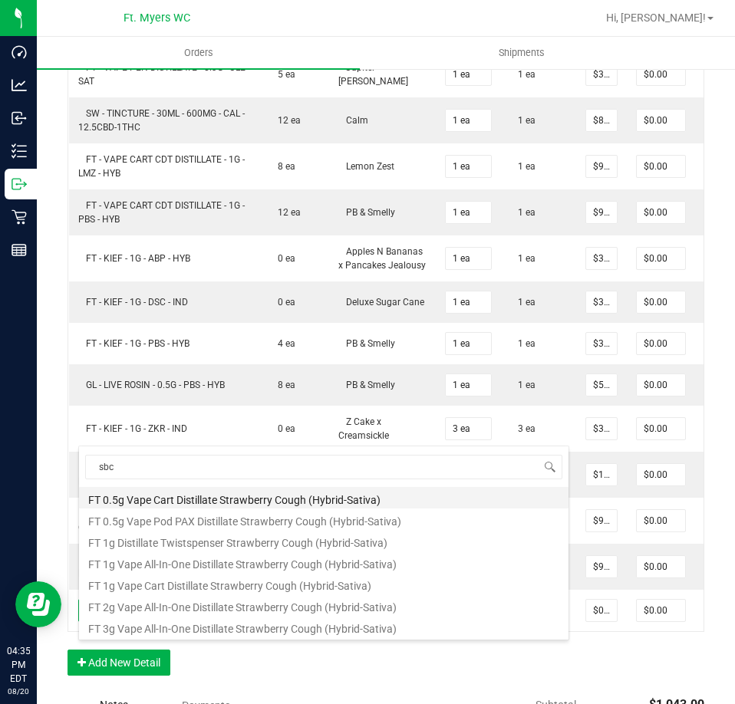
click at [268, 499] on li "FT 0.5g Vape Cart Distillate Strawberry Cough (Hybrid-Sativa)" at bounding box center [323, 497] width 489 height 21
type input "0 ea"
type input "$50.00000"
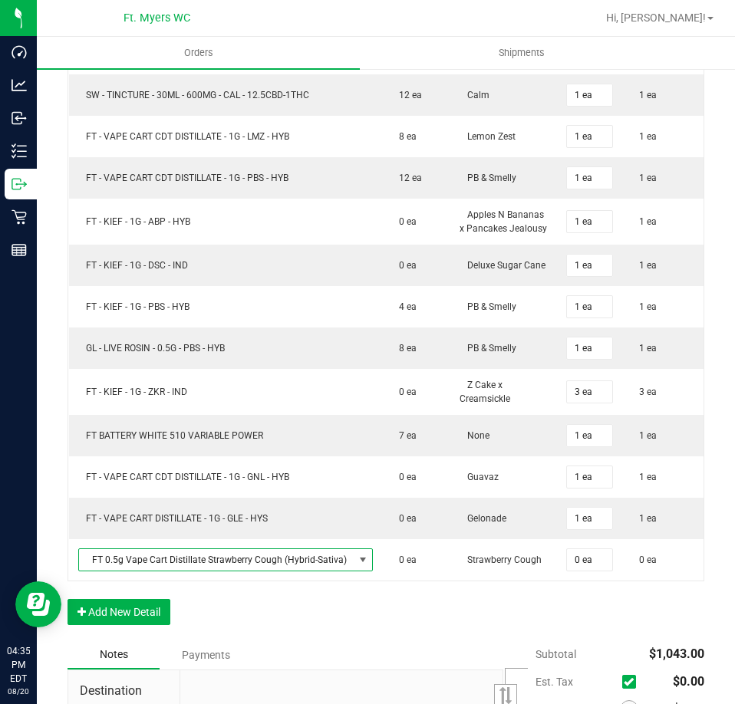
scroll to position [1078, 0]
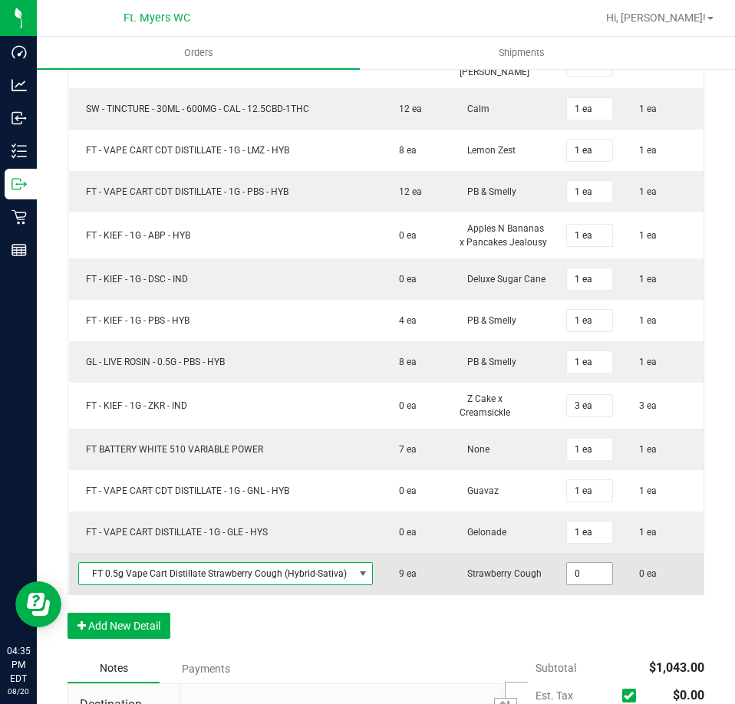
click at [590, 584] on input "0" at bounding box center [589, 573] width 45 height 21
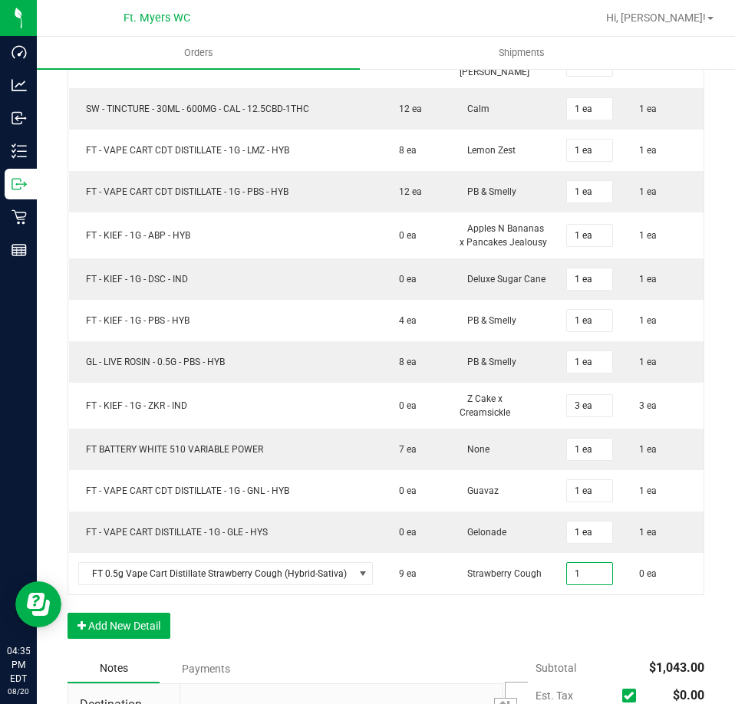
type input "1 ea"
type input "$50.00"
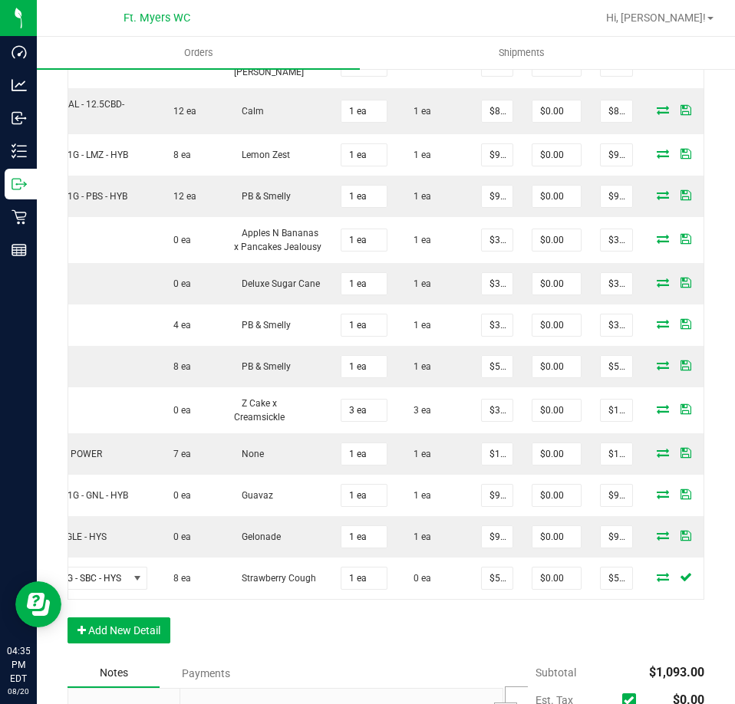
scroll to position [0, 189]
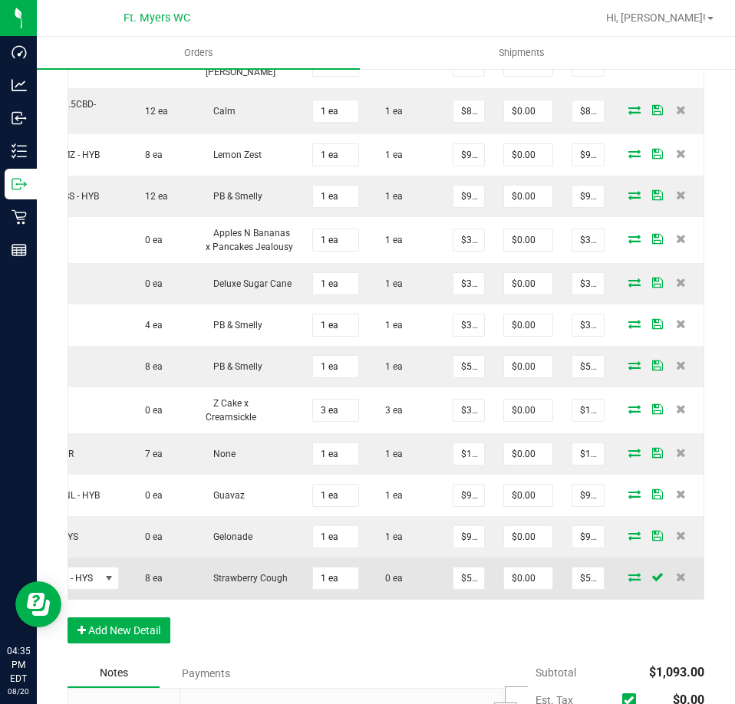
click at [619, 599] on td at bounding box center [660, 578] width 92 height 41
click at [628, 581] on icon at bounding box center [634, 576] width 12 height 9
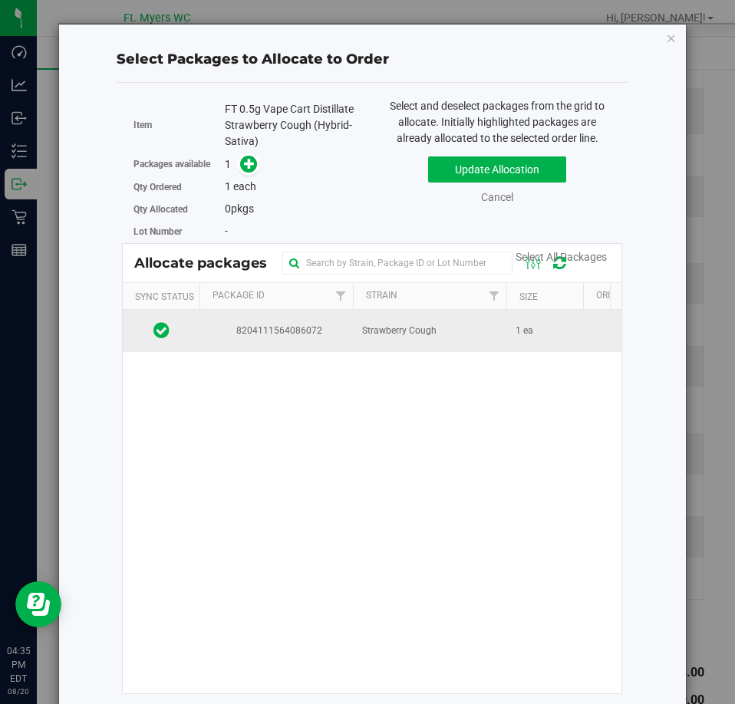
click at [558, 328] on td "1 ea" at bounding box center [544, 330] width 77 height 41
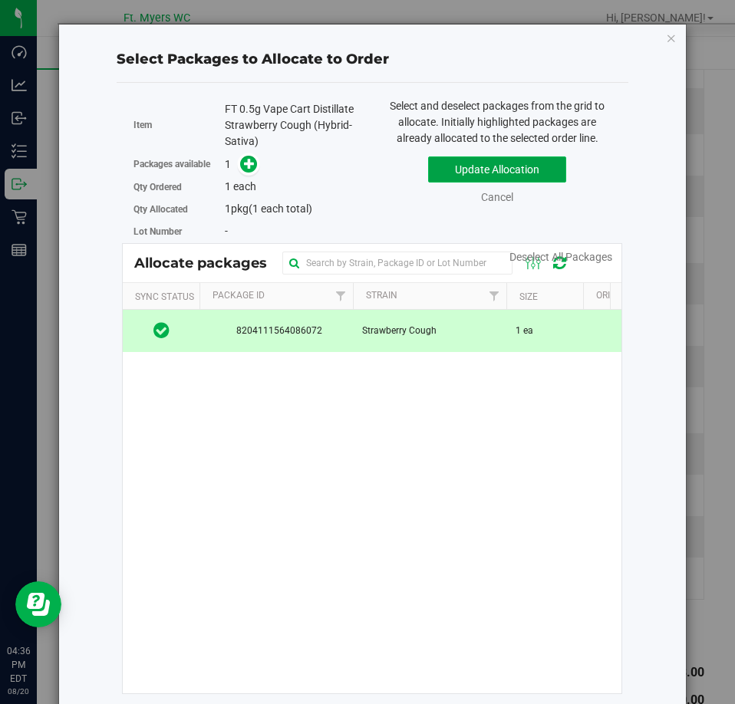
click at [512, 163] on button "Update Allocation" at bounding box center [497, 169] width 138 height 26
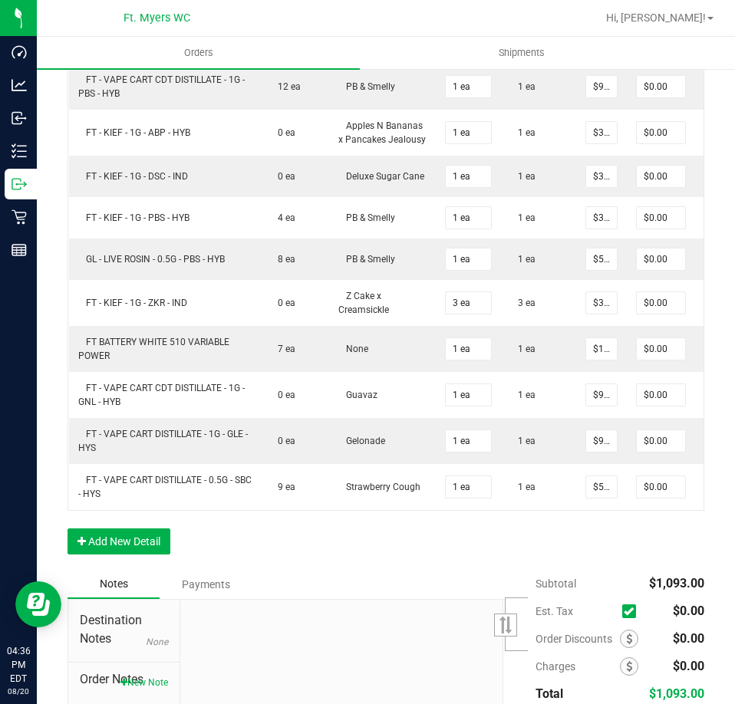
scroll to position [1385, 0]
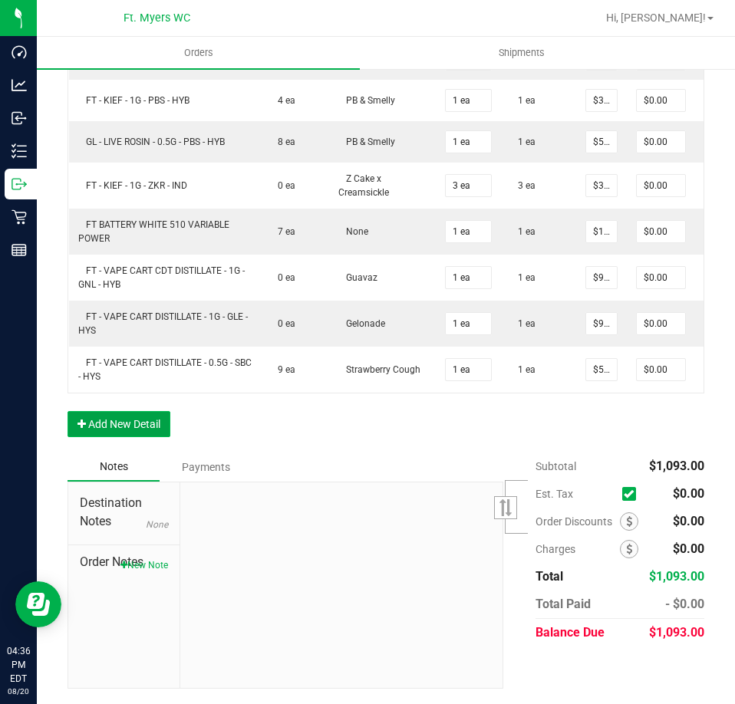
click at [134, 423] on button "Add New Detail" at bounding box center [118, 424] width 103 height 26
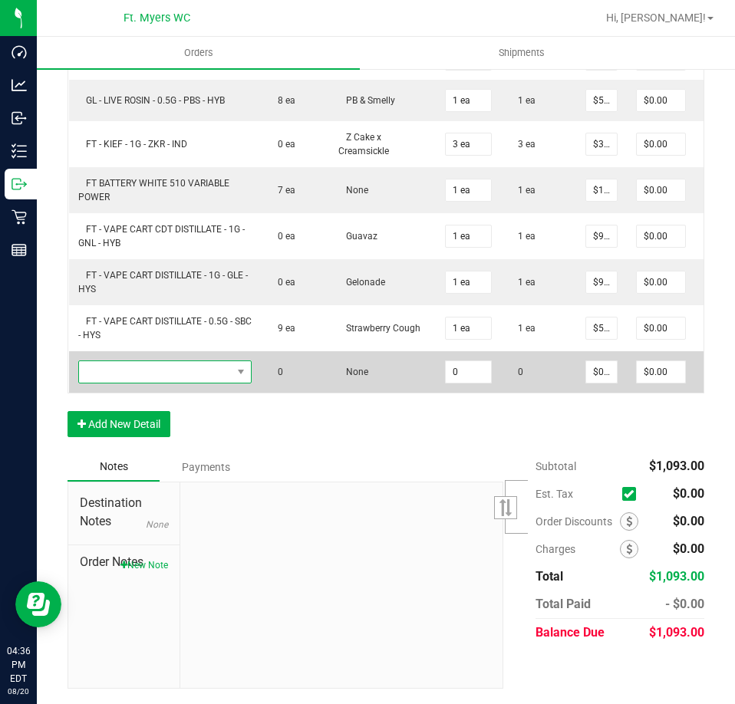
click at [144, 383] on span "NO DATA FOUND" at bounding box center [155, 371] width 153 height 21
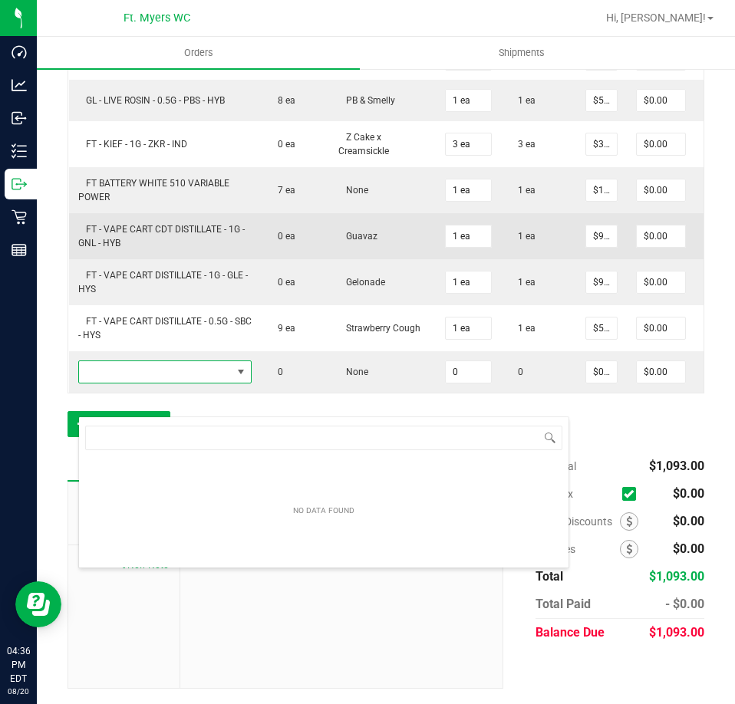
scroll to position [23, 173]
type input "cja"
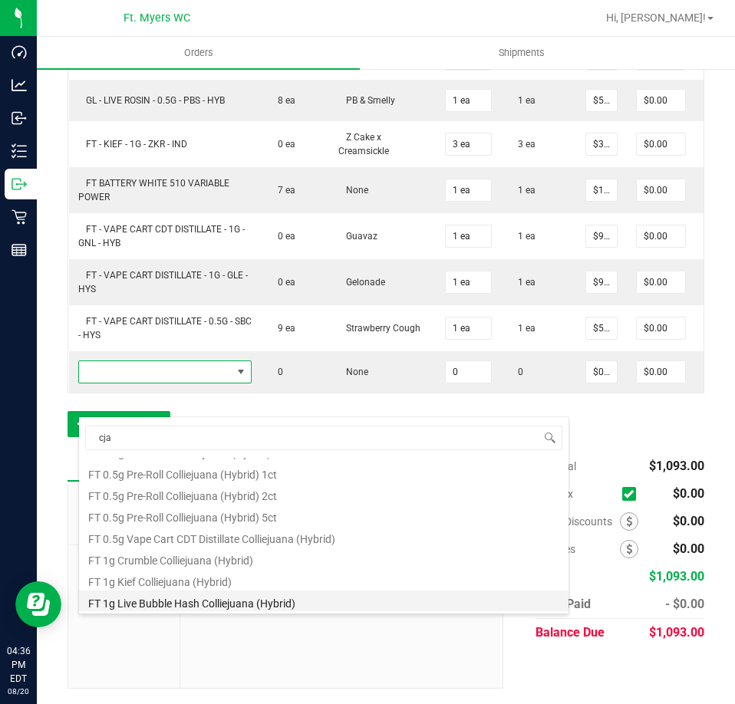
scroll to position [230, 0]
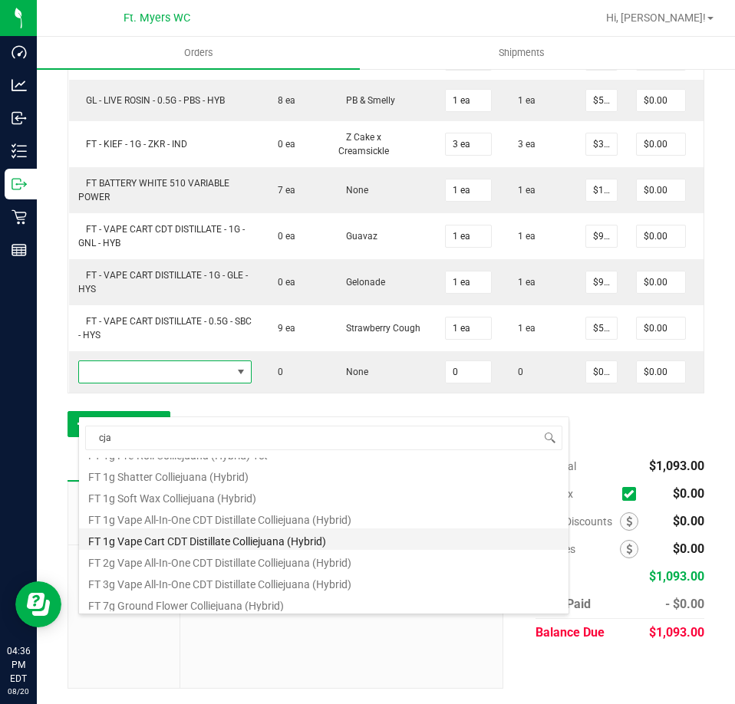
click at [324, 545] on li "FT 1g Vape Cart CDT Distillate Colliejuana (Hybrid)" at bounding box center [323, 538] width 489 height 21
type input "0 ea"
type input "$95.00000"
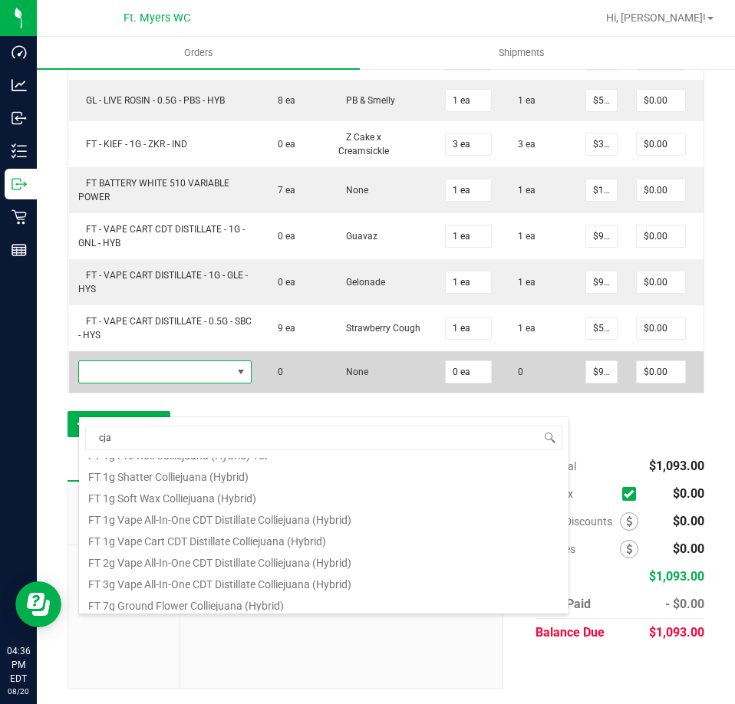
scroll to position [1344, 0]
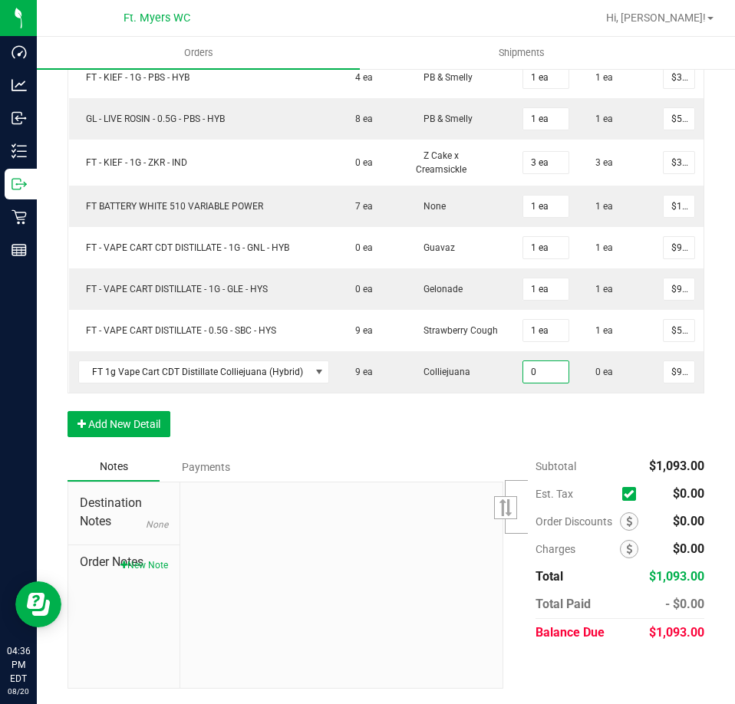
drag, startPoint x: 543, startPoint y: 390, endPoint x: 528, endPoint y: 417, distance: 31.2
click at [543, 383] on input "0" at bounding box center [545, 371] width 45 height 21
type input "1 ea"
type input "$95.00"
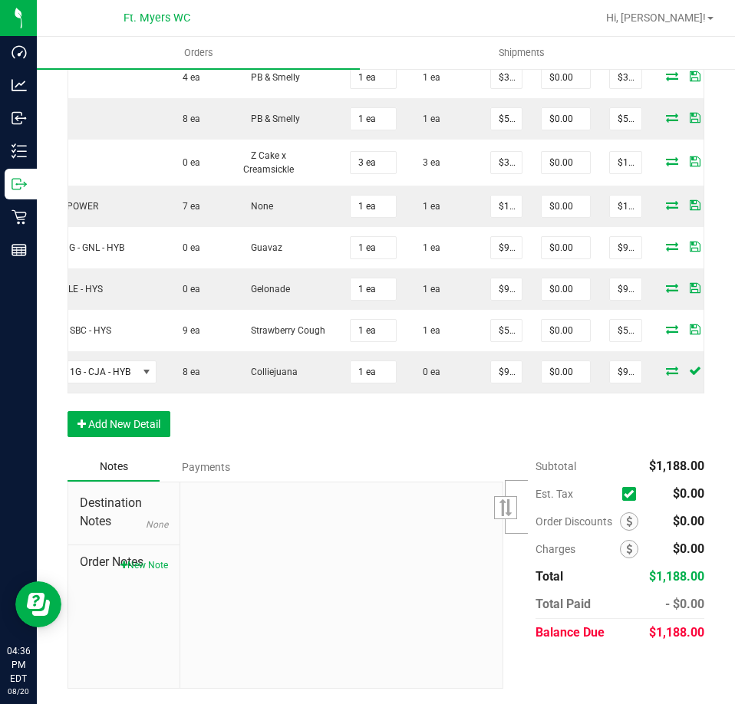
scroll to position [0, 202]
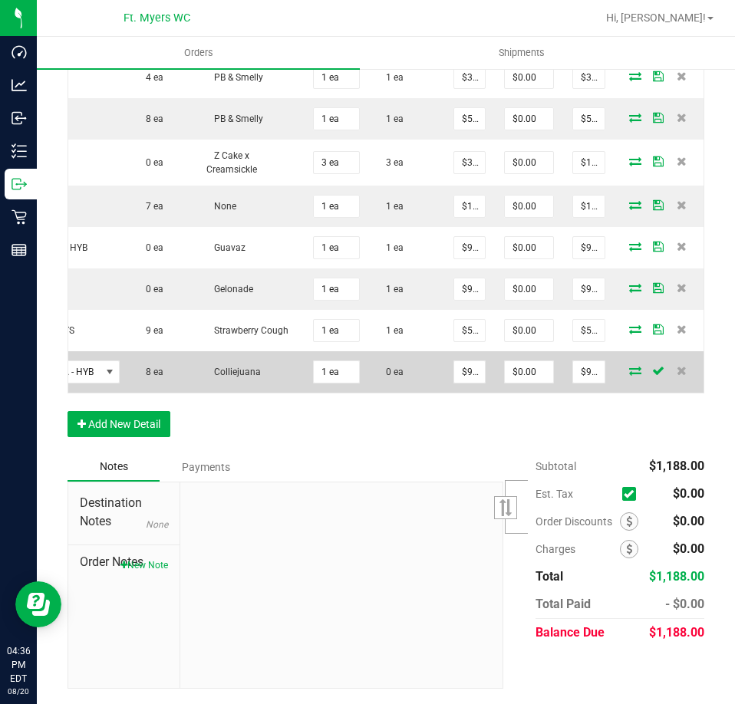
click at [629, 375] on icon at bounding box center [635, 370] width 12 height 9
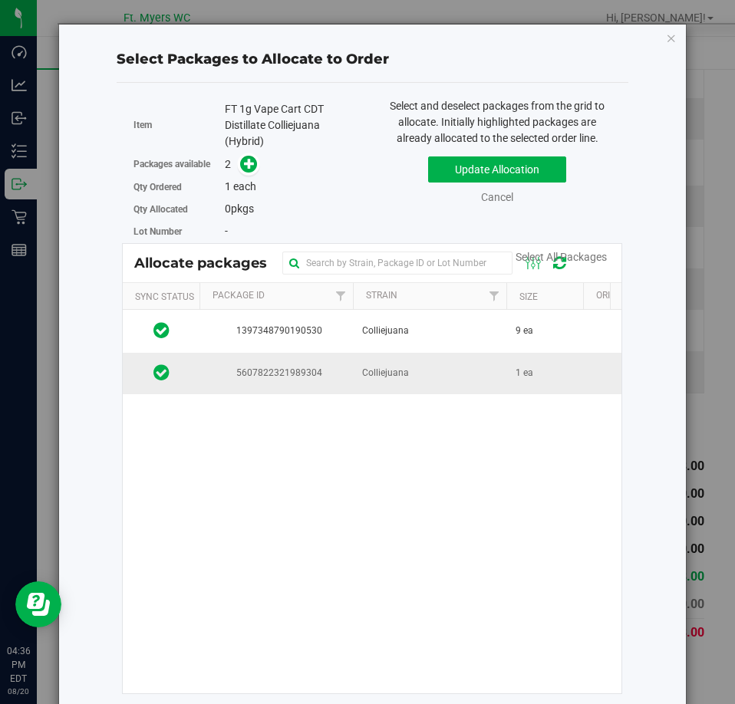
click at [489, 374] on td "Colliejuana" at bounding box center [429, 373] width 153 height 41
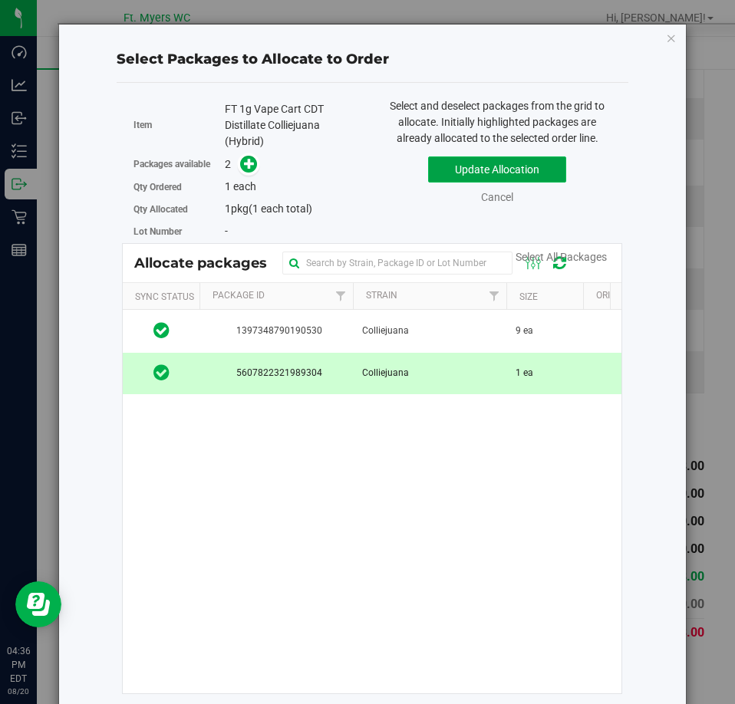
click at [548, 169] on button "Update Allocation" at bounding box center [497, 169] width 138 height 26
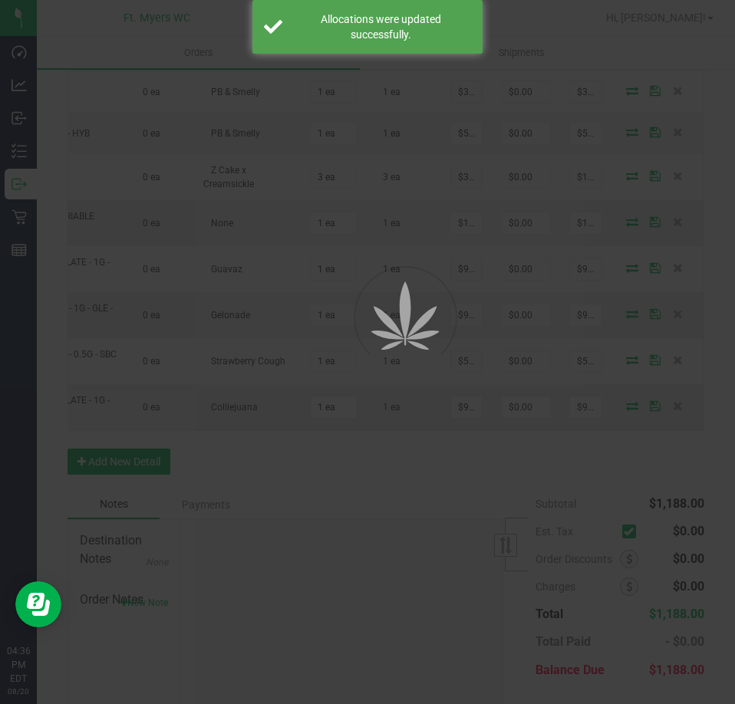
scroll to position [0, 132]
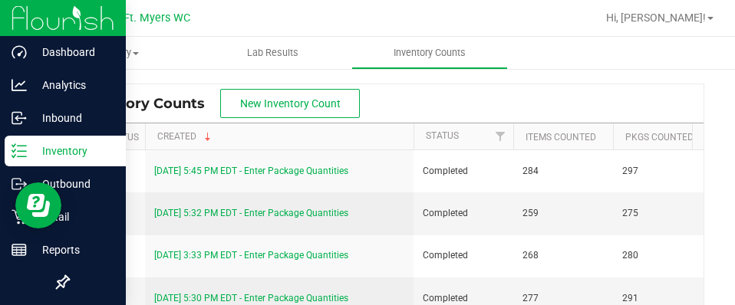
click at [31, 158] on p "Inventory" at bounding box center [73, 151] width 92 height 18
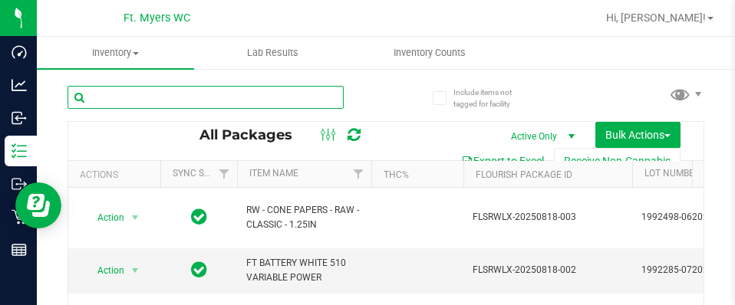
click at [115, 100] on input "text" at bounding box center [205, 97] width 276 height 23
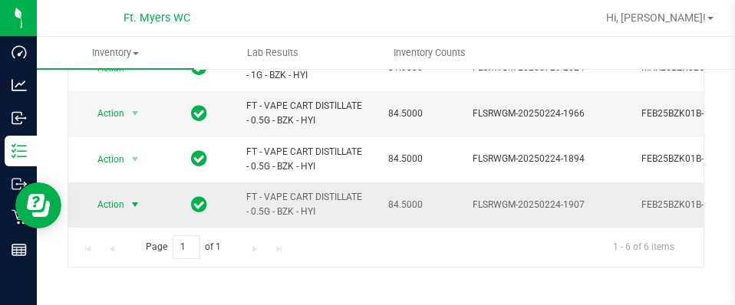
type input "Bzk"
click at [104, 198] on span "Action" at bounding box center [104, 204] width 41 height 21
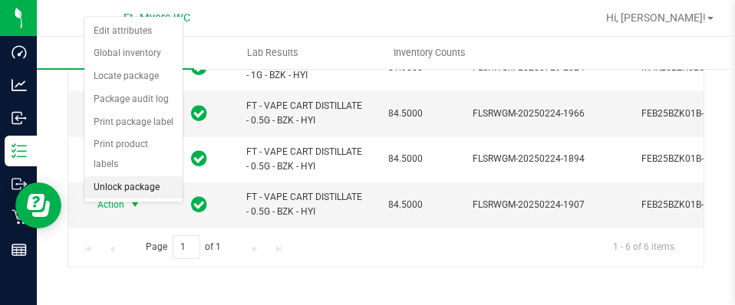
click at [132, 176] on li "Unlock package" at bounding box center [133, 187] width 98 height 23
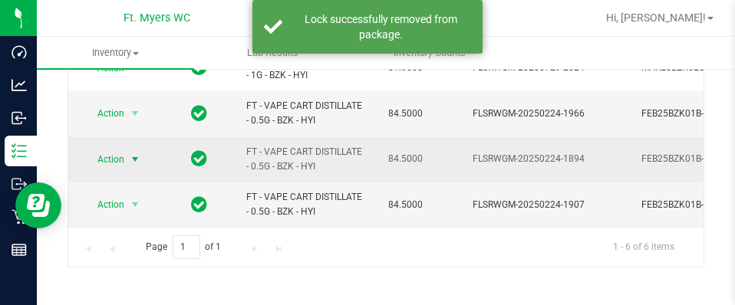
click at [124, 149] on span "Action" at bounding box center [104, 159] width 41 height 21
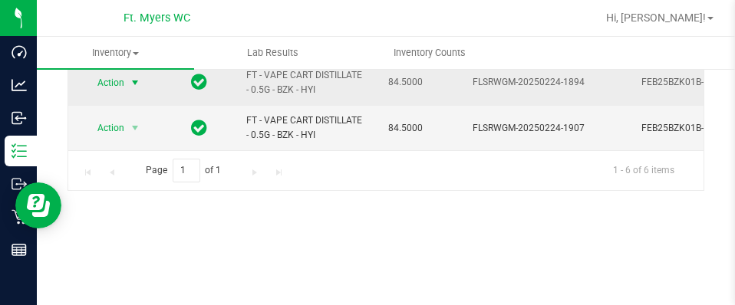
click at [129, 77] on span "select" at bounding box center [135, 83] width 12 height 12
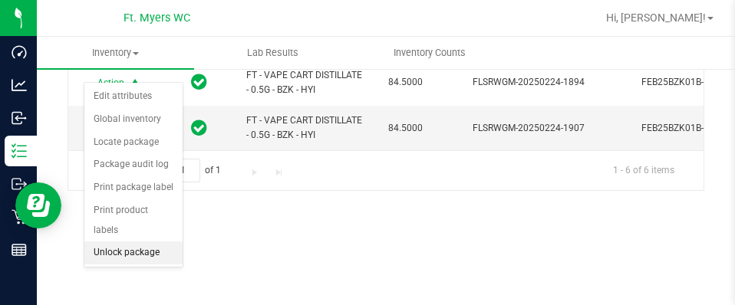
drag, startPoint x: 163, startPoint y: 236, endPoint x: 165, endPoint y: 226, distance: 10.1
click at [162, 242] on li "Unlock package" at bounding box center [133, 253] width 98 height 23
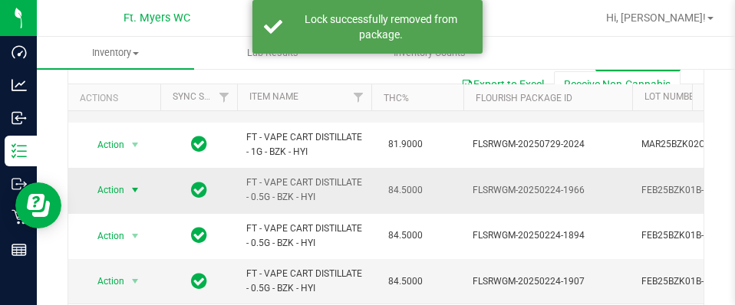
click at [135, 184] on span "select" at bounding box center [135, 190] width 12 height 12
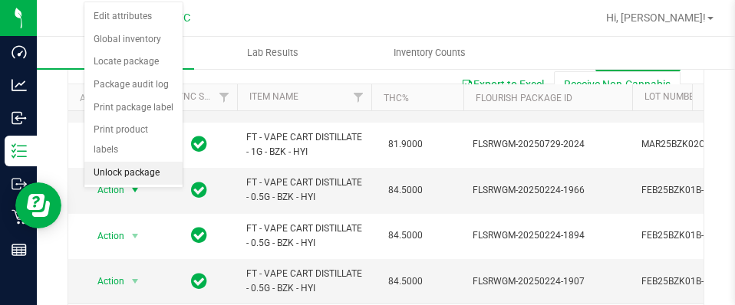
click at [164, 162] on li "Unlock package" at bounding box center [133, 173] width 98 height 23
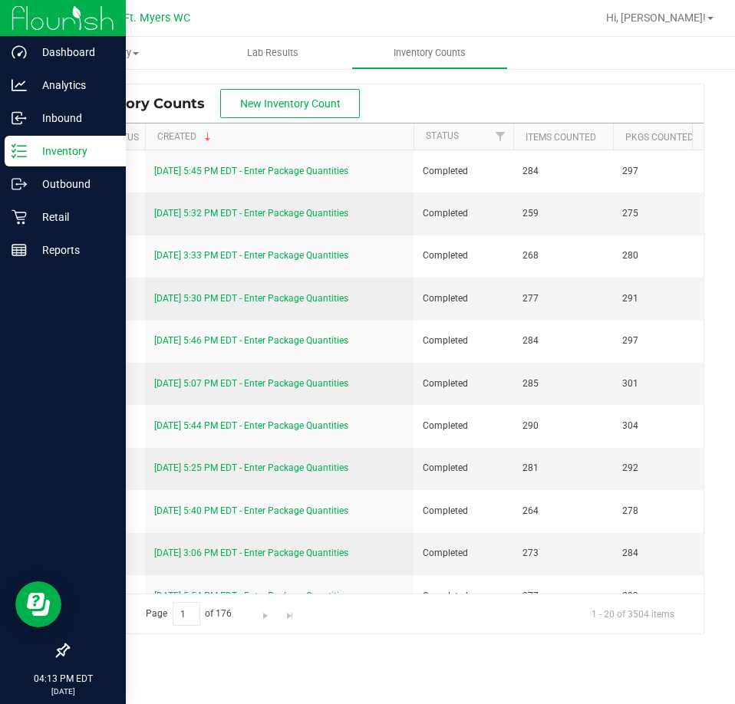
click at [35, 148] on p "Inventory" at bounding box center [73, 151] width 92 height 18
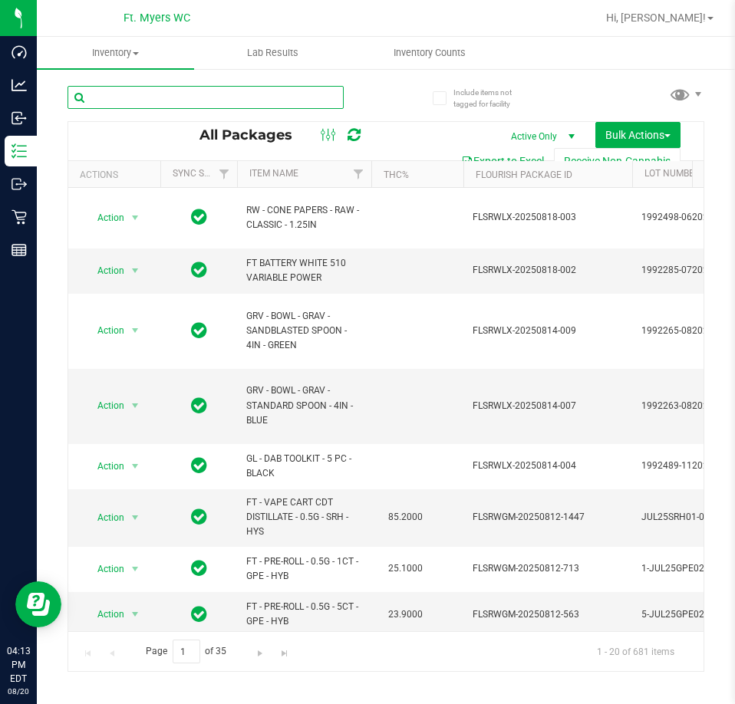
click at [260, 98] on input "text" at bounding box center [205, 97] width 276 height 23
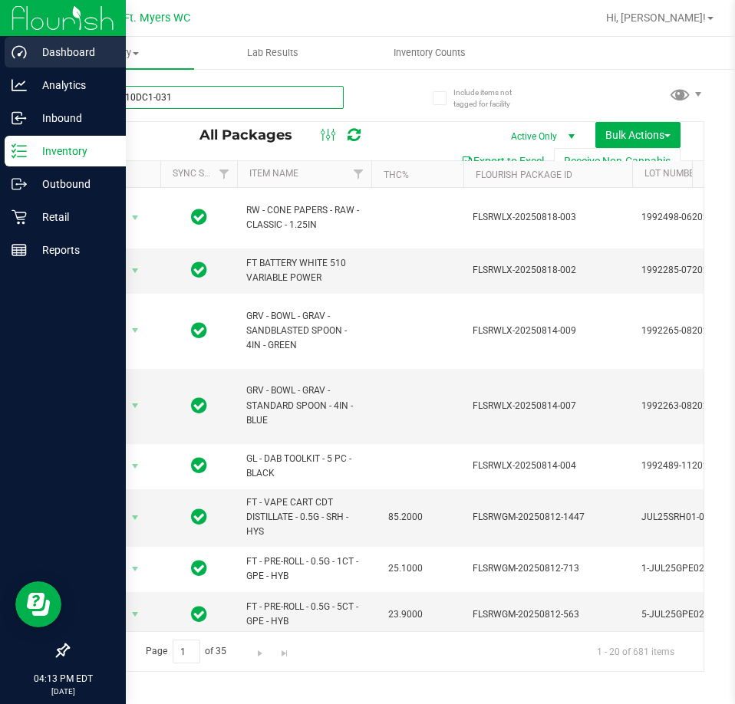
type input "SN250310DC1-0312"
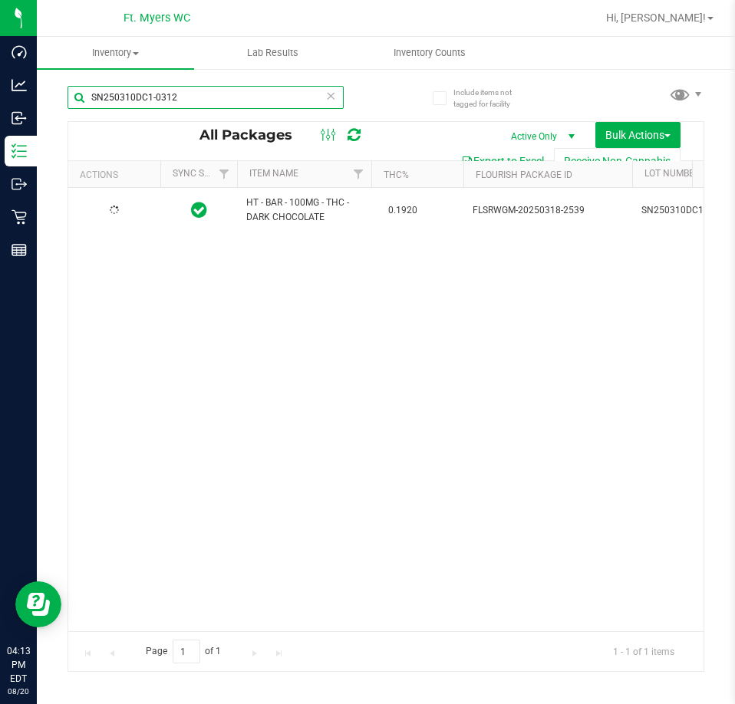
type input "[DATE]"
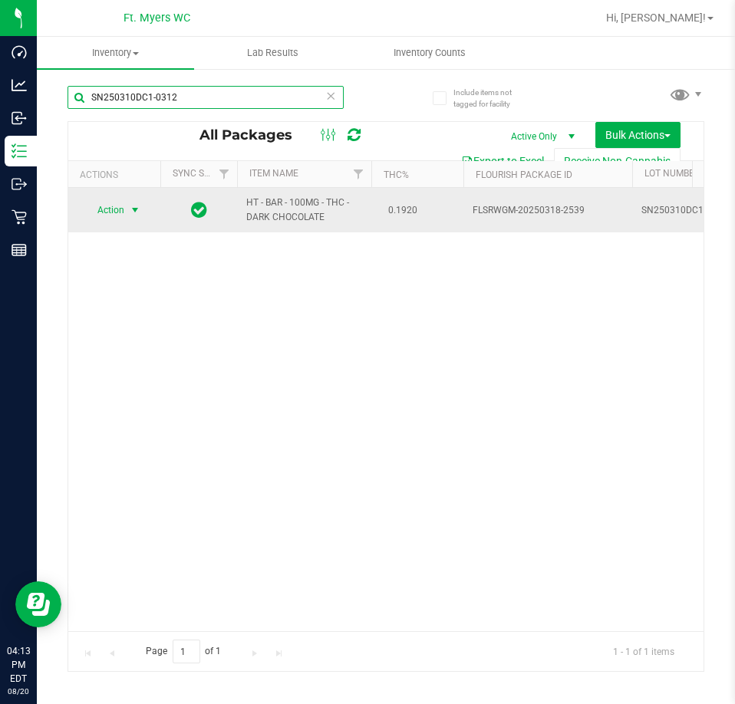
type input "SN250310DC1-0312"
click at [113, 209] on span "Action" at bounding box center [104, 209] width 41 height 21
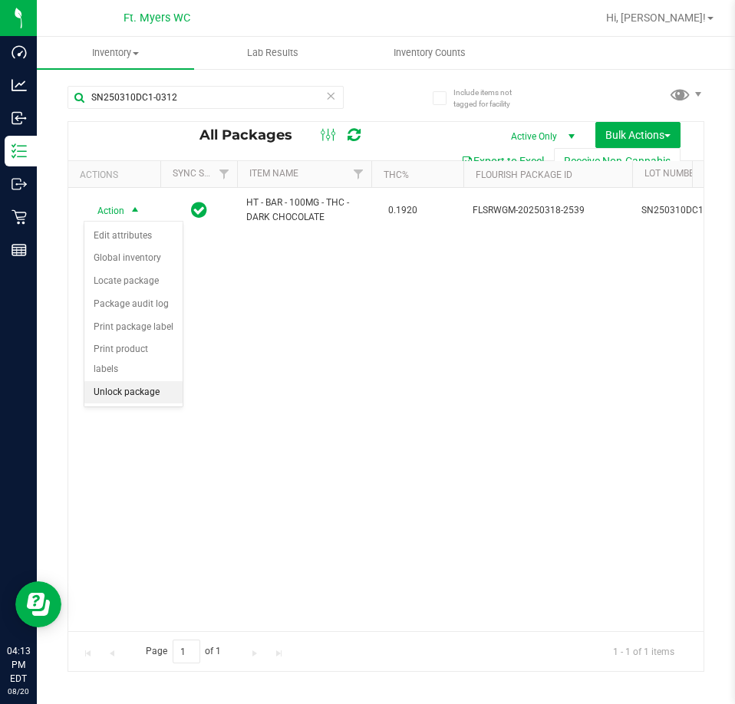
click at [150, 381] on li "Unlock package" at bounding box center [133, 392] width 98 height 23
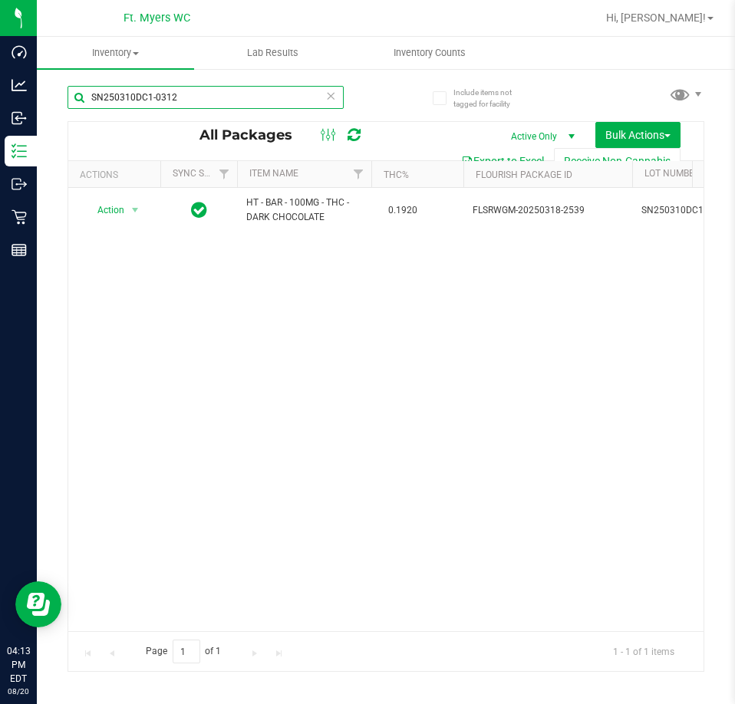
drag, startPoint x: 226, startPoint y: 97, endPoint x: -114, endPoint y: 108, distance: 340.0
click at [0, 108] on html "Dashboard Analytics Inbound Inventory Outbound Retail Reports 04:13 PM EDT [DAT…" at bounding box center [367, 352] width 735 height 704
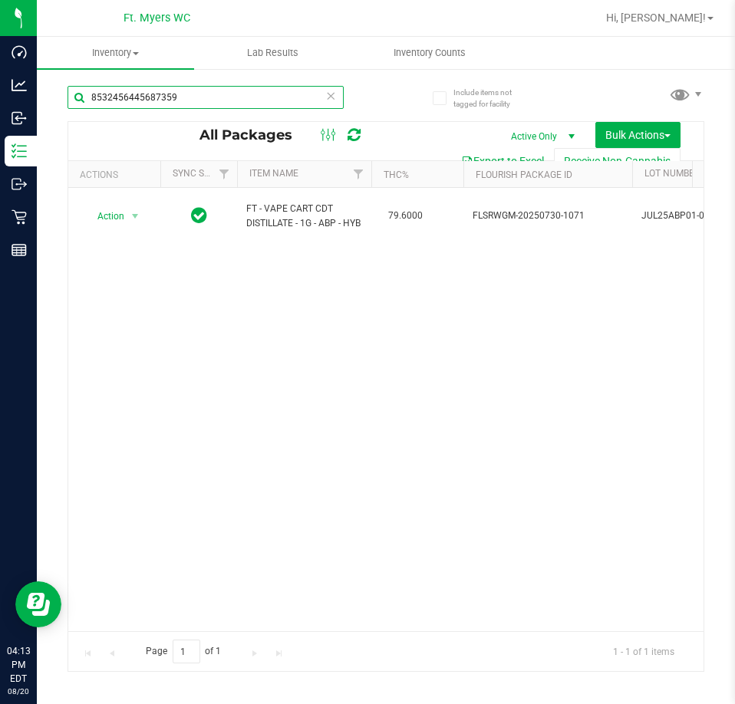
drag, startPoint x: 237, startPoint y: 92, endPoint x: -113, endPoint y: 54, distance: 351.8
click at [0, 54] on html "Dashboard Analytics Inbound Inventory Outbound Retail Reports 04:13 PM EDT [DAT…" at bounding box center [367, 352] width 735 height 704
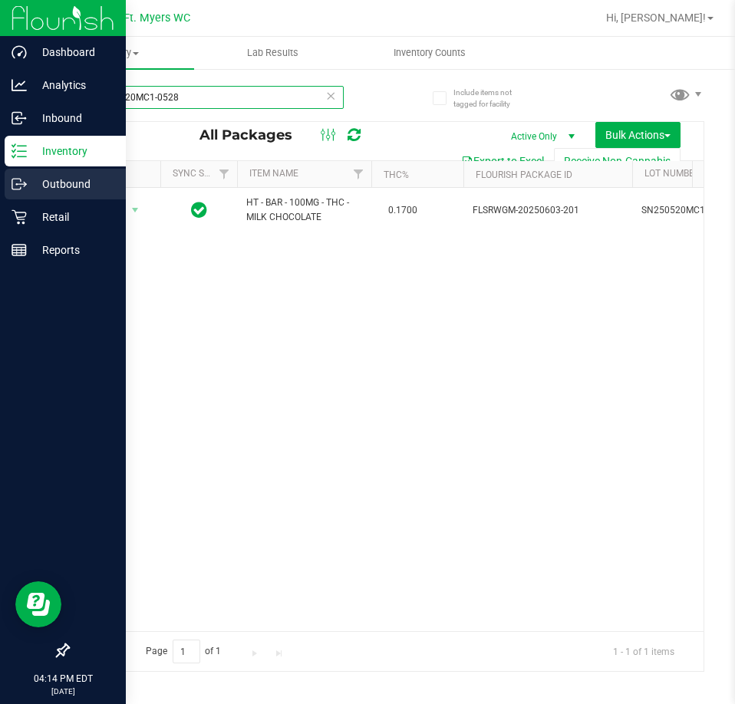
type input "SN250520MC1-0528"
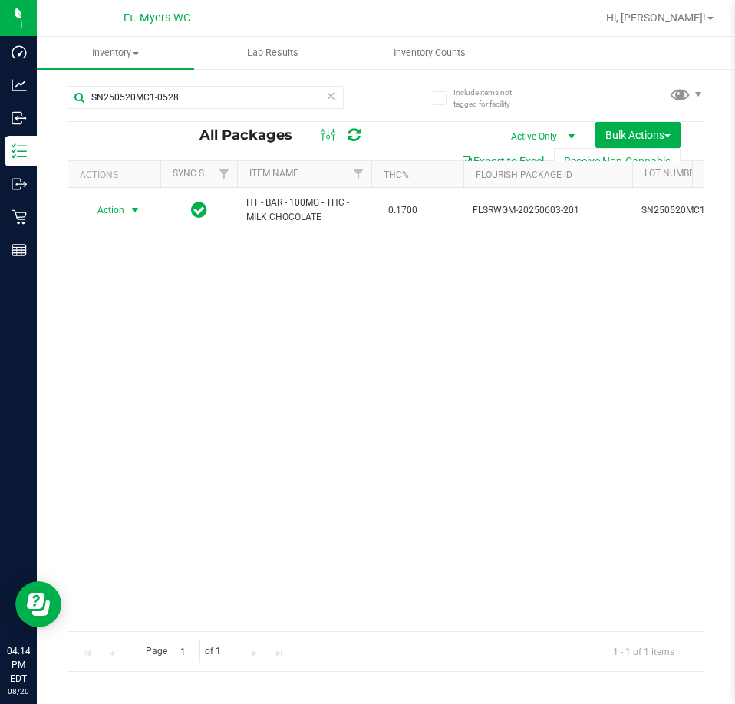
click at [120, 206] on span "Action" at bounding box center [104, 209] width 41 height 21
click at [133, 360] on ul "Edit attributes Global inventory Locate package Package audit log Print package…" at bounding box center [133, 314] width 98 height 179
click at [127, 381] on li "Unlock package" at bounding box center [133, 392] width 98 height 23
drag, startPoint x: 245, startPoint y: 102, endPoint x: -202, endPoint y: 46, distance: 451.4
click at [0, 46] on html "Dashboard Analytics Inbound Inventory Outbound Retail Reports 04:14 PM EDT [DAT…" at bounding box center [367, 352] width 735 height 704
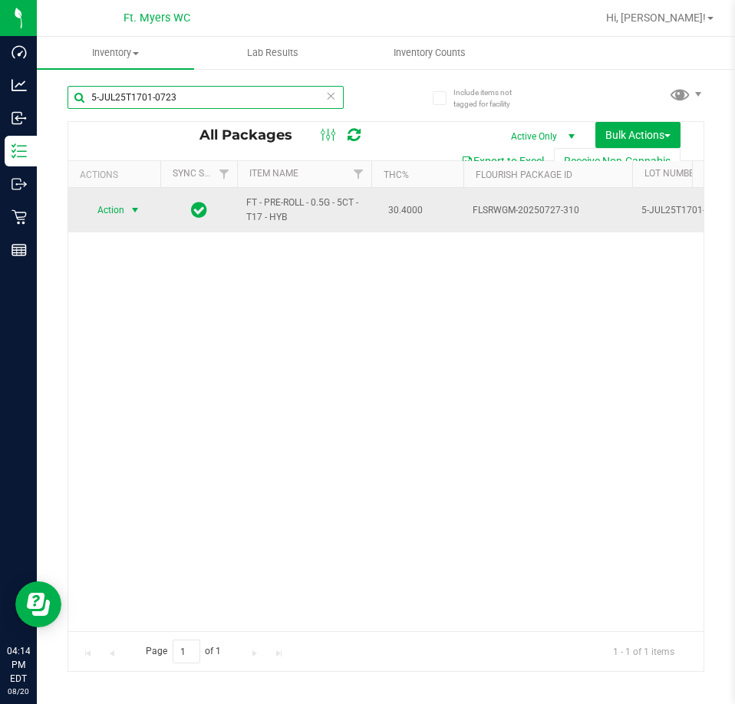
type input "5-JUL25T1701-0723"
click at [112, 215] on span "Action" at bounding box center [104, 209] width 41 height 21
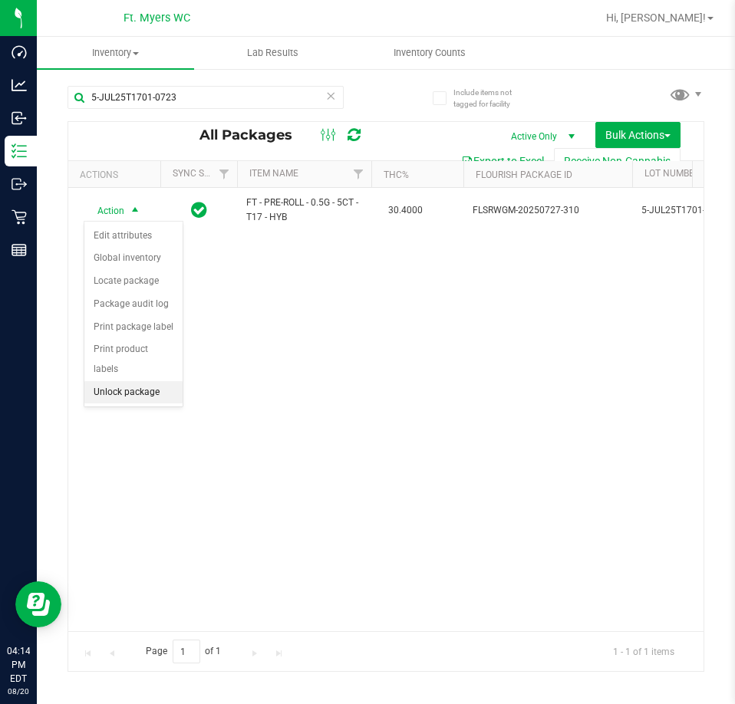
click at [143, 381] on li "Unlock package" at bounding box center [133, 392] width 98 height 23
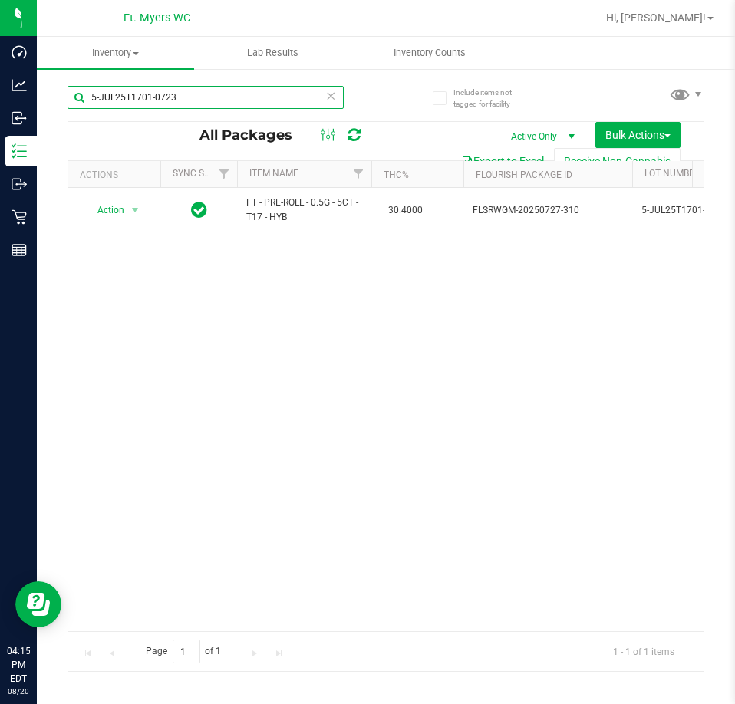
drag, startPoint x: 277, startPoint y: 101, endPoint x: -54, endPoint y: 133, distance: 332.1
click at [276, 100] on input "5-JUL25T1701-0723" at bounding box center [205, 97] width 276 height 23
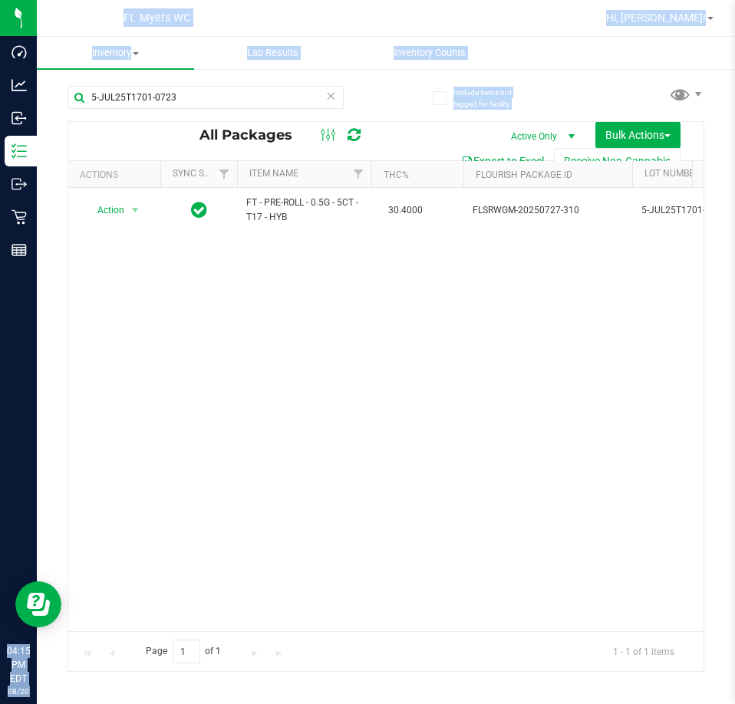
drag, startPoint x: -54, startPoint y: 133, endPoint x: -411, endPoint y: 133, distance: 357.4
click at [0, 133] on html "Dashboard Analytics Inbound Inventory Outbound Retail Reports 04:15 PM EDT [DAT…" at bounding box center [367, 352] width 735 height 704
click at [235, 90] on input "5-JUL25T1701-0723" at bounding box center [205, 97] width 276 height 23
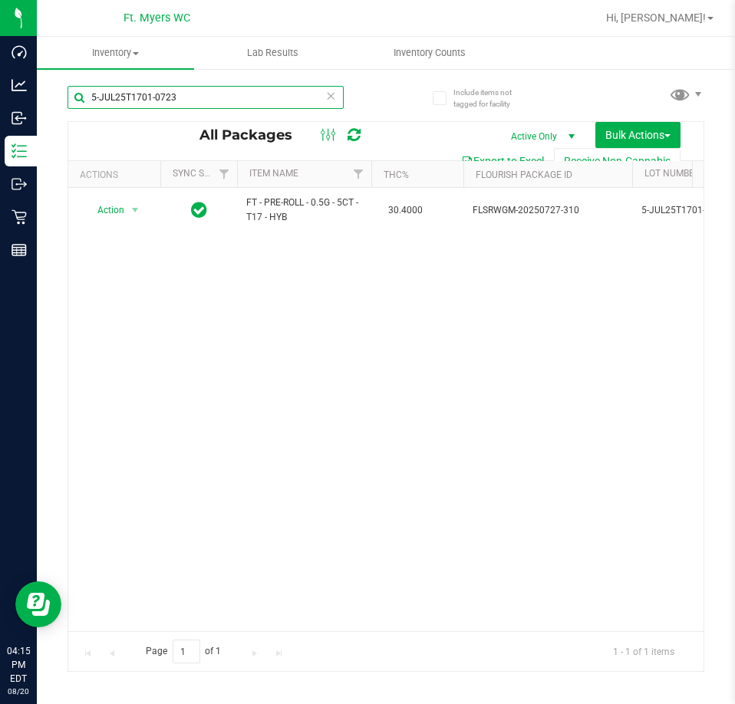
click at [235, 90] on input "5-JUL25T1701-0723" at bounding box center [205, 97] width 276 height 23
click at [270, 107] on input "5-JUL25T1701-0723" at bounding box center [205, 97] width 276 height 23
click at [269, 105] on input "5-JUL25T1701-0723" at bounding box center [205, 97] width 276 height 23
click at [269, 104] on input "5-JUL25T1701-0723" at bounding box center [205, 97] width 276 height 23
drag, startPoint x: 285, startPoint y: 100, endPoint x: -195, endPoint y: 109, distance: 479.5
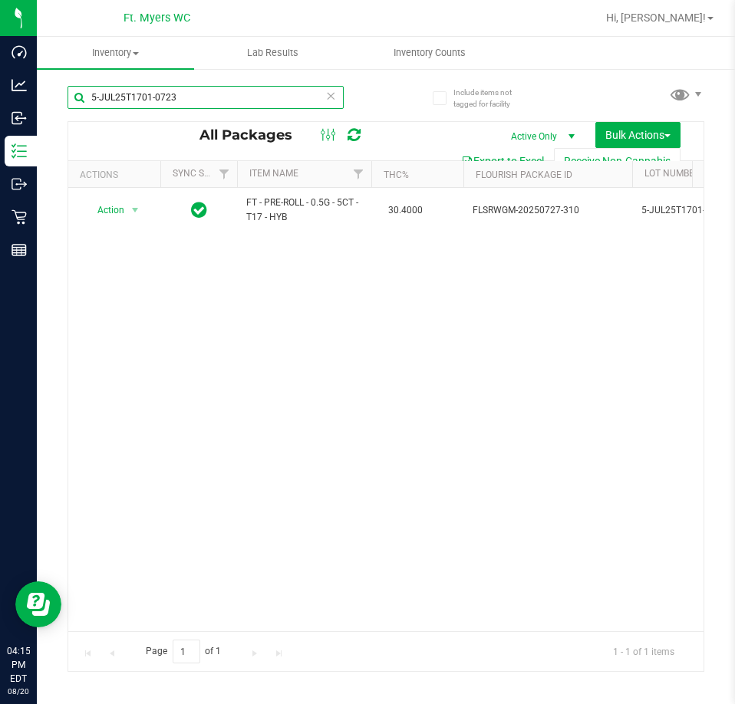
click at [0, 109] on html "Dashboard Analytics Inbound Inventory Outbound Retail Reports 04:15 PM EDT [DAT…" at bounding box center [367, 352] width 735 height 704
drag, startPoint x: 146, startPoint y: 627, endPoint x: 26, endPoint y: 6, distance: 632.1
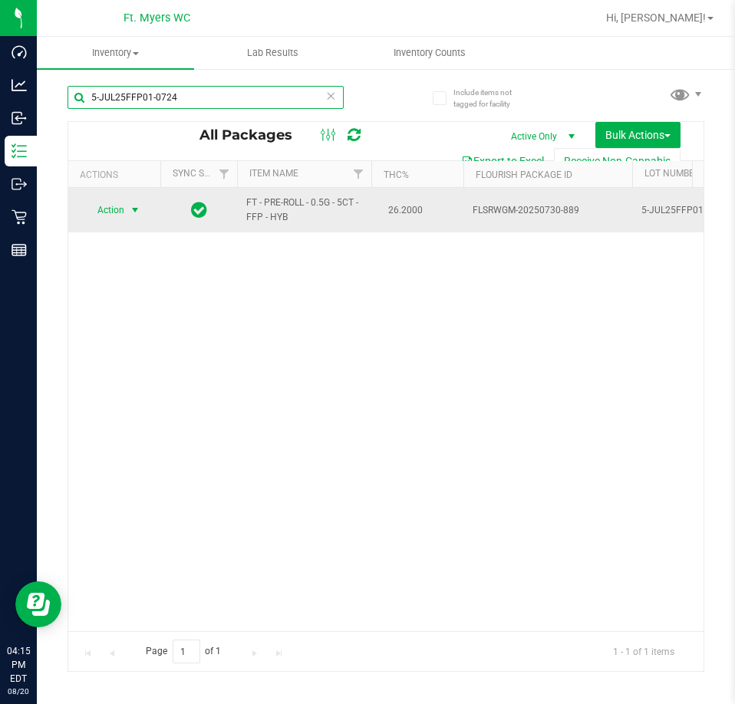
type input "5-JUL25FFP01-0724"
click at [94, 205] on span "Action" at bounding box center [104, 209] width 41 height 21
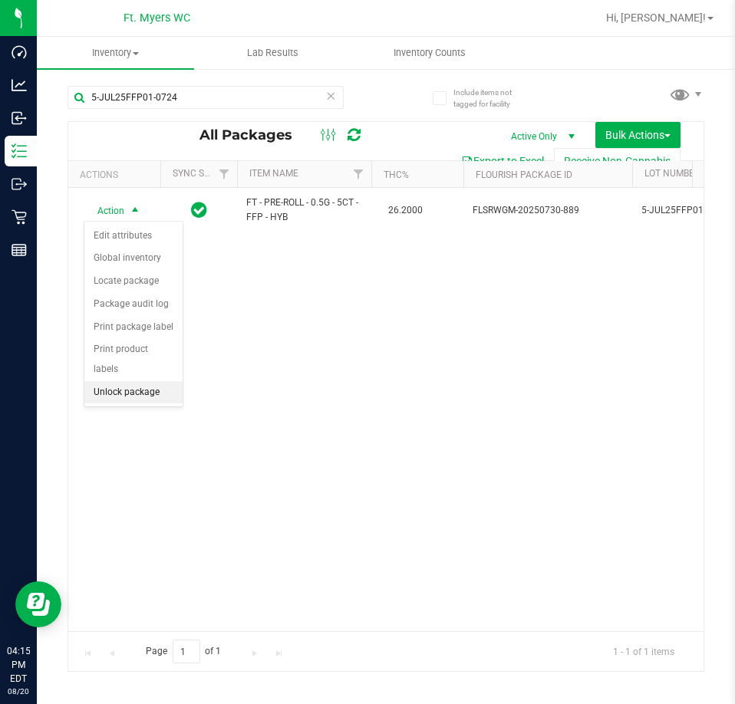
click at [121, 381] on li "Unlock package" at bounding box center [133, 392] width 98 height 23
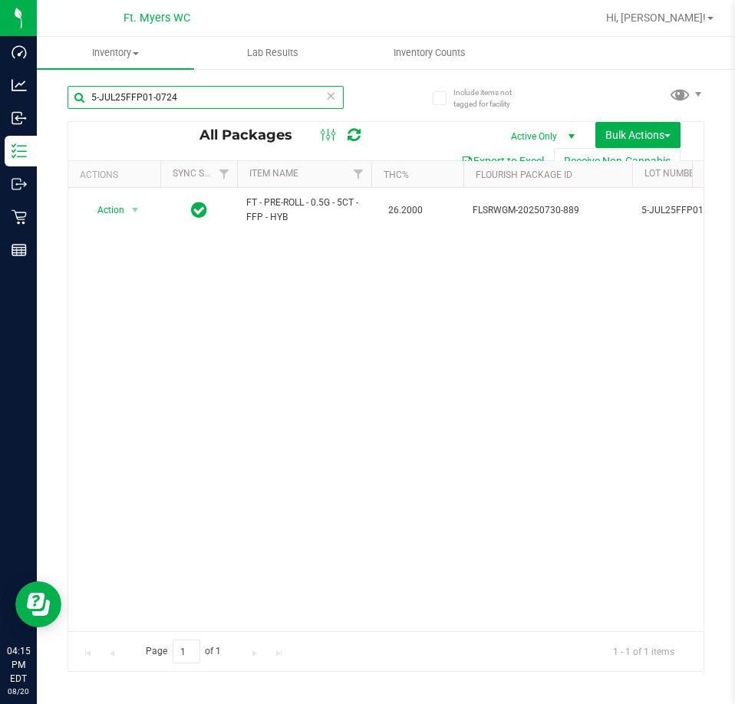
drag, startPoint x: 204, startPoint y: 94, endPoint x: -595, endPoint y: 112, distance: 799.4
click at [0, 112] on html "Dashboard Analytics Inbound Inventory Outbound Retail Reports 04:15 PM EDT [DAT…" at bounding box center [367, 352] width 735 height 704
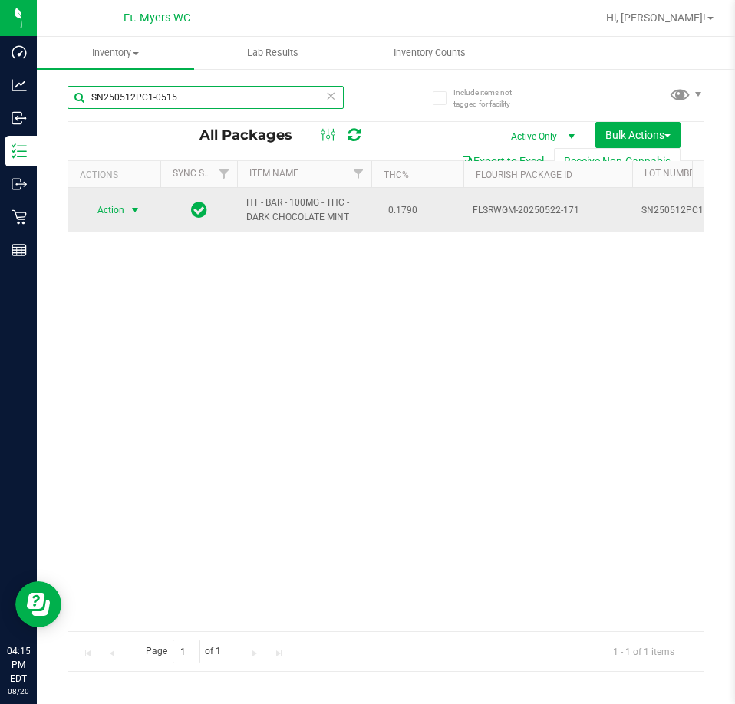
type input "SN250512PC1-0515"
click at [126, 206] on span "select" at bounding box center [135, 209] width 19 height 21
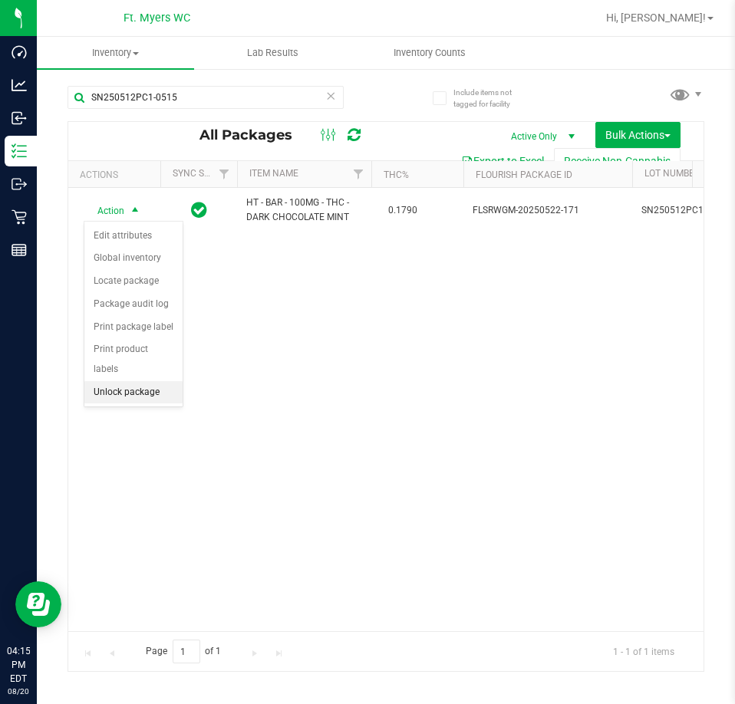
click at [154, 381] on li "Unlock package" at bounding box center [133, 392] width 98 height 23
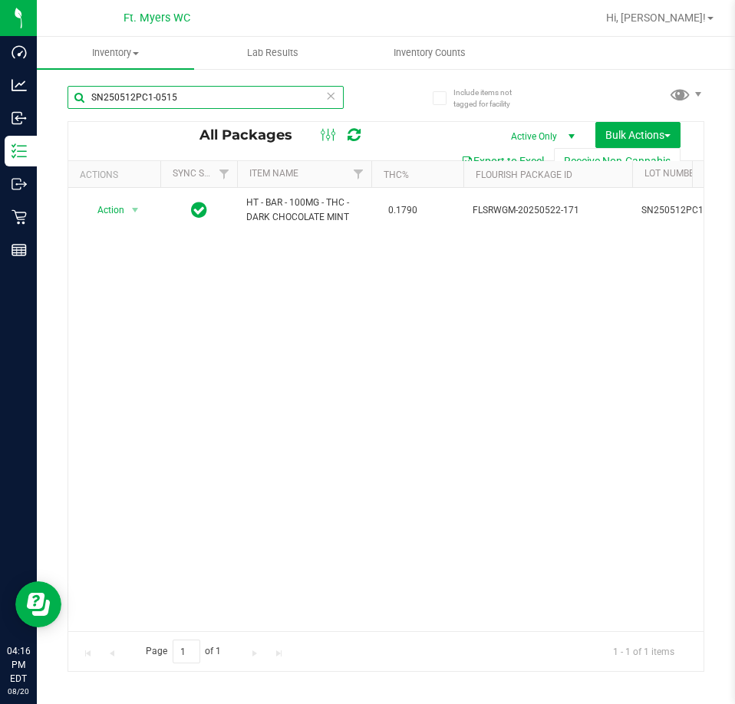
drag, startPoint x: 249, startPoint y: 95, endPoint x: -415, endPoint y: 38, distance: 666.7
click at [0, 38] on html "Dashboard Analytics Inbound Inventory Outbound Retail Reports 04:16 PM EDT [DAT…" at bounding box center [367, 352] width 735 height 704
type input "a"
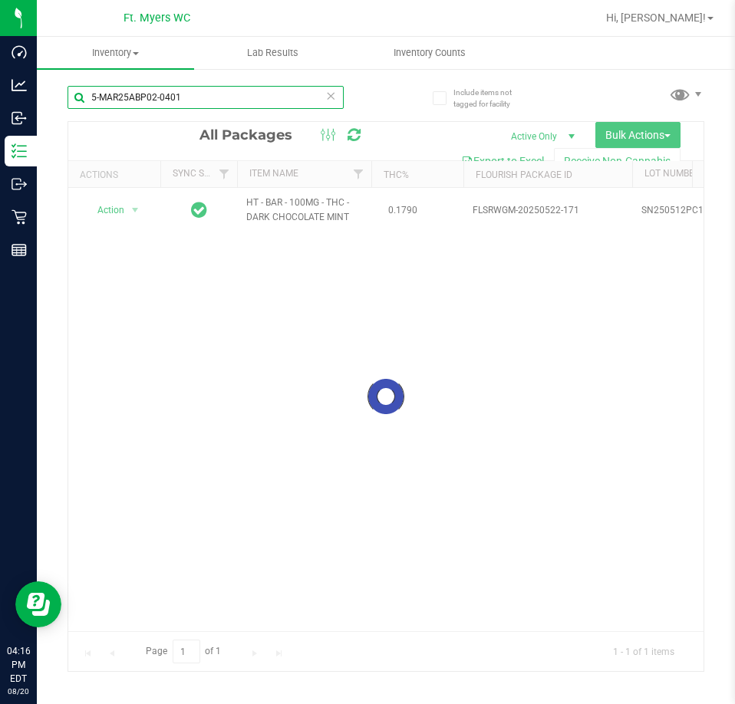
type input "5-MAR25ABP02-0401"
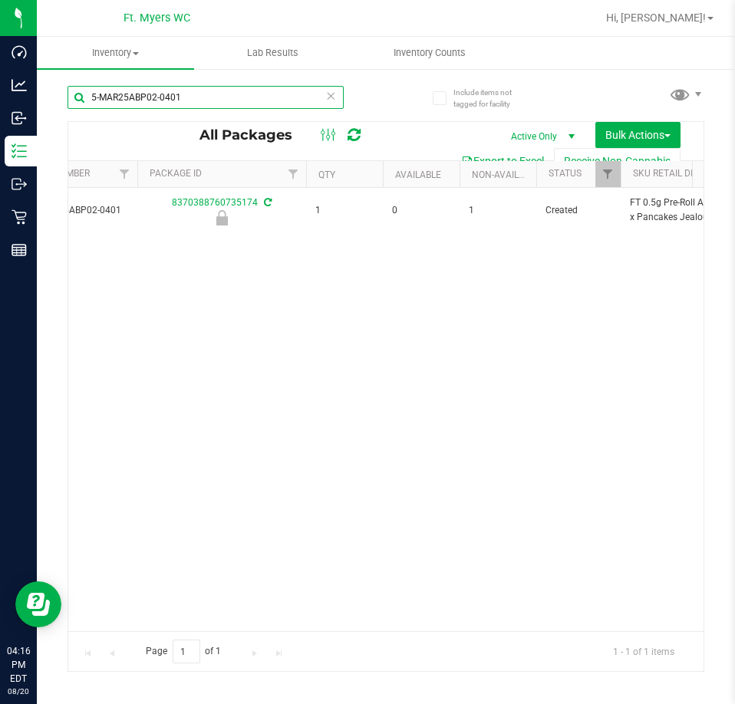
scroll to position [0, 198]
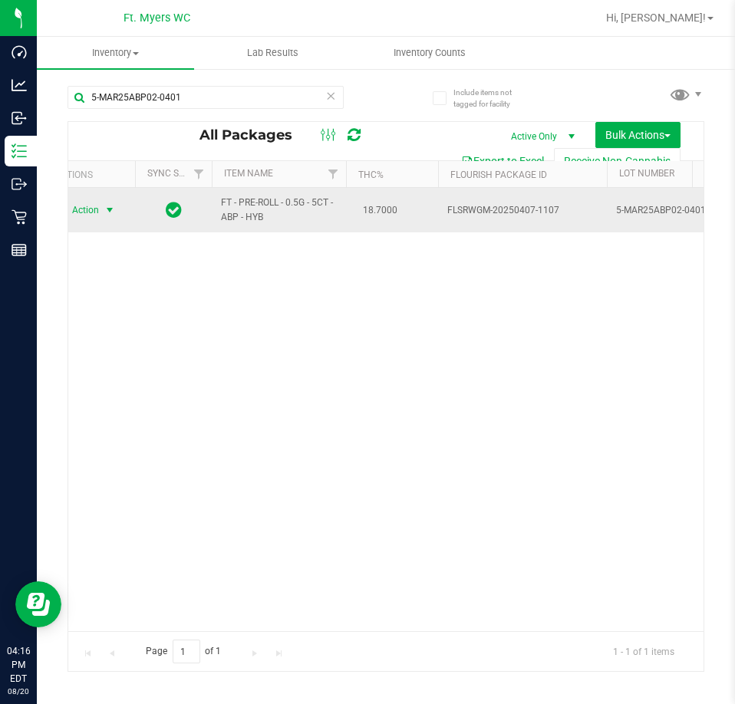
click at [100, 201] on span "select" at bounding box center [109, 209] width 19 height 21
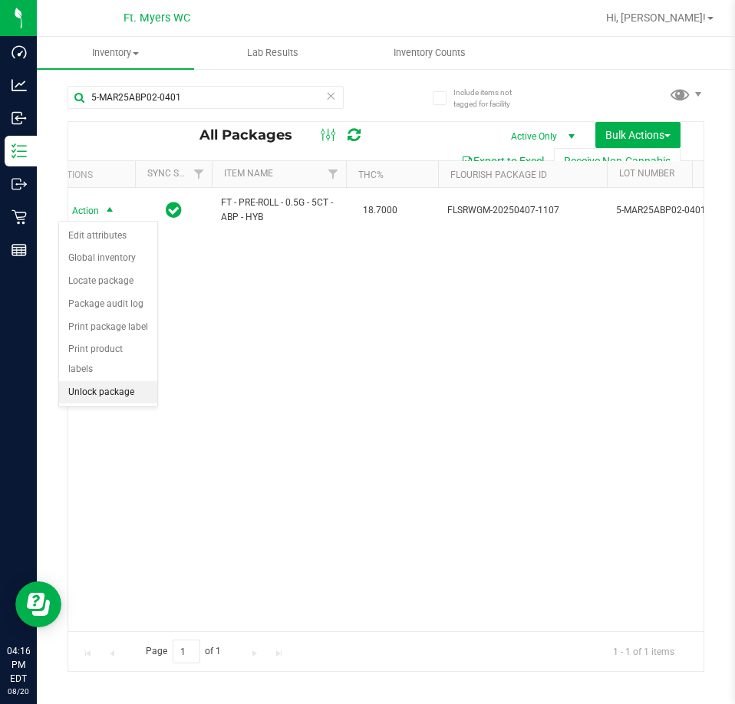
click at [120, 383] on li "Unlock package" at bounding box center [108, 392] width 98 height 23
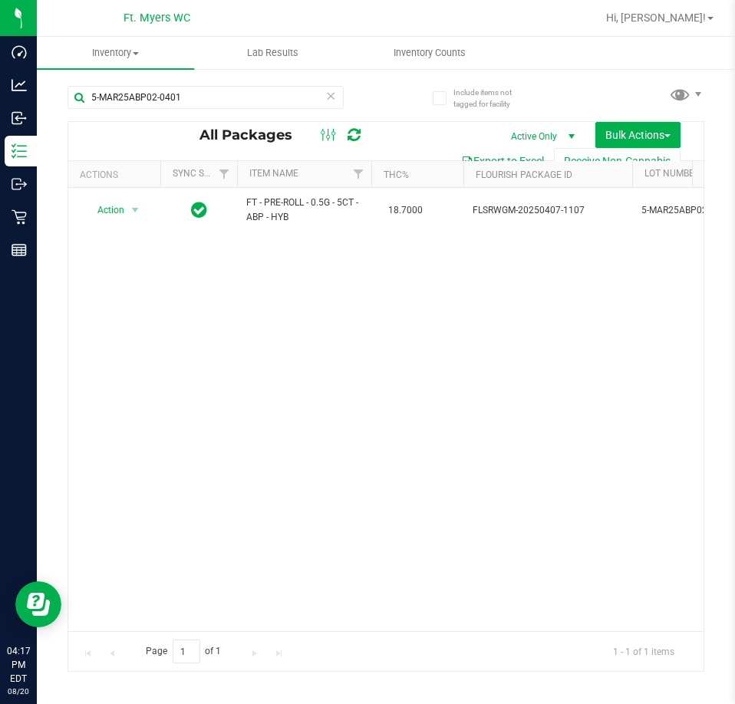
click at [229, 114] on div "5-MAR25ABP02-0401" at bounding box center [205, 103] width 276 height 35
click at [230, 106] on input "5-MAR25ABP02-0401" at bounding box center [205, 97] width 276 height 23
drag, startPoint x: 222, startPoint y: 105, endPoint x: 41, endPoint y: 103, distance: 181.0
click at [41, 103] on div "Include items not tagged for facility 5-MAR25ABP02-0401 All Packages Active Onl…" at bounding box center [386, 301] width 698 height 468
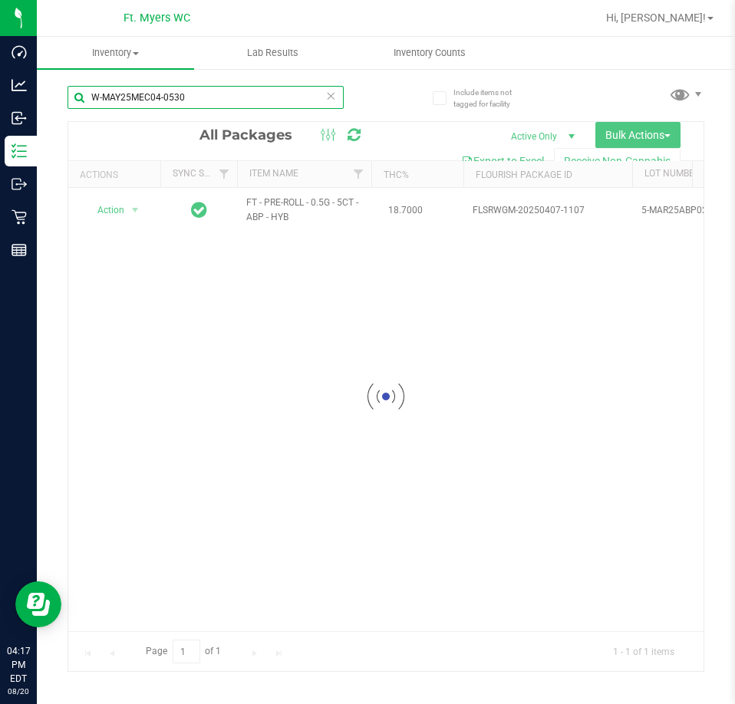
type input "W-MAY25MEC04-0530"
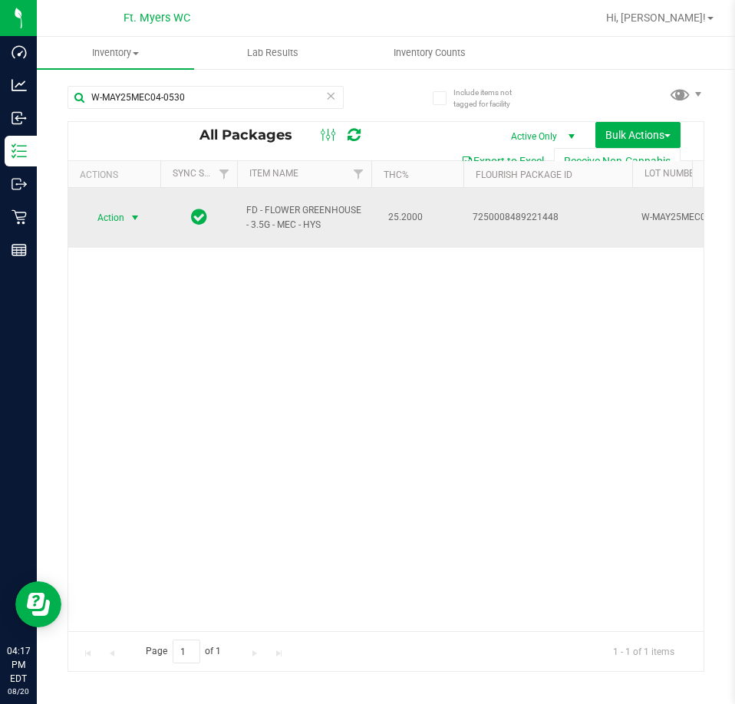
click at [123, 207] on span "Action" at bounding box center [104, 217] width 41 height 21
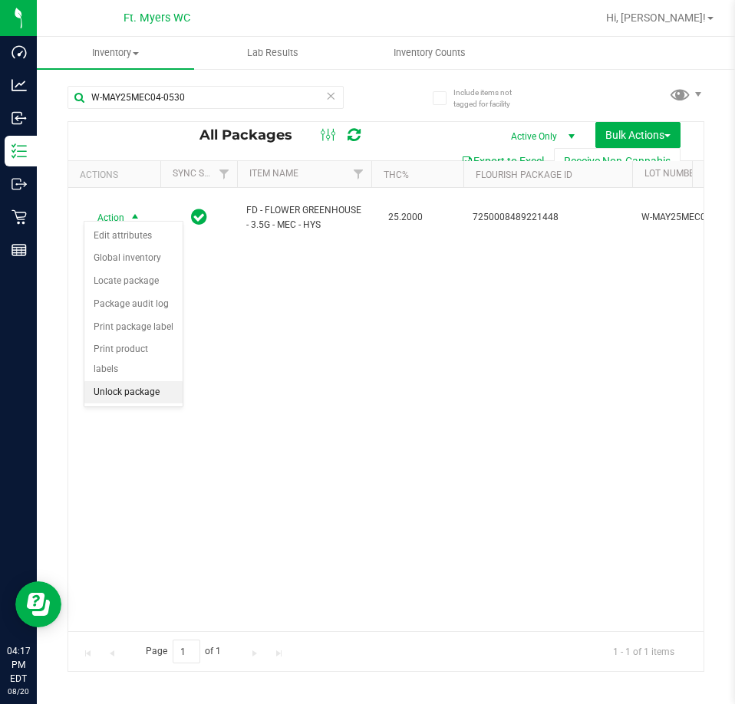
click at [129, 381] on li "Unlock package" at bounding box center [133, 392] width 98 height 23
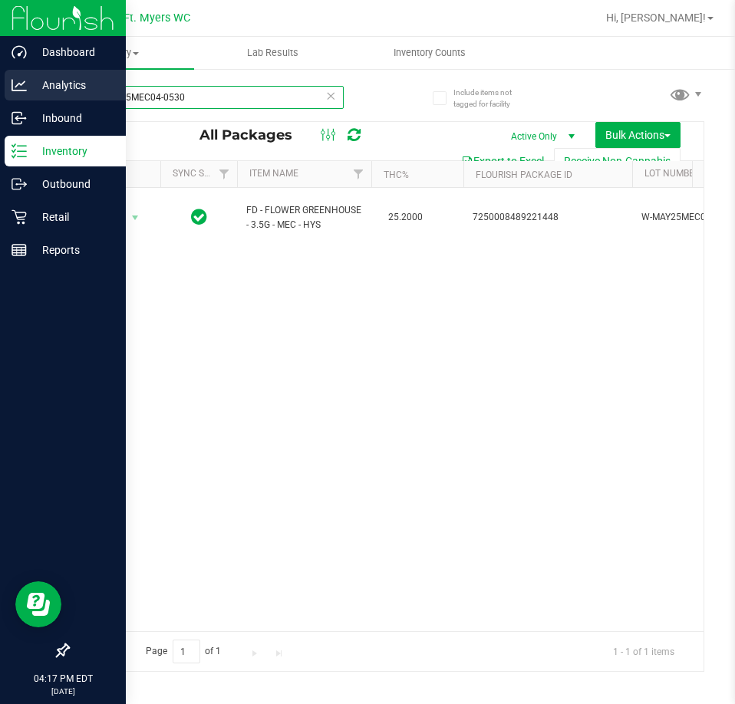
drag, startPoint x: 187, startPoint y: 99, endPoint x: 14, endPoint y: 78, distance: 174.6
click at [11, 69] on div "Dashboard Analytics Inbound Inventory Outbound Retail Reports 04:17 PM EDT [DAT…" at bounding box center [367, 352] width 735 height 704
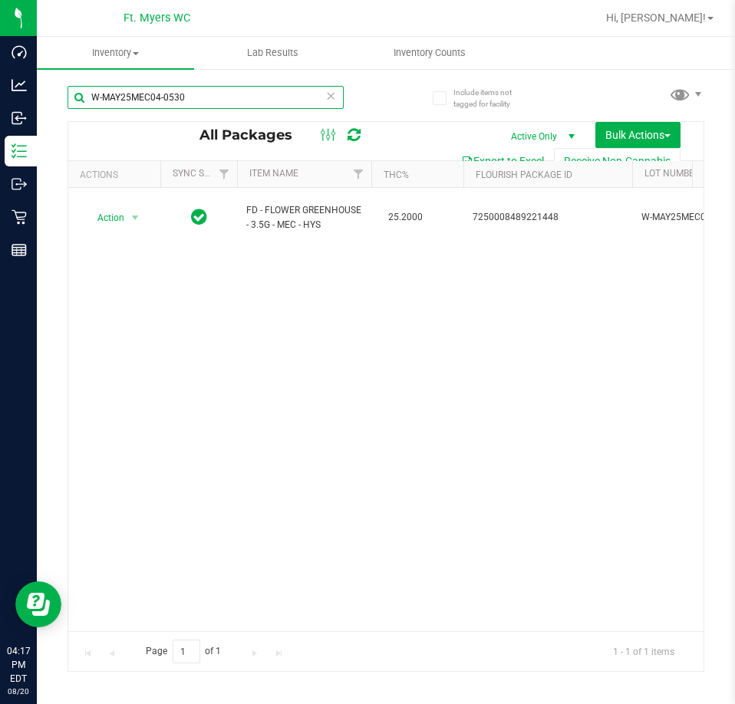
click at [260, 96] on input "W-MAY25MEC04-0530" at bounding box center [205, 97] width 276 height 23
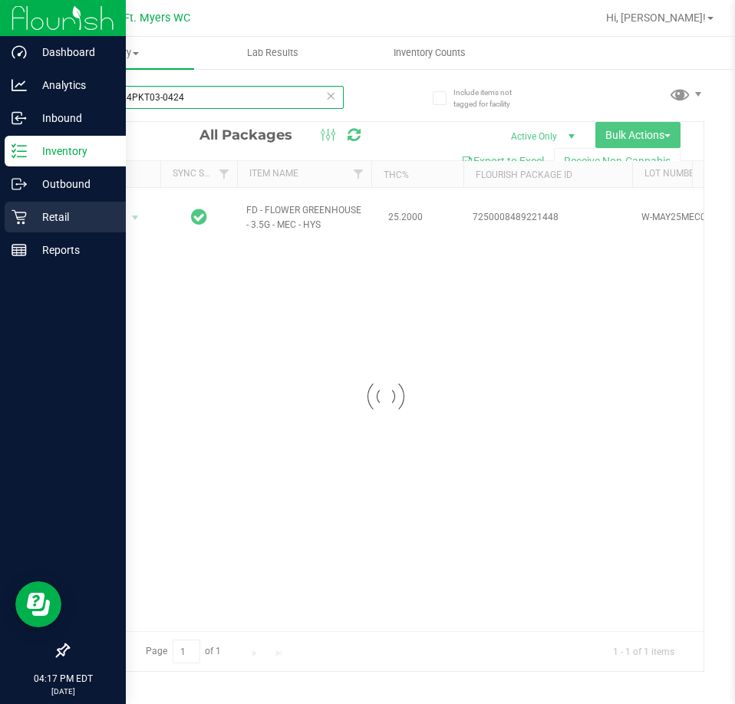
type input "W-NOV24PKT03-0424"
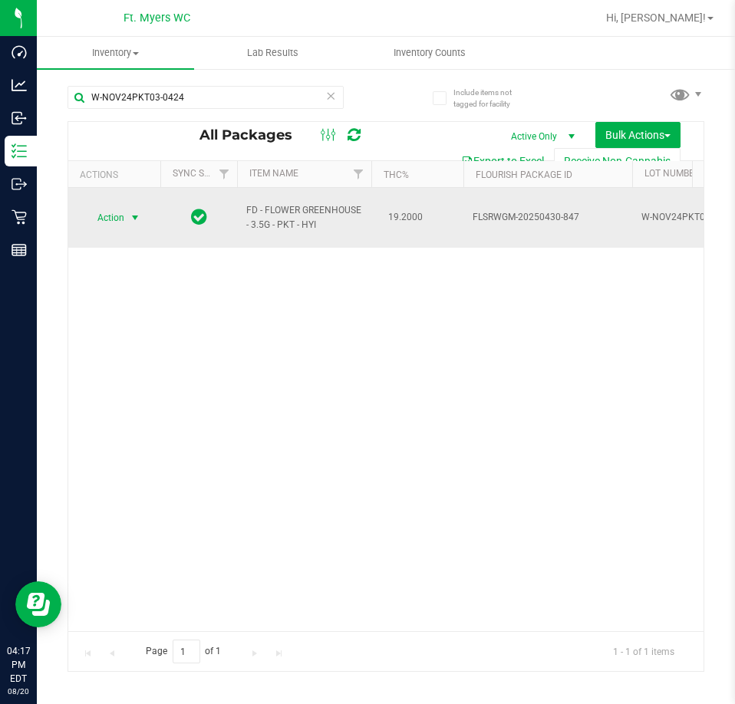
click at [126, 207] on span "select" at bounding box center [135, 217] width 19 height 21
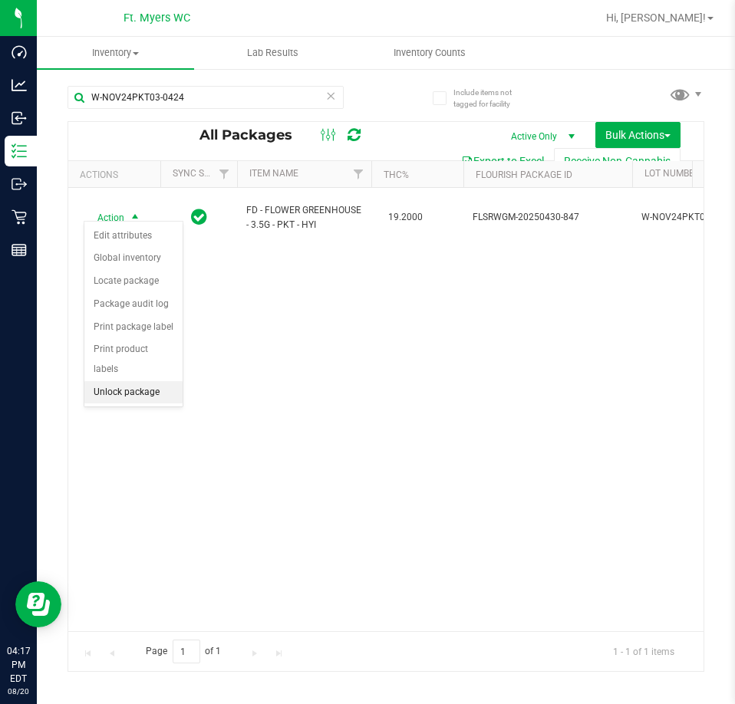
click at [160, 381] on li "Unlock package" at bounding box center [133, 392] width 98 height 23
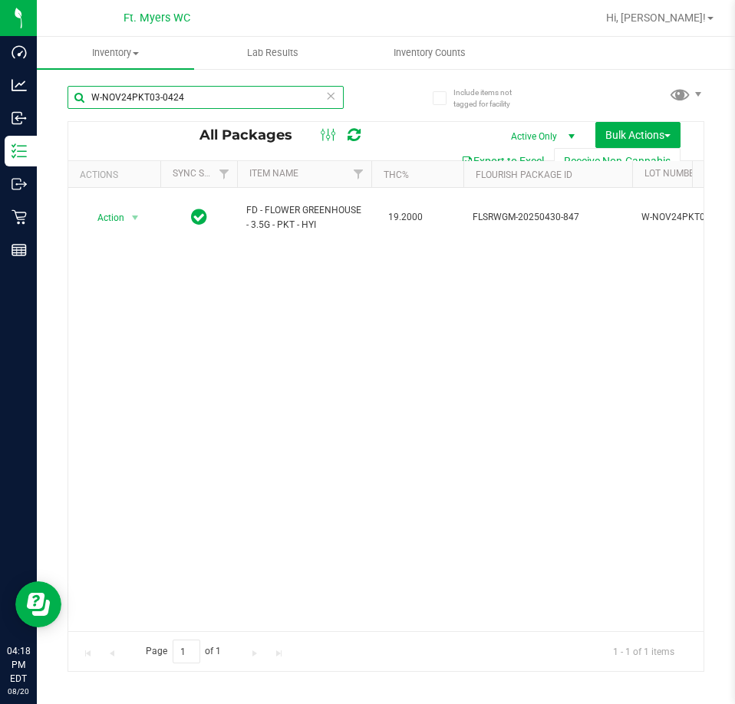
drag, startPoint x: 218, startPoint y: 100, endPoint x: -249, endPoint y: 41, distance: 470.0
click at [0, 41] on html "Dashboard Analytics Inbound Inventory Outbound Retail Reports 04:18 PM EDT [DAT…" at bounding box center [367, 352] width 735 height 704
type input "W-DEC24PKT06-0102"
click at [121, 210] on div at bounding box center [114, 217] width 74 height 15
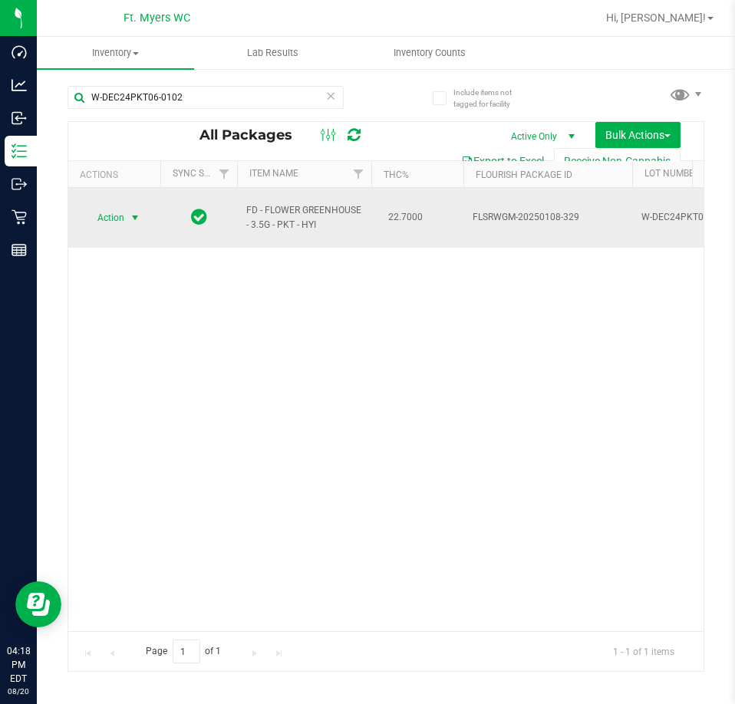
click at [122, 207] on span "Action" at bounding box center [104, 217] width 41 height 21
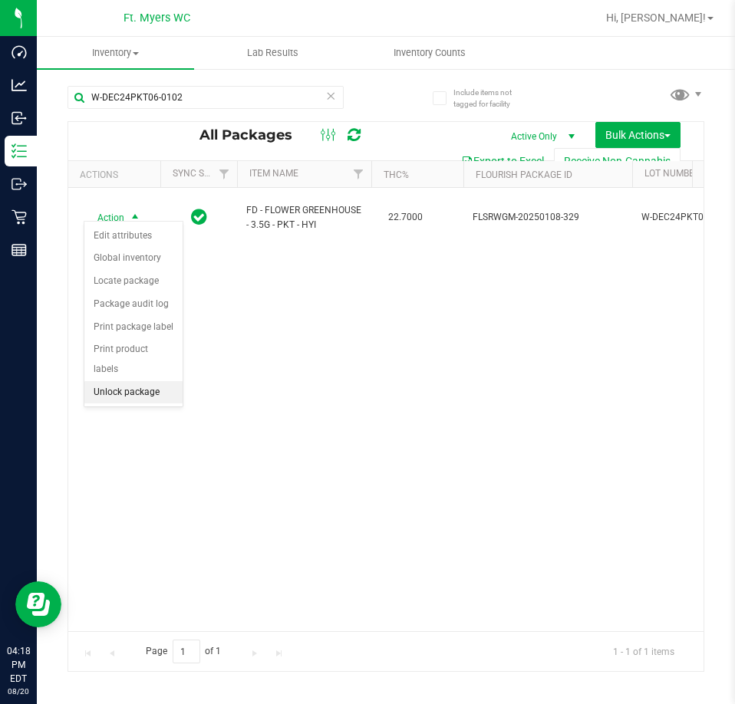
click at [133, 381] on li "Unlock package" at bounding box center [133, 392] width 98 height 23
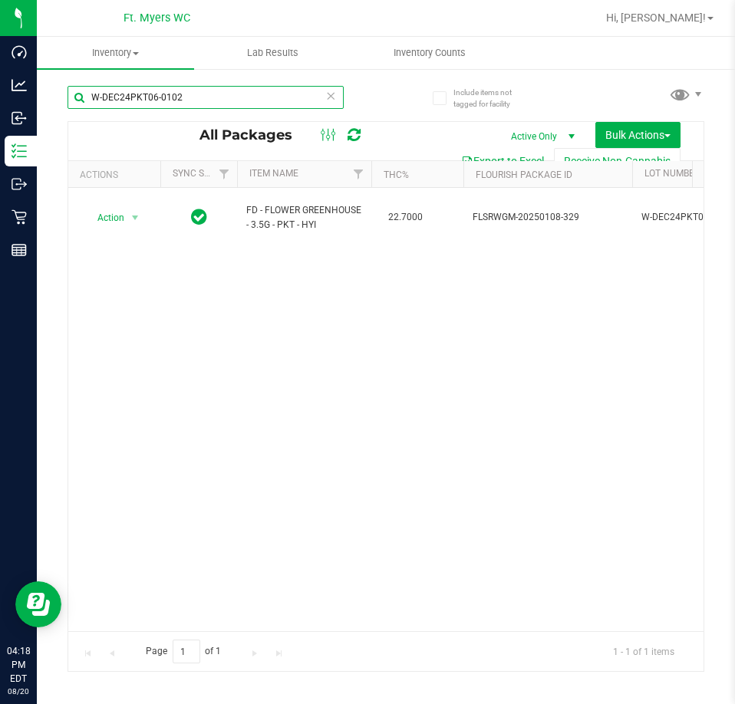
drag, startPoint x: 249, startPoint y: 100, endPoint x: -737, endPoint y: 40, distance: 987.4
click at [0, 40] on html "Dashboard Analytics Inbound Inventory Outbound Retail Reports 04:18 PM EDT [DAT…" at bounding box center [367, 352] width 735 height 704
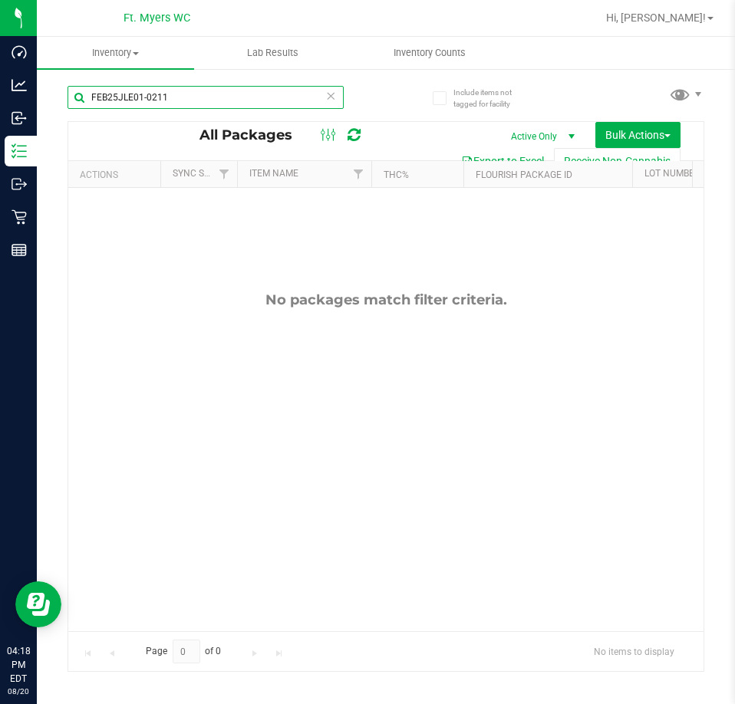
drag, startPoint x: 213, startPoint y: 96, endPoint x: -737, endPoint y: -75, distance: 965.6
click at [0, 0] on html "Dashboard Analytics Inbound Inventory Outbound Retail Reports 04:18 PM EDT [DAT…" at bounding box center [367, 352] width 735 height 704
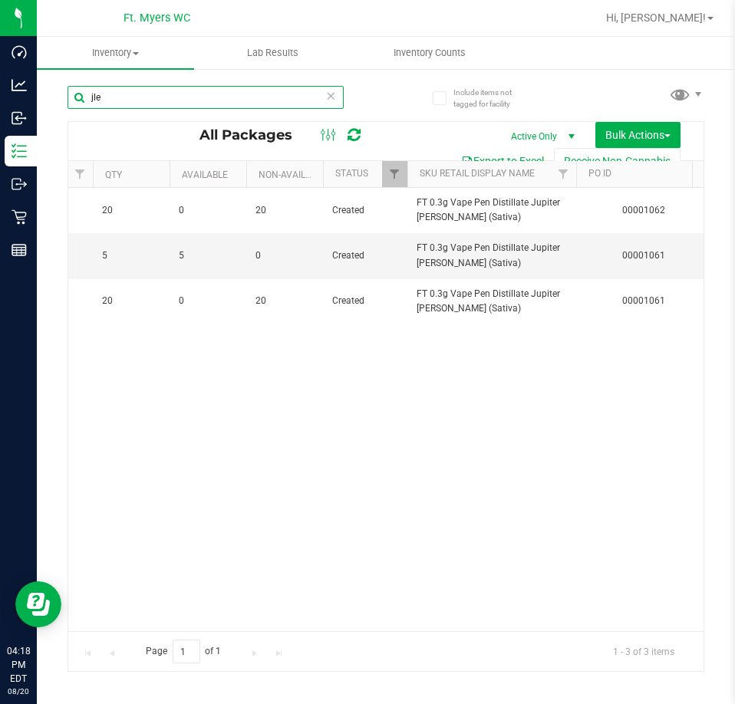
scroll to position [0, 818]
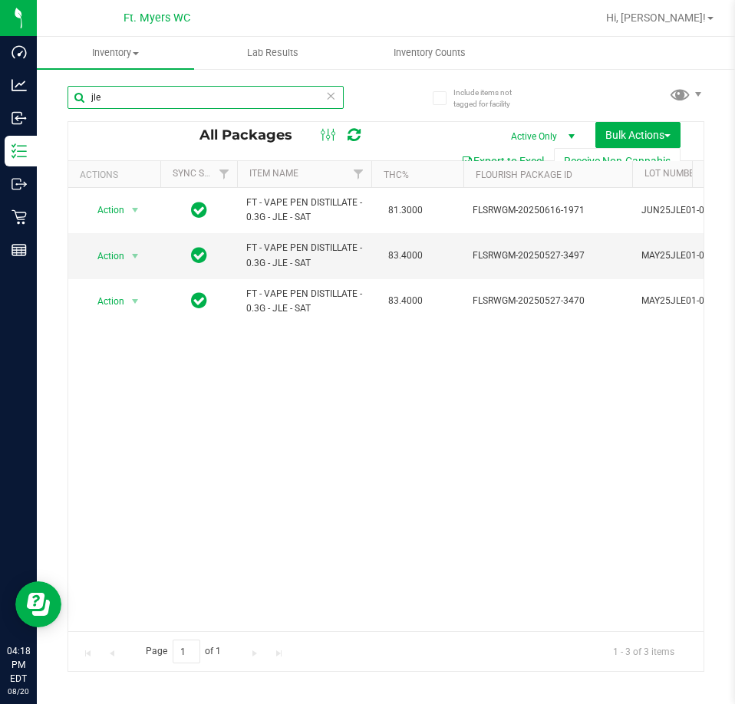
drag, startPoint x: 146, startPoint y: 91, endPoint x: -41, endPoint y: 80, distance: 186.7
click at [0, 80] on html "Dashboard Analytics Inbound Inventory Outbound Retail Reports 04:18 PM EDT [DAT…" at bounding box center [367, 352] width 735 height 704
type input "FEB25JLE01-0211"
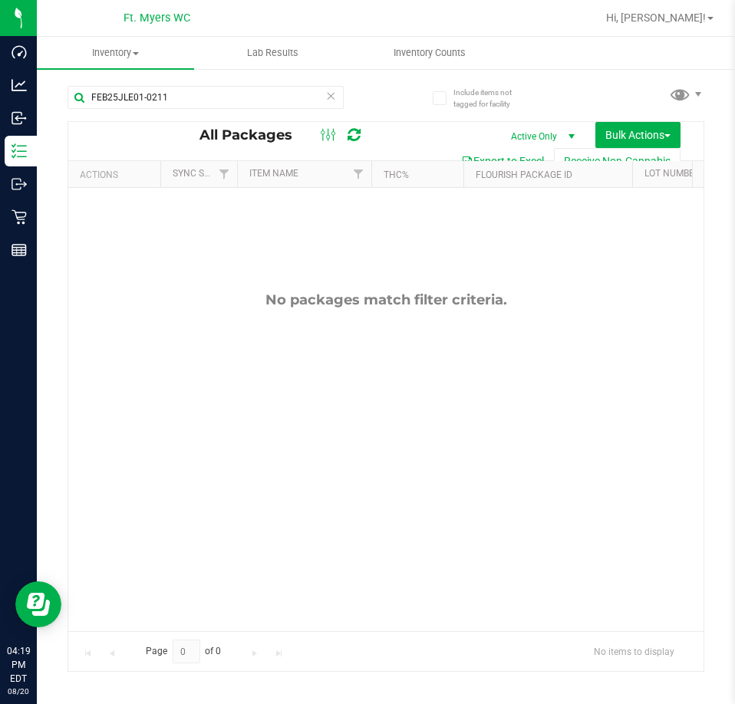
click at [565, 132] on span "select" at bounding box center [571, 136] width 12 height 12
click at [516, 220] on li "All" at bounding box center [536, 229] width 83 height 23
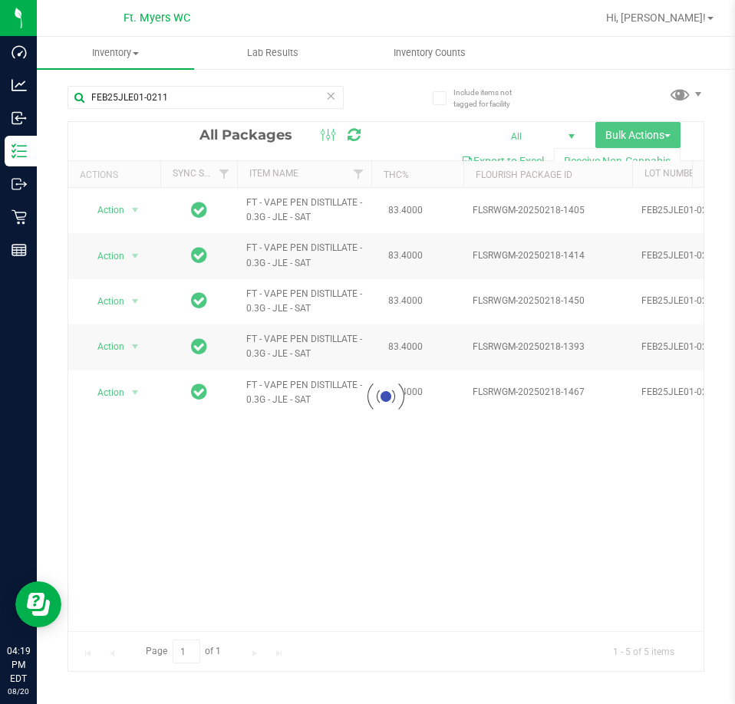
drag, startPoint x: 172, startPoint y: 625, endPoint x: 189, endPoint y: 625, distance: 17.6
click at [189, 625] on div at bounding box center [385, 396] width 635 height 549
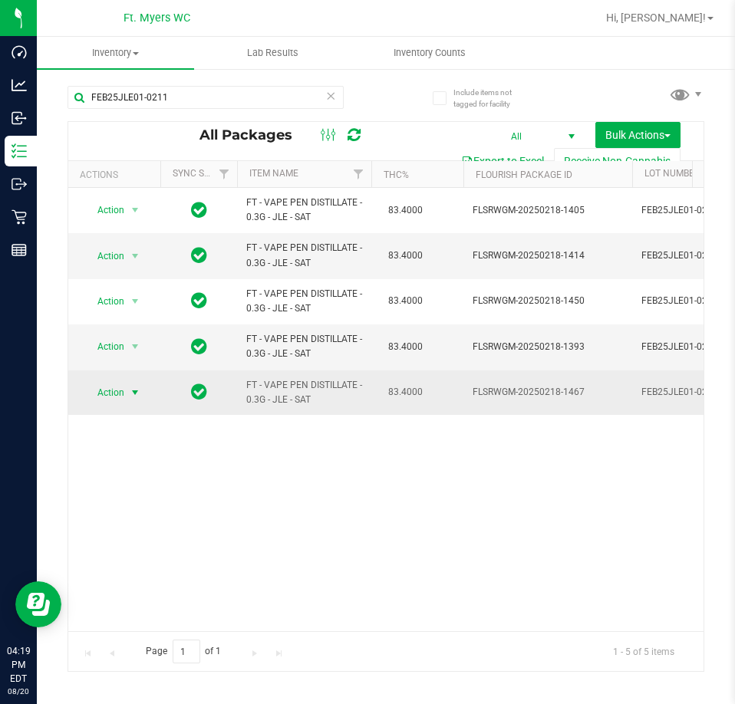
click at [102, 399] on span "Action" at bounding box center [104, 392] width 41 height 21
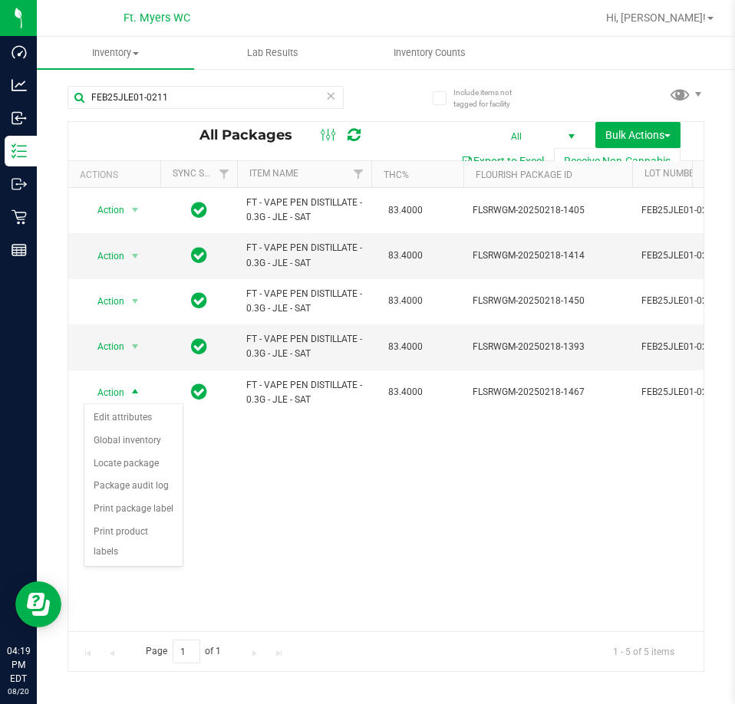
click at [262, 581] on div "Action Action Adjust qty Edit attributes Global inventory Locate package Packag…" at bounding box center [385, 409] width 635 height 443
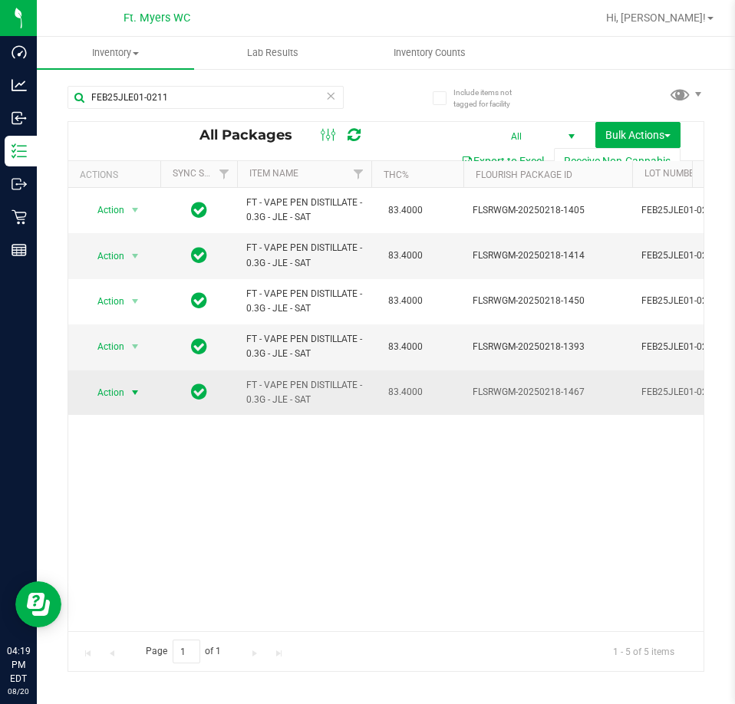
click at [102, 383] on span "Action" at bounding box center [104, 392] width 41 height 21
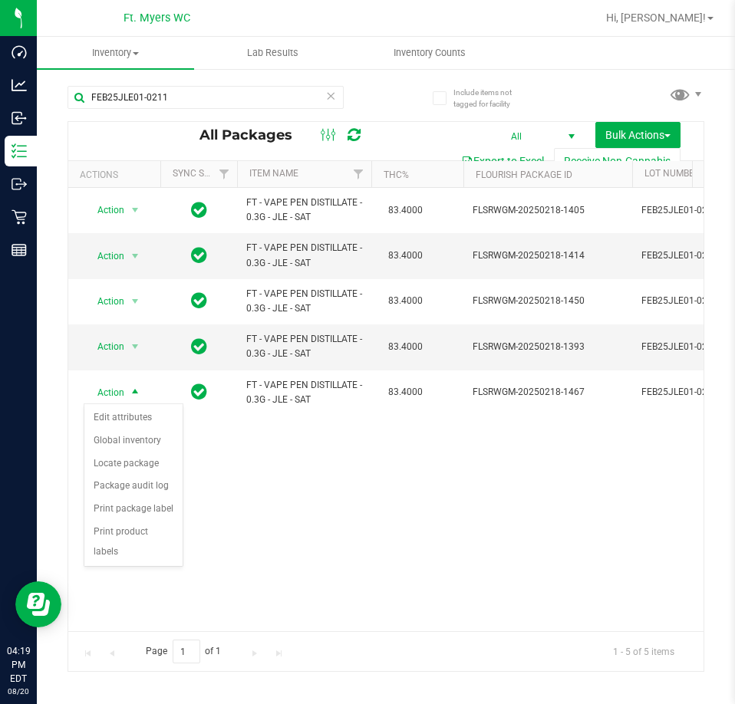
click at [244, 524] on div "Action Action Adjust qty Edit attributes Global inventory Locate package Packag…" at bounding box center [385, 409] width 635 height 443
click at [106, 342] on span "Action" at bounding box center [104, 346] width 41 height 21
click at [150, 381] on li "Adjust qty" at bounding box center [133, 372] width 98 height 23
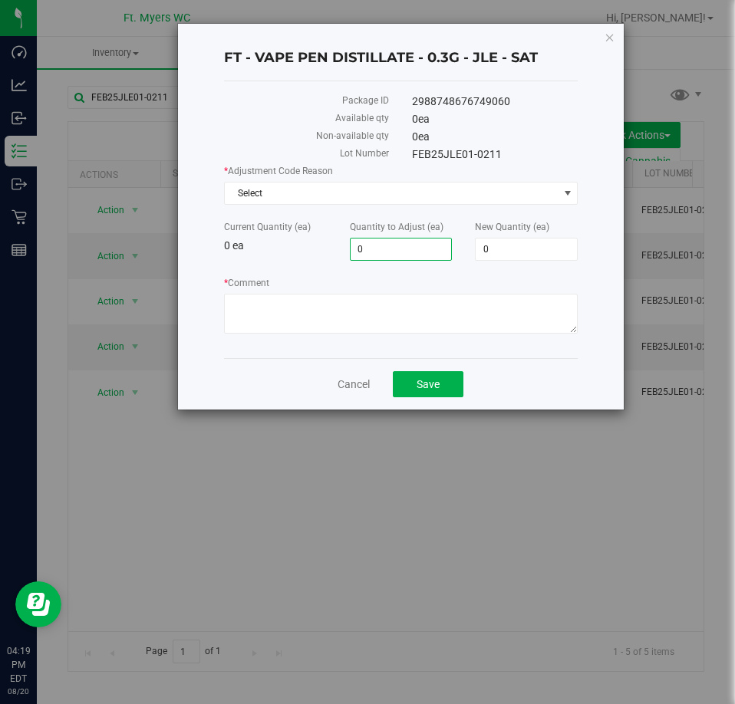
drag, startPoint x: 369, startPoint y: 247, endPoint x: 257, endPoint y: 244, distance: 112.0
click at [255, 253] on div "Current Quantity (ea) 0 ea Quantity to Adjust (ea) 0 0 New Quantity (ea) 0 0" at bounding box center [400, 240] width 377 height 41
type input "1"
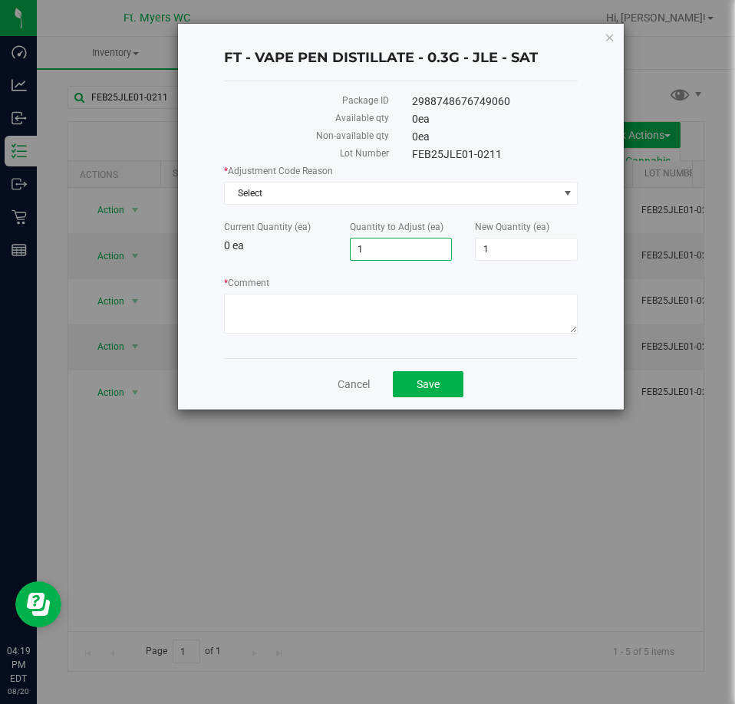
click at [259, 241] on div "Current Quantity (ea) 0 ea" at bounding box center [275, 237] width 126 height 34
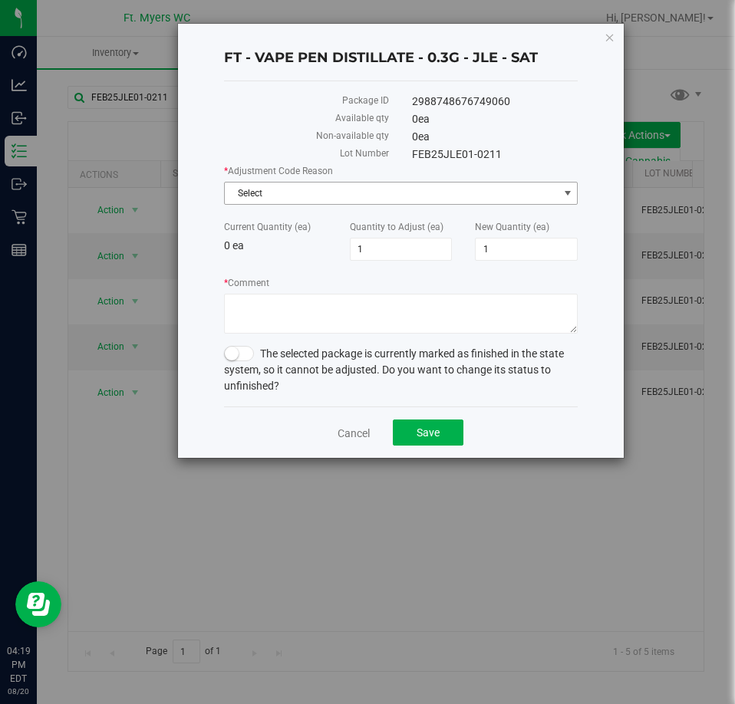
click at [304, 198] on span "Select" at bounding box center [392, 193] width 334 height 21
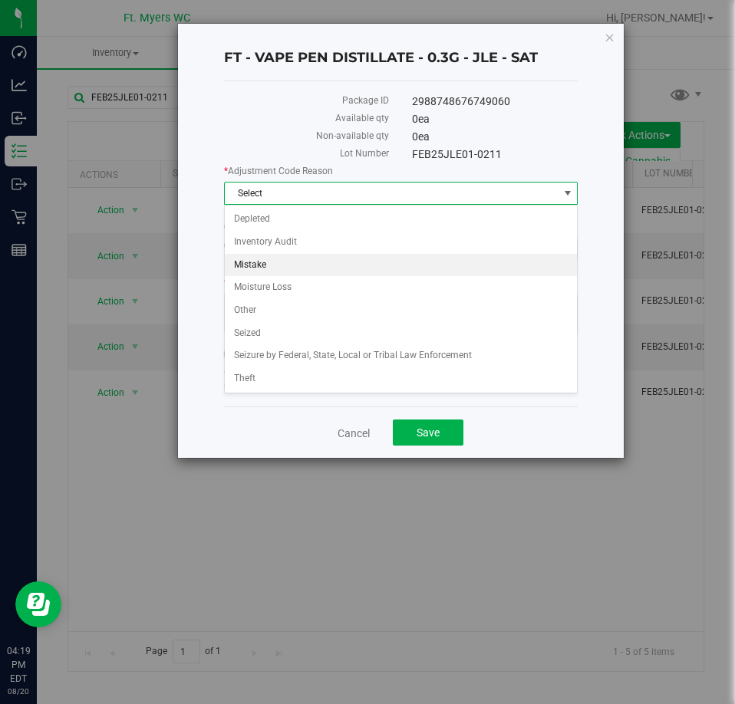
click at [282, 266] on li "Mistake" at bounding box center [401, 265] width 353 height 23
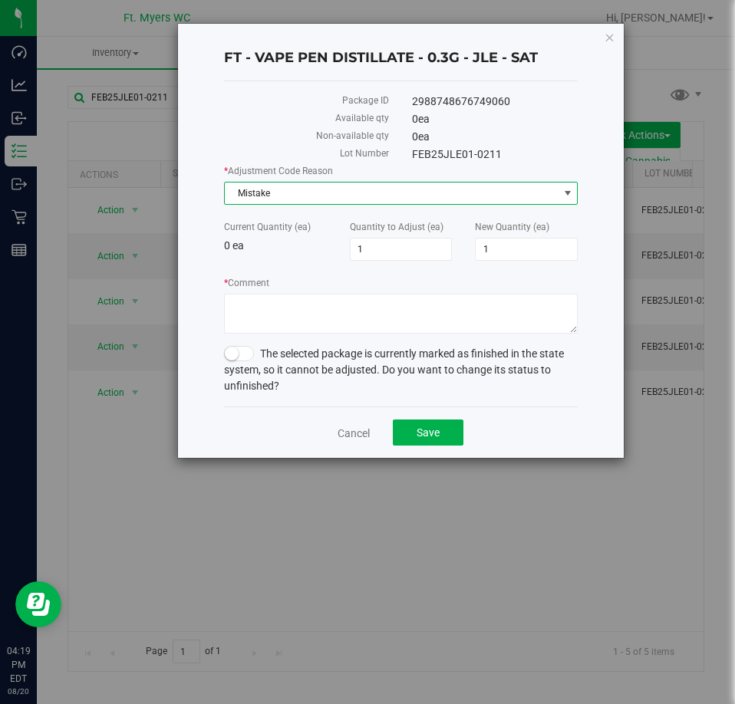
click at [244, 360] on span at bounding box center [239, 353] width 31 height 15
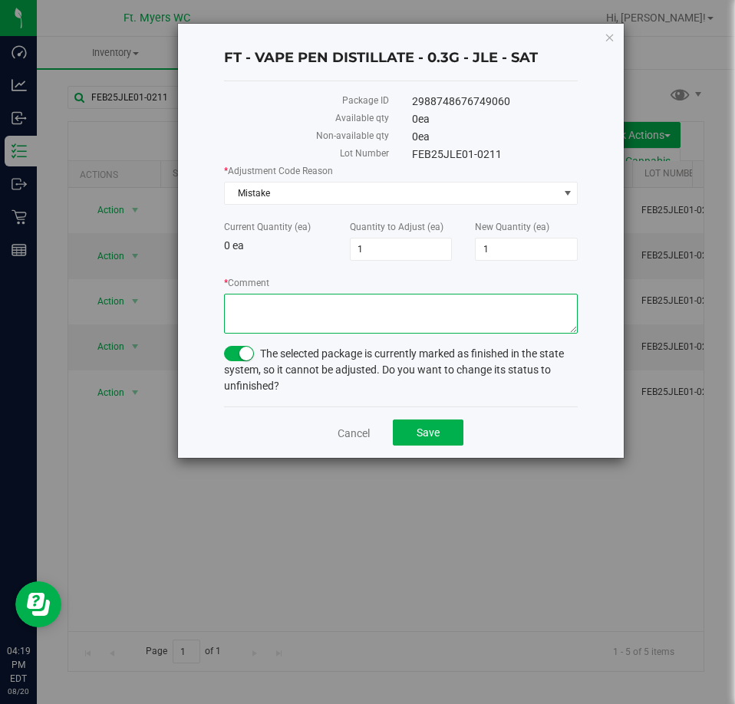
click at [281, 305] on textarea "* Comment" at bounding box center [401, 314] width 354 height 40
type textarea "q"
click at [447, 424] on button "Save" at bounding box center [428, 433] width 71 height 26
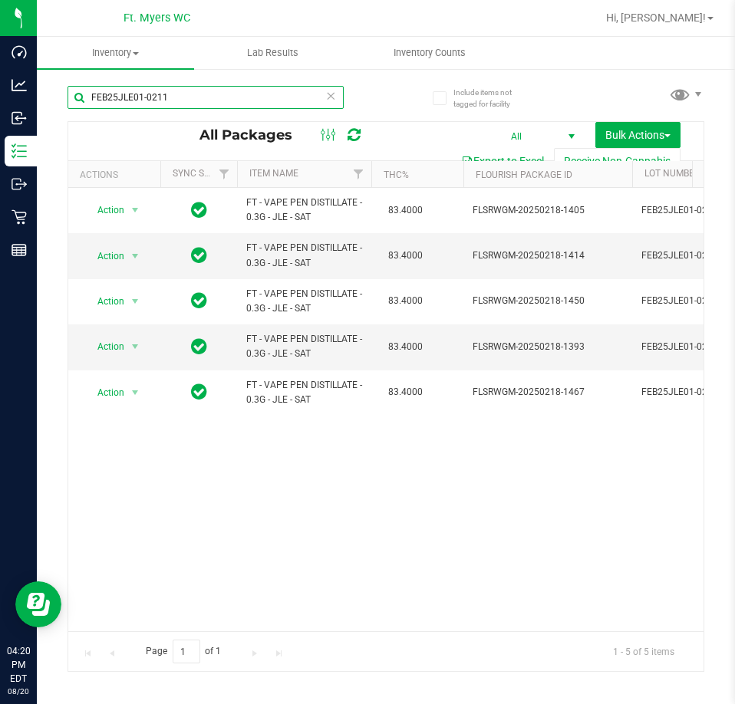
drag, startPoint x: 171, startPoint y: 103, endPoint x: -178, endPoint y: 127, distance: 349.8
click at [0, 127] on html "Dashboard Analytics Inbound Inventory Outbound Retail Reports 04:20 PM EDT [DAT…" at bounding box center [367, 352] width 735 height 704
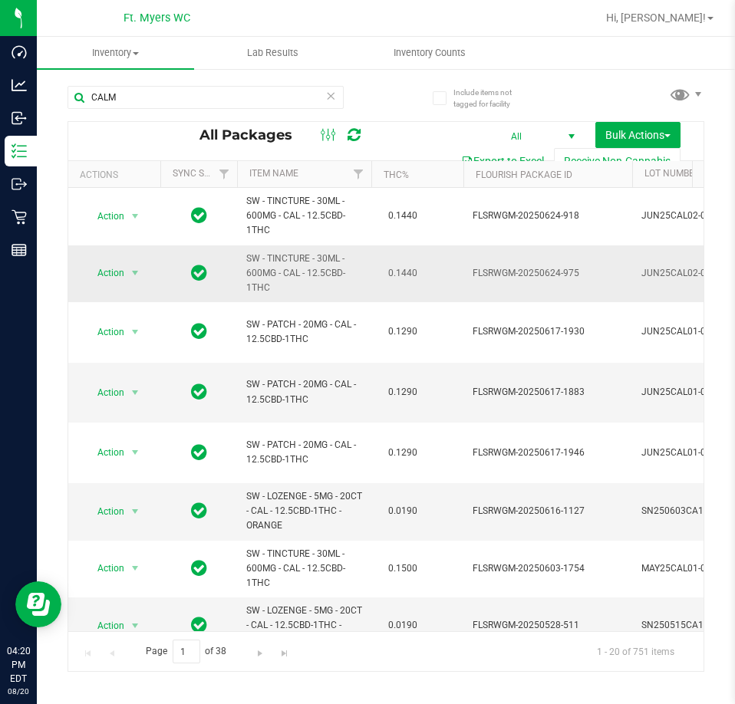
drag, startPoint x: 295, startPoint y: 284, endPoint x: 235, endPoint y: 258, distance: 65.7
copy tr "SW - TINCTURE - 30ML - 600MG - CAL - 12.5CBD-1THC"
drag, startPoint x: 153, startPoint y: 90, endPoint x: -141, endPoint y: 84, distance: 294.6
click at [0, 84] on html "Dashboard Analytics Inbound Inventory Outbound Retail Reports 04:20 PM EDT [DAT…" at bounding box center [367, 352] width 735 height 704
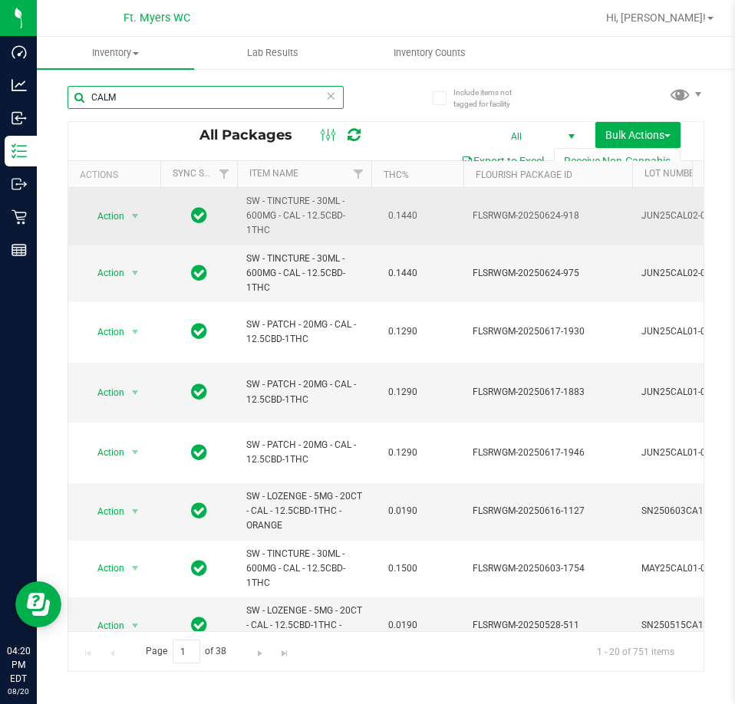
paste input "SW - TINCTURE - 30ML - 600MG - CAL - 12.5CBD-1THC"
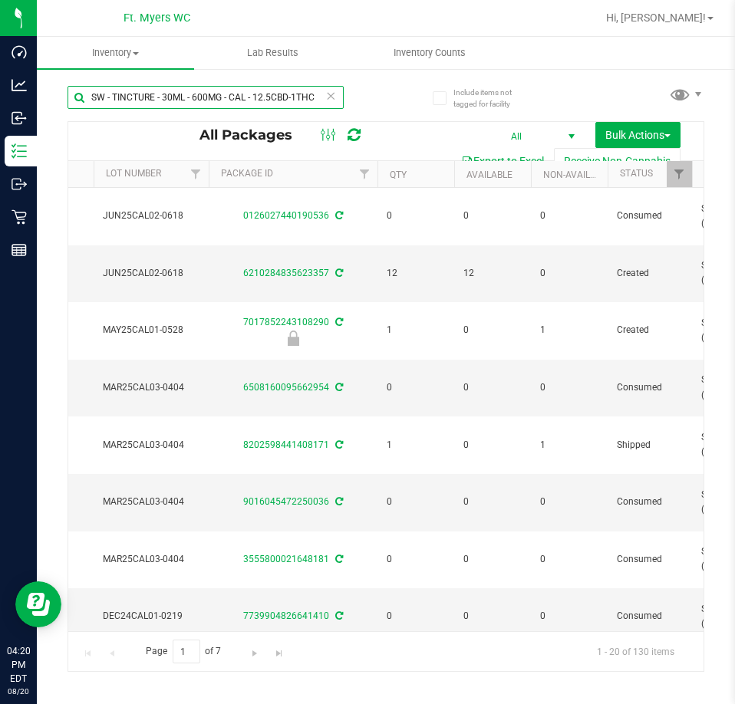
scroll to position [0, 20]
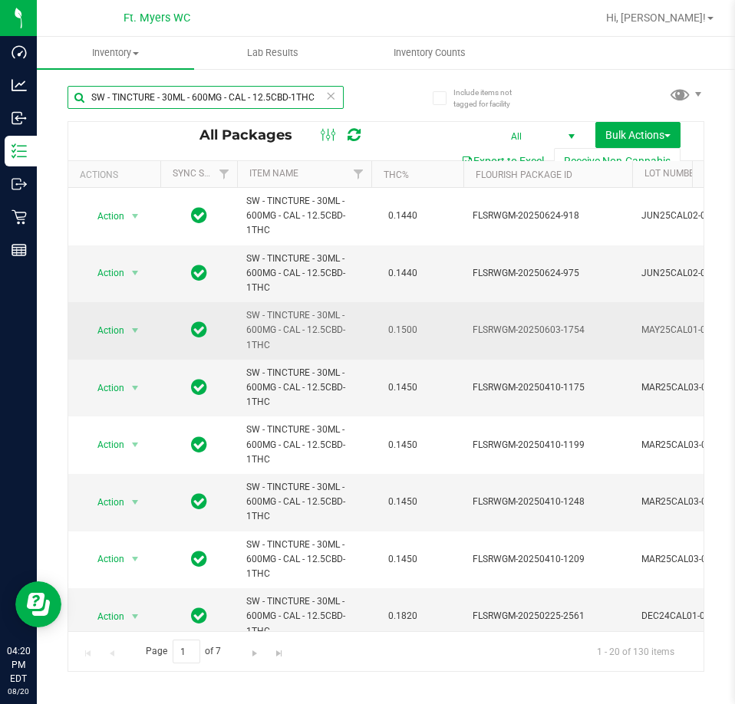
type input "SW - TINCTURE - 30ML - 600MG - CAL - 12.5CBD-1THC"
click at [97, 342] on td "Action Action Edit attributes Global inventory Locate package Package audit log…" at bounding box center [114, 331] width 92 height 58
click at [140, 327] on span "select" at bounding box center [135, 330] width 12 height 12
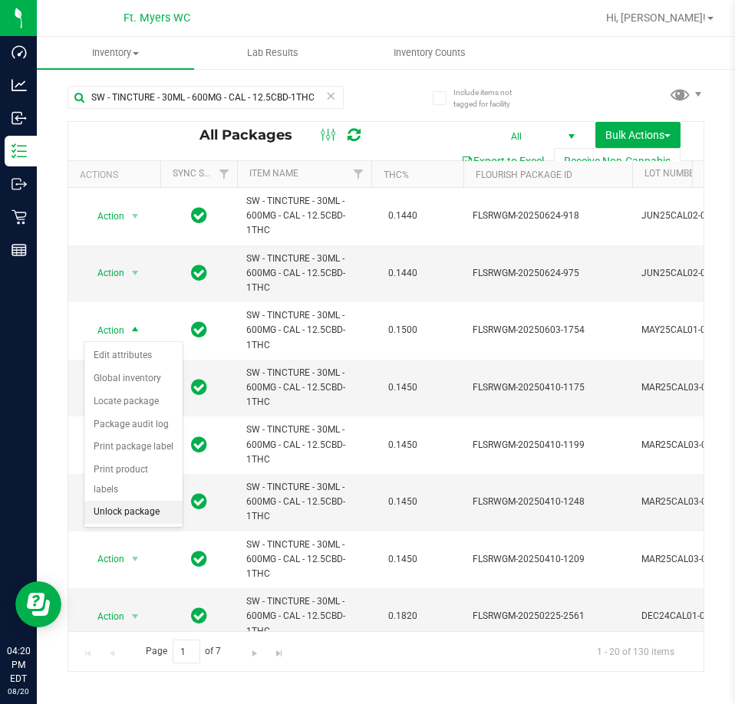
click at [135, 501] on li "Unlock package" at bounding box center [133, 512] width 98 height 23
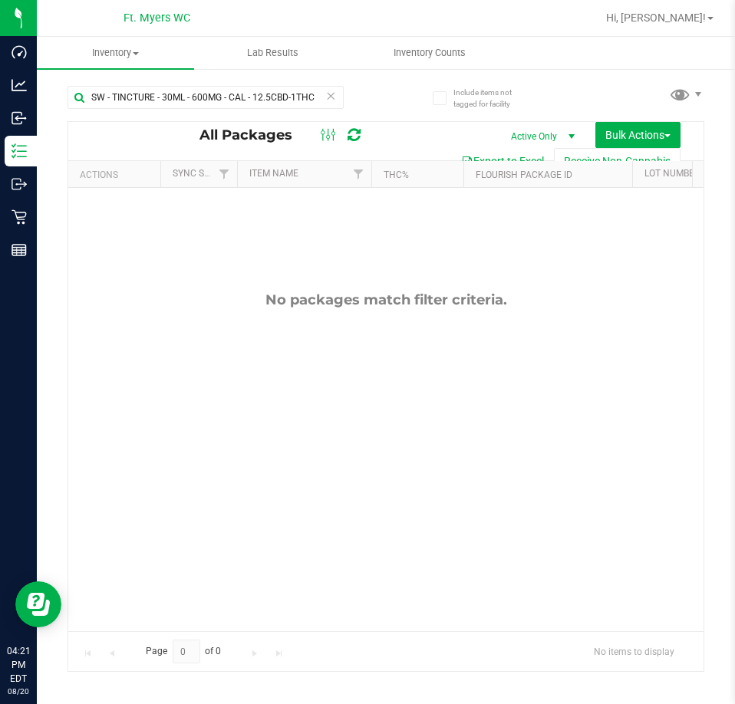
click at [538, 130] on span "Active Only" at bounding box center [539, 136] width 84 height 21
click at [524, 225] on li "All" at bounding box center [536, 229] width 83 height 23
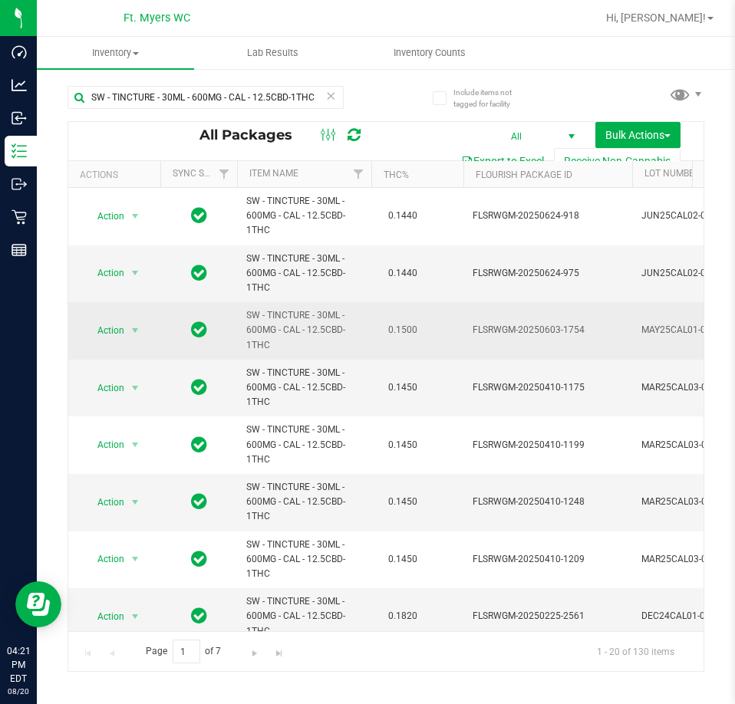
click at [353, 334] on span "SW - TINCTURE - 30ML - 600MG - CAL - 12.5CBD-1THC" at bounding box center [304, 330] width 116 height 44
click at [126, 324] on span "select" at bounding box center [135, 330] width 19 height 21
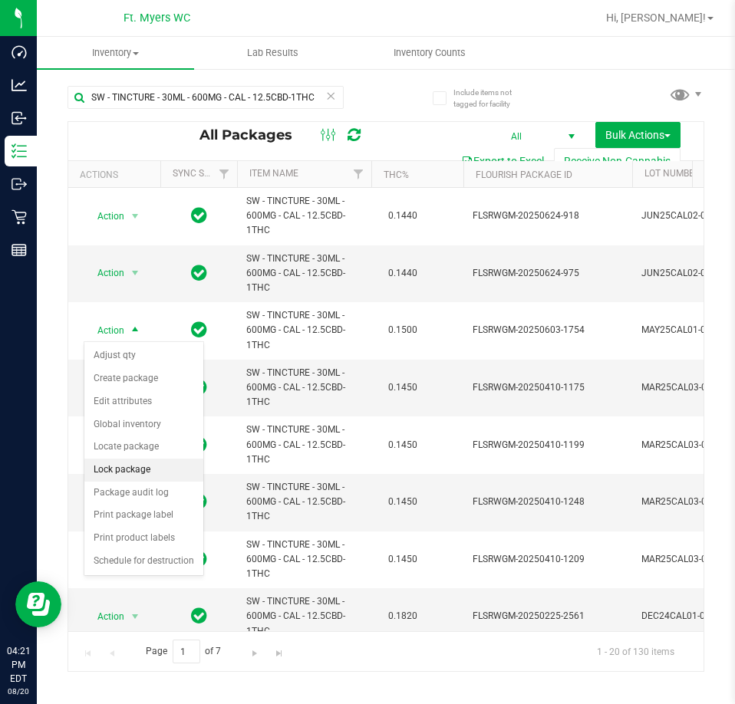
click at [152, 476] on li "Lock package" at bounding box center [143, 470] width 119 height 23
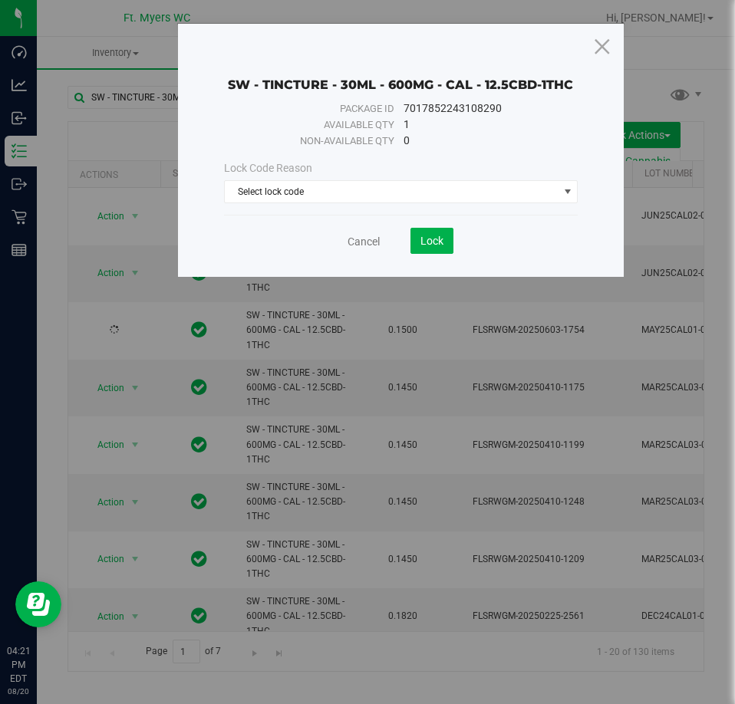
click at [371, 251] on div "Cancel Lock" at bounding box center [401, 241] width 354 height 26
click at [372, 236] on link "Cancel" at bounding box center [363, 241] width 32 height 15
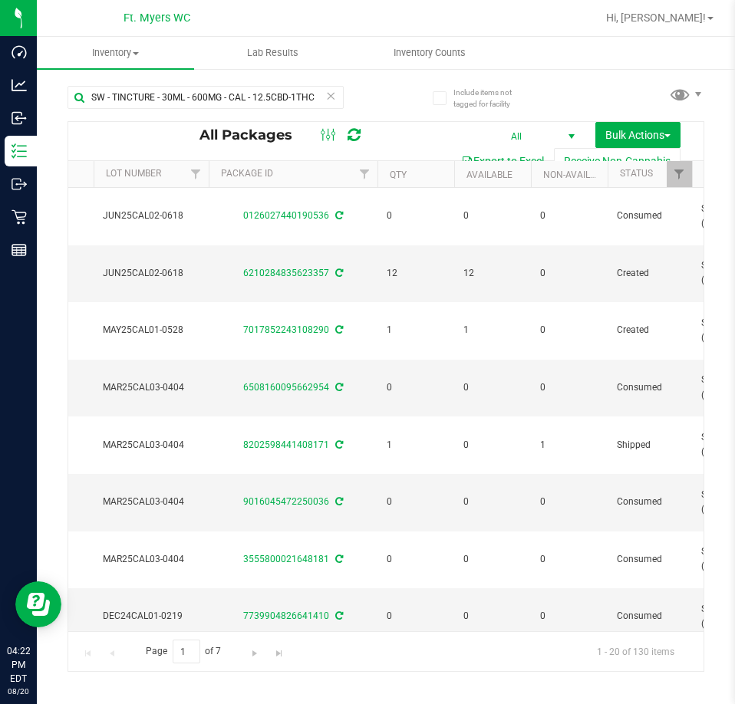
scroll to position [0, 564]
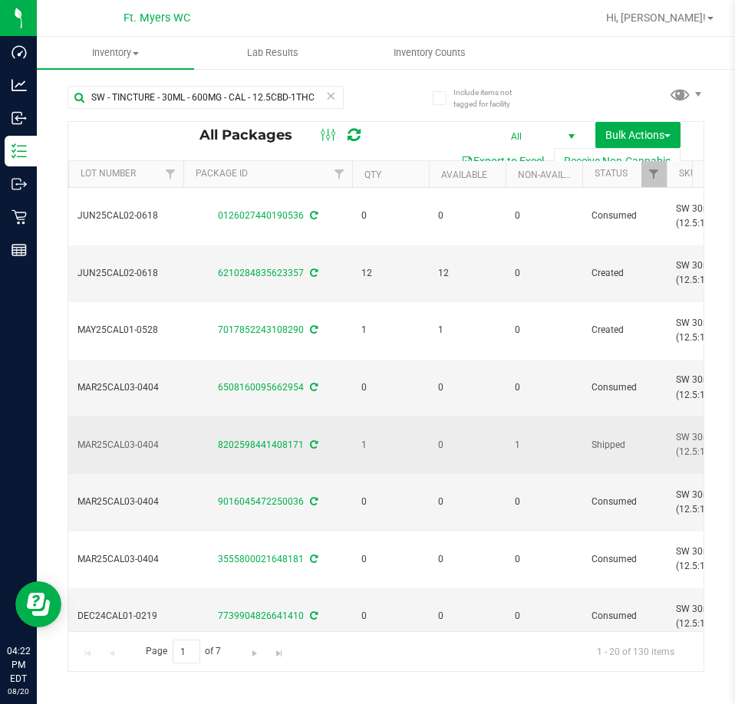
click at [312, 443] on icon at bounding box center [314, 444] width 8 height 9
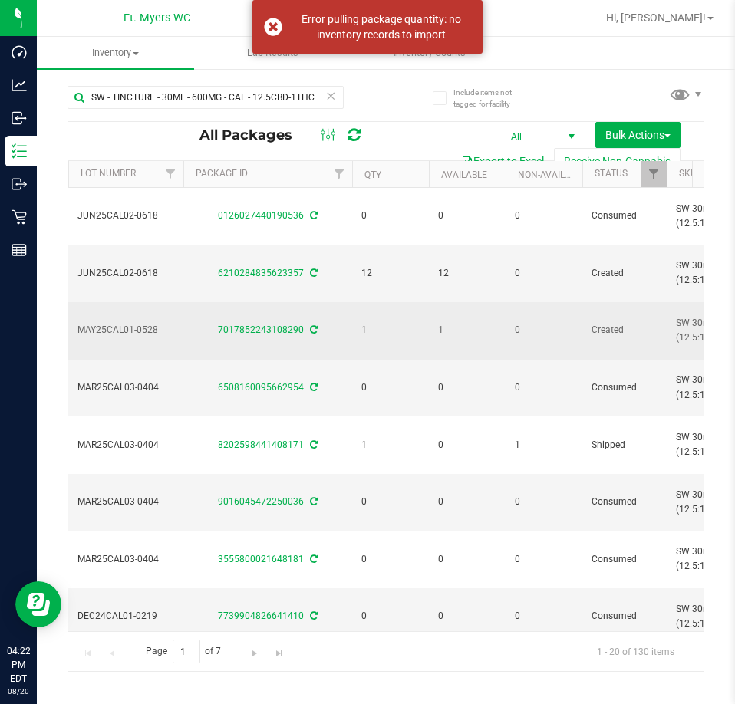
click at [311, 331] on icon at bounding box center [314, 329] width 8 height 9
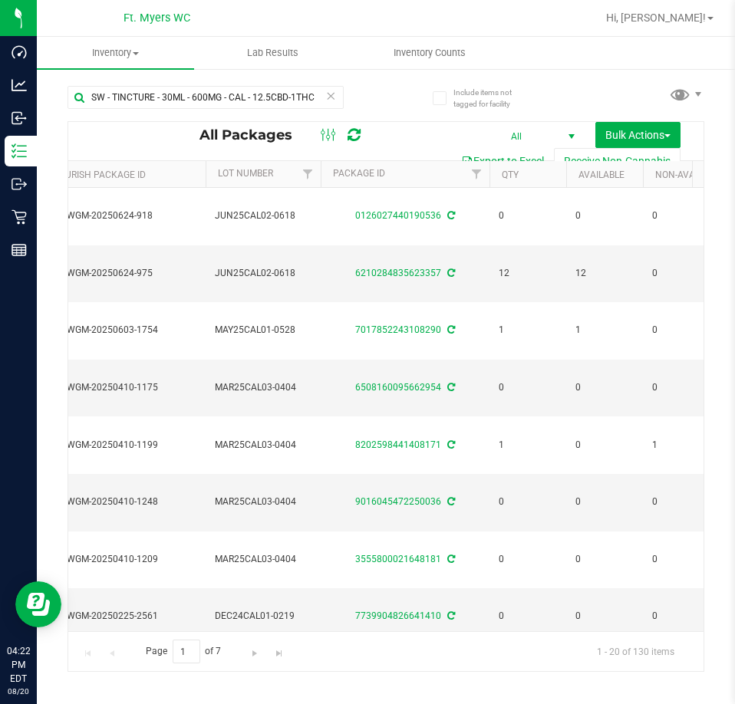
scroll to position [0, 447]
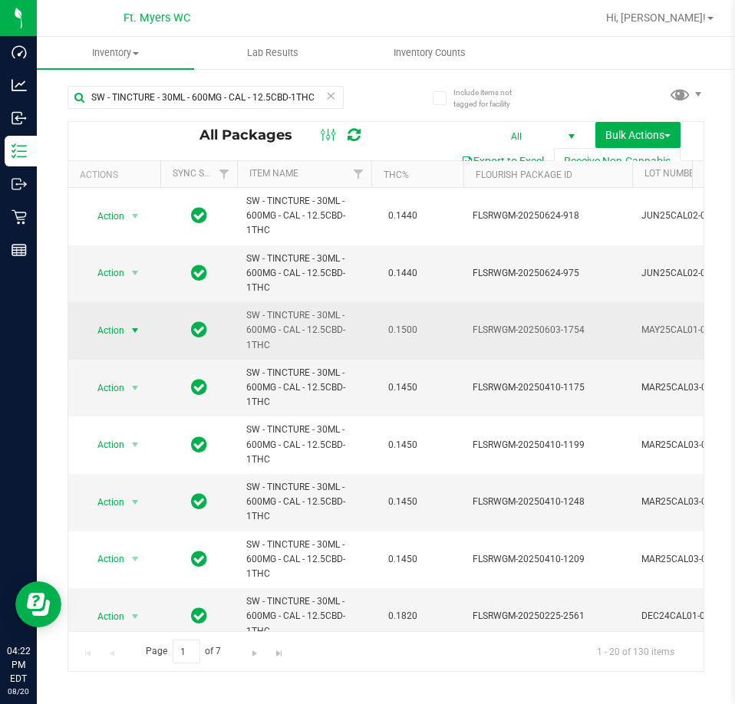
click at [114, 328] on span "Action" at bounding box center [104, 330] width 41 height 21
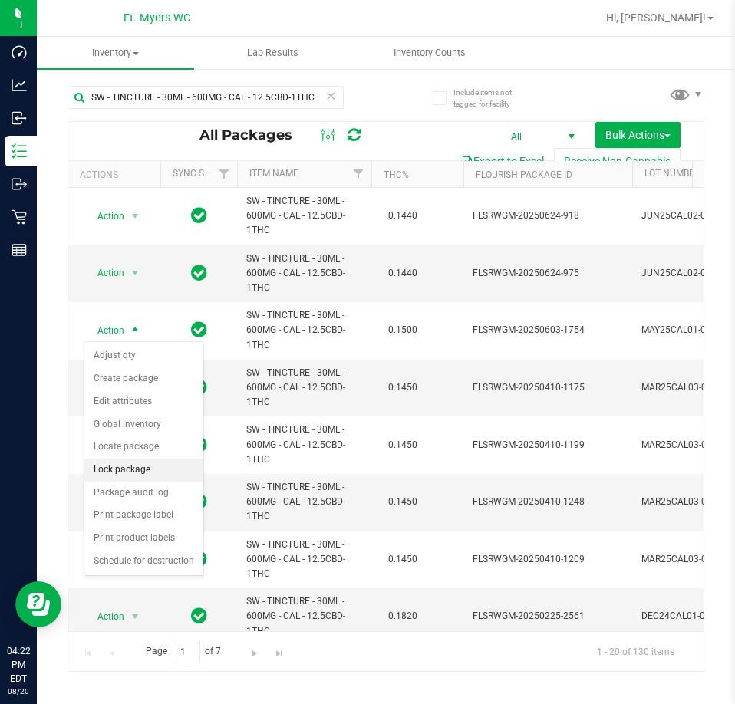
click at [123, 463] on li "Lock package" at bounding box center [143, 470] width 119 height 23
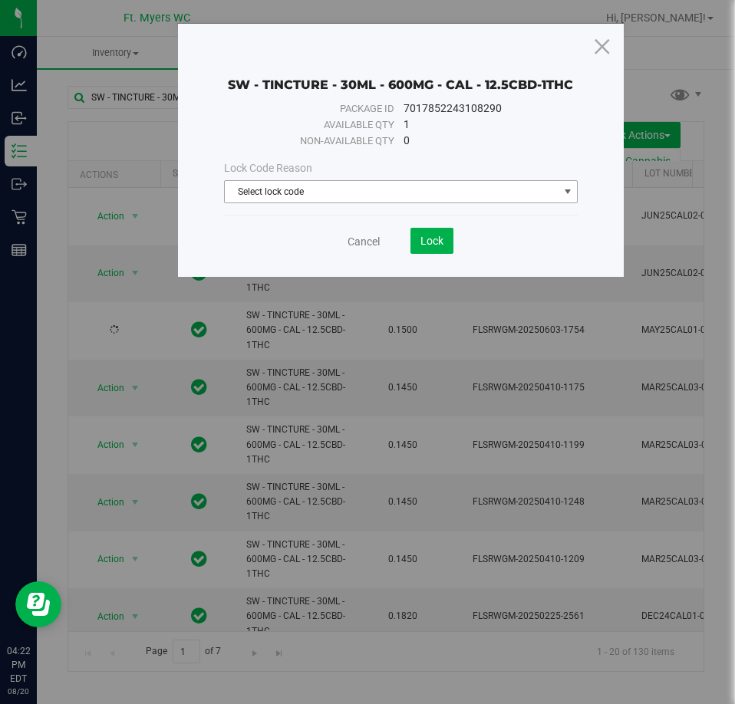
click at [314, 185] on span "Select lock code" at bounding box center [392, 191] width 334 height 21
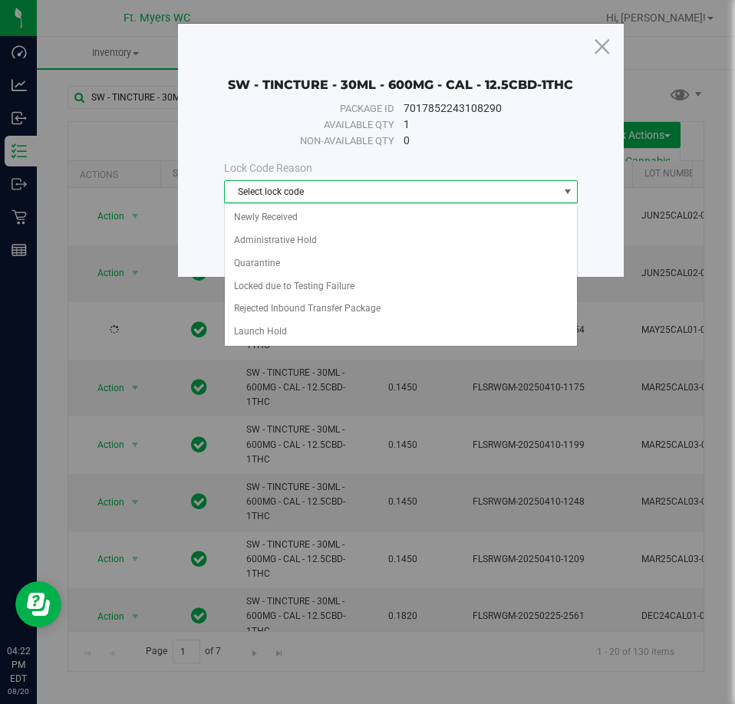
click at [324, 187] on span "Select lock code" at bounding box center [392, 191] width 334 height 21
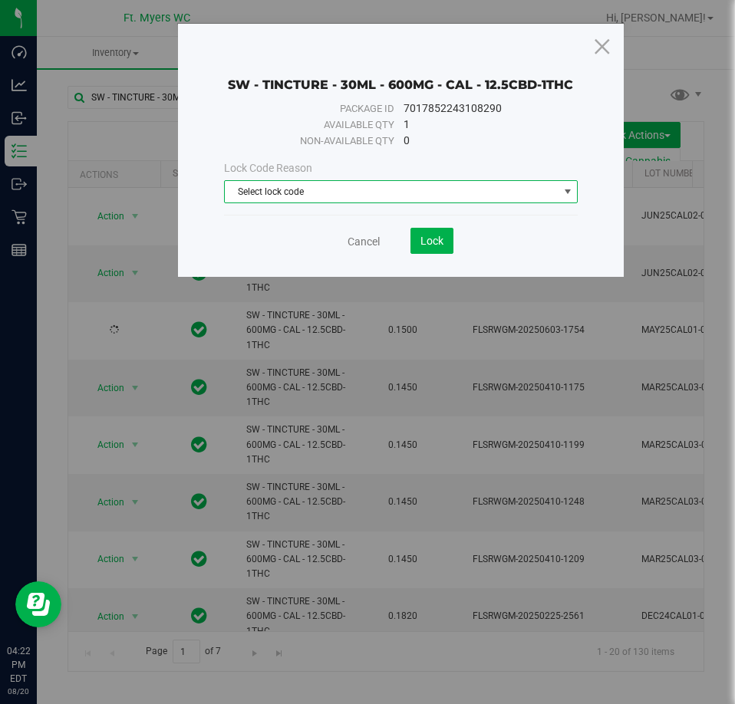
click at [328, 186] on span "Select lock code" at bounding box center [392, 191] width 334 height 21
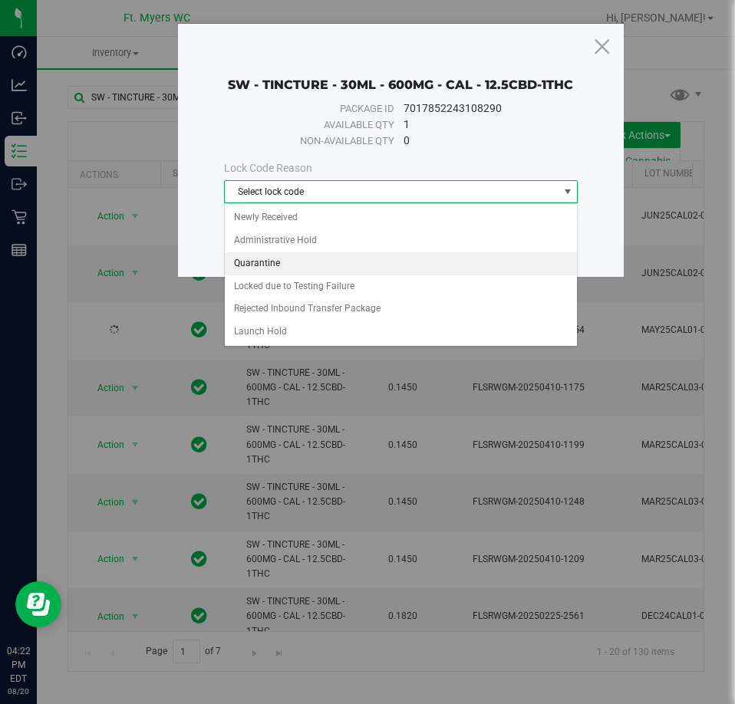
click at [334, 274] on li "Quarantine" at bounding box center [401, 263] width 353 height 23
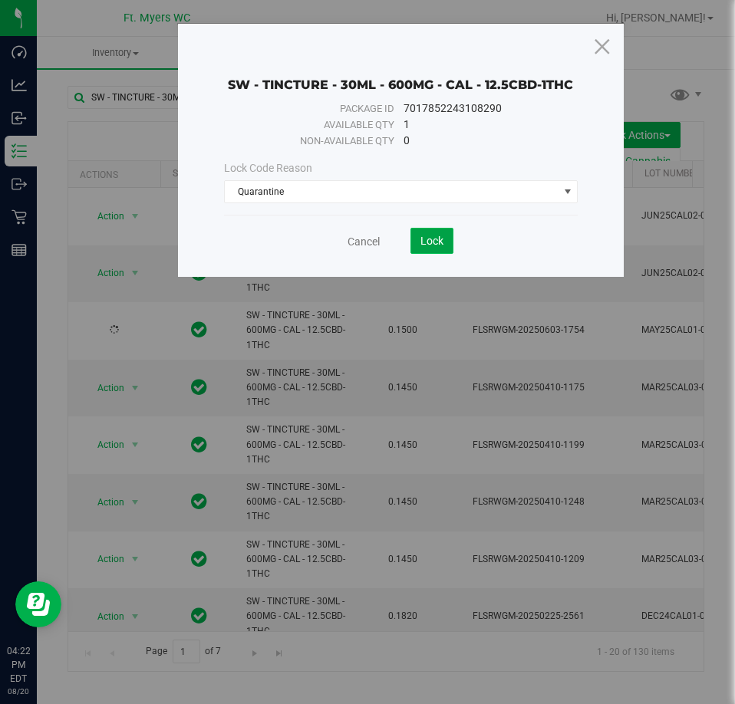
click at [426, 247] on button "Lock" at bounding box center [431, 241] width 43 height 26
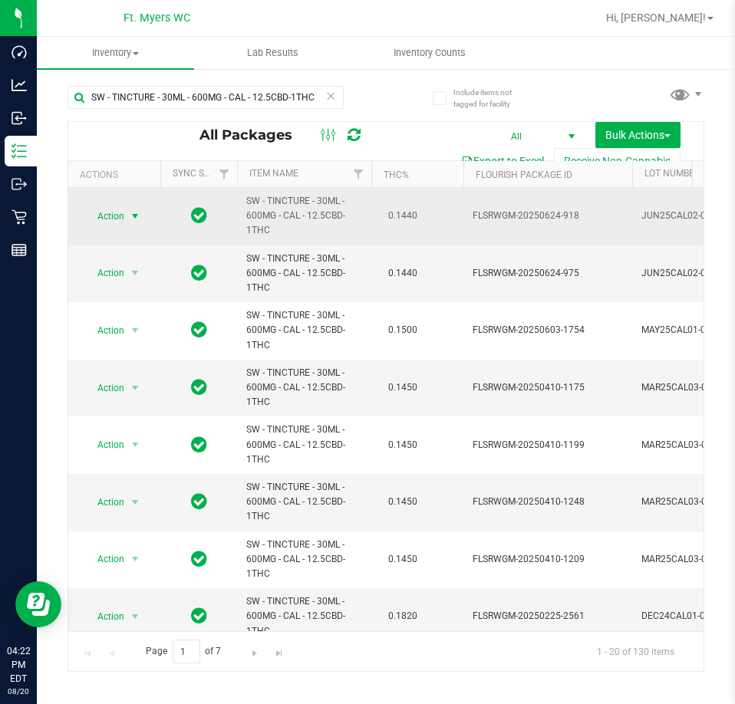
click at [118, 220] on span "Action" at bounding box center [104, 216] width 41 height 21
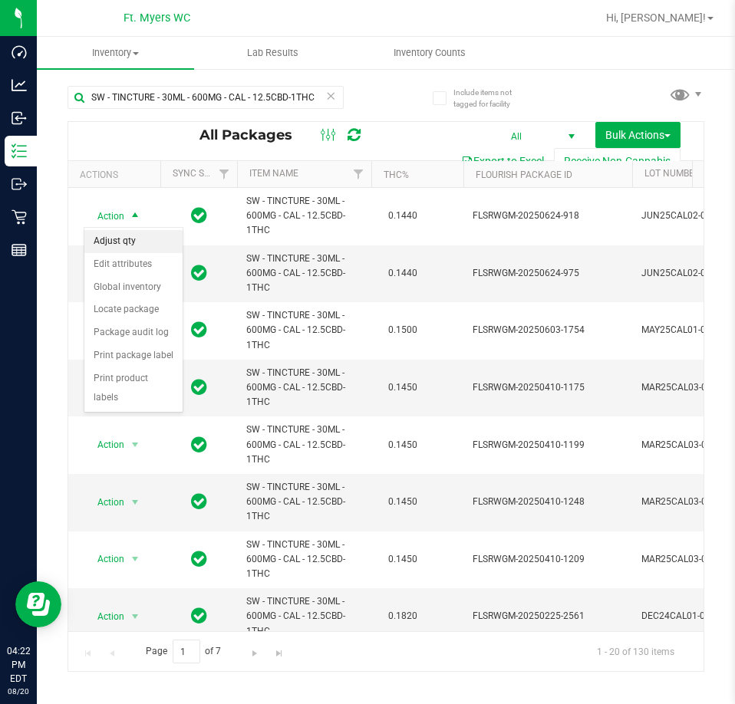
click at [143, 244] on li "Adjust qty" at bounding box center [133, 241] width 98 height 23
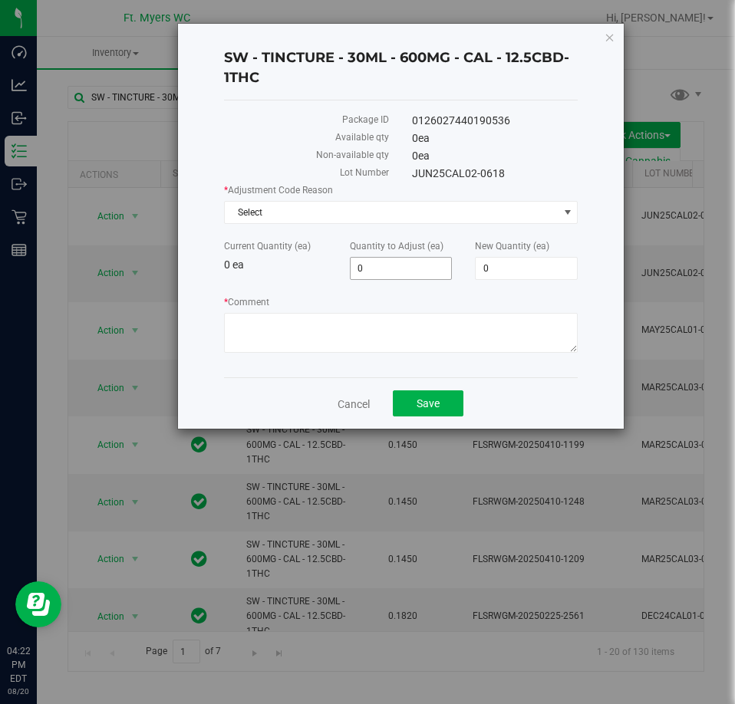
drag, startPoint x: 377, startPoint y: 268, endPoint x: 279, endPoint y: 272, distance: 98.3
click at [279, 272] on div "Current Quantity (ea) 0 ea Quantity to Adjust (ea) 0 0 New Quantity (ea) 0 0" at bounding box center [400, 259] width 377 height 41
type input "1"
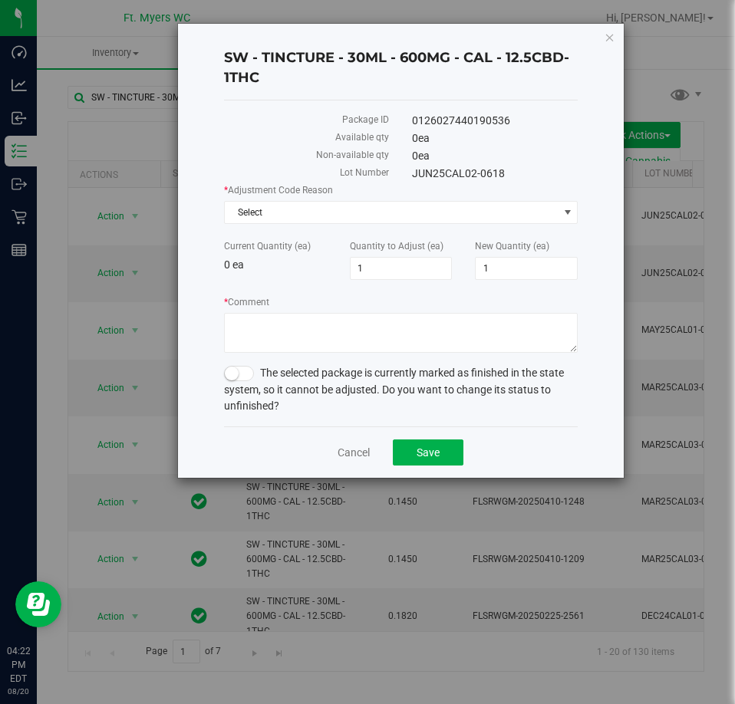
drag, startPoint x: 285, startPoint y: 271, endPoint x: 337, endPoint y: 240, distance: 59.9
click at [295, 262] on div "Current Quantity (ea) 0 ea" at bounding box center [275, 256] width 126 height 34
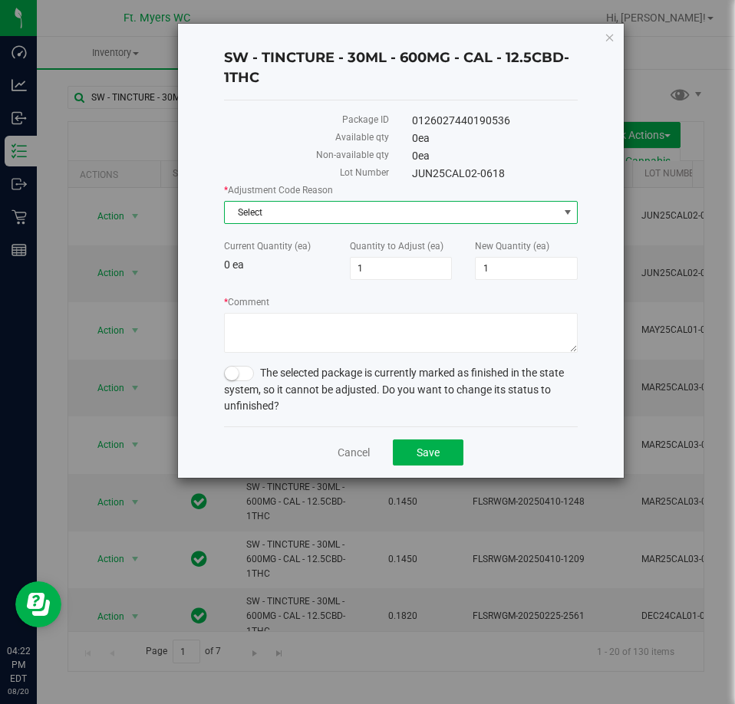
click at [360, 216] on span "Select" at bounding box center [392, 212] width 334 height 21
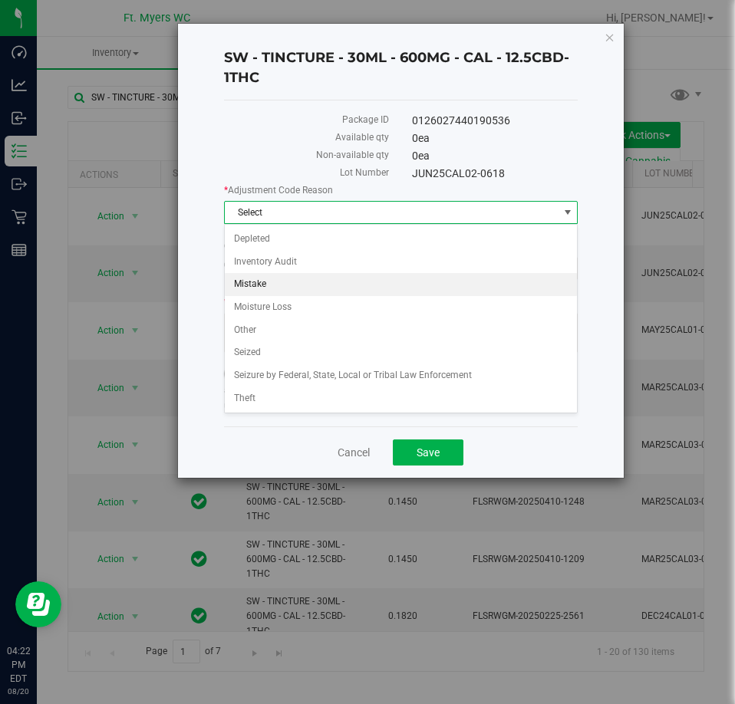
click at [304, 286] on li "Mistake" at bounding box center [401, 284] width 353 height 23
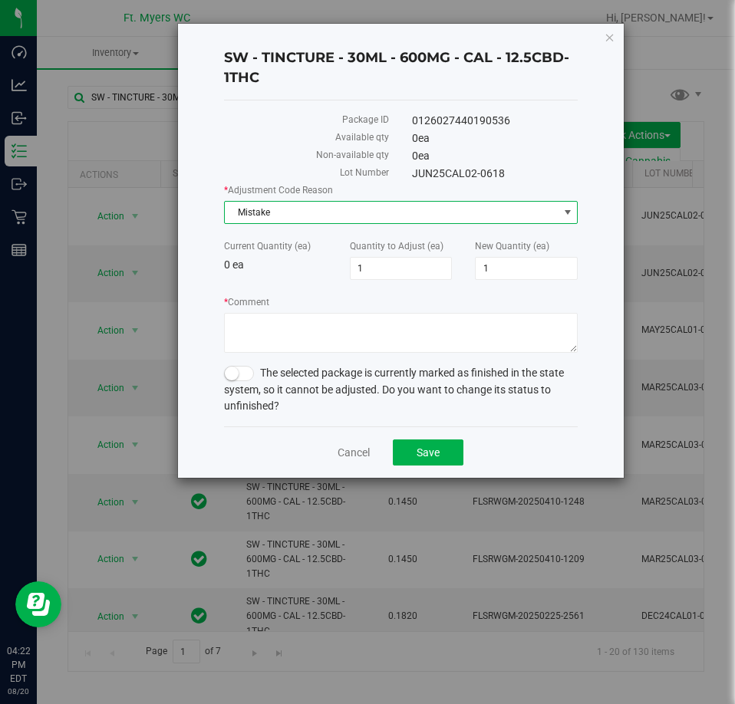
click at [234, 381] on div "The selected package is currently marked as finished in the state system, so it…" at bounding box center [401, 389] width 354 height 48
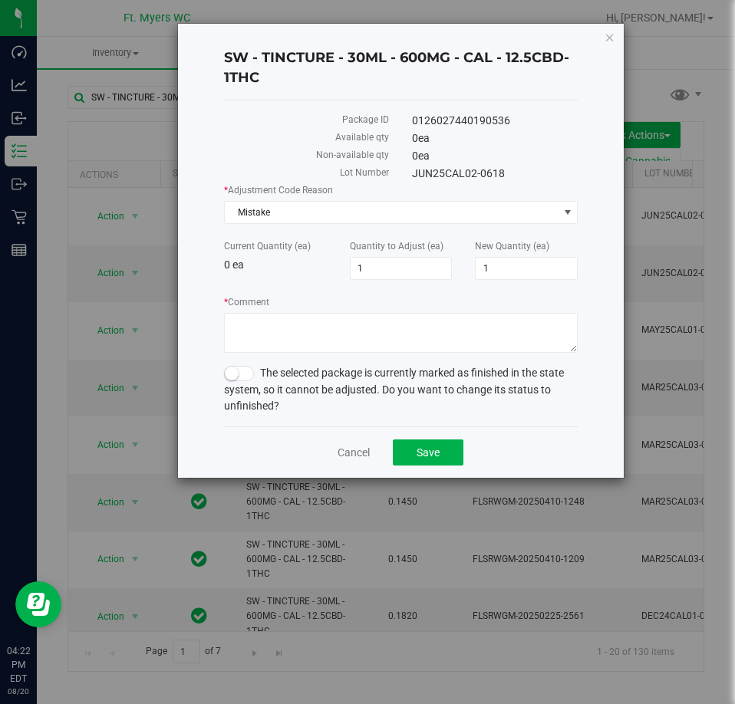
click at [235, 379] on small at bounding box center [232, 374] width 14 height 14
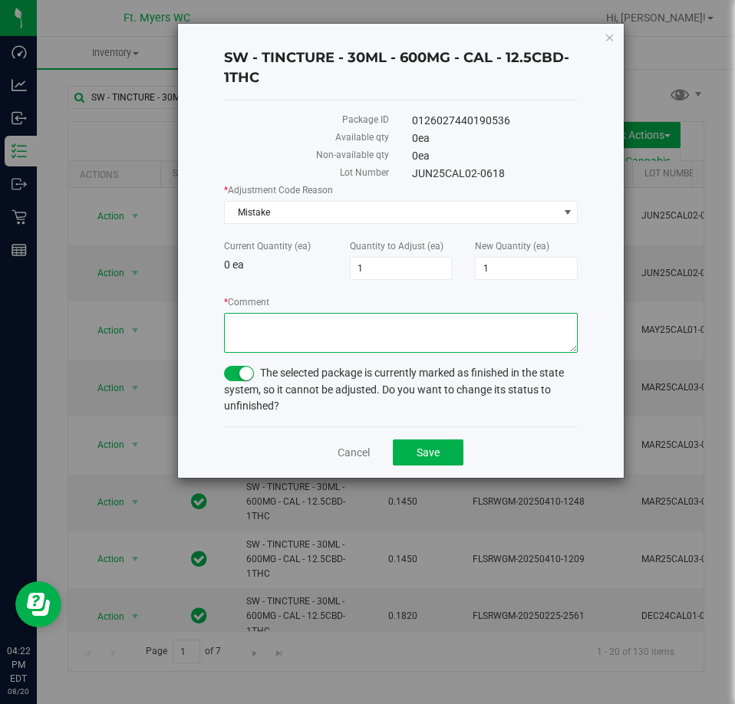
click at [255, 324] on textarea "* Comment" at bounding box center [401, 333] width 354 height 40
type textarea "q"
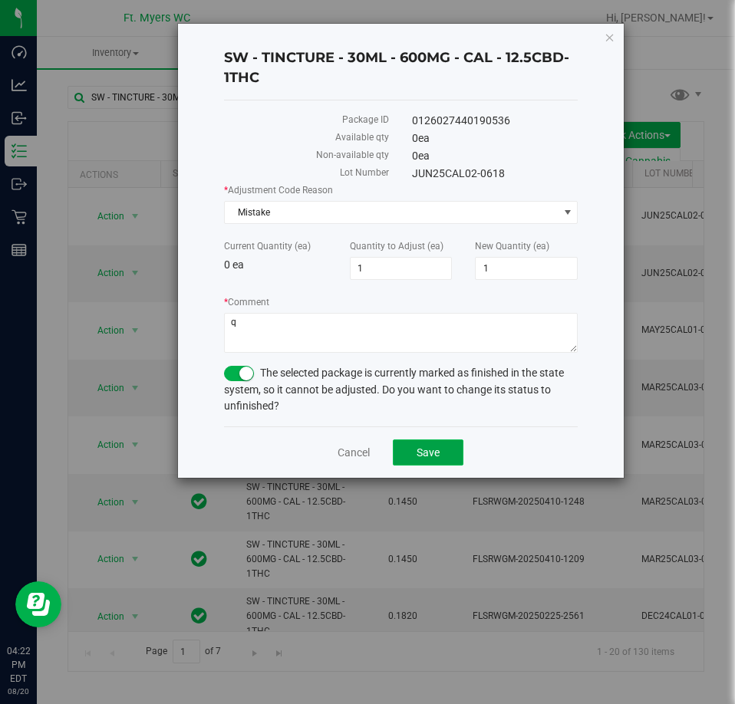
click at [436, 454] on span "Save" at bounding box center [427, 452] width 23 height 12
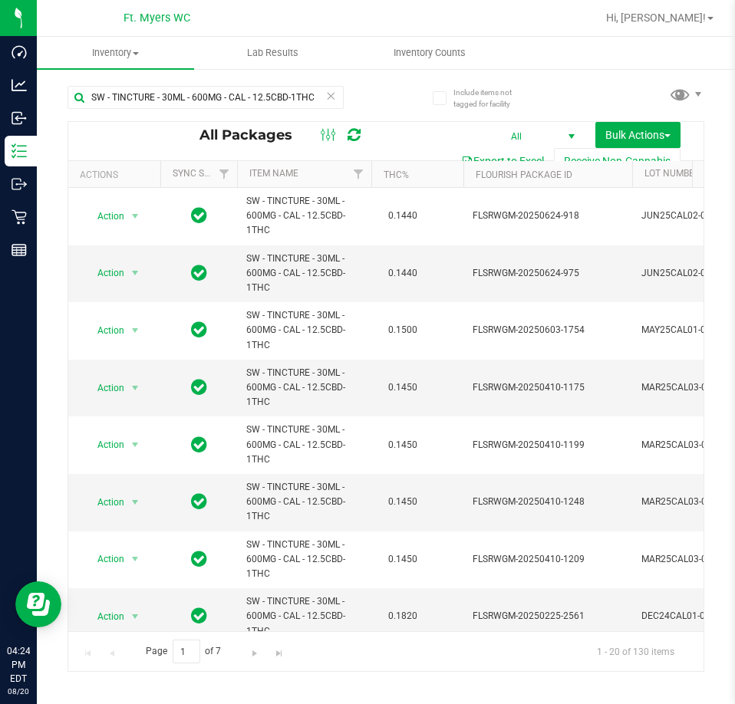
click at [327, 98] on icon at bounding box center [330, 95] width 11 height 18
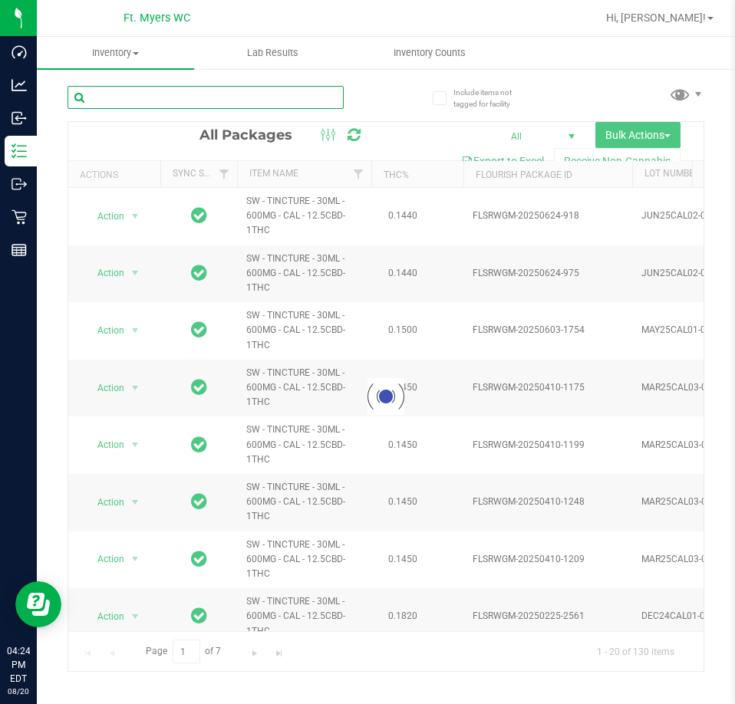
click at [280, 102] on input "text" at bounding box center [205, 97] width 276 height 23
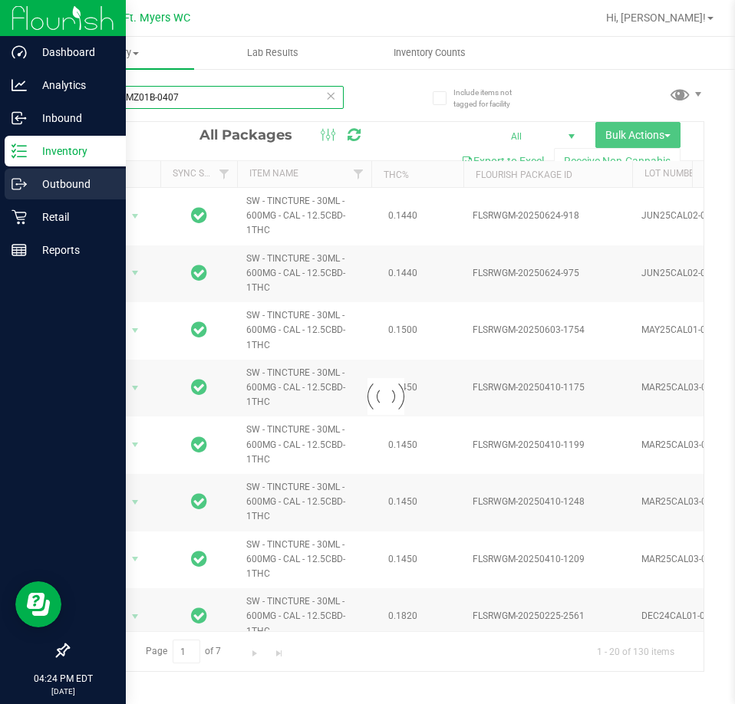
type input "MAR25LMZ01B-0407"
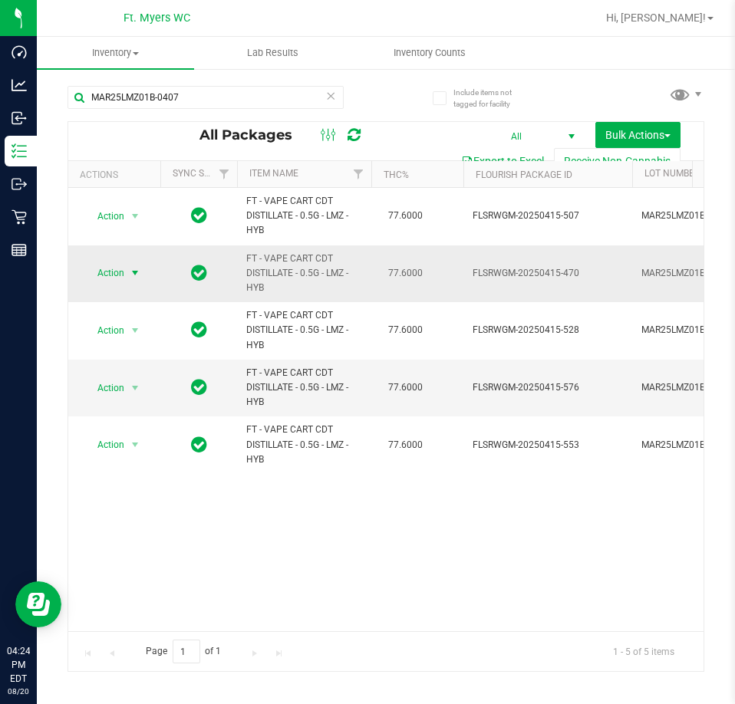
click at [126, 272] on span "select" at bounding box center [135, 272] width 19 height 21
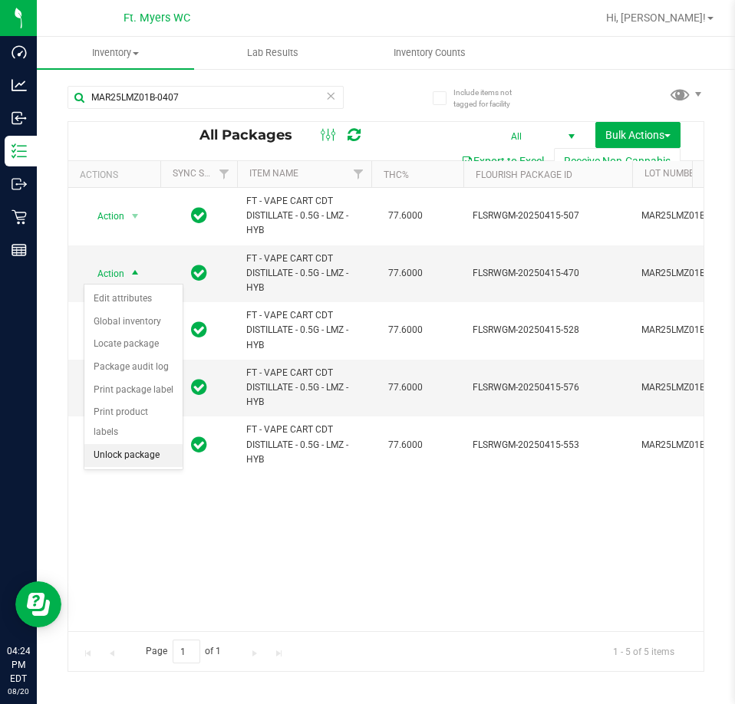
click at [139, 444] on li "Unlock package" at bounding box center [133, 455] width 98 height 23
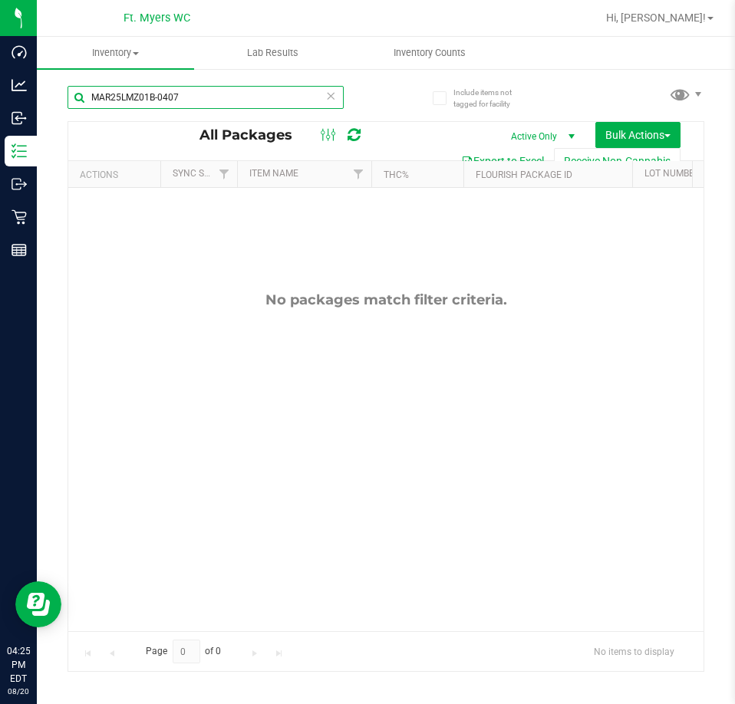
drag, startPoint x: 252, startPoint y: 91, endPoint x: -495, endPoint y: -54, distance: 761.8
click at [0, 0] on html "Dashboard Analytics Inbound Inventory Outbound Retail Reports 04:25 PM EDT [DAT…" at bounding box center [367, 352] width 735 height 704
type input "PBS"
click at [541, 129] on span "Active Only" at bounding box center [539, 136] width 84 height 21
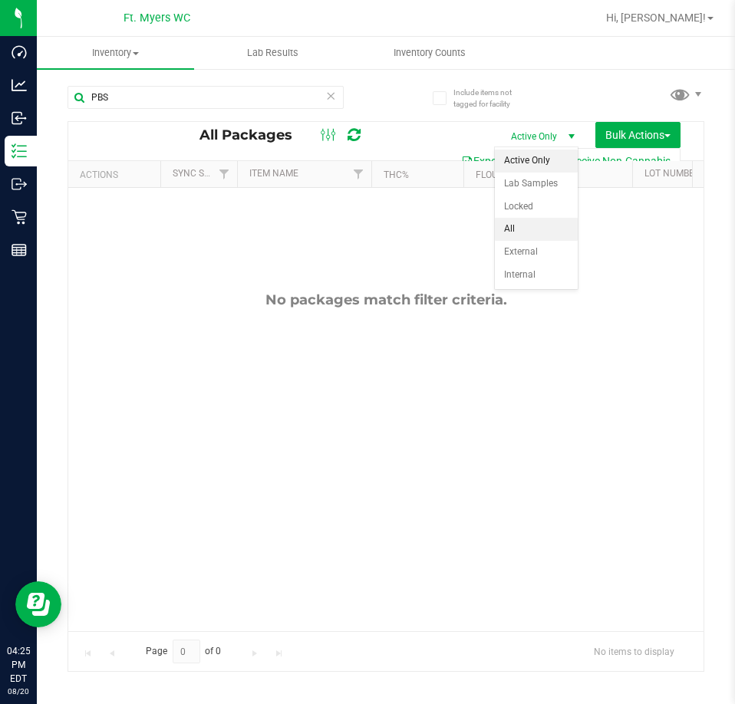
click at [528, 222] on li "All" at bounding box center [536, 229] width 83 height 23
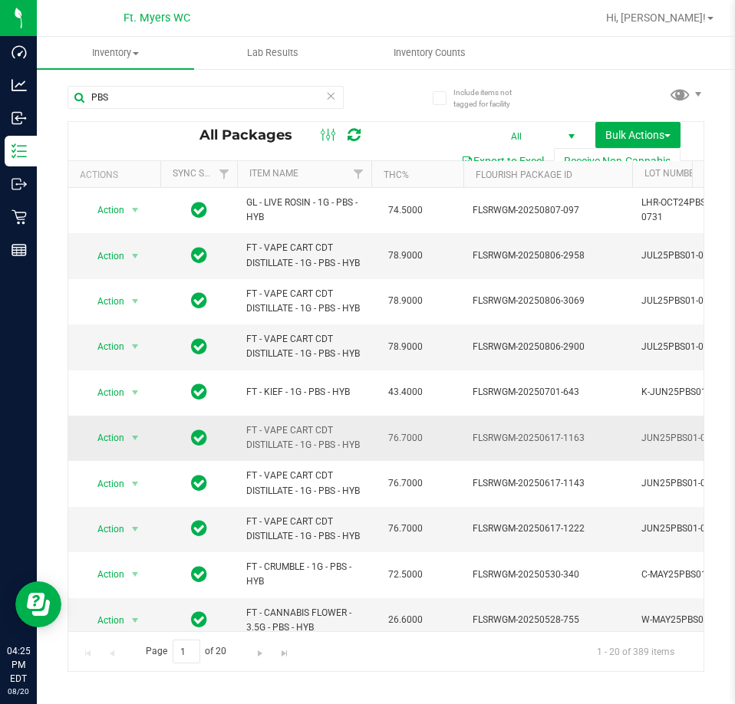
drag, startPoint x: 179, startPoint y: 91, endPoint x: -180, endPoint y: 86, distance: 359.8
click at [0, 86] on html "Dashboard Analytics Inbound Inventory Outbound Retail Reports 04:25 PM EDT [DAT…" at bounding box center [367, 352] width 735 height 704
paste input "FT - VAPE CART CDT DISTILLATE - 1G - PBS - HYB"
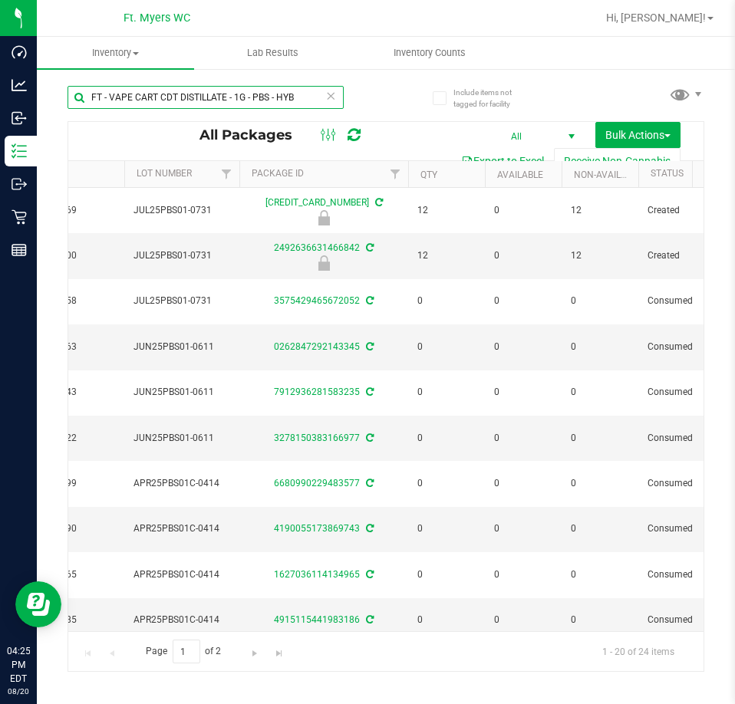
scroll to position [0, 523]
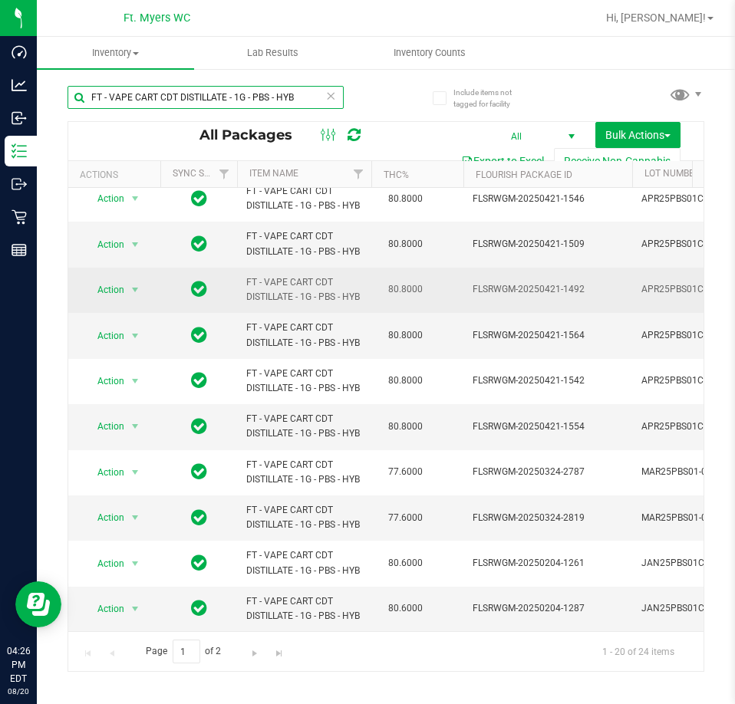
type input "FT - VAPE CART CDT DISTILLATE - 1G - PBS - HYB"
click at [114, 285] on span "Action" at bounding box center [104, 289] width 41 height 21
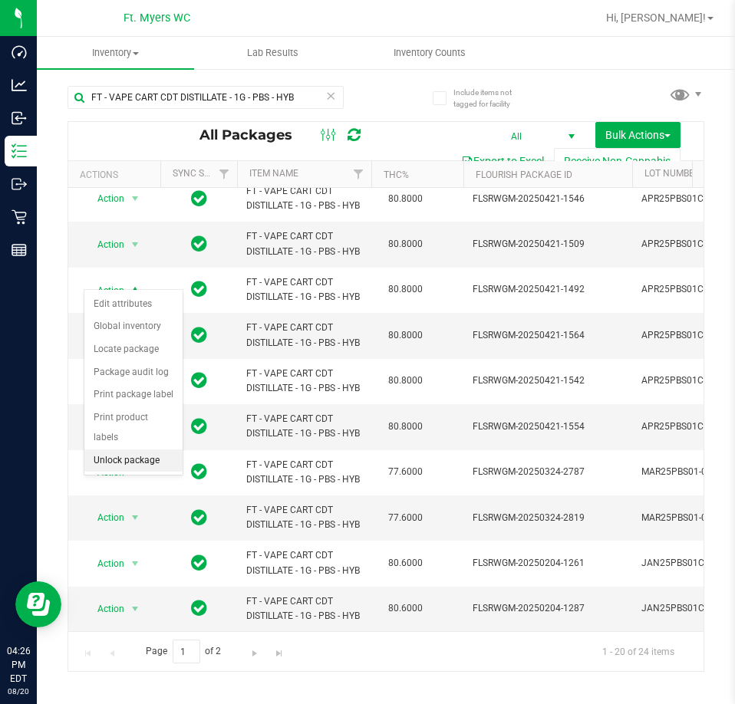
click at [142, 449] on li "Unlock package" at bounding box center [133, 460] width 98 height 23
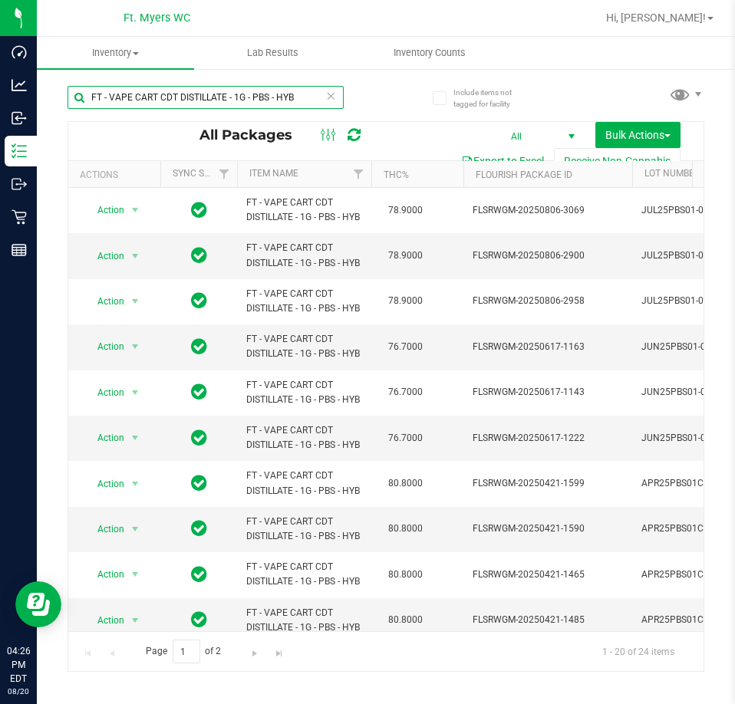
click at [336, 92] on input "FT - VAPE CART CDT DISTILLATE - 1G - PBS - HYB" at bounding box center [205, 97] width 276 height 23
click at [330, 97] on icon at bounding box center [330, 95] width 11 height 18
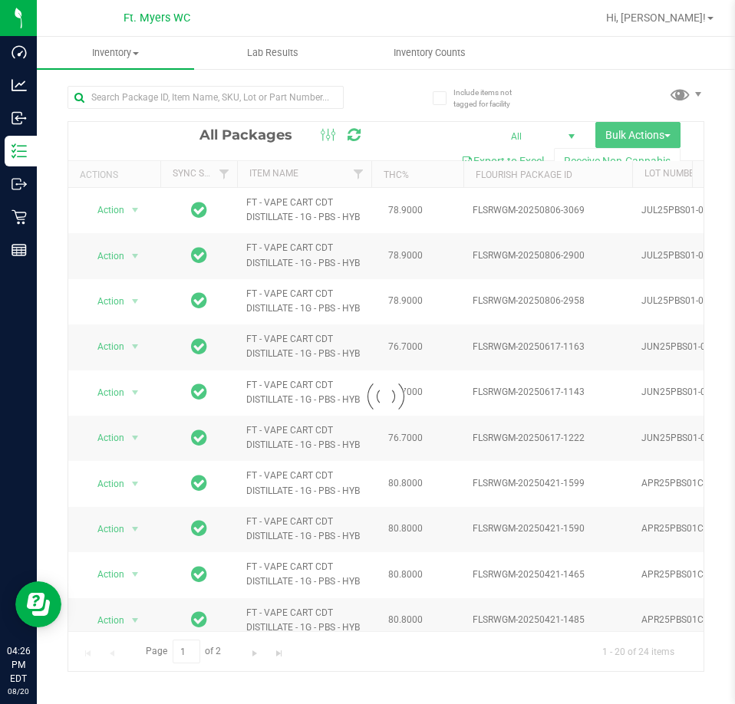
click at [154, 81] on div at bounding box center [226, 96] width 318 height 49
click at [150, 98] on input "text" at bounding box center [205, 97] width 276 height 23
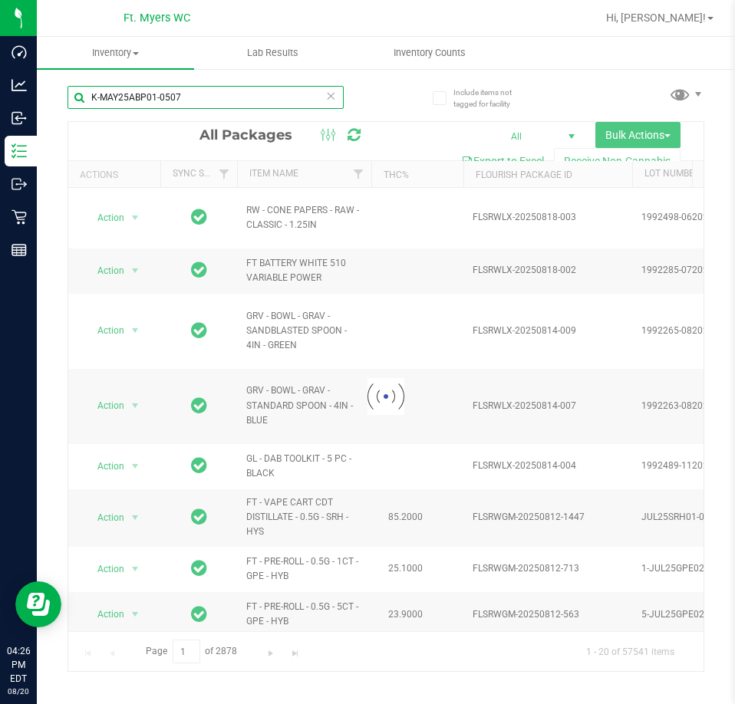
type input "K-MAY25ABP01-0507"
drag, startPoint x: 163, startPoint y: 625, endPoint x: 191, endPoint y: 619, distance: 28.3
click at [191, 619] on div at bounding box center [385, 396] width 635 height 549
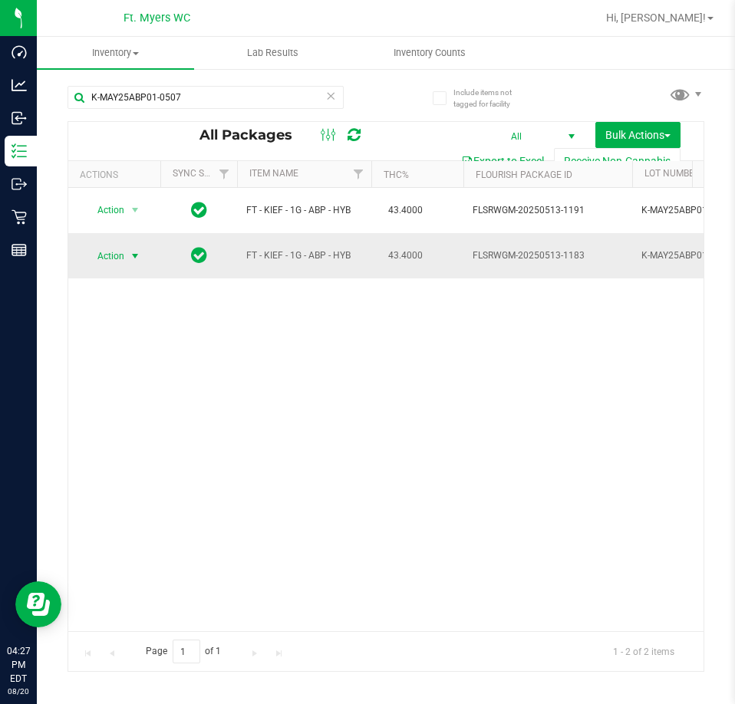
click at [122, 259] on span "Action" at bounding box center [104, 255] width 41 height 21
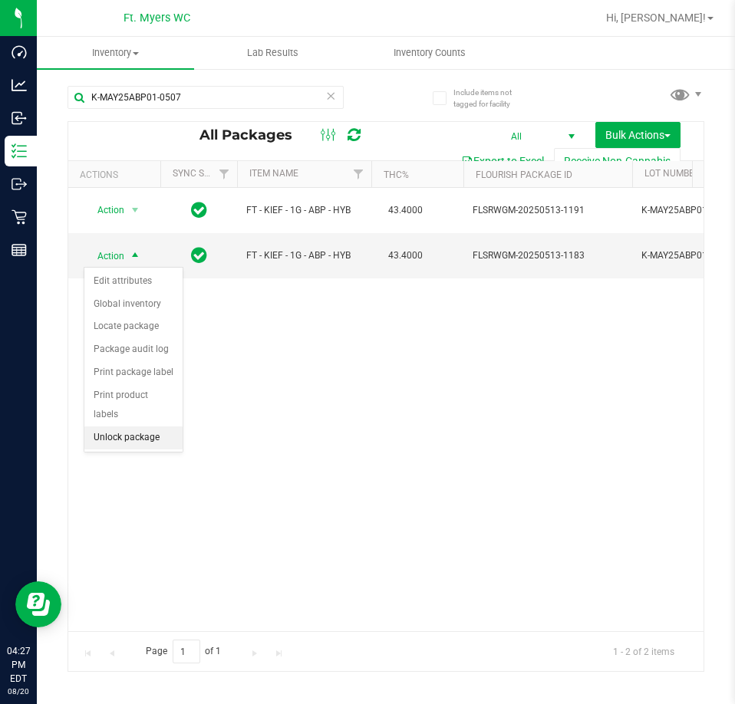
click at [149, 426] on li "Unlock package" at bounding box center [133, 437] width 98 height 23
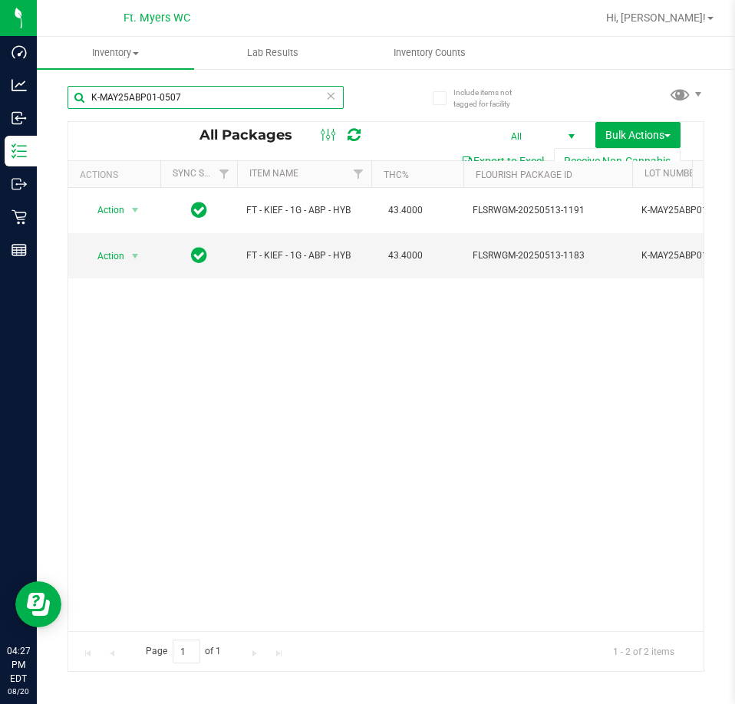
drag, startPoint x: 272, startPoint y: 87, endPoint x: 268, endPoint y: 96, distance: 10.0
click at [270, 91] on input "K-MAY25ABP01-0507" at bounding box center [205, 97] width 276 height 23
drag, startPoint x: 198, startPoint y: 100, endPoint x: -362, endPoint y: -2, distance: 569.3
click at [0, 0] on html "Dashboard Analytics Inbound Inventory Outbound Retail Reports 04:27 PM EDT [DAT…" at bounding box center [367, 352] width 735 height 704
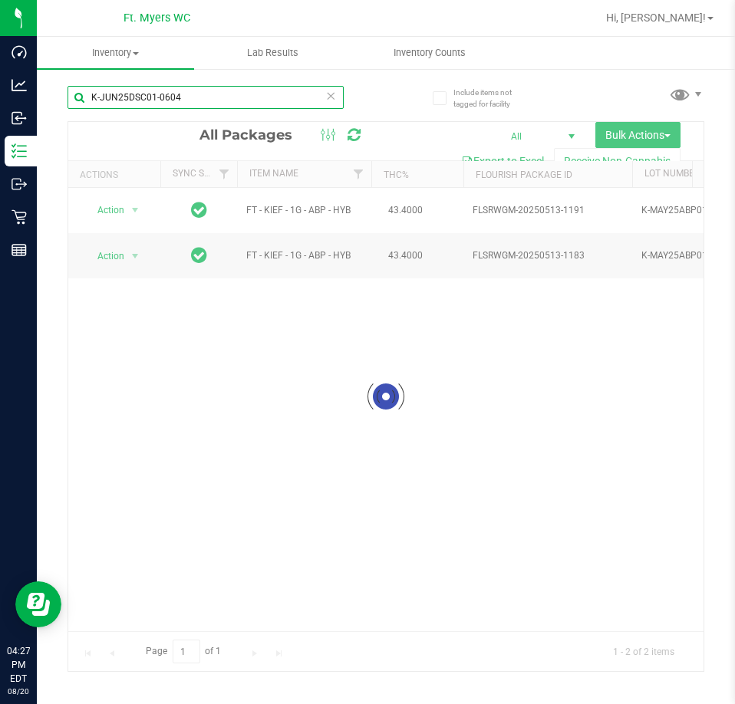
type input "K-JUN25DSC01-0604"
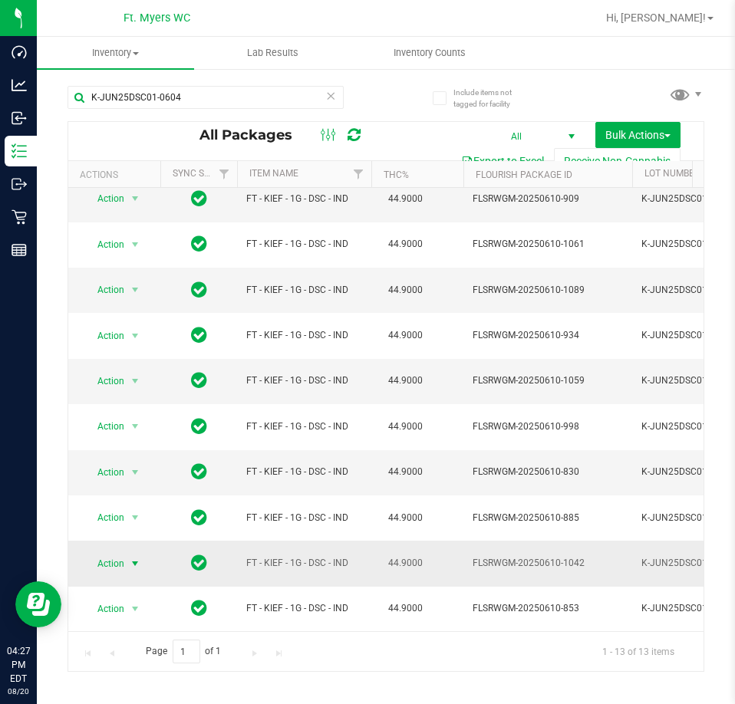
click at [136, 553] on span "select" at bounding box center [135, 563] width 19 height 21
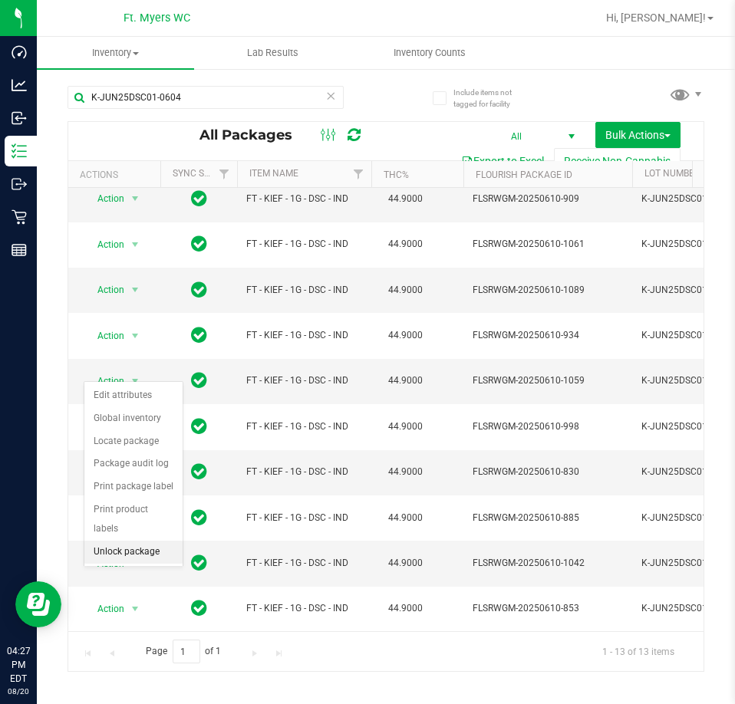
click at [150, 541] on li "Unlock package" at bounding box center [133, 552] width 98 height 23
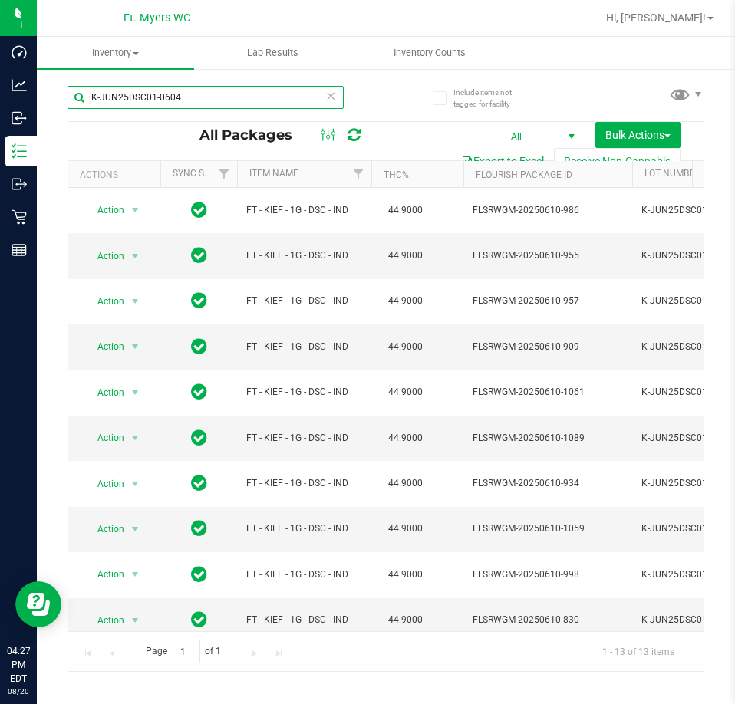
drag, startPoint x: 231, startPoint y: 95, endPoint x: -457, endPoint y: 62, distance: 688.8
click at [0, 62] on html "Dashboard Analytics Inbound Inventory Outbound Retail Reports 04:27 PM EDT [DAT…" at bounding box center [367, 352] width 735 height 704
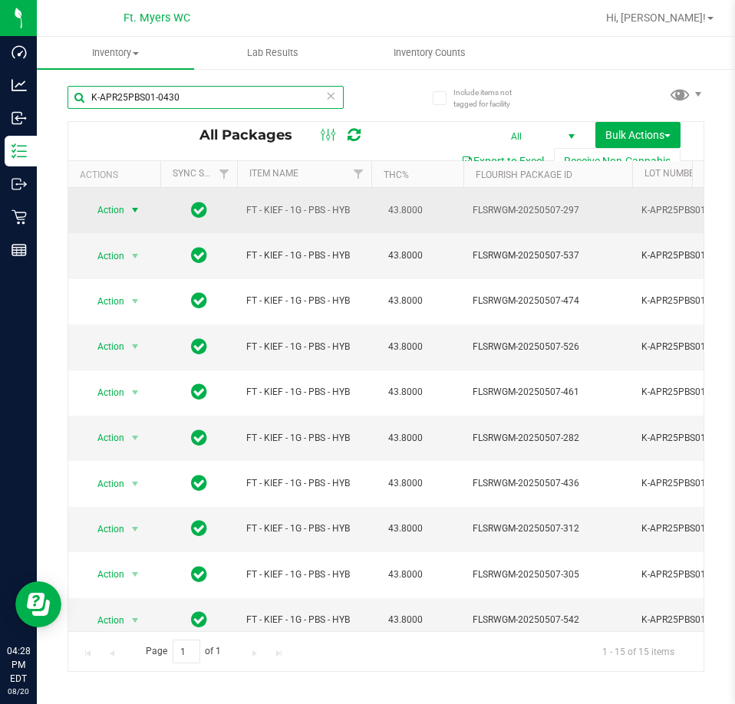
type input "K-APR25PBS01-0430"
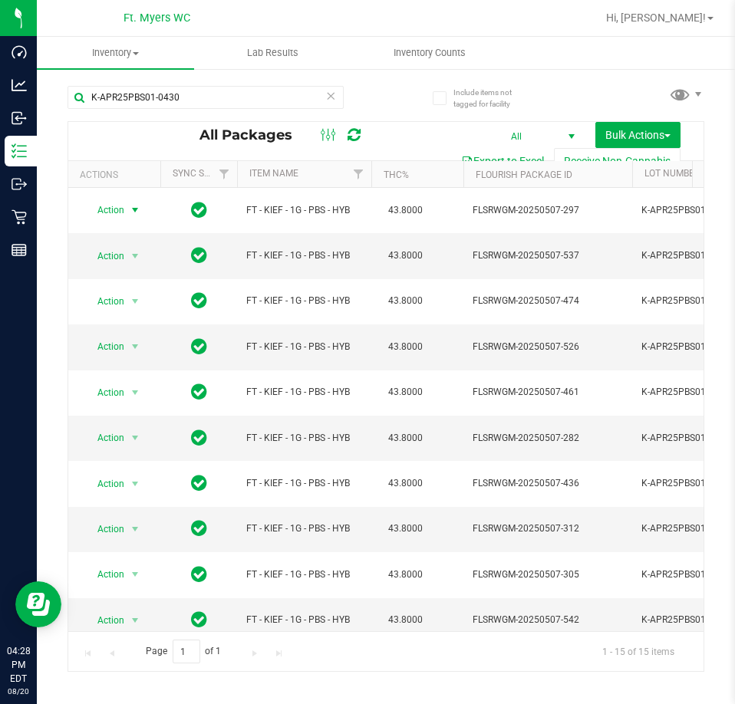
drag, startPoint x: 109, startPoint y: 209, endPoint x: 129, endPoint y: 228, distance: 27.7
click at [110, 209] on span "Action" at bounding box center [104, 209] width 41 height 21
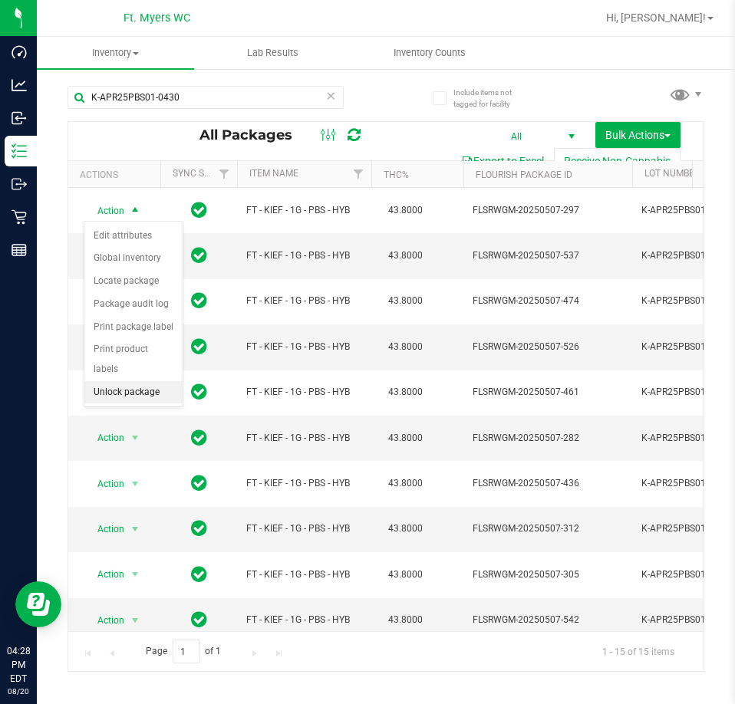
click at [146, 381] on li "Unlock package" at bounding box center [133, 392] width 98 height 23
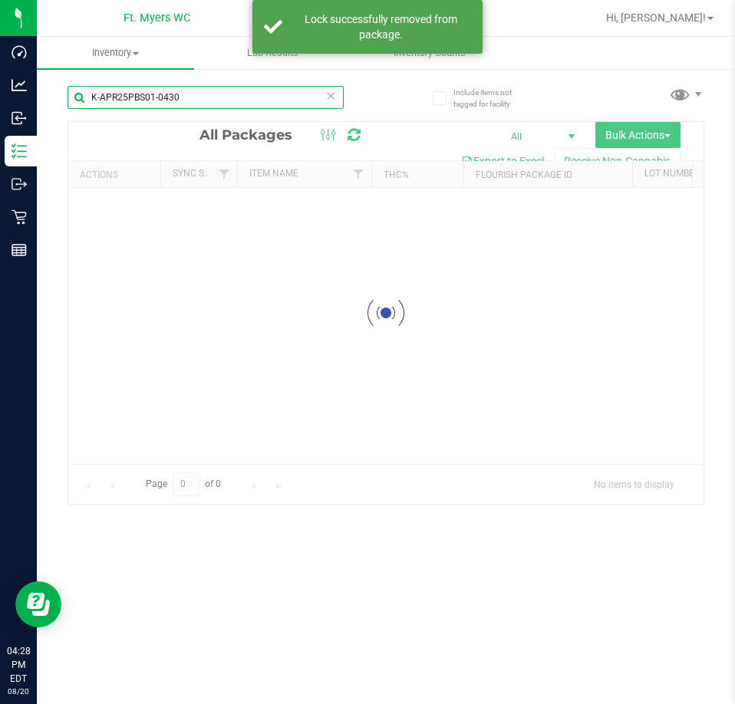
click at [225, 101] on input "K-APR25PBS01-0430" at bounding box center [205, 97] width 276 height 23
click at [211, 102] on input "K-APR25PBS01-0430" at bounding box center [205, 97] width 276 height 23
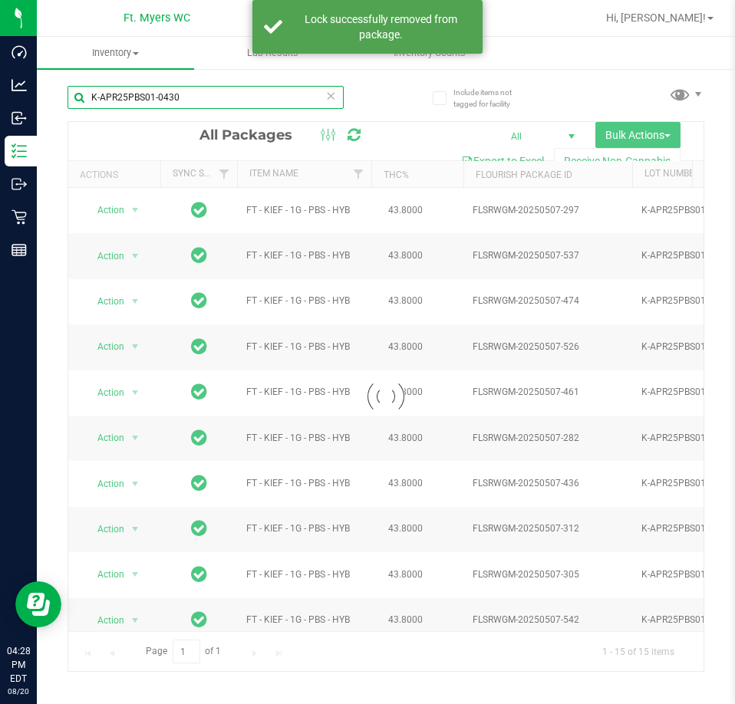
click at [277, 104] on input "K-APR25PBS01-0430" at bounding box center [205, 97] width 276 height 23
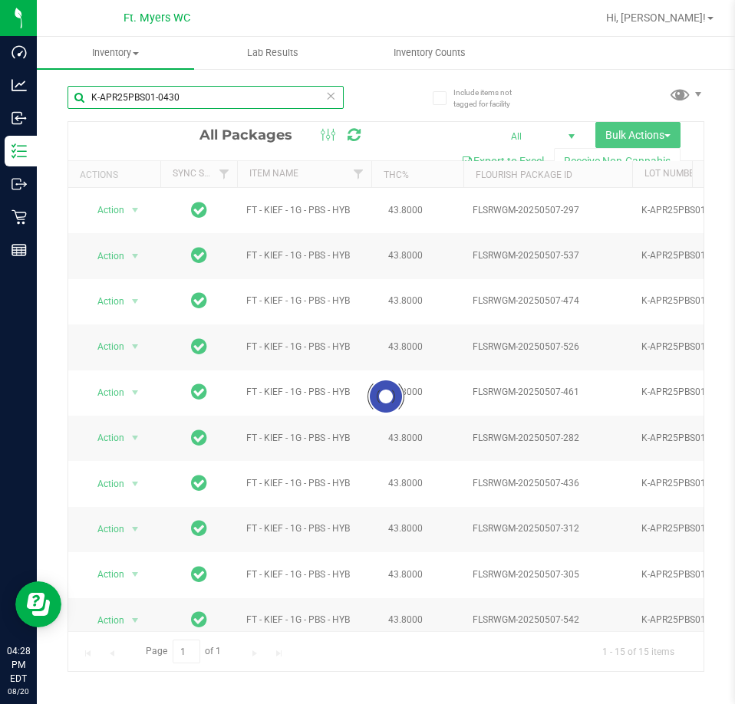
click at [276, 104] on input "K-APR25PBS01-0430" at bounding box center [205, 97] width 276 height 23
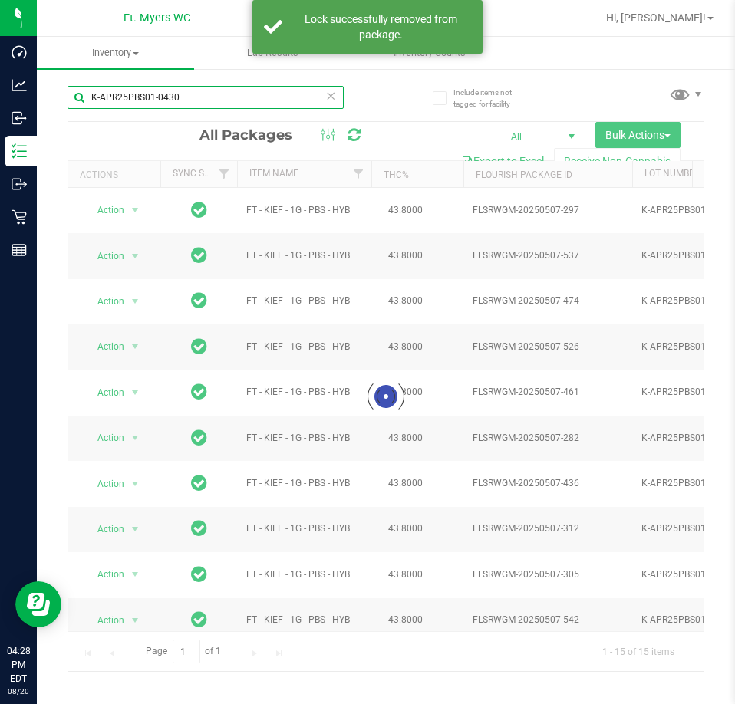
click at [276, 104] on input "K-APR25PBS01-0430" at bounding box center [205, 97] width 276 height 23
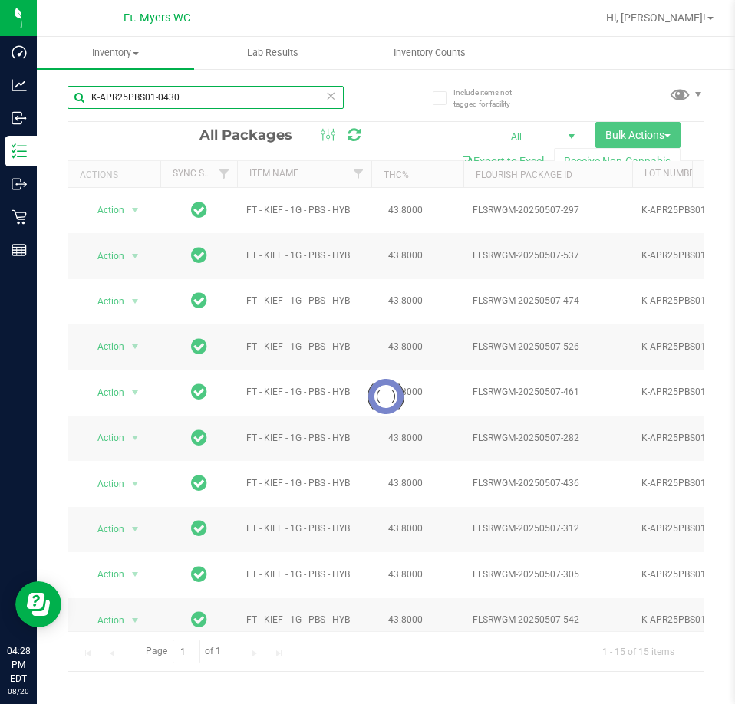
click at [276, 104] on input "K-APR25PBS01-0430" at bounding box center [205, 97] width 276 height 23
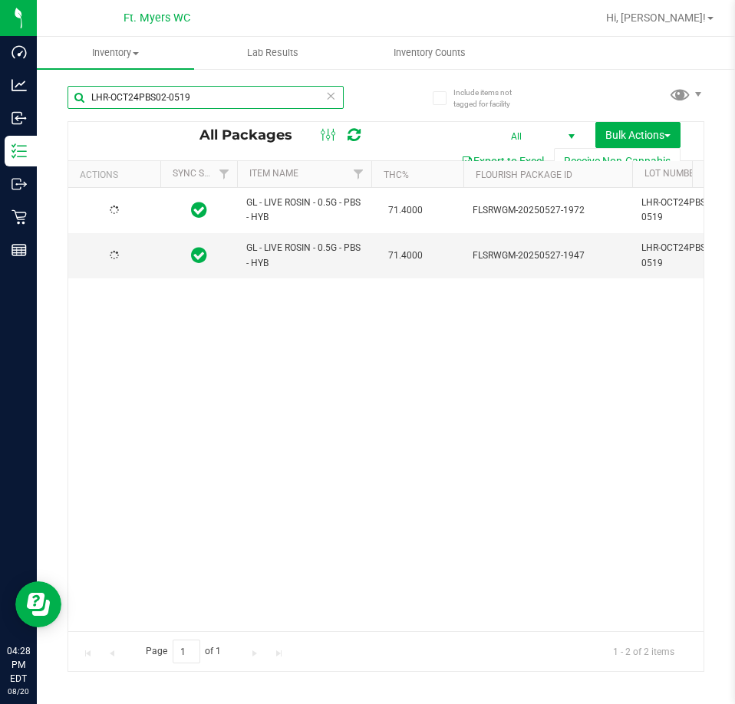
type input "LHR-OCT24PBS02-0519"
drag, startPoint x: 157, startPoint y: 631, endPoint x: 219, endPoint y: 634, distance: 61.4
click at [227, 634] on div "Page 1 of 1 1 - 2 of 2 items" at bounding box center [385, 651] width 635 height 40
click at [123, 253] on span "Action" at bounding box center [104, 255] width 41 height 21
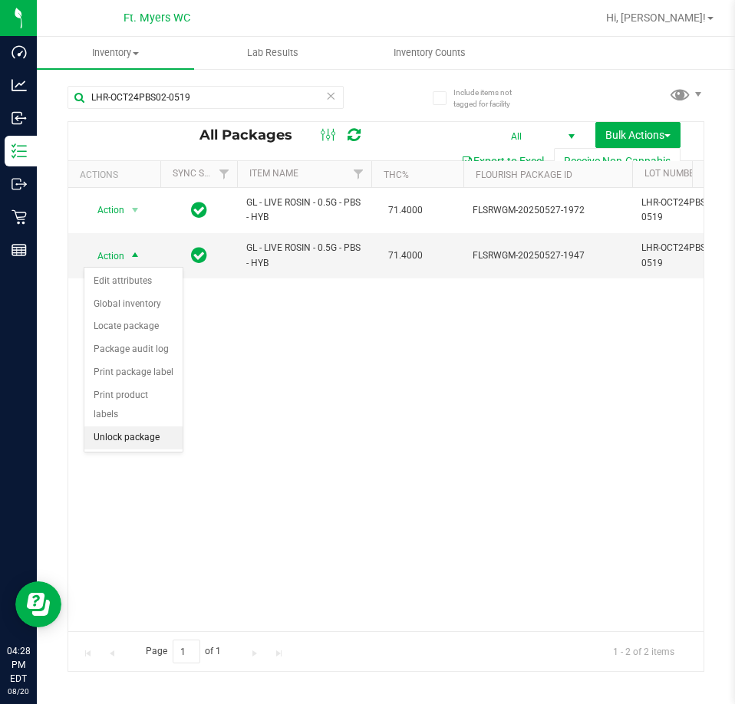
click at [121, 426] on li "Unlock package" at bounding box center [133, 437] width 98 height 23
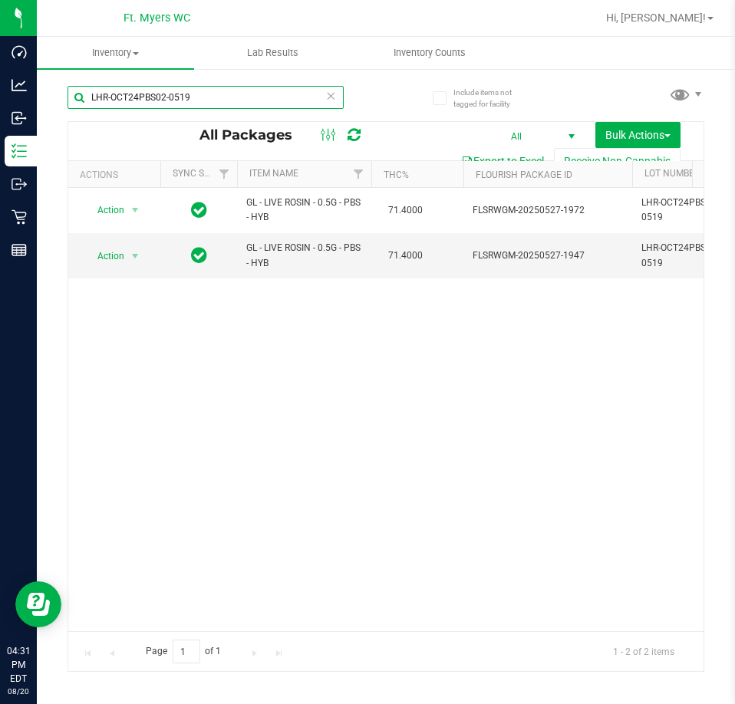
drag, startPoint x: 233, startPoint y: 95, endPoint x: -99, endPoint y: 78, distance: 332.5
click at [0, 78] on html "Dashboard Analytics Inbound Inventory Outbound Retail Reports 04:31 PM EDT [DAT…" at bounding box center [367, 352] width 735 height 704
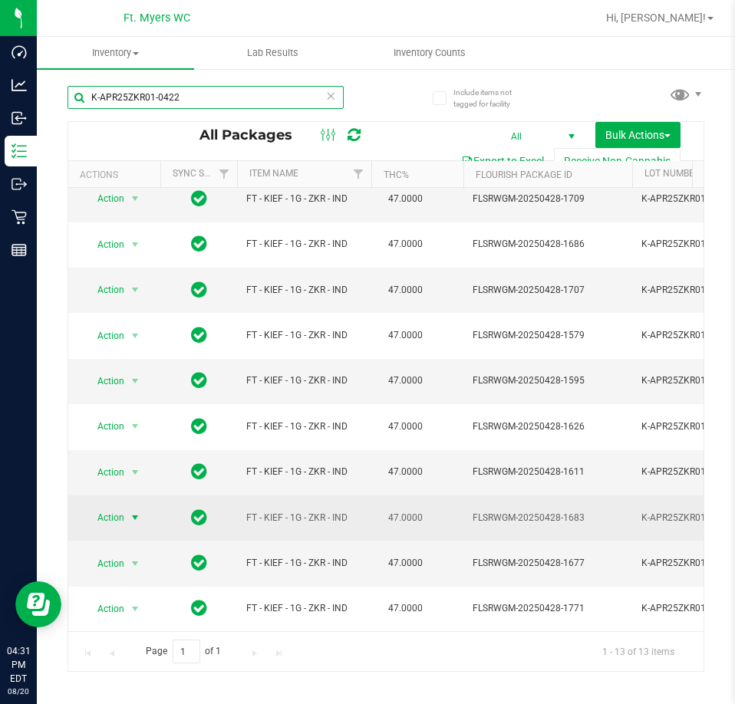
type input "K-APR25ZKR01-0422"
drag, startPoint x: 101, startPoint y: 515, endPoint x: 115, endPoint y: 514, distance: 13.8
click at [104, 515] on span "Action" at bounding box center [104, 517] width 41 height 21
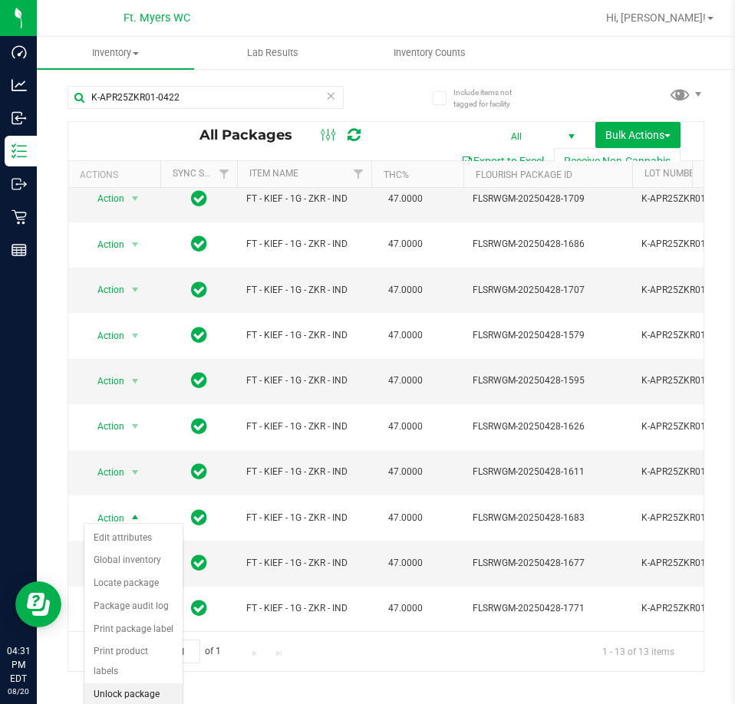
click at [133, 683] on li "Unlock package" at bounding box center [133, 694] width 98 height 23
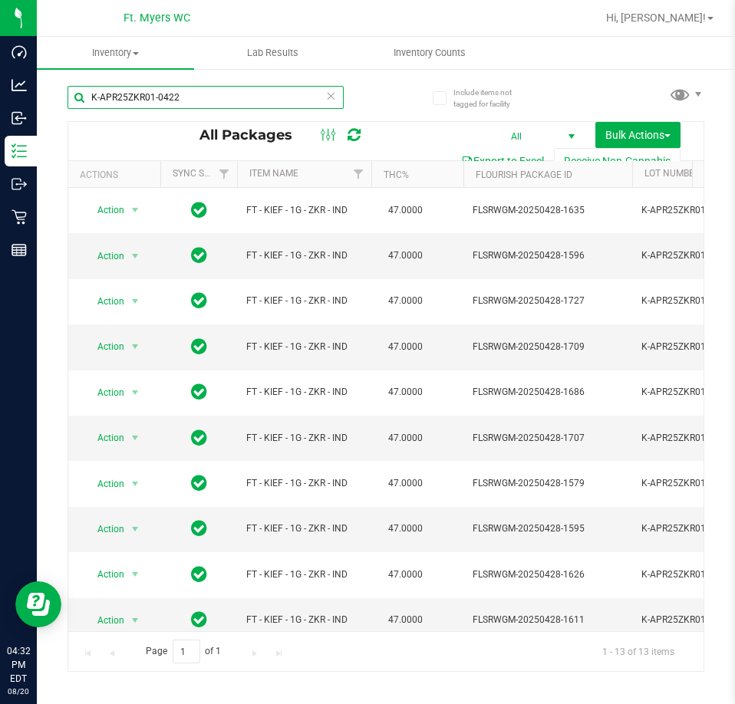
drag, startPoint x: 225, startPoint y: 95, endPoint x: -381, endPoint y: 220, distance: 618.7
click at [0, 220] on html "Dashboard Analytics Inbound Inventory Outbound Retail Reports 04:32 PM EDT [DAT…" at bounding box center [367, 352] width 735 height 704
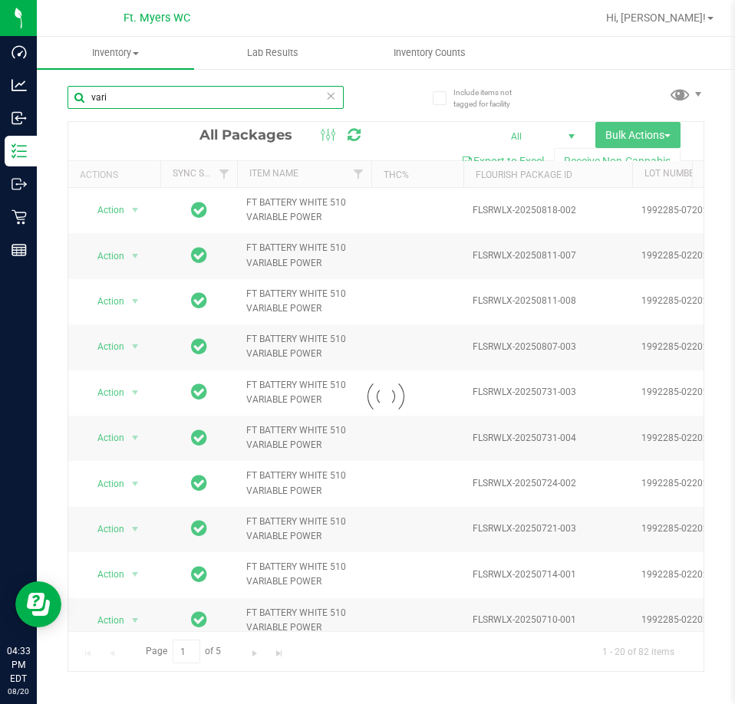
type input "vari"
drag, startPoint x: 164, startPoint y: 628, endPoint x: 202, endPoint y: 623, distance: 38.7
click at [202, 623] on div at bounding box center [385, 396] width 635 height 549
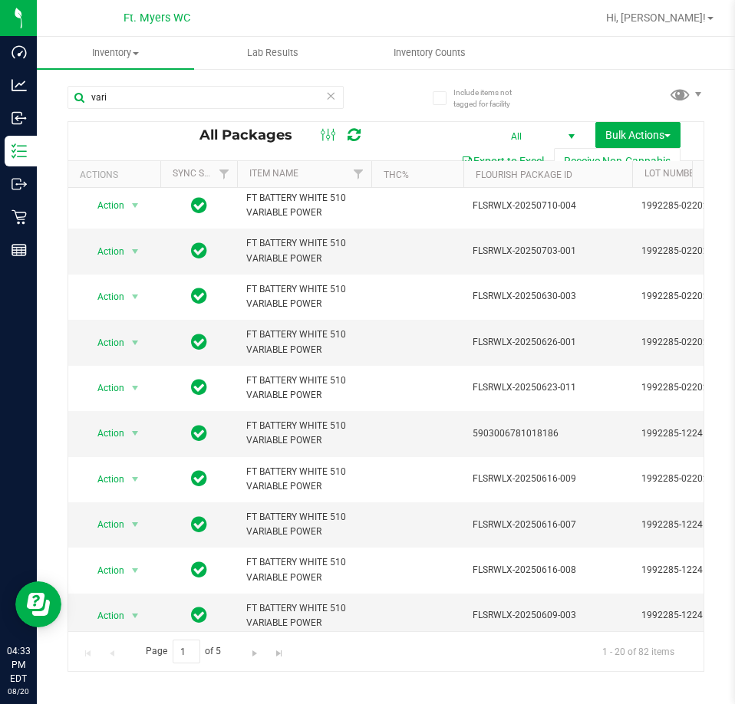
scroll to position [460, 97]
click at [126, 438] on span "select" at bounding box center [135, 433] width 19 height 21
click at [127, 604] on li "Unlock package" at bounding box center [133, 615] width 98 height 23
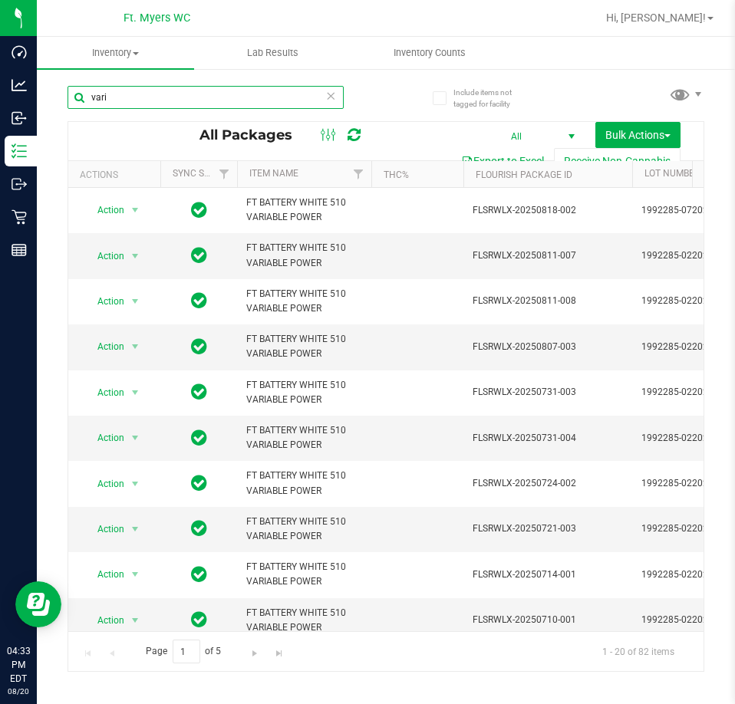
drag, startPoint x: 149, startPoint y: 105, endPoint x: -104, endPoint y: 54, distance: 258.1
click at [0, 54] on html "Dashboard Analytics Inbound Inventory Outbound Retail Reports 04:33 PM EDT [DAT…" at bounding box center [367, 352] width 735 height 704
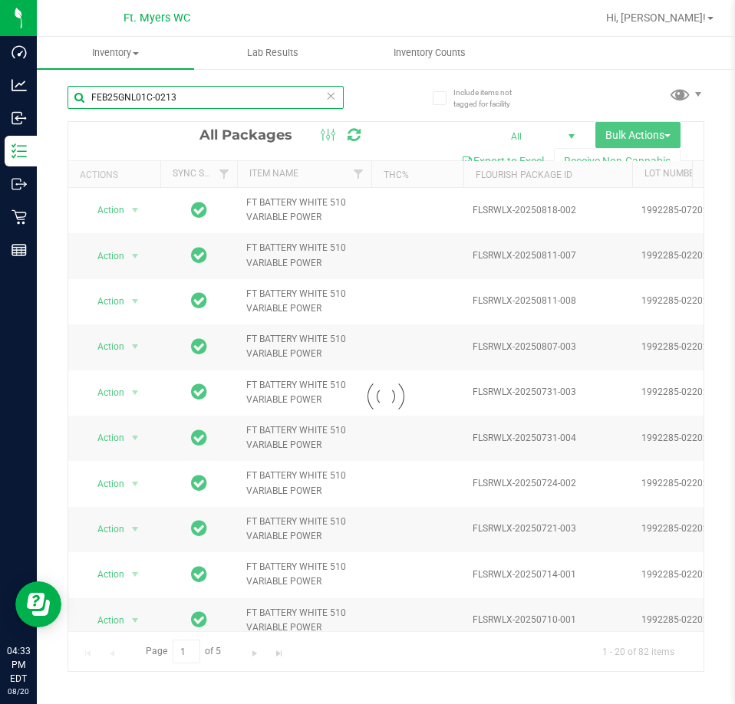
type input "FEB25GNL01C-0213"
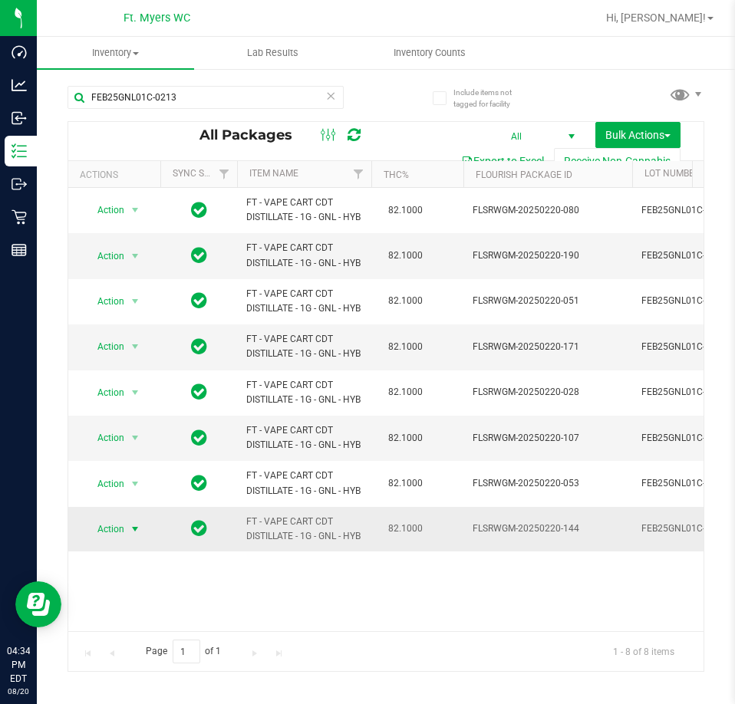
click at [119, 540] on span "Action" at bounding box center [104, 529] width 41 height 21
click at [117, 540] on span "Action" at bounding box center [104, 529] width 41 height 21
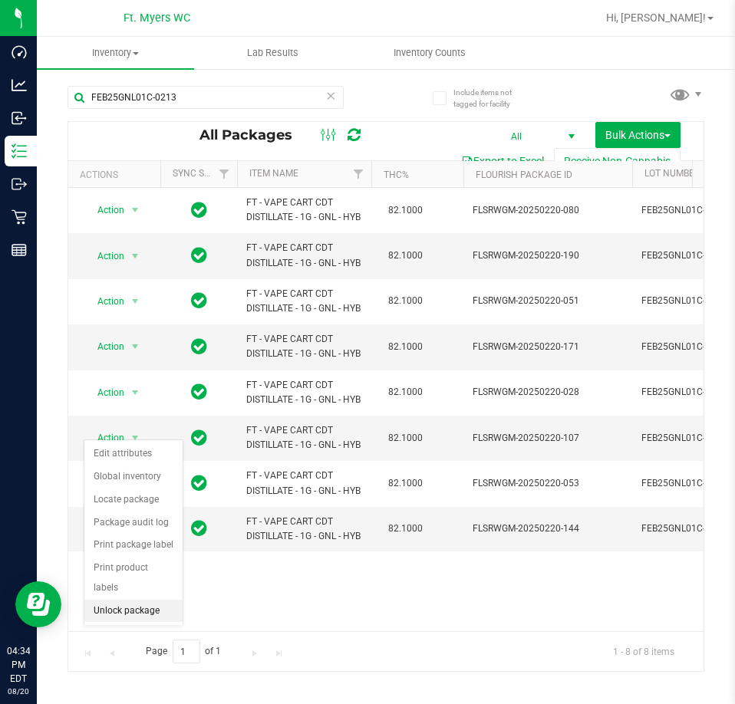
click at [135, 600] on li "Unlock package" at bounding box center [133, 611] width 98 height 23
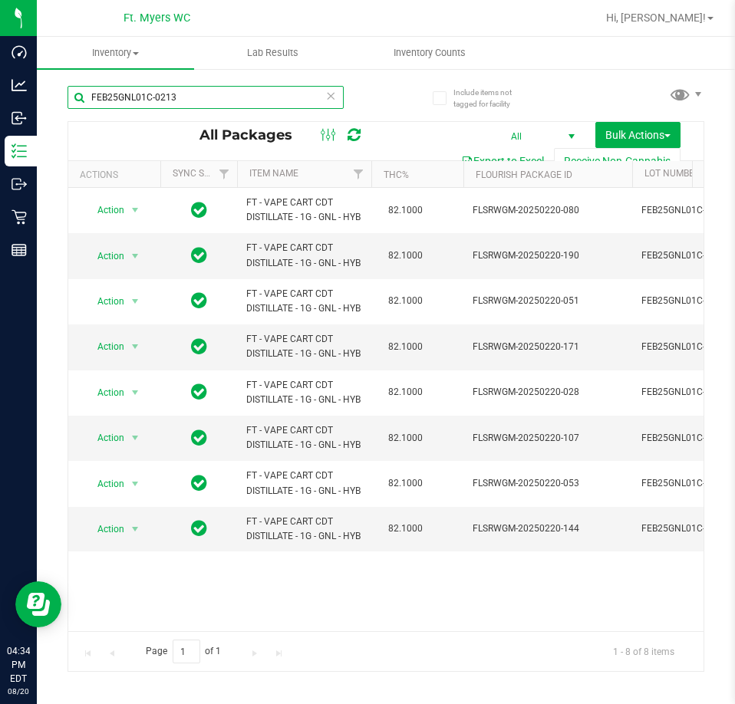
drag, startPoint x: 225, startPoint y: 100, endPoint x: -714, endPoint y: 193, distance: 943.4
click at [0, 193] on html "Dashboard Analytics Inbound Inventory Outbound Retail Reports 04:34 PM EDT [DAT…" at bounding box center [367, 352] width 735 height 704
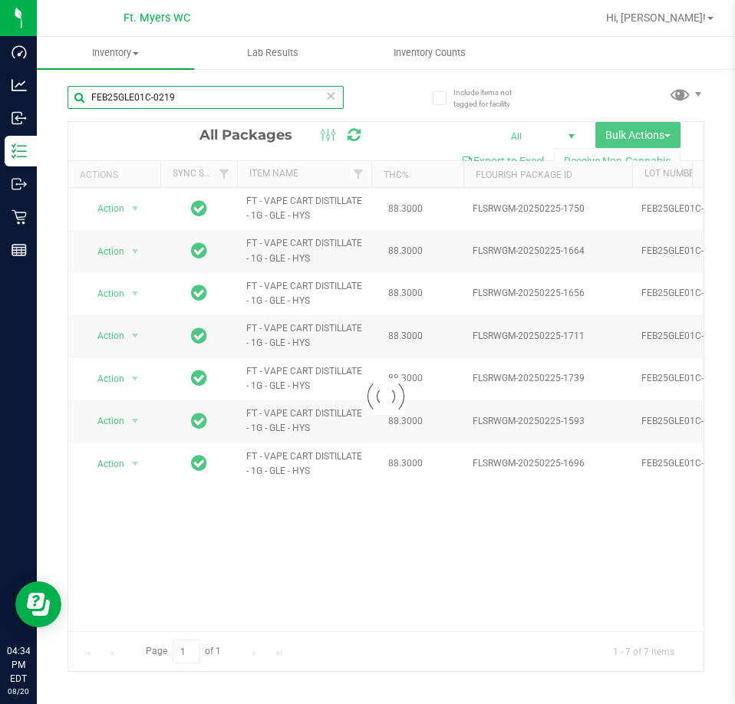
type input "FEB25GLE01C-0219"
drag, startPoint x: 168, startPoint y: 627, endPoint x: 183, endPoint y: 619, distance: 17.5
click at [183, 618] on div at bounding box center [385, 396] width 635 height 549
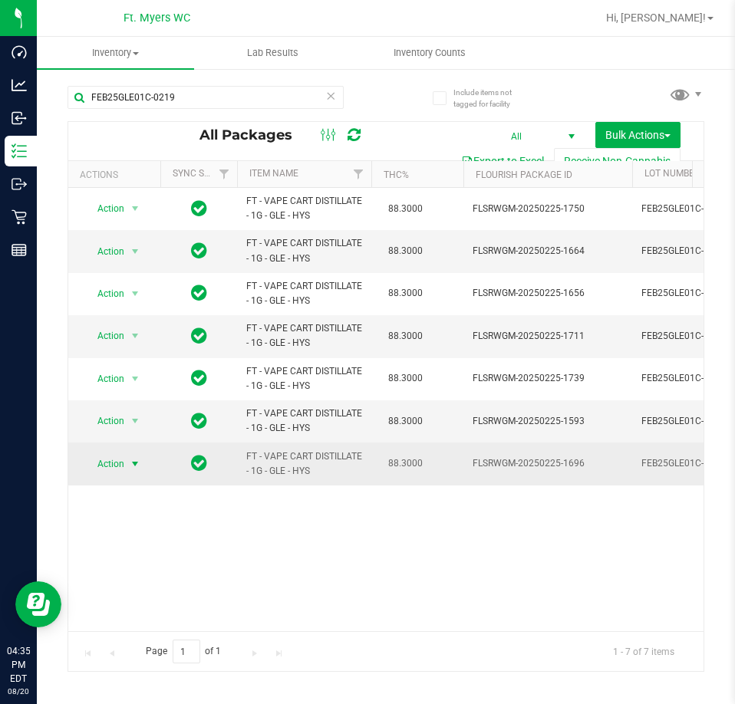
click at [115, 456] on span "Action" at bounding box center [104, 463] width 41 height 21
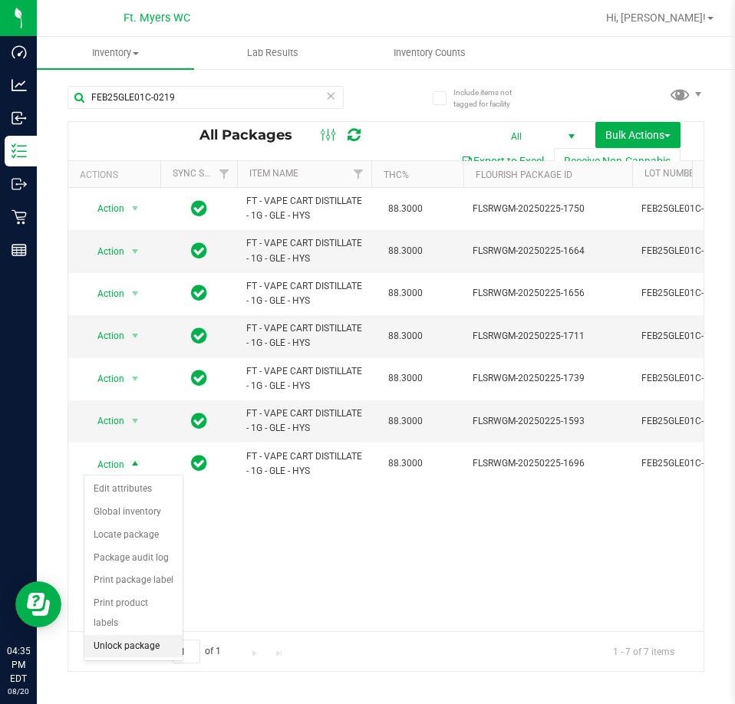
click at [119, 635] on li "Unlock package" at bounding box center [133, 646] width 98 height 23
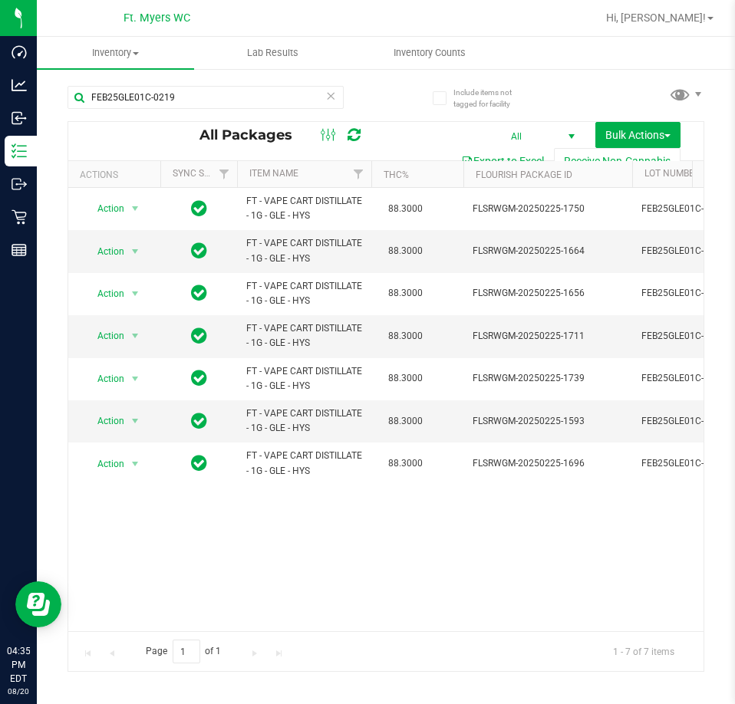
drag, startPoint x: 106, startPoint y: 619, endPoint x: 140, endPoint y: 624, distance: 34.9
click at [140, 624] on div "Action Action Adjust qty Edit attributes Global inventory Locate package Packag…" at bounding box center [385, 409] width 635 height 443
drag, startPoint x: 37, startPoint y: 53, endPoint x: -469, endPoint y: 37, distance: 506.5
click at [0, 37] on html "Dashboard Analytics Inbound Inventory Outbound Retail Reports 04:35 PM EDT [DAT…" at bounding box center [367, 352] width 735 height 704
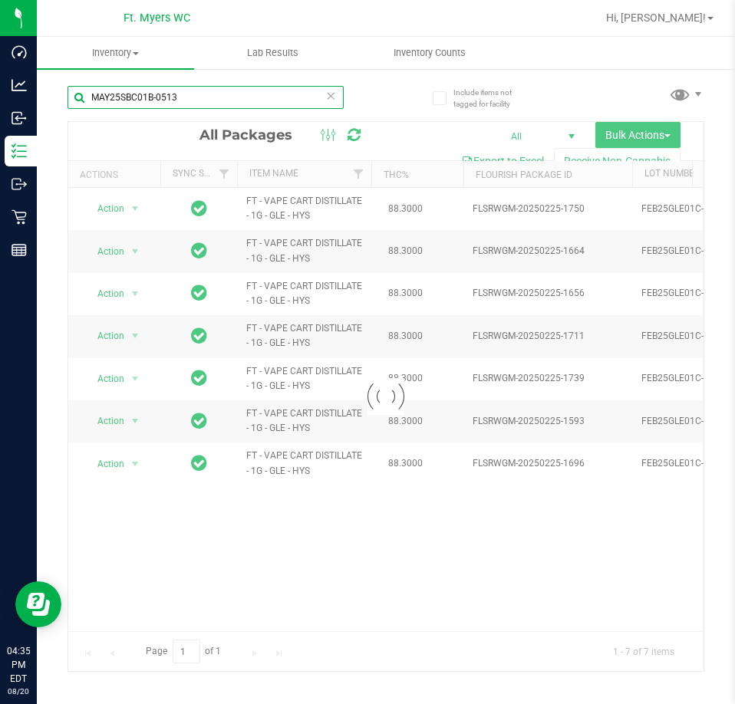
type input "MAY25SBC01B-0513"
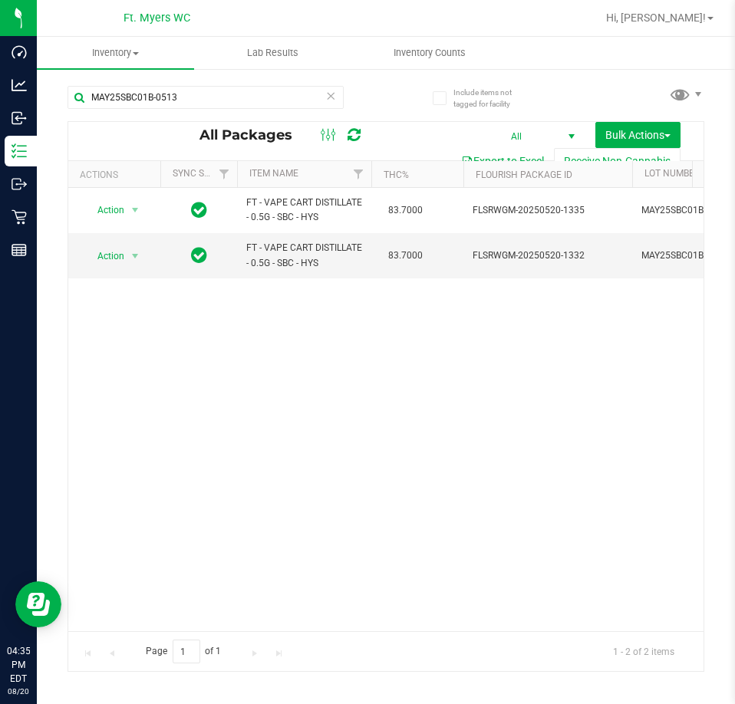
click at [294, 545] on div "Action Action Edit attributes Global inventory Locate package Package audit log…" at bounding box center [385, 409] width 635 height 443
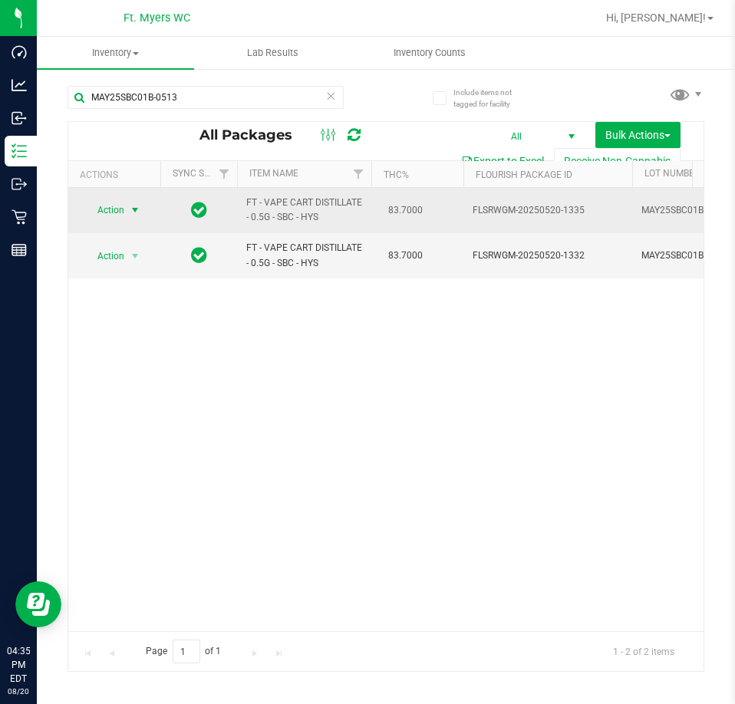
click at [112, 200] on span "Action" at bounding box center [104, 209] width 41 height 21
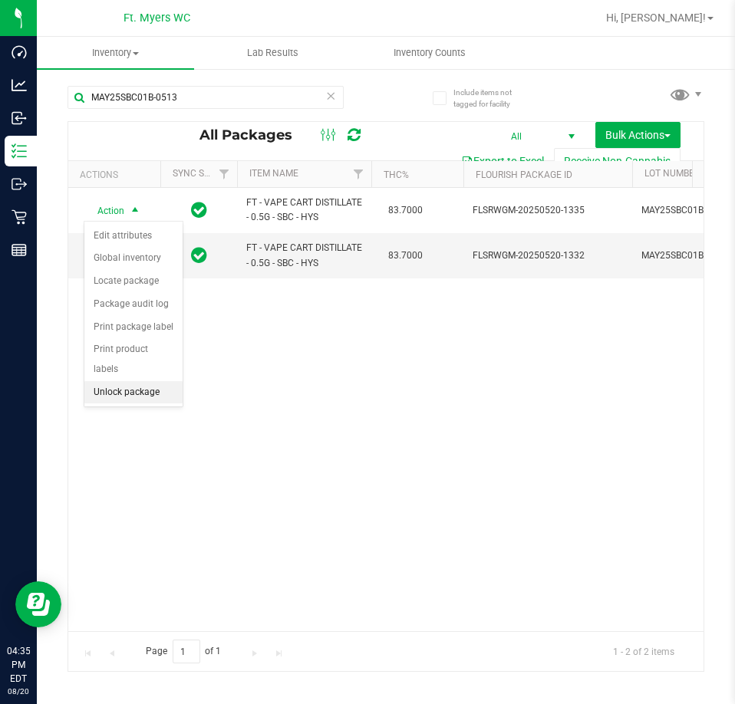
click at [160, 381] on li "Unlock package" at bounding box center [133, 392] width 98 height 23
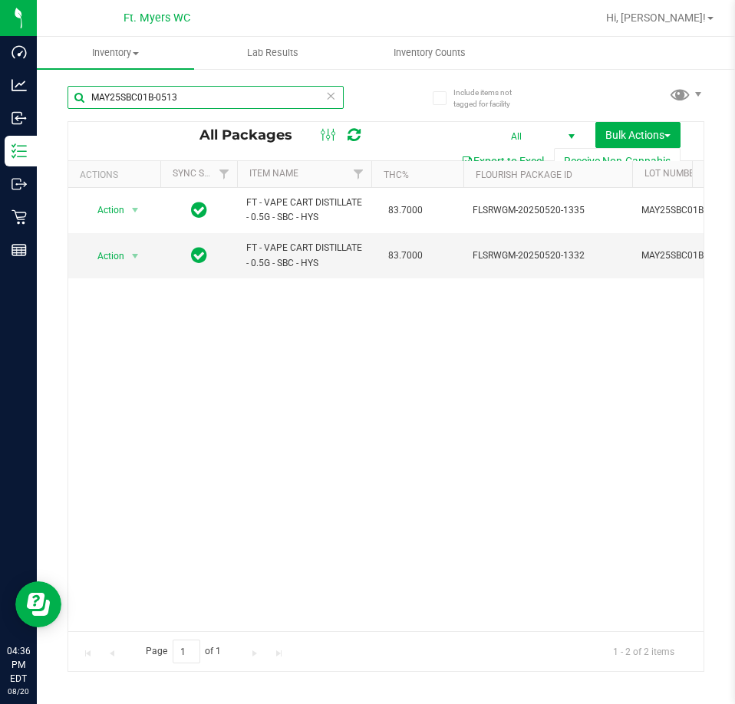
drag, startPoint x: 264, startPoint y: 108, endPoint x: -90, endPoint y: 120, distance: 353.8
click at [0, 120] on html "Dashboard Analytics Inbound Inventory Outbound Retail Reports 04:36 PM EDT [DAT…" at bounding box center [367, 352] width 735 height 704
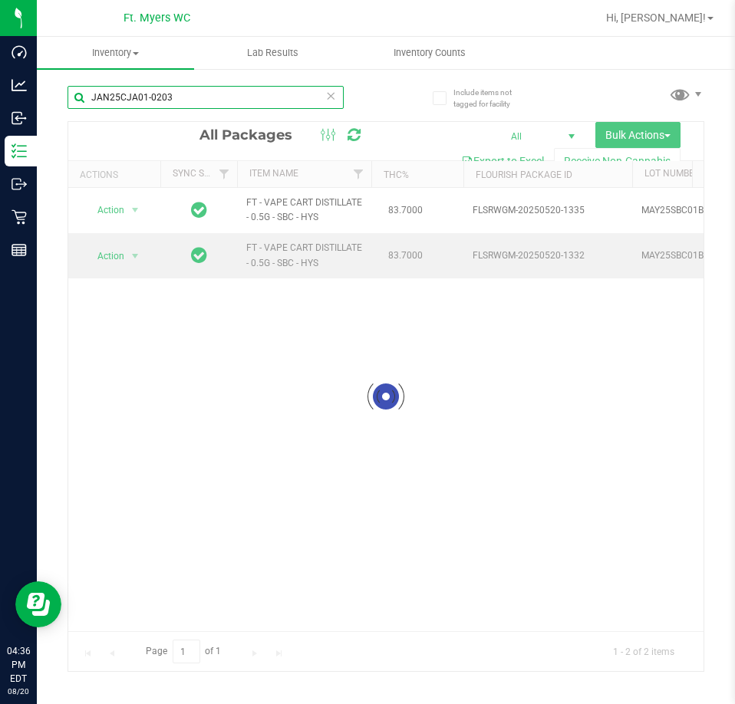
type input "JAN25CJA01-0203"
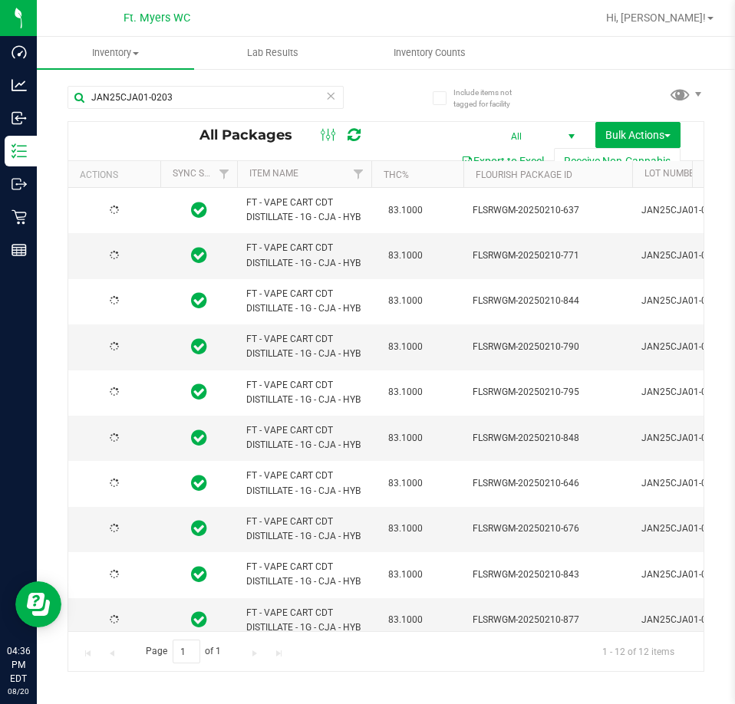
drag, startPoint x: 92, startPoint y: 623, endPoint x: 135, endPoint y: 624, distance: 43.0
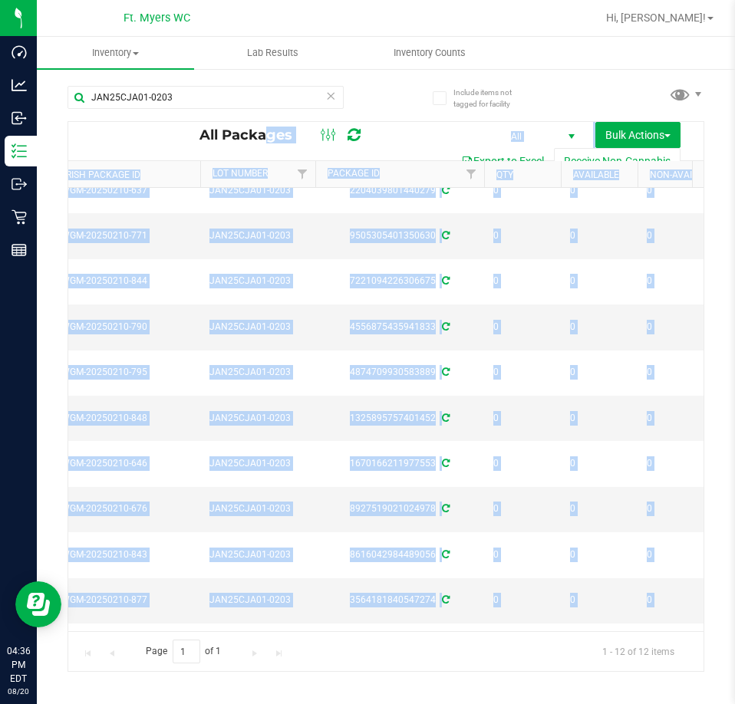
scroll to position [0, 442]
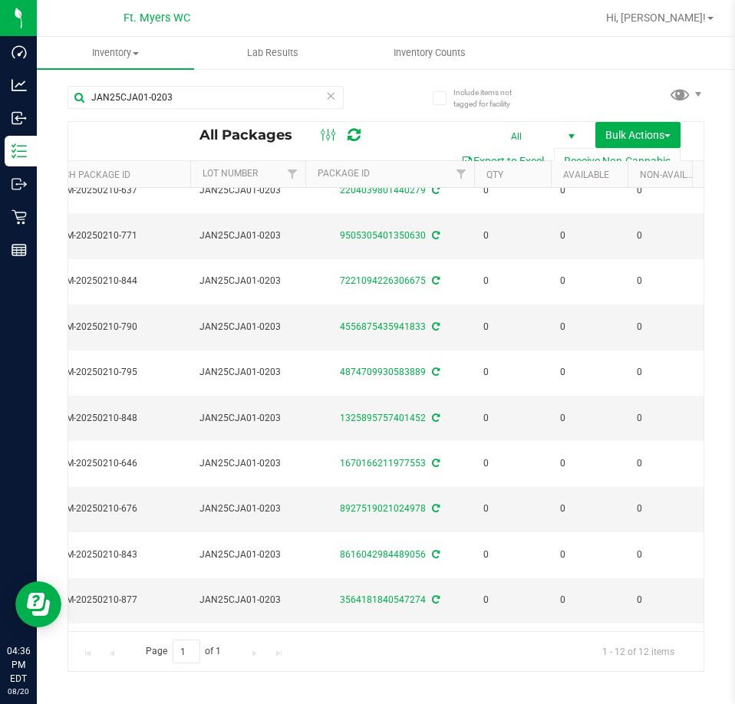
click at [374, 666] on div "Page 1 of 1 1 - 12 of 12 items" at bounding box center [385, 651] width 635 height 40
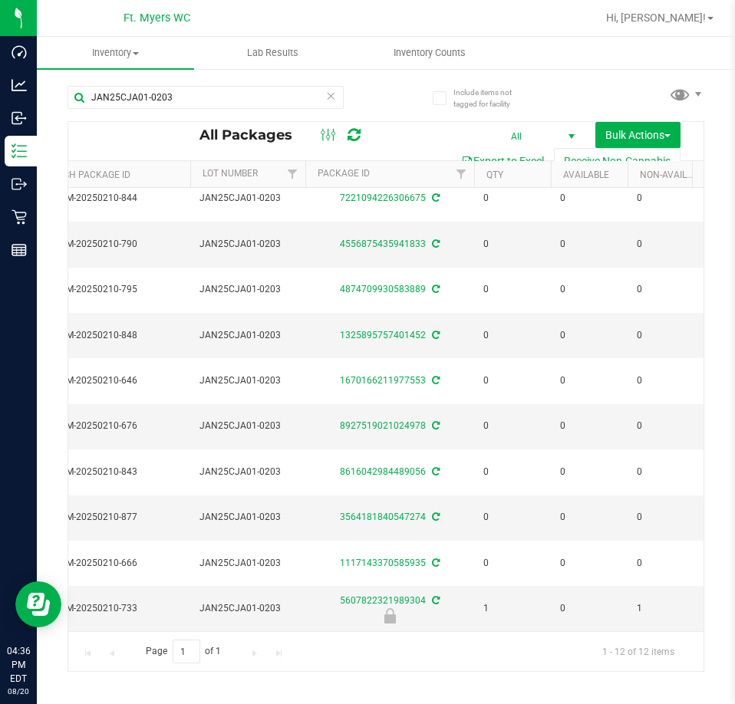
scroll to position [0, 0]
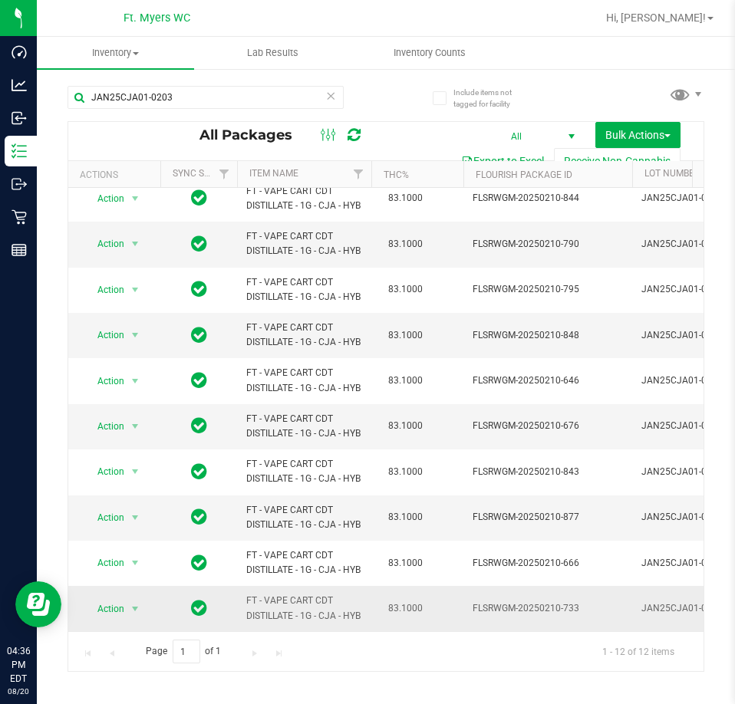
click at [129, 609] on td "Action Action Edit attributes Global inventory Locate package Package audit log…" at bounding box center [114, 608] width 92 height 44
drag, startPoint x: 124, startPoint y: 601, endPoint x: 123, endPoint y: 614, distance: 13.9
click at [123, 601] on span "Action" at bounding box center [104, 608] width 41 height 21
click at [146, 580] on li "Unlock package" at bounding box center [133, 591] width 98 height 23
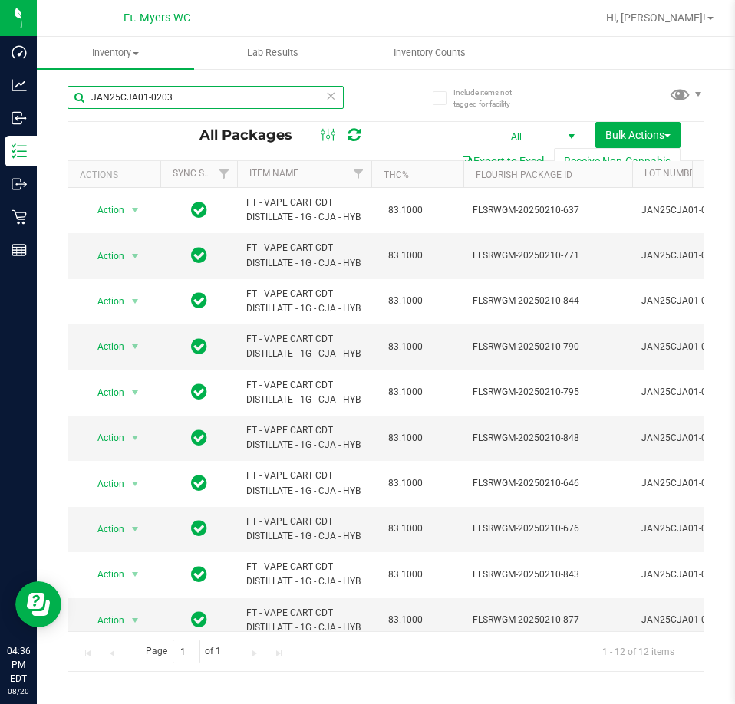
drag, startPoint x: 254, startPoint y: 100, endPoint x: -700, endPoint y: -28, distance: 962.0
click at [0, 0] on html "Dashboard Analytics Inbound Inventory Outbound Retail Reports 04:36 PM EDT [DAT…" at bounding box center [367, 352] width 735 height 704
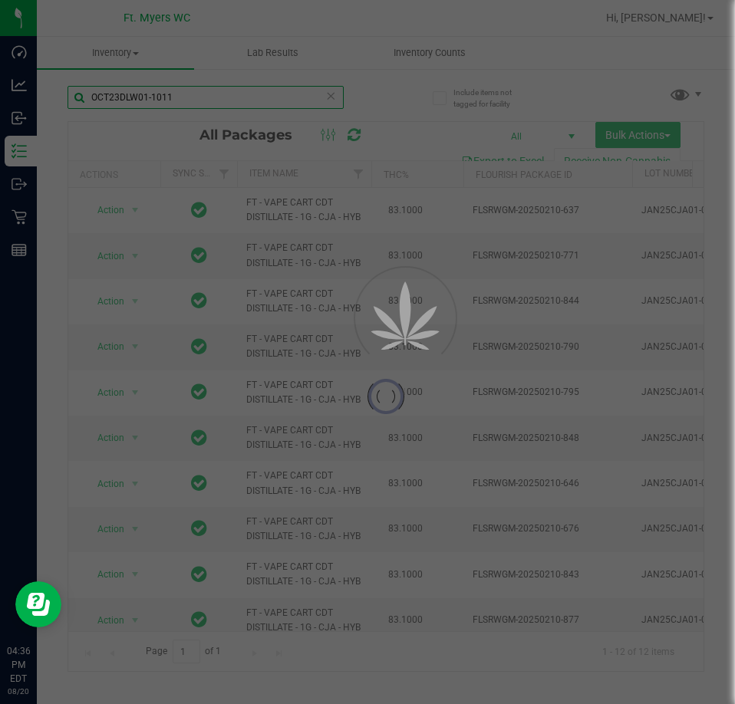
type input "OCT23DLW01-1011"
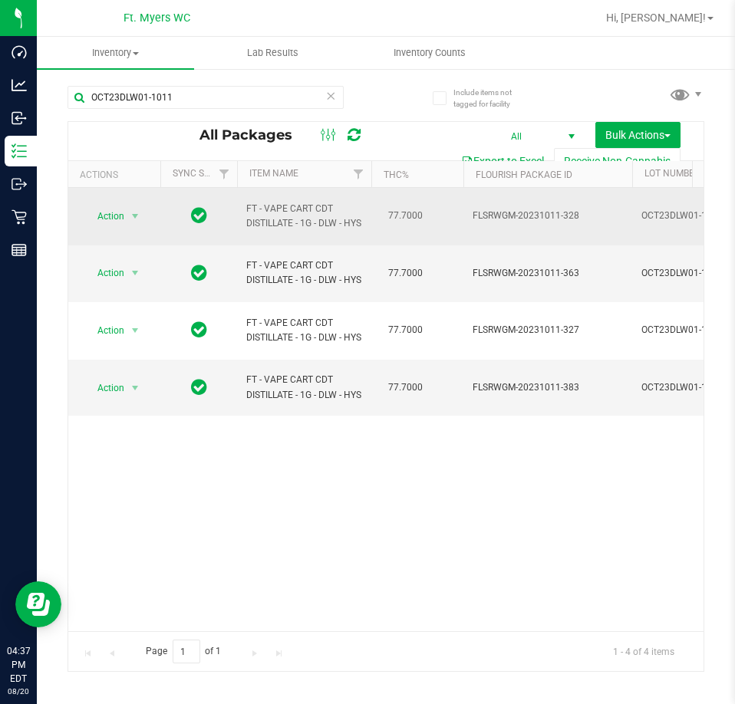
click at [113, 217] on span "Action" at bounding box center [104, 216] width 41 height 21
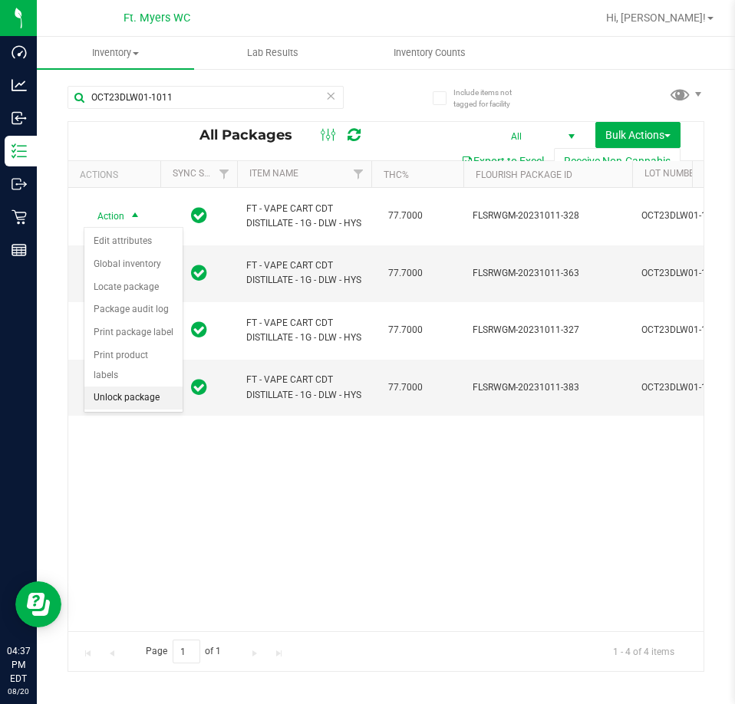
click at [139, 387] on li "Unlock package" at bounding box center [133, 398] width 98 height 23
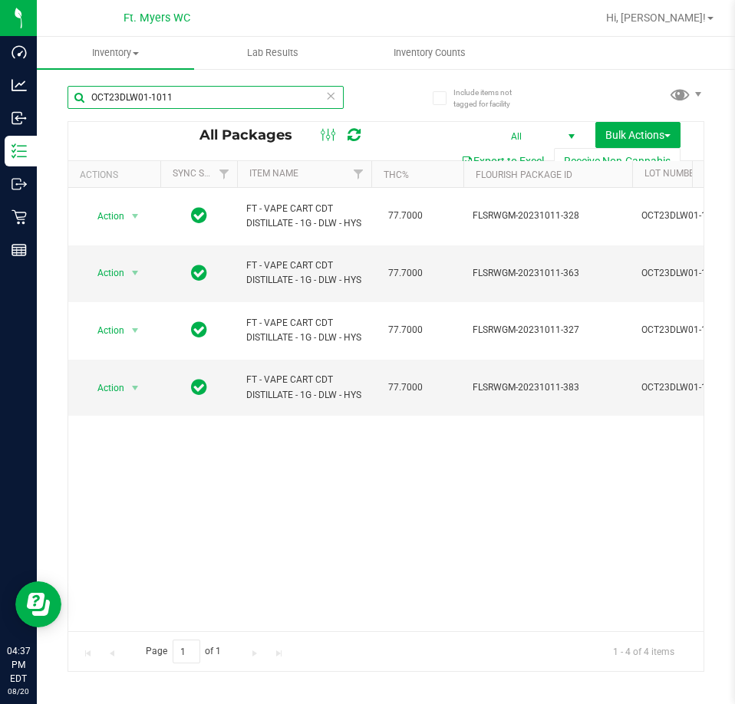
drag, startPoint x: 249, startPoint y: 94, endPoint x: -737, endPoint y: 18, distance: 988.5
click at [0, 18] on html "Dashboard Analytics Inbound Inventory Outbound Retail Reports 04:37 PM EDT [DAT…" at bounding box center [367, 352] width 735 height 704
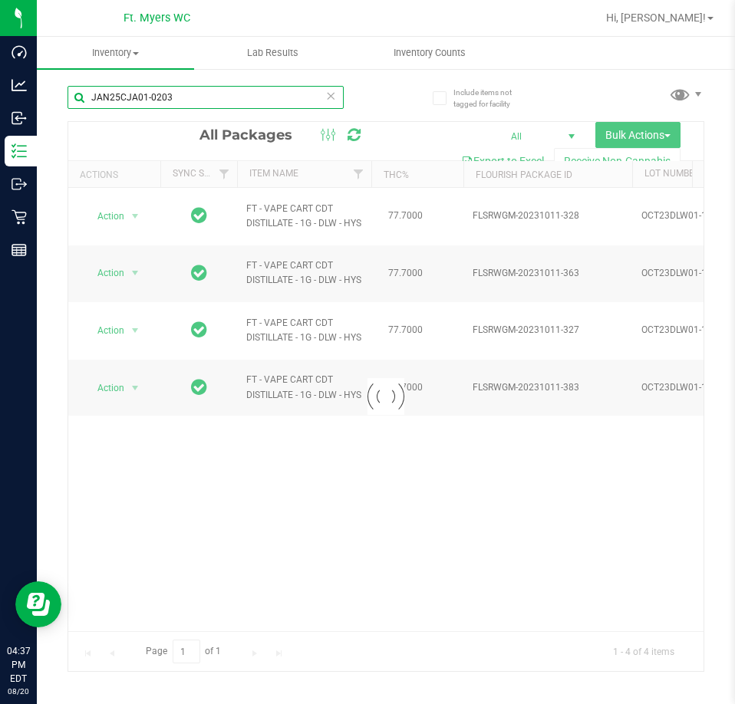
type input "JAN25CJA01-0203"
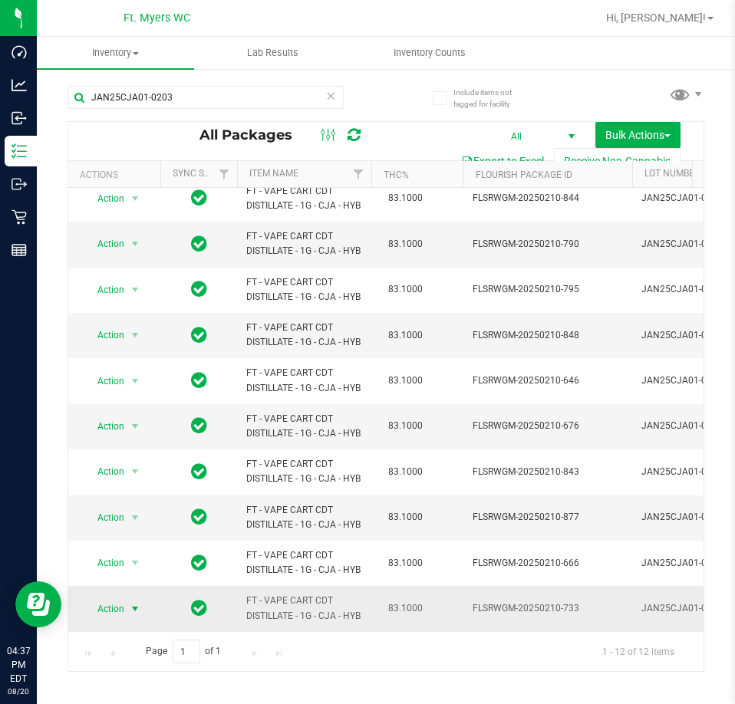
click at [135, 603] on span "select" at bounding box center [135, 609] width 12 height 12
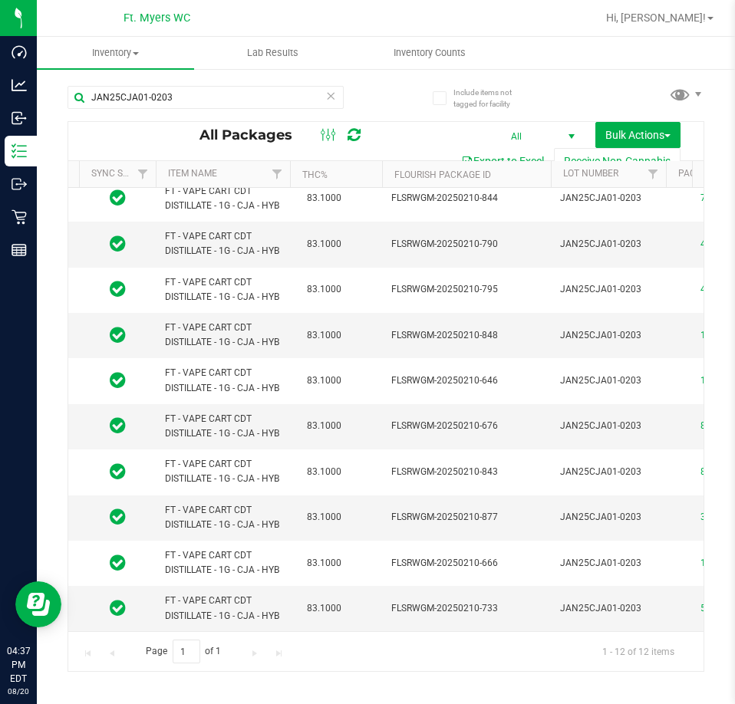
scroll to position [114, 91]
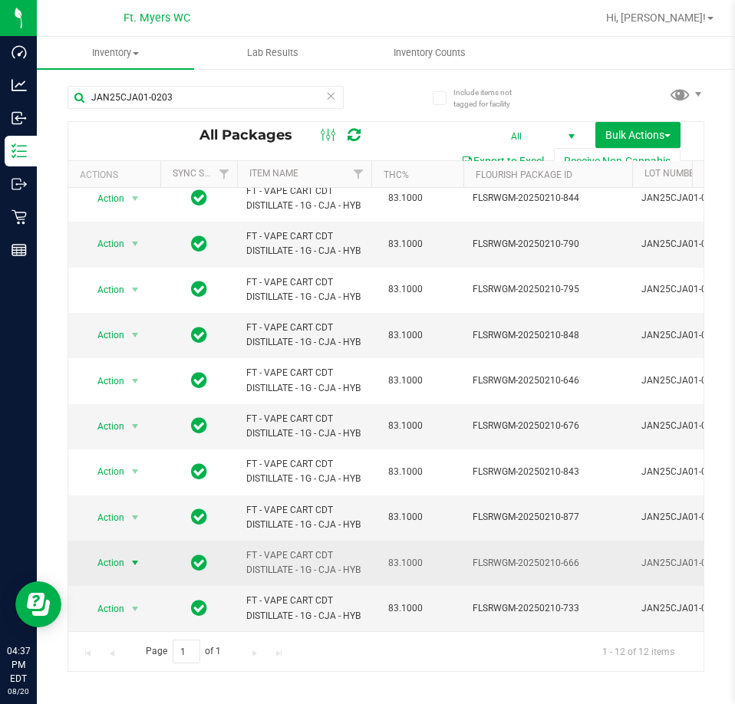
click at [116, 552] on span "Action" at bounding box center [104, 562] width 41 height 21
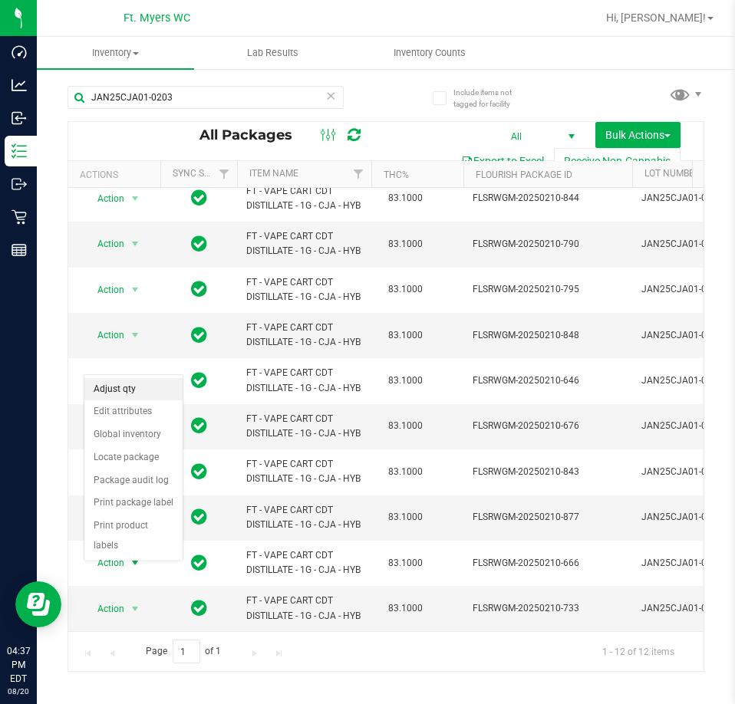
click at [145, 392] on li "Adjust qty" at bounding box center [133, 389] width 98 height 23
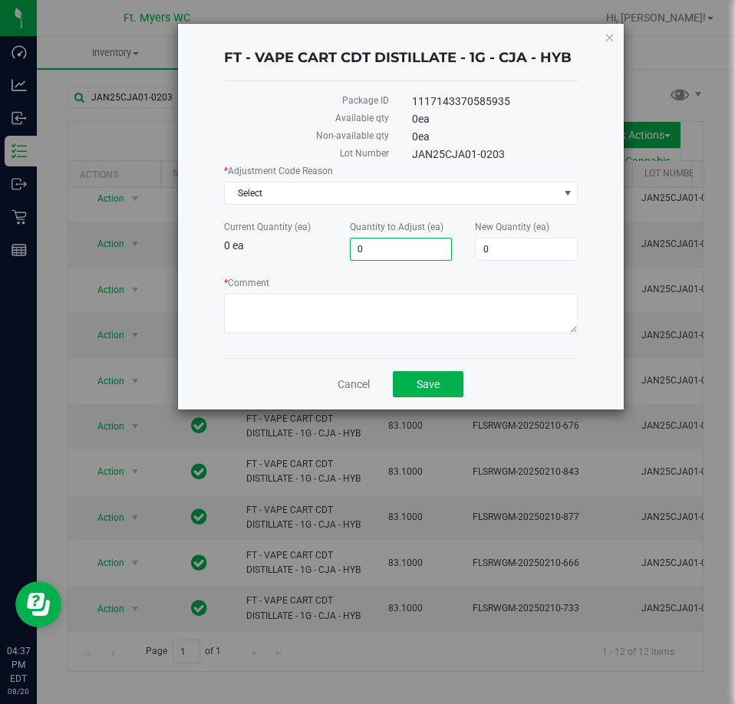
drag, startPoint x: 399, startPoint y: 242, endPoint x: 242, endPoint y: 254, distance: 157.7
click at [246, 252] on div "Current Quantity (ea) 0 ea Quantity to Adjust (ea) 0 0 New Quantity (ea) 0 0" at bounding box center [400, 240] width 377 height 41
type input "1"
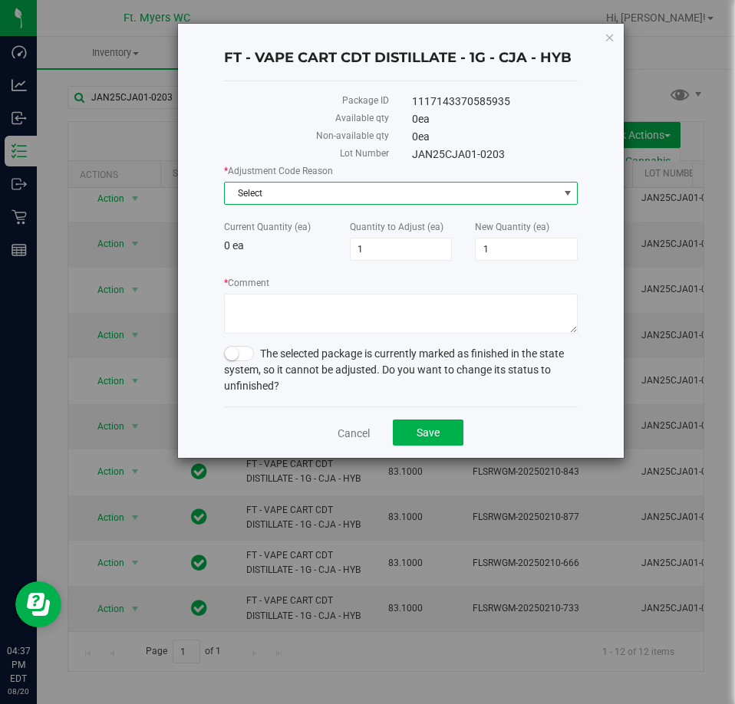
click at [314, 183] on span "Select" at bounding box center [392, 193] width 334 height 21
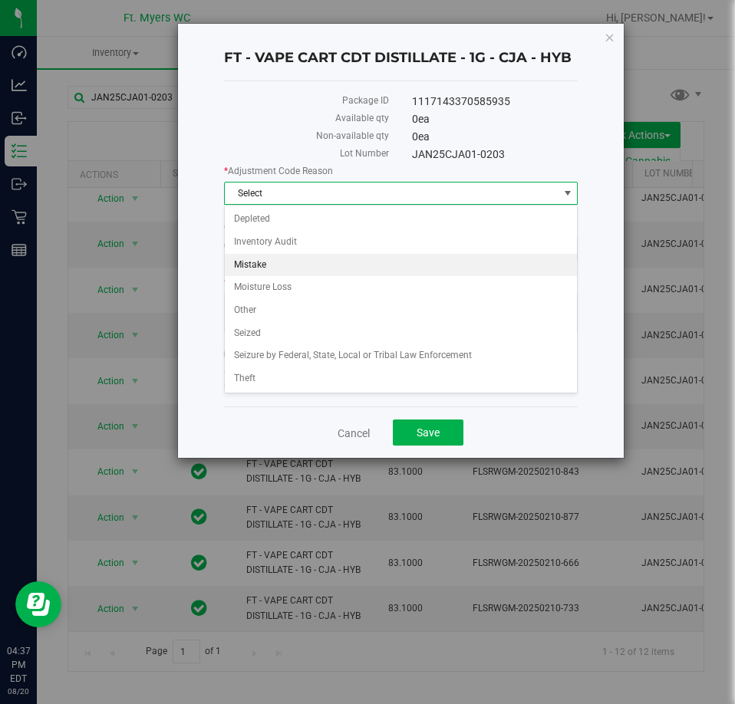
click at [270, 256] on li "Mistake" at bounding box center [401, 265] width 353 height 23
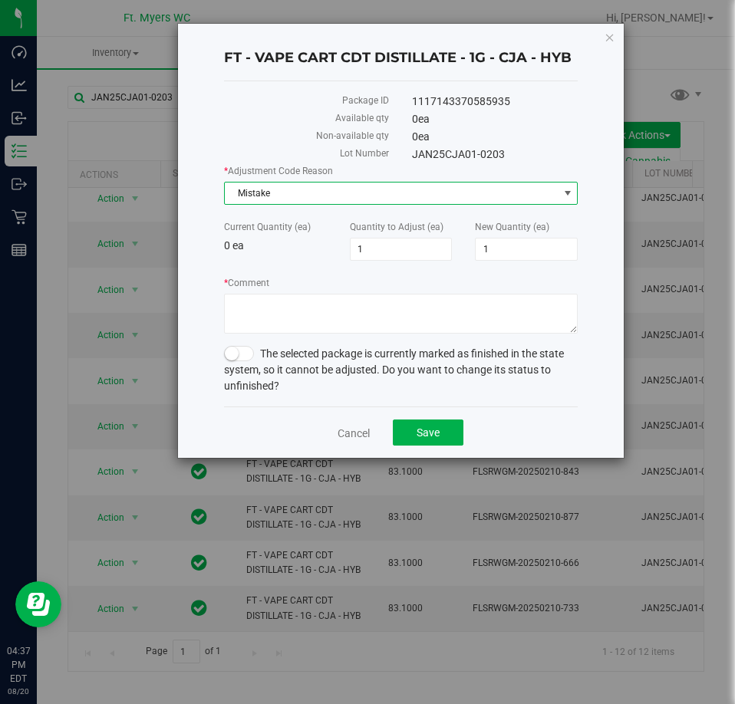
click at [248, 355] on span at bounding box center [239, 353] width 31 height 15
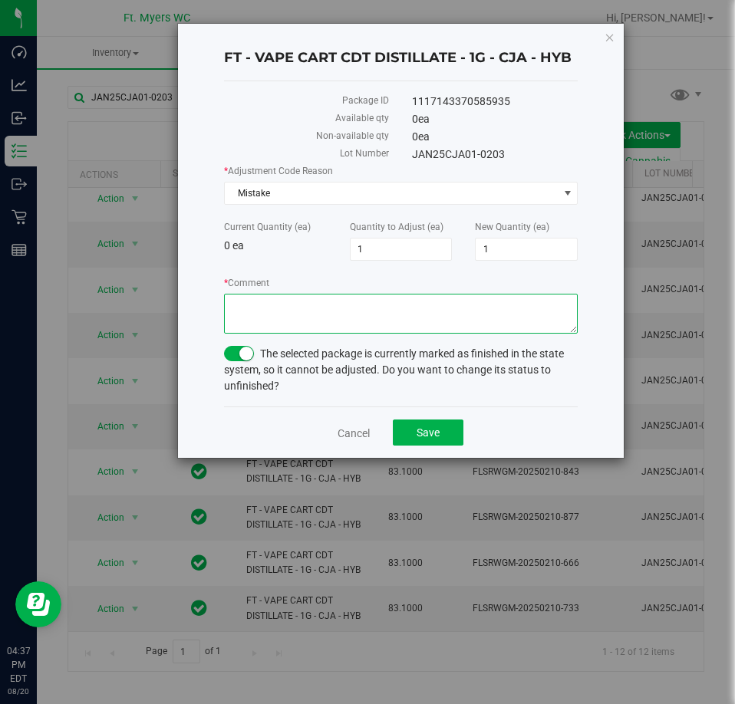
click at [301, 298] on textarea "* Comment" at bounding box center [401, 314] width 354 height 40
click at [357, 328] on textarea "* Comment" at bounding box center [401, 314] width 354 height 40
drag, startPoint x: 353, startPoint y: 309, endPoint x: -160, endPoint y: 317, distance: 513.2
click at [0, 317] on html "FT - VAPE CART CDT DISTILLATE - 1G - CJA - HYB Package ID 1117143370585935 Avai…" at bounding box center [367, 352] width 735 height 704
type textarea "q"
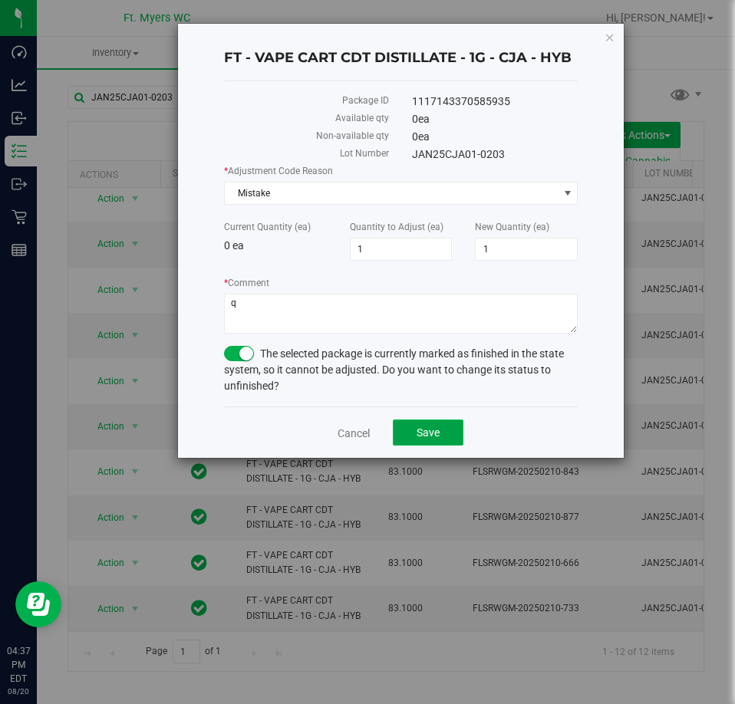
click at [452, 431] on button "Save" at bounding box center [428, 433] width 71 height 26
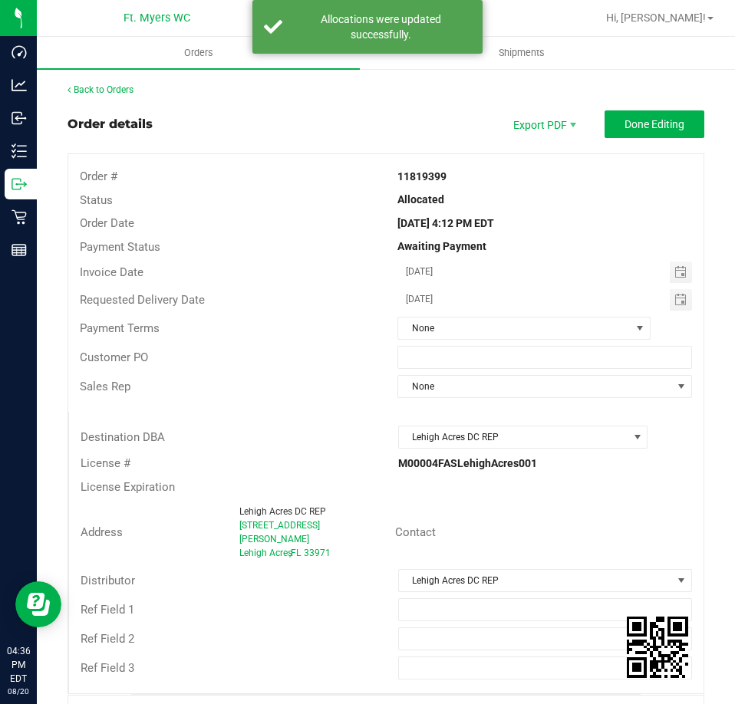
scroll to position [1344, 0]
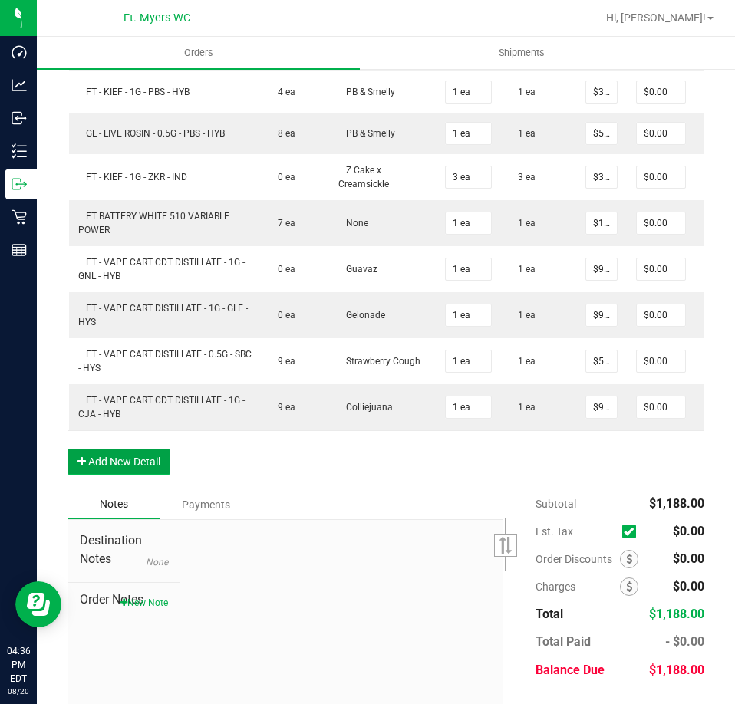
click at [143, 475] on button "Add New Detail" at bounding box center [118, 462] width 103 height 26
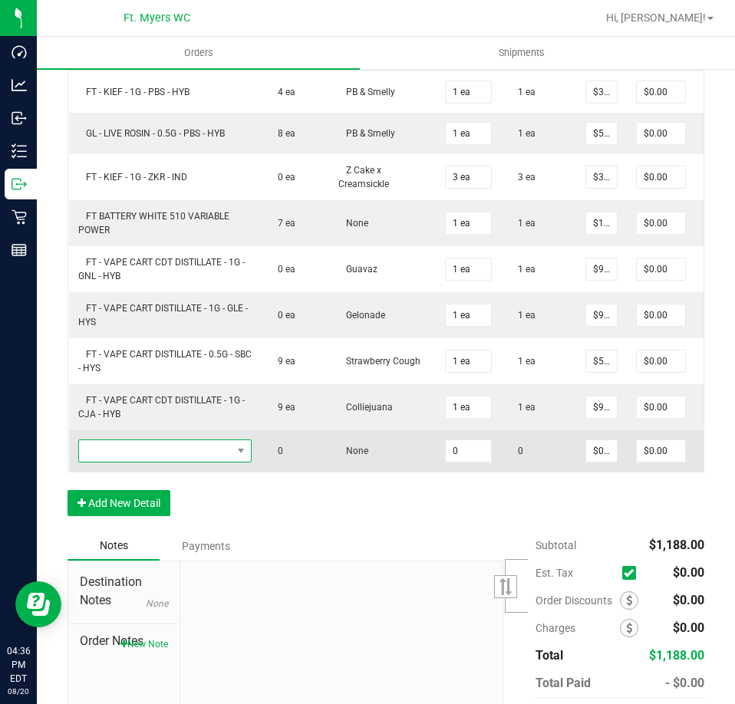
click at [157, 462] on span "NO DATA FOUND" at bounding box center [155, 450] width 153 height 21
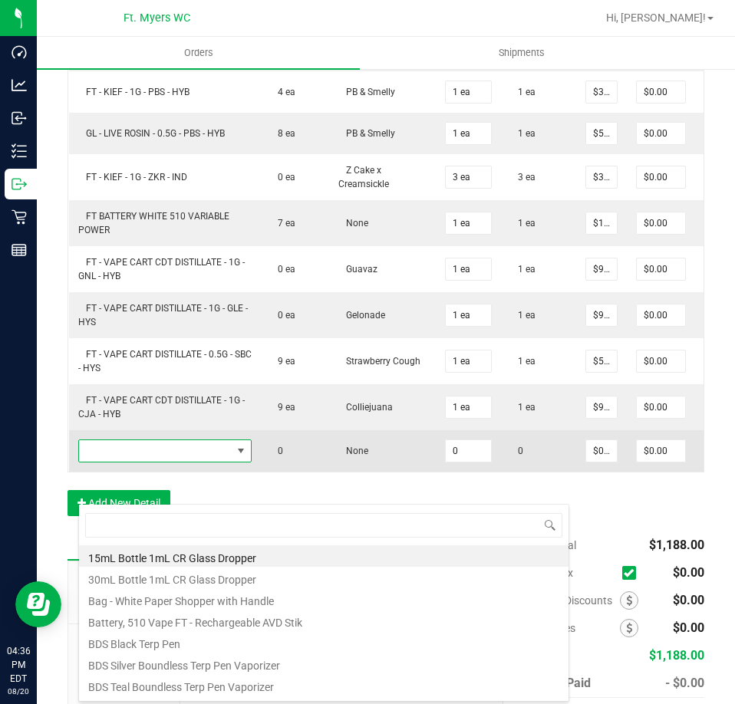
scroll to position [23, 173]
type input "dlw"
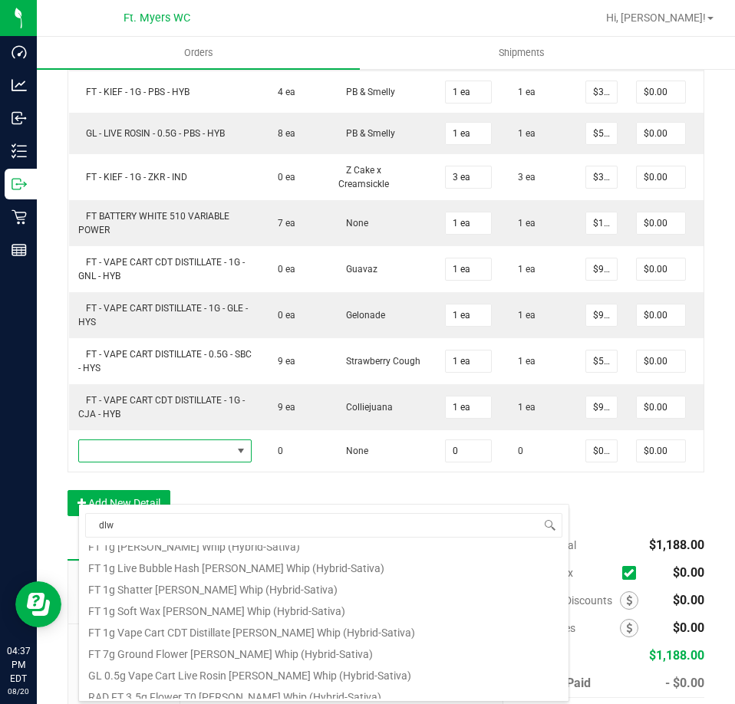
scroll to position [169, 0]
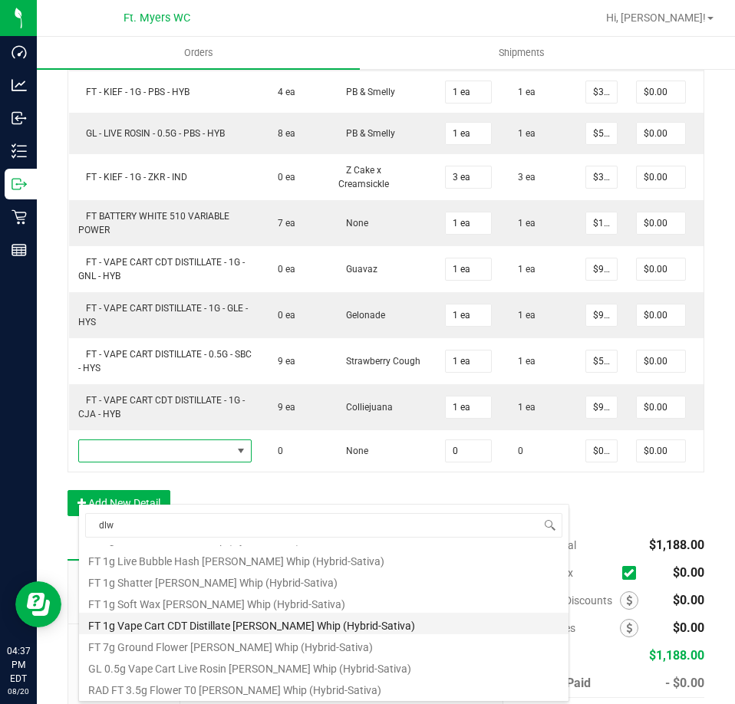
click at [313, 624] on li "FT 1g Vape Cart CDT Distillate [PERSON_NAME] Whip (Hybrid-Sativa)" at bounding box center [323, 623] width 489 height 21
type input "0 ea"
type input "$95.00000"
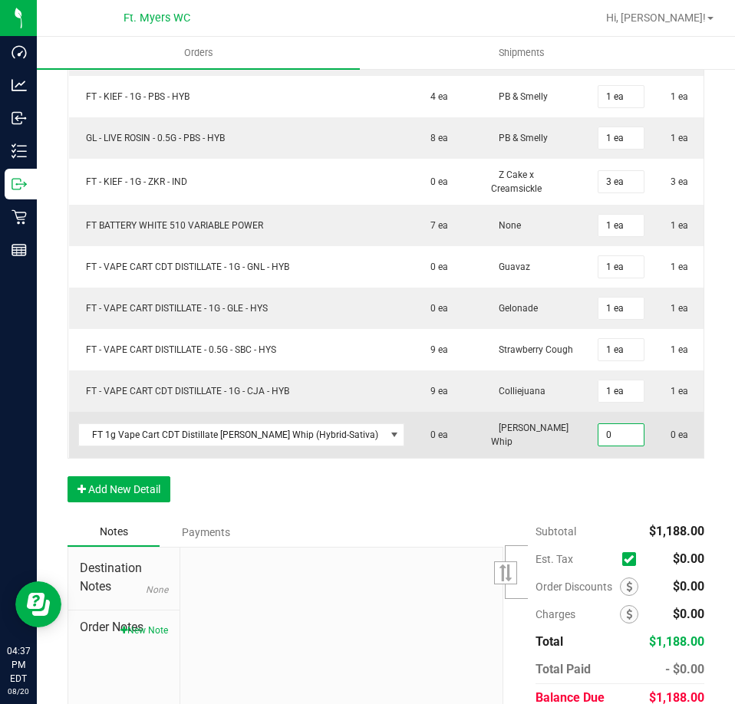
click at [598, 446] on input "0" at bounding box center [620, 434] width 45 height 21
drag, startPoint x: 565, startPoint y: 470, endPoint x: 446, endPoint y: 493, distance: 121.8
click at [446, 458] on outbound-order-line-row "FT 1g Vape Cart CDT Distillate Dole Whip (Hybrid-Sativa) 0 ea Dole Whip 0 0 ea …" at bounding box center [530, 435] width 923 height 46
drag, startPoint x: 562, startPoint y: 469, endPoint x: 404, endPoint y: 471, distance: 158.0
click at [404, 458] on outbound-order-line-row "FT 1g Vape Cart CDT Distillate Dole Whip (Hybrid-Sativa) 0 ea Dole Whip 10 0 ea…" at bounding box center [530, 435] width 923 height 46
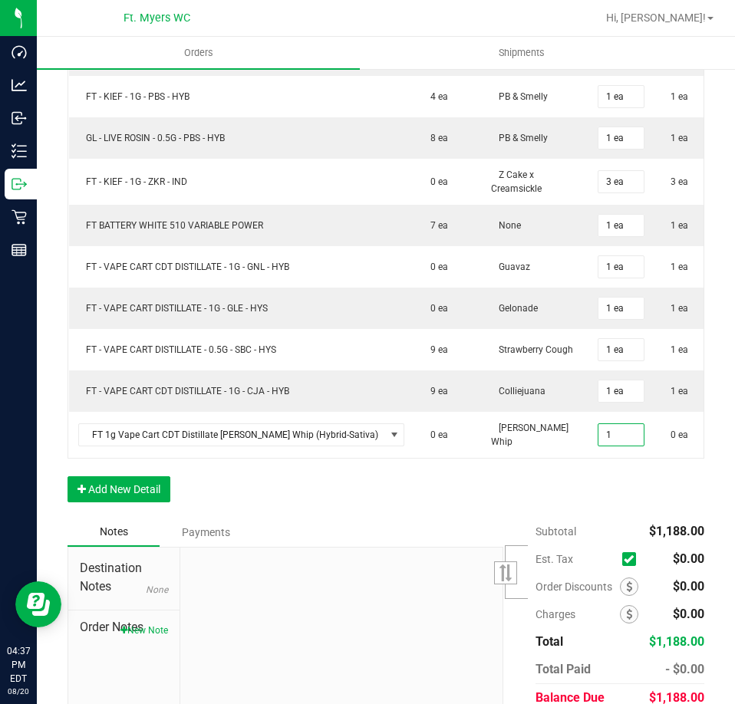
type input "1 ea"
type input "$95.00"
drag, startPoint x: 422, startPoint y: 539, endPoint x: 456, endPoint y: 512, distance: 43.6
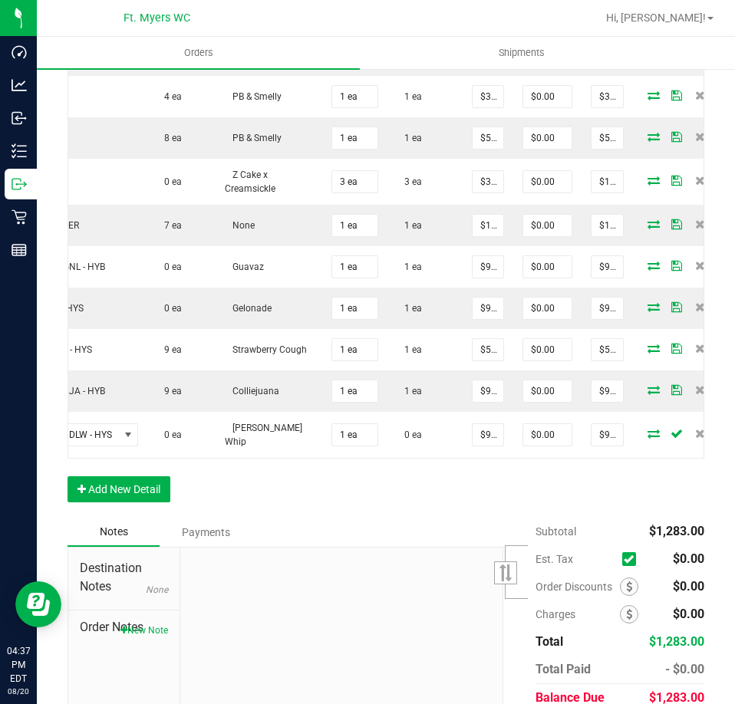
scroll to position [0, 196]
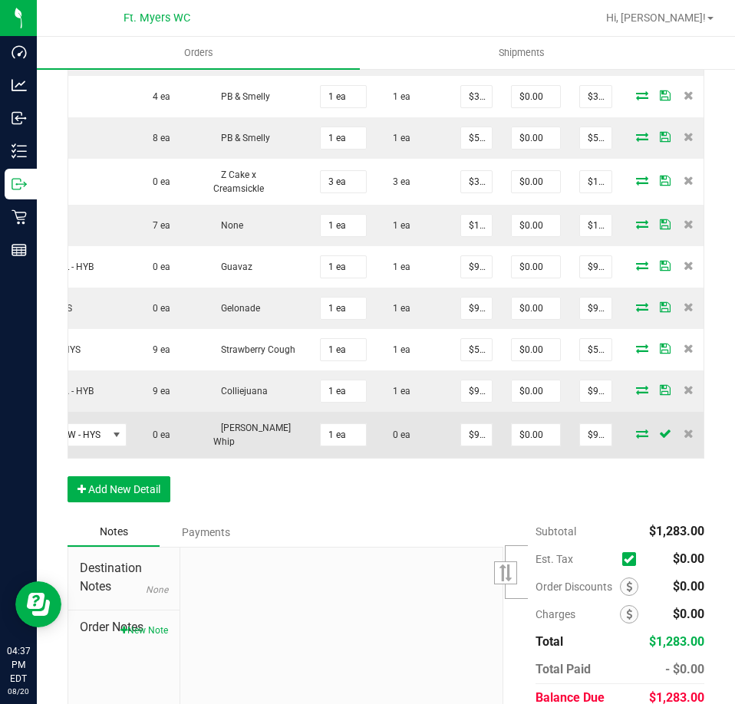
click at [636, 438] on icon at bounding box center [642, 433] width 12 height 9
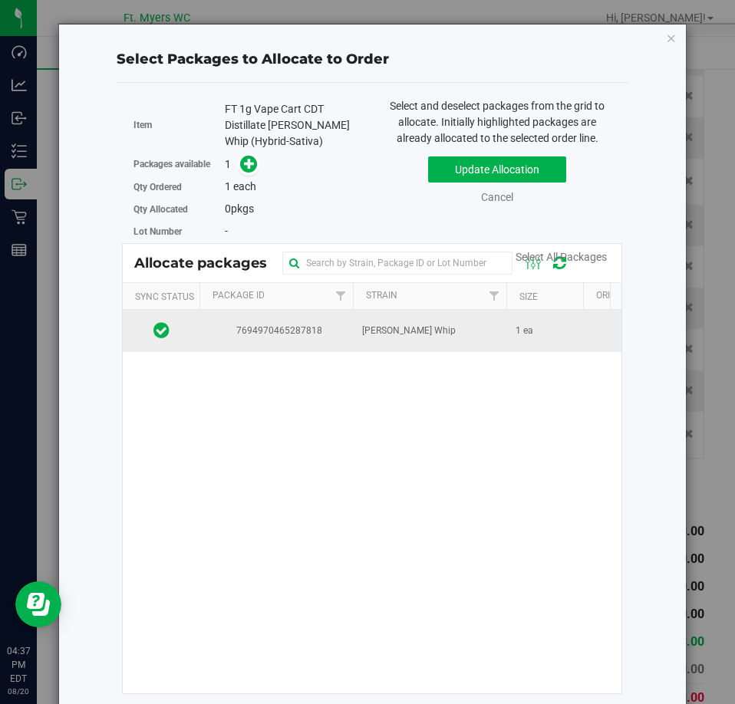
click at [439, 350] on td "[PERSON_NAME] Whip" at bounding box center [429, 330] width 153 height 41
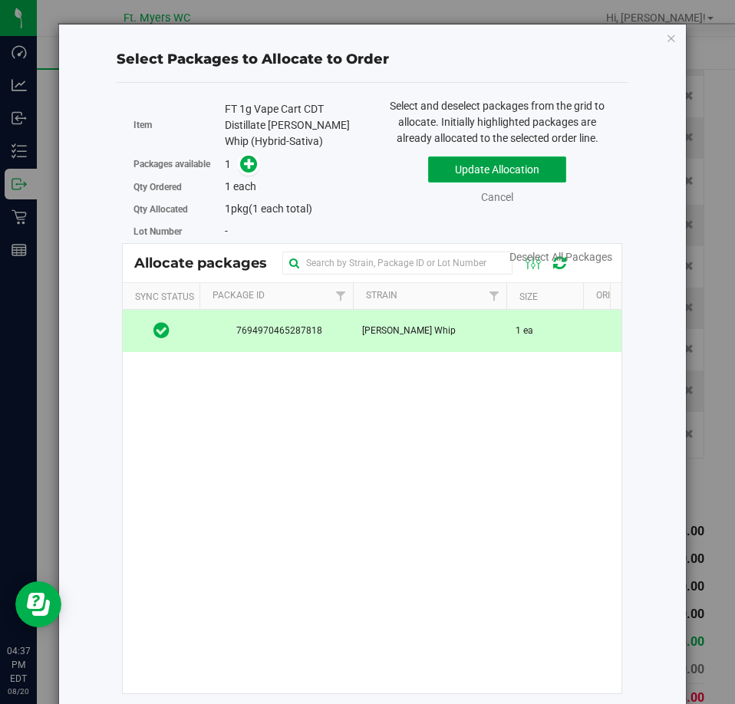
click at [512, 163] on button "Update Allocation" at bounding box center [497, 169] width 138 height 26
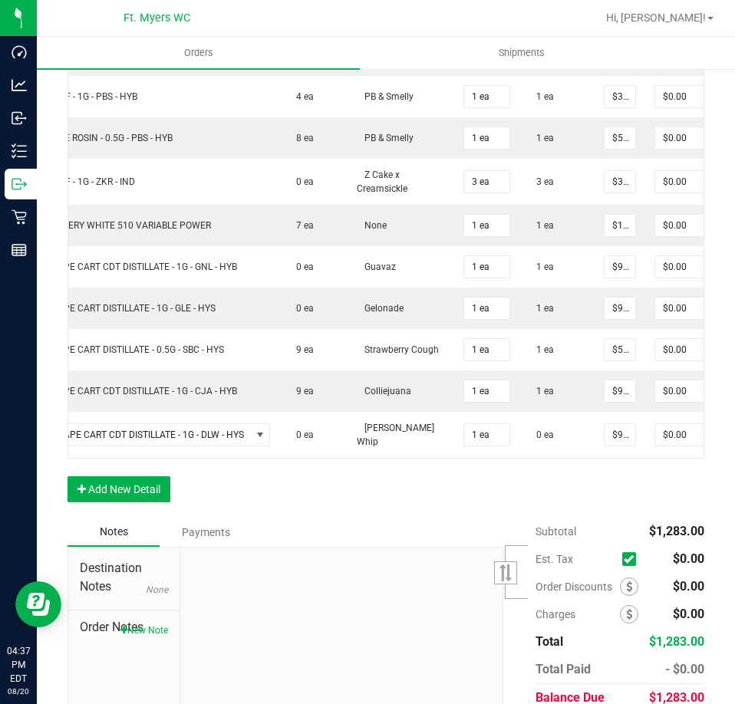
scroll to position [0, 0]
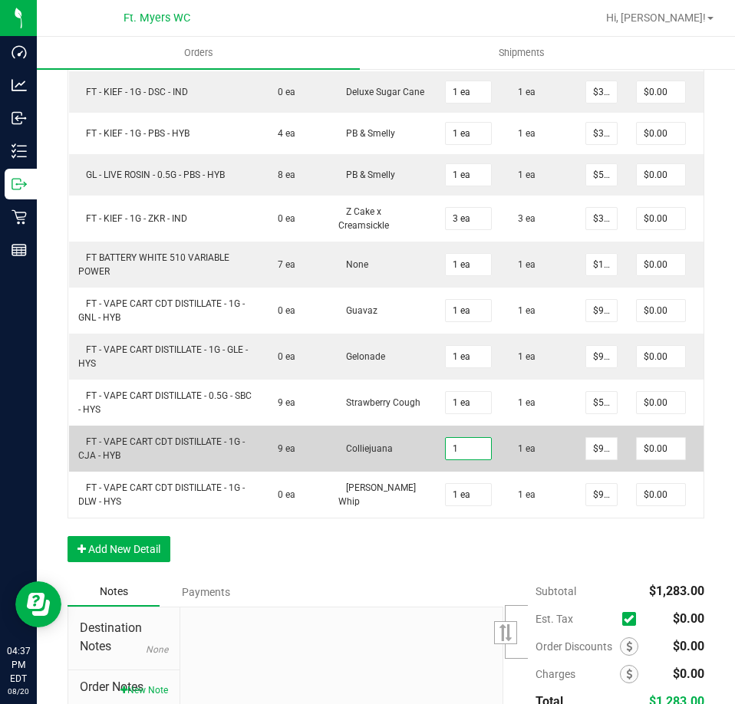
drag, startPoint x: 446, startPoint y: 499, endPoint x: 384, endPoint y: 504, distance: 61.6
click at [384, 472] on outbound-order-line-row "FT - VAPE CART CDT DISTILLATE - 1G - CJA - HYB 9 ea Colliejuana 1 1 ea $95.0000…" at bounding box center [453, 449] width 769 height 46
drag, startPoint x: 468, startPoint y: 486, endPoint x: 322, endPoint y: 472, distance: 146.3
click at [323, 472] on outbound-order-line-row "FT - VAPE CART CDT DISTILLATE - 1G - CJA - HYB 9 ea Colliejuana 1 1 ea $95.0000…" at bounding box center [453, 449] width 769 height 46
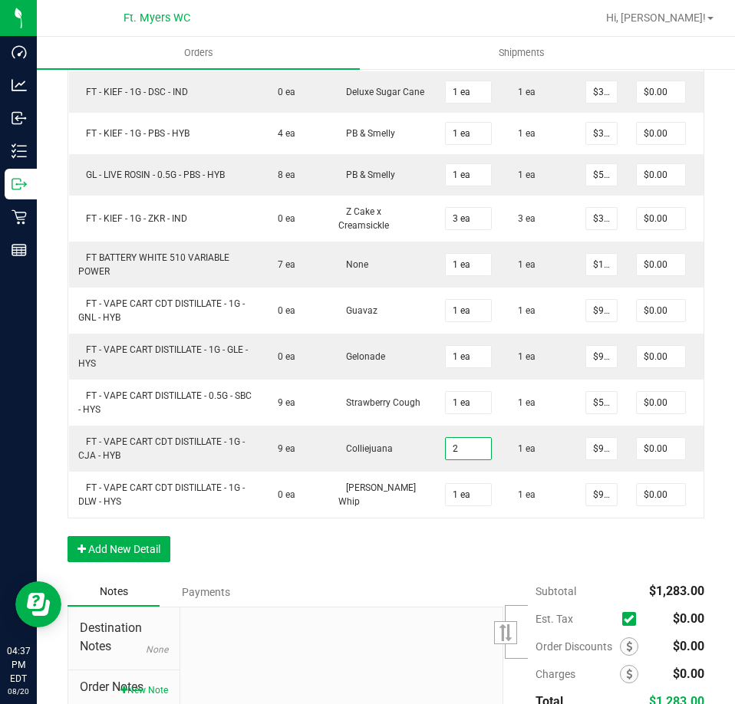
type input "2 ea"
type input "$190.00"
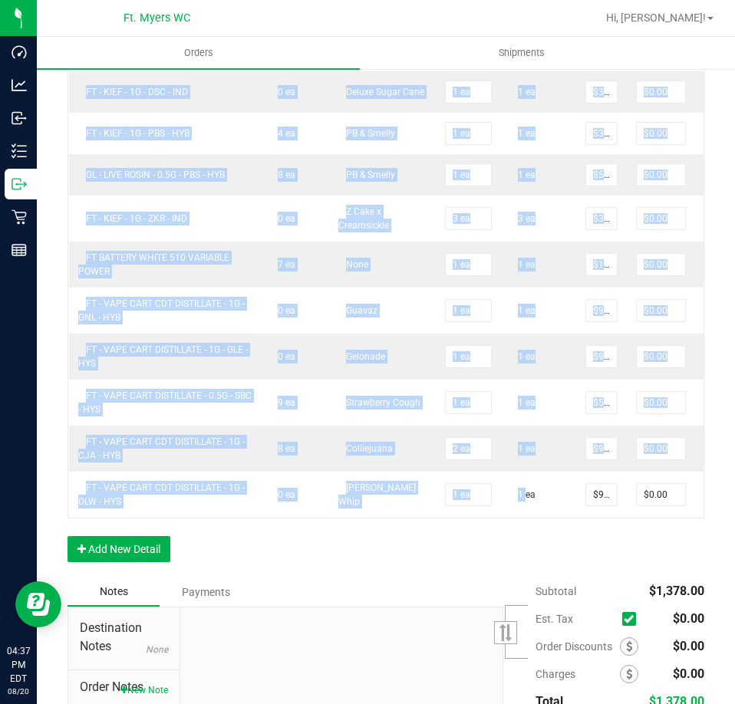
drag, startPoint x: 509, startPoint y: 556, endPoint x: 527, endPoint y: 564, distance: 19.2
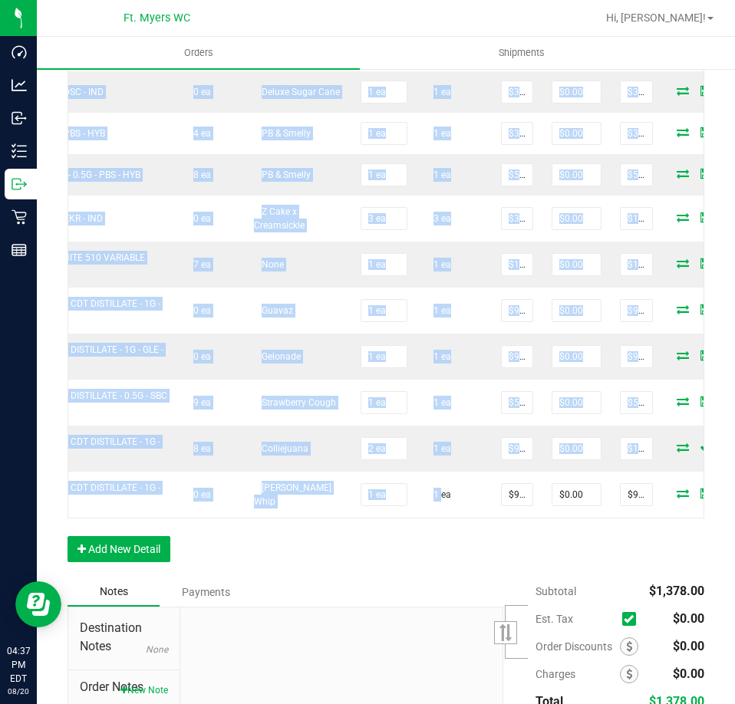
scroll to position [0, 132]
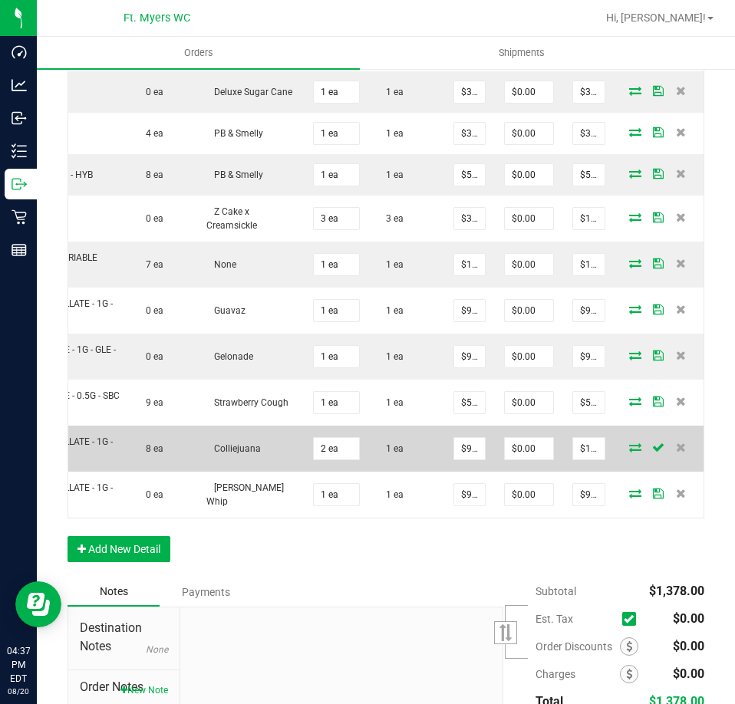
click at [629, 452] on icon at bounding box center [635, 447] width 12 height 9
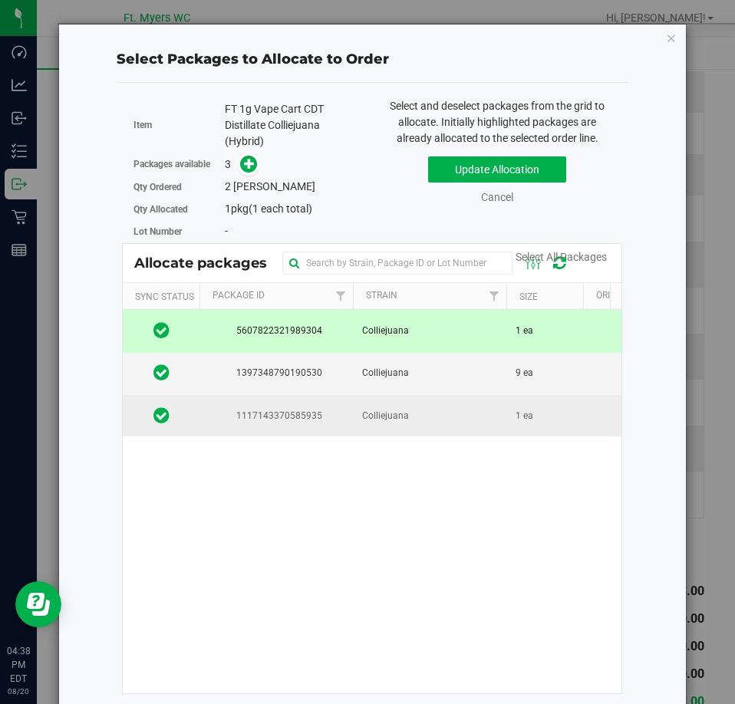
click at [416, 413] on td "Colliejuana" at bounding box center [429, 415] width 153 height 41
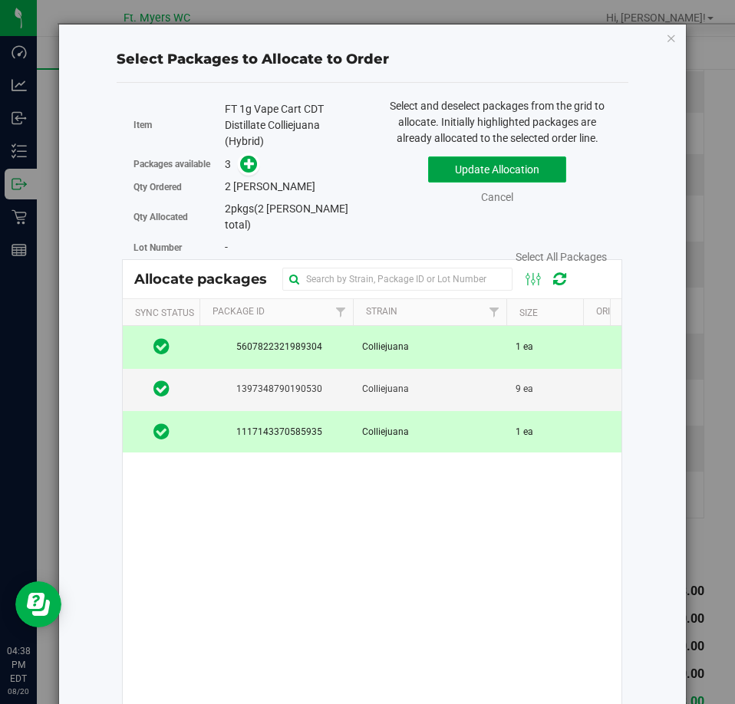
click at [498, 170] on button "Update Allocation" at bounding box center [497, 169] width 138 height 26
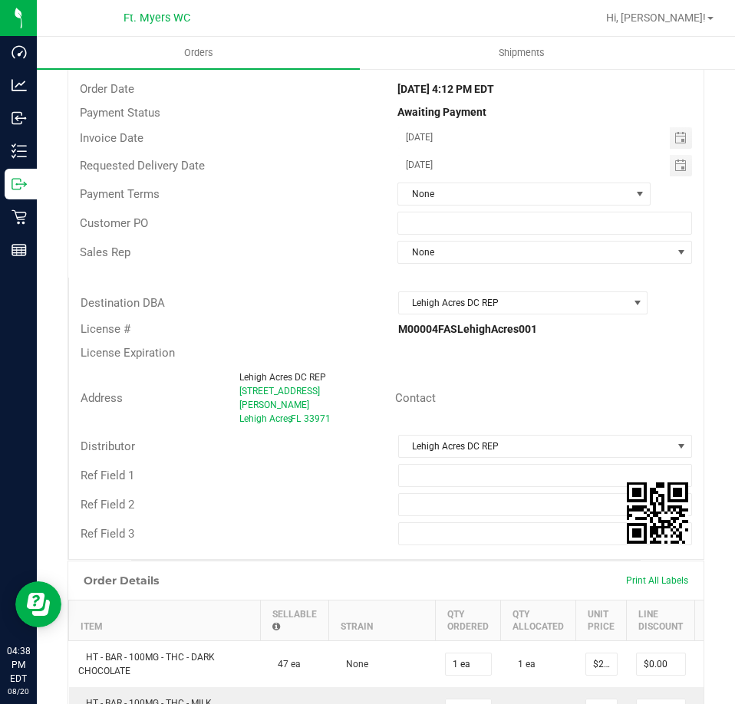
scroll to position [0, 0]
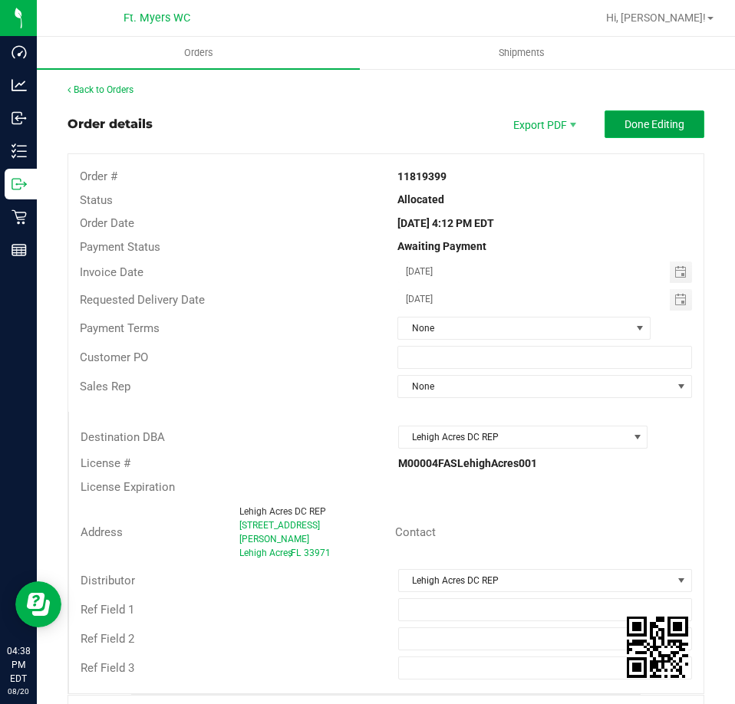
click at [662, 117] on button "Done Editing" at bounding box center [654, 124] width 100 height 28
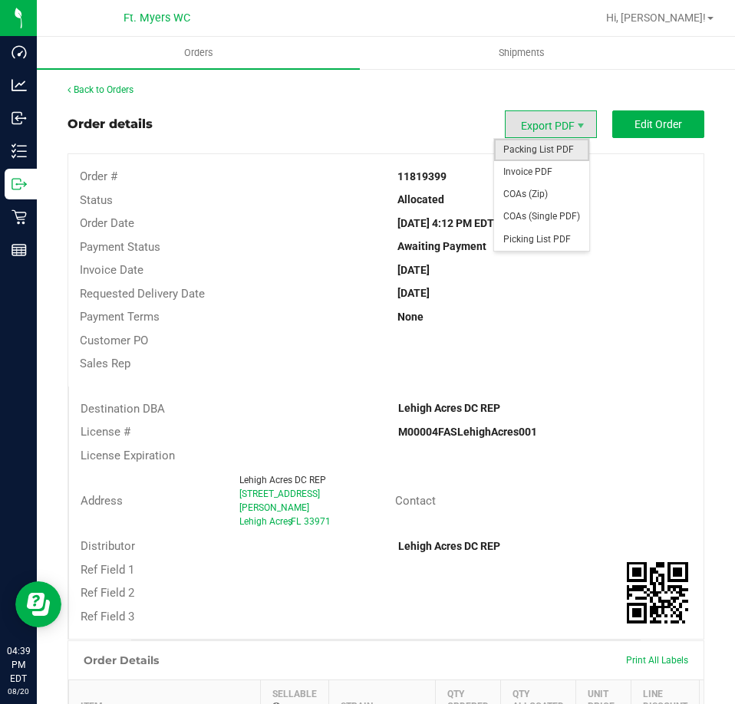
click at [549, 155] on span "Packing List PDF" at bounding box center [541, 150] width 95 height 22
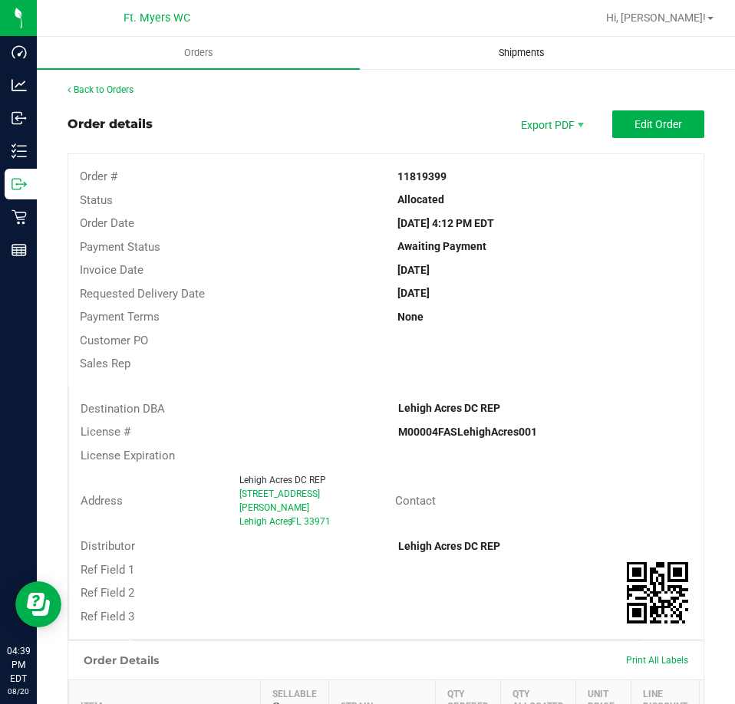
click at [522, 48] on span "Shipments" at bounding box center [521, 53] width 87 height 14
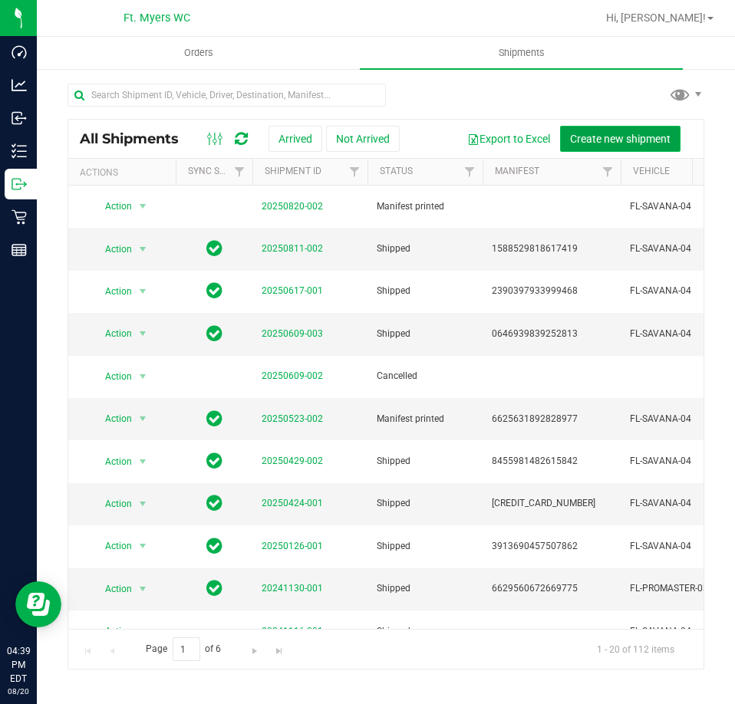
click at [634, 139] on span "Create new shipment" at bounding box center [620, 139] width 100 height 12
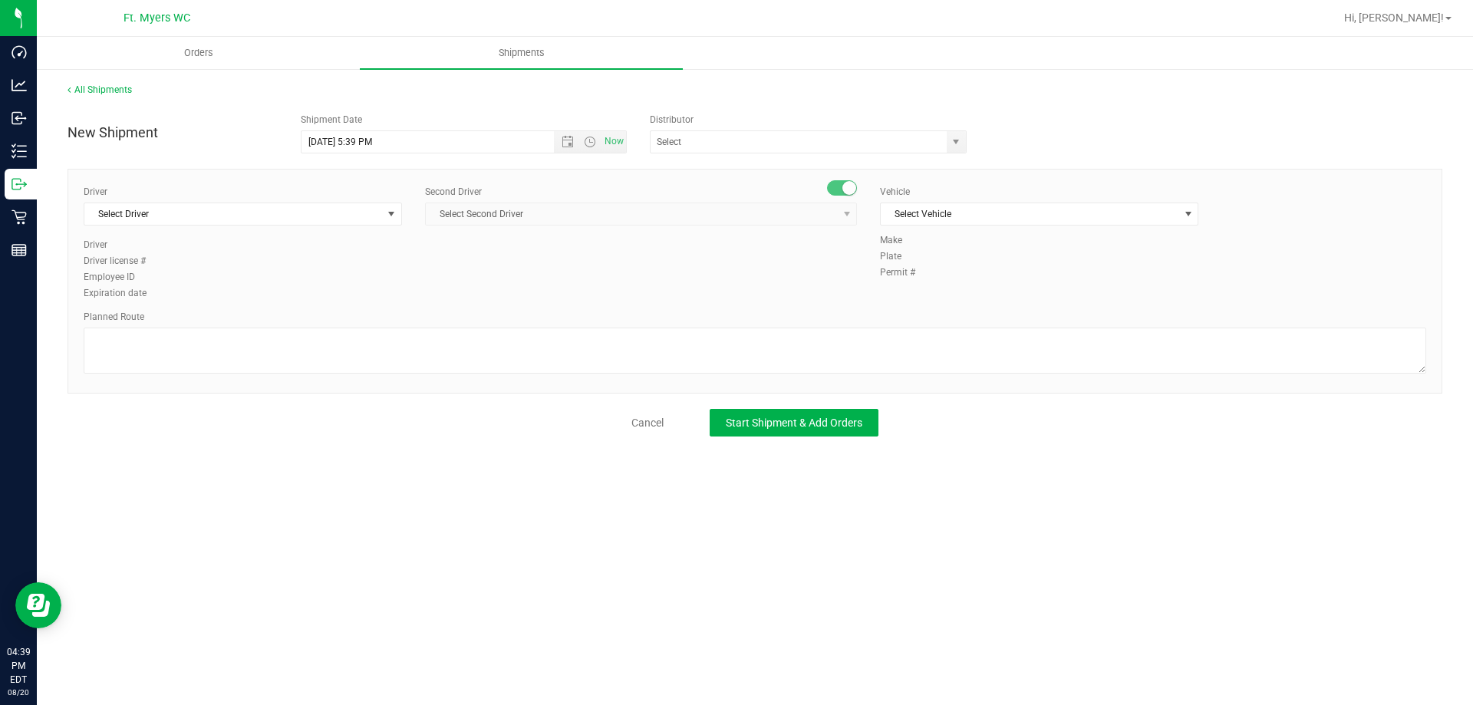
click at [312, 227] on div "Driver Select Driver Select Driver Ian Albritton - 100006559 LOGAN ALLEN - 1000…" at bounding box center [243, 211] width 318 height 53
click at [326, 211] on span "Select Driver" at bounding box center [233, 213] width 298 height 21
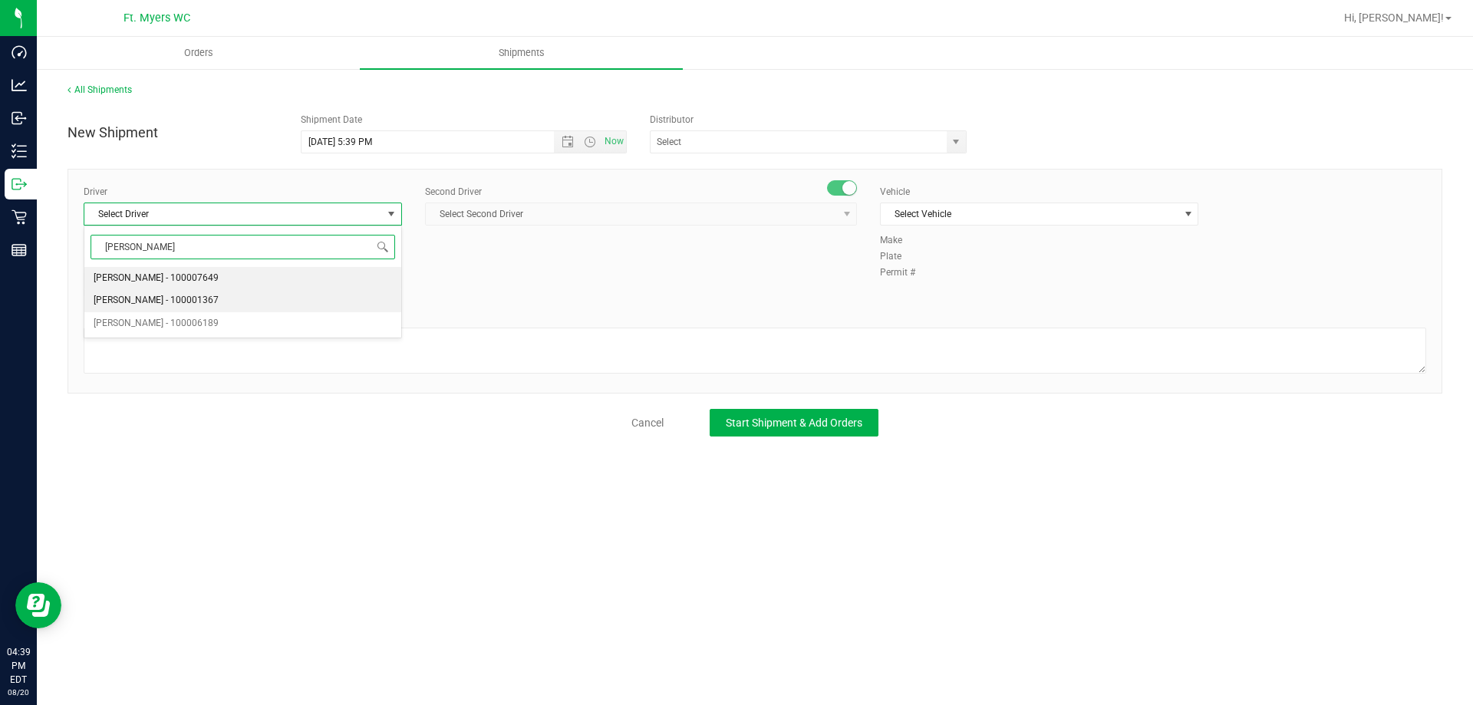
drag, startPoint x: 259, startPoint y: 300, endPoint x: 271, endPoint y: 304, distance: 12.1
click at [259, 301] on li "Zachary Bradshaw - 100001367" at bounding box center [242, 300] width 317 height 23
type input "zachar"
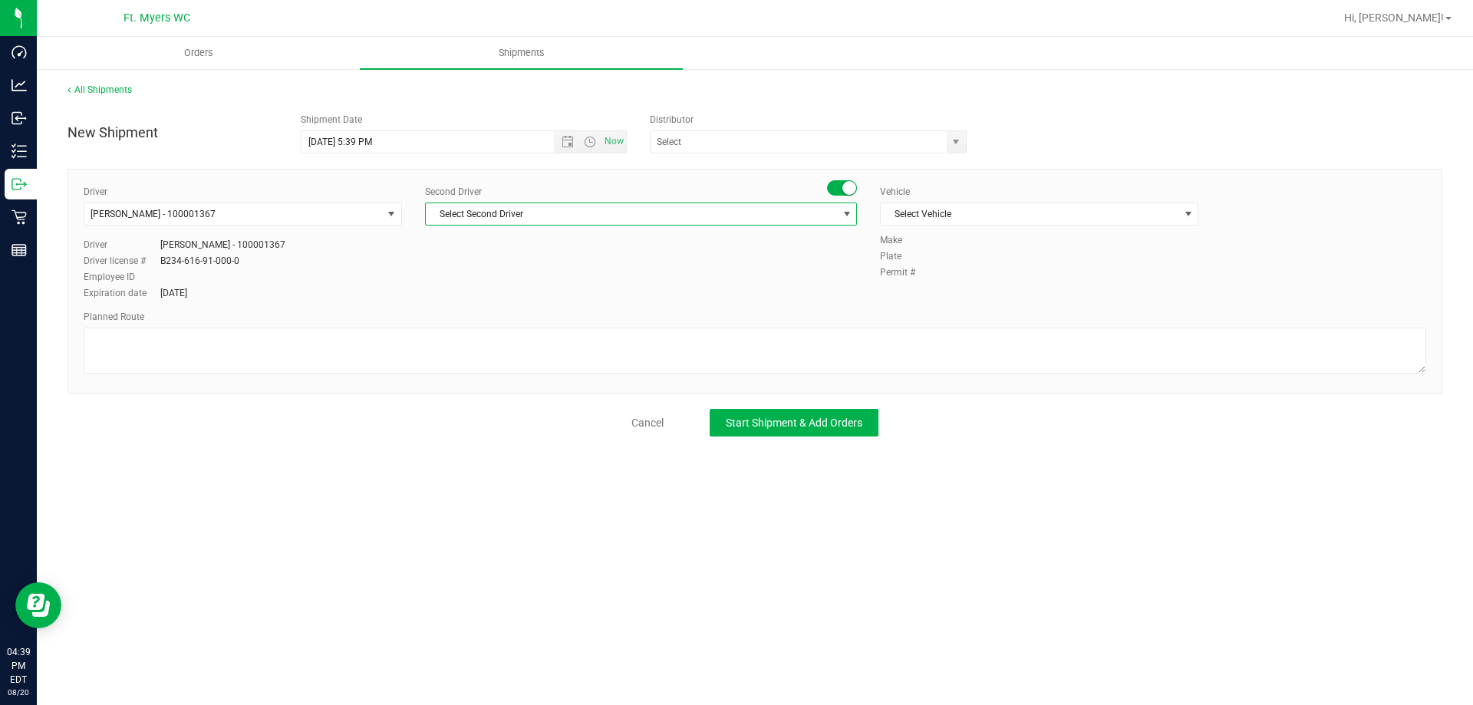
click at [515, 213] on span "Select Second Driver" at bounding box center [631, 213] width 411 height 21
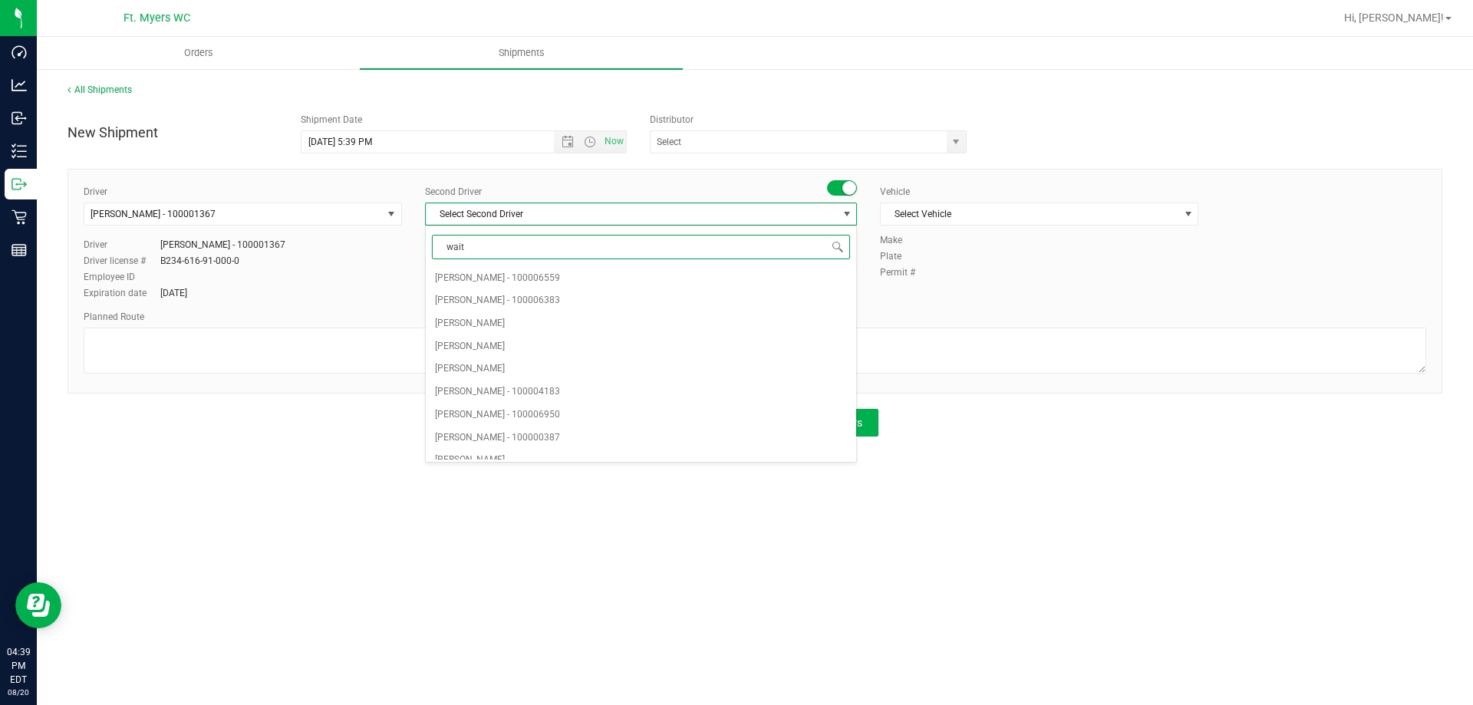
type input "waite"
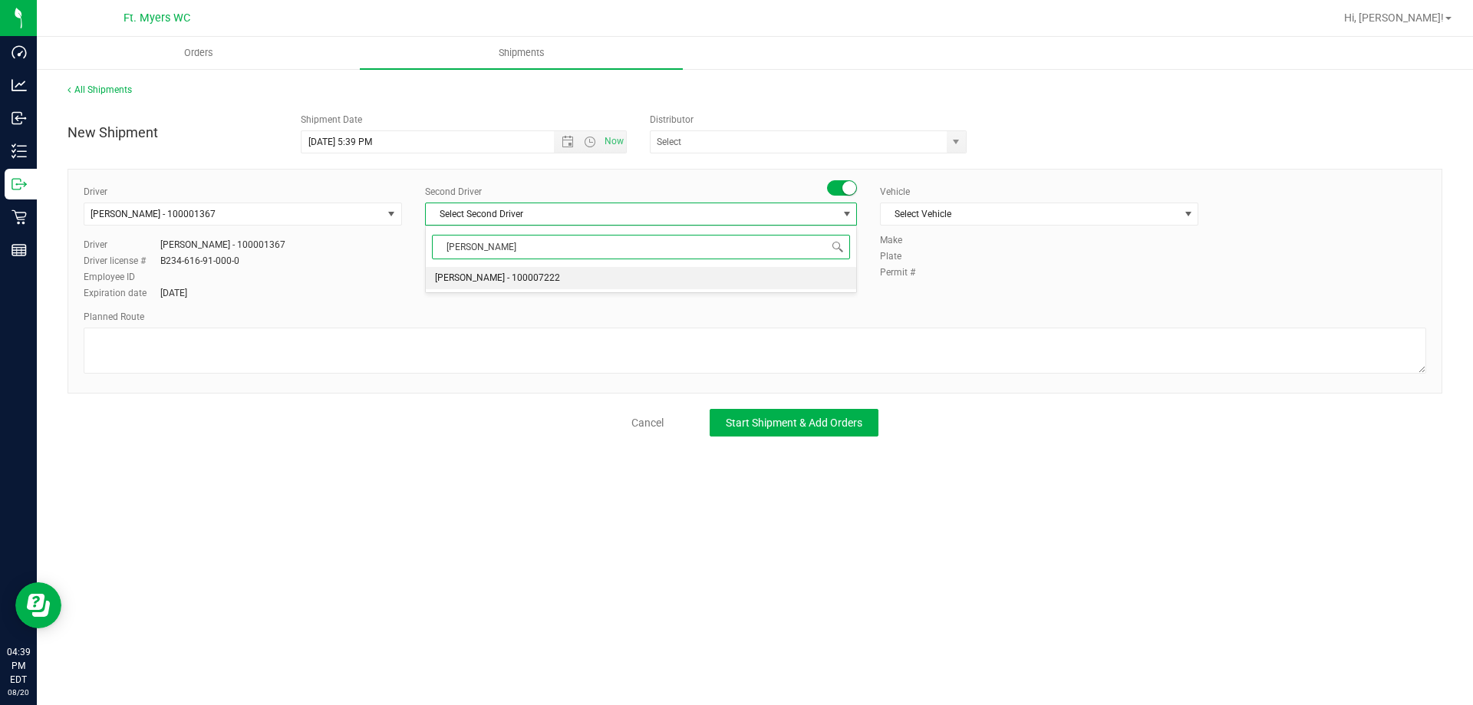
click at [516, 277] on span "Matthew Waite - 100007222" at bounding box center [497, 278] width 125 height 20
click at [734, 220] on span "Select Vehicle" at bounding box center [1030, 213] width 298 height 21
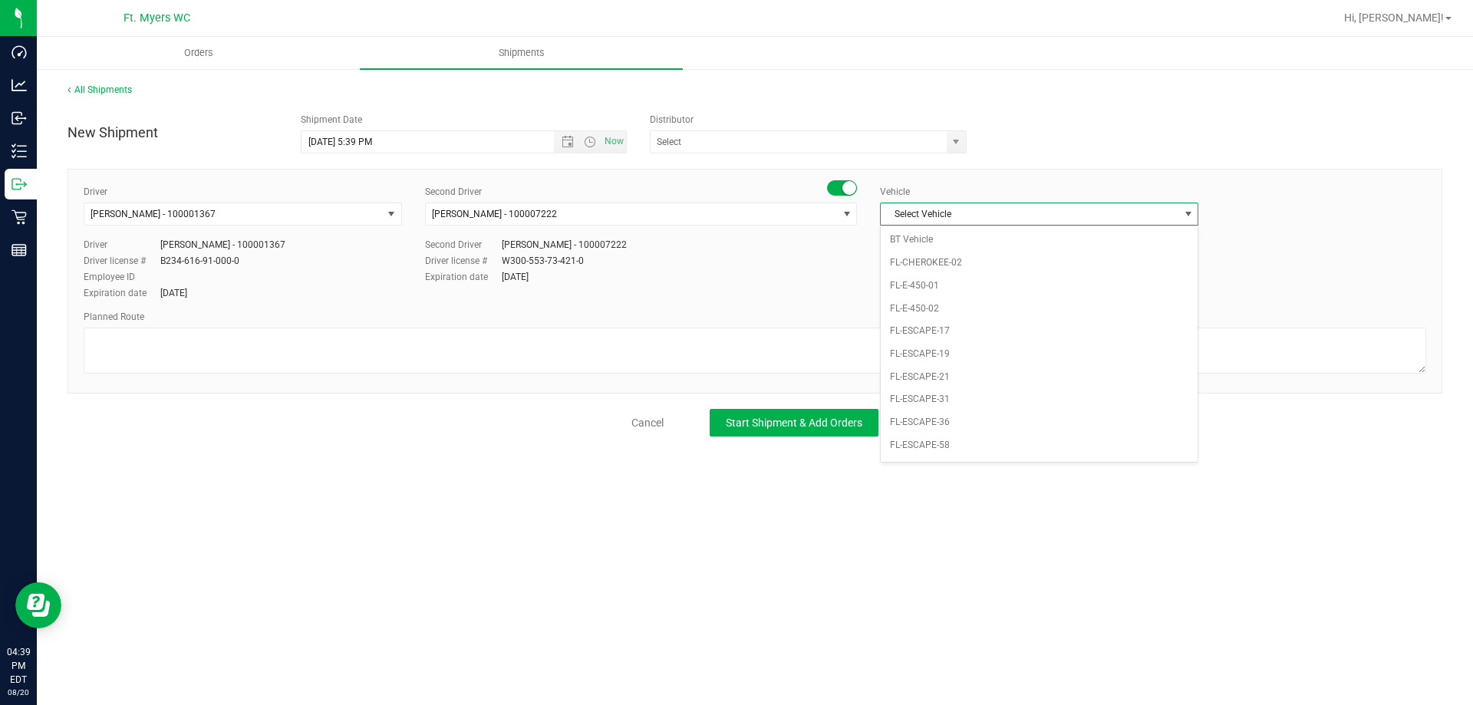
scroll to position [739, 0]
click at [734, 344] on li "FL-SAVANA-04" at bounding box center [1039, 344] width 317 height 23
click at [734, 144] on input "text" at bounding box center [793, 141] width 287 height 21
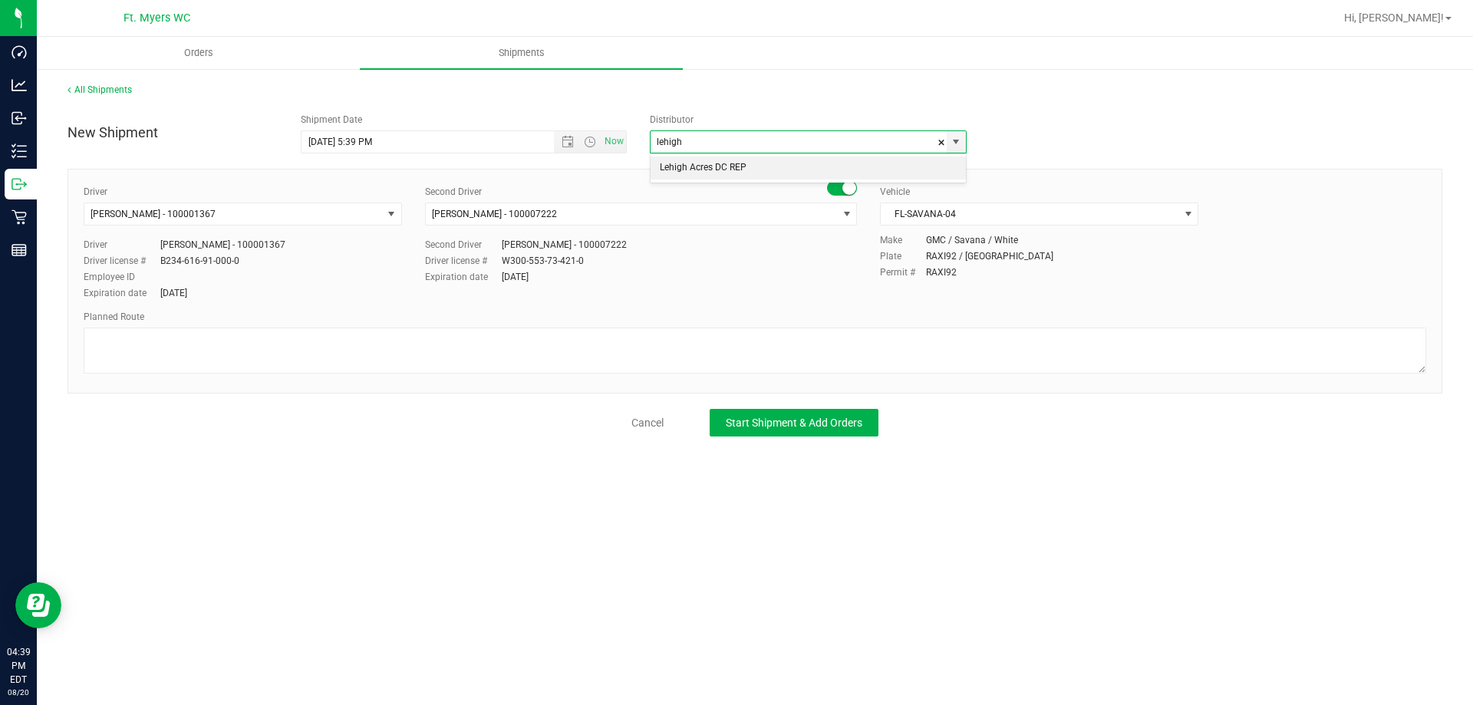
click at [734, 166] on li "Lehigh Acres DC REP" at bounding box center [807, 167] width 315 height 23
type input "Lehigh Acres DC REP"
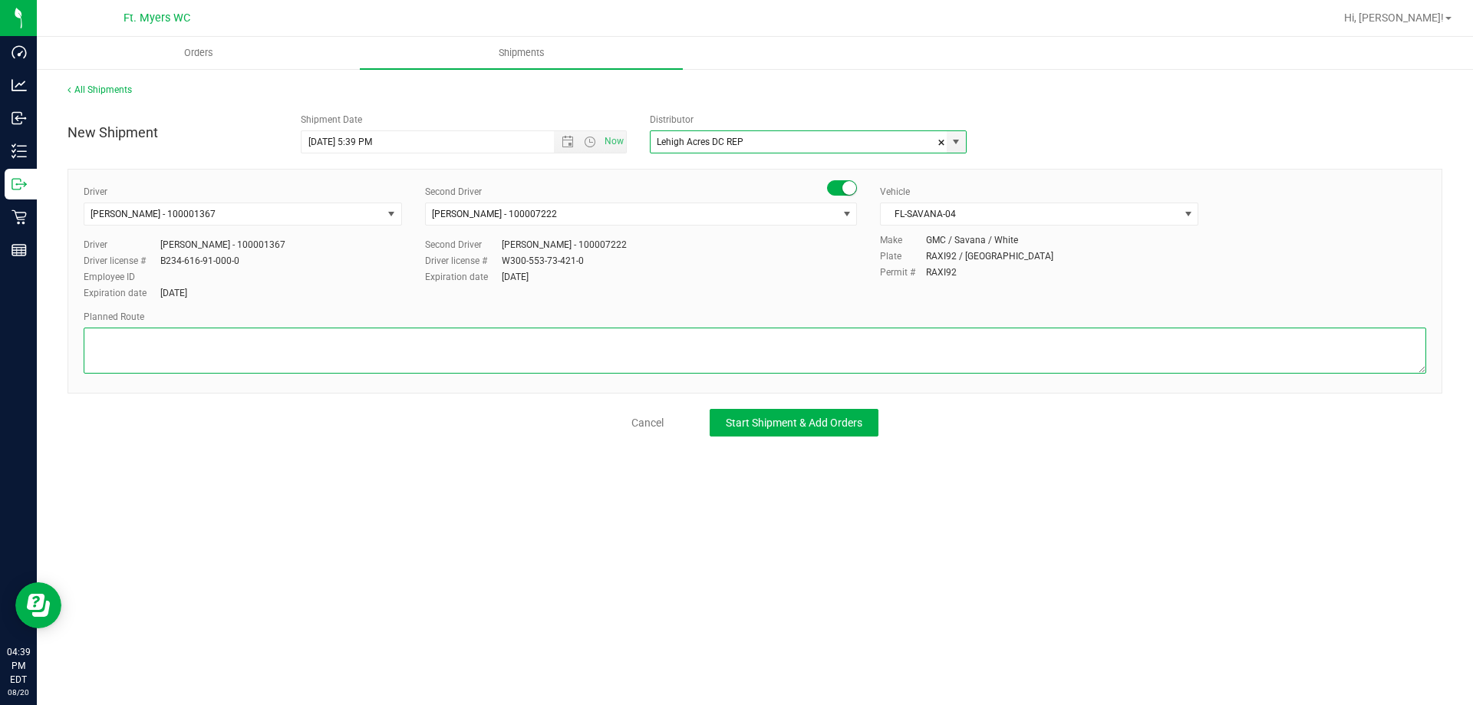
click at [734, 349] on textarea at bounding box center [755, 351] width 1342 height 46
type textarea "D"
type textarea "Outbound for destruction"
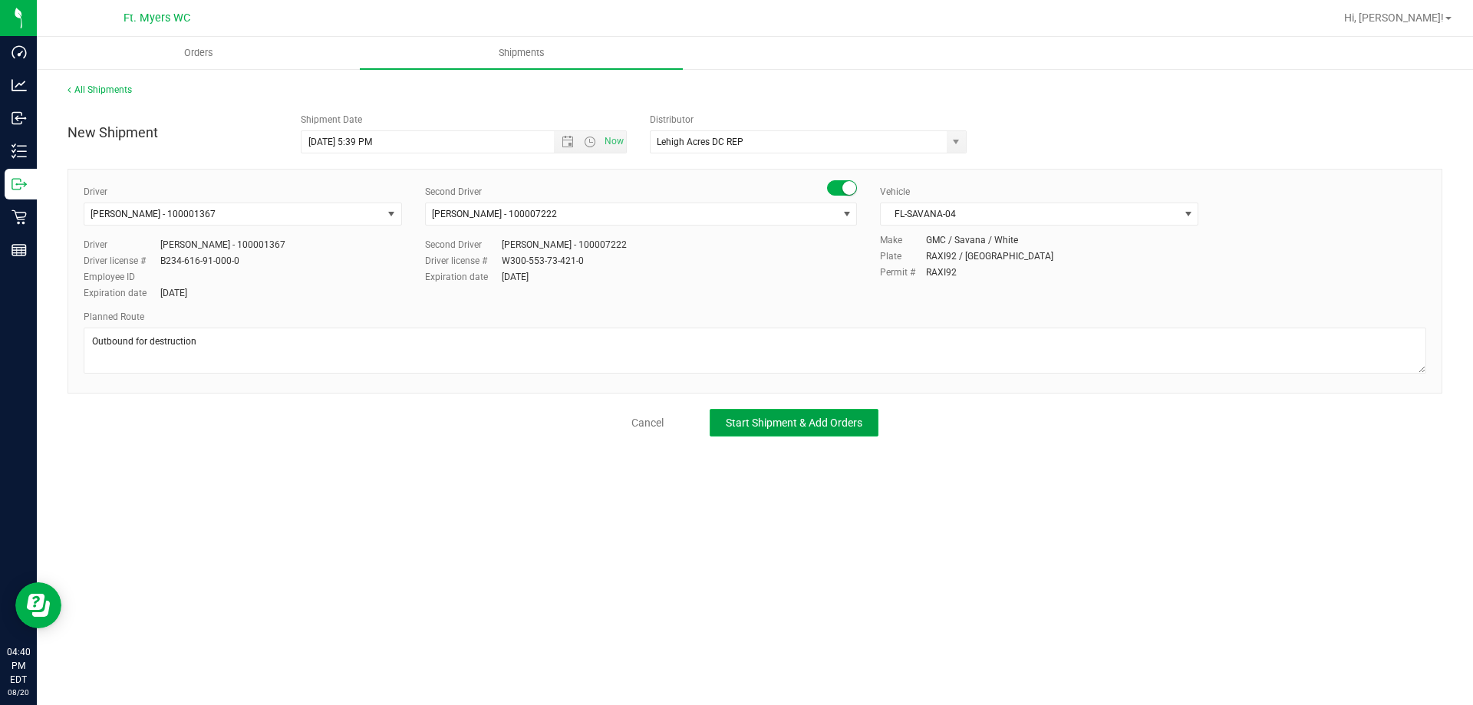
drag, startPoint x: 832, startPoint y: 417, endPoint x: 900, endPoint y: 427, distance: 69.0
click at [734, 417] on span "Start Shipment & Add Orders" at bounding box center [794, 422] width 137 height 12
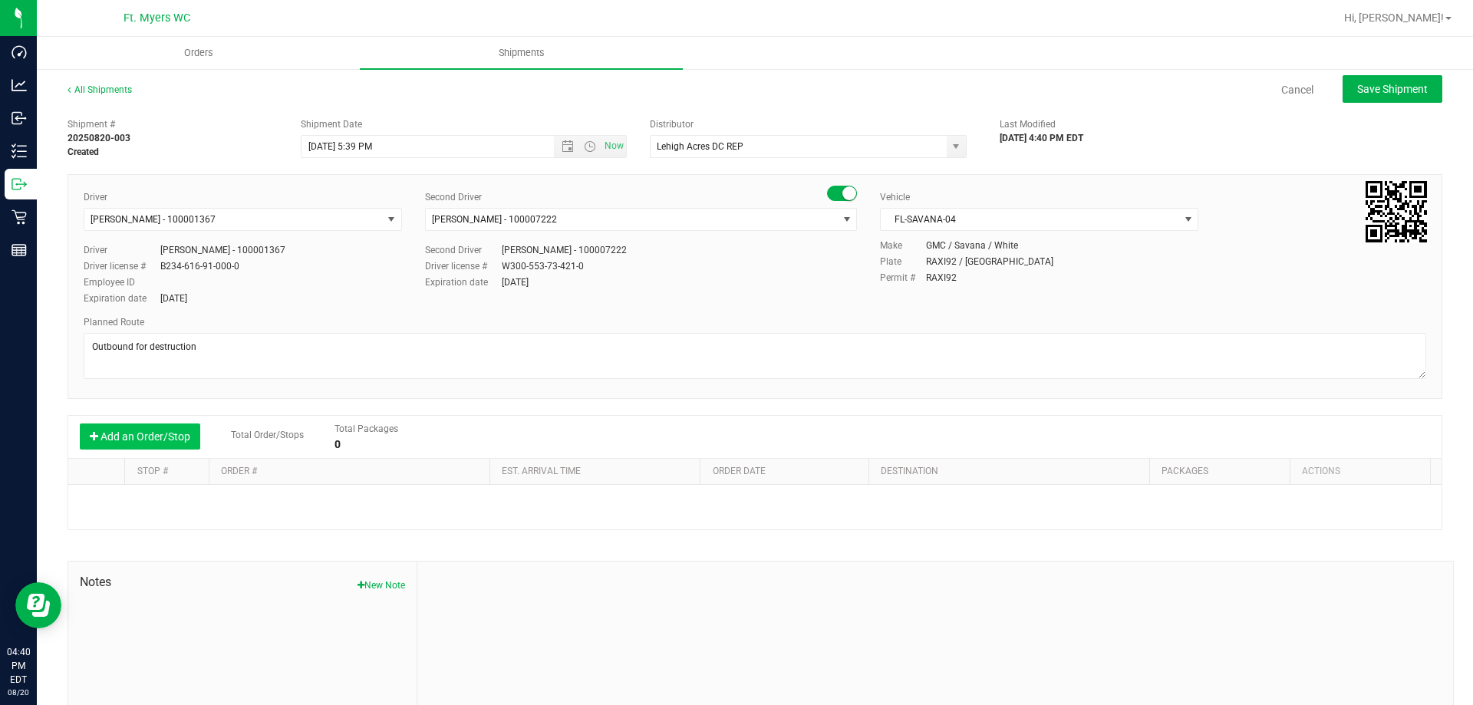
click at [196, 436] on button "Add an Order/Stop" at bounding box center [140, 436] width 120 height 26
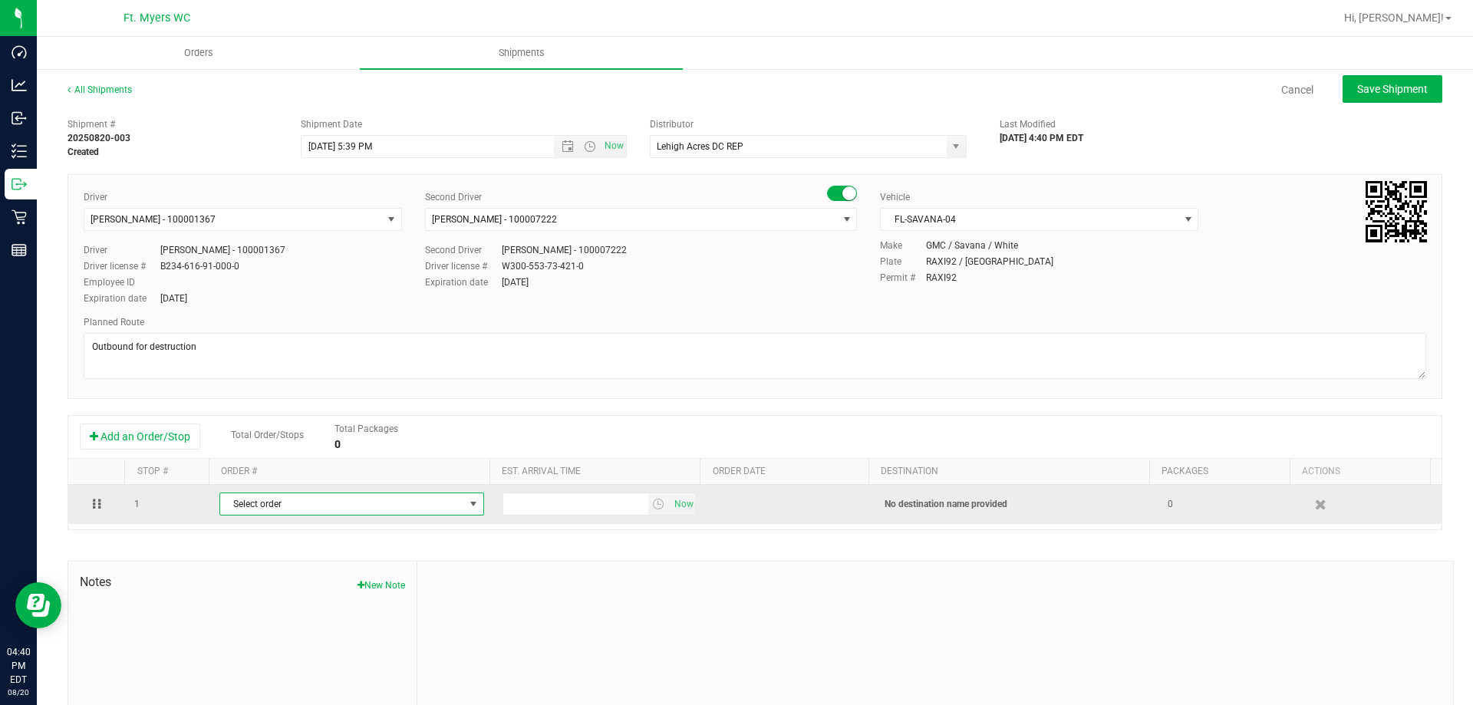
drag, startPoint x: 267, startPoint y: 504, endPoint x: 339, endPoint y: 518, distance: 73.4
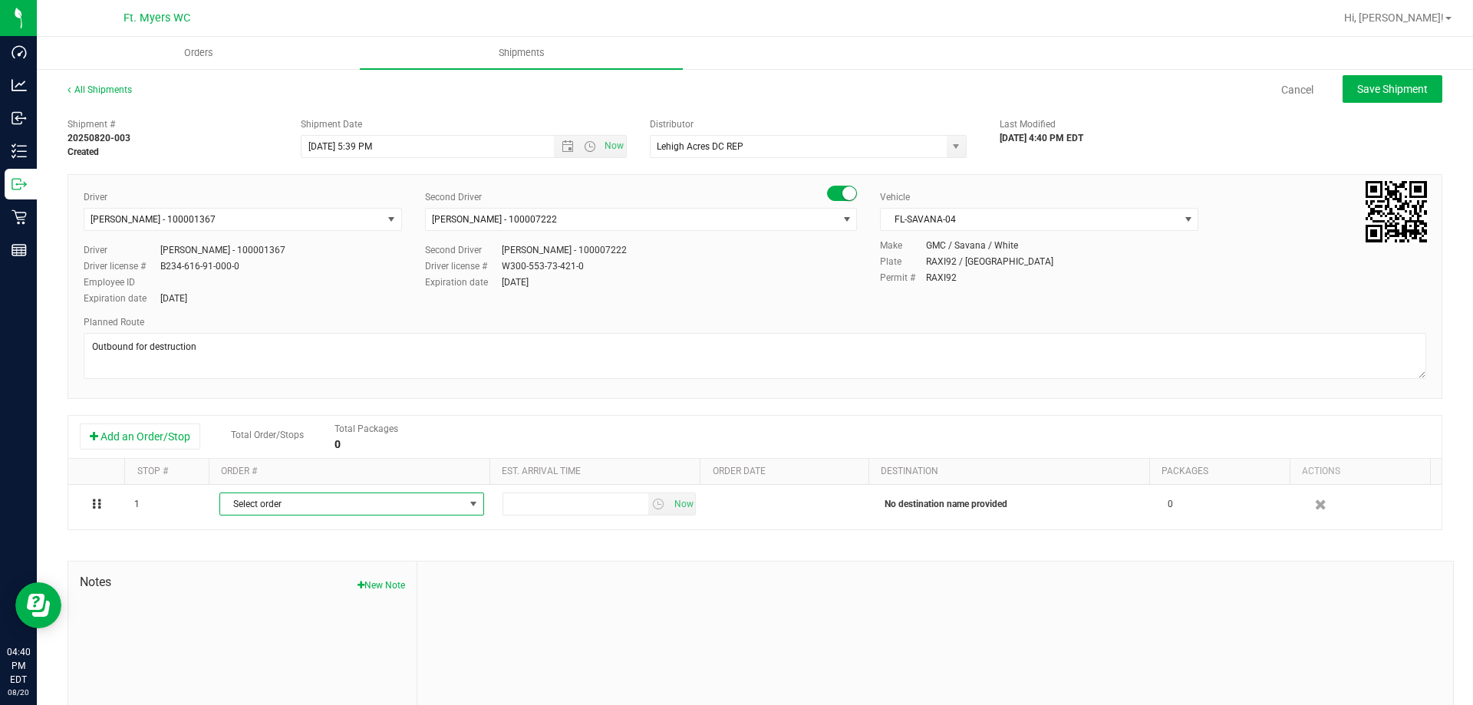
click at [268, 505] on span "Select order" at bounding box center [342, 503] width 244 height 21
drag, startPoint x: 372, startPoint y: 574, endPoint x: 411, endPoint y: 568, distance: 39.6
click at [377, 572] on span "(Lehigh Acres DC REP)" at bounding box center [364, 569] width 93 height 20
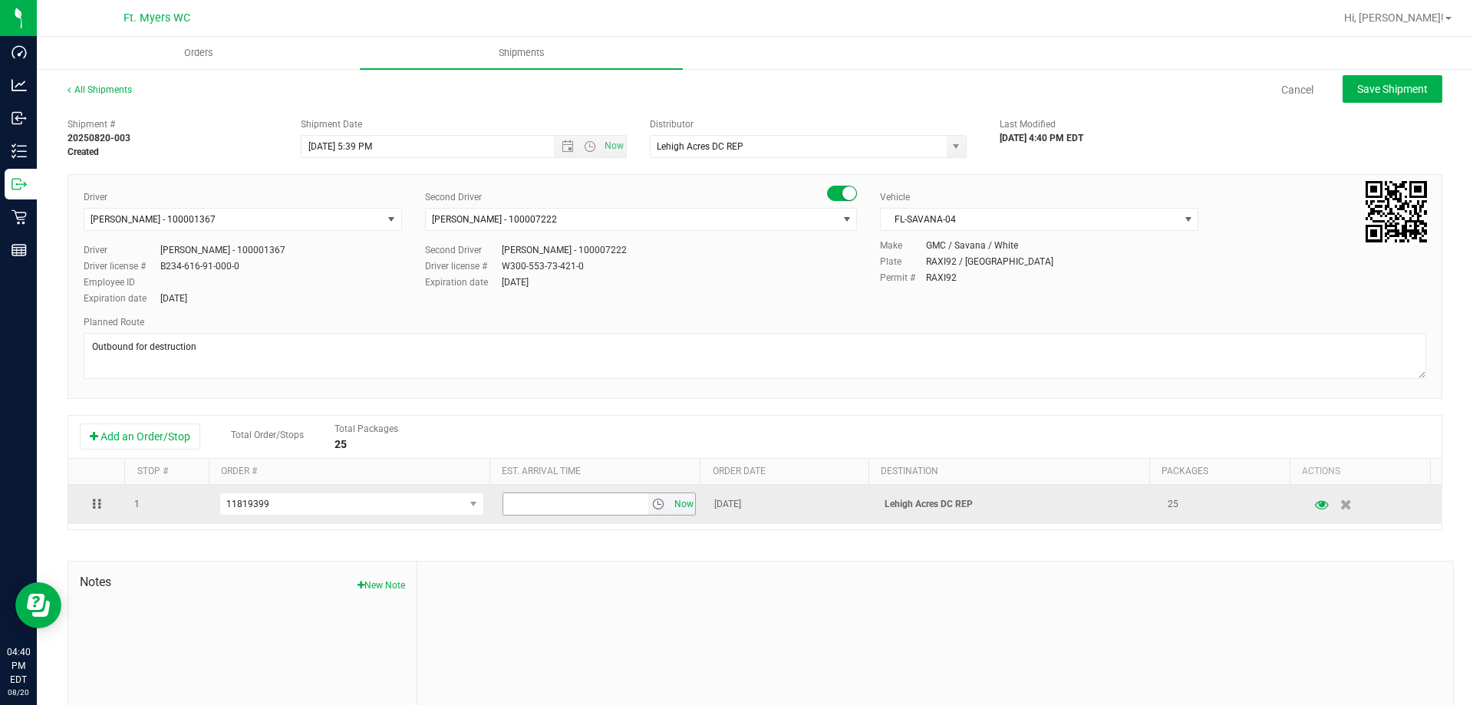
click at [674, 502] on span "Now" at bounding box center [683, 504] width 26 height 22
click at [652, 506] on span "select" at bounding box center [658, 504] width 12 height 12
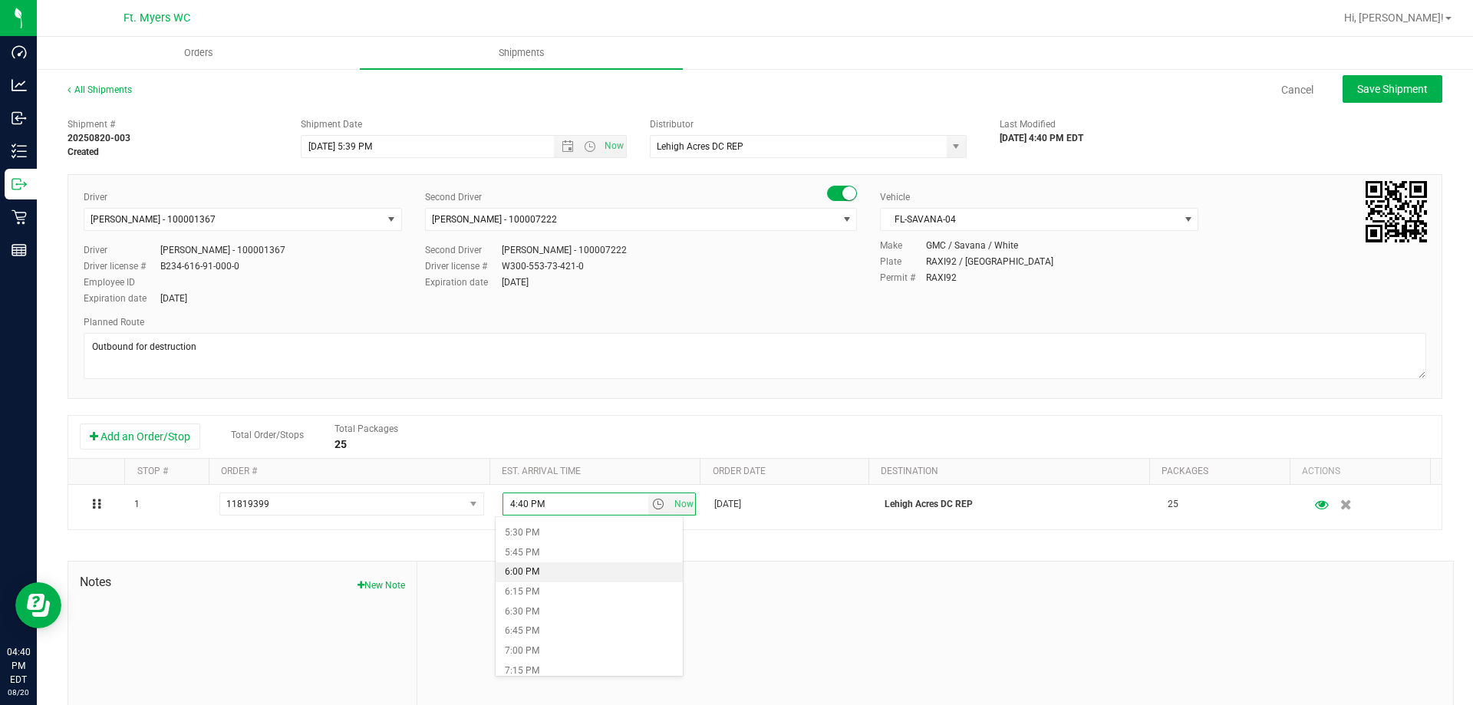
scroll to position [1355, 0]
click at [583, 590] on li "6:00 PM" at bounding box center [588, 594] width 187 height 20
click at [734, 566] on div at bounding box center [934, 664] width 1035 height 206
click at [734, 84] on span "Save Shipment" at bounding box center [1392, 89] width 71 height 12
type input "8/20/2025 9:39 PM"
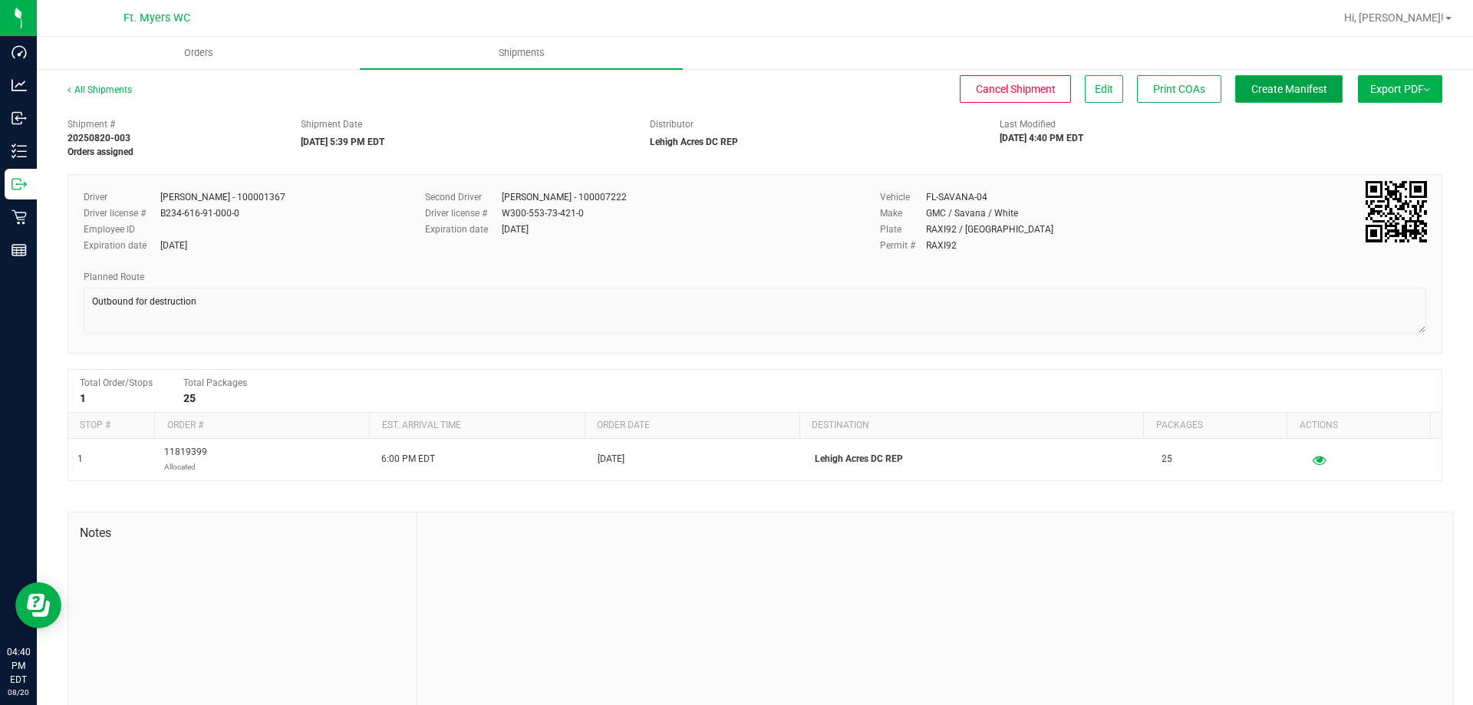
click at [734, 100] on button "Create Manifest" at bounding box center [1288, 89] width 107 height 28
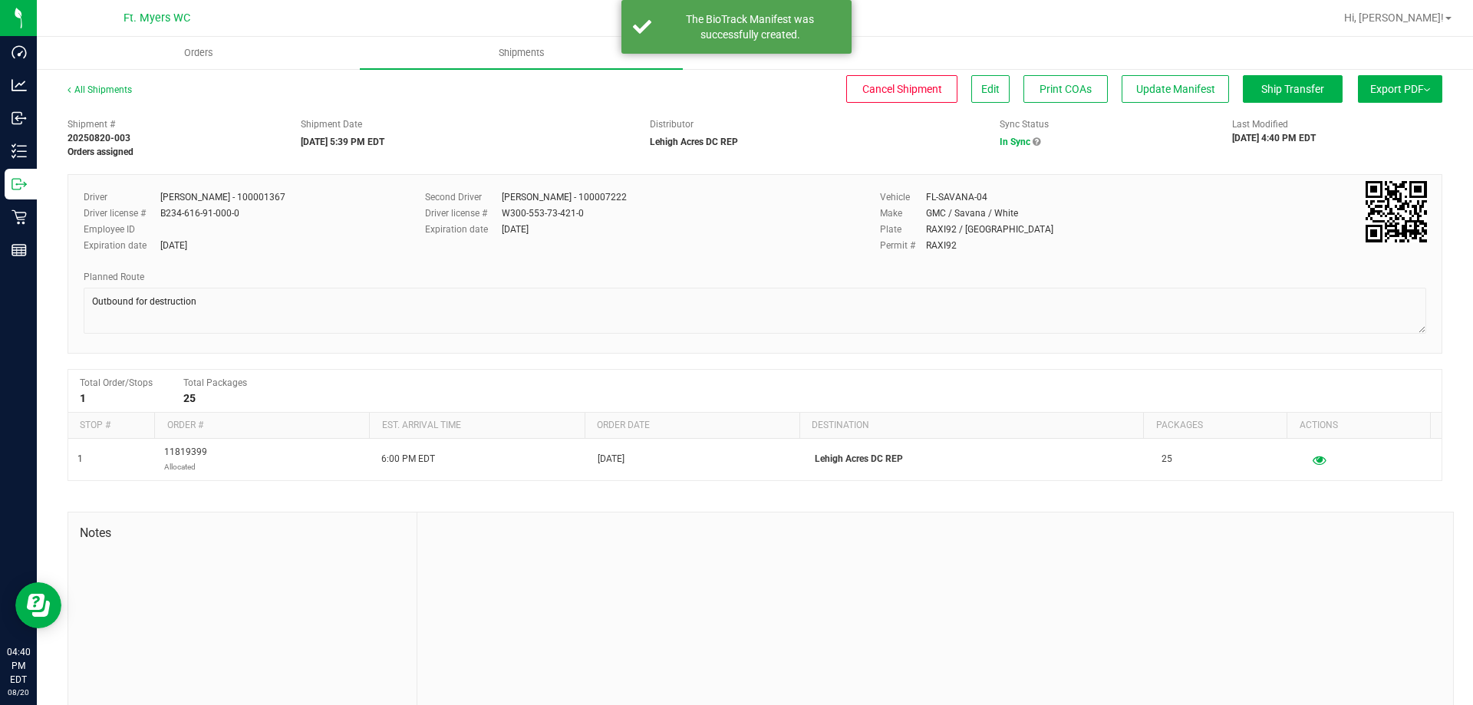
click at [734, 90] on button "Export PDF" at bounding box center [1400, 89] width 84 height 28
click at [734, 113] on li "Manifest by Package ID" at bounding box center [1395, 122] width 155 height 23
